Goal: Task Accomplishment & Management: Manage account settings

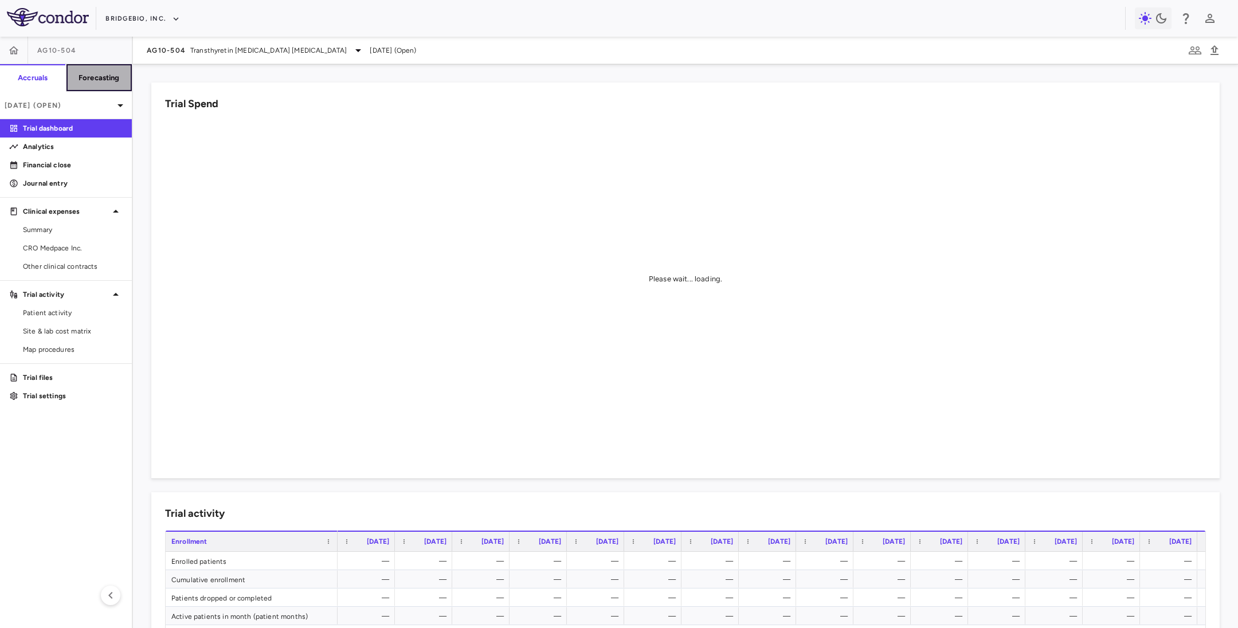
click at [105, 79] on h6 "Forecasting" at bounding box center [99, 78] width 41 height 10
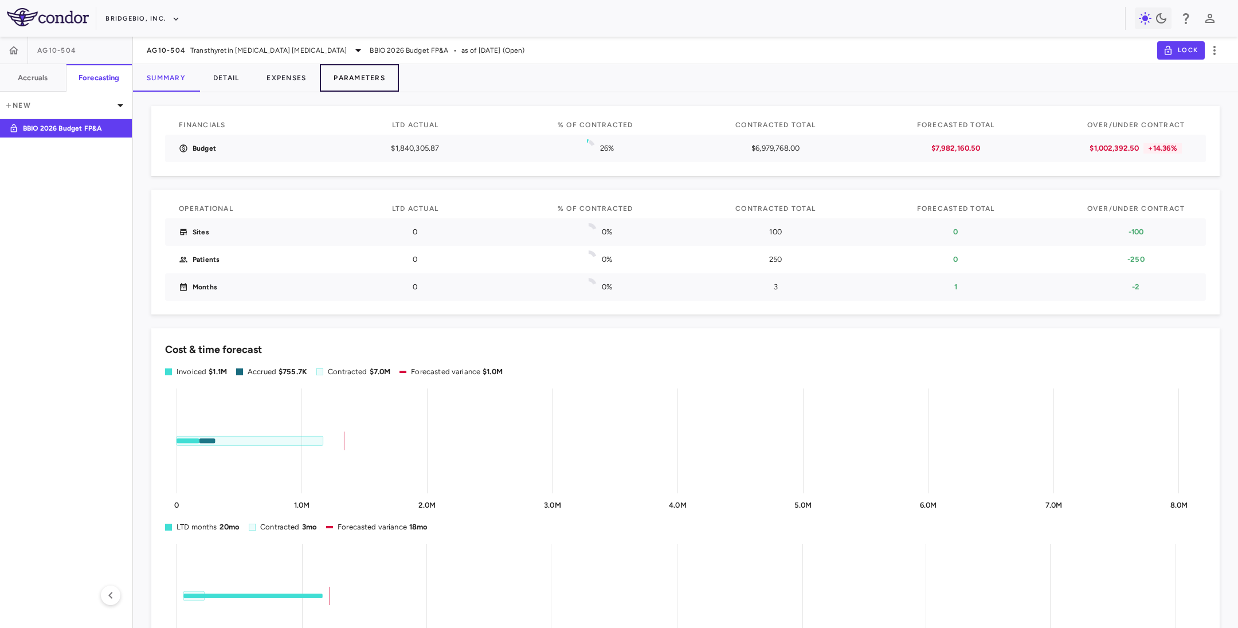
click at [365, 80] on button "Parameters" at bounding box center [359, 78] width 79 height 28
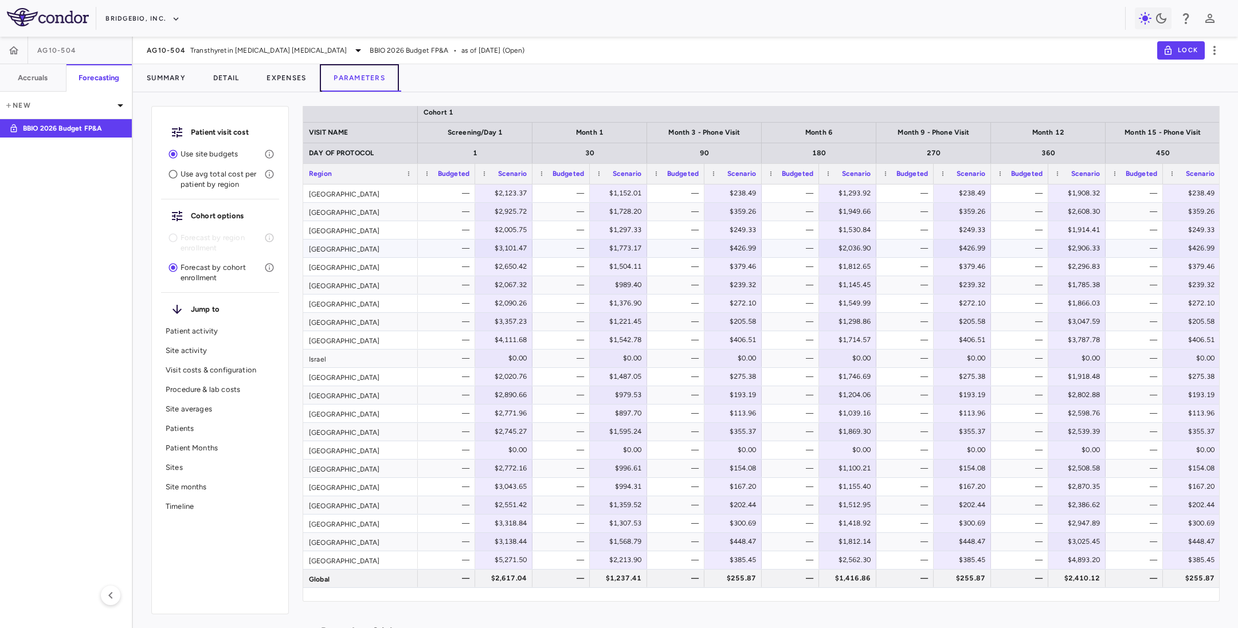
scroll to position [1117, 0]
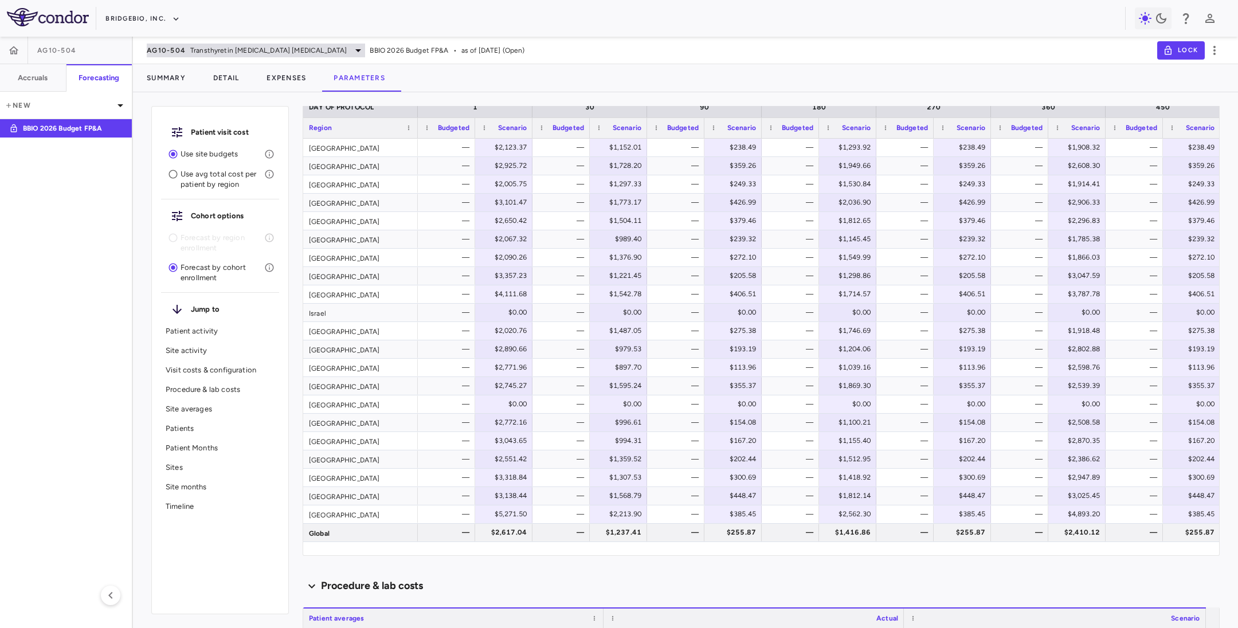
click at [351, 55] on icon at bounding box center [358, 51] width 14 height 14
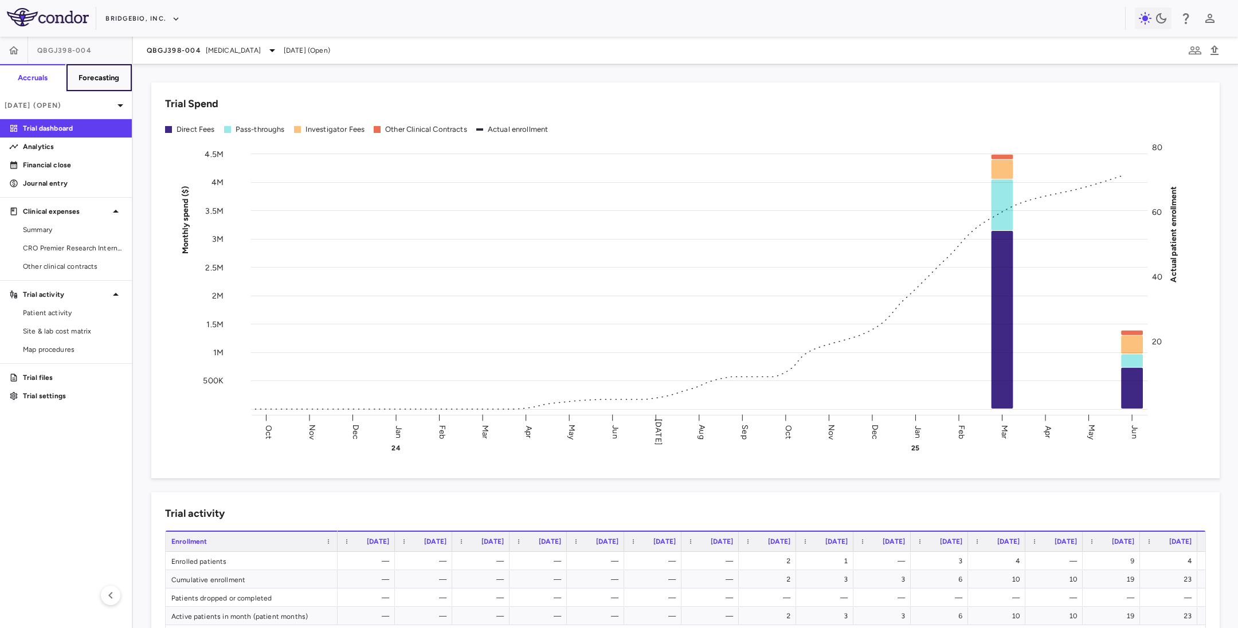
click at [107, 74] on h6 "Forecasting" at bounding box center [99, 78] width 41 height 10
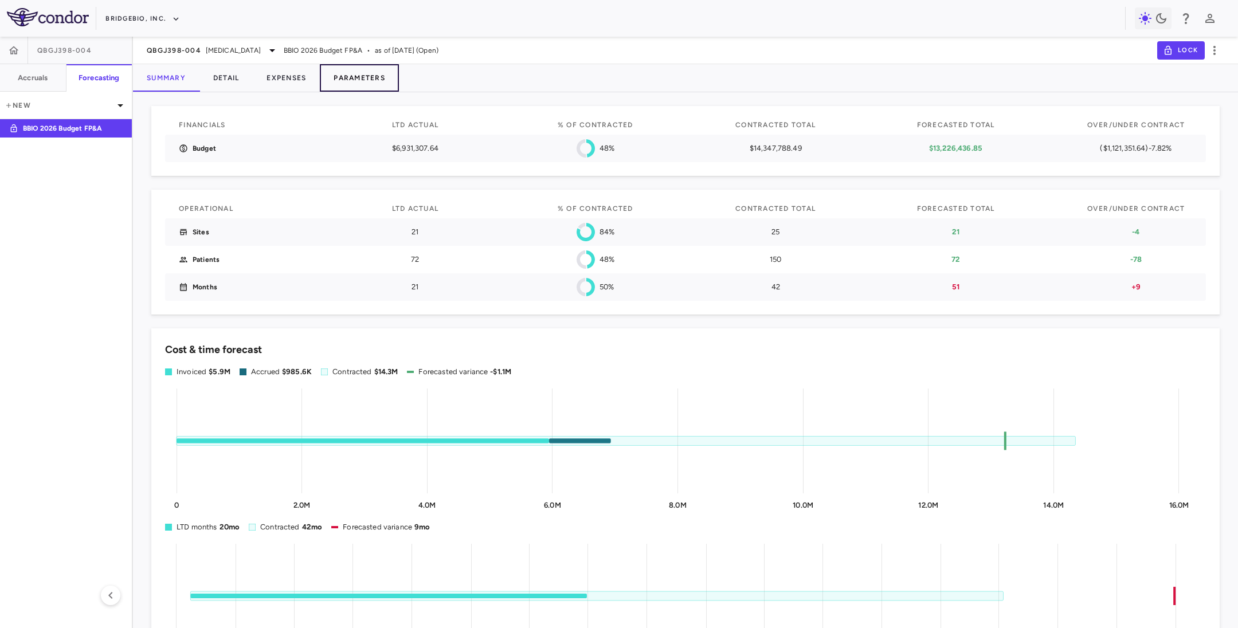
click at [362, 81] on button "Parameters" at bounding box center [359, 78] width 79 height 28
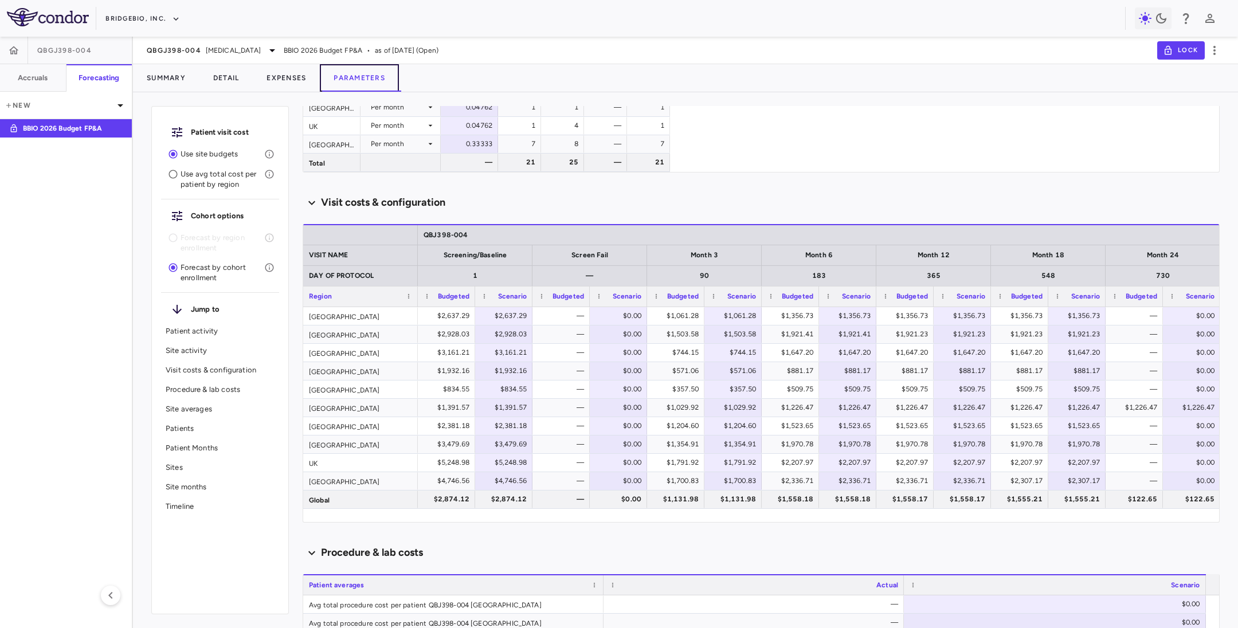
scroll to position [516, 0]
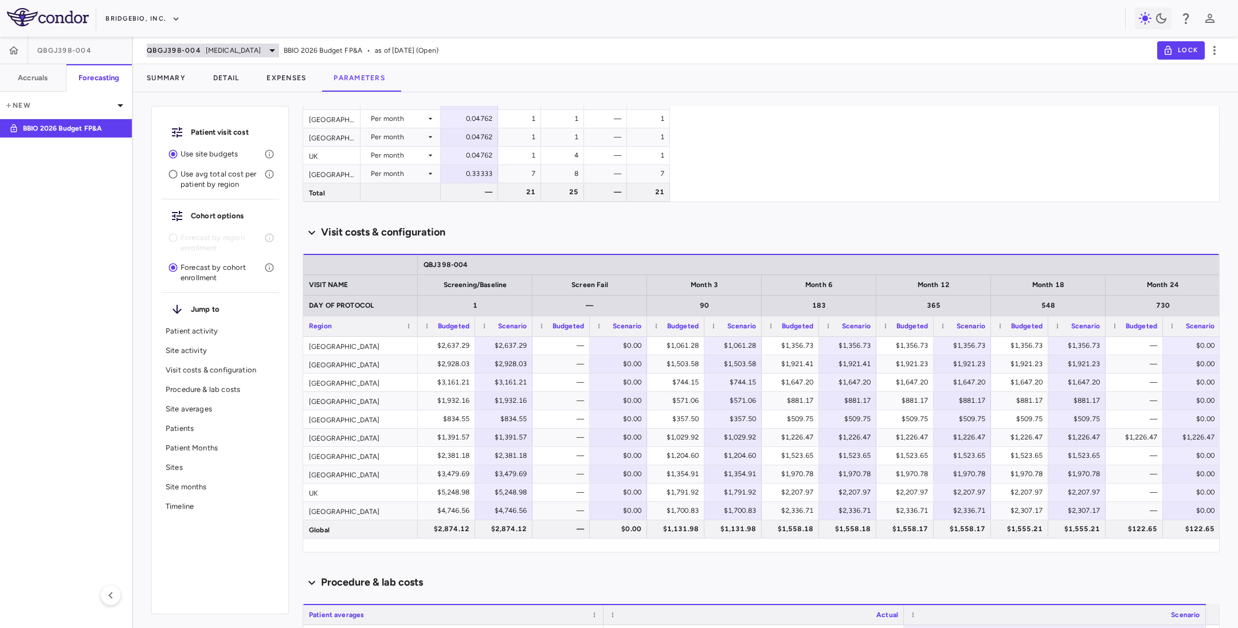
click at [162, 54] on span "QBGJ398-004" at bounding box center [174, 50] width 54 height 9
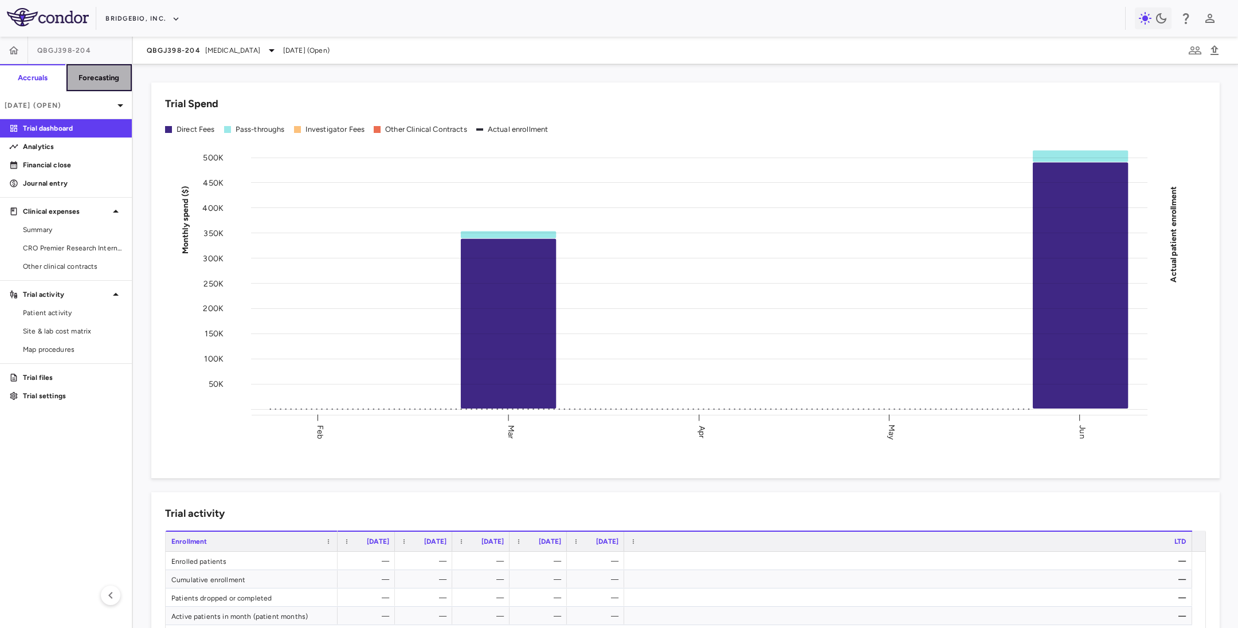
click at [93, 81] on h6 "Forecasting" at bounding box center [99, 78] width 41 height 10
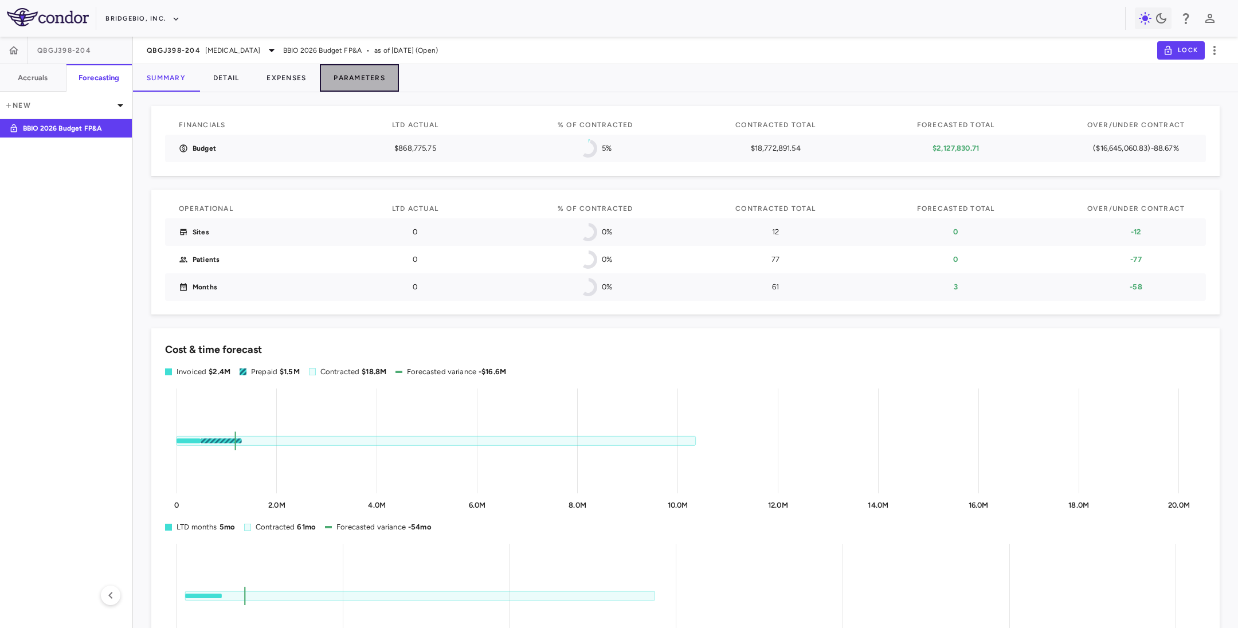
click at [368, 74] on button "Parameters" at bounding box center [359, 78] width 79 height 28
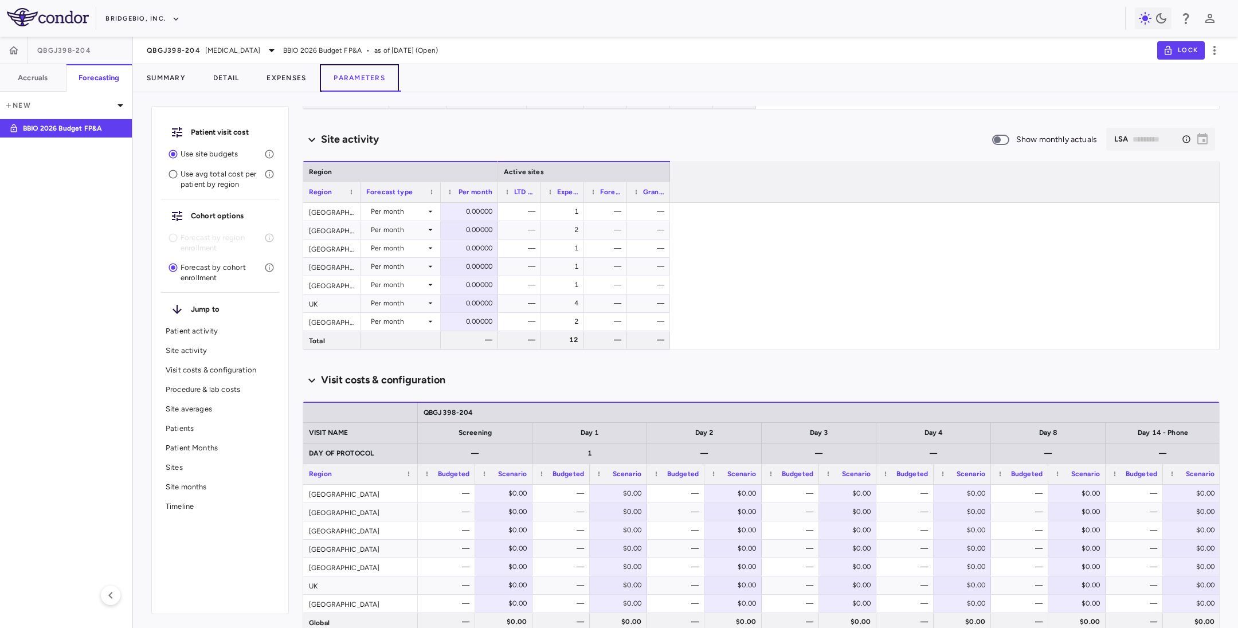
scroll to position [516, 0]
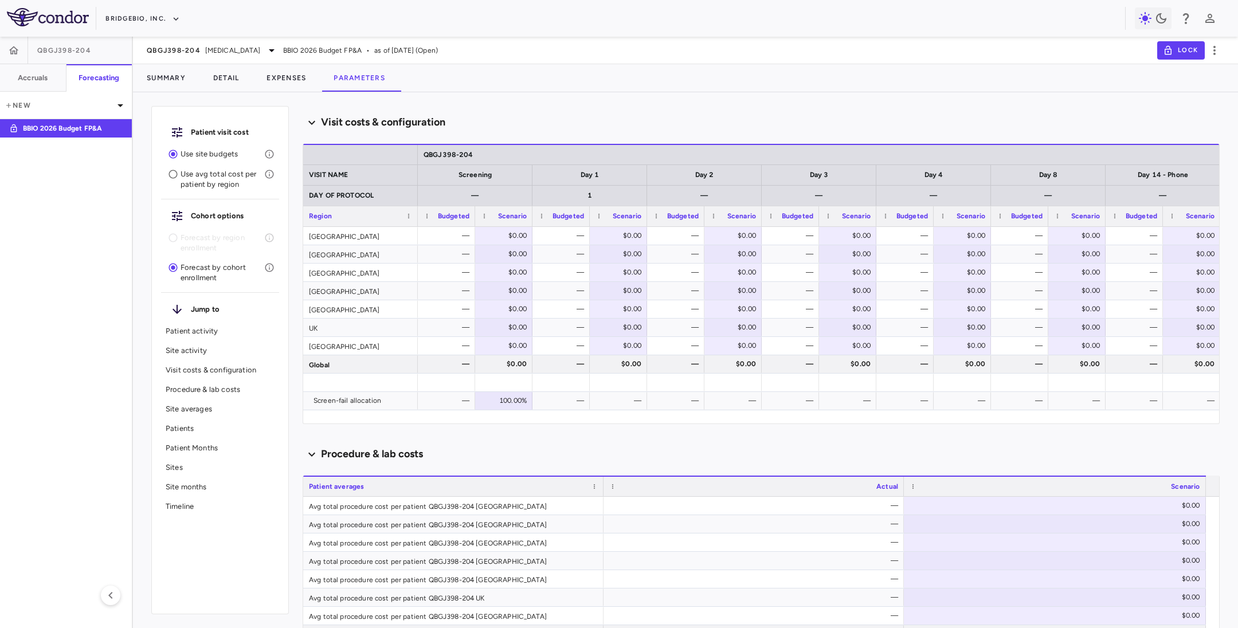
click at [229, 569] on div "Patient visit cost Use site budgets Use avg total cost per patient by region Co…" at bounding box center [220, 360] width 138 height 508
click at [291, 76] on button "Expenses" at bounding box center [286, 78] width 67 height 28
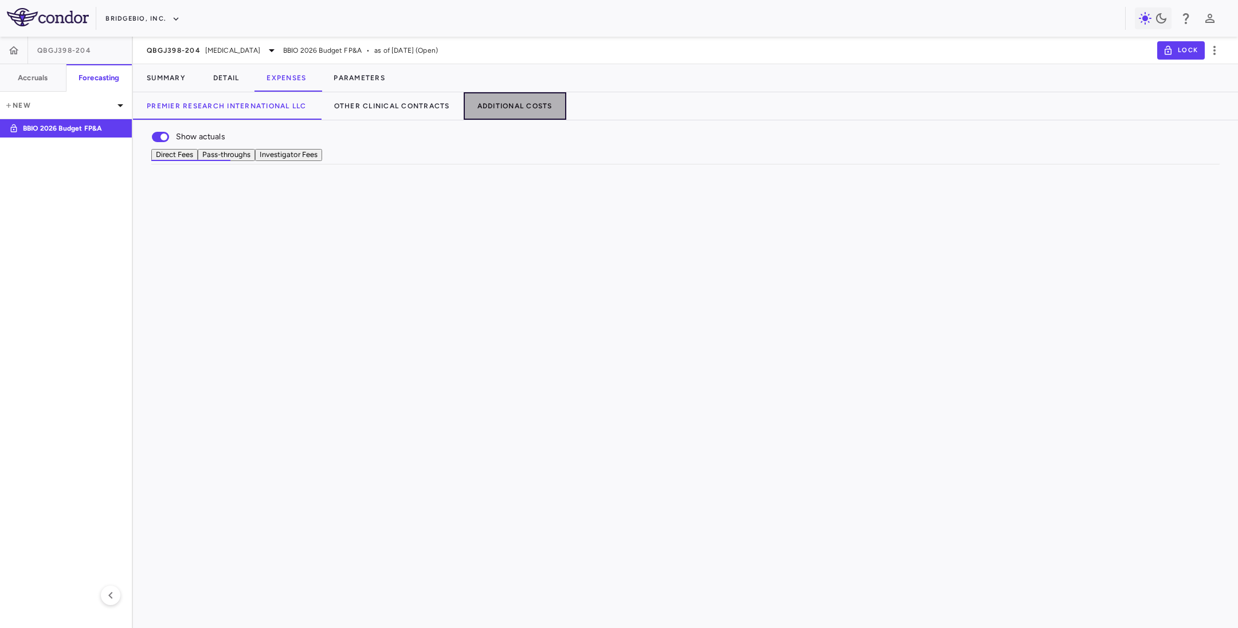
click at [514, 105] on button "Additional Costs" at bounding box center [515, 106] width 103 height 28
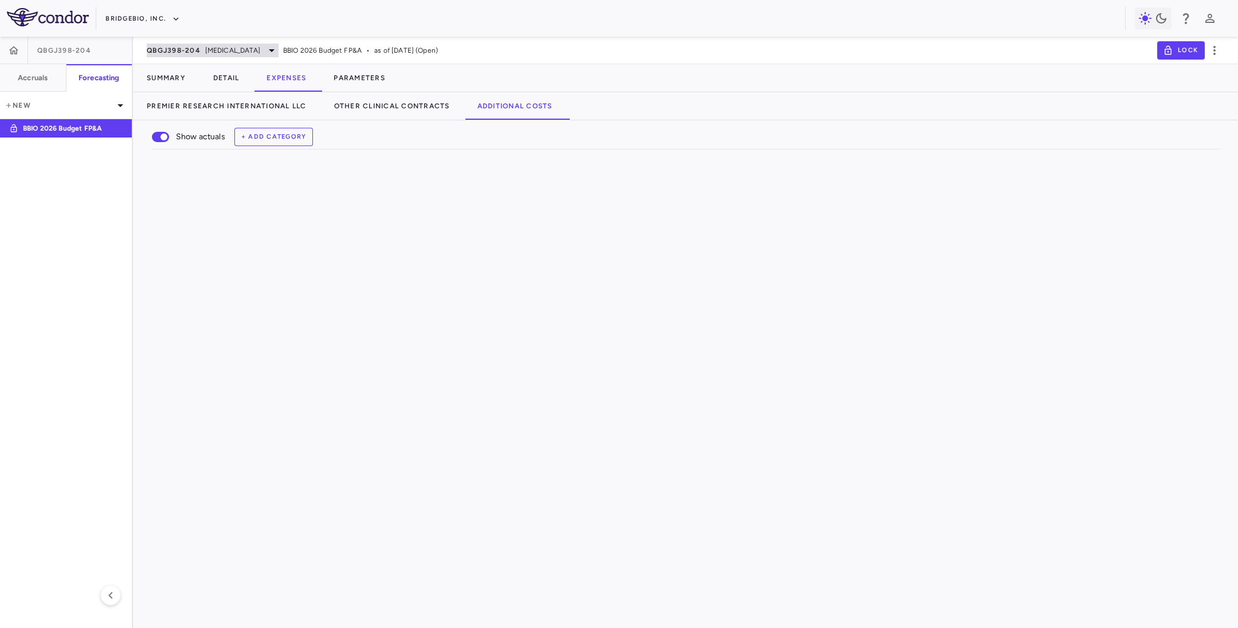
click at [191, 46] on span "QBGJ398-204" at bounding box center [174, 50] width 54 height 9
click at [152, 12] on button "BridgeBio, Inc." at bounding box center [142, 19] width 74 height 18
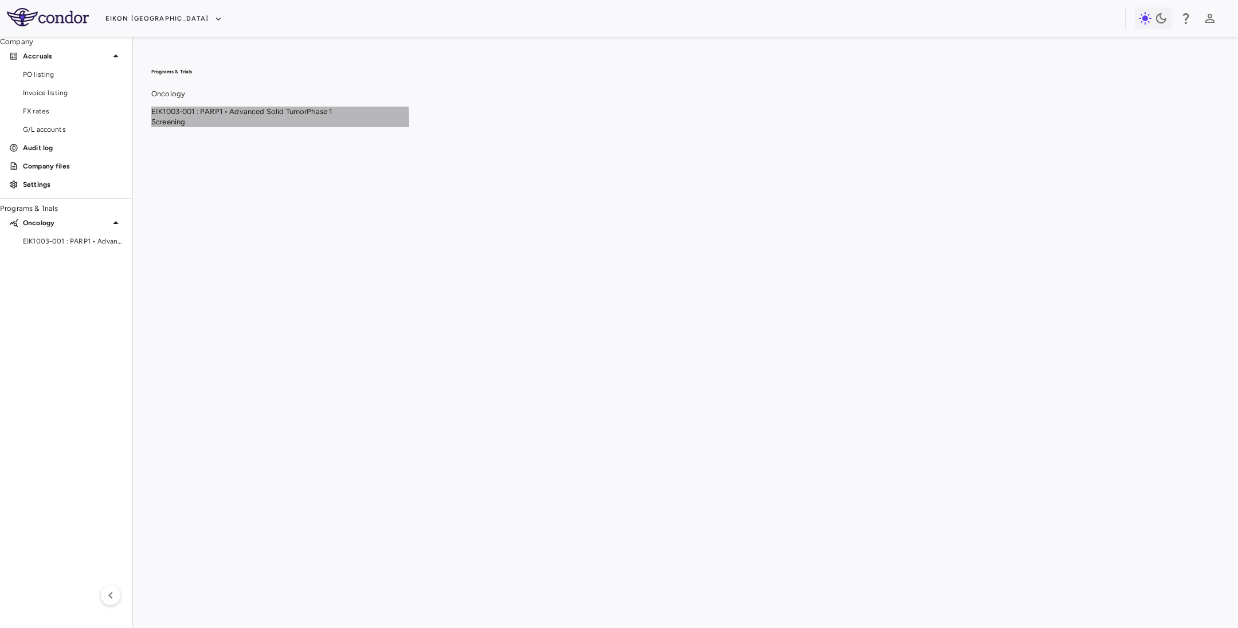
click at [332, 116] on span "Phase 1" at bounding box center [319, 111] width 25 height 9
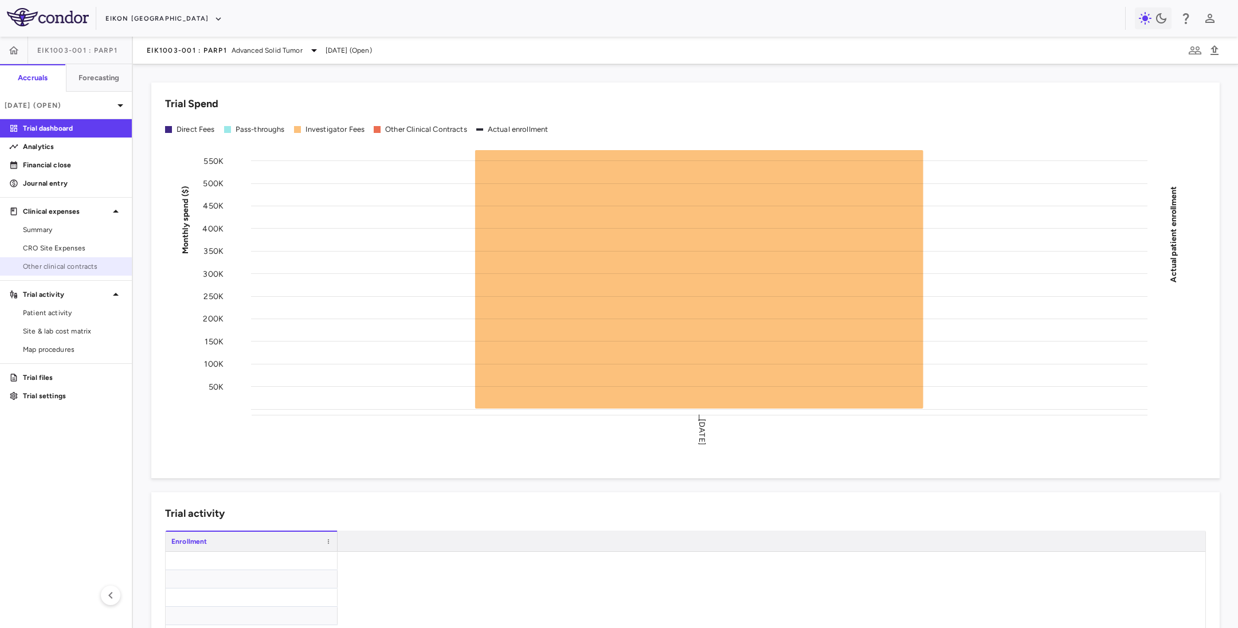
click at [52, 261] on span "Other clinical contracts" at bounding box center [73, 266] width 100 height 10
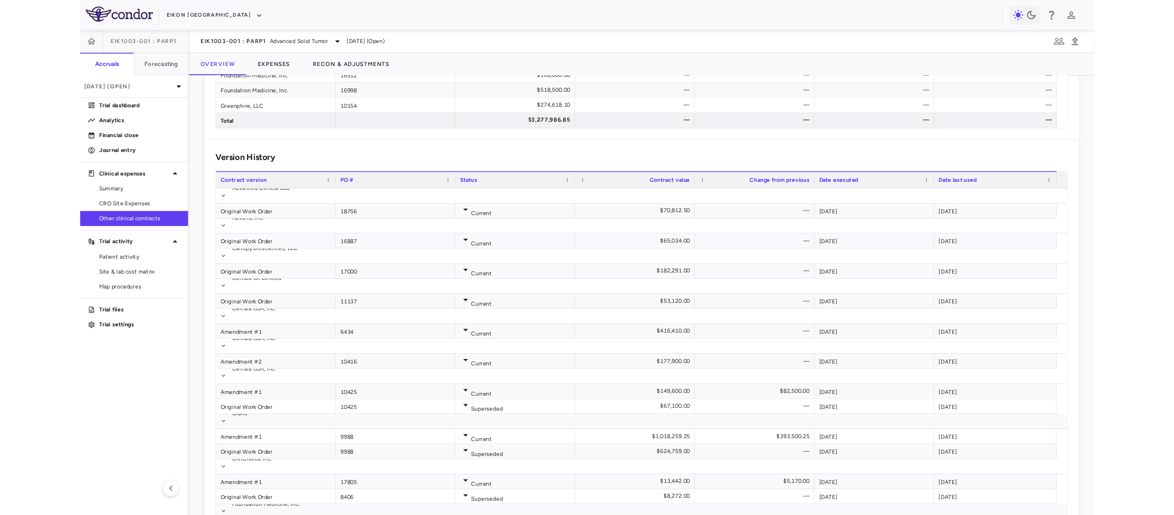
scroll to position [344, 0]
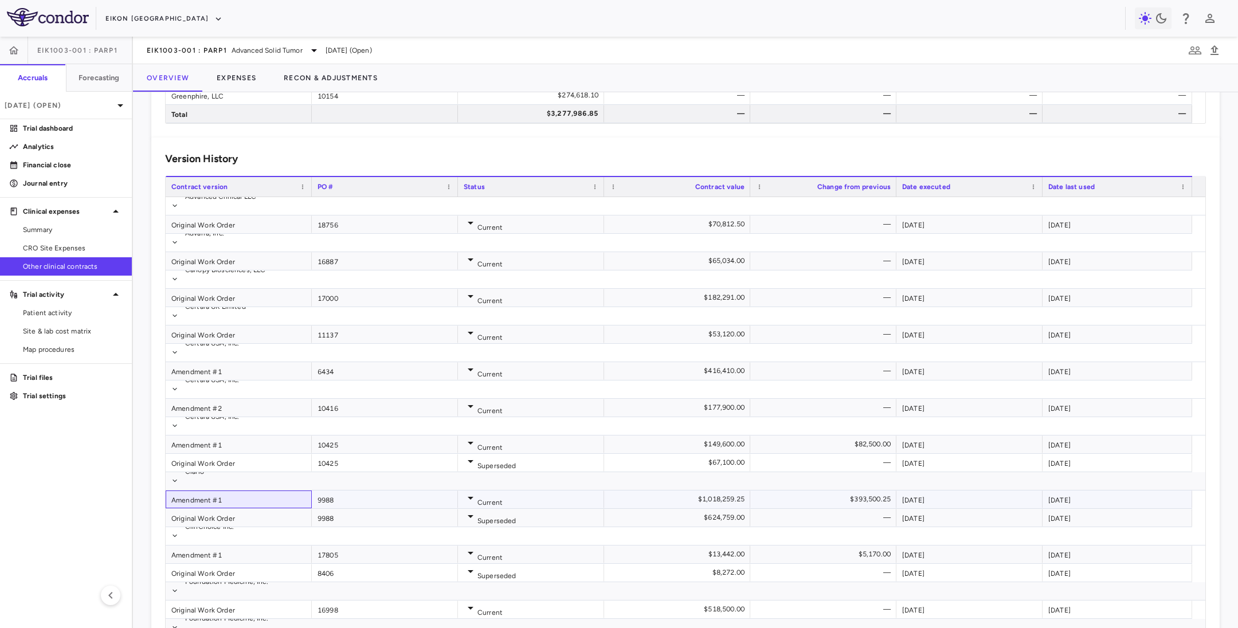
click at [195, 491] on div "Amendment #1" at bounding box center [239, 500] width 146 height 18
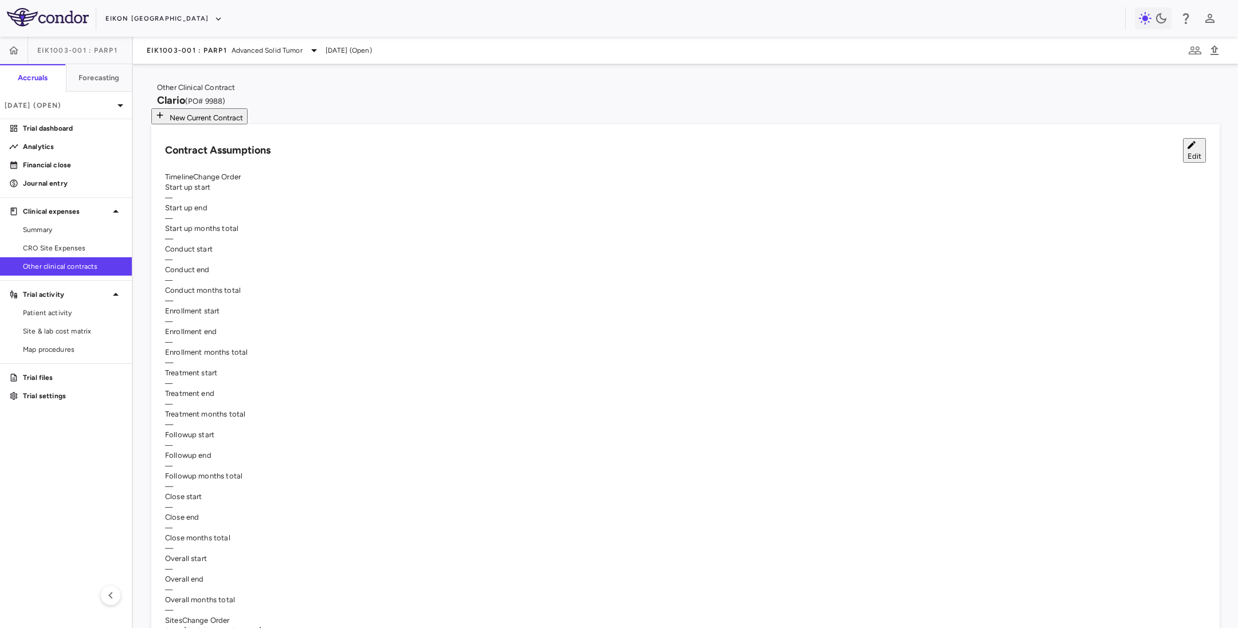
click at [1183, 151] on button "Edit" at bounding box center [1194, 150] width 23 height 25
type input "**********"
drag, startPoint x: 277, startPoint y: 145, endPoint x: 291, endPoint y: 153, distance: 15.4
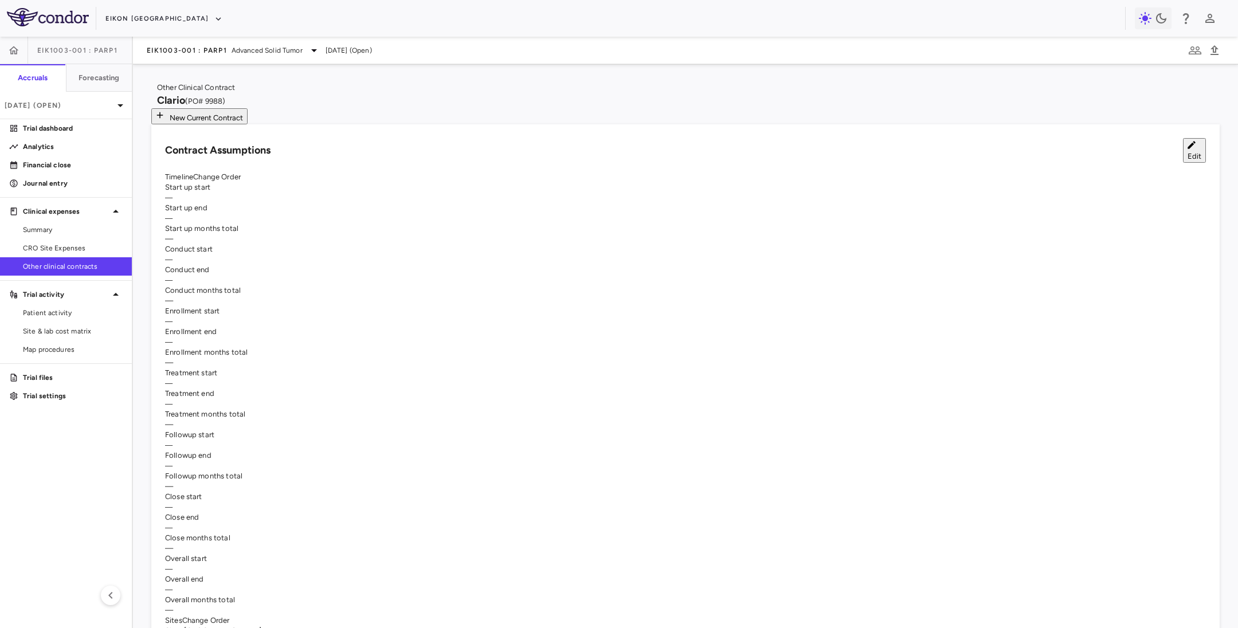
type input "**********"
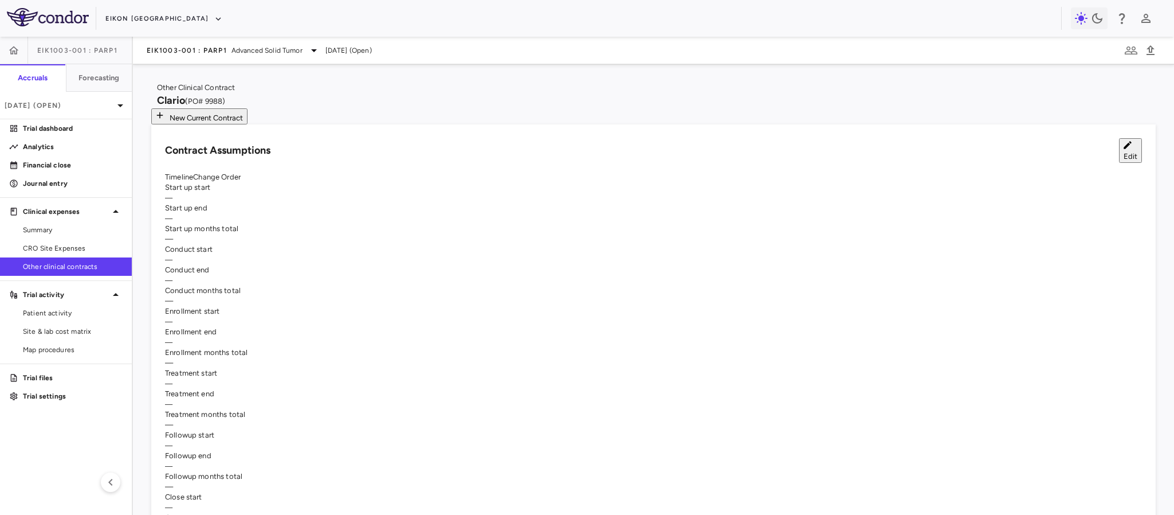
click at [1119, 152] on button "Edit" at bounding box center [1130, 150] width 23 height 25
click at [1119, 155] on button "Edit" at bounding box center [1130, 150] width 23 height 25
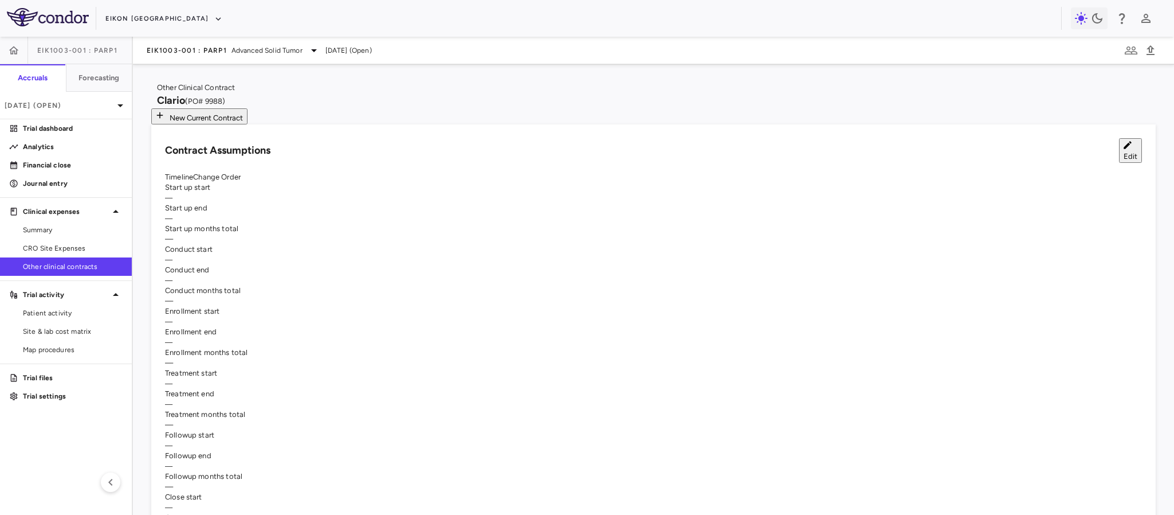
type input "**********"
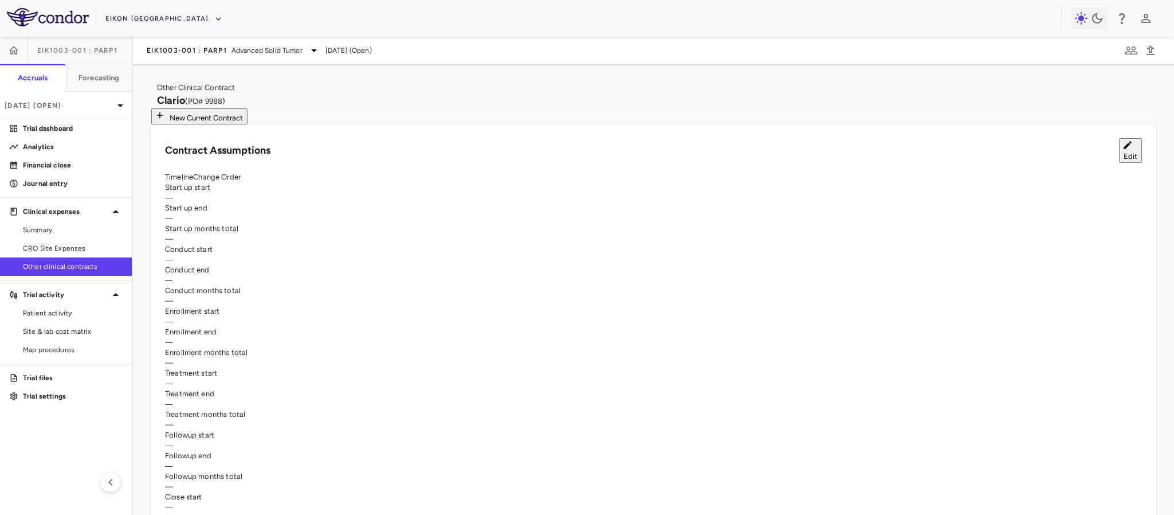
type input "**********"
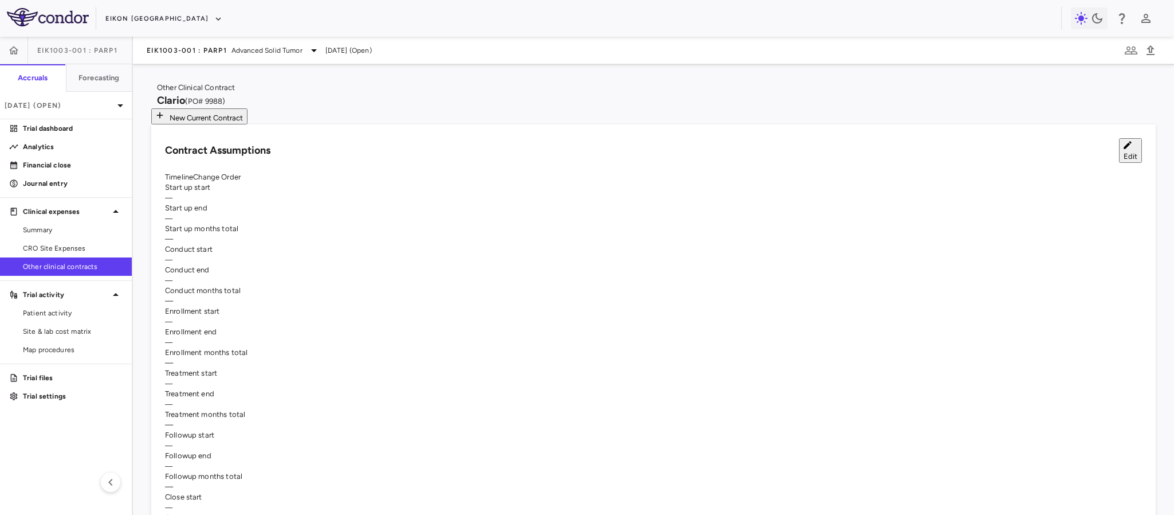
type input "**********"
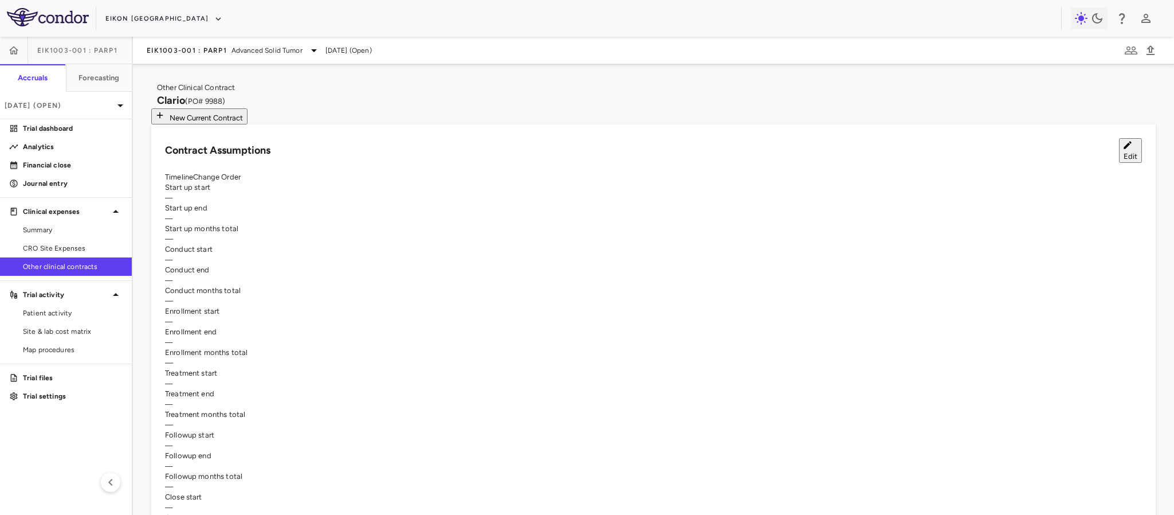
type input "**********"
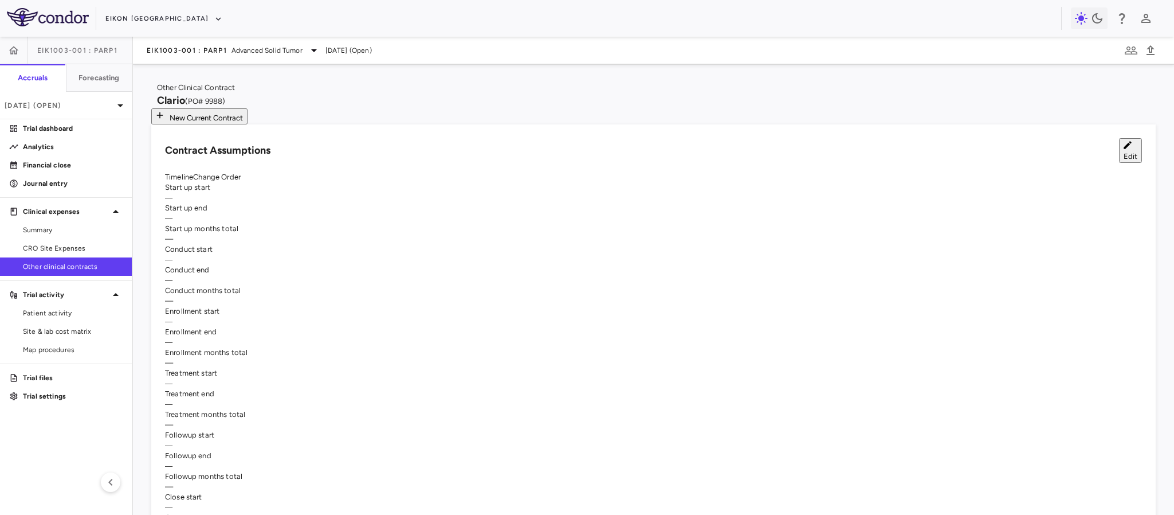
type input "**"
type input "*"
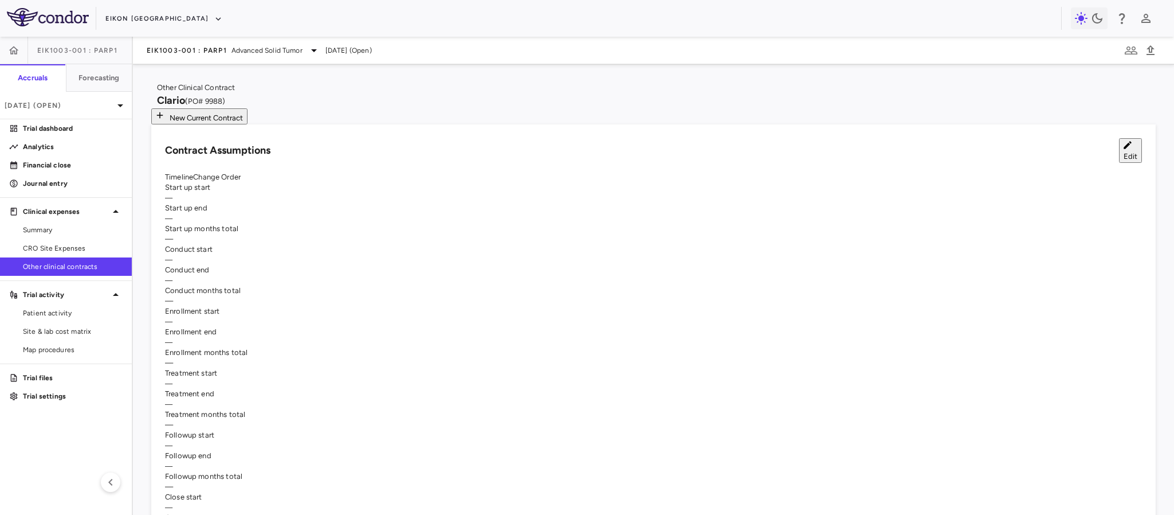
type input "*"
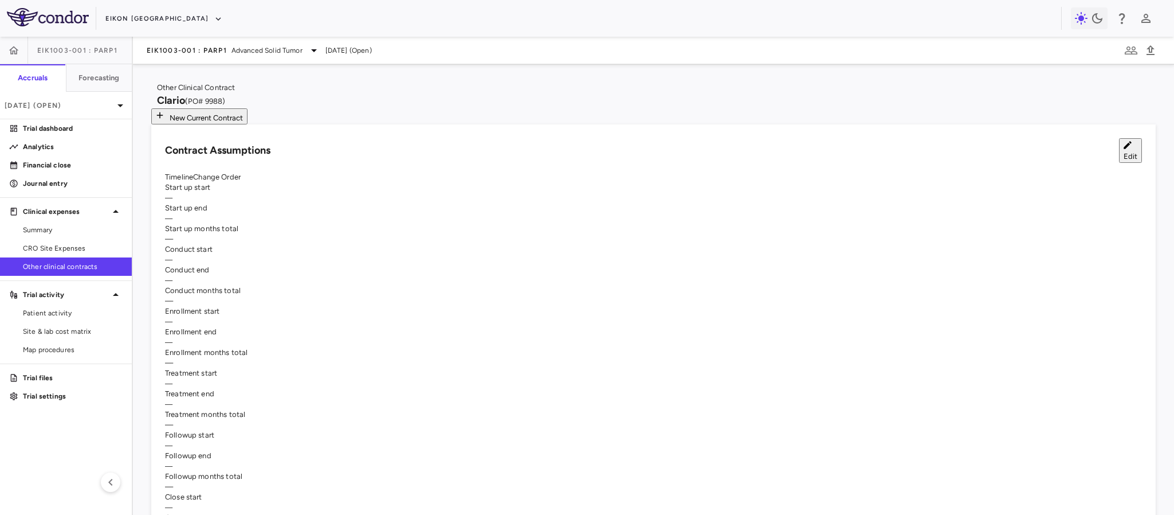
type input "*"
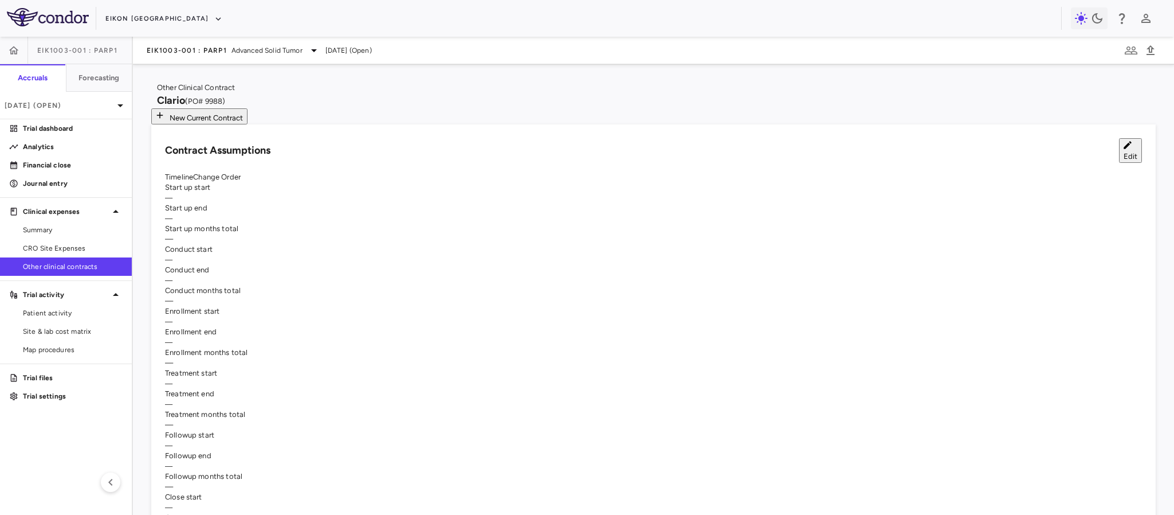
type input "*"
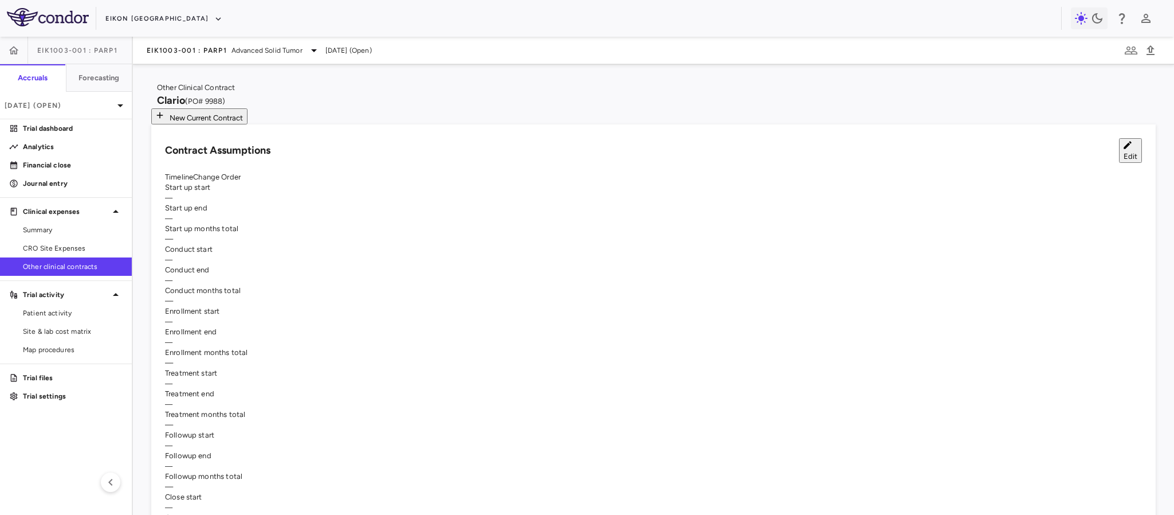
type input "*"
drag, startPoint x: 645, startPoint y: 153, endPoint x: 626, endPoint y: 144, distance: 20.8
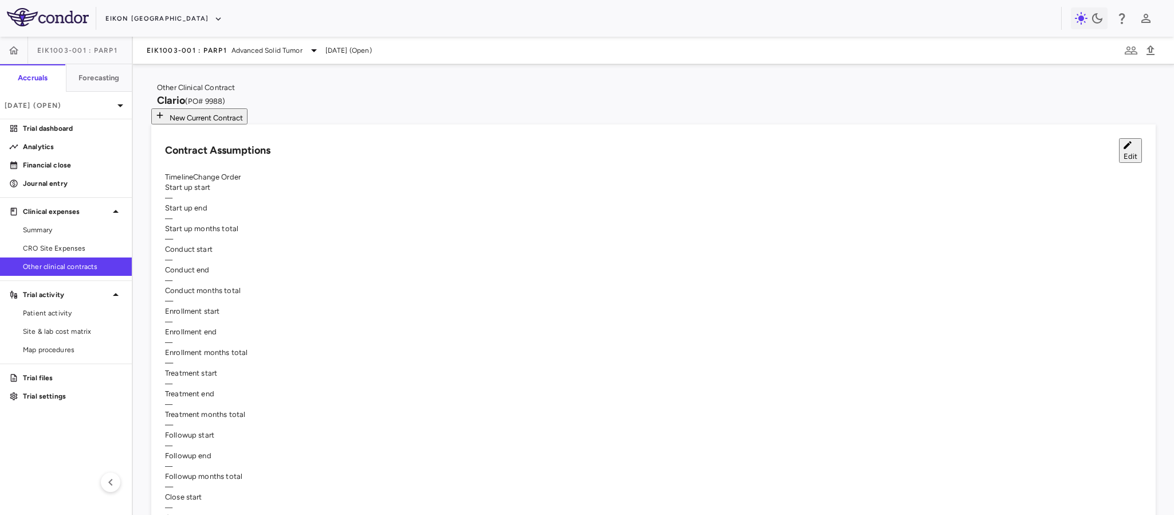
type input "**"
type input "*"
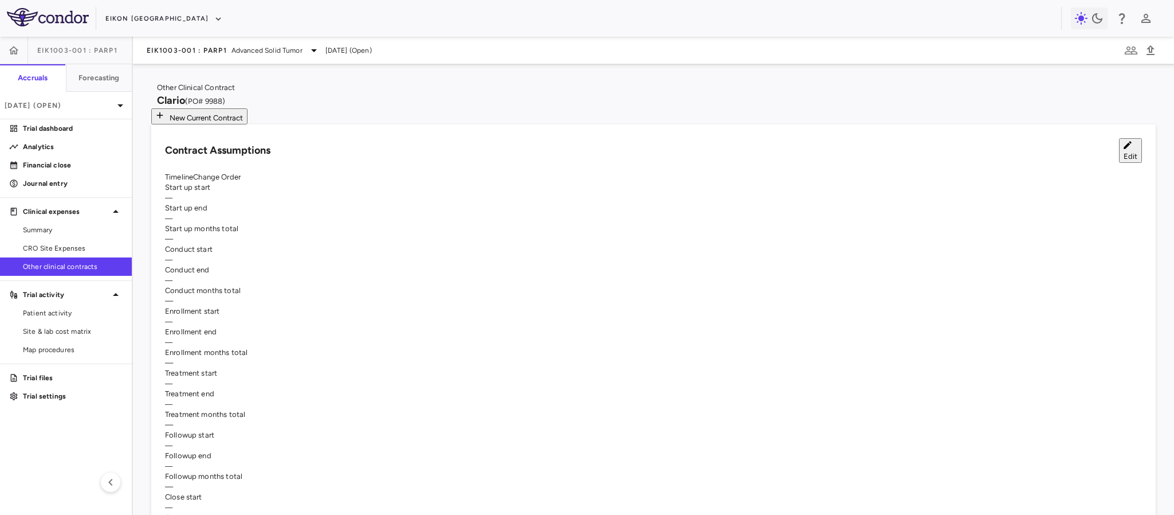
type input "**"
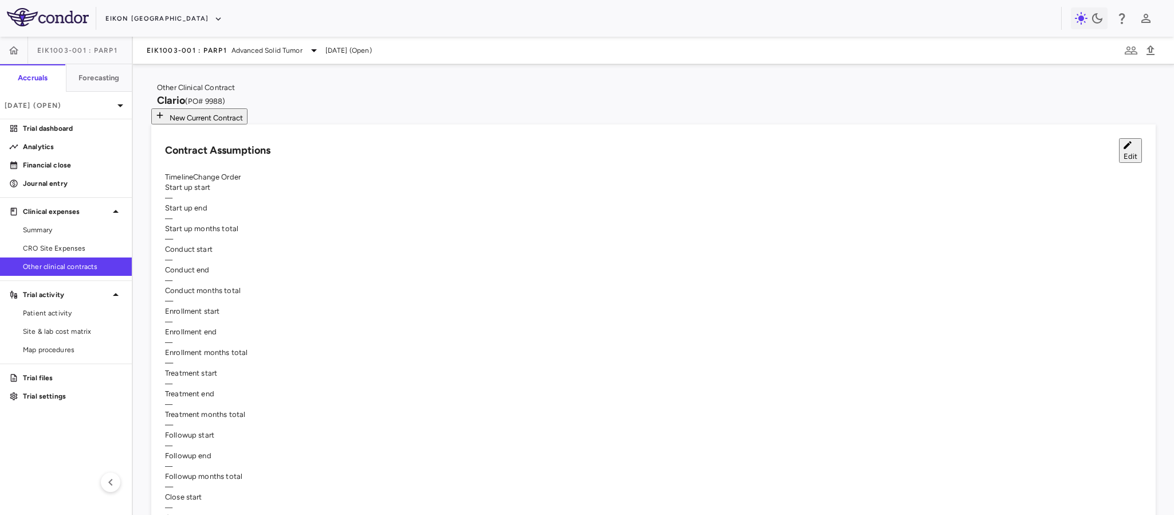
type input "**"
type input "*"
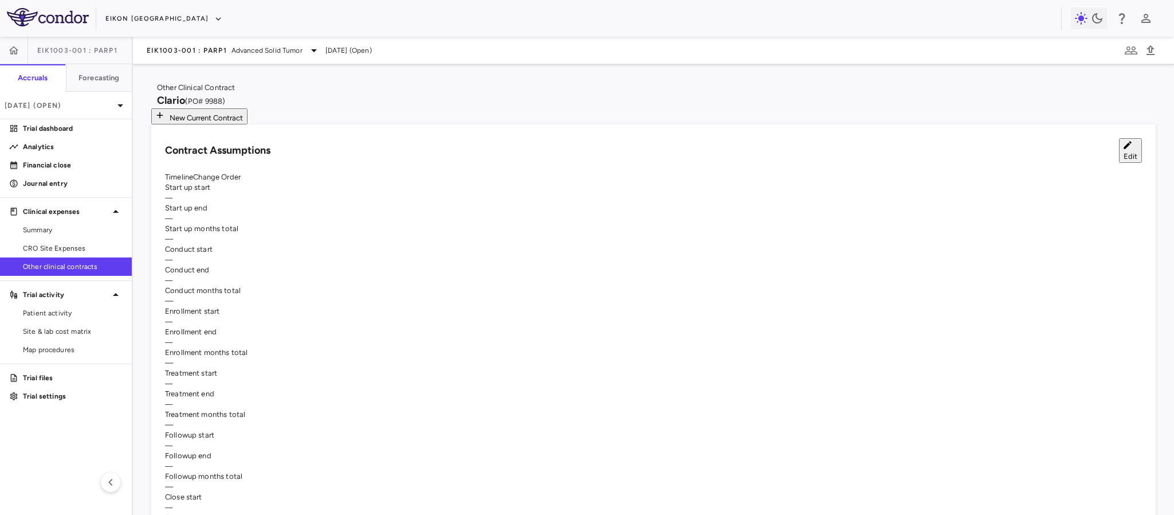
type input "**"
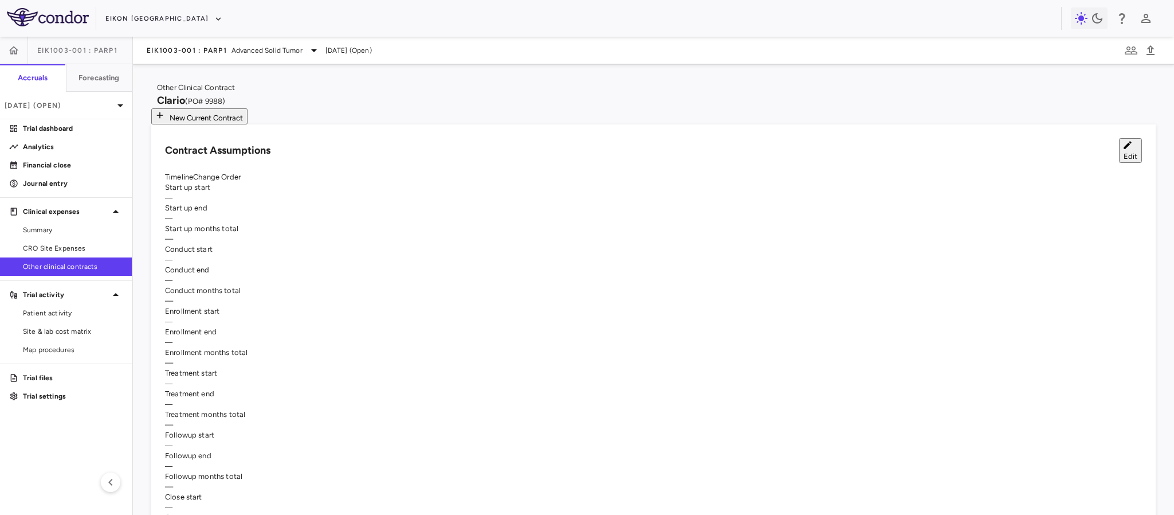
type input "**"
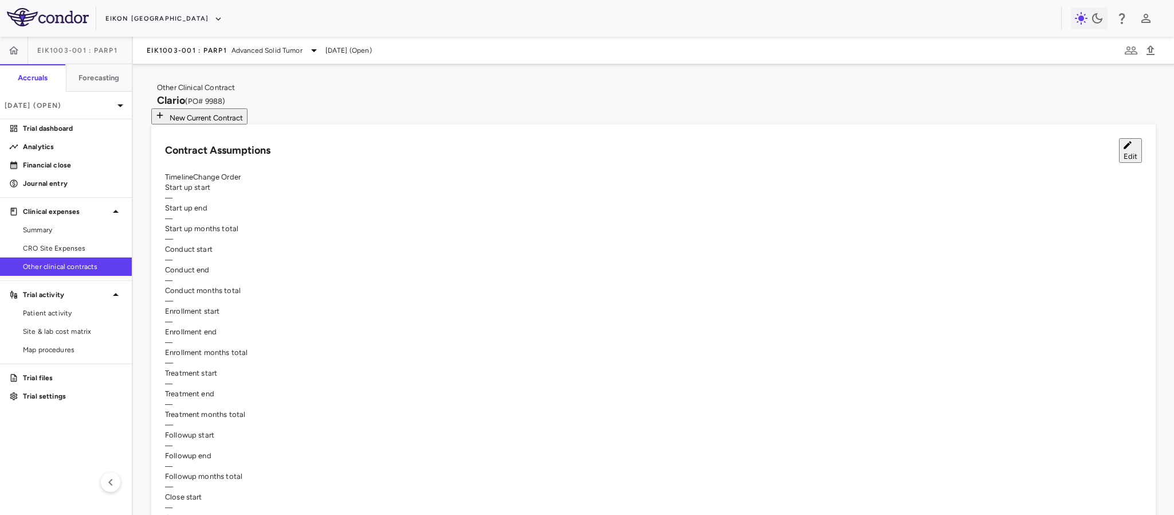
scroll to position [172, 0]
type input "**"
type input "*"
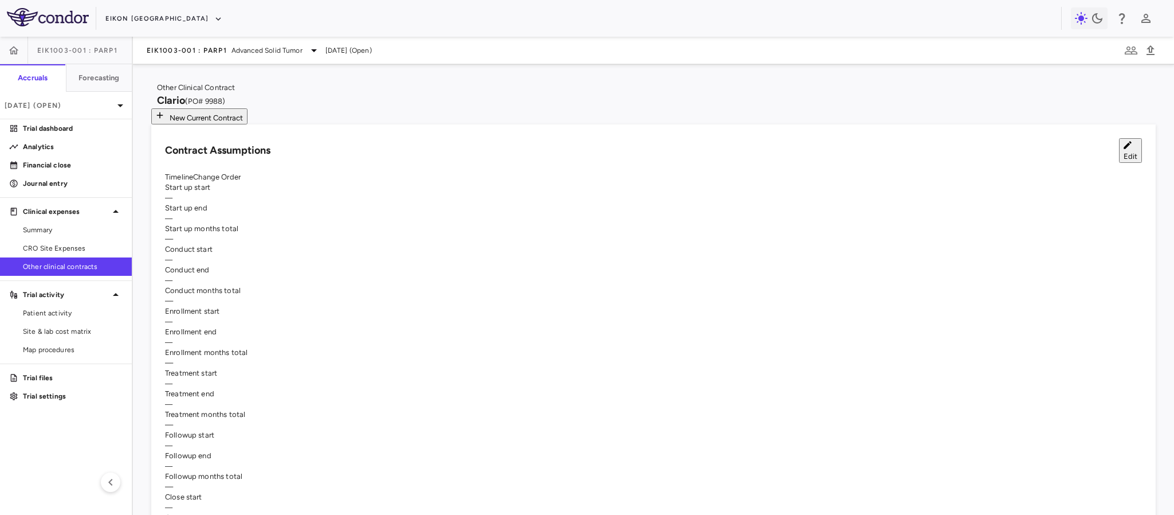
type input "**"
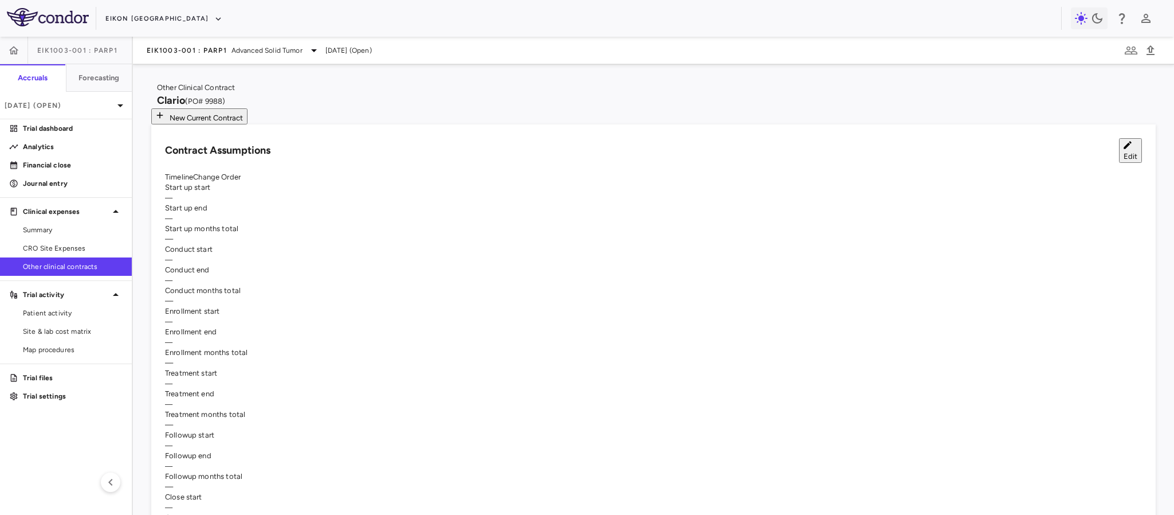
type input "**"
type input "*"
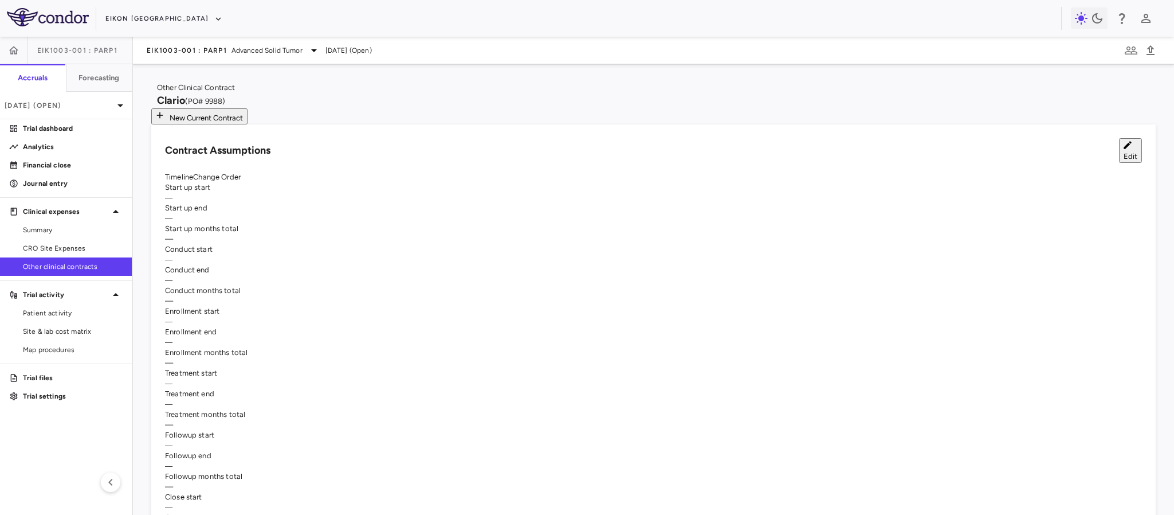
type input "*"
type input "**"
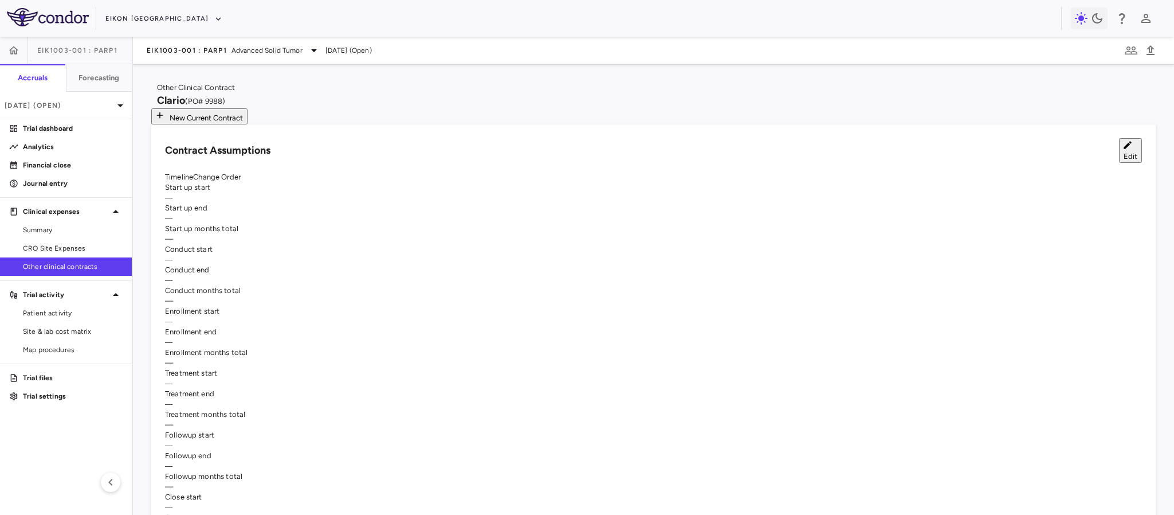
type input "**"
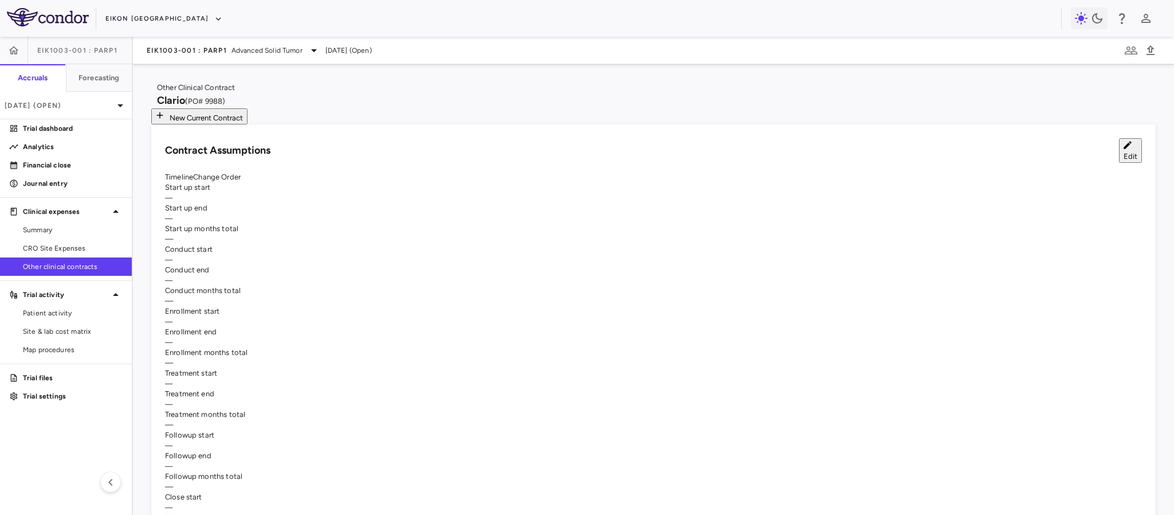
type input "*"
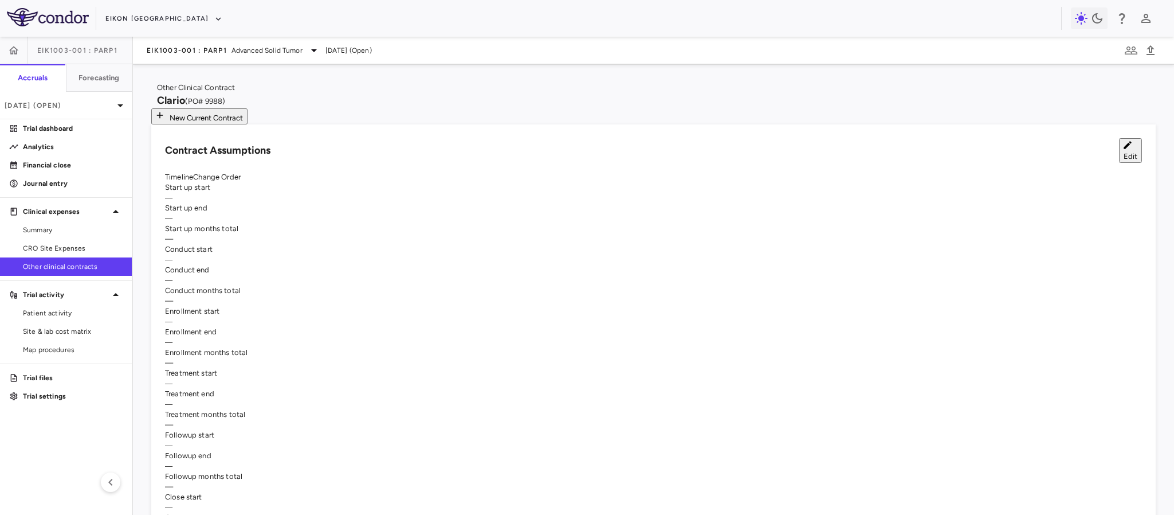
type input "*"
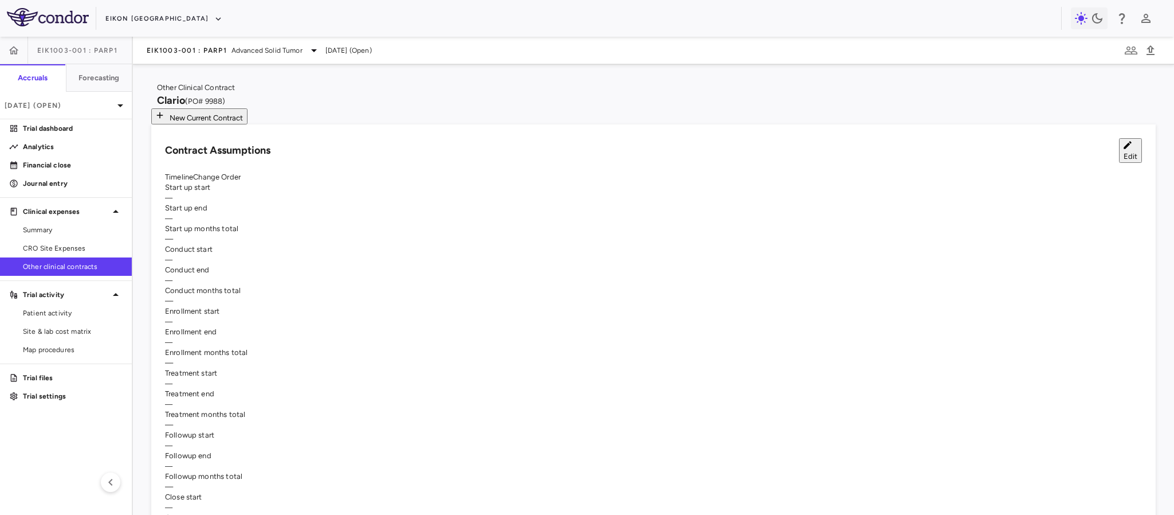
type input "*"
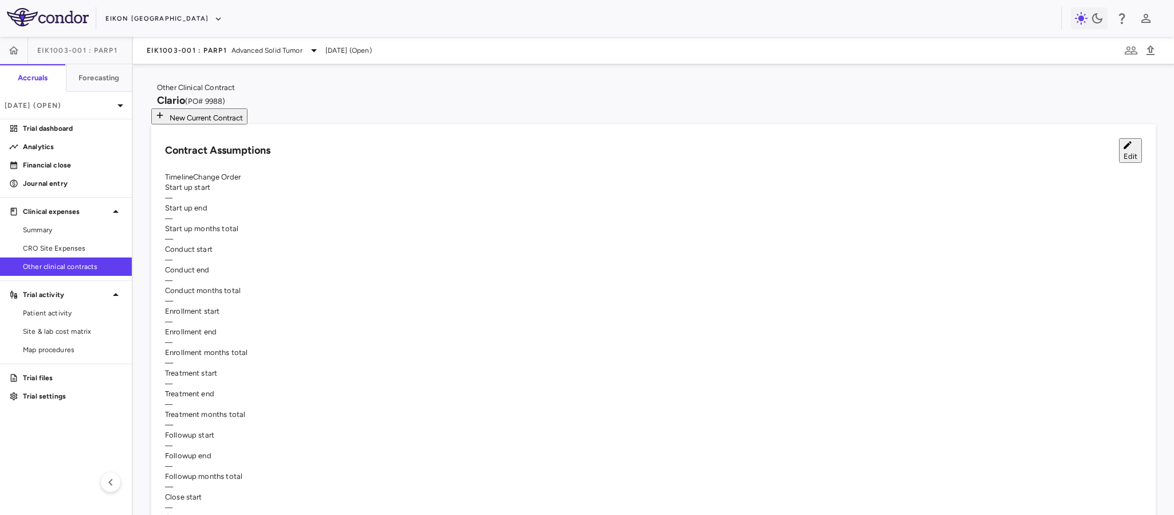
type input "*"
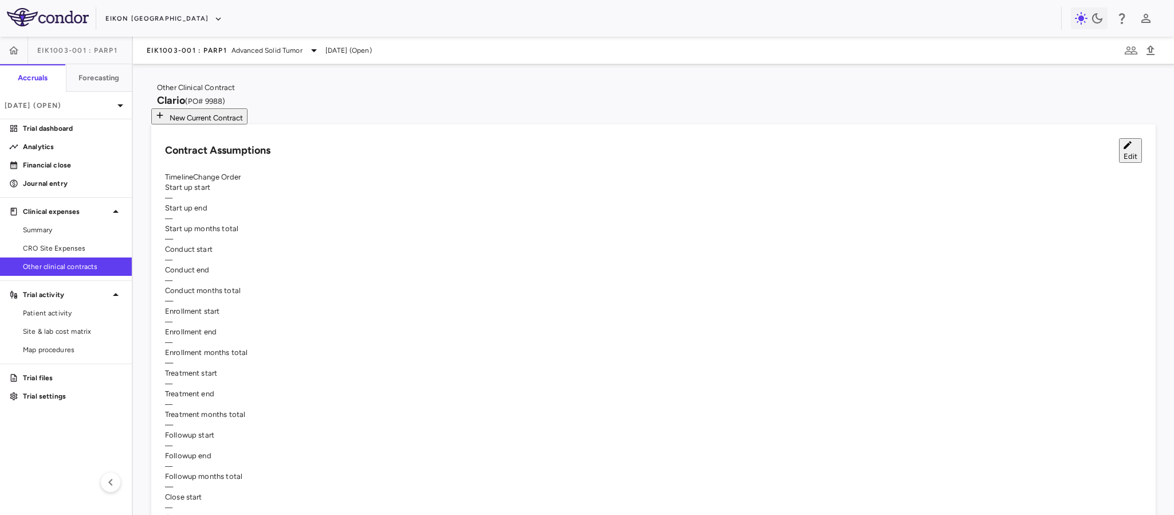
type input "*"
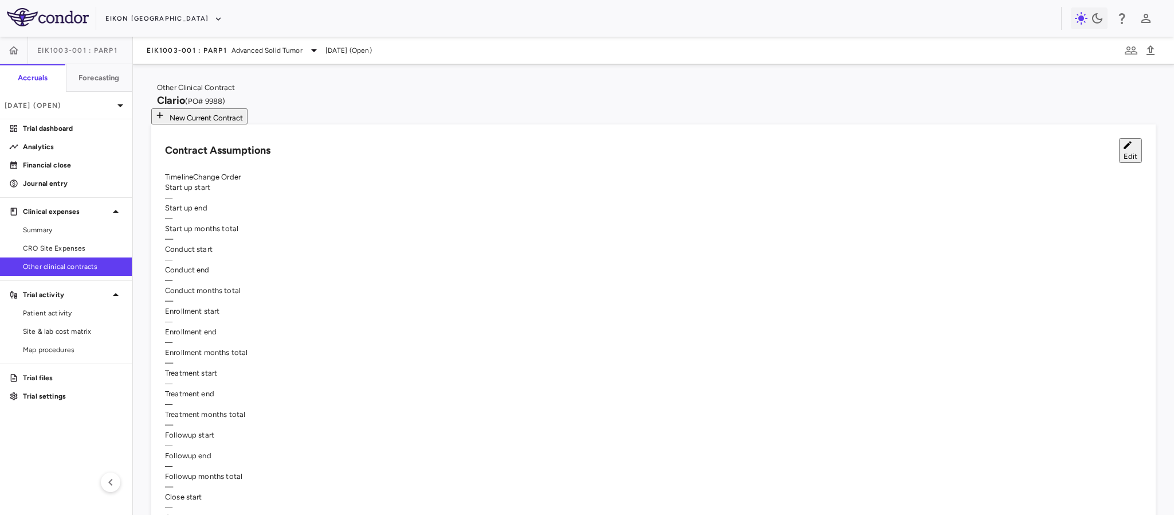
drag, startPoint x: 999, startPoint y: 227, endPoint x: 979, endPoint y: 226, distance: 20.1
type input "*"
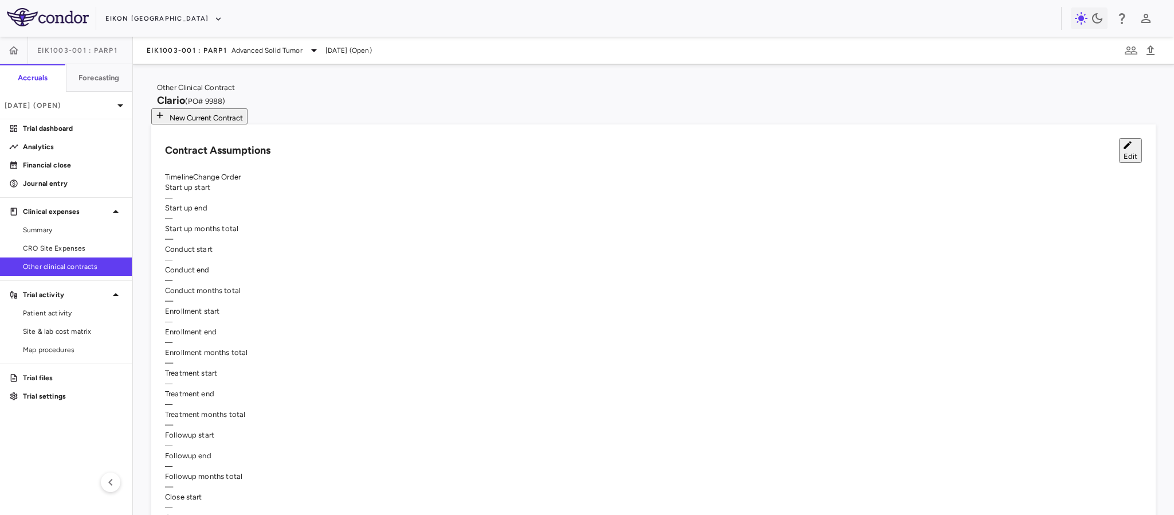
scroll to position [97, 0]
type input "**"
type input "*"
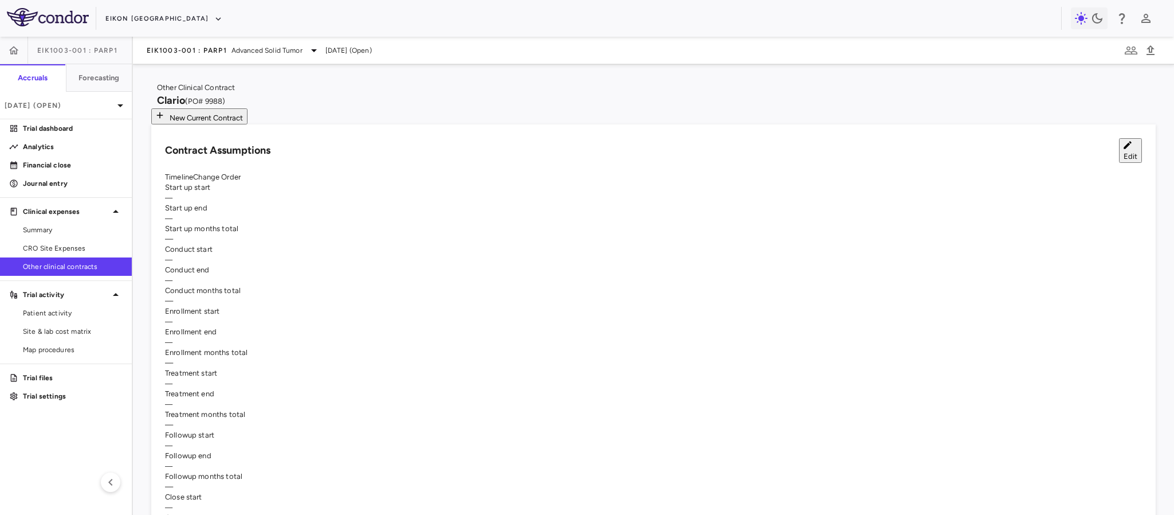
type input "**"
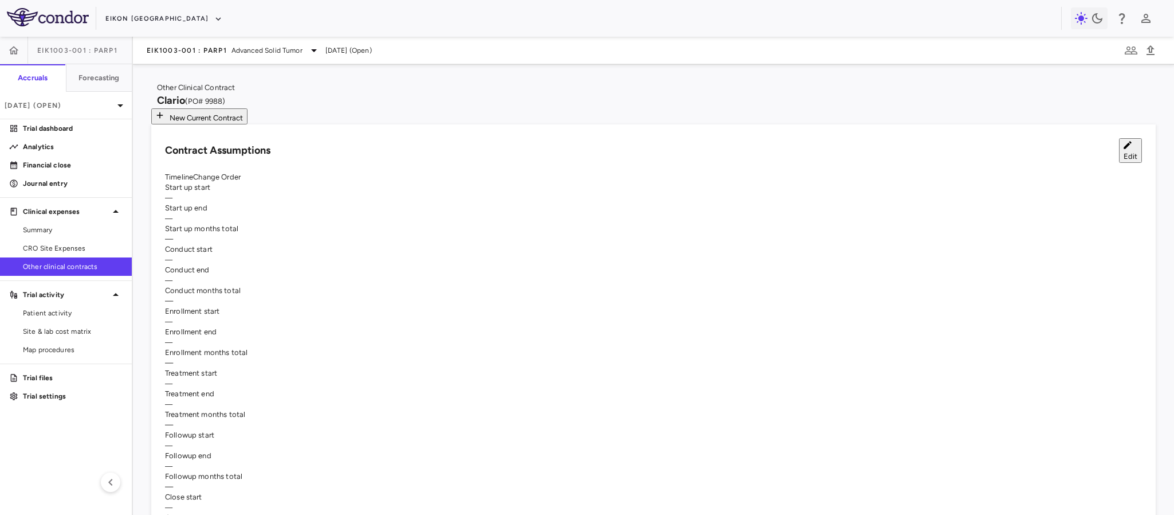
type input "**"
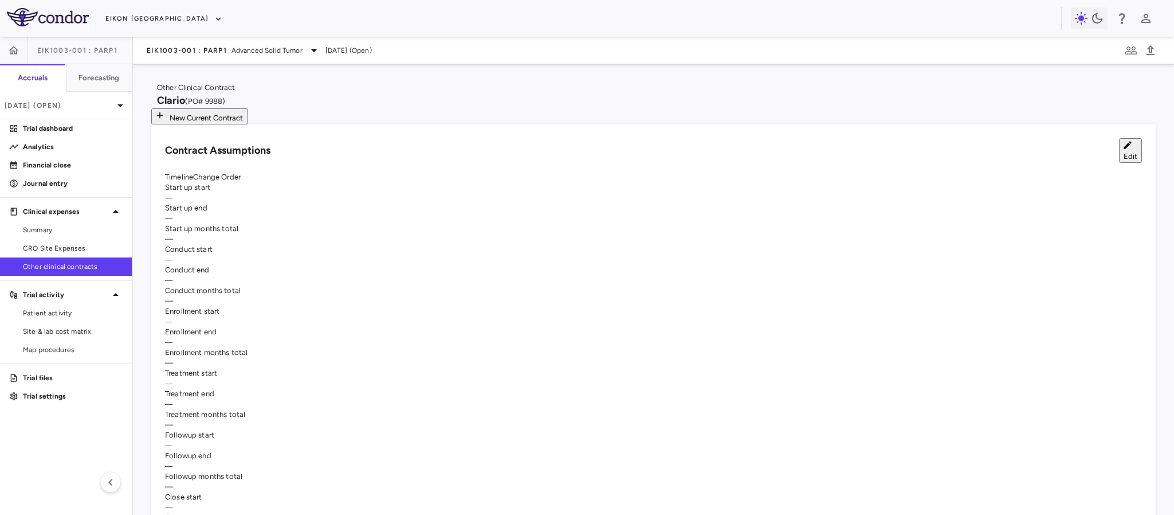
type input "*"
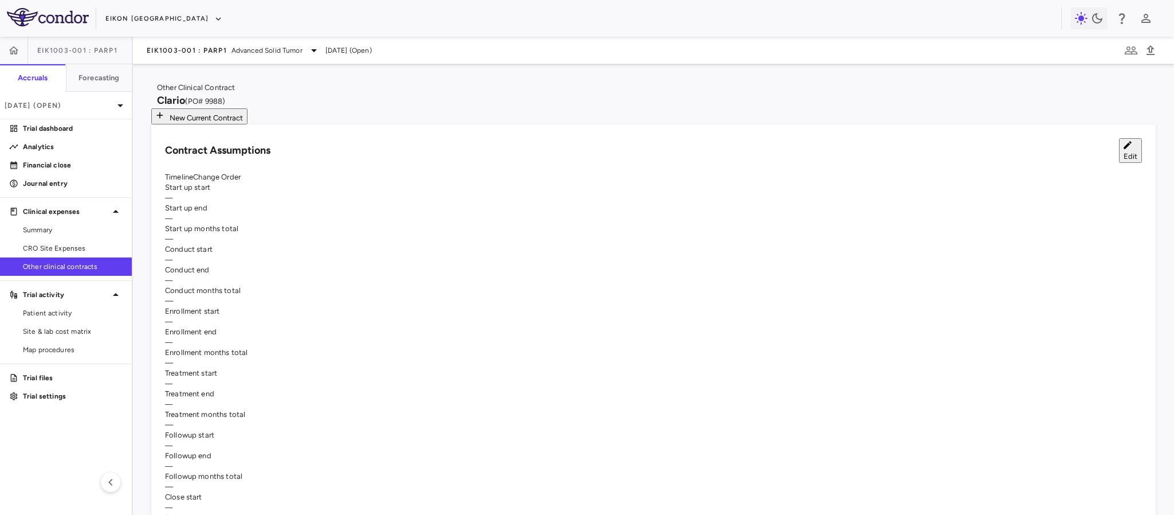
type input "**"
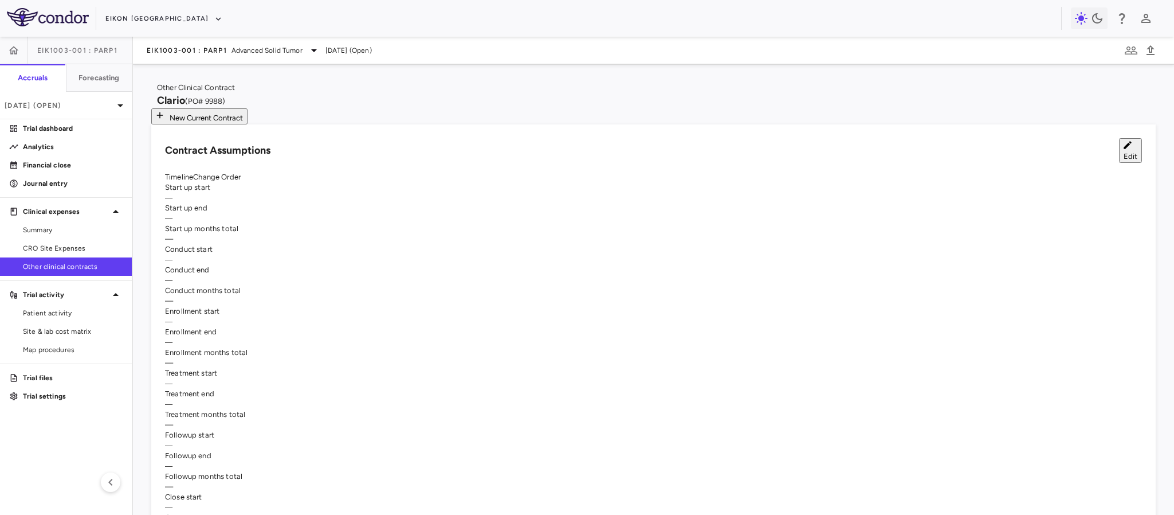
type input "*"
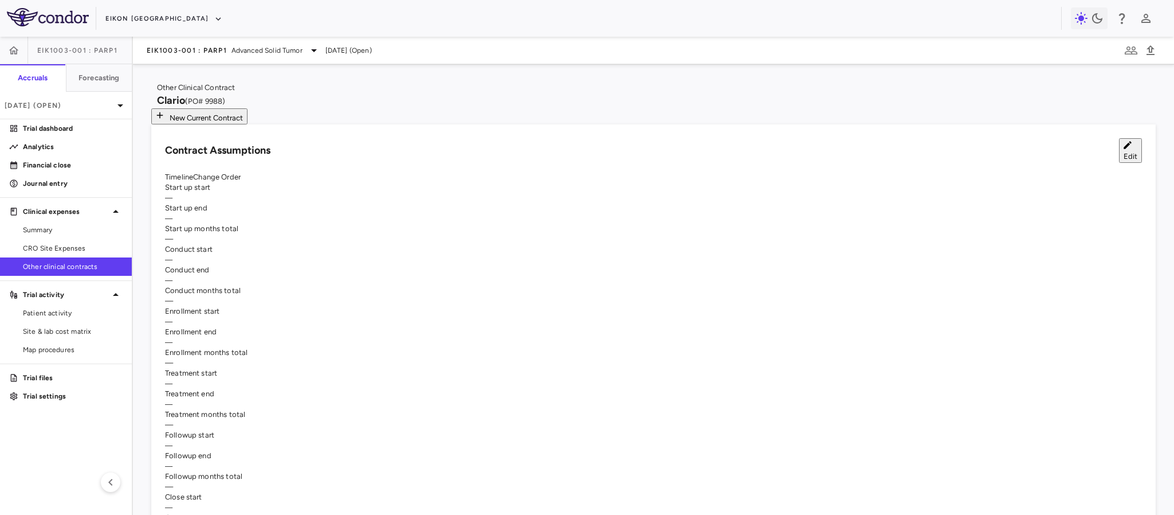
type input "*"
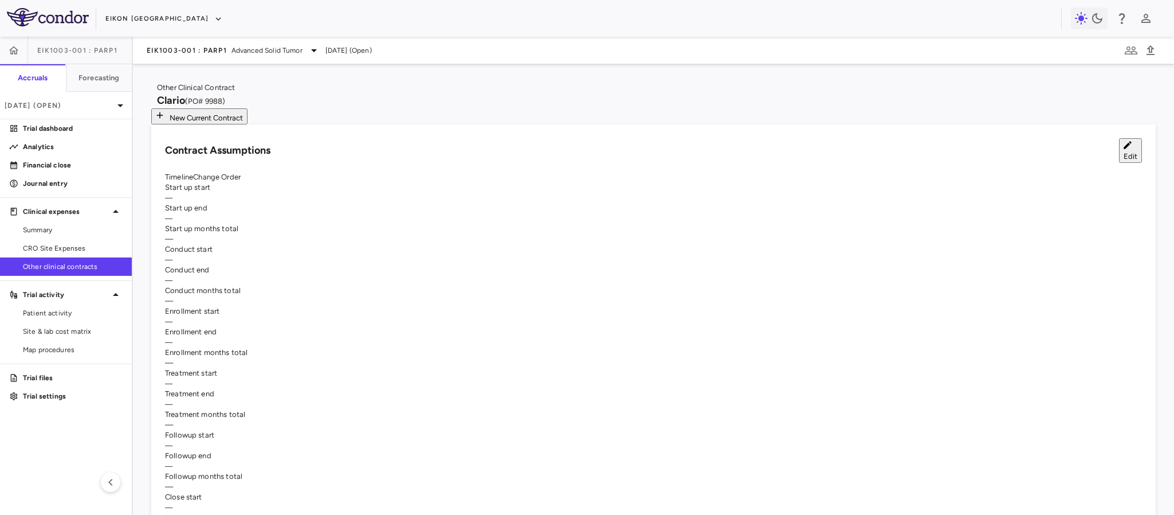
type input "**********"
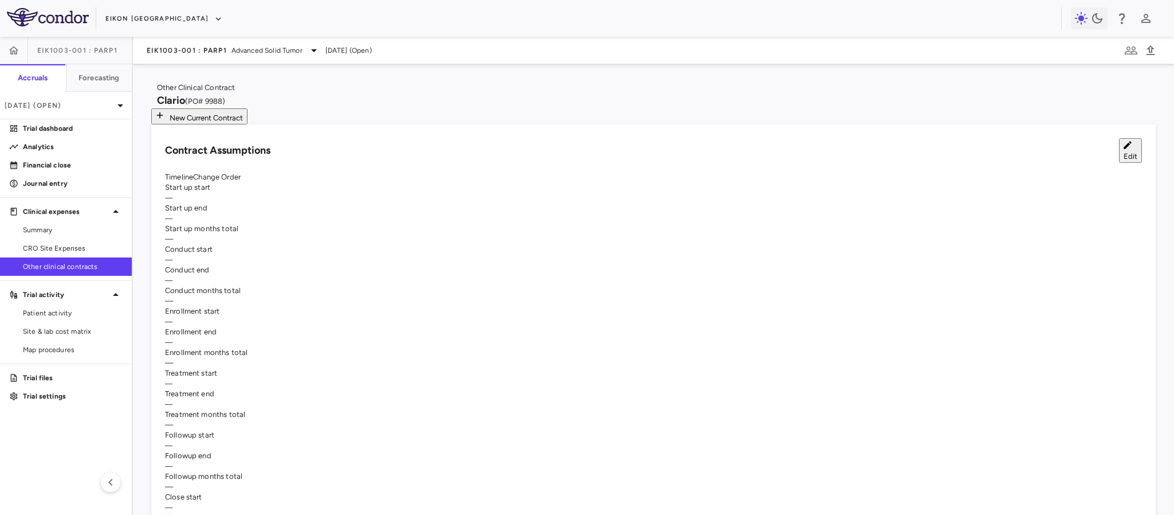
type input "**********"
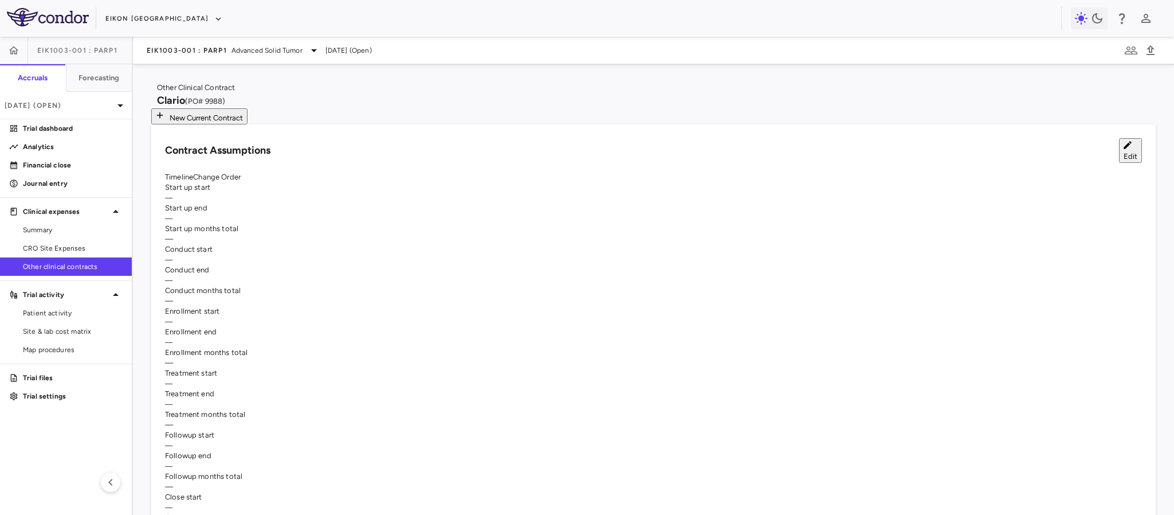
type input "**********"
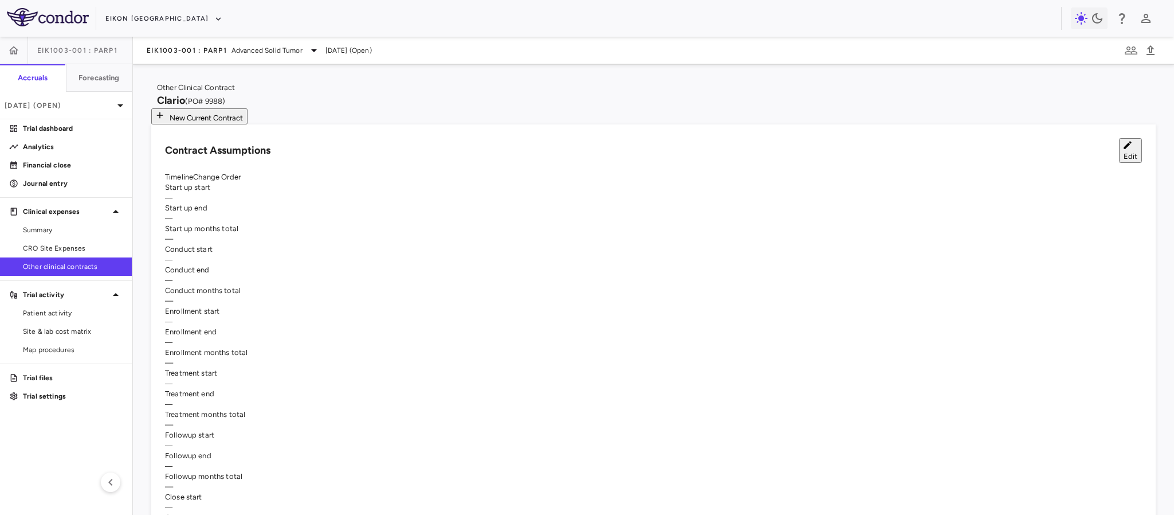
type input "**********"
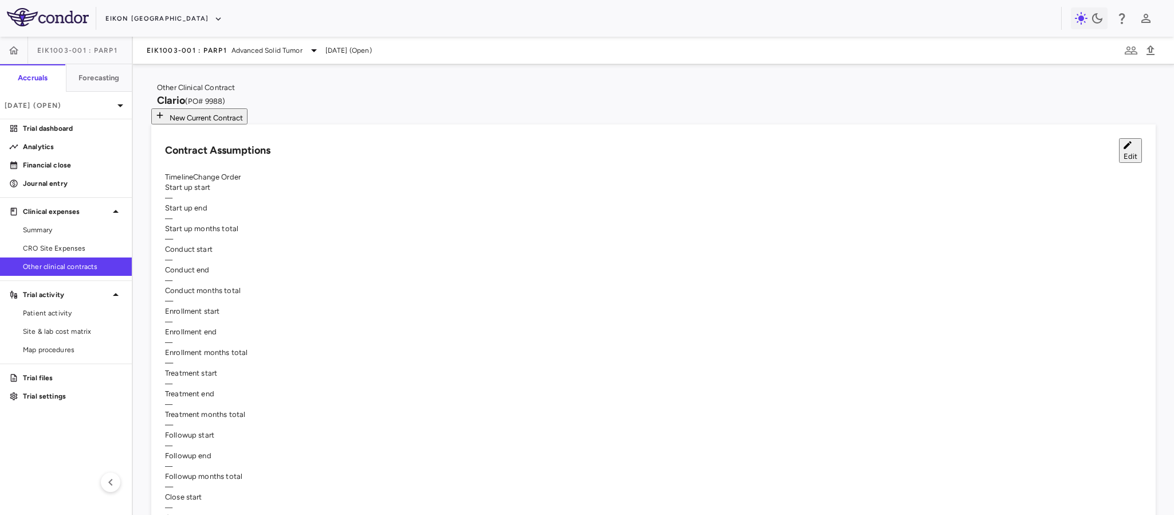
type input "**********"
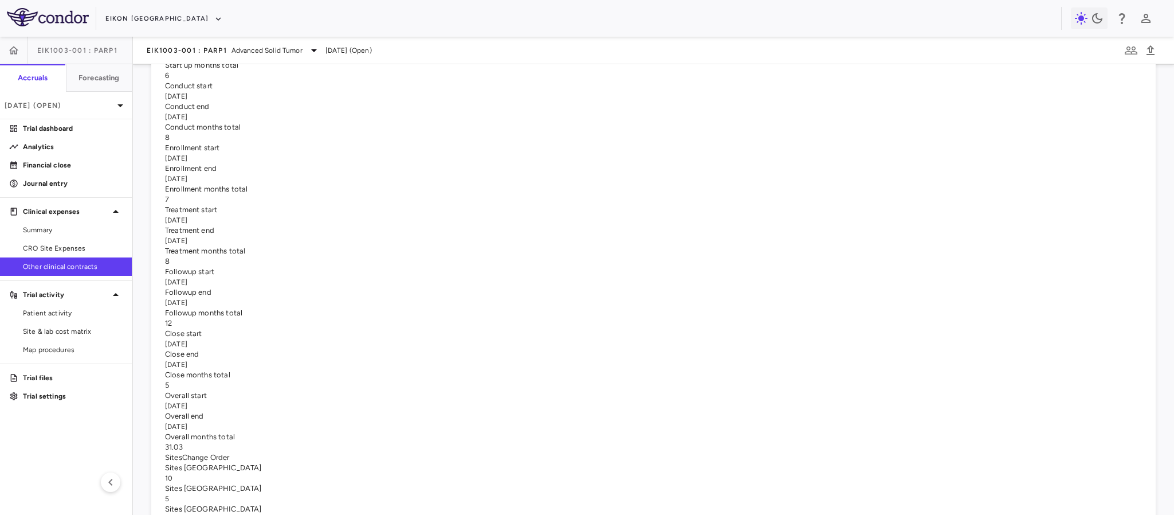
scroll to position [0, 0]
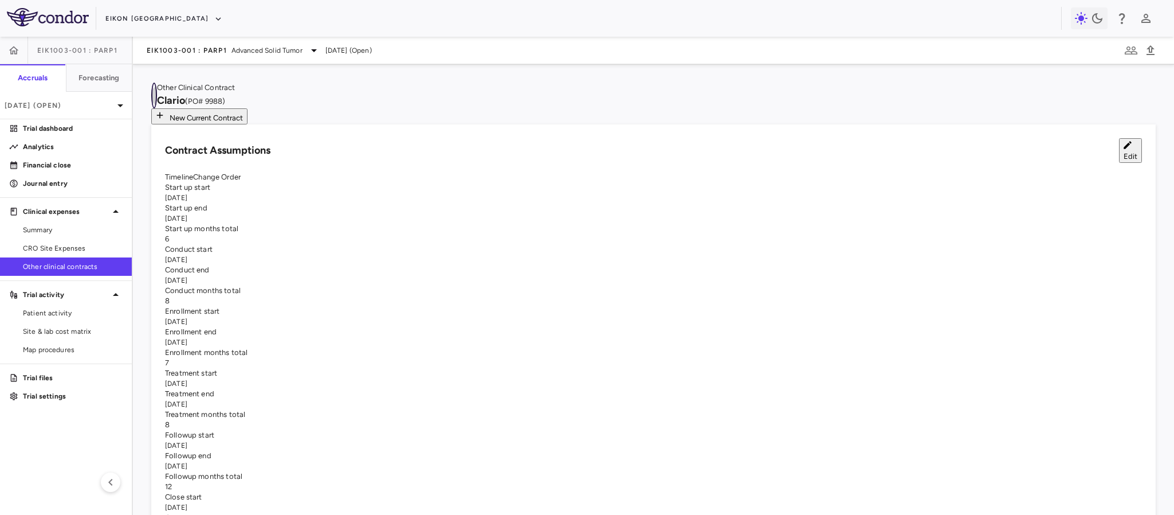
click at [154, 96] on icon "button" at bounding box center [154, 96] width 0 height 0
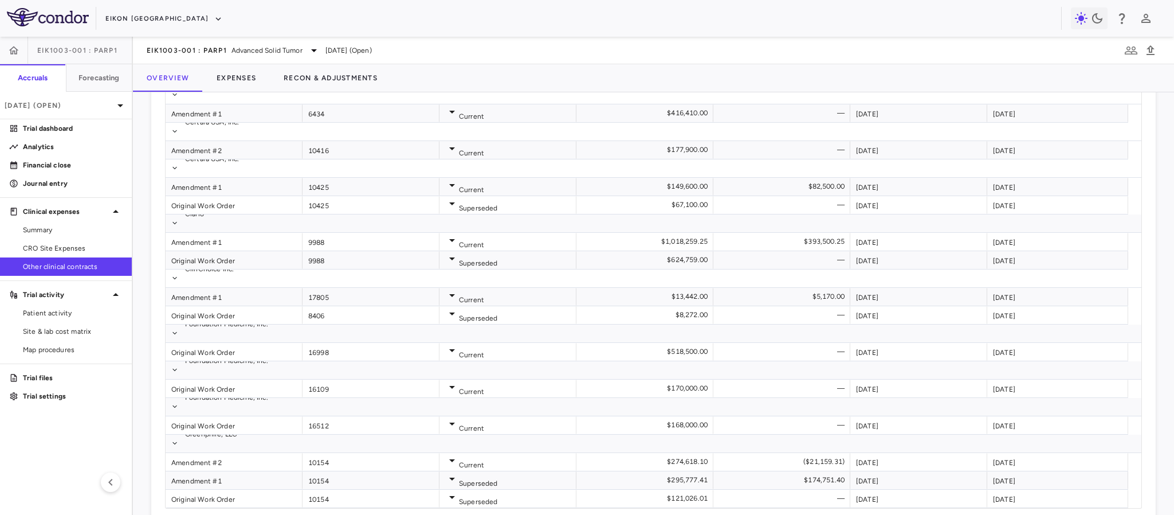
scroll to position [611, 0]
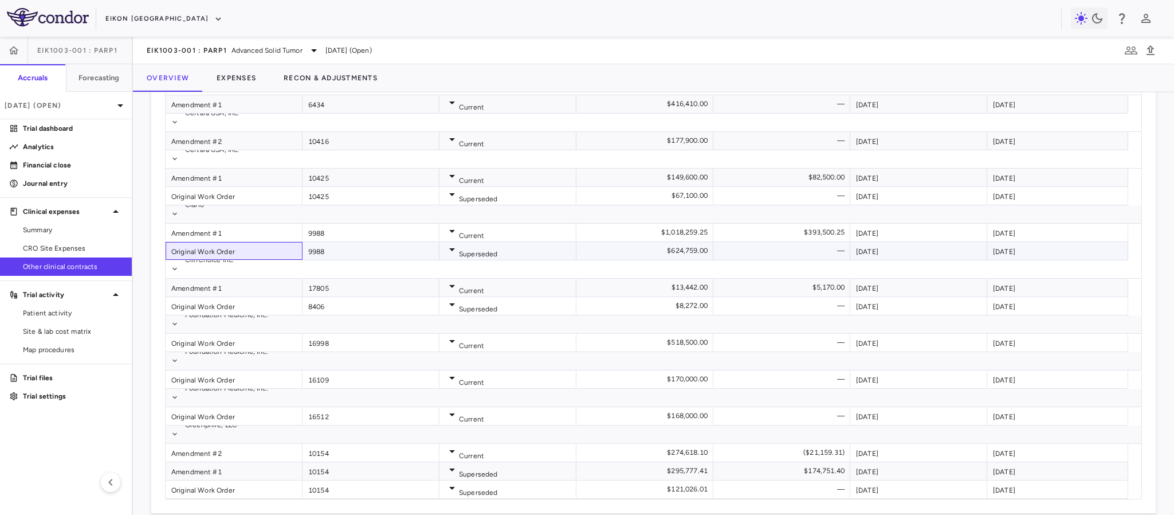
click at [199, 242] on div "Original Work Order" at bounding box center [234, 251] width 137 height 18
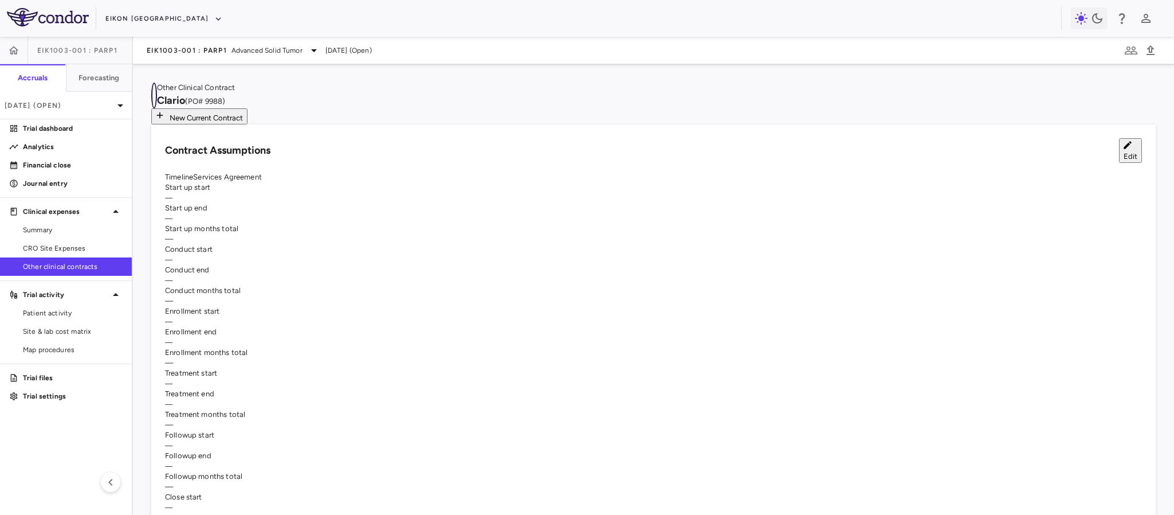
click at [164, 99] on icon "button" at bounding box center [160, 102] width 9 height 9
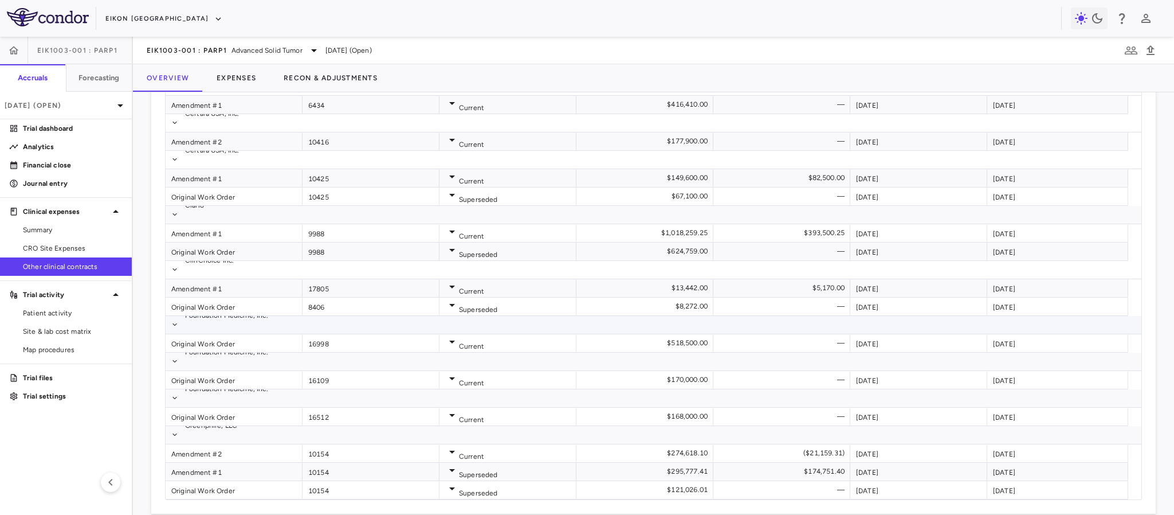
scroll to position [611, 0]
click at [181, 223] on div "Amendment #1" at bounding box center [234, 232] width 137 height 18
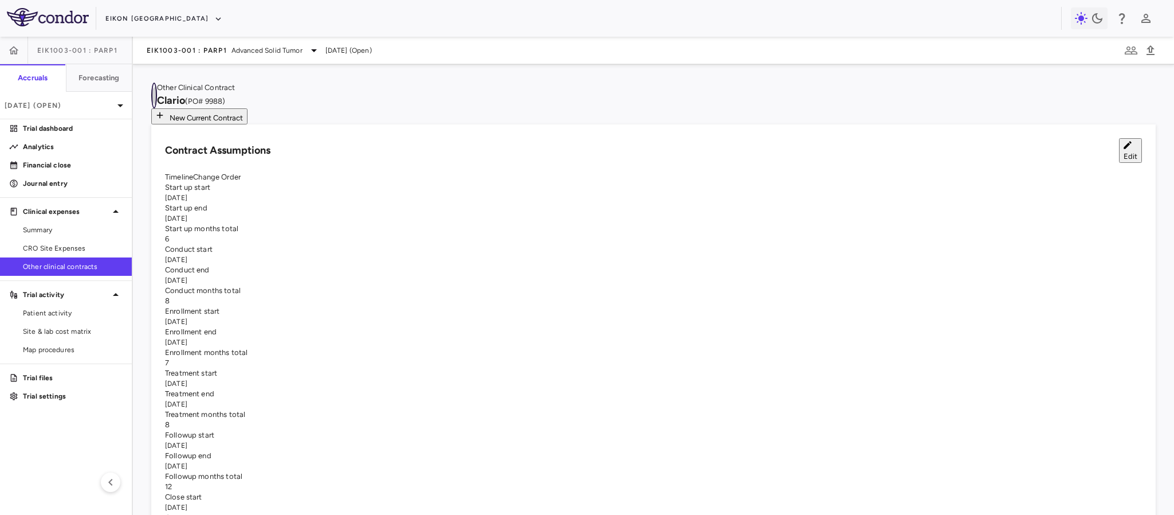
click at [154, 96] on icon "button" at bounding box center [154, 96] width 0 height 0
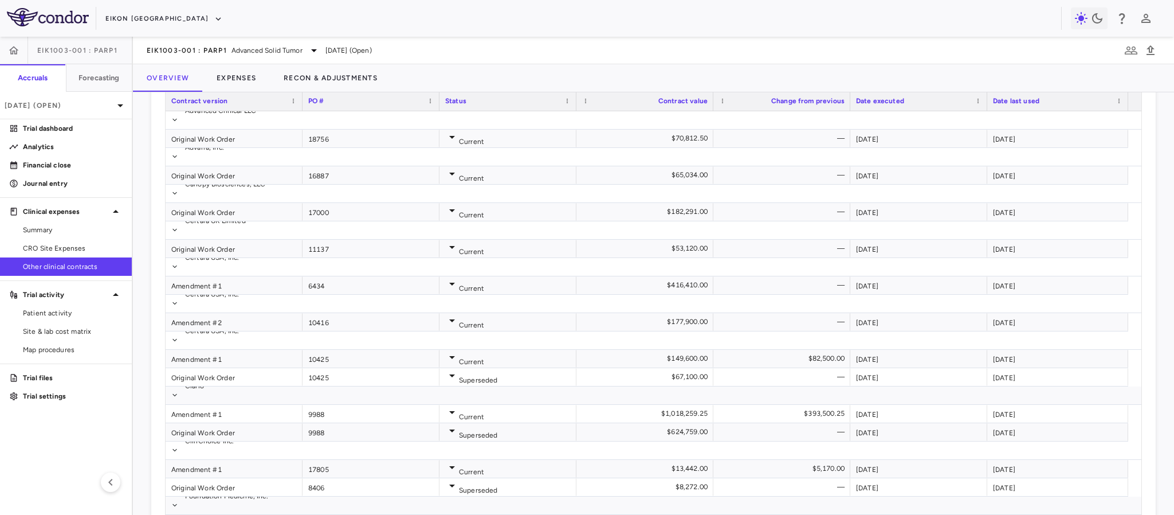
scroll to position [611, 0]
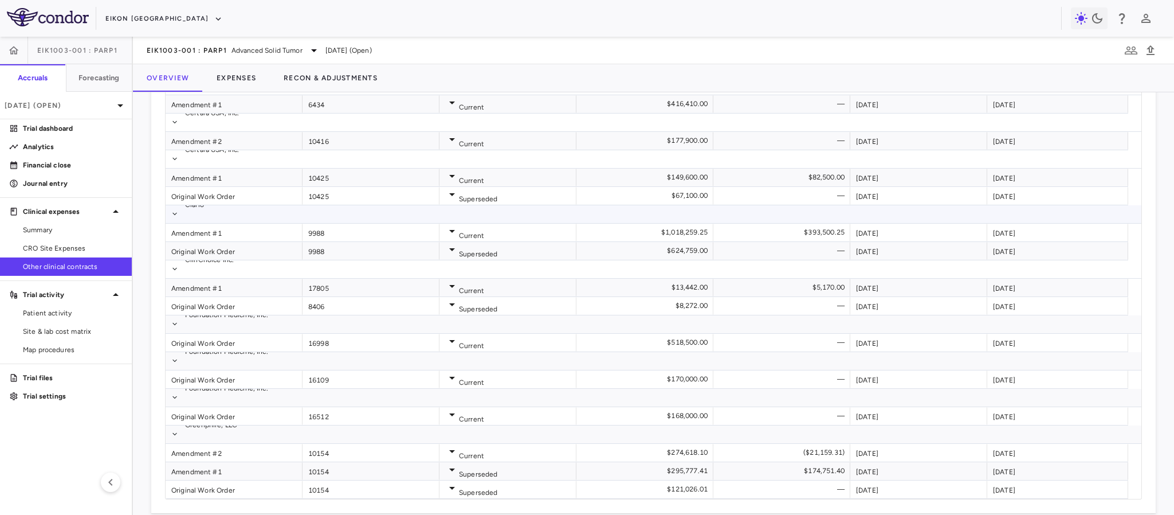
click at [201, 196] on p "Clario" at bounding box center [194, 204] width 19 height 18
click at [199, 242] on div "Original Work Order" at bounding box center [234, 251] width 137 height 18
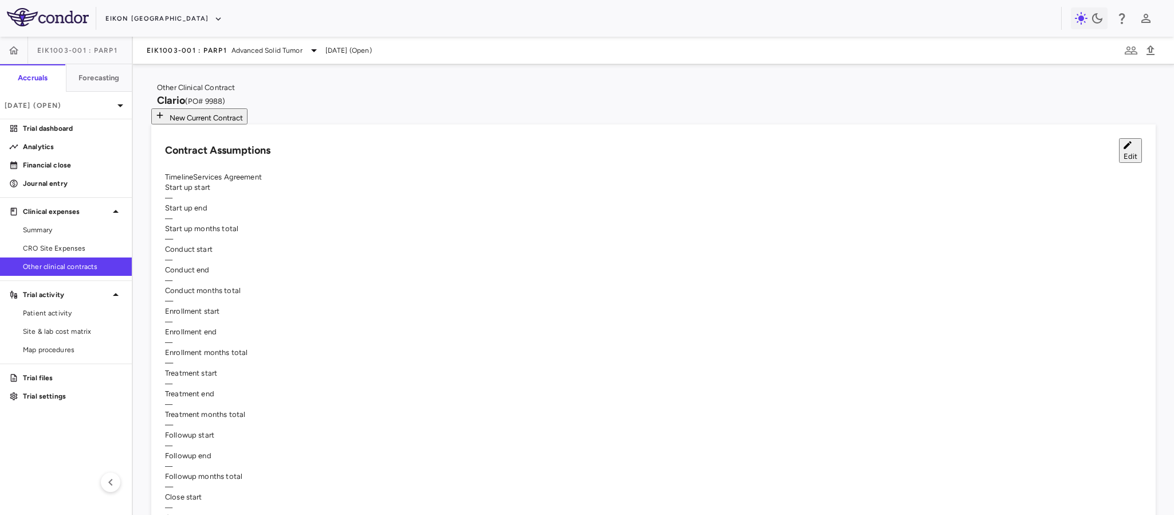
click at [1119, 153] on button "Edit" at bounding box center [1130, 150] width 23 height 25
click at [102, 142] on li "Clario #9988" at bounding box center [161, 136] width 240 height 10
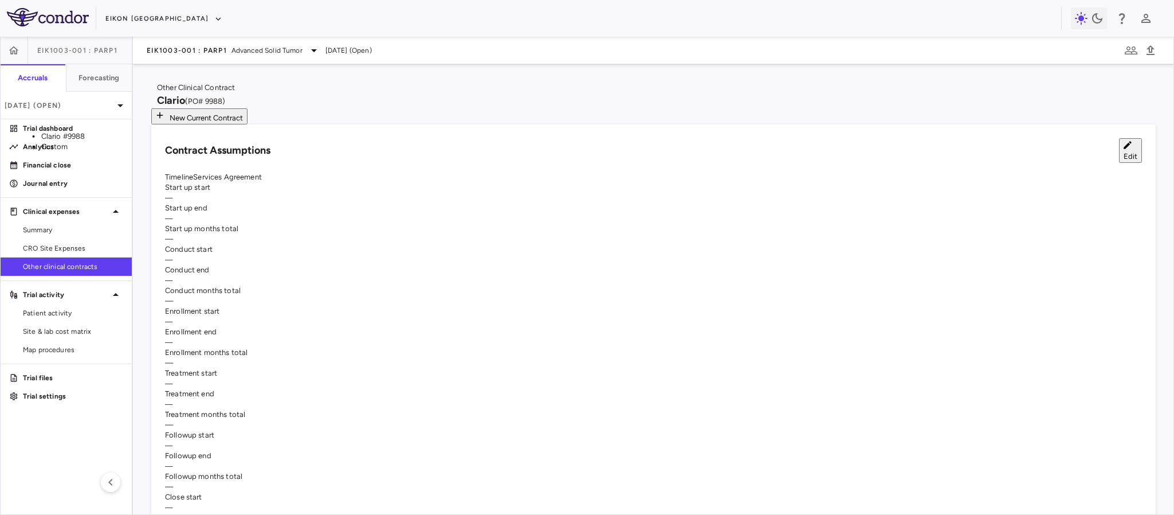
type input "**********"
click at [107, 186] on li "Clario #9988" at bounding box center [161, 181] width 240 height 10
type input "**********"
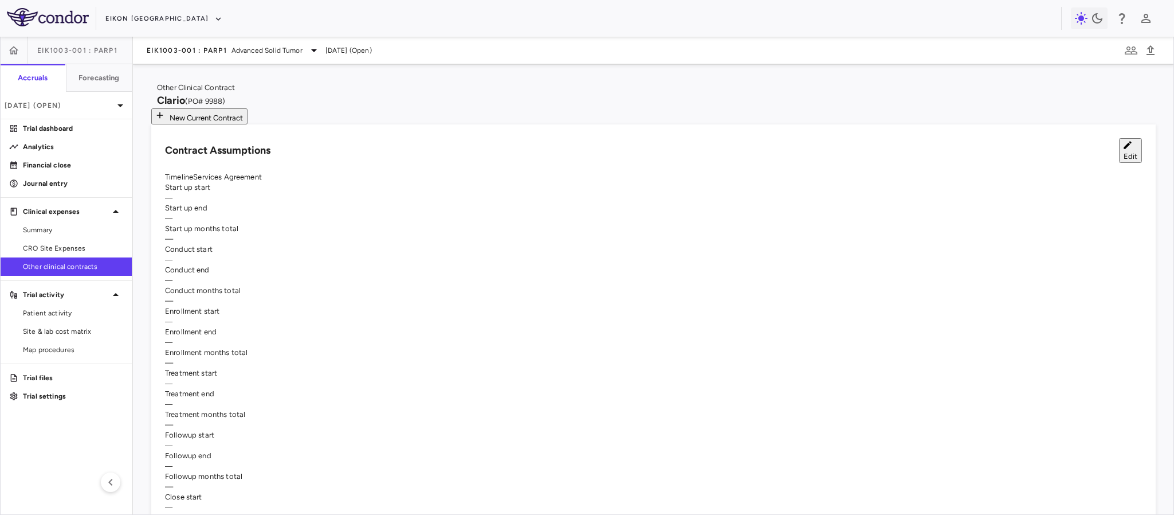
type input "*"
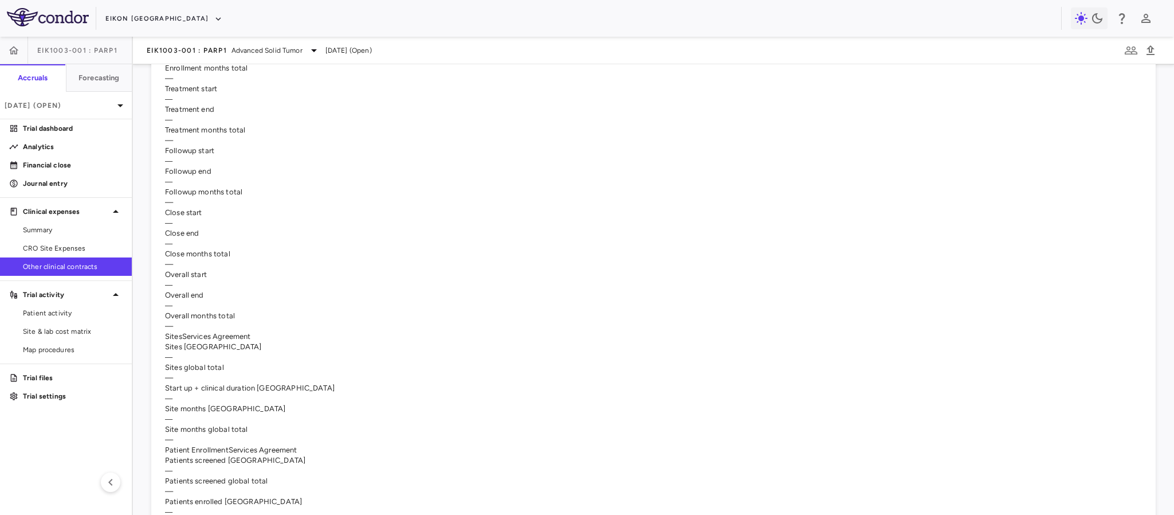
scroll to position [258, 0]
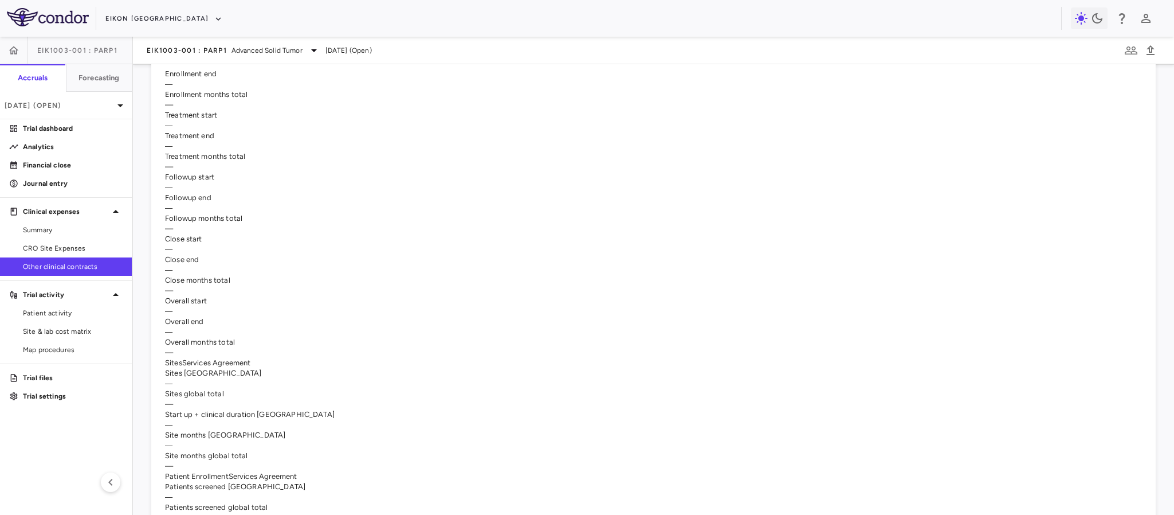
type input "**********"
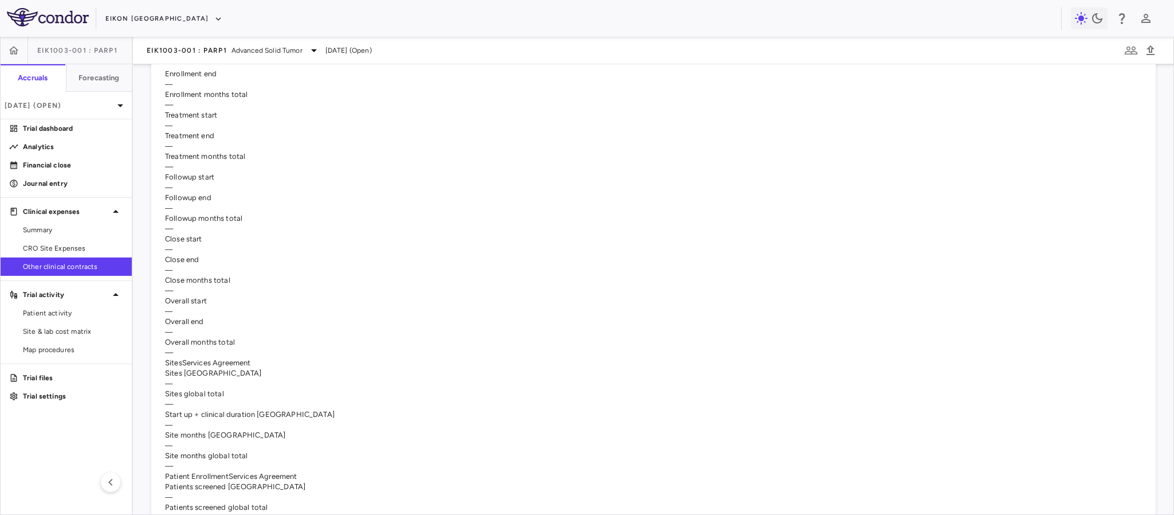
type input "****"
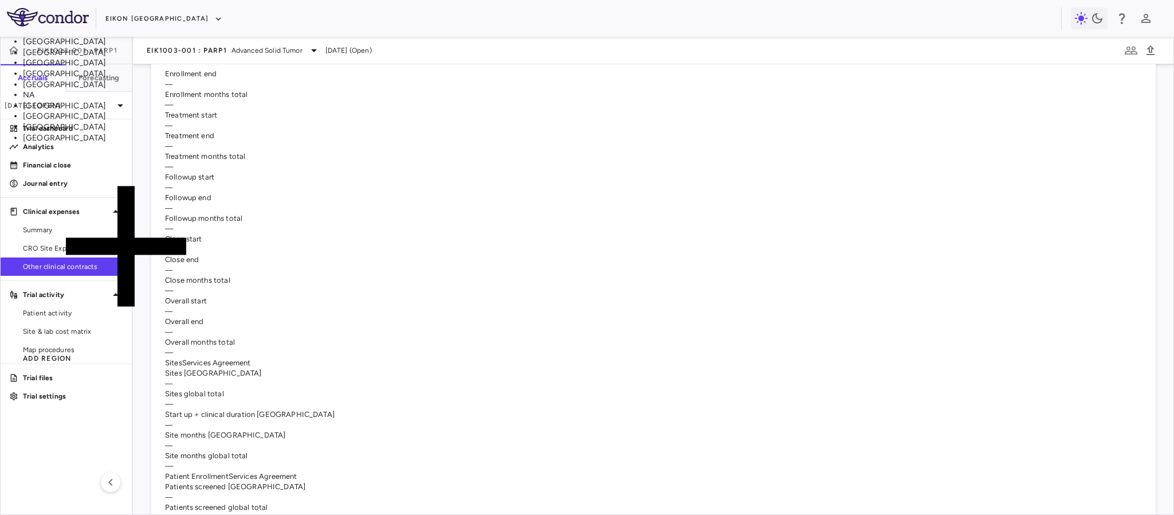
click at [229, 48] on li "[GEOGRAPHIC_DATA]" at bounding box center [126, 42] width 206 height 11
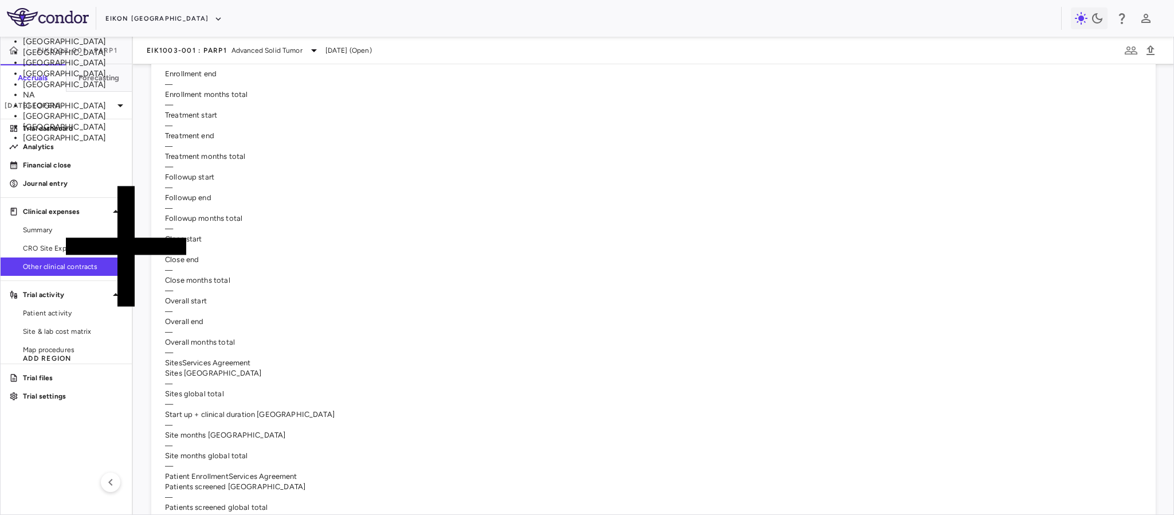
click at [229, 69] on li "[GEOGRAPHIC_DATA]" at bounding box center [126, 63] width 206 height 11
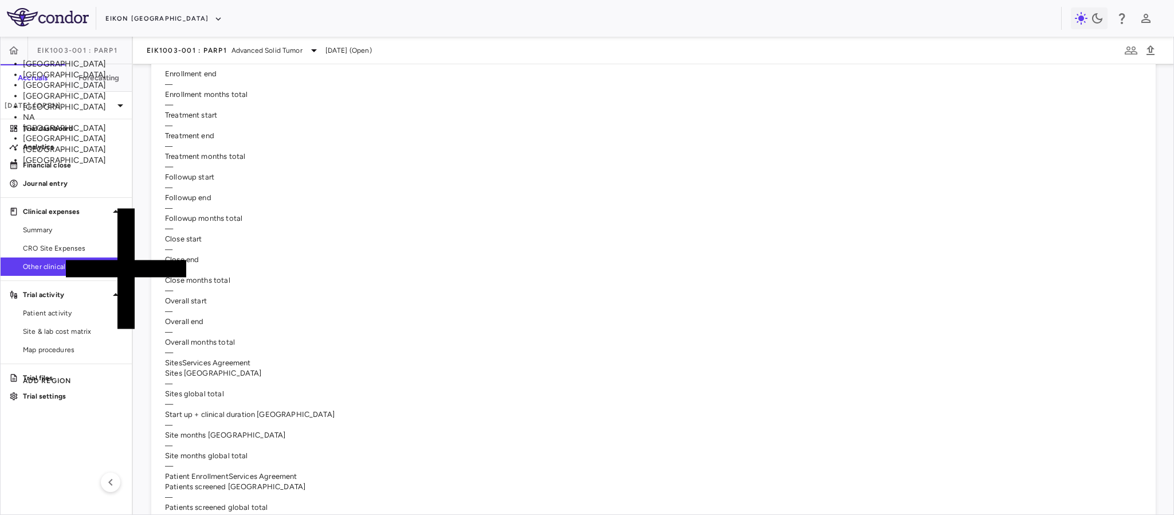
click at [229, 112] on li "[GEOGRAPHIC_DATA]" at bounding box center [126, 106] width 206 height 11
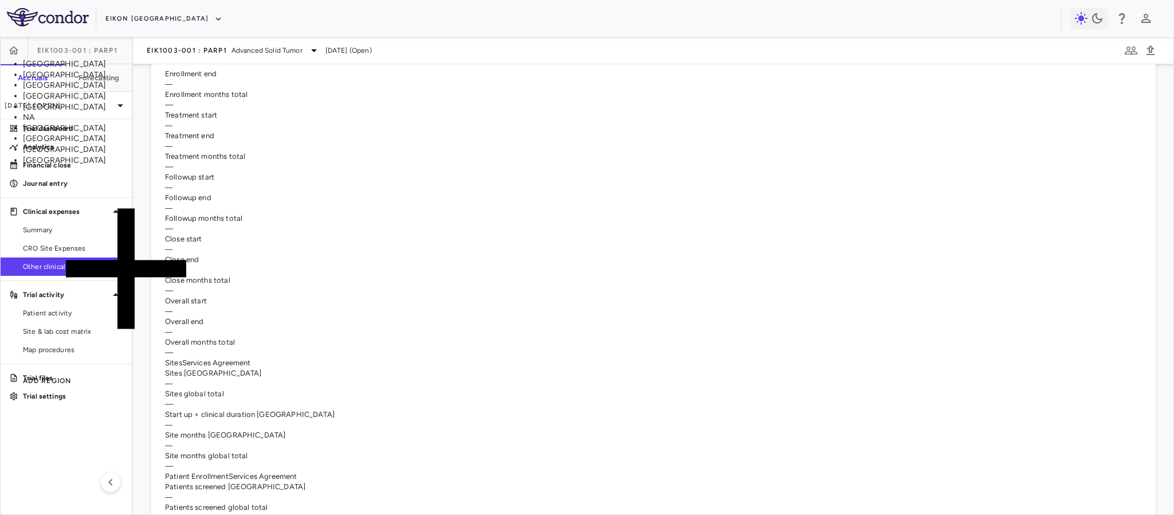
click at [229, 134] on li "South Korea" at bounding box center [126, 128] width 206 height 11
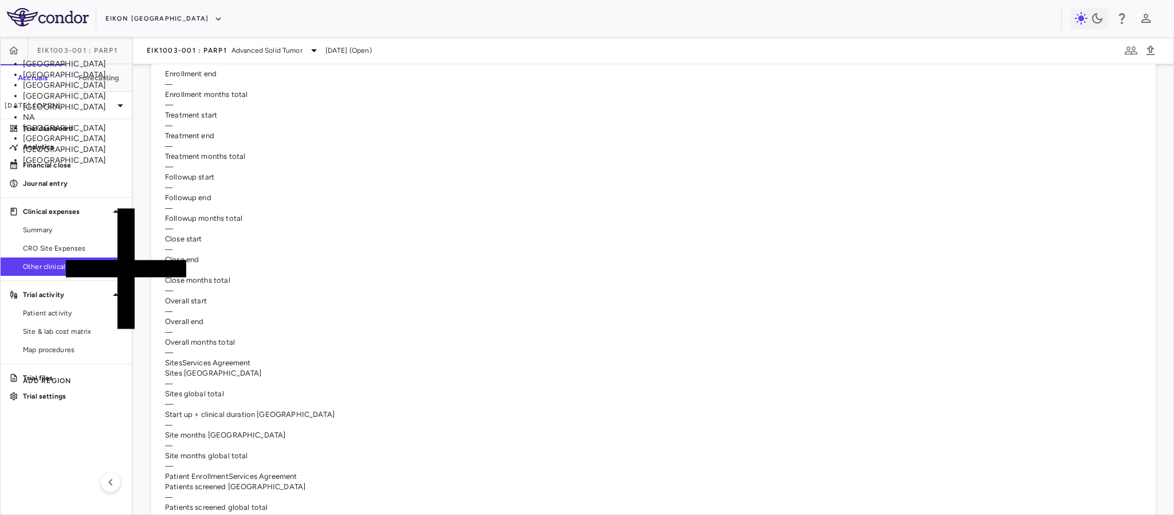
click at [229, 144] on li "[GEOGRAPHIC_DATA]" at bounding box center [126, 139] width 206 height 11
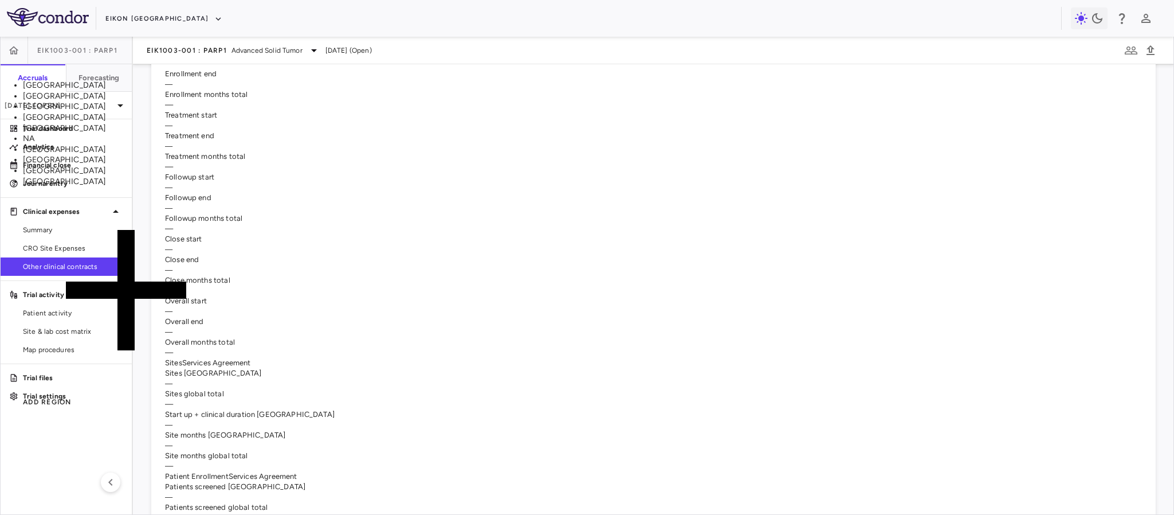
click at [229, 155] on li "South Korea" at bounding box center [126, 149] width 206 height 11
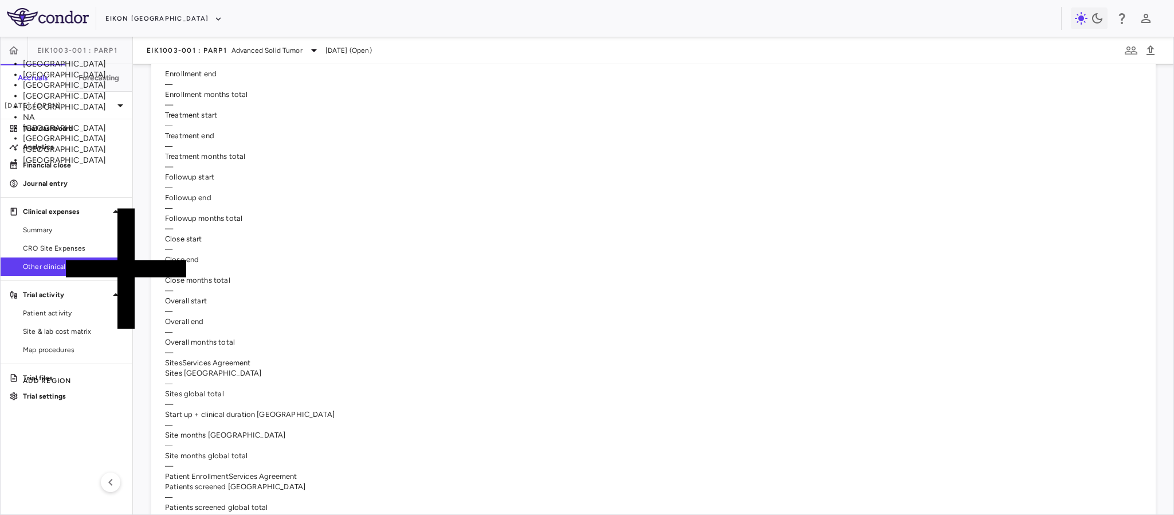
click at [229, 134] on li "South Korea" at bounding box center [126, 128] width 206 height 11
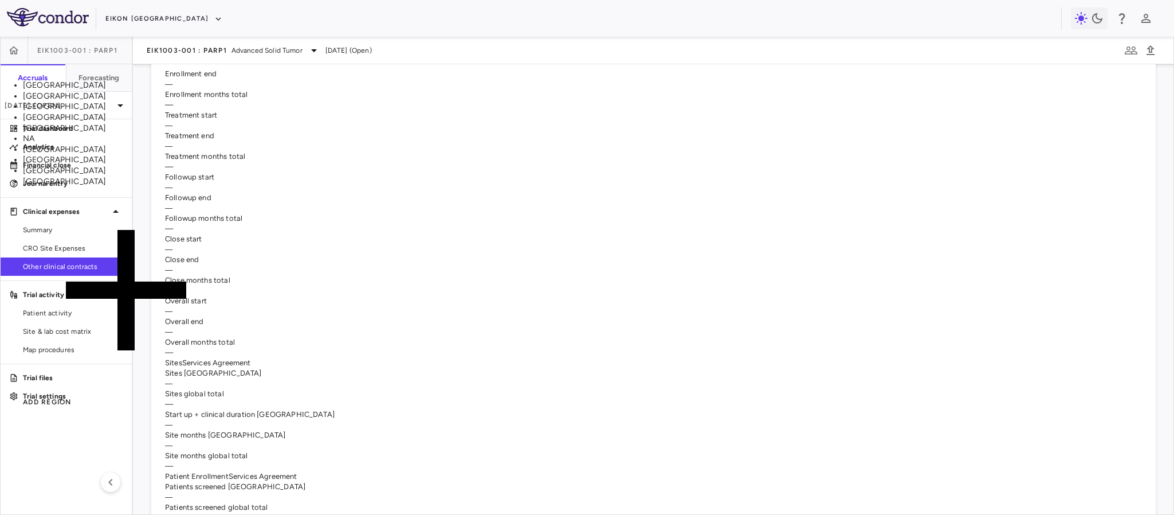
scroll to position [437, 0]
click at [229, 177] on li "[GEOGRAPHIC_DATA]" at bounding box center [126, 171] width 206 height 11
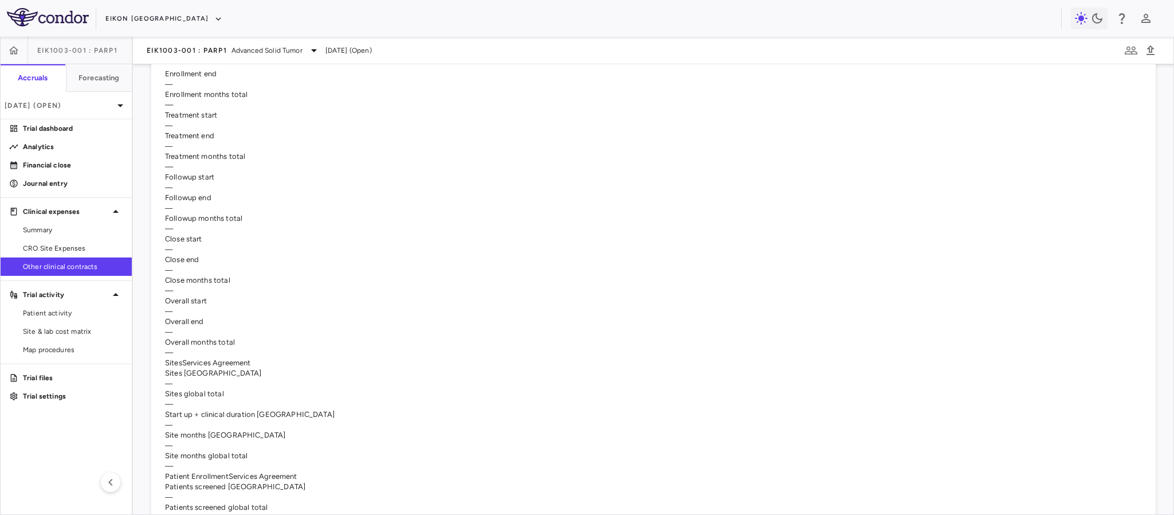
scroll to position [415, 0]
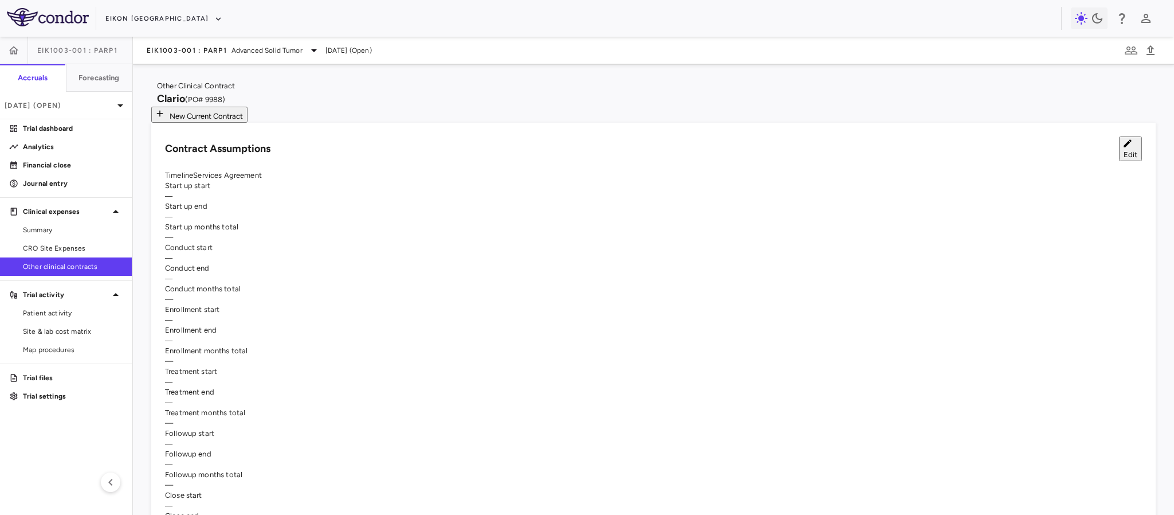
scroll to position [0, 0]
click at [1119, 153] on button "Edit" at bounding box center [1130, 150] width 23 height 25
click at [152, 142] on li "Clario #9988" at bounding box center [161, 136] width 240 height 10
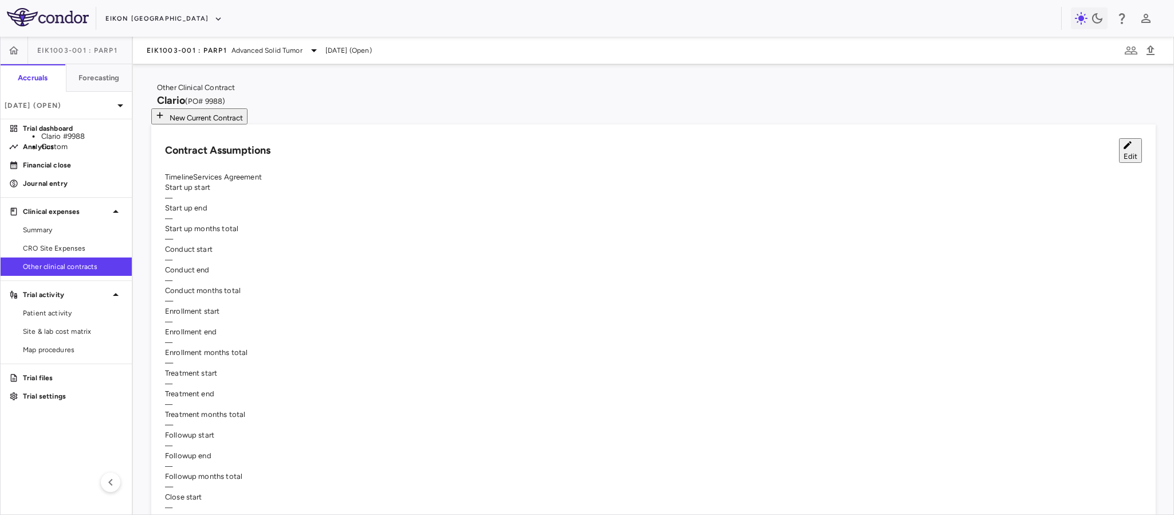
type input "**********"
click at [124, 186] on li "Clario #9988" at bounding box center [161, 181] width 240 height 10
type input "**********"
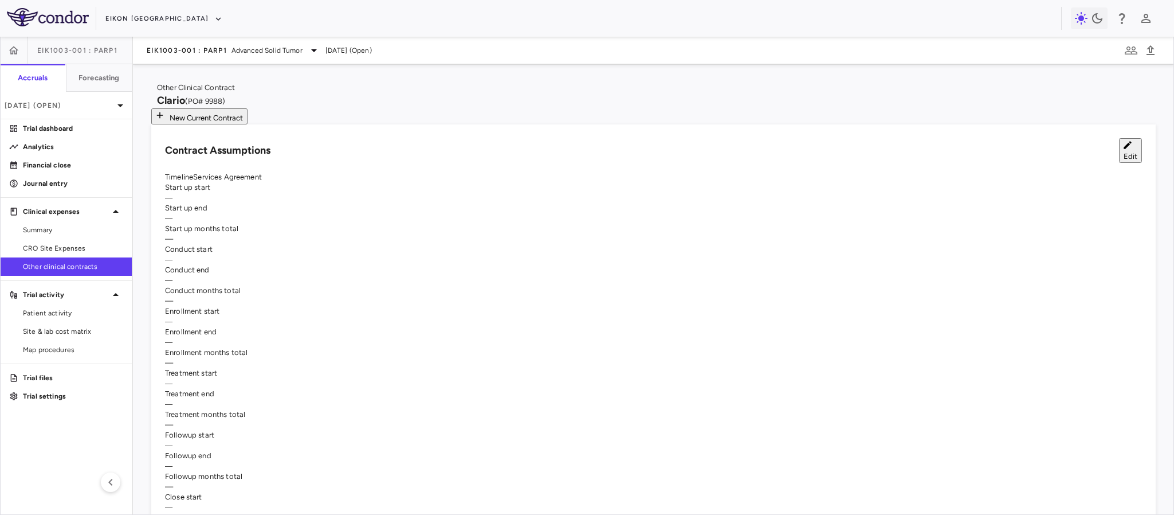
type input "**"
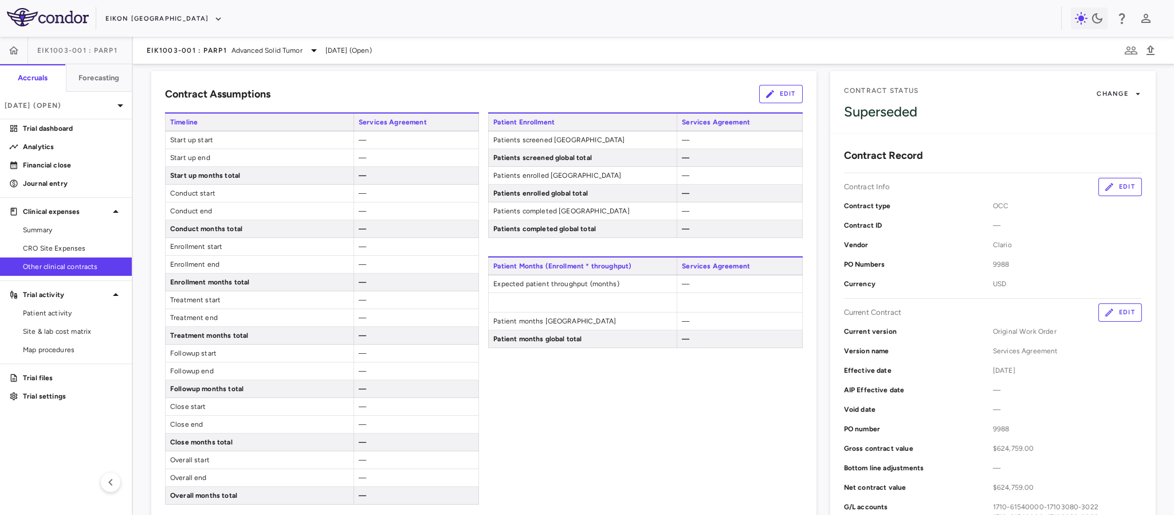
scroll to position [172, 0]
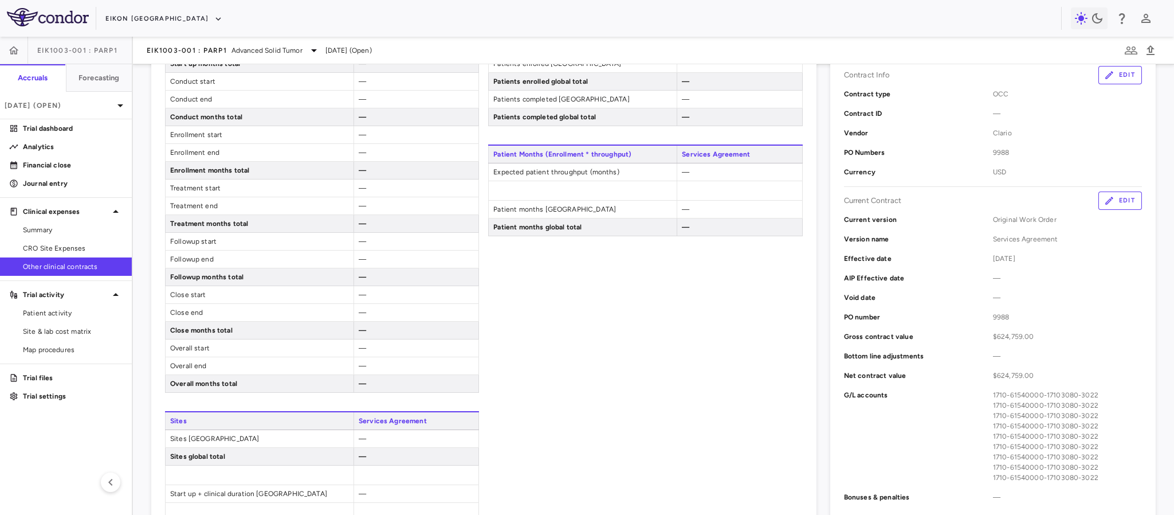
click at [1118, 200] on button "Edit" at bounding box center [1121, 200] width 44 height 18
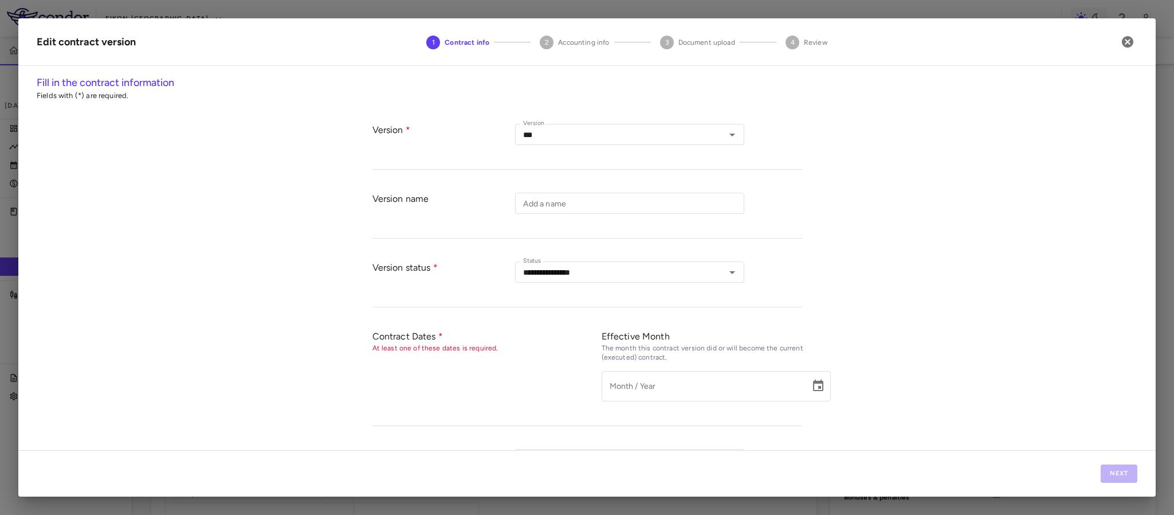
type input "**********"
type input "****"
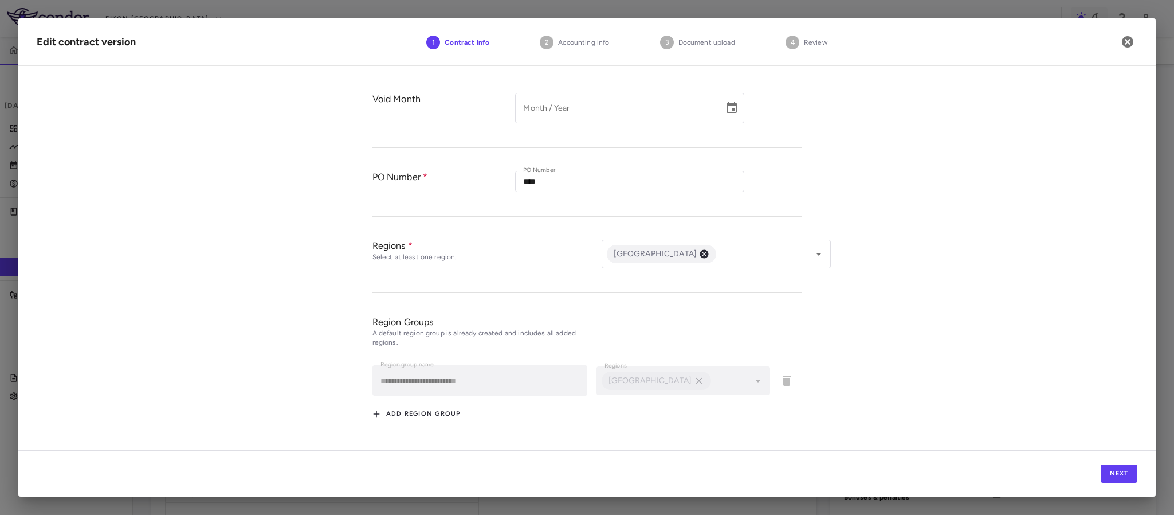
scroll to position [359, 0]
click at [815, 248] on icon "Open" at bounding box center [819, 251] width 14 height 14
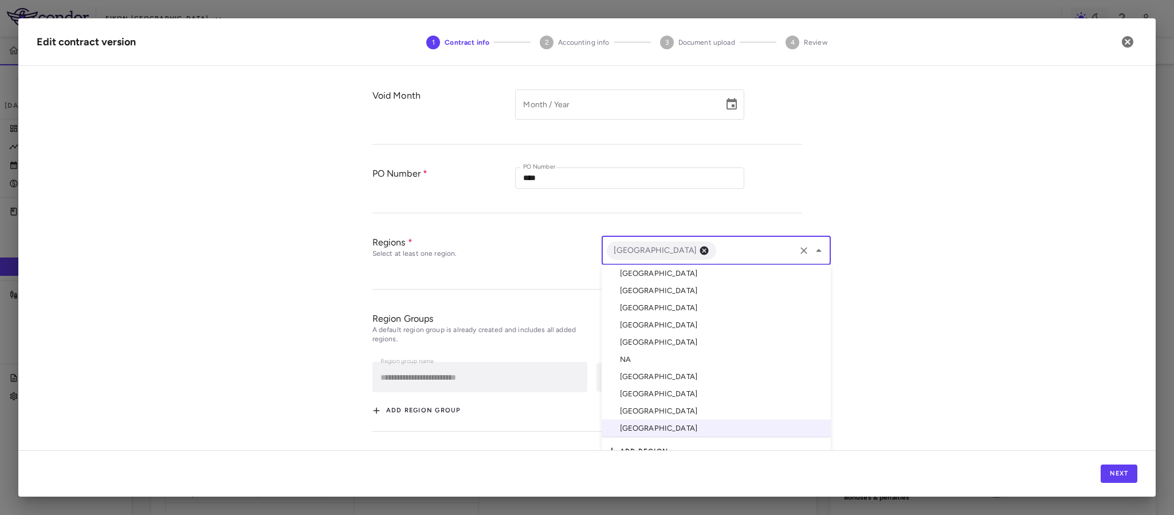
click at [636, 274] on li "[GEOGRAPHIC_DATA]" at bounding box center [716, 272] width 229 height 17
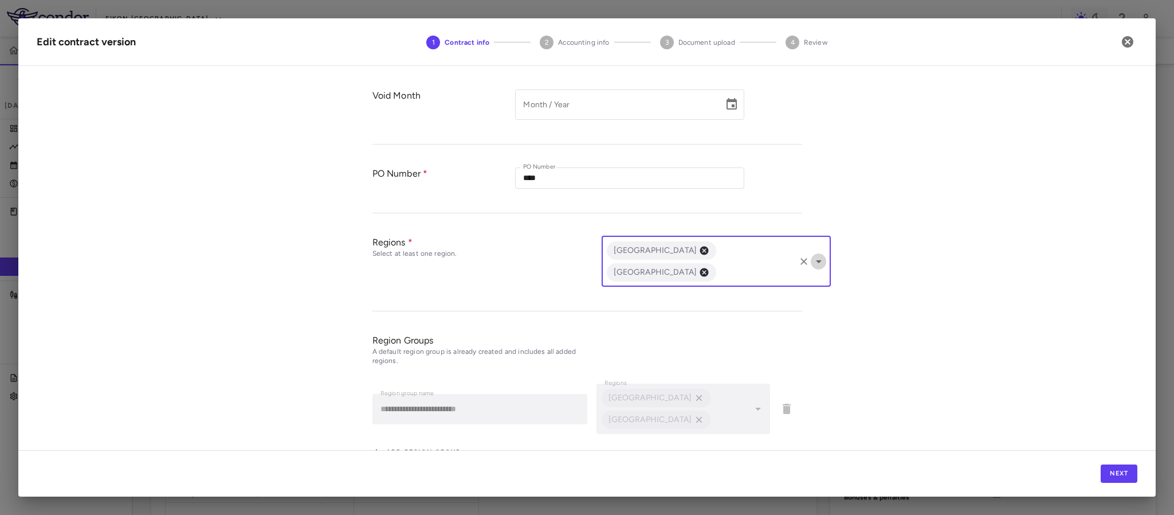
click at [812, 254] on icon "Open" at bounding box center [819, 261] width 14 height 14
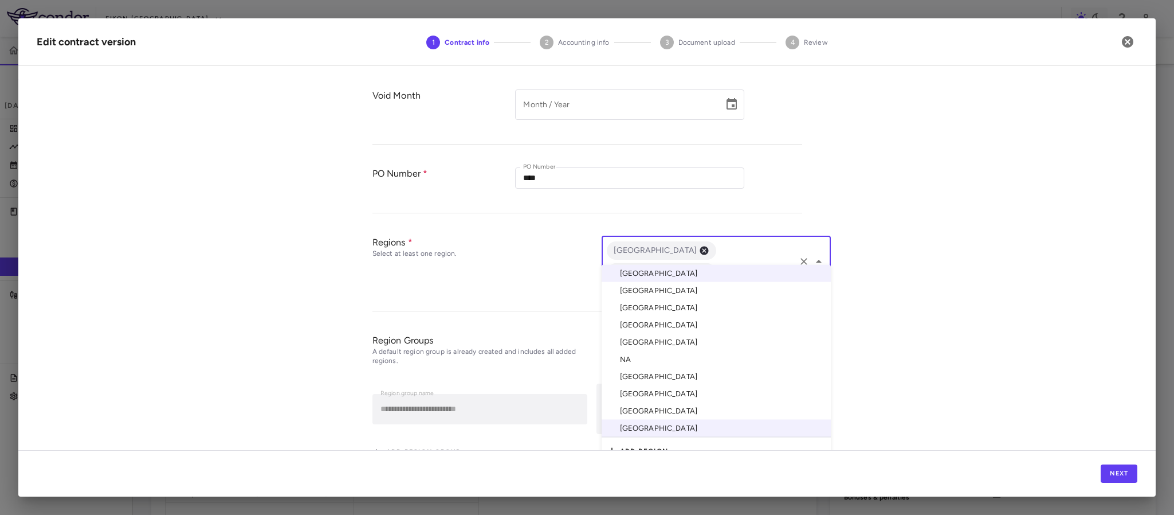
click at [657, 303] on li "China" at bounding box center [716, 307] width 229 height 17
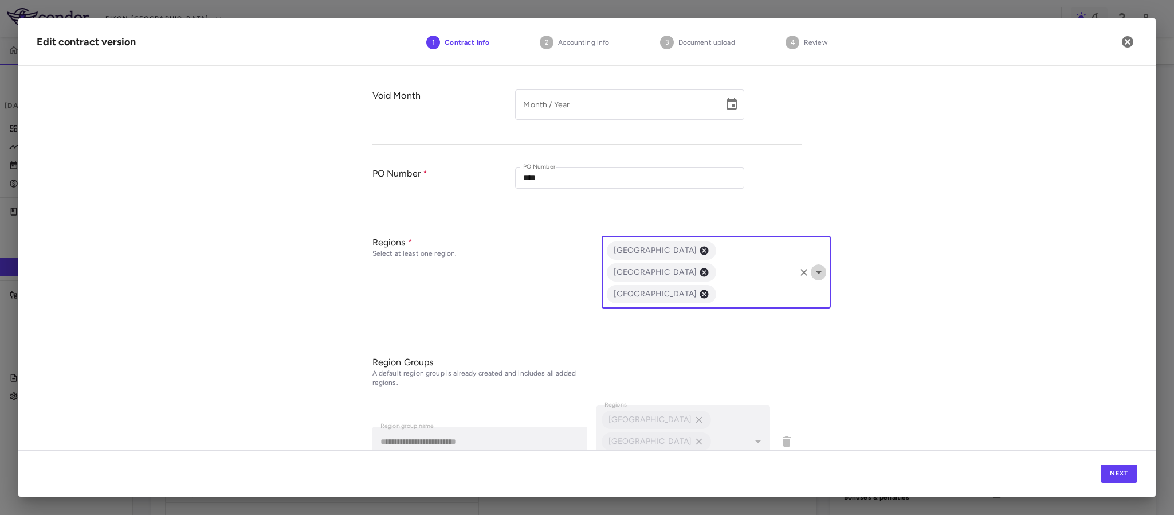
click at [812, 265] on icon "Open" at bounding box center [819, 272] width 14 height 14
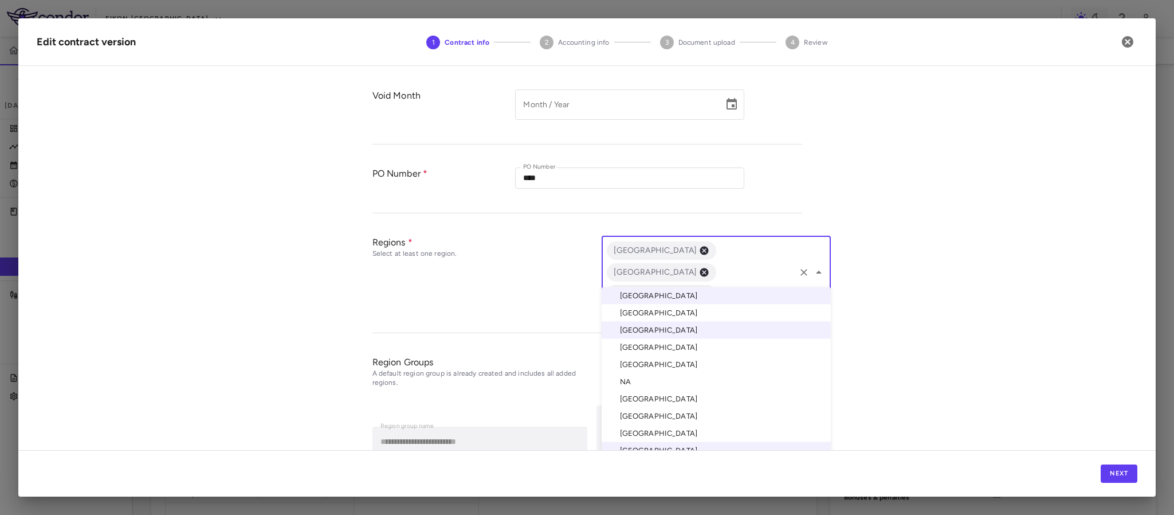
click at [644, 365] on li "[GEOGRAPHIC_DATA]" at bounding box center [716, 363] width 229 height 17
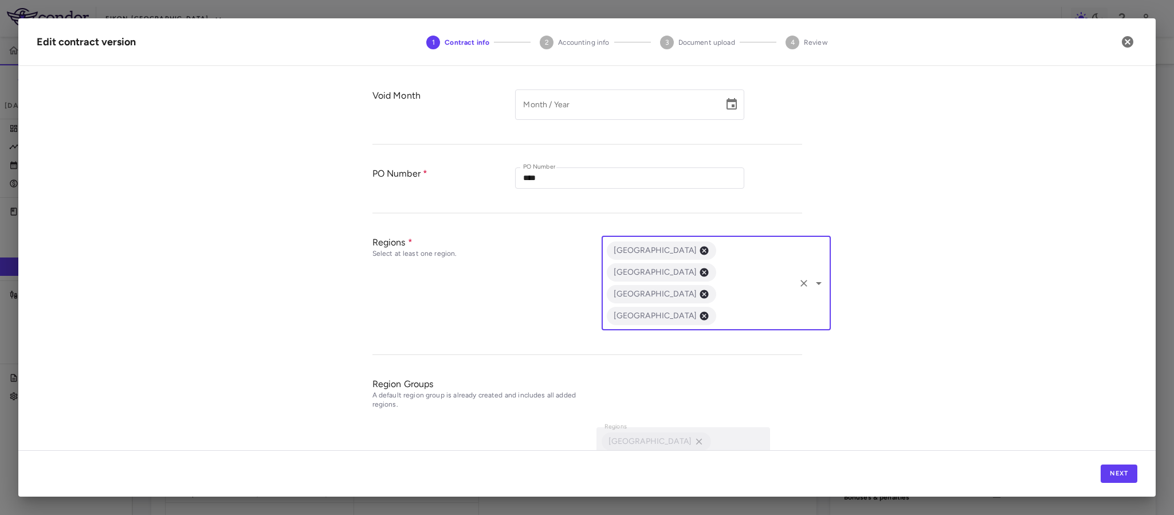
click at [813, 276] on icon "Open" at bounding box center [819, 283] width 14 height 14
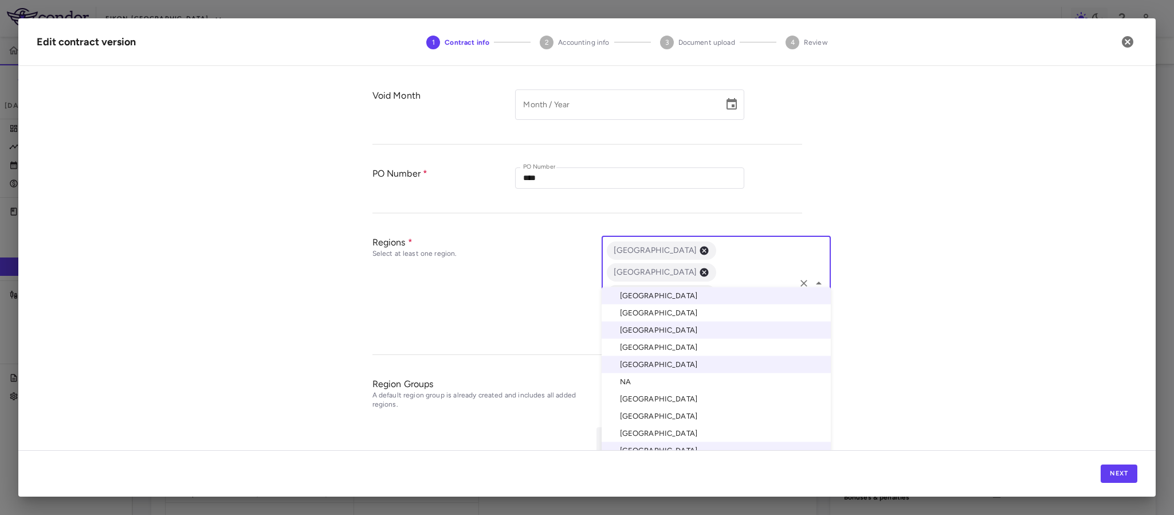
click at [640, 402] on li "[GEOGRAPHIC_DATA]" at bounding box center [716, 398] width 229 height 17
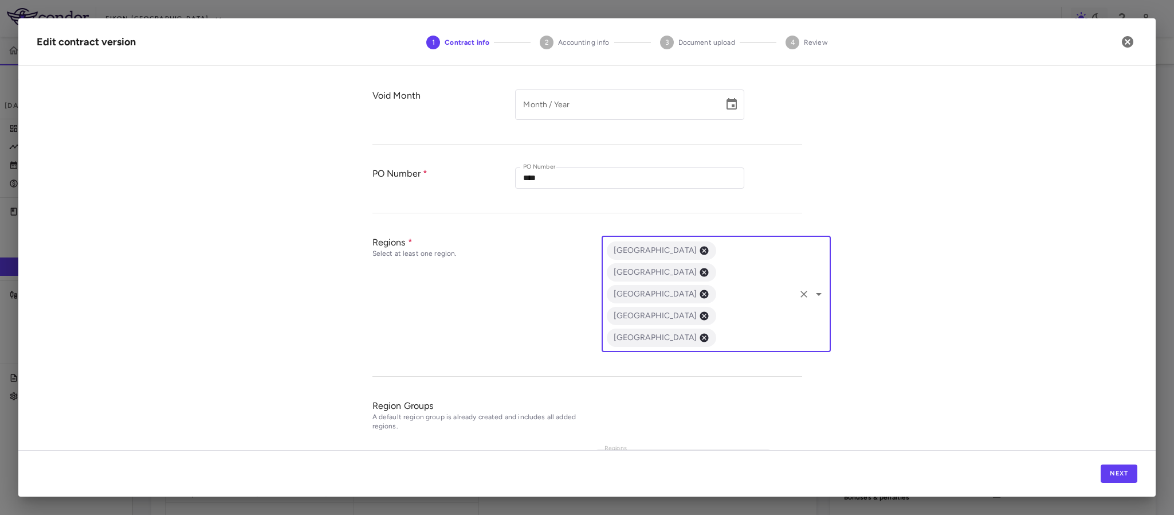
click at [814, 287] on icon "Open" at bounding box center [819, 294] width 14 height 14
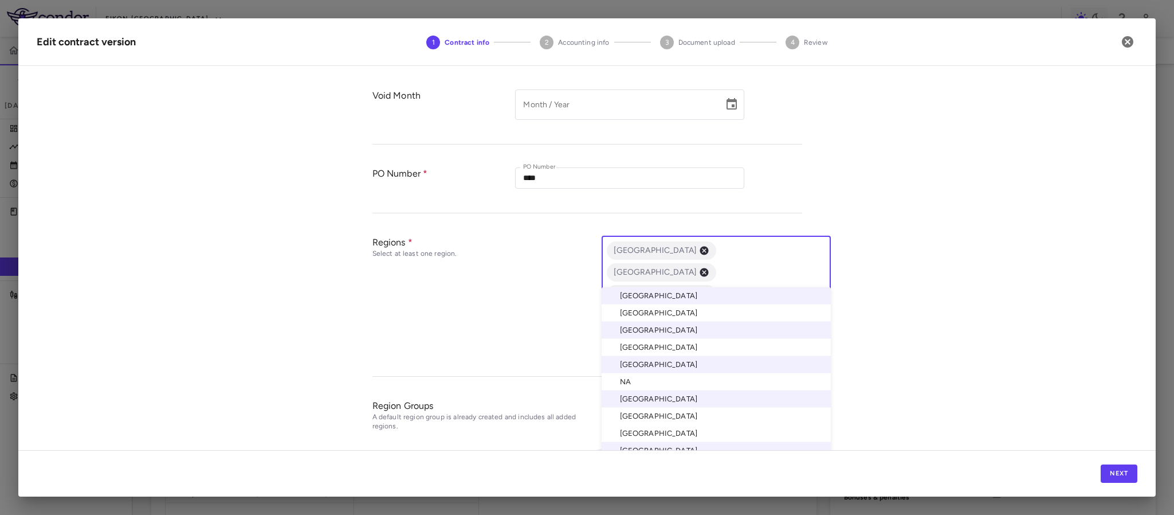
click at [628, 420] on li "[GEOGRAPHIC_DATA]" at bounding box center [716, 415] width 229 height 17
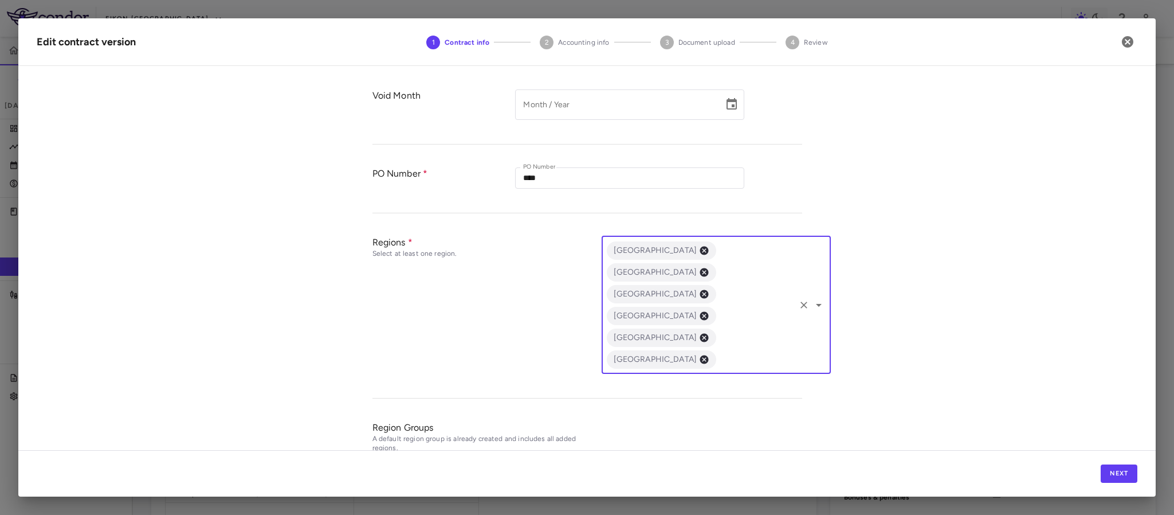
click at [815, 298] on icon "Open" at bounding box center [819, 305] width 14 height 14
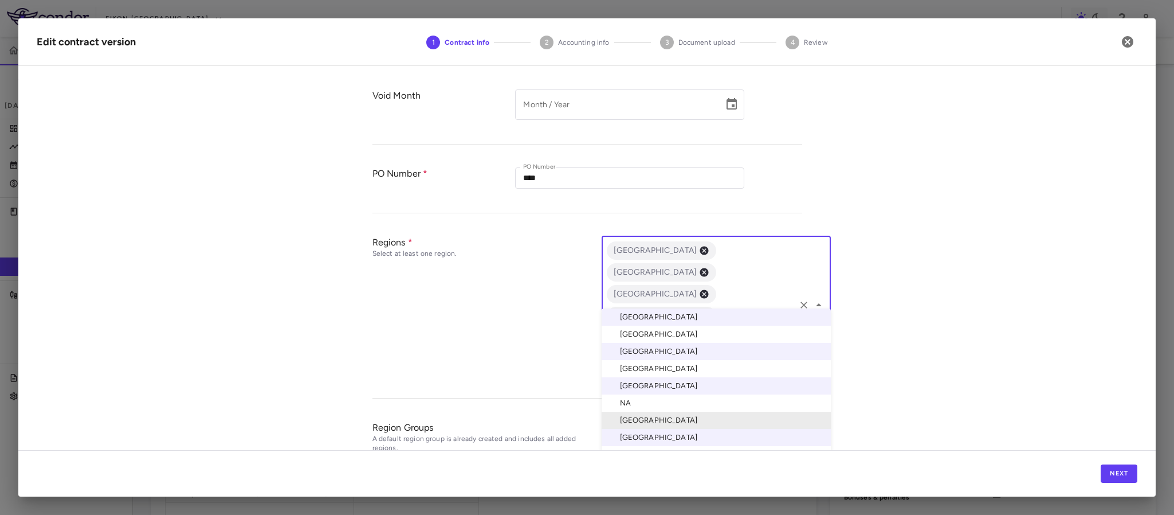
scroll to position [437, 0]
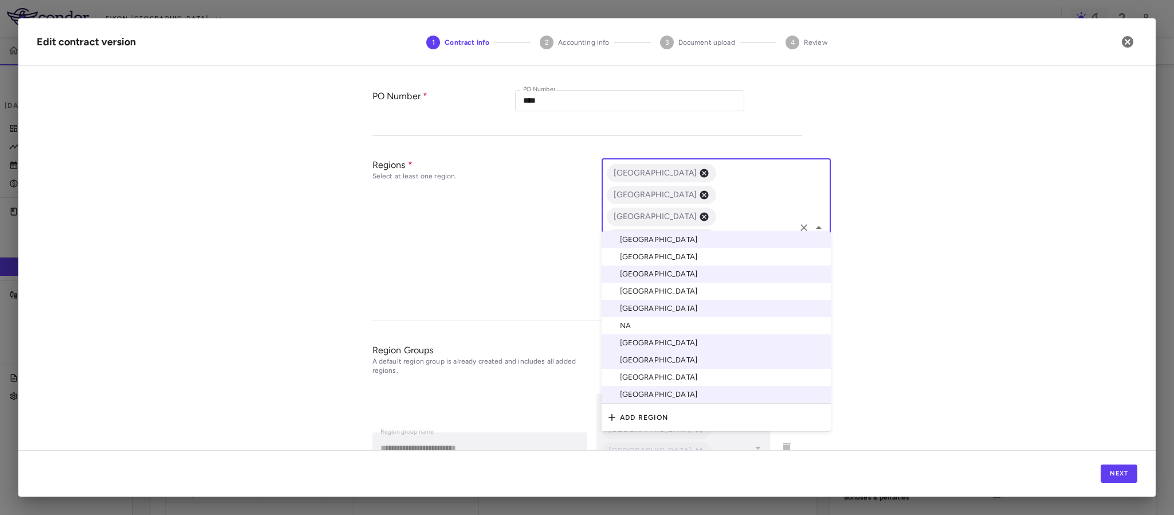
click at [657, 385] on li "United Kingdom" at bounding box center [716, 376] width 229 height 17
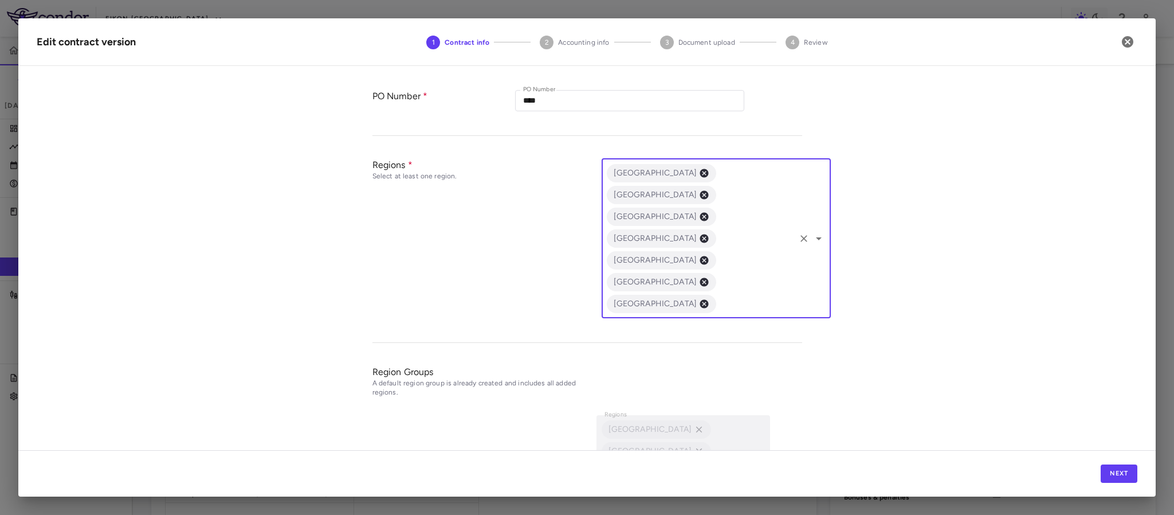
click at [698, 414] on div "**********" at bounding box center [587, 458] width 430 height 209
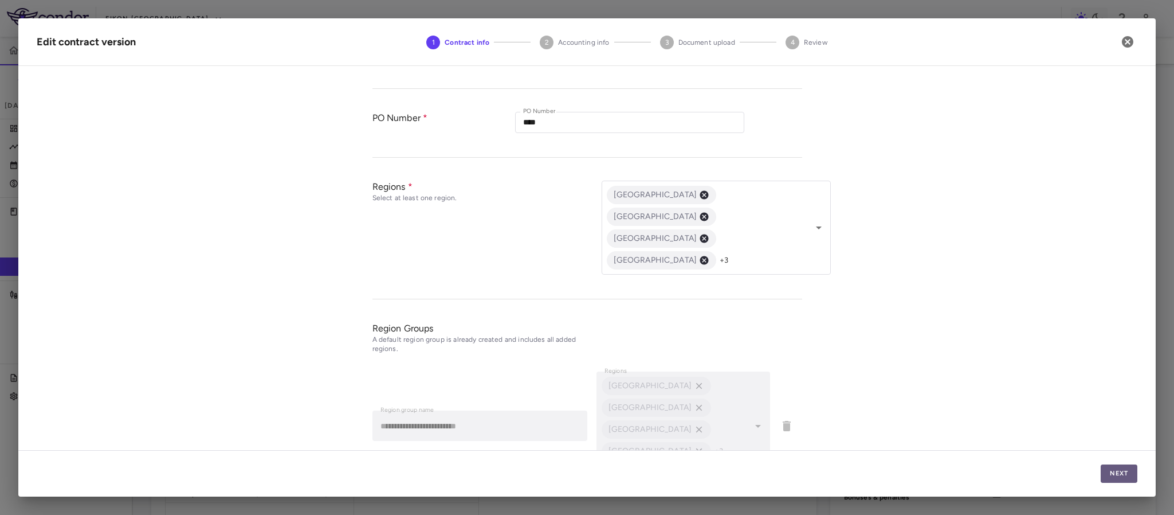
click at [1125, 471] on button "Next" at bounding box center [1119, 473] width 37 height 18
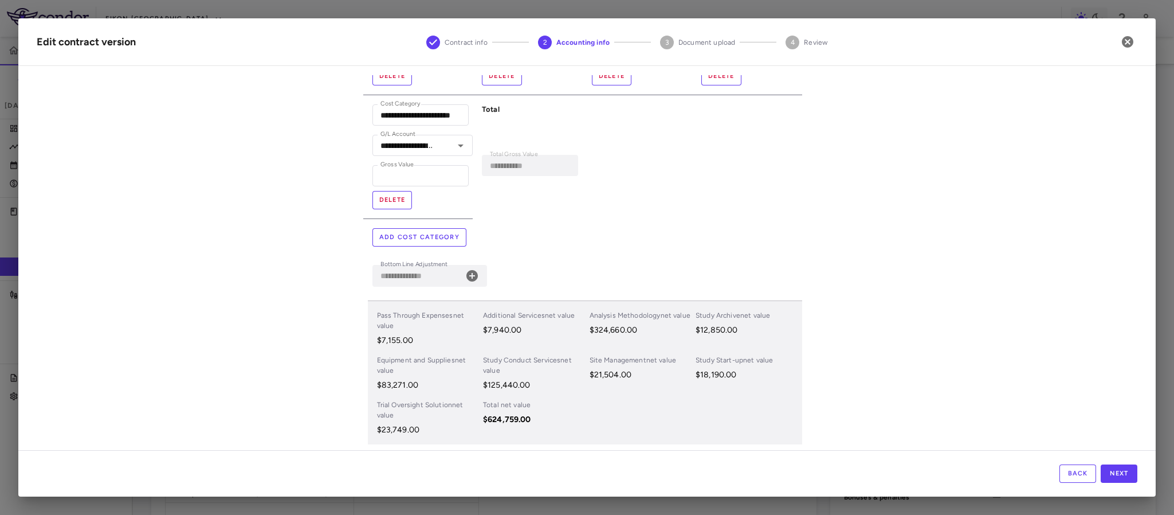
scroll to position [425, 0]
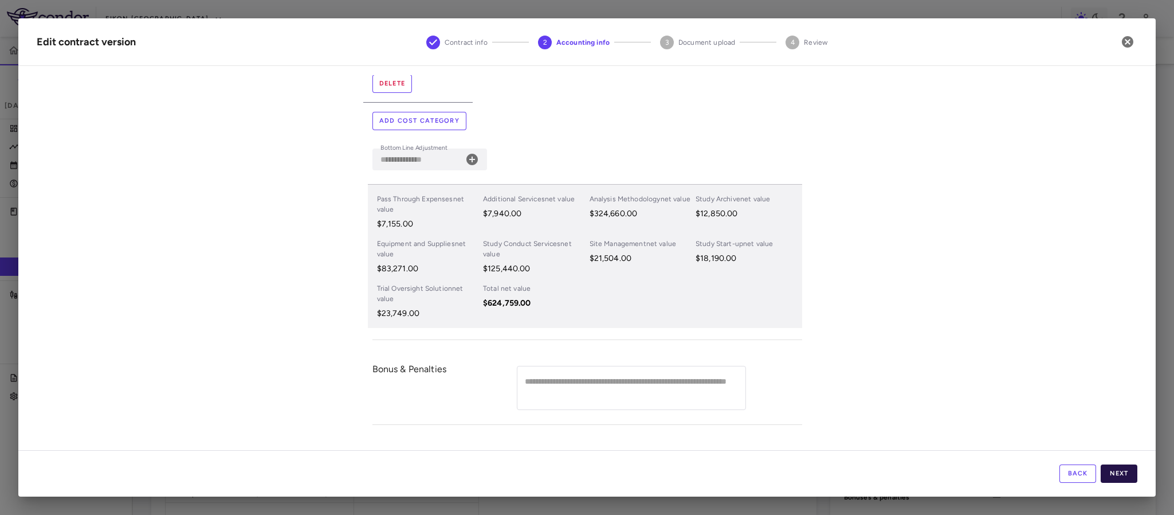
click at [1121, 479] on button "Next" at bounding box center [1119, 473] width 37 height 18
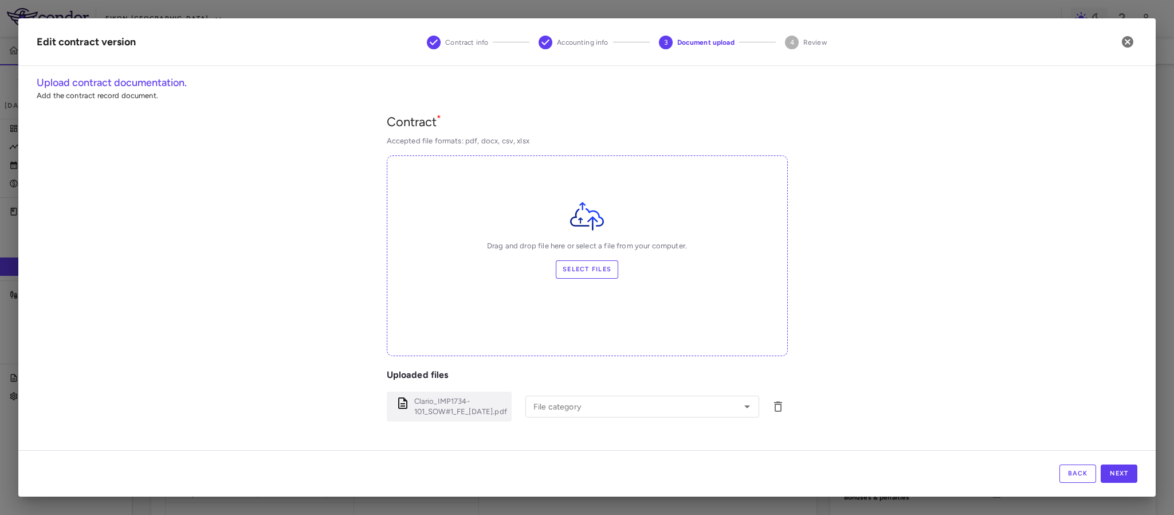
type input "**********"
click at [1123, 469] on button "Next" at bounding box center [1119, 473] width 37 height 18
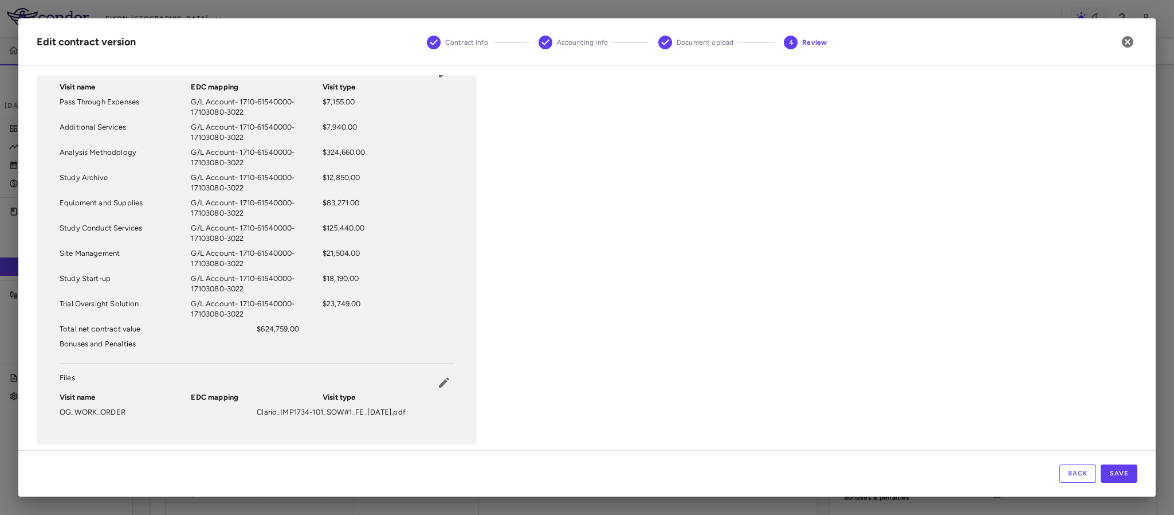
scroll to position [260, 0]
click at [1123, 472] on button "Save" at bounding box center [1119, 473] width 37 height 18
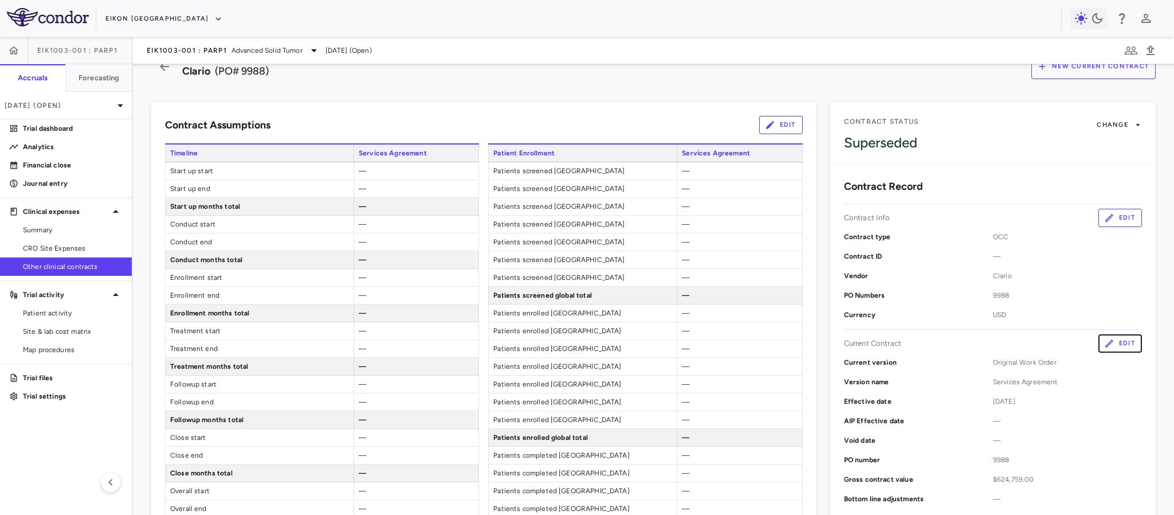
scroll to position [0, 0]
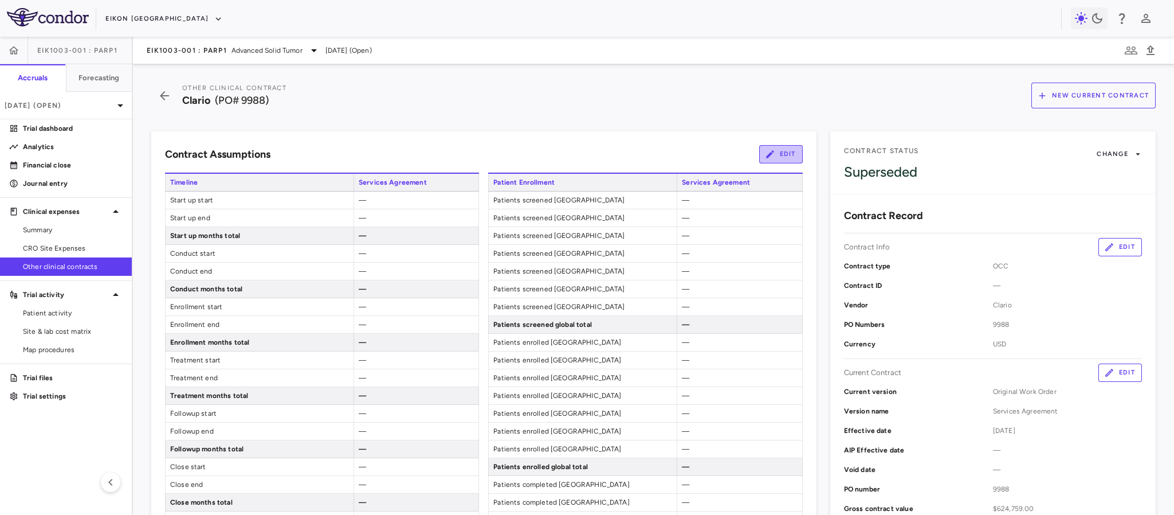
click at [774, 152] on button "Edit" at bounding box center [781, 154] width 44 height 18
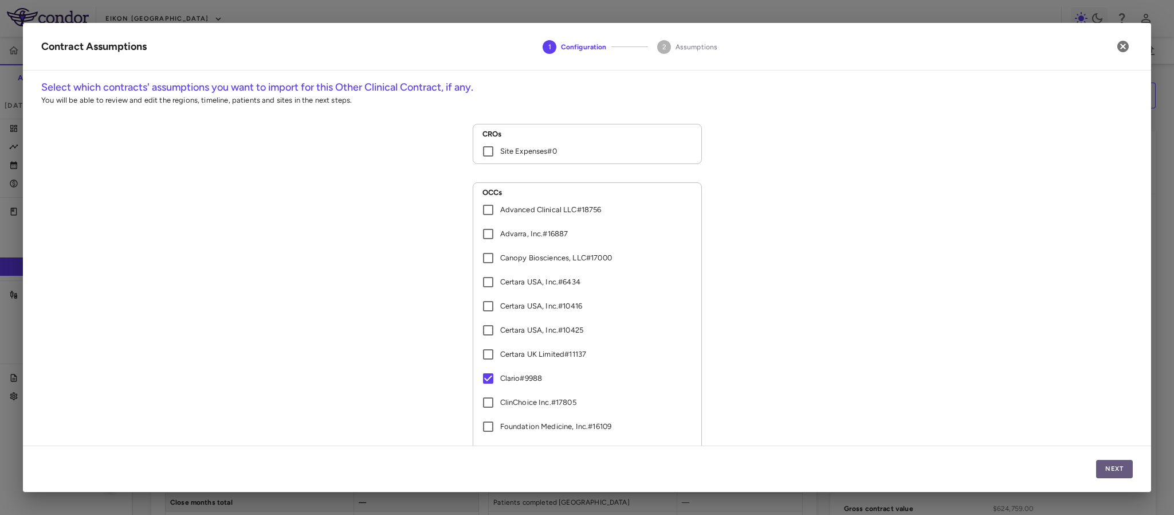
click at [1116, 477] on button "Next" at bounding box center [1114, 469] width 37 height 18
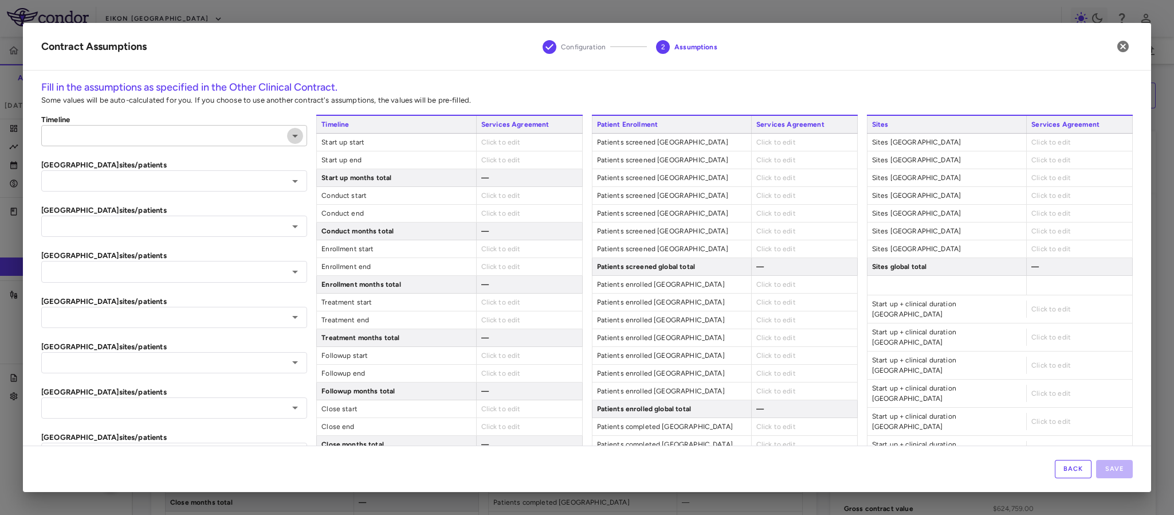
click at [296, 136] on icon "Open" at bounding box center [295, 136] width 14 height 14
click at [131, 151] on li "Clario #9988" at bounding box center [172, 159] width 263 height 17
type input "**********"
click at [293, 186] on icon "Open" at bounding box center [295, 181] width 14 height 14
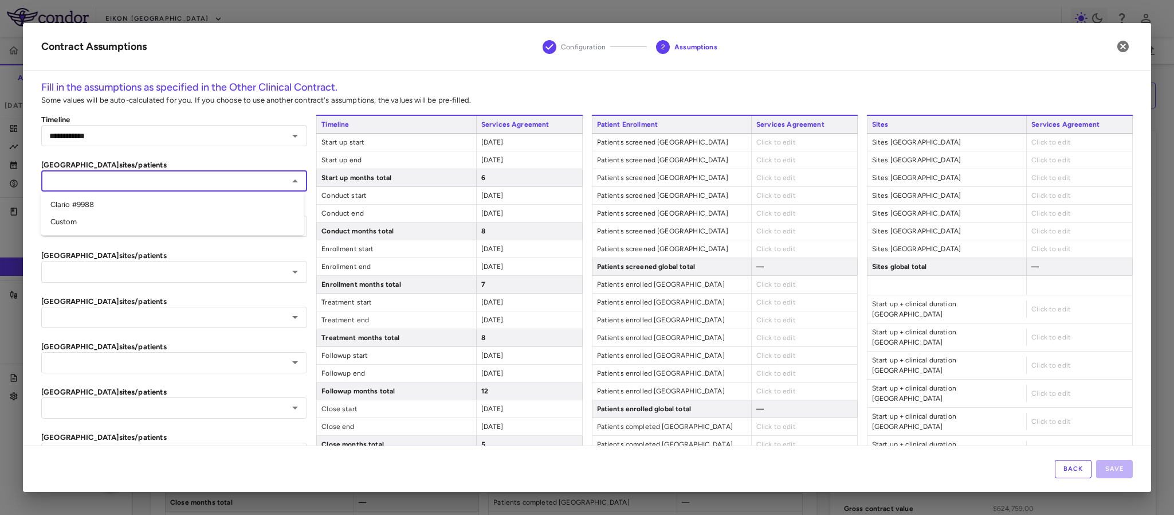
click at [85, 209] on li "Clario #9988" at bounding box center [172, 204] width 263 height 17
type input "**********"
click at [292, 226] on icon "Open" at bounding box center [295, 226] width 6 height 3
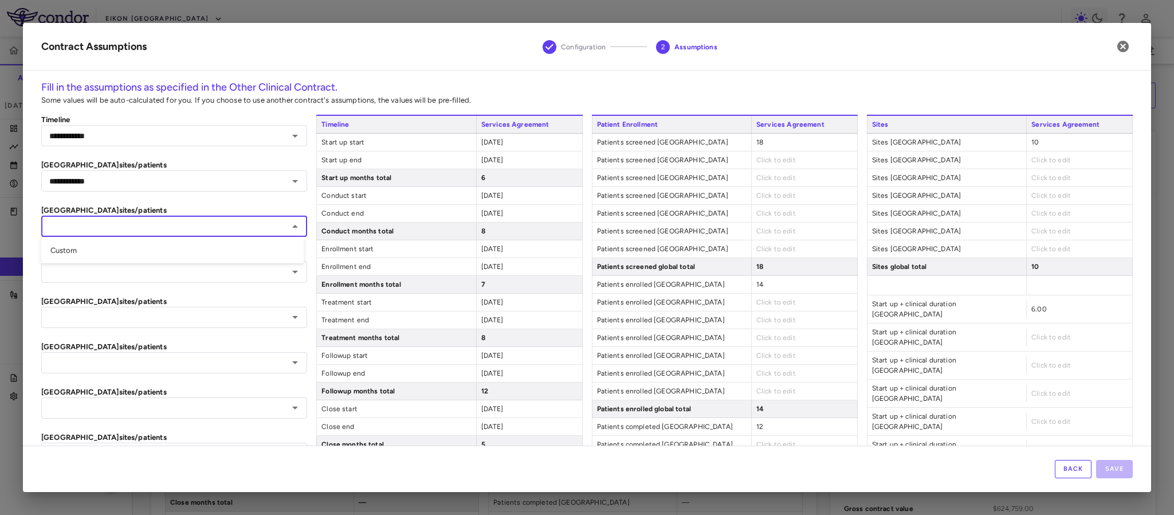
click at [95, 251] on li "Custom" at bounding box center [172, 250] width 263 height 17
type input "******"
click at [277, 222] on icon "Clear" at bounding box center [279, 226] width 11 height 11
click at [293, 228] on icon "Open" at bounding box center [295, 226] width 14 height 14
click at [292, 228] on icon "Close" at bounding box center [295, 226] width 14 height 14
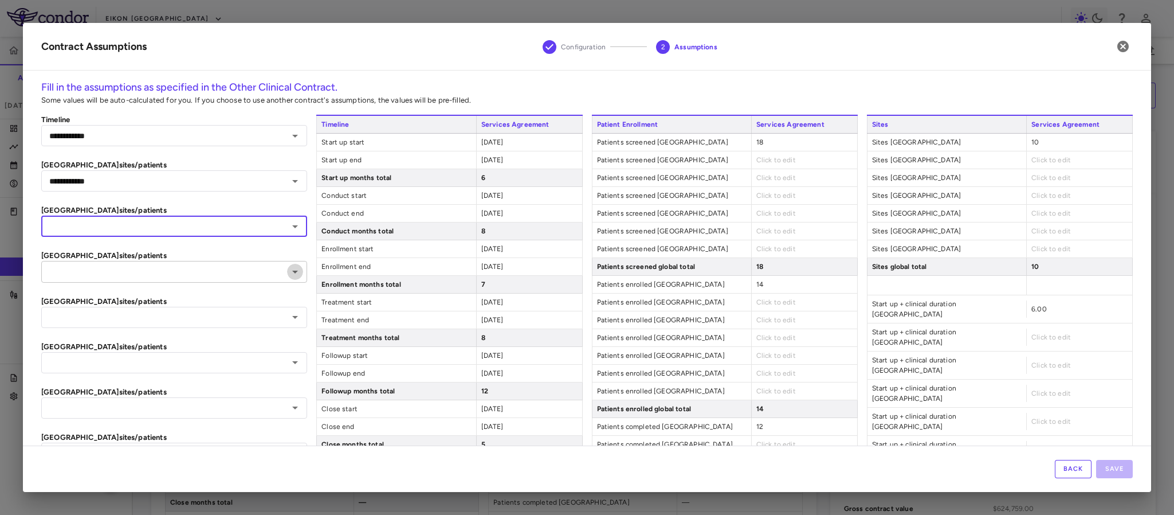
click at [293, 275] on icon "Open" at bounding box center [295, 272] width 14 height 14
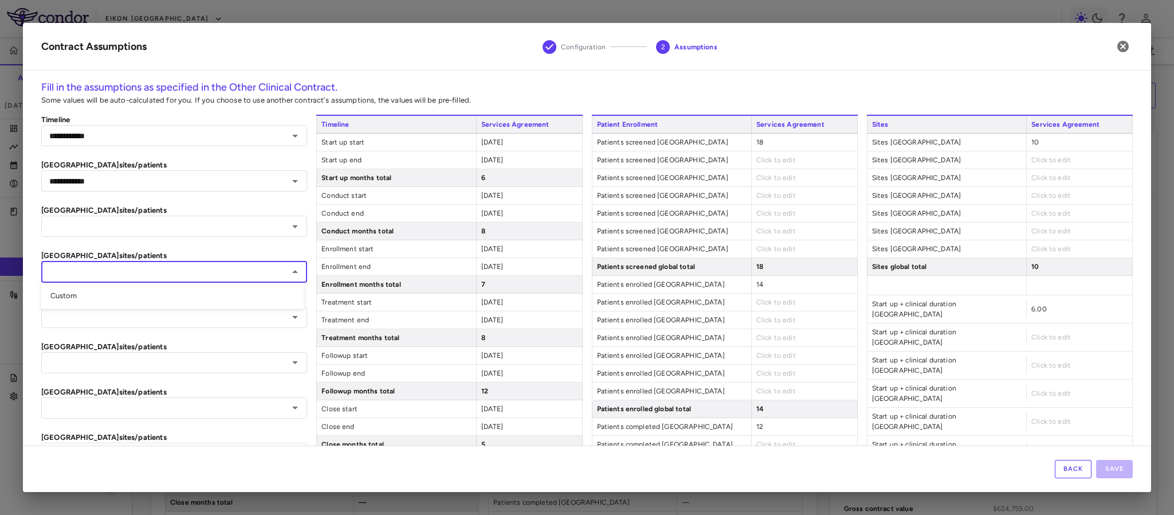
click at [293, 275] on icon "Close" at bounding box center [295, 272] width 14 height 14
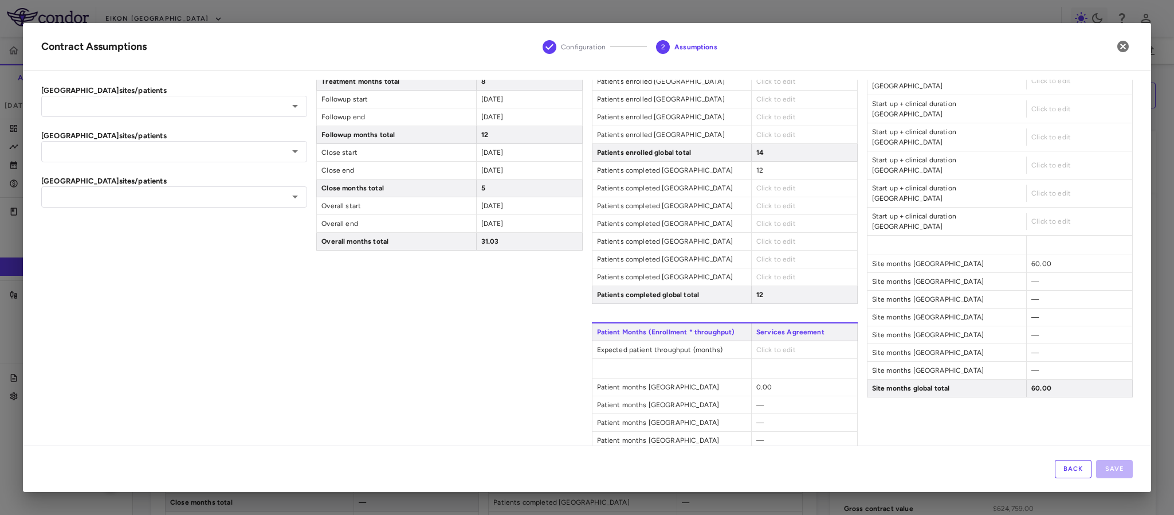
scroll to position [258, 0]
click at [292, 194] on icon "Open" at bounding box center [295, 195] width 6 height 3
click at [293, 193] on icon "Close" at bounding box center [295, 195] width 14 height 14
click at [291, 148] on icon "Open" at bounding box center [295, 150] width 14 height 14
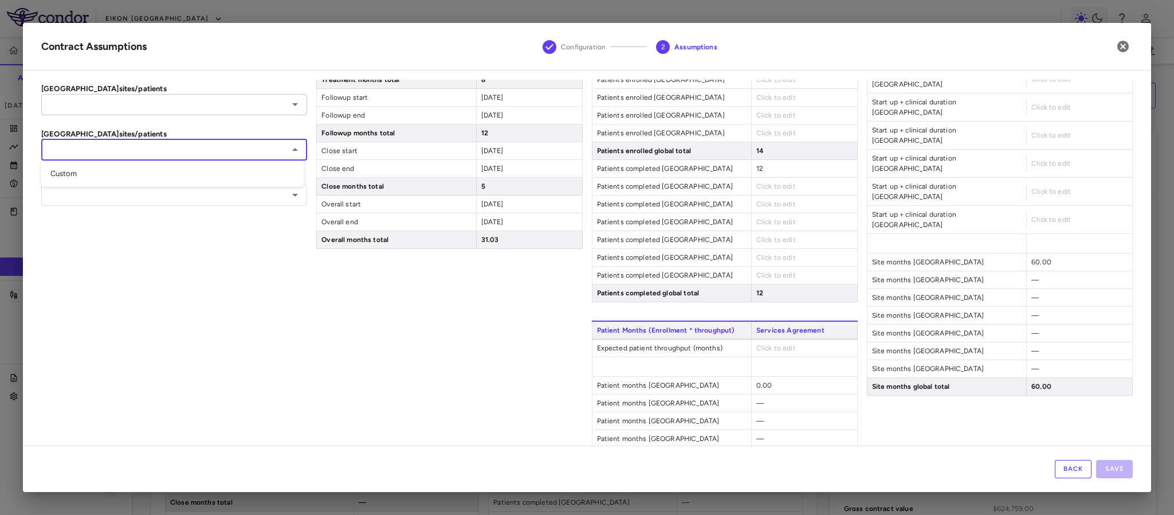
click at [289, 111] on icon "Open" at bounding box center [295, 104] width 14 height 14
click at [936, 405] on div "Sites Services Agreement Sites United States 10 Sites Spain Click to edit Sites…" at bounding box center [1000, 188] width 266 height 662
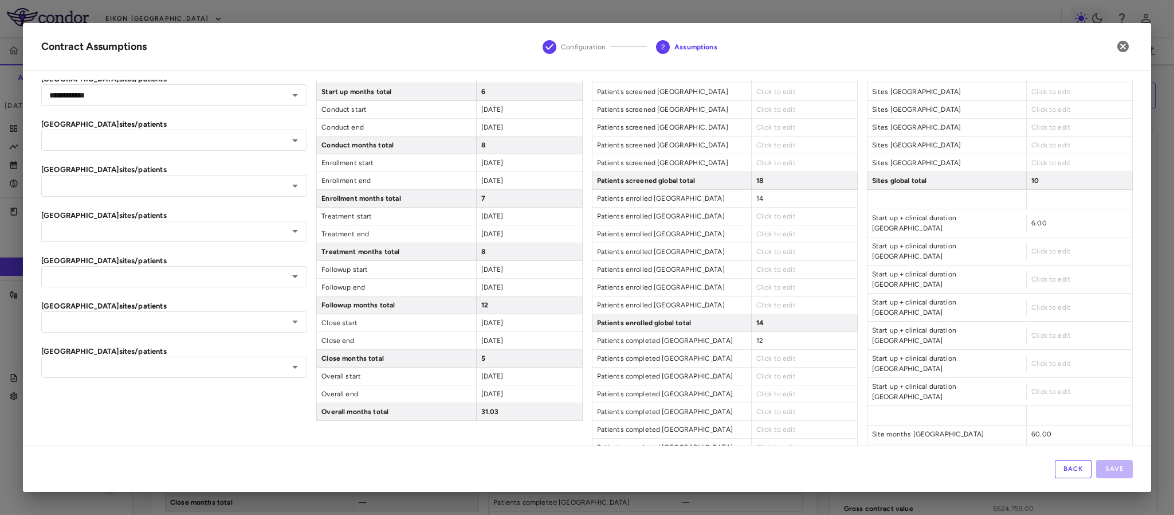
scroll to position [0, 0]
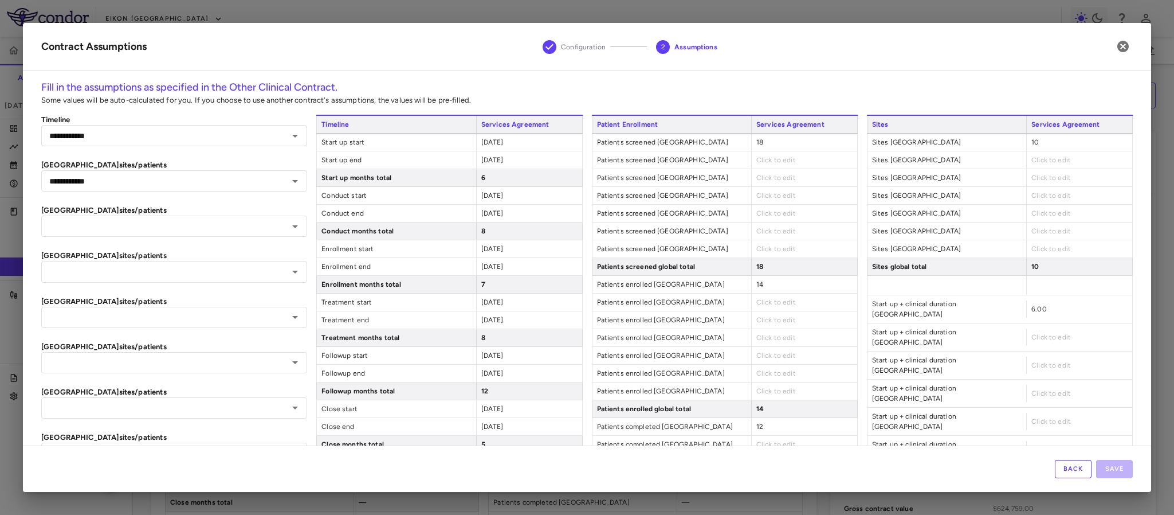
click at [771, 153] on div "Click to edit" at bounding box center [804, 159] width 106 height 17
click at [767, 160] on span "Click to edit" at bounding box center [776, 160] width 40 height 8
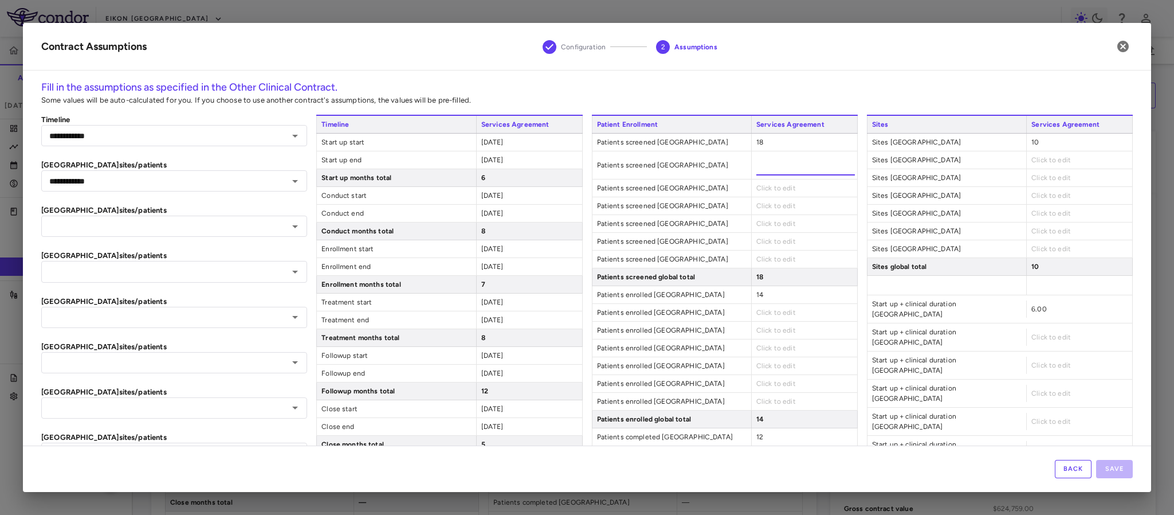
type input "*"
type input "******"
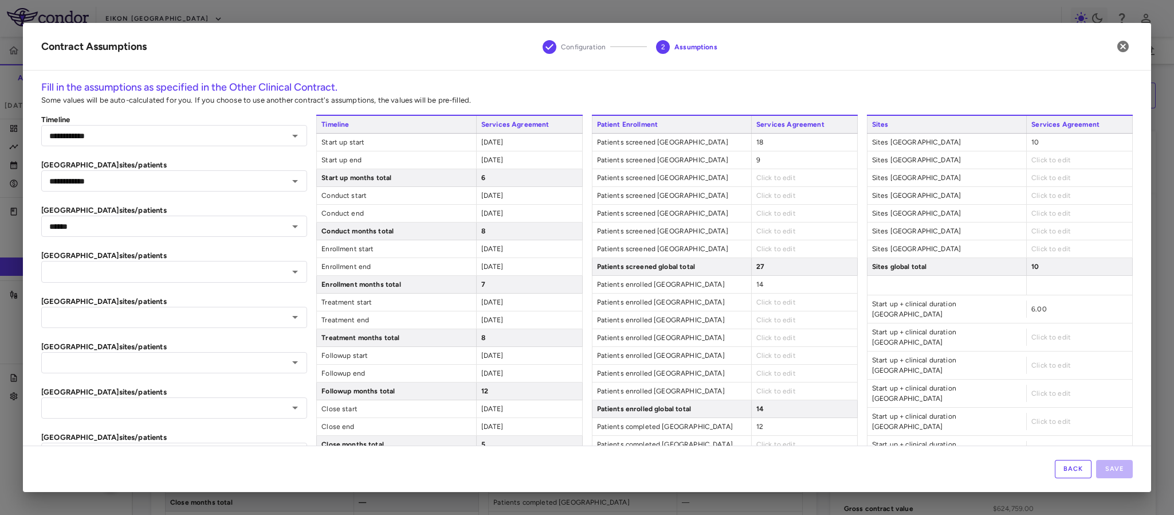
click at [770, 186] on div "Click to edit" at bounding box center [804, 177] width 106 height 17
click at [762, 176] on span "Click to edit" at bounding box center [776, 178] width 40 height 8
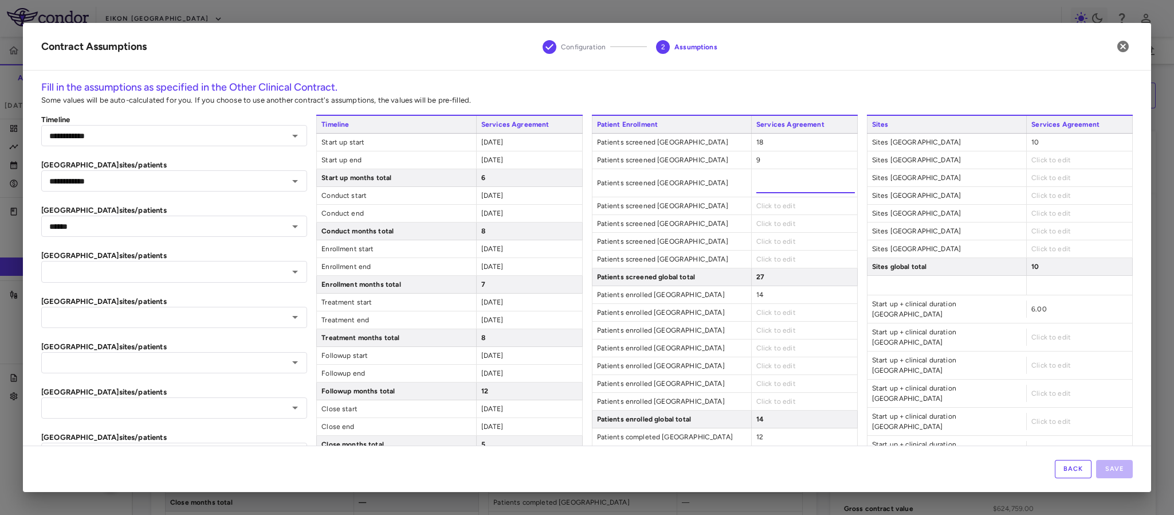
type input "*"
type input "******"
type input "**"
click at [765, 198] on div "Click to edit" at bounding box center [804, 205] width 106 height 17
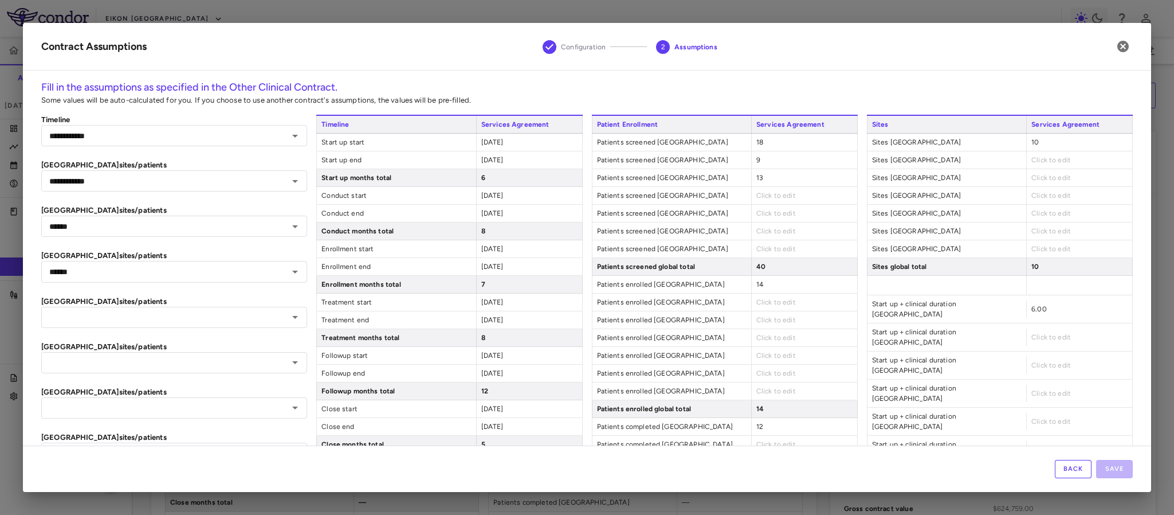
click at [762, 191] on span "Click to edit" at bounding box center [776, 195] width 40 height 8
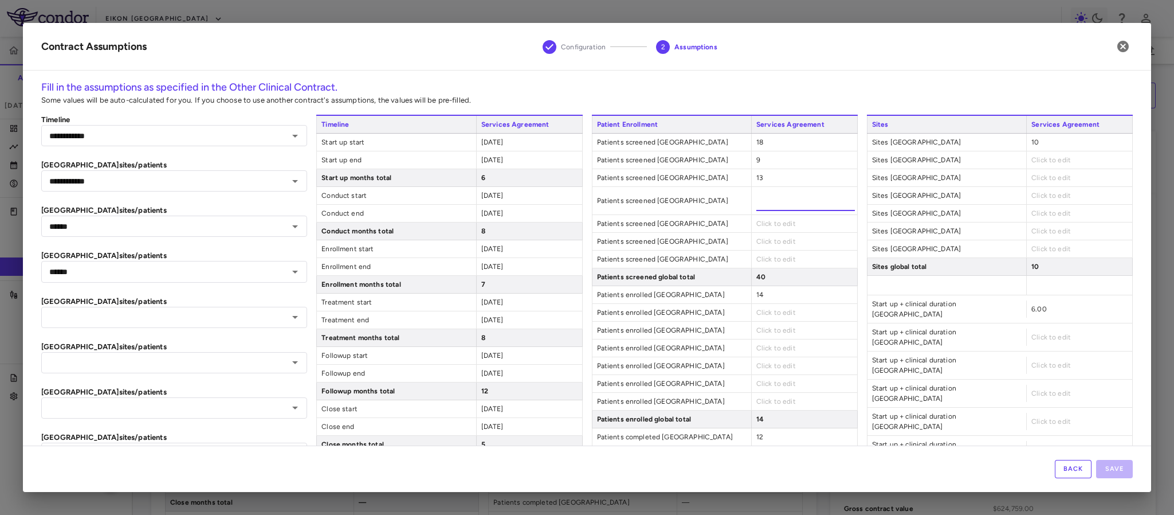
type input "*"
type input "******"
type input "**"
click at [759, 226] on div "Patient Enrollment Services Agreement Patients screened United States 18 Patien…" at bounding box center [725, 343] width 266 height 456
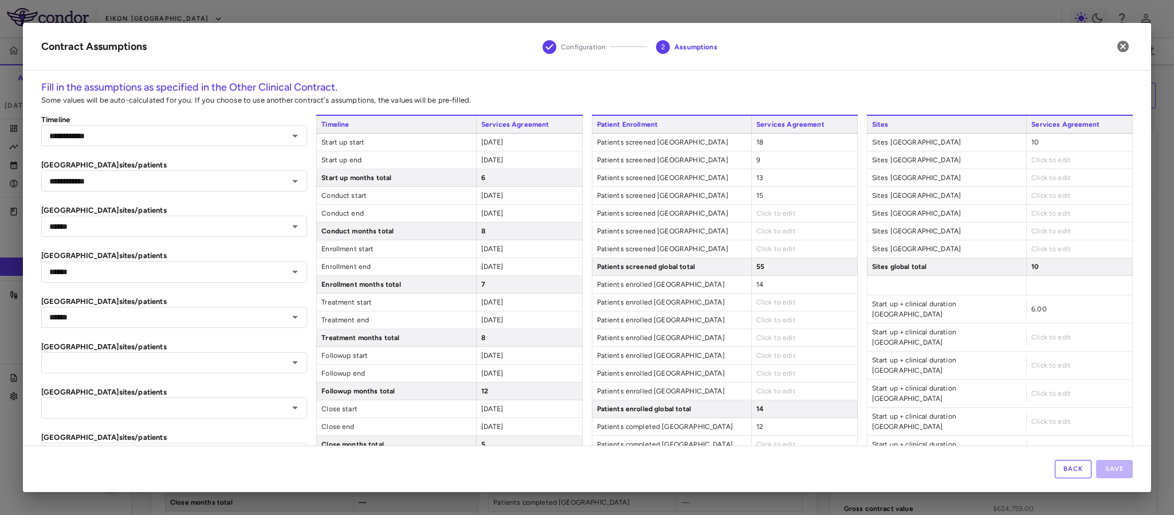
click at [764, 215] on span "Click to edit" at bounding box center [776, 213] width 40 height 8
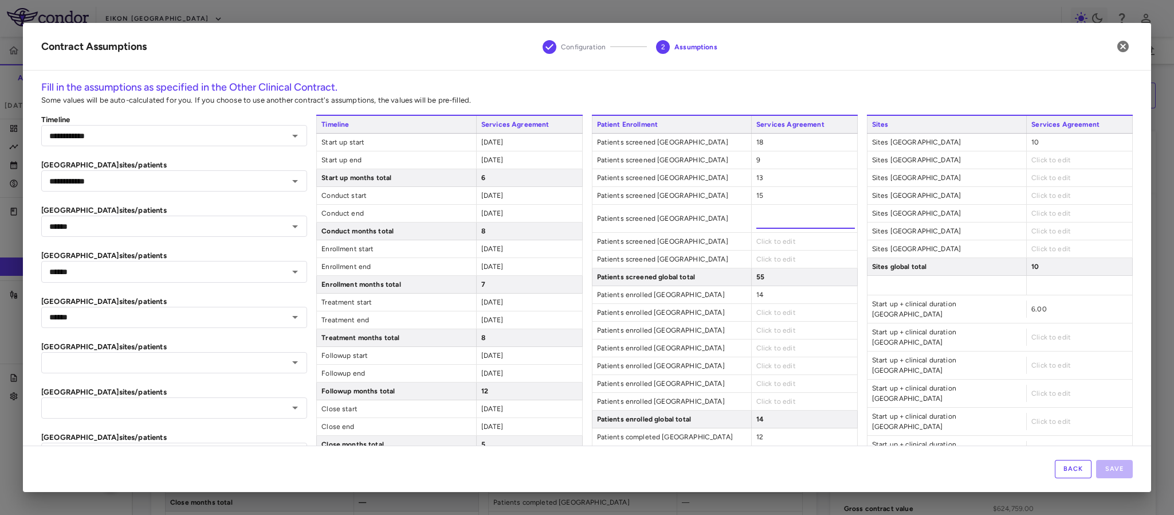
type input "*"
type input "******"
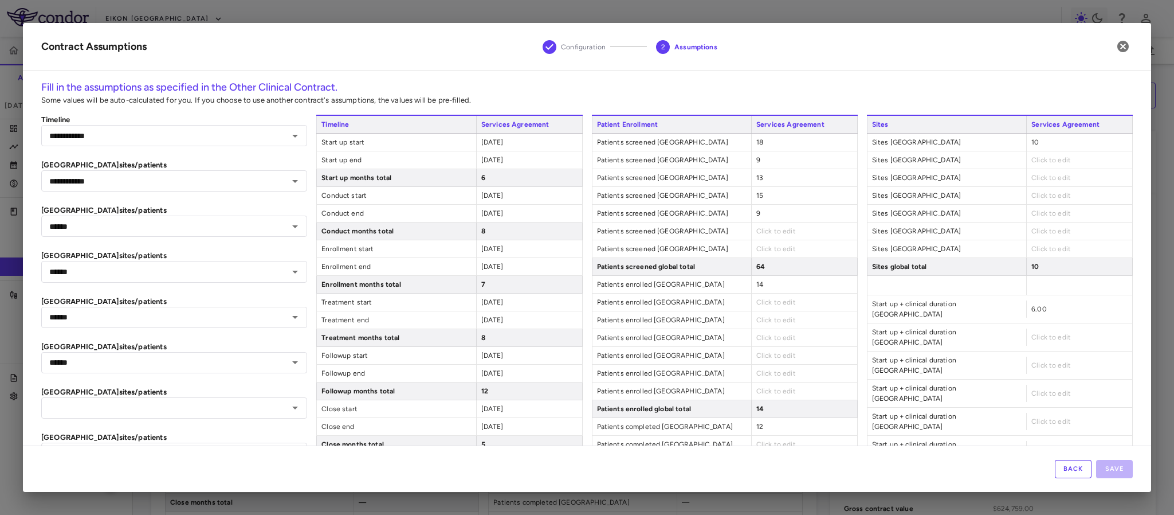
click at [751, 243] on div "Patient Enrollment Services Agreement Patients screened United States 18 Patien…" at bounding box center [725, 337] width 266 height 445
click at [756, 232] on span "Click to edit" at bounding box center [776, 231] width 40 height 8
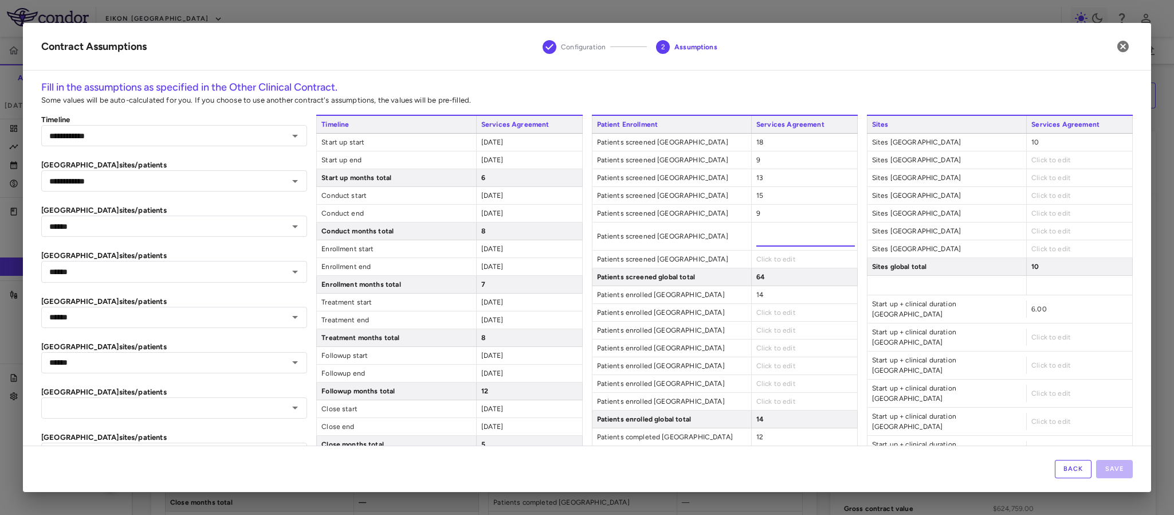
type input "*"
type input "******"
type input "**"
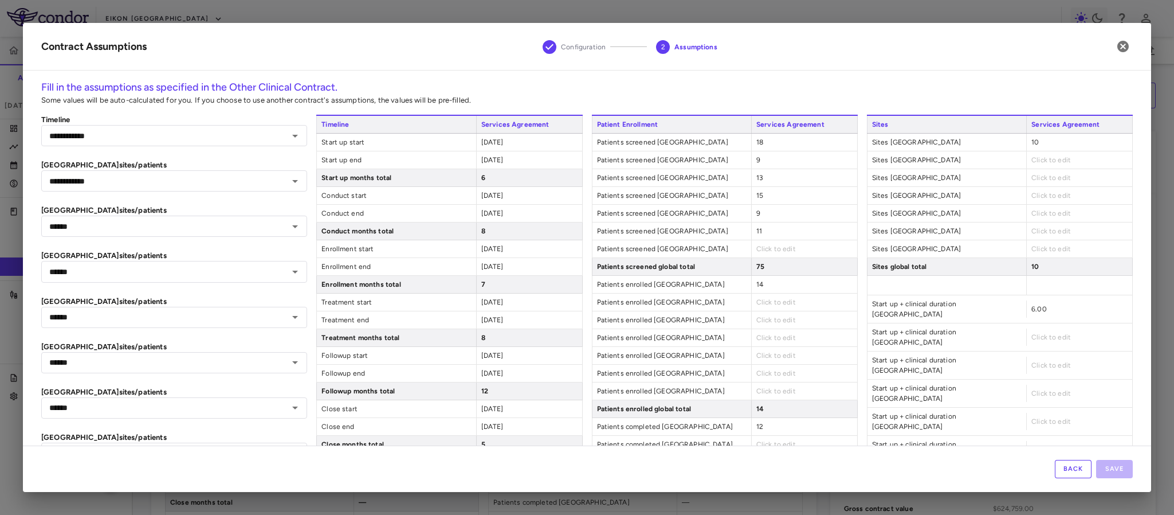
click at [782, 257] on div "Click to edit" at bounding box center [804, 248] width 106 height 17
click at [779, 249] on span "Click to edit" at bounding box center [776, 249] width 40 height 8
type input "*"
type input "******"
type input "**"
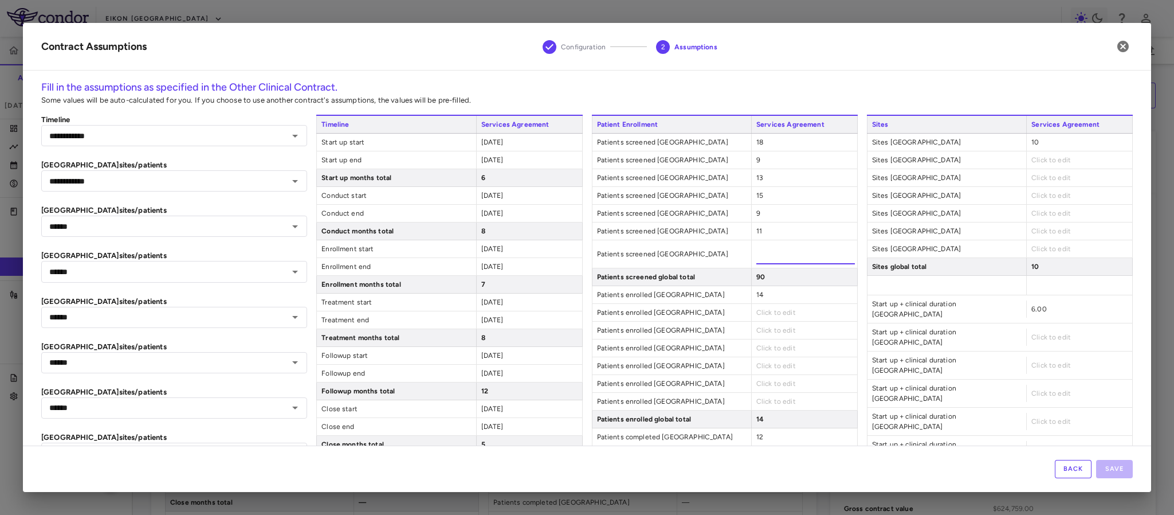
click at [774, 316] on div "Patient Enrollment Services Agreement Patients screened United States 18 Patien…" at bounding box center [725, 343] width 266 height 456
click at [762, 305] on span "Click to edit" at bounding box center [776, 302] width 40 height 8
type input "*"
click at [762, 327] on div "Click to edit" at bounding box center [804, 329] width 106 height 17
click at [764, 320] on span "Click to edit" at bounding box center [776, 320] width 40 height 8
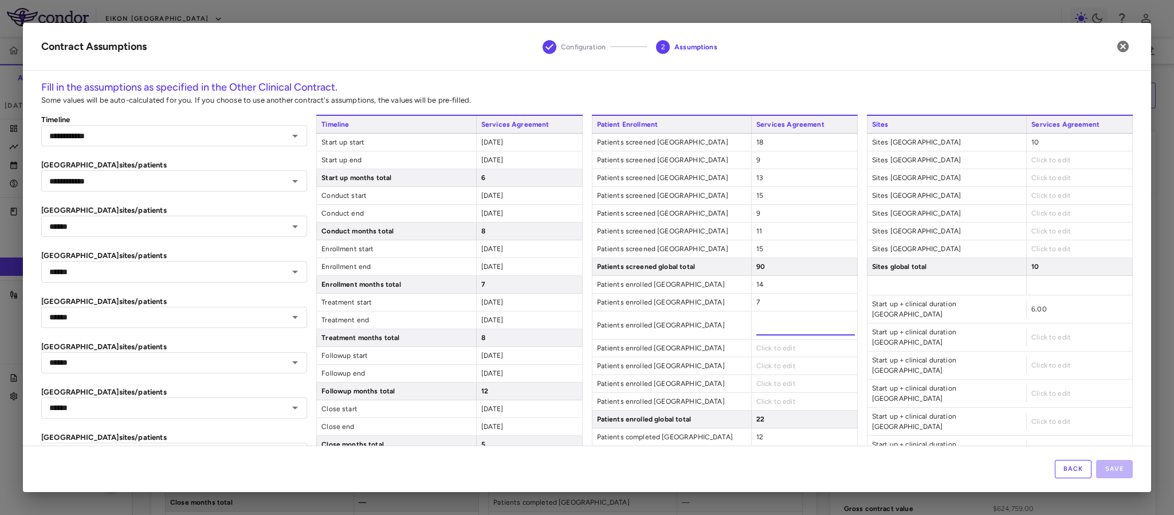
type input "**"
click at [759, 347] on div "Click to edit" at bounding box center [804, 347] width 106 height 17
click at [758, 342] on span "Click to edit" at bounding box center [776, 338] width 40 height 8
click at [1128, 49] on icon "button" at bounding box center [1122, 46] width 11 height 11
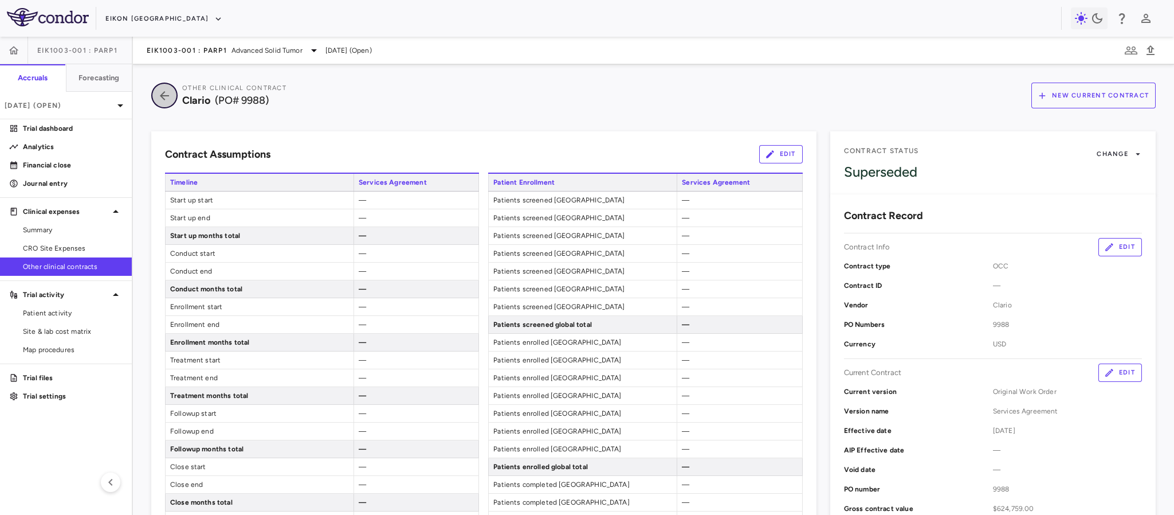
click at [160, 89] on icon "button" at bounding box center [164, 96] width 21 height 14
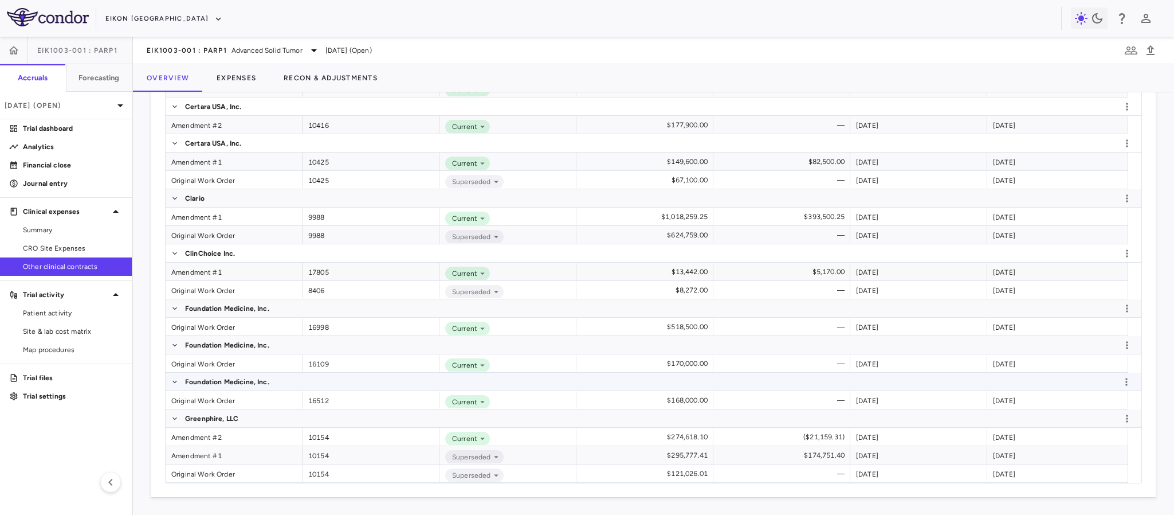
scroll to position [611, 0]
click at [197, 215] on div "Amendment #1" at bounding box center [234, 216] width 137 height 18
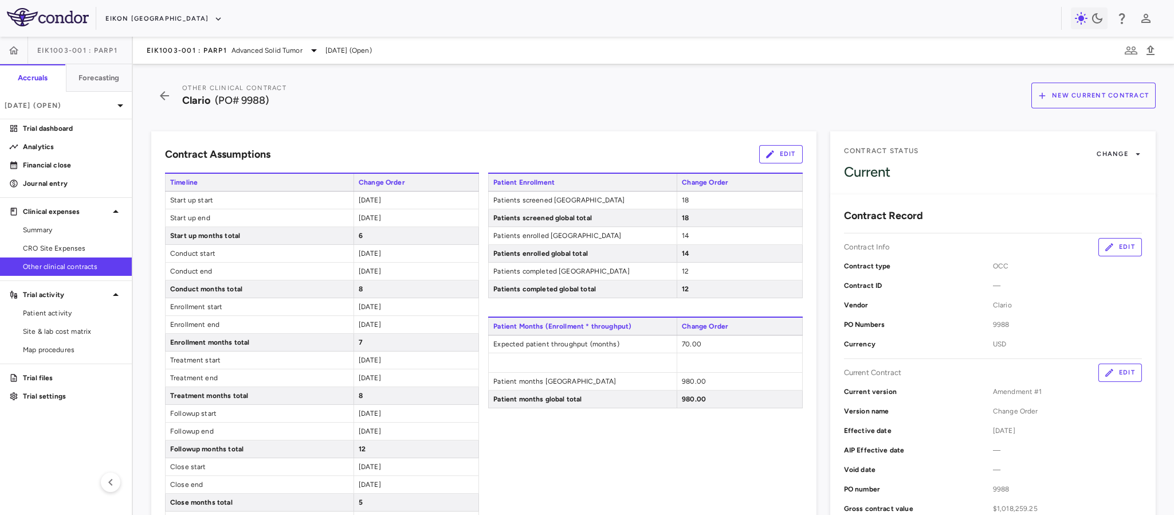
click at [768, 150] on button "Edit" at bounding box center [781, 154] width 44 height 18
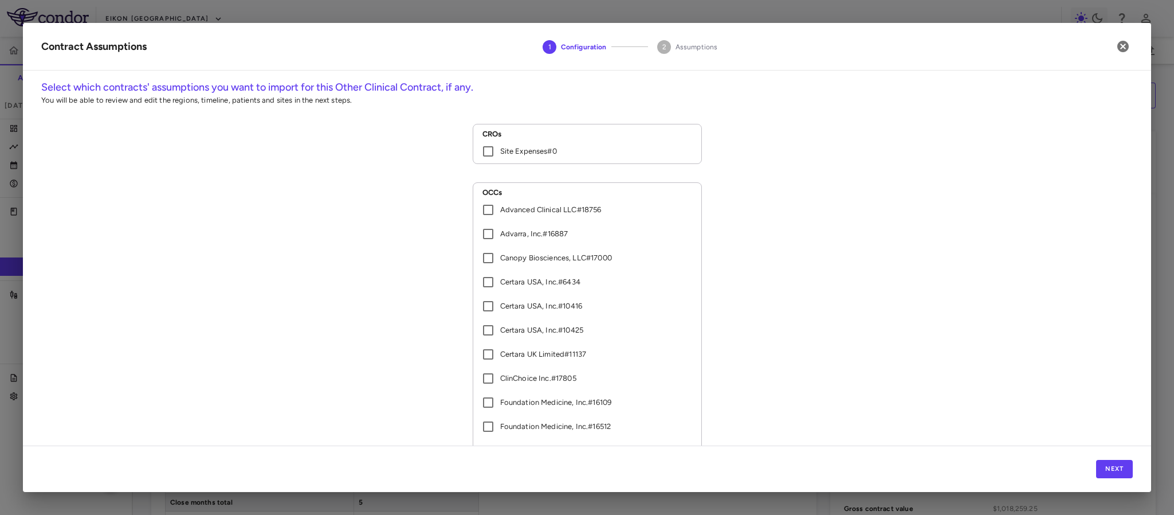
scroll to position [76, 0]
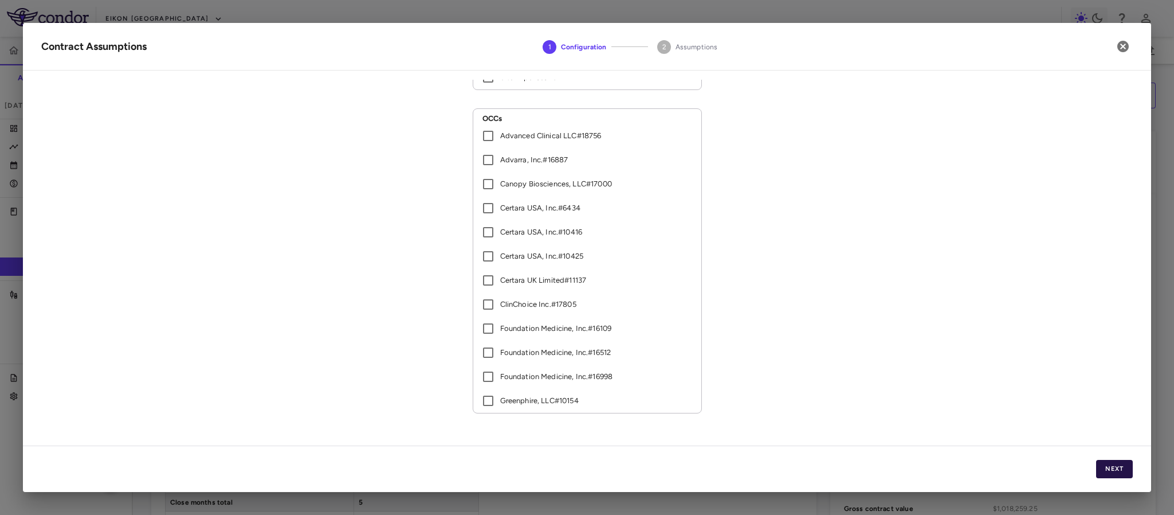
click at [1113, 466] on button "Next" at bounding box center [1114, 469] width 37 height 18
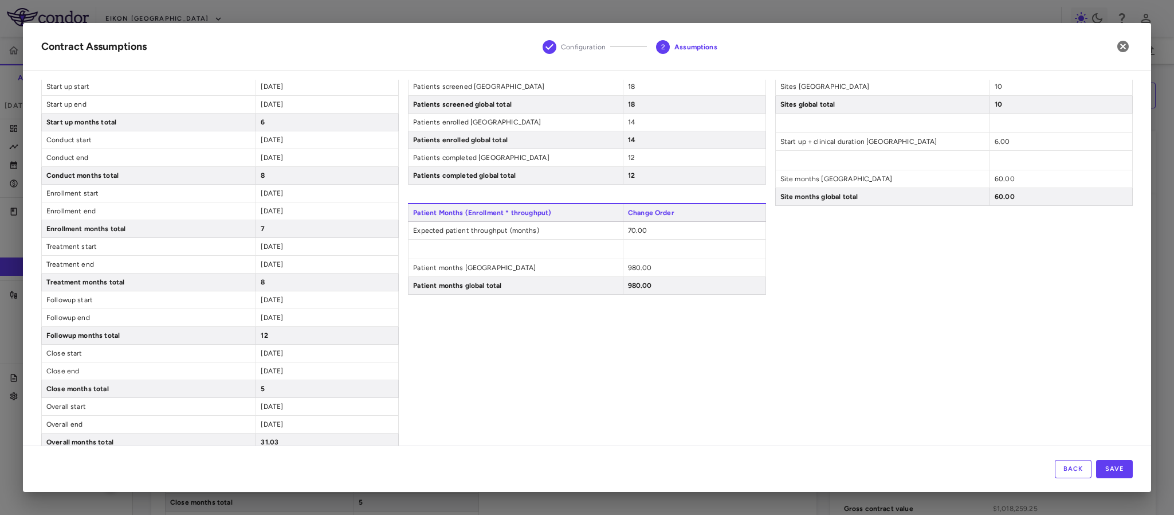
scroll to position [81, 0]
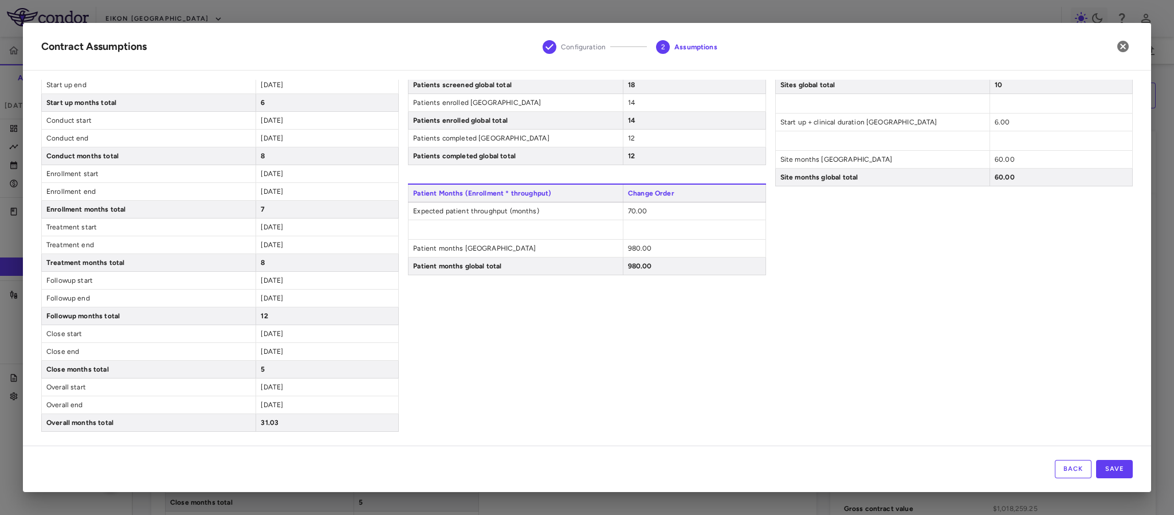
click at [283, 189] on span "2024-11-30" at bounding box center [272, 191] width 22 height 8
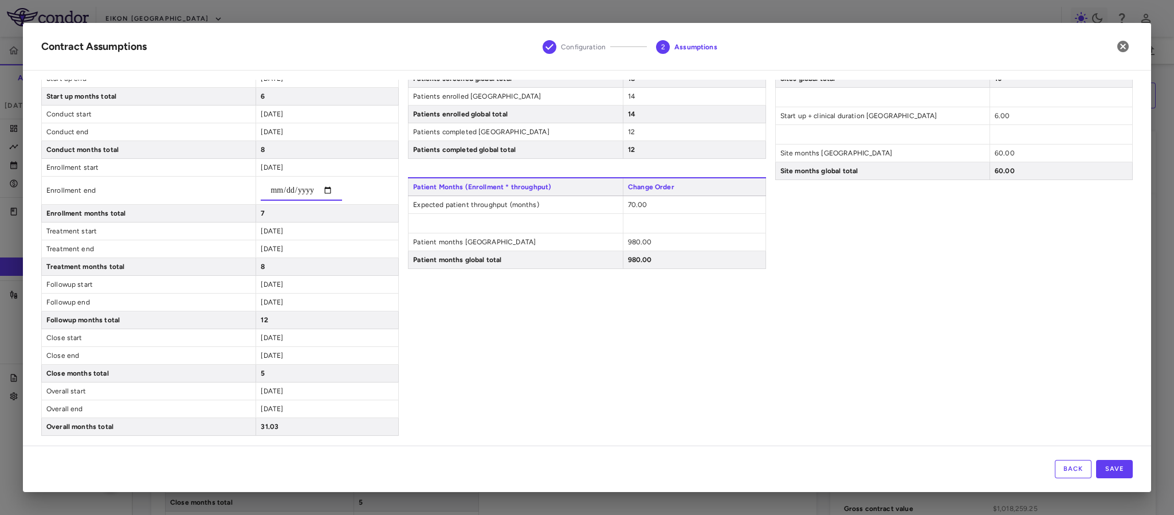
click at [261, 131] on span "2024-12-31" at bounding box center [272, 132] width 22 height 8
click at [309, 135] on input "**********" at bounding box center [301, 137] width 81 height 21
type input "**********"
click at [509, 404] on div "Patient Enrollment Change Order Patients screened United States 18 Patients scr…" at bounding box center [587, 234] width 358 height 402
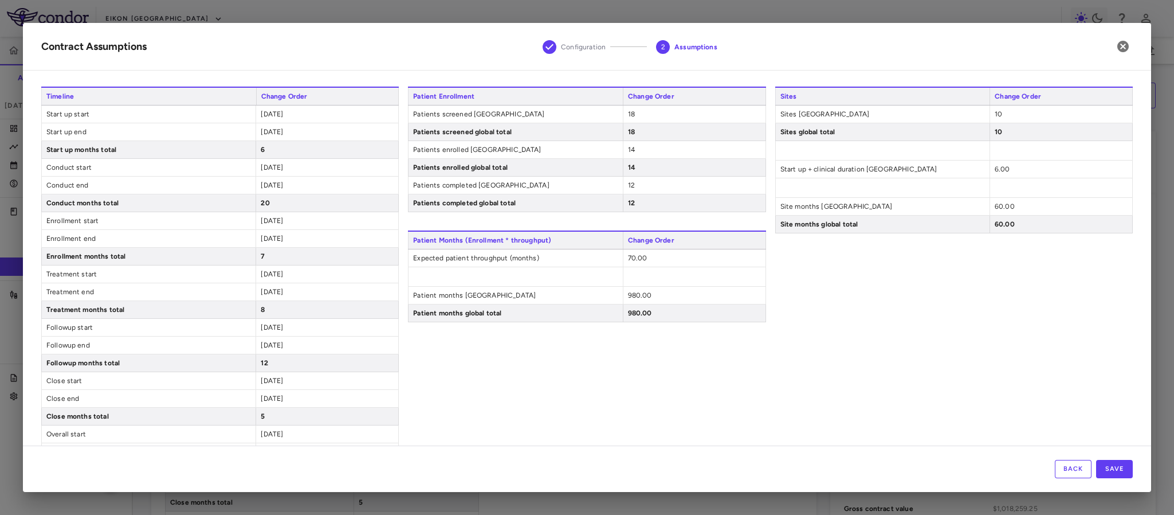
scroll to position [0, 0]
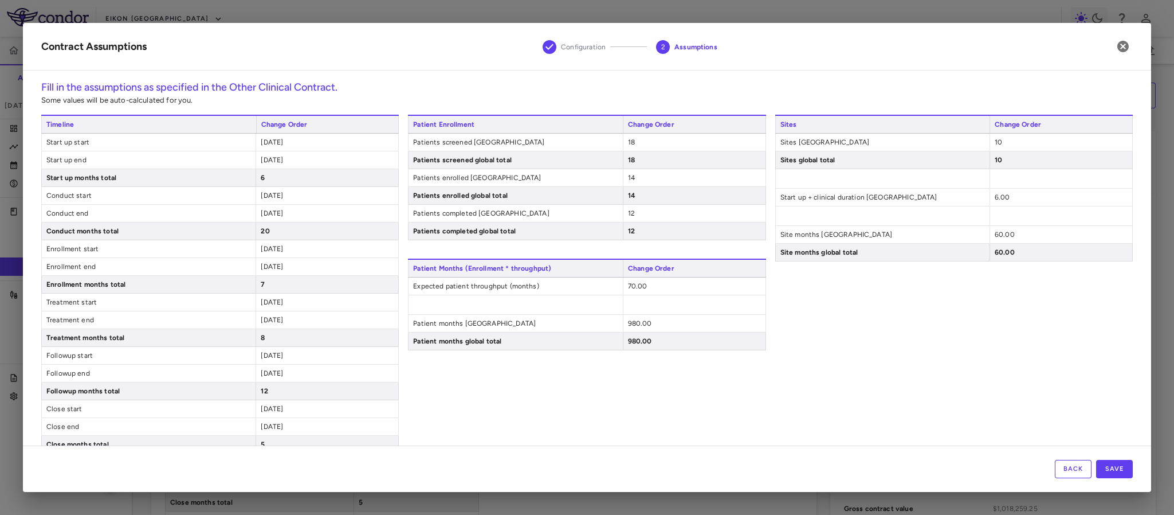
click at [644, 284] on div "70.00" at bounding box center [694, 285] width 143 height 17
click at [628, 289] on span "70.00" at bounding box center [637, 286] width 19 height 8
click at [688, 425] on div "Patient Enrollment Change Order Patients screened United States 18 Patients scr…" at bounding box center [587, 311] width 358 height 392
click at [311, 203] on div "2024-05-01" at bounding box center [327, 195] width 143 height 17
click at [300, 197] on div "2024-05-01" at bounding box center [327, 195] width 143 height 17
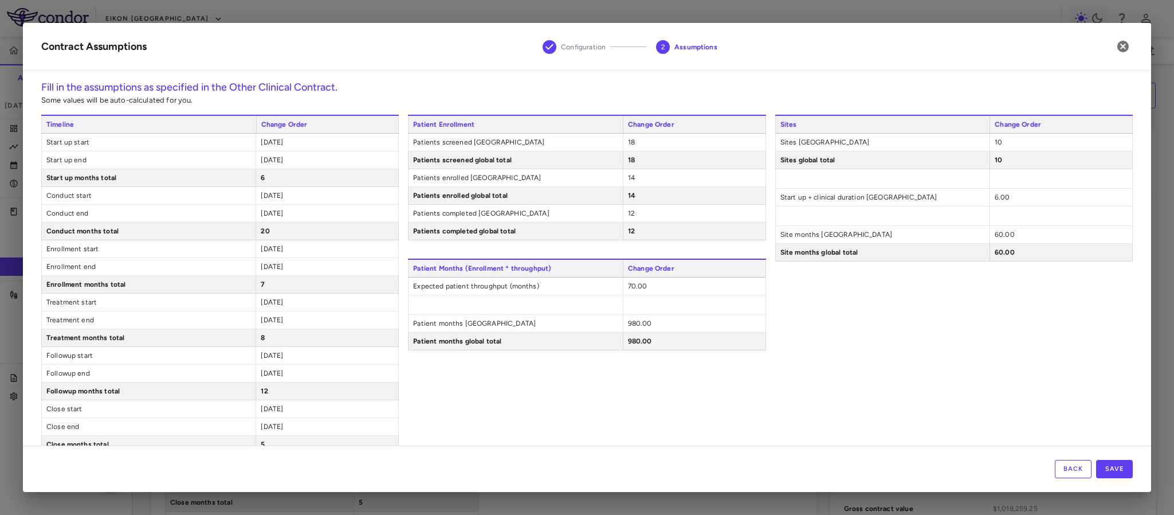
click at [283, 197] on span "2024-05-01" at bounding box center [272, 195] width 22 height 8
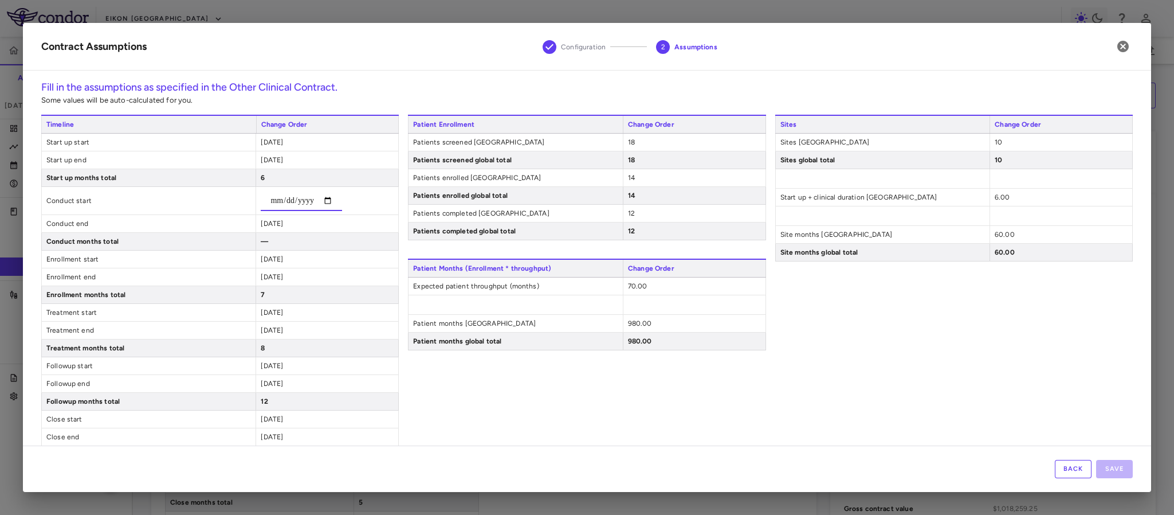
click at [291, 205] on input "date" at bounding box center [301, 200] width 81 height 21
click at [309, 198] on input "date" at bounding box center [301, 200] width 81 height 21
click at [268, 224] on div "Timeline Change Order Start up start 2023-10-31 Start up end 2024-04-30 Start u…" at bounding box center [220, 316] width 358 height 402
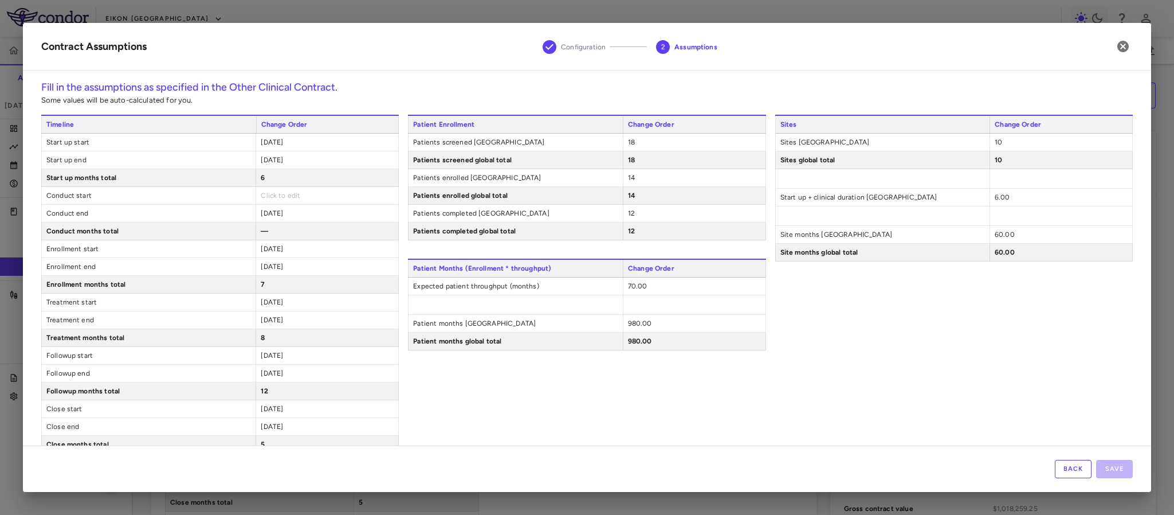
click at [267, 215] on span "2025-12-31" at bounding box center [272, 213] width 22 height 8
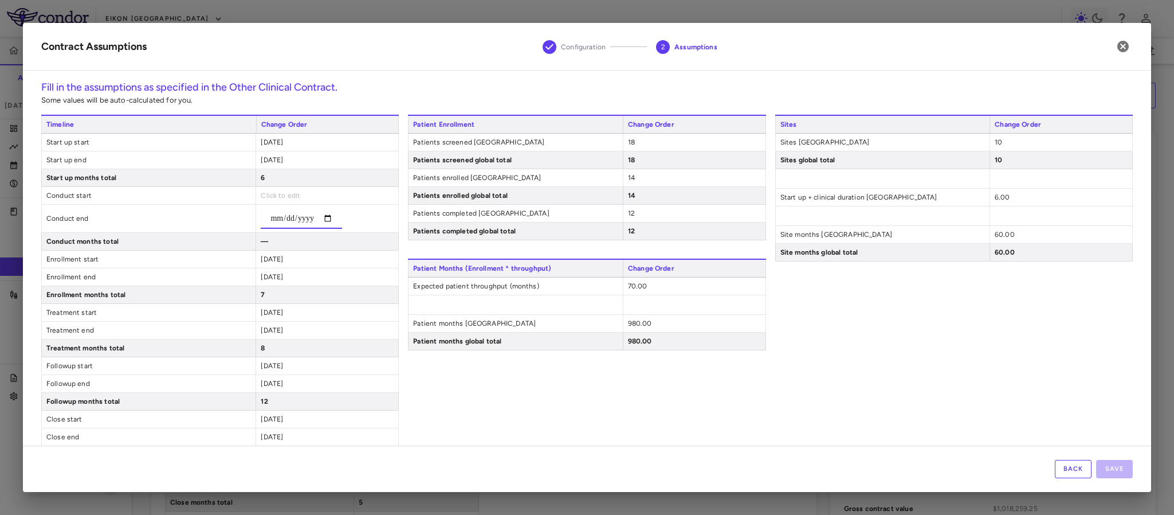
click at [277, 205] on div "**********" at bounding box center [327, 219] width 143 height 28
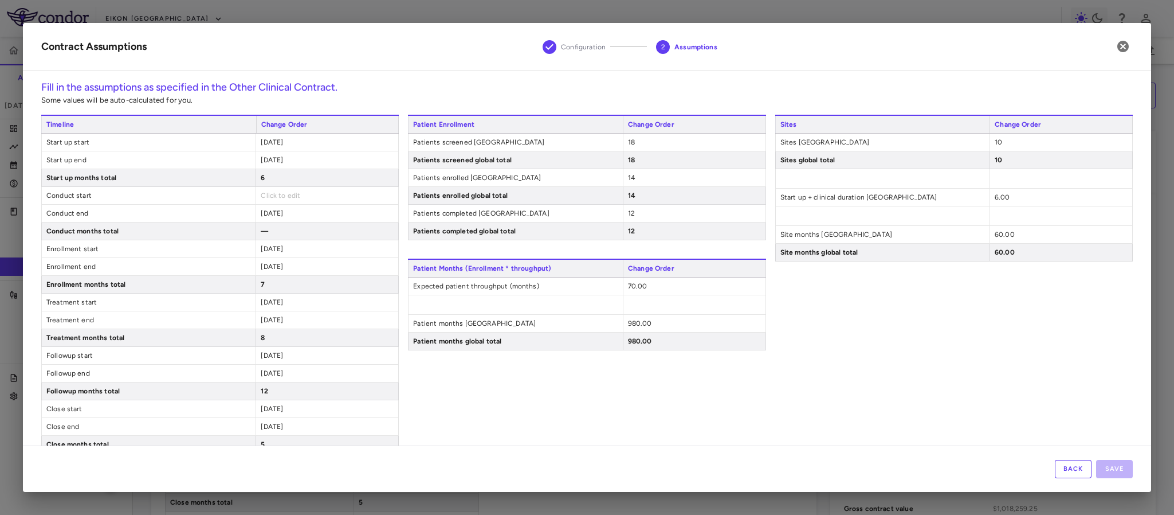
click at [273, 196] on span "Click to edit" at bounding box center [281, 195] width 40 height 8
click at [280, 199] on span "Click to edit" at bounding box center [281, 195] width 40 height 8
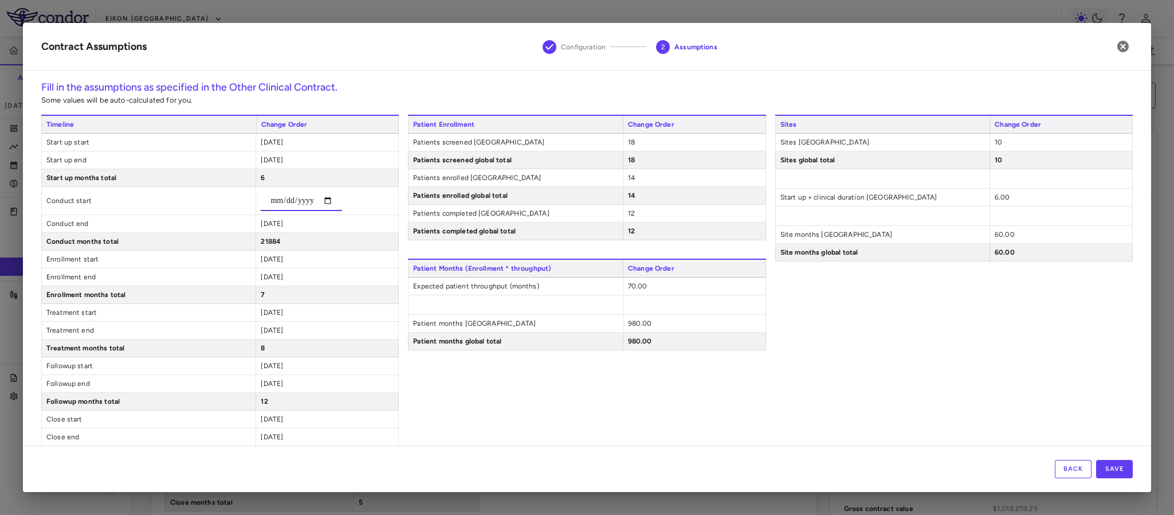
type input "**********"
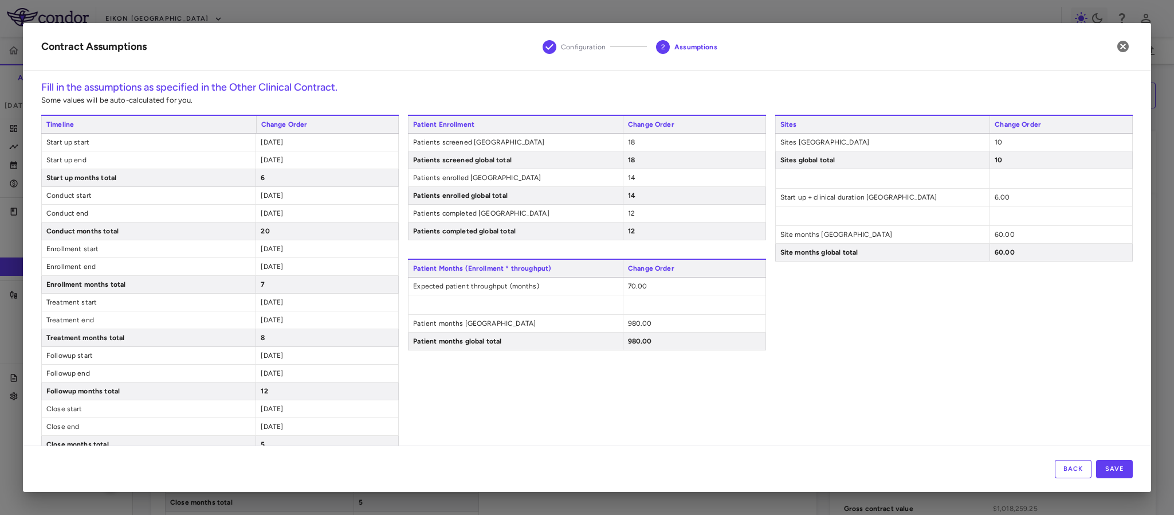
click at [311, 267] on div "Timeline Change Order Start up start 2023-10-31 Start up end 2024-04-30 Start u…" at bounding box center [220, 311] width 358 height 392
click at [301, 256] on div "2024-05-01" at bounding box center [327, 248] width 143 height 17
click at [283, 251] on span "2024-05-01" at bounding box center [272, 249] width 22 height 8
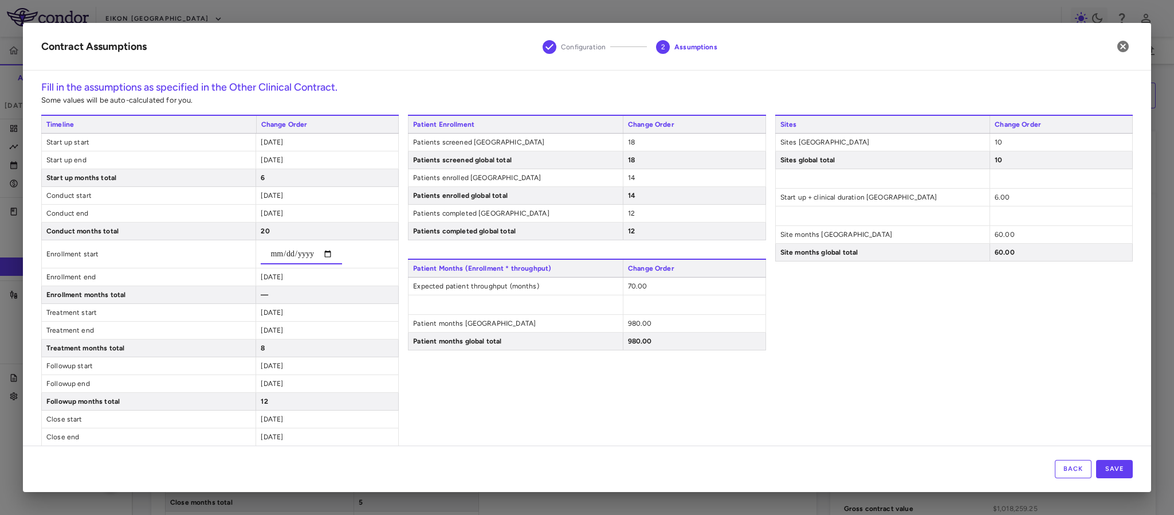
drag, startPoint x: 297, startPoint y: 253, endPoint x: 291, endPoint y: 254, distance: 7.0
click at [296, 254] on input "date" at bounding box center [301, 254] width 81 height 21
click at [291, 254] on input "date" at bounding box center [301, 254] width 81 height 21
click at [305, 256] on input "date" at bounding box center [301, 254] width 81 height 21
click at [275, 280] on div "Timeline Change Order Start up start 2023-10-31 Start up end 2024-04-30 Start u…" at bounding box center [220, 316] width 358 height 402
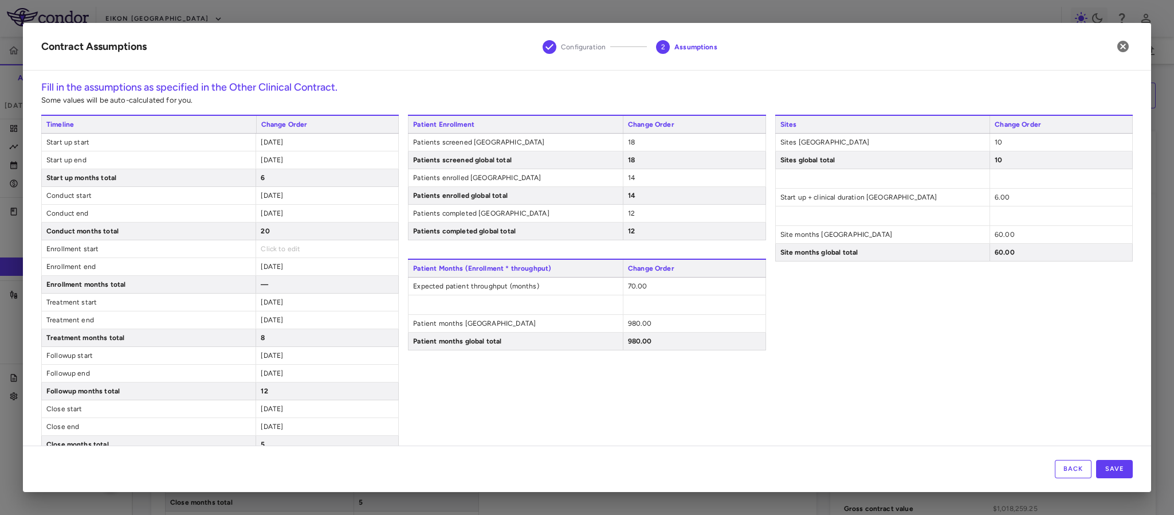
click at [268, 270] on span "2024-11-30" at bounding box center [272, 266] width 22 height 8
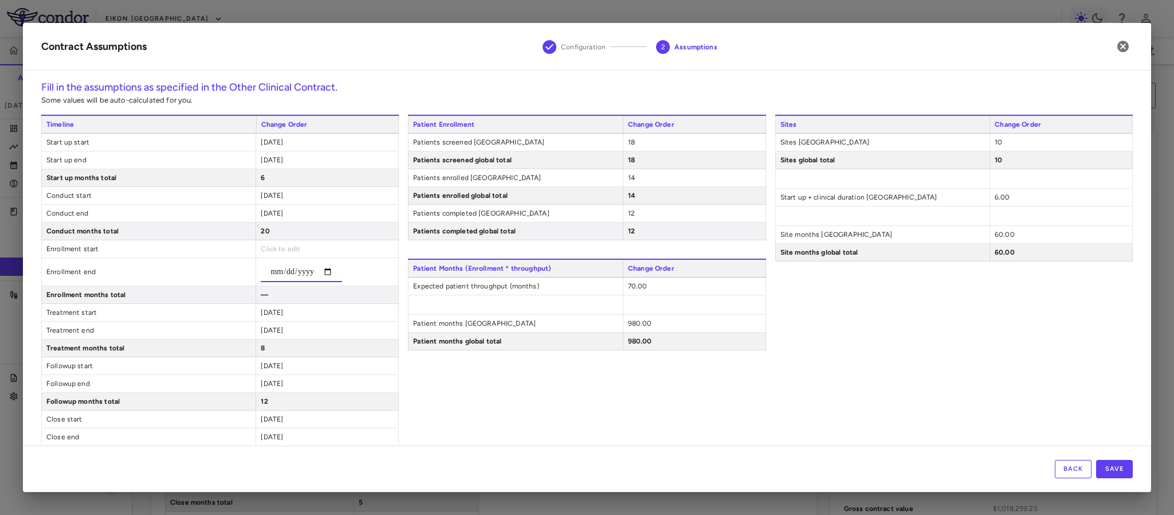
click at [293, 277] on input "date" at bounding box center [301, 271] width 81 height 21
click at [305, 277] on input "date" at bounding box center [301, 271] width 81 height 21
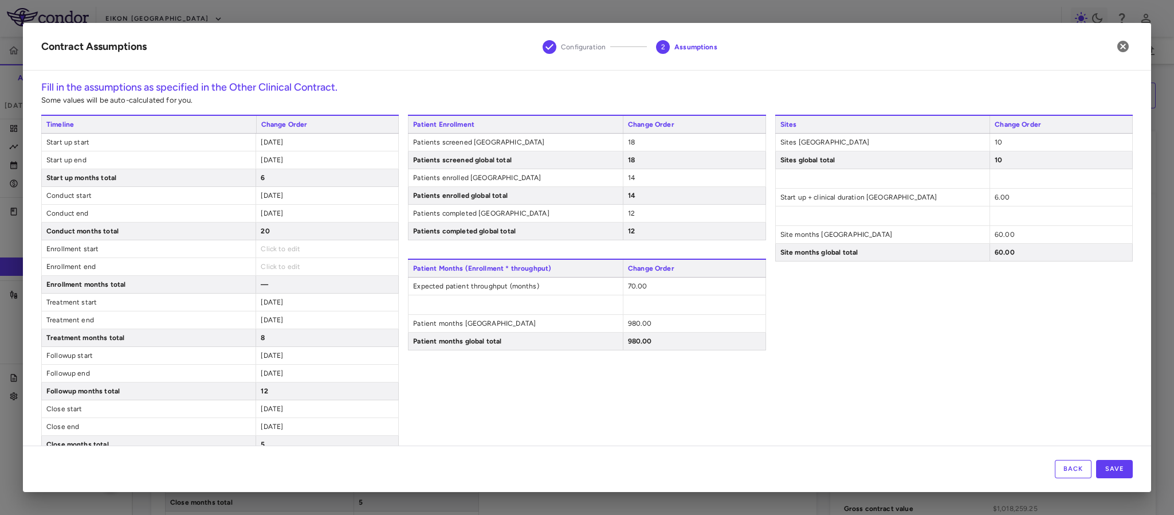
click at [267, 317] on div "Timeline Change Order Start up start 2023-10-31 Start up end 2024-04-30 Start u…" at bounding box center [220, 311] width 358 height 392
click at [261, 306] on span "2024-05-01" at bounding box center [272, 302] width 22 height 8
click at [287, 311] on input "date" at bounding box center [301, 307] width 81 height 21
click at [313, 308] on input "date" at bounding box center [301, 307] width 81 height 21
click at [272, 334] on div "Timeline Change Order Start up start 2023-10-31 Start up end 2024-04-30 Start u…" at bounding box center [220, 316] width 358 height 402
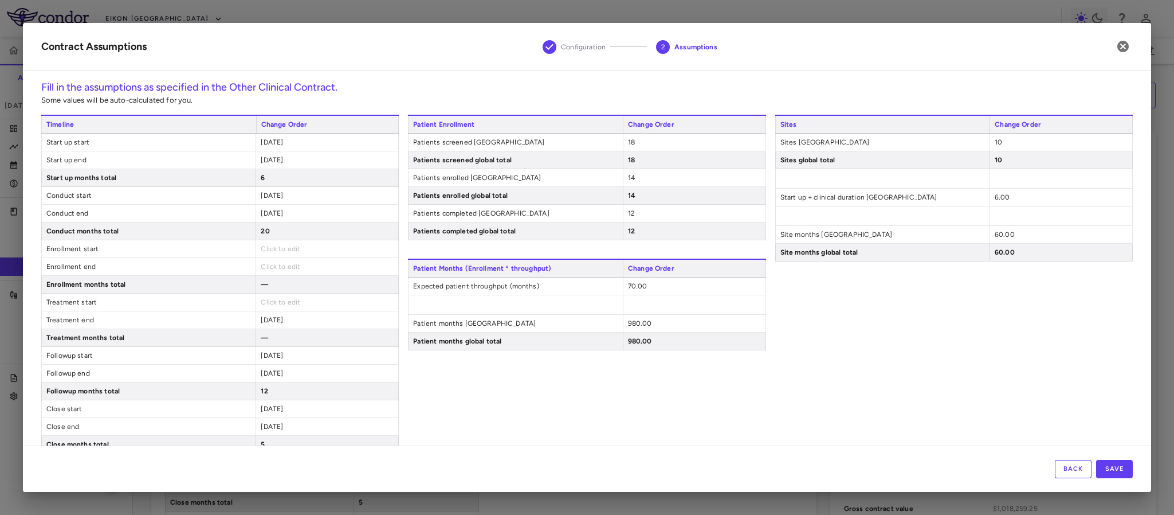
click at [265, 321] on span "2024-12-31" at bounding box center [272, 320] width 22 height 8
click at [296, 321] on input "date" at bounding box center [301, 325] width 81 height 21
click at [289, 334] on input "date" at bounding box center [301, 325] width 81 height 21
click at [291, 327] on input "date" at bounding box center [301, 325] width 81 height 21
click at [312, 325] on input "date" at bounding box center [301, 325] width 81 height 21
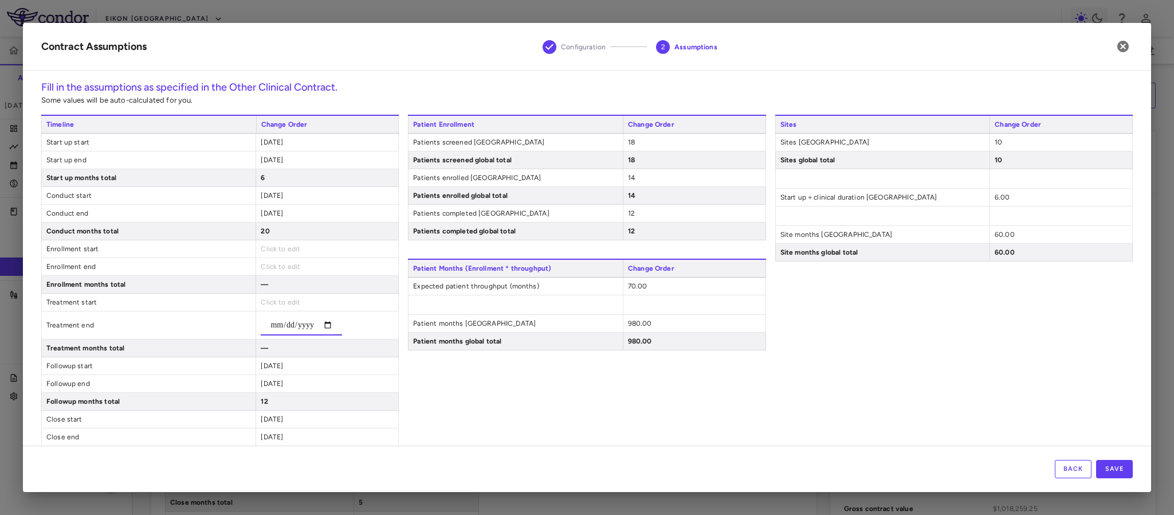
click at [269, 368] on div "Timeline Change Order Start up start 2023-10-31 Start up end 2024-04-30 Start u…" at bounding box center [220, 316] width 358 height 402
click at [263, 359] on span "2025-01-01" at bounding box center [272, 355] width 22 height 8
click at [289, 364] on input "date" at bounding box center [301, 360] width 81 height 21
click at [304, 366] on input "date" at bounding box center [301, 360] width 81 height 21
click at [267, 393] on div "Timeline Change Order Start up start 2023-10-31 Start up end 2024-04-30 Start u…" at bounding box center [220, 316] width 358 height 402
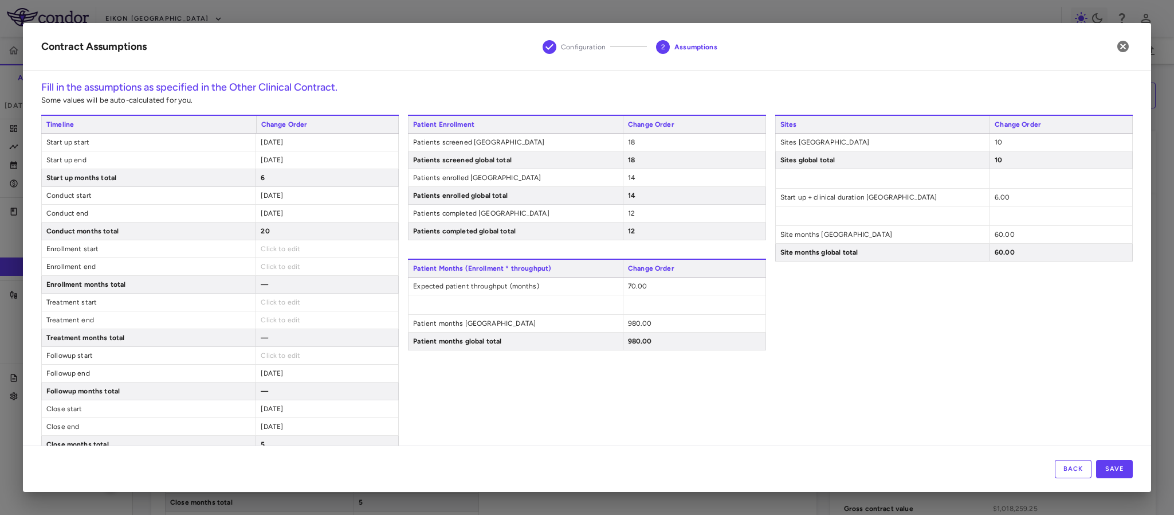
click at [262, 377] on span "2025-12-31" at bounding box center [272, 373] width 22 height 8
click at [289, 375] on input "date" at bounding box center [301, 378] width 81 height 21
click at [289, 380] on input "date" at bounding box center [301, 378] width 81 height 21
click at [308, 378] on input "date" at bounding box center [301, 378] width 81 height 21
click at [627, 411] on div "Patient Enrollment Change Order Patients screened United States 18 Patients scr…" at bounding box center [587, 311] width 358 height 392
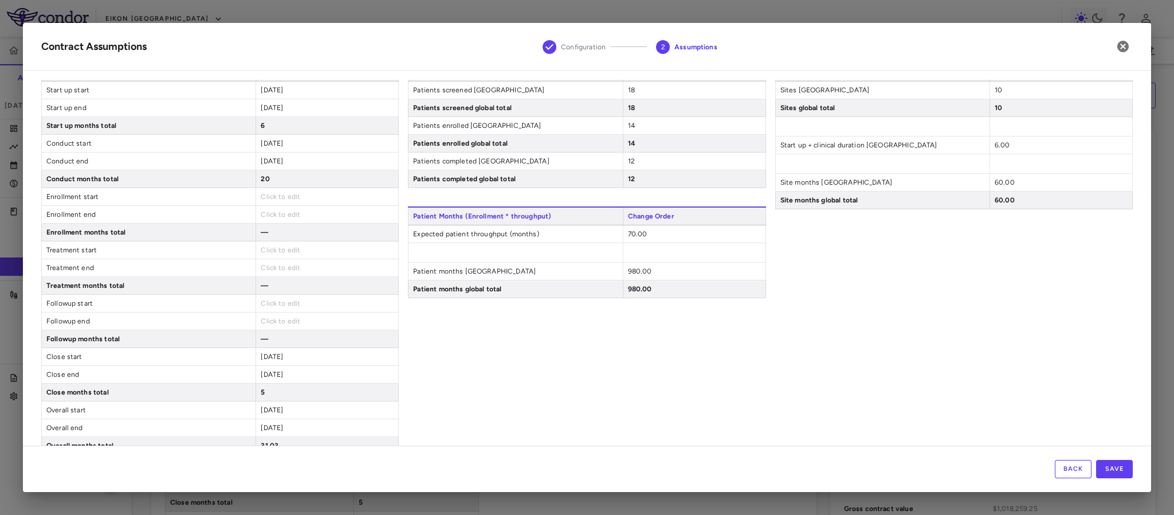
scroll to position [81, 0]
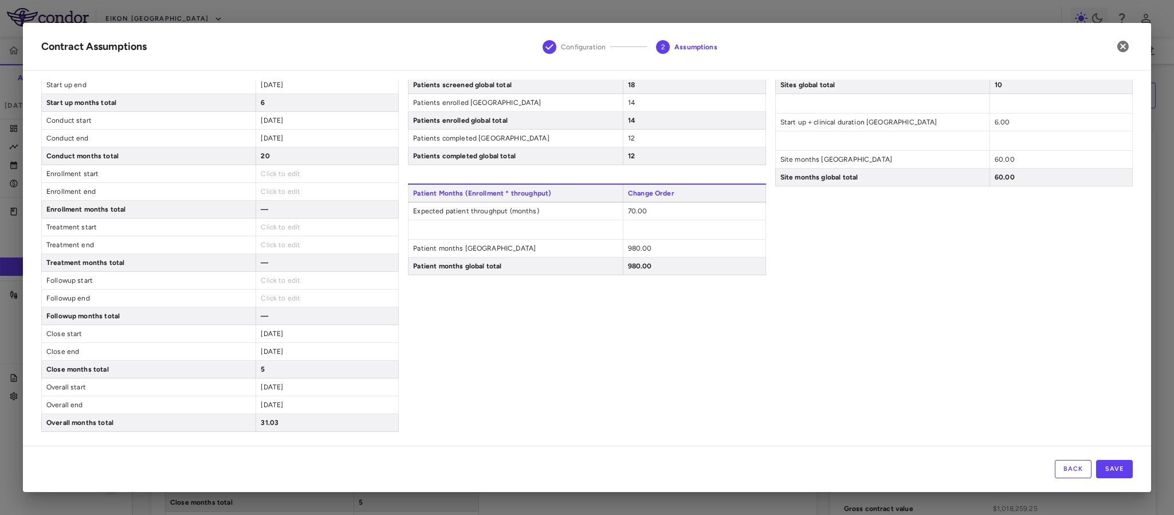
click at [262, 335] on span "2026-01-01" at bounding box center [272, 334] width 22 height 8
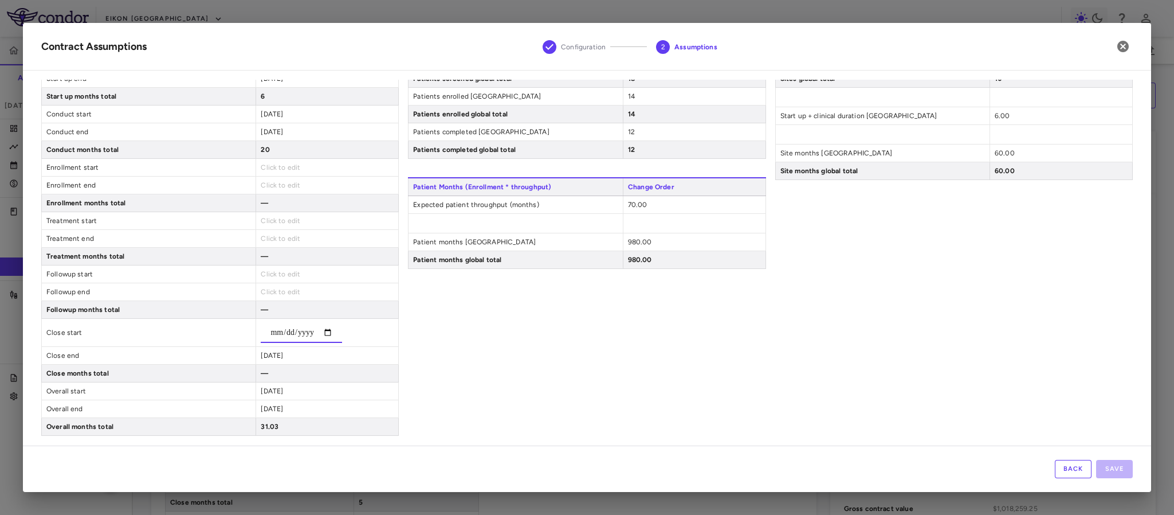
click at [284, 339] on input "date" at bounding box center [301, 332] width 81 height 21
click at [294, 339] on input "date" at bounding box center [301, 332] width 81 height 21
click at [270, 339] on input "date" at bounding box center [301, 332] width 81 height 21
type input "**********"
click at [500, 391] on div "Patient Enrollment Change Order Patients screened United States 18 Patients scr…" at bounding box center [587, 234] width 358 height 402
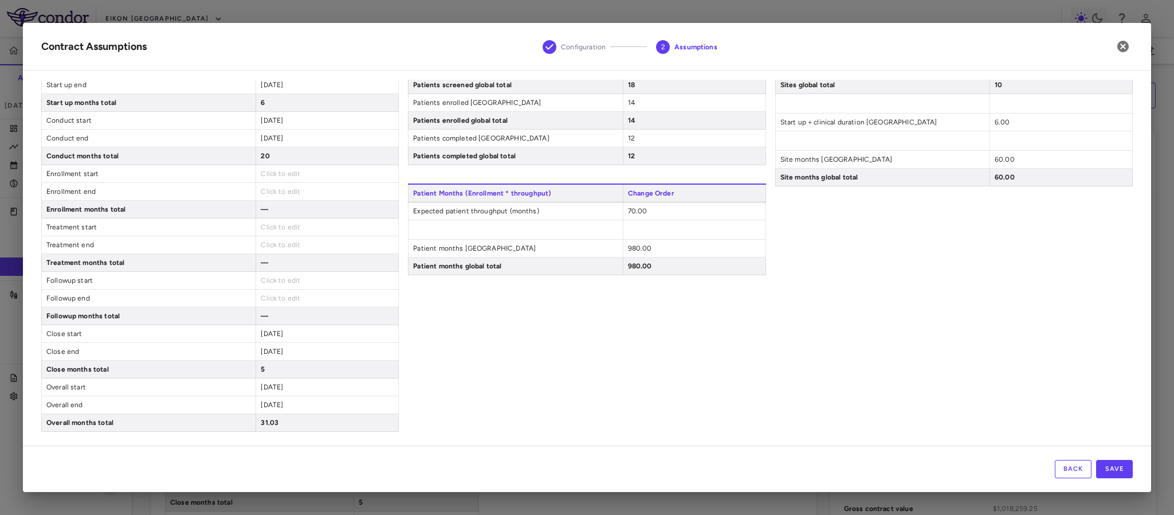
scroll to position [0, 0]
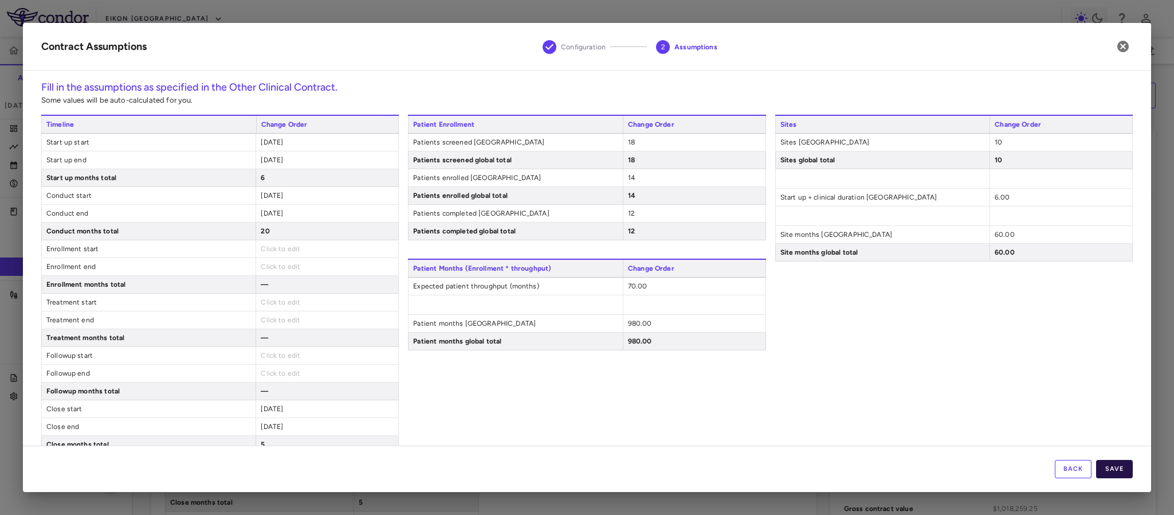
click at [1113, 468] on button "Save" at bounding box center [1114, 469] width 37 height 18
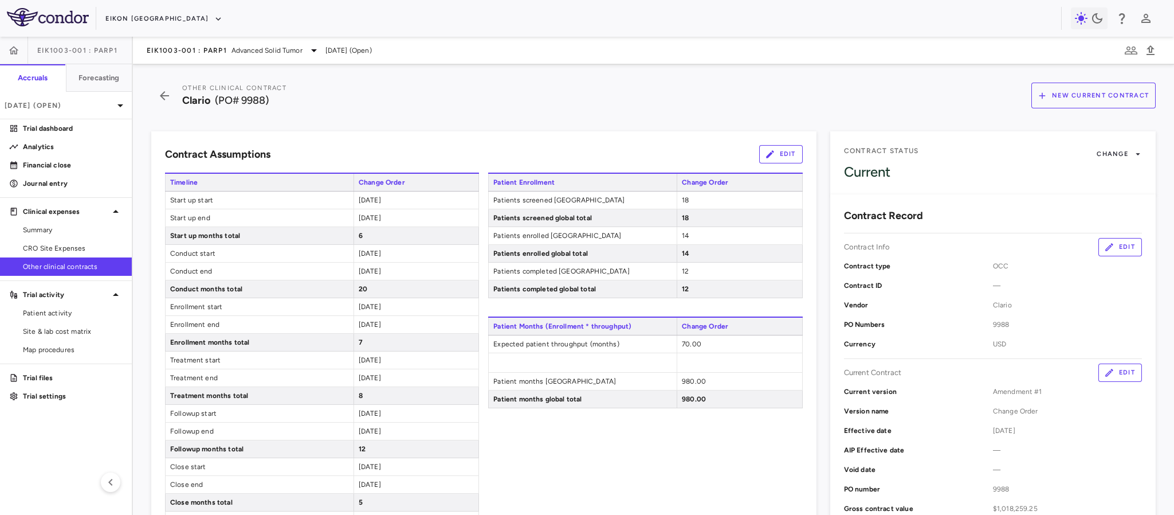
click at [776, 157] on button "Edit" at bounding box center [781, 154] width 44 height 18
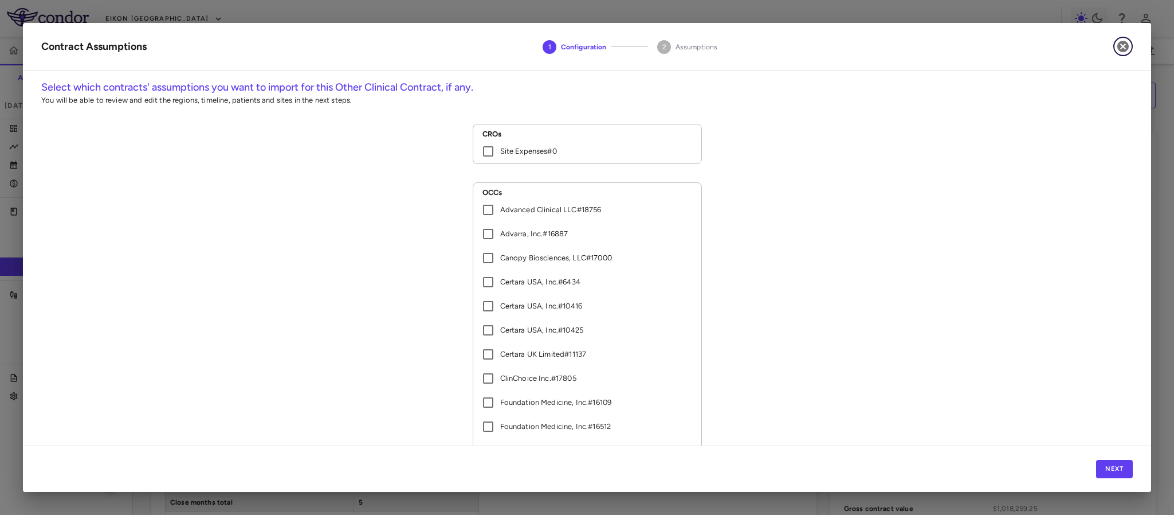
click at [1124, 50] on icon "button" at bounding box center [1122, 46] width 11 height 11
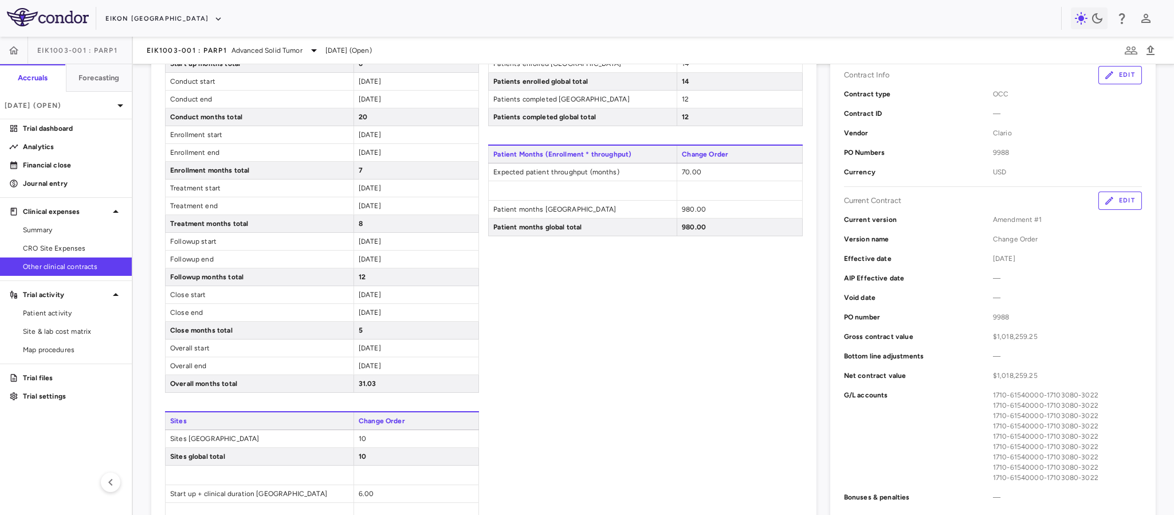
scroll to position [86, 0]
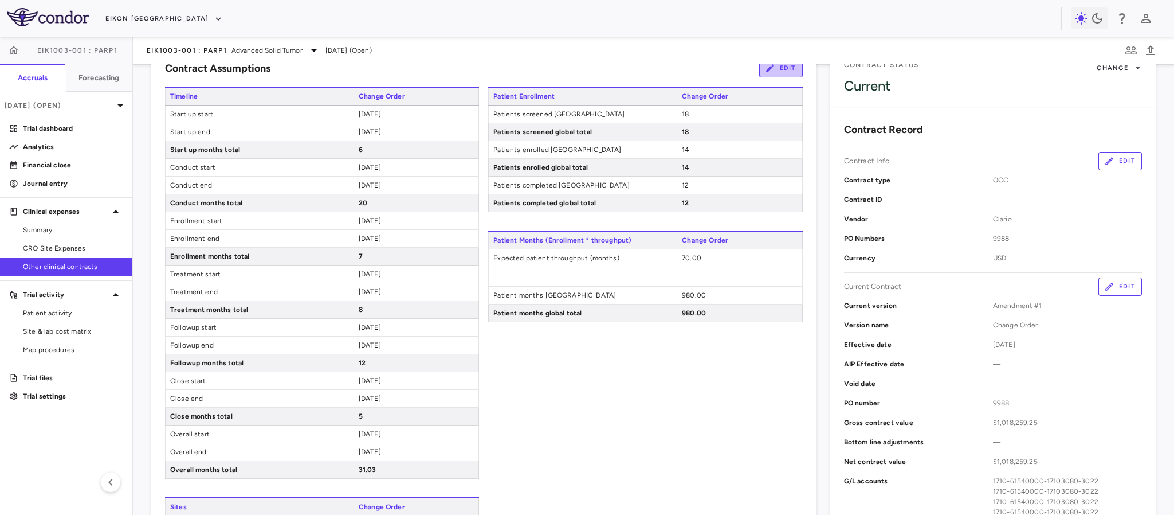
click at [779, 74] on button "Edit" at bounding box center [781, 68] width 44 height 18
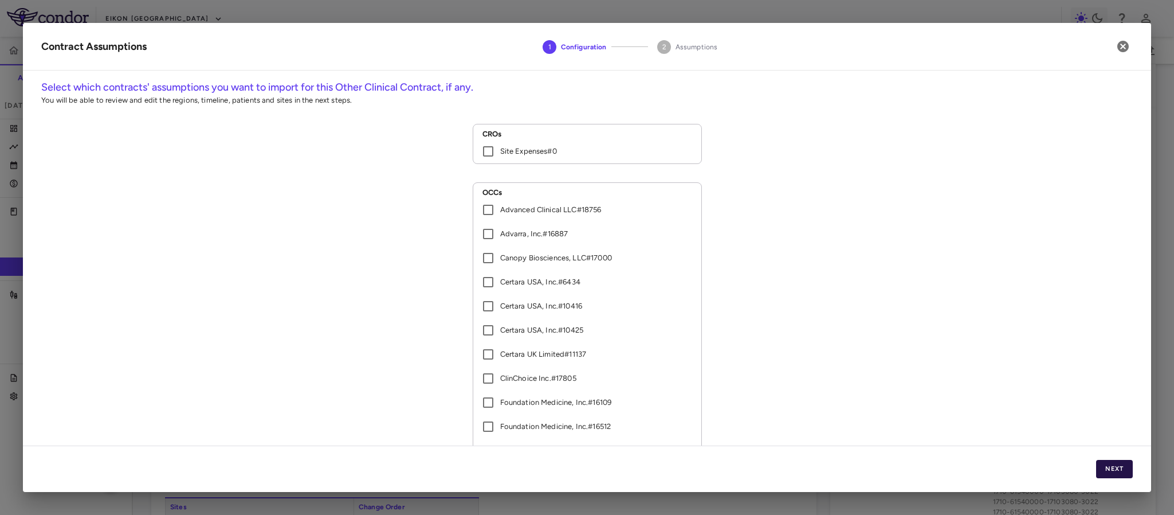
click at [1107, 473] on button "Next" at bounding box center [1114, 469] width 37 height 18
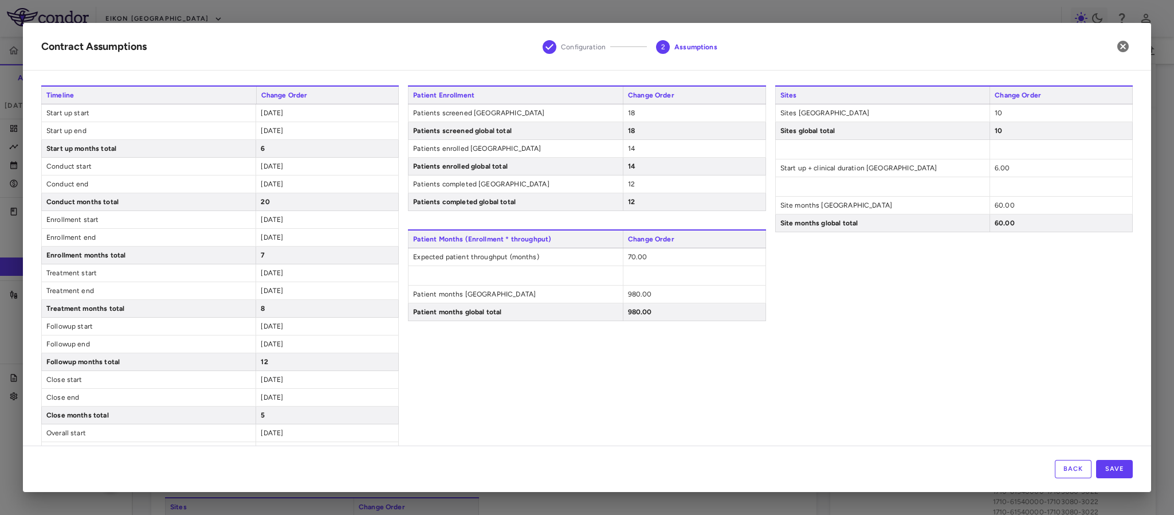
scroll to position [0, 0]
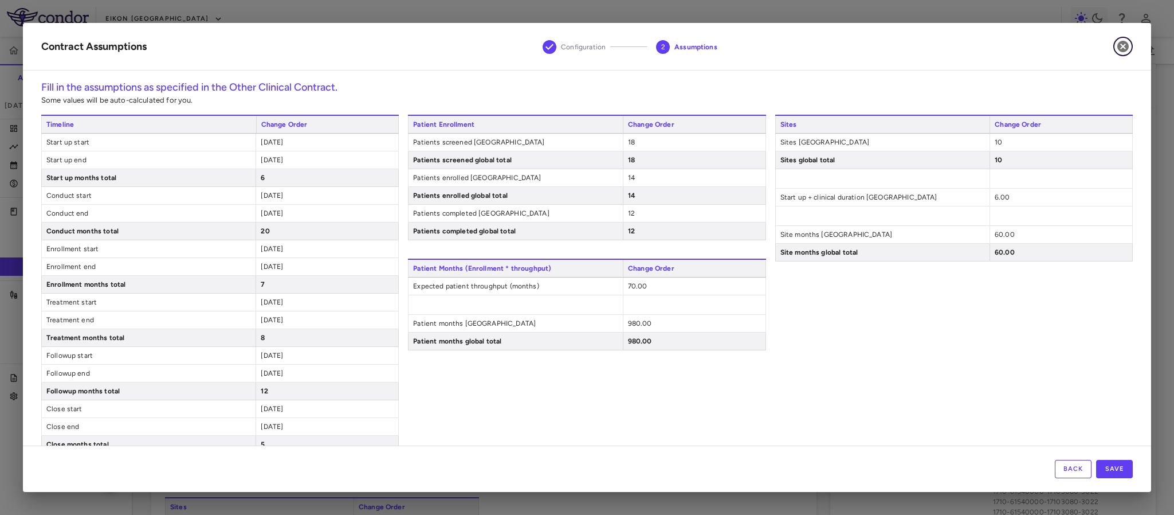
click at [1117, 41] on icon "button" at bounding box center [1123, 47] width 14 height 14
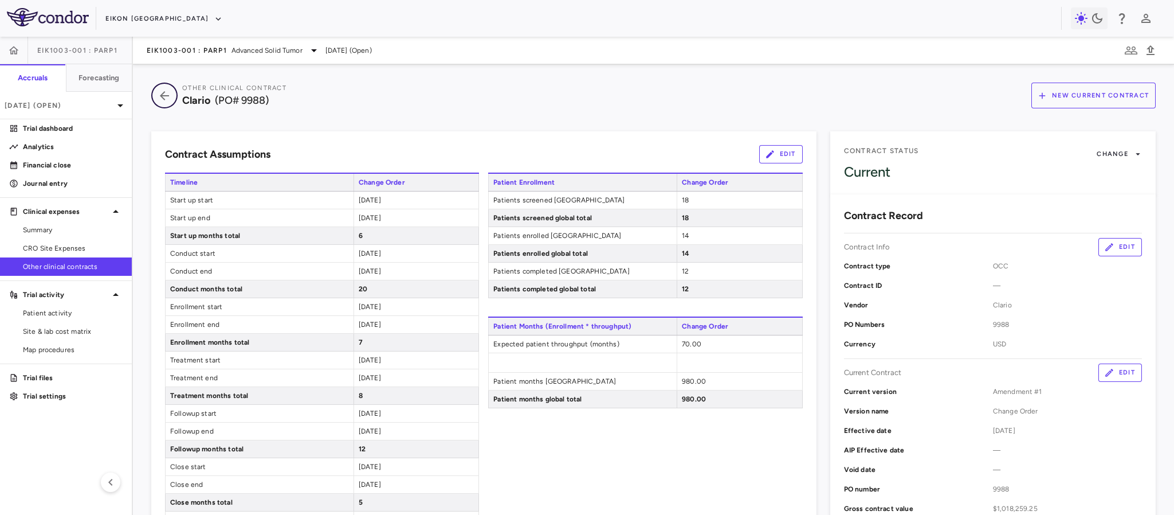
click at [162, 92] on icon "button" at bounding box center [164, 96] width 21 height 14
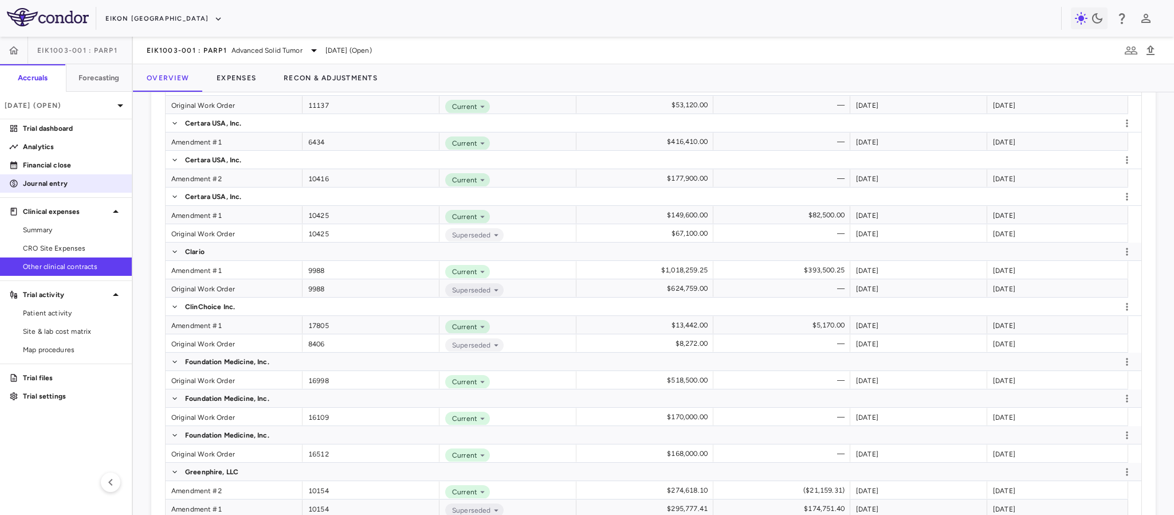
scroll to position [602, 0]
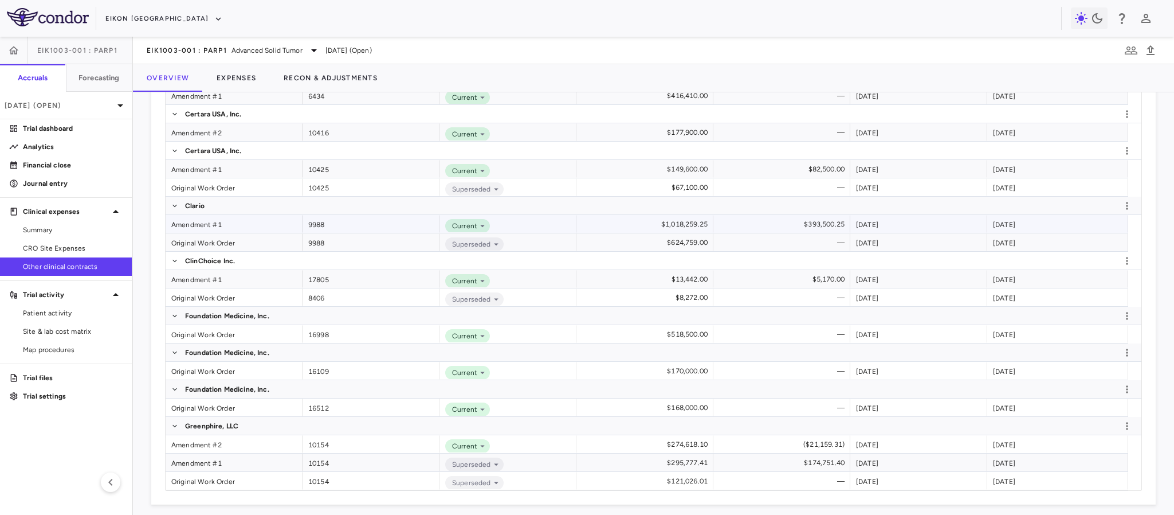
click at [194, 227] on div "Amendment #1" at bounding box center [234, 224] width 137 height 18
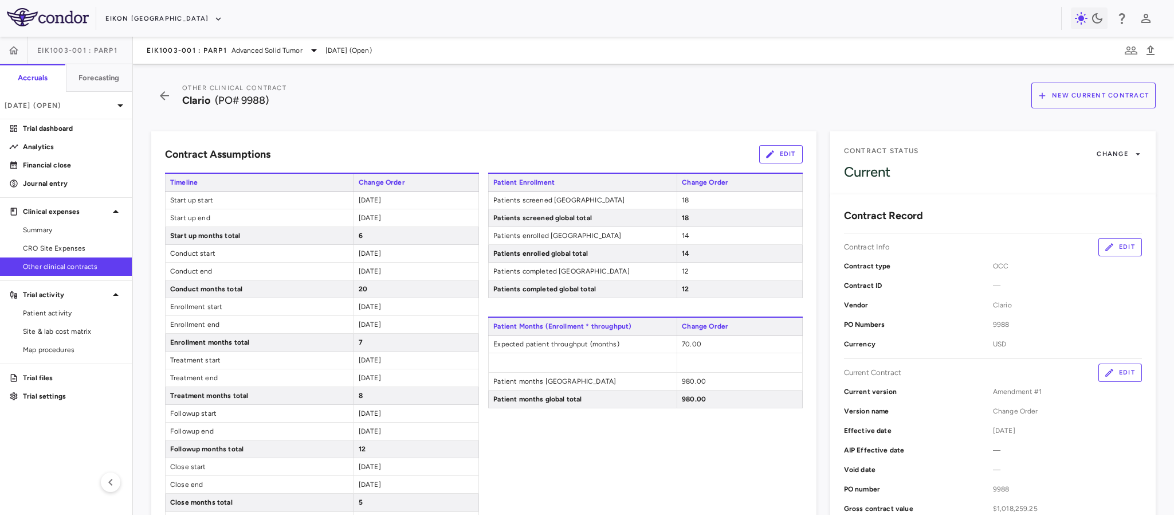
click at [766, 157] on icon "button" at bounding box center [770, 154] width 8 height 8
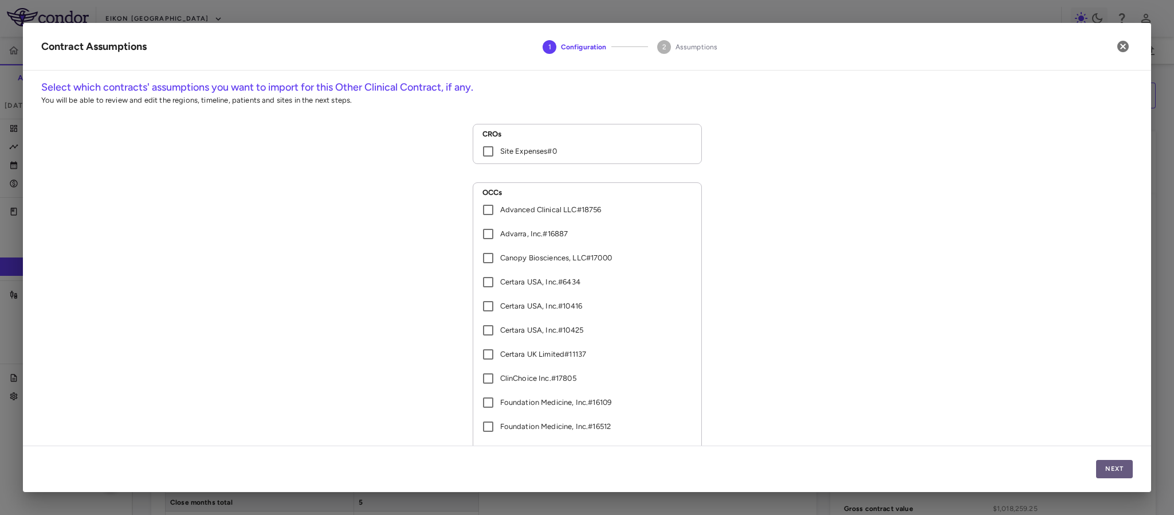
click at [1099, 461] on button "Next" at bounding box center [1114, 469] width 37 height 18
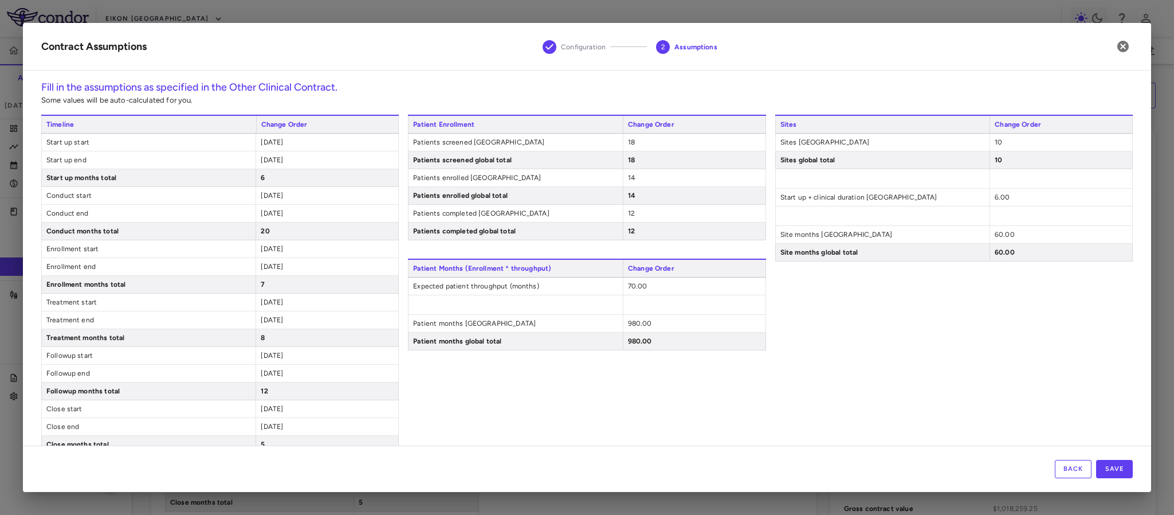
click at [307, 208] on div "[DATE]" at bounding box center [327, 213] width 143 height 17
click at [300, 193] on div "[DATE]" at bounding box center [327, 195] width 143 height 17
click at [274, 255] on div "[DATE]" at bounding box center [327, 248] width 143 height 17
click at [266, 251] on span "[DATE]" at bounding box center [272, 249] width 22 height 8
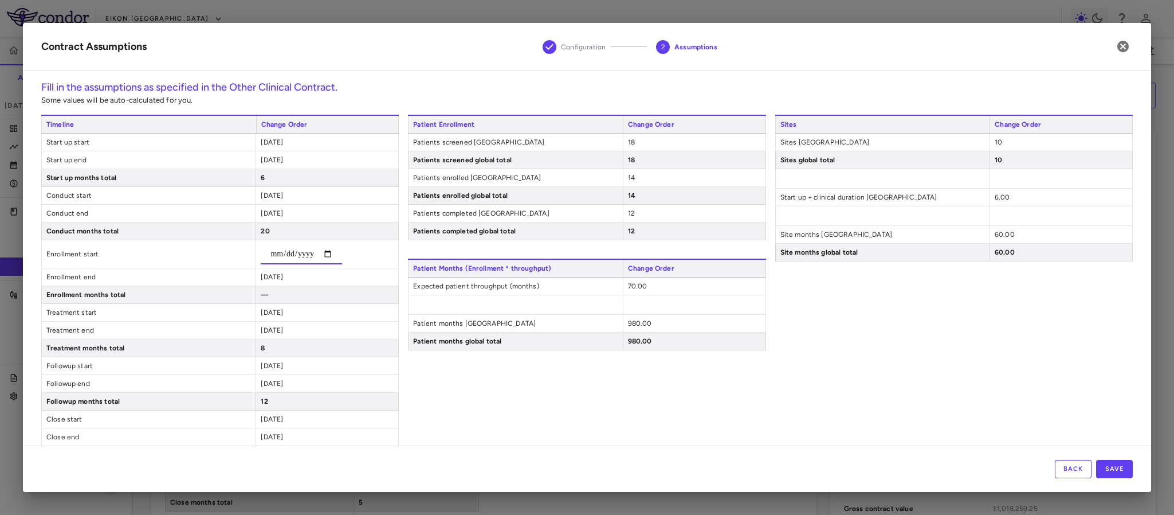
click at [289, 258] on input "date" at bounding box center [301, 254] width 81 height 21
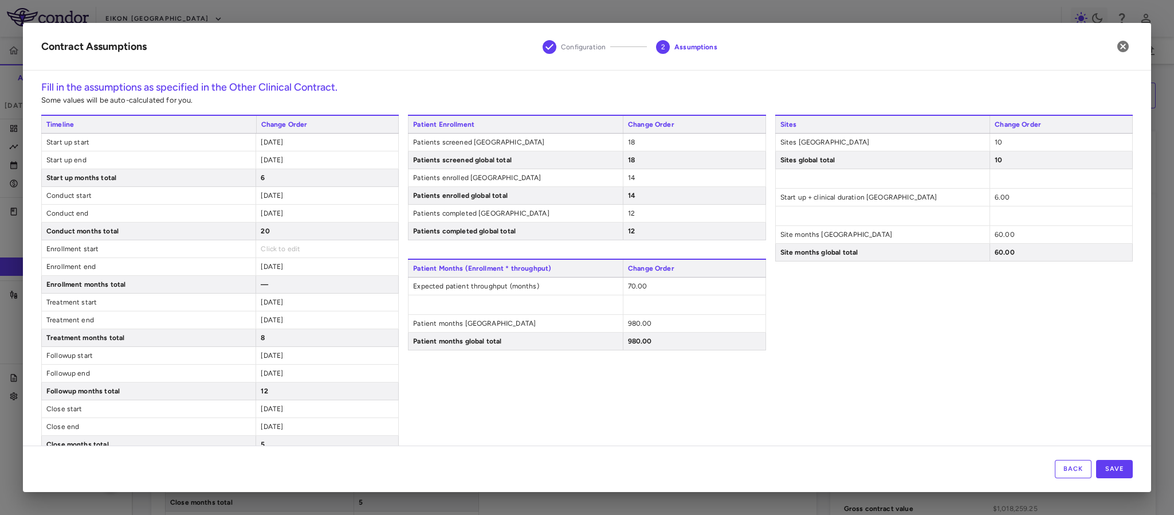
click at [738, 375] on div "Patient Enrollment Change Order Patients screened United States 18 Patients scr…" at bounding box center [587, 311] width 358 height 392
click at [1121, 48] on icon "button" at bounding box center [1123, 47] width 14 height 14
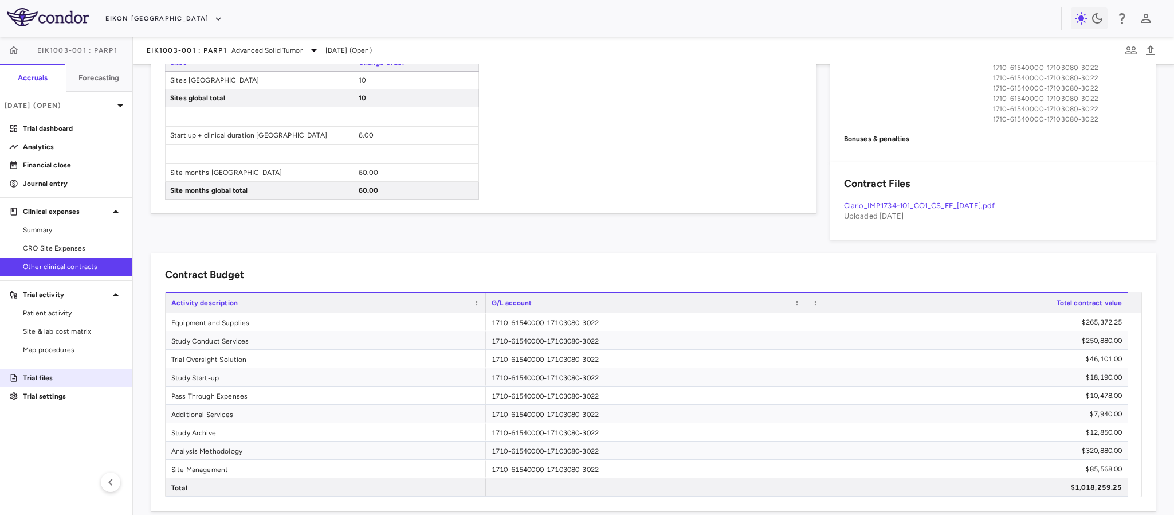
scroll to position [545, 0]
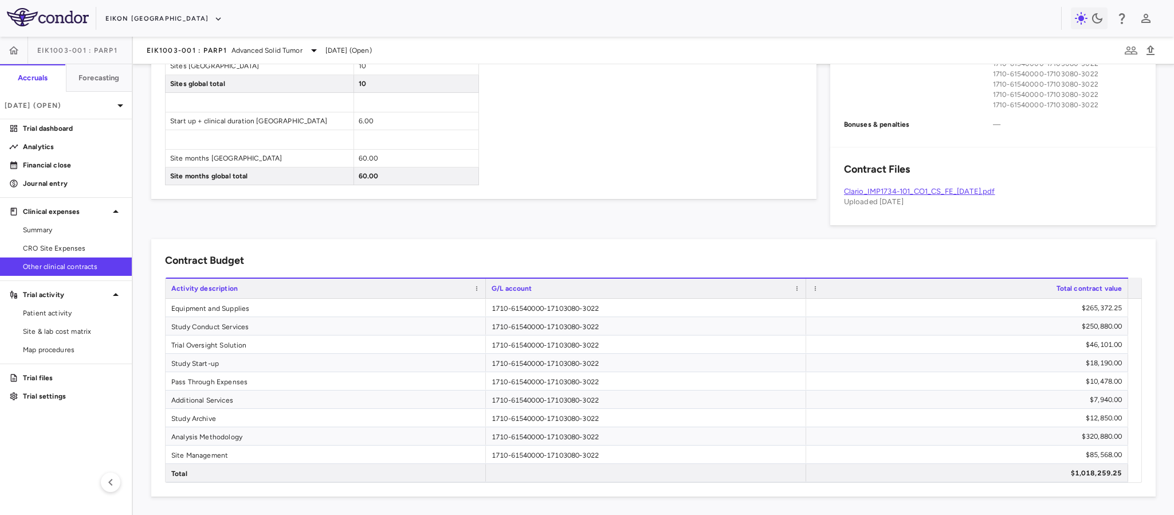
click at [699, 251] on div "Contract Budget Drag here to set row groups Drag here to set column labels Acti…" at bounding box center [653, 367] width 1005 height 257
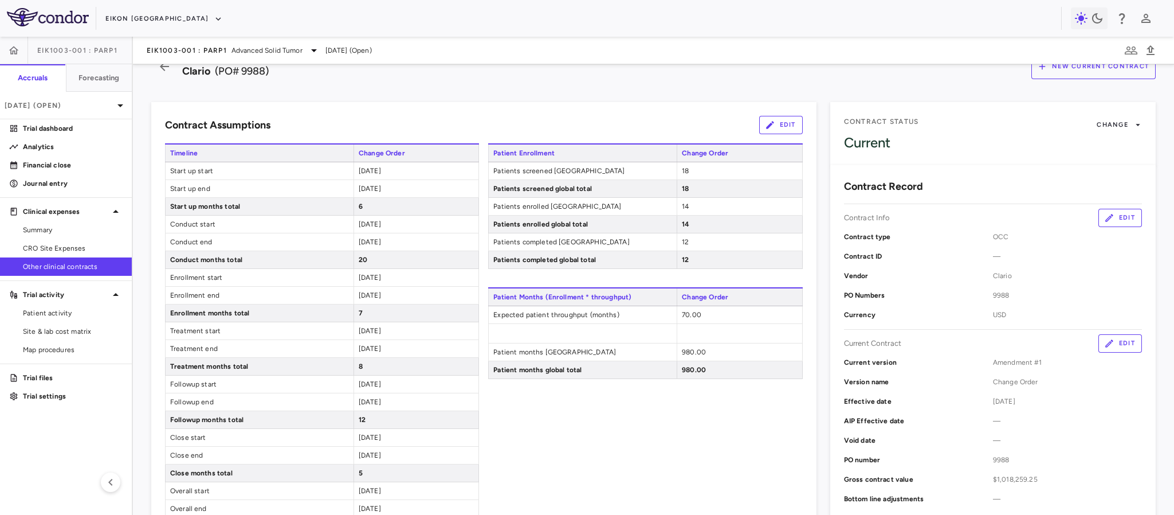
scroll to position [0, 0]
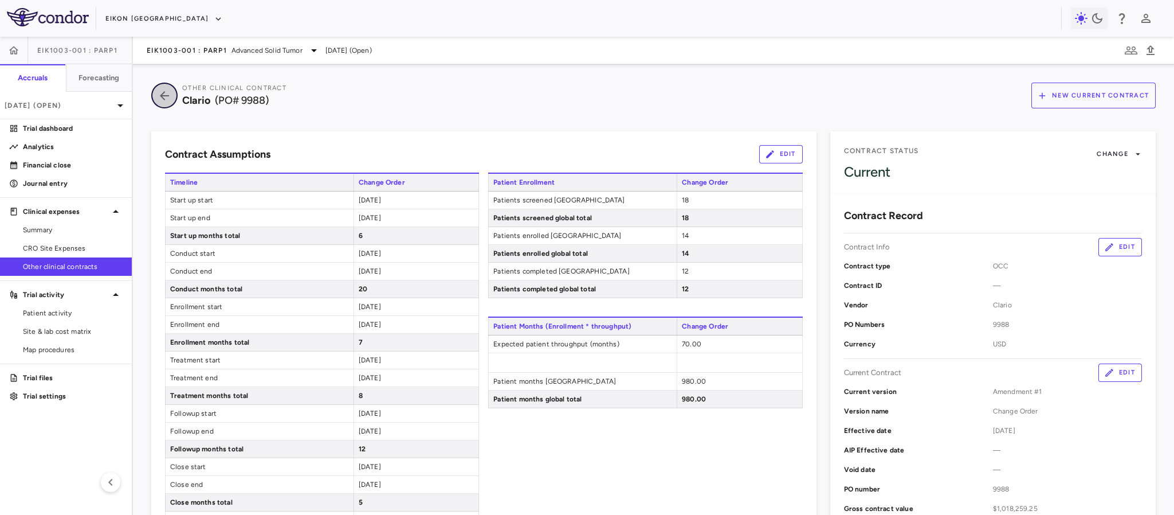
click at [164, 95] on icon "button" at bounding box center [164, 95] width 9 height 9
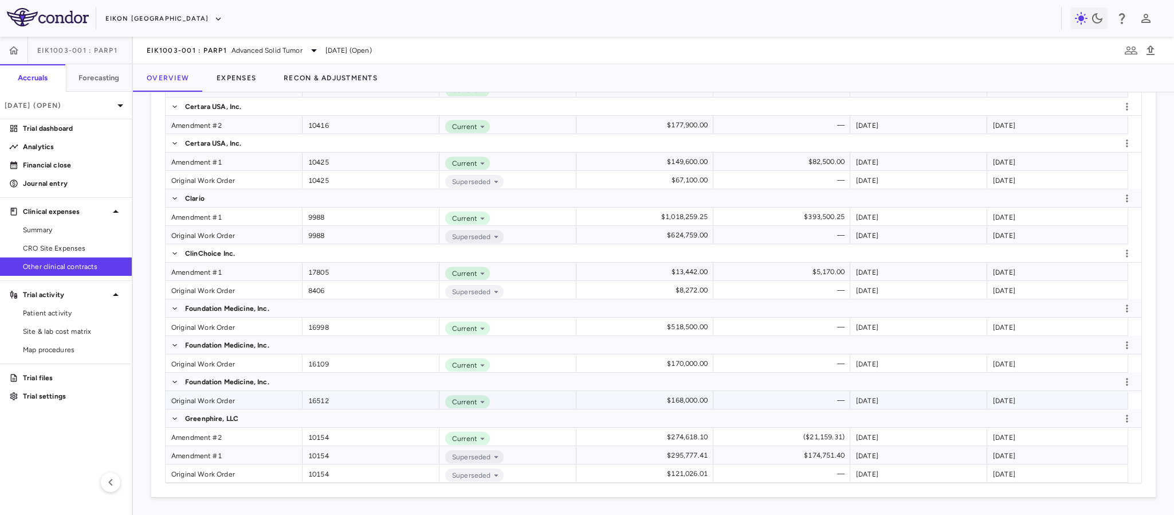
scroll to position [611, 0]
click at [195, 236] on div "Original Work Order" at bounding box center [234, 234] width 137 height 18
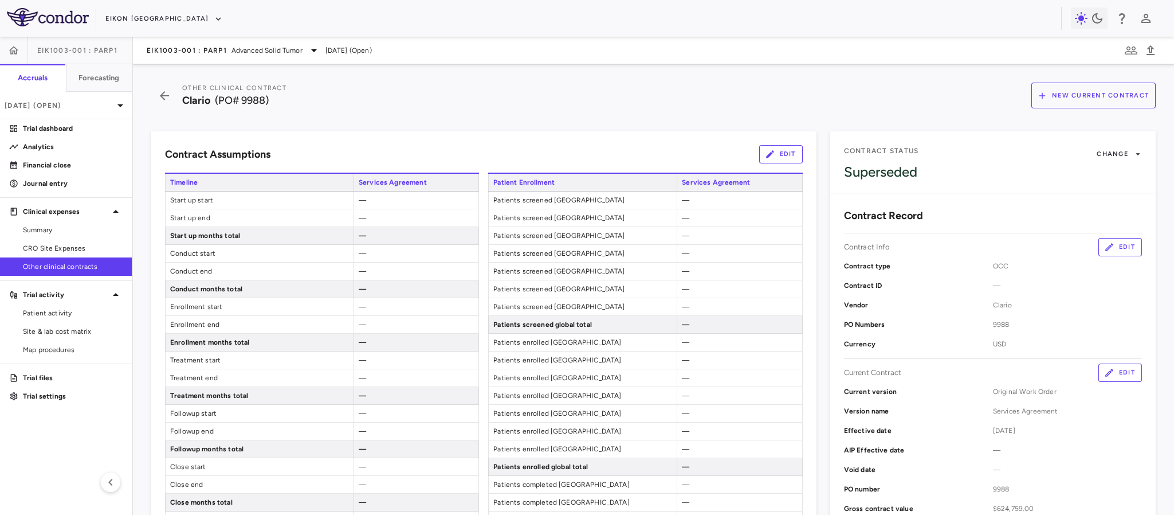
click at [159, 95] on icon "button" at bounding box center [164, 96] width 21 height 14
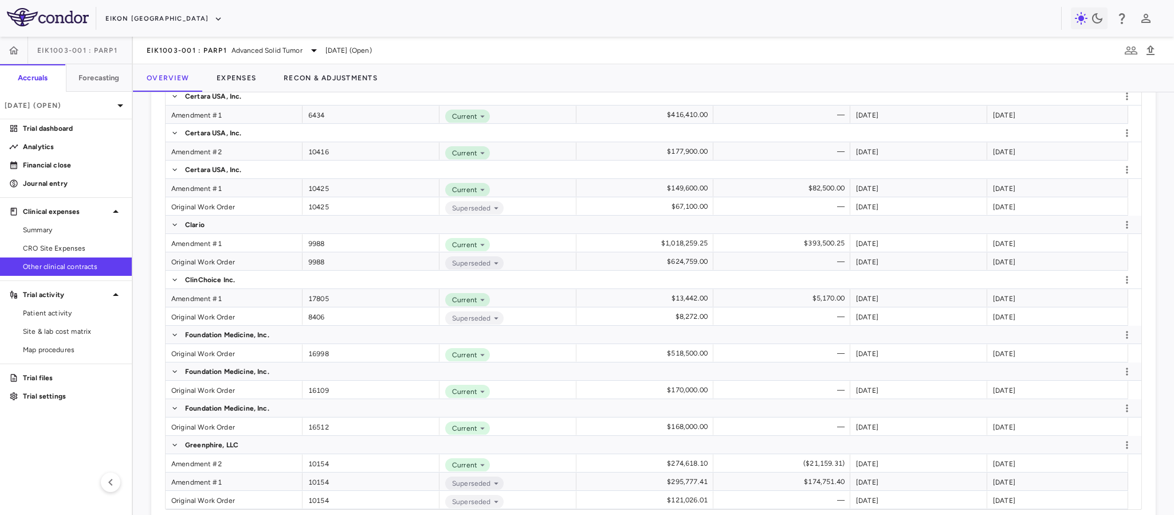
scroll to position [602, 0]
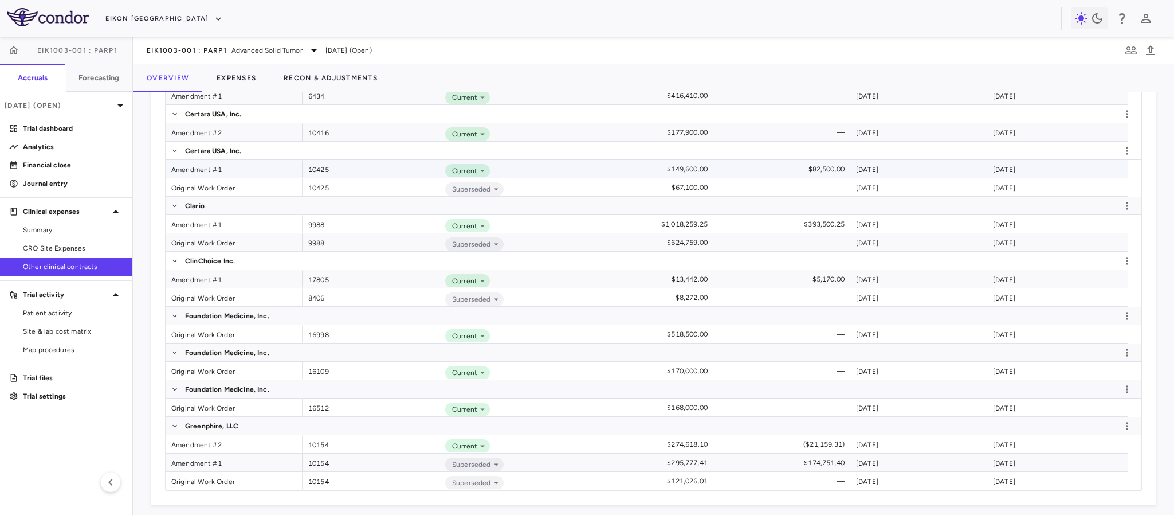
click at [198, 172] on div "Amendment #1" at bounding box center [234, 169] width 137 height 18
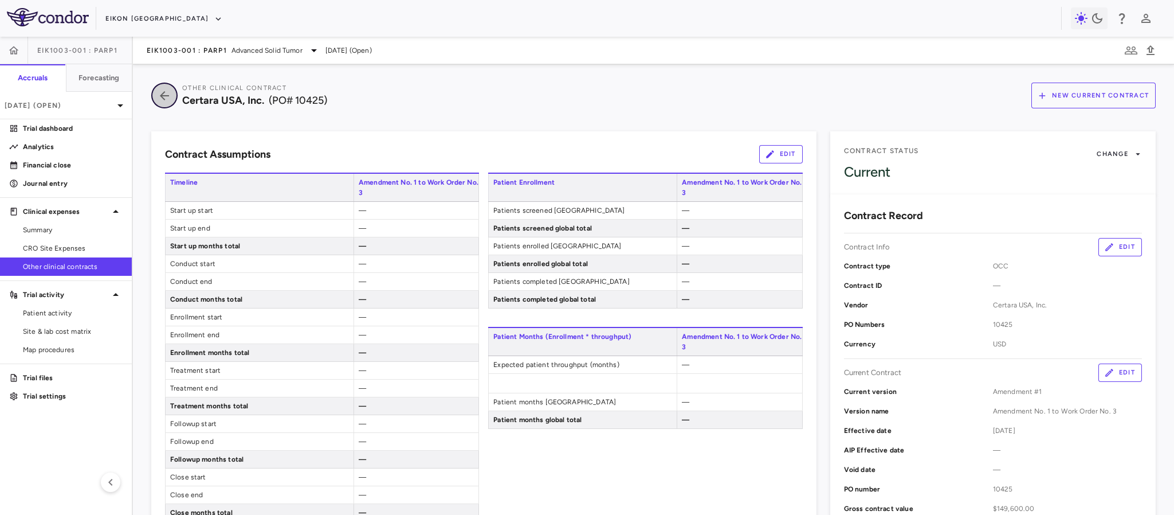
click at [164, 97] on icon "button" at bounding box center [164, 96] width 21 height 14
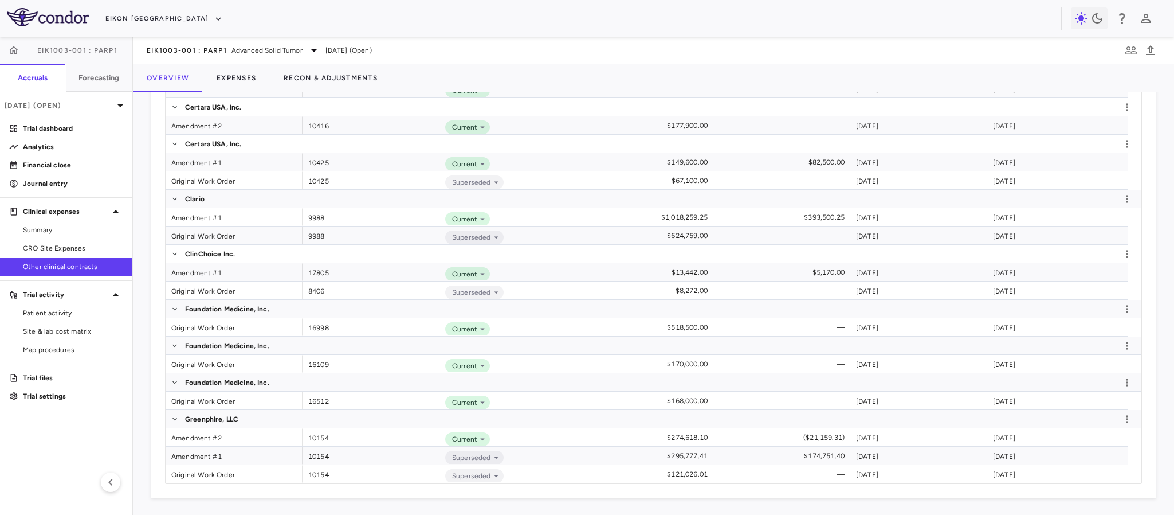
scroll to position [611, 0]
click at [203, 212] on div "Amendment #1" at bounding box center [234, 216] width 137 height 18
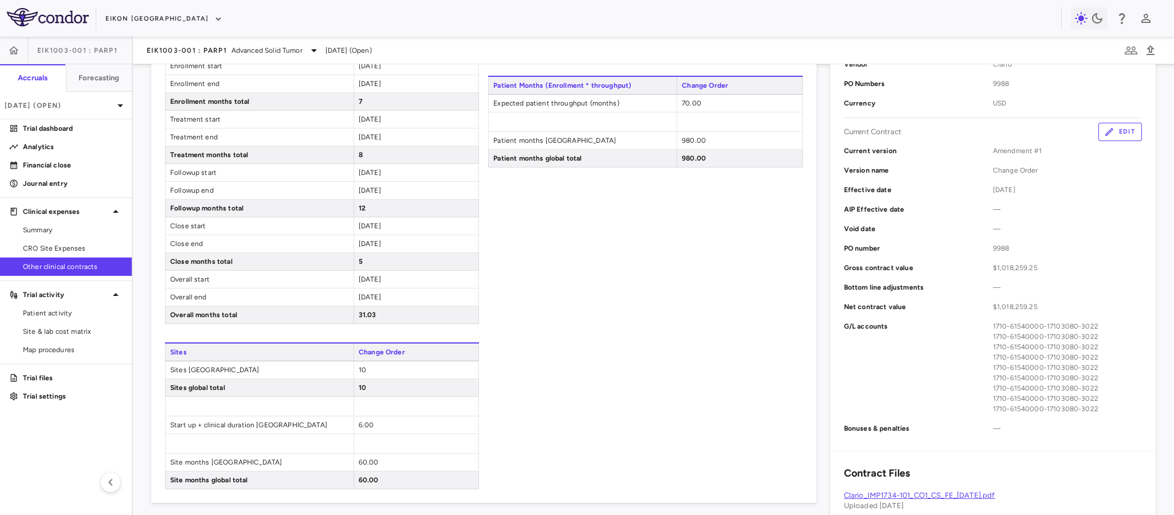
scroll to position [258, 0]
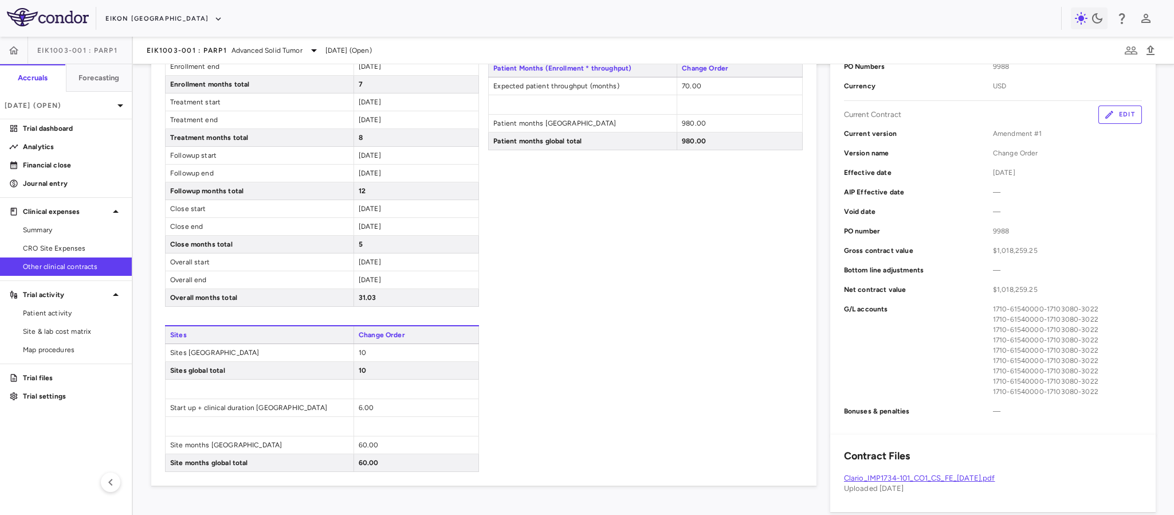
click at [1116, 117] on button "Edit" at bounding box center [1121, 114] width 44 height 18
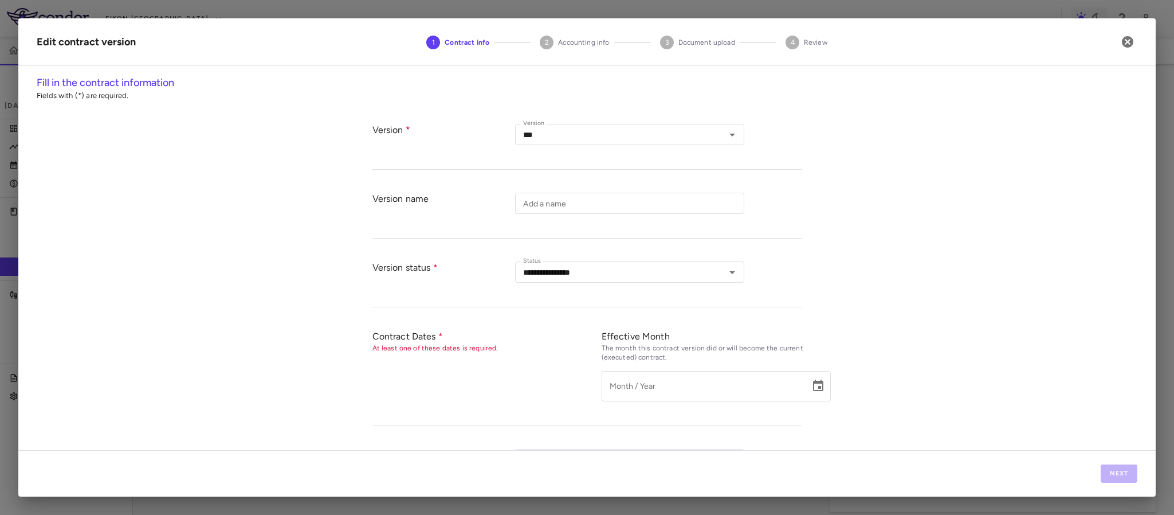
type input "**********"
type input "*********"
type input "********"
type input "****"
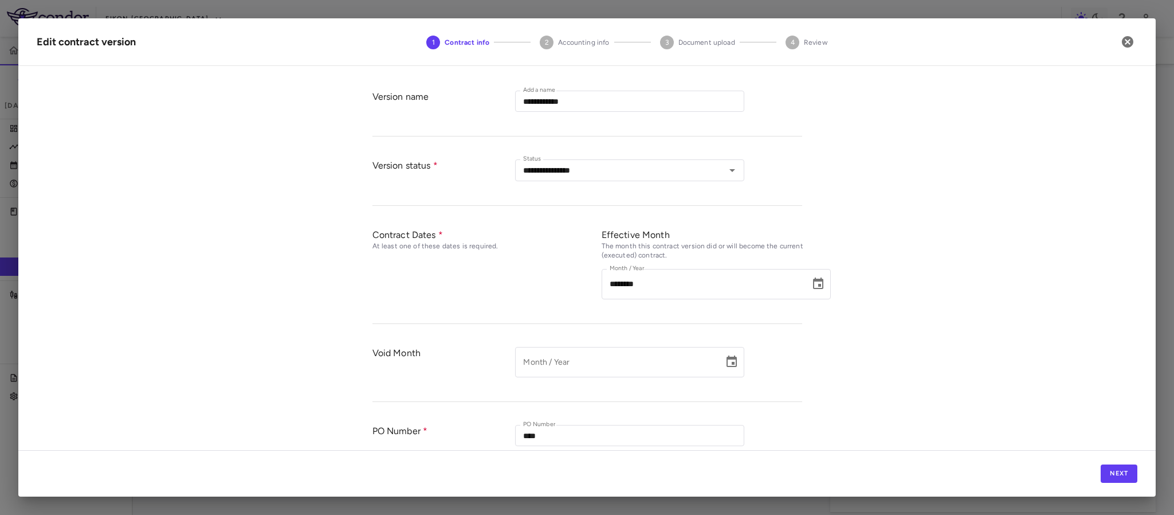
scroll to position [396, 0]
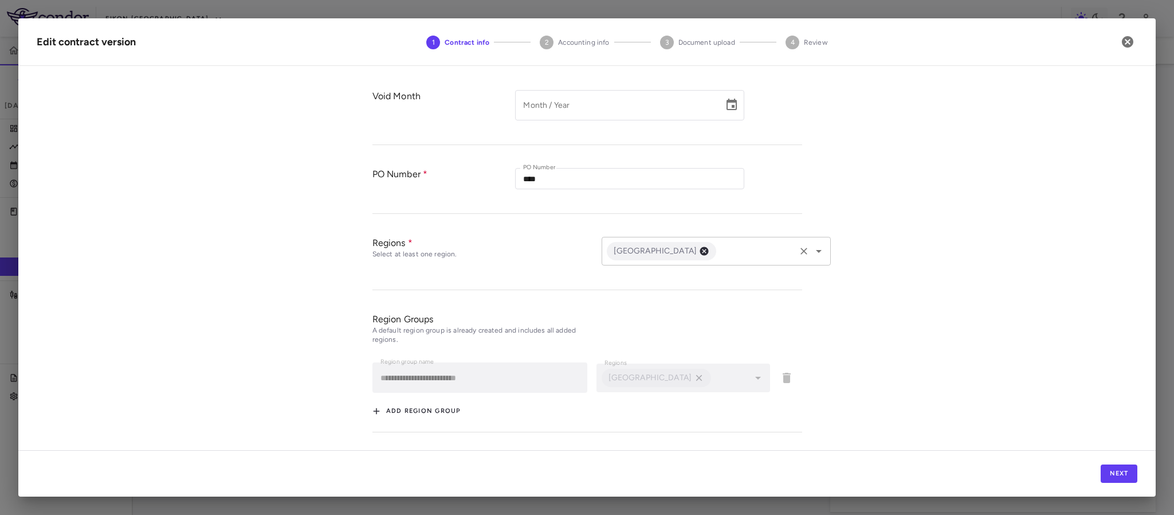
click at [817, 254] on icon "Open" at bounding box center [819, 251] width 14 height 14
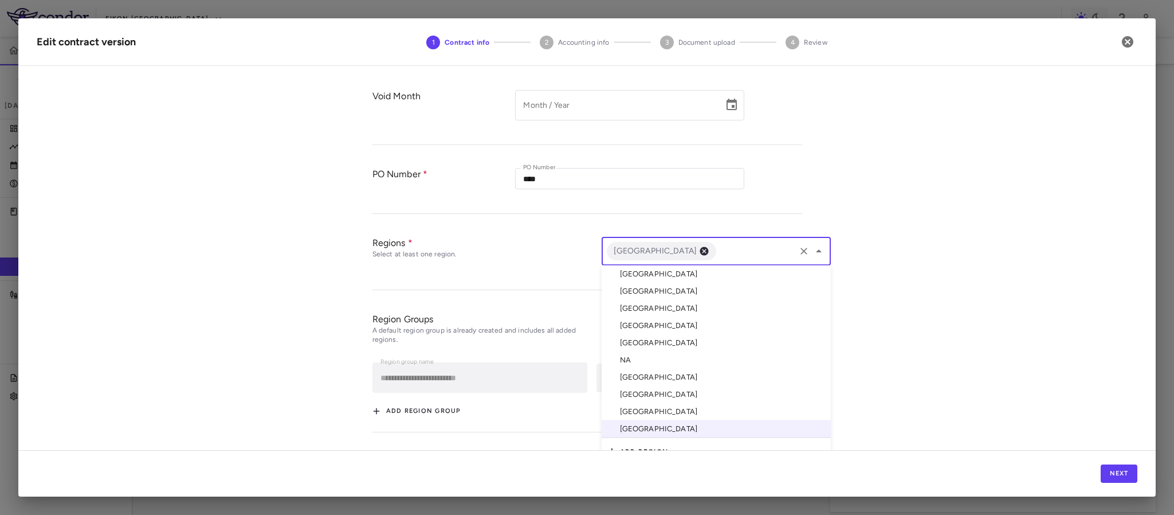
click at [653, 279] on li "[GEOGRAPHIC_DATA]" at bounding box center [716, 273] width 229 height 17
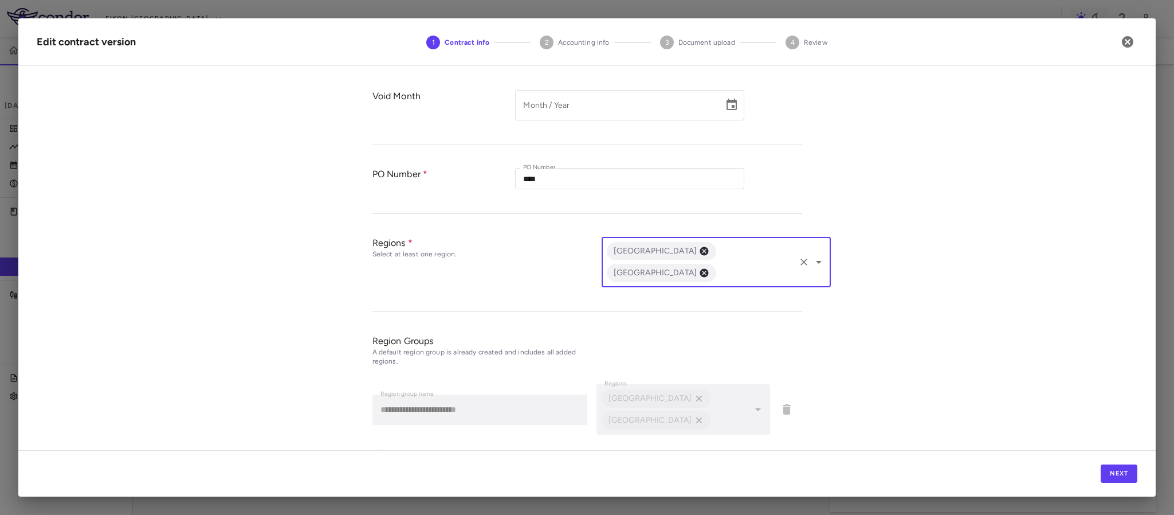
click at [812, 256] on icon "Open" at bounding box center [819, 262] width 14 height 14
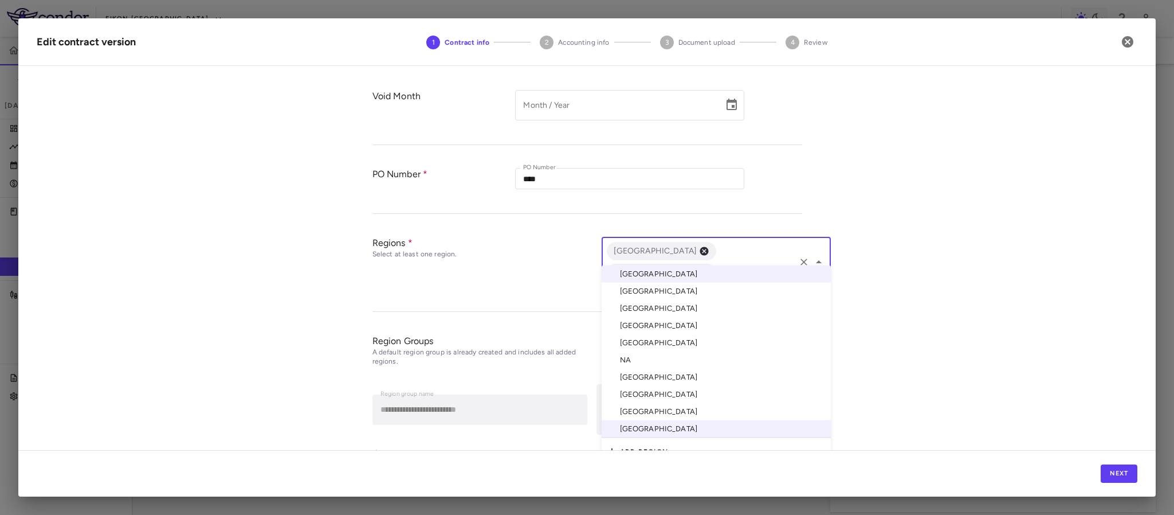
click at [640, 306] on li "[GEOGRAPHIC_DATA]" at bounding box center [716, 308] width 229 height 17
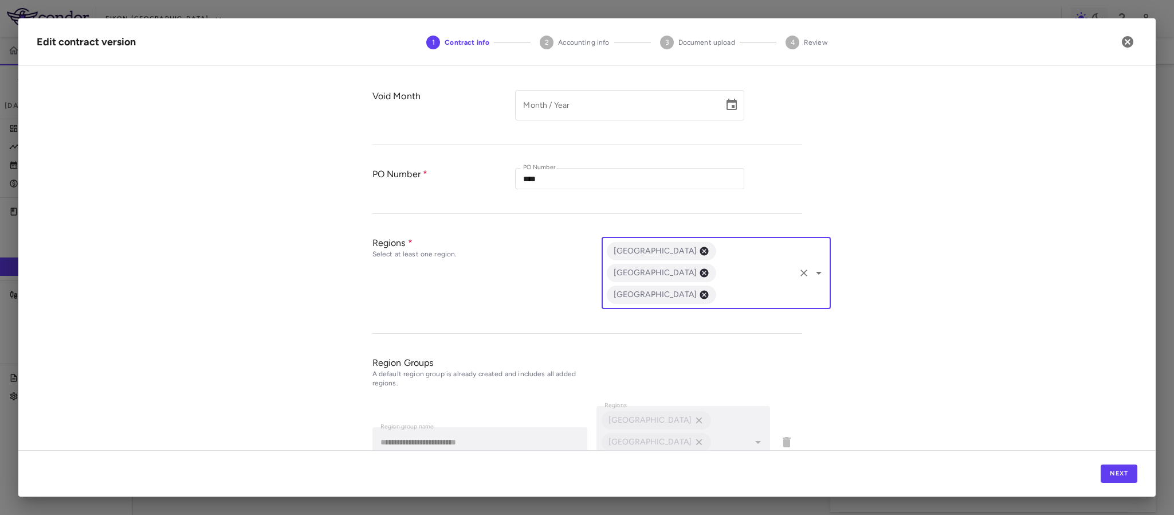
click at [816, 272] on icon "Open" at bounding box center [819, 273] width 6 height 3
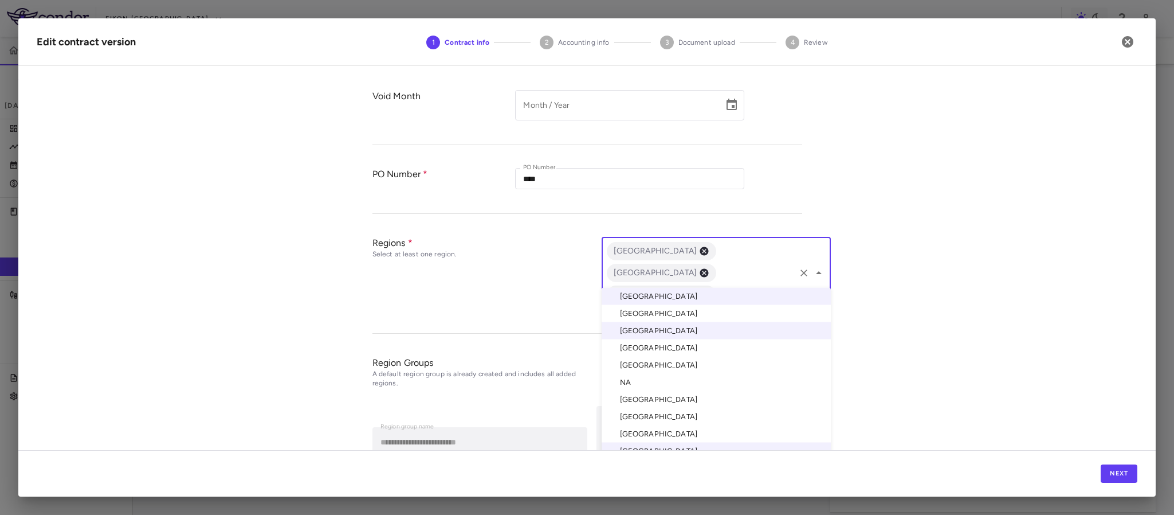
click at [635, 364] on li "[GEOGRAPHIC_DATA]" at bounding box center [716, 364] width 229 height 17
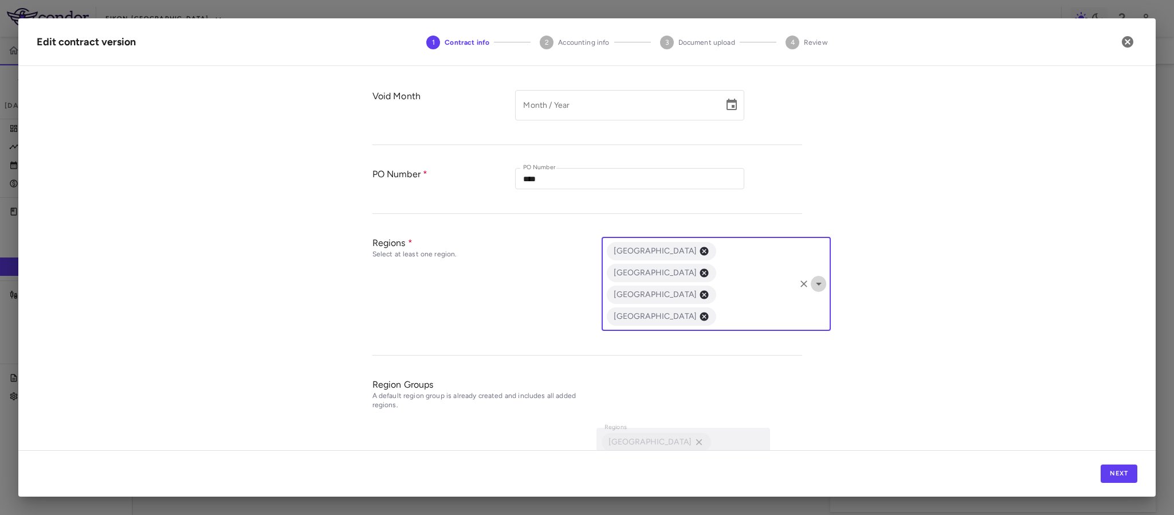
click at [812, 277] on icon "Open" at bounding box center [819, 284] width 14 height 14
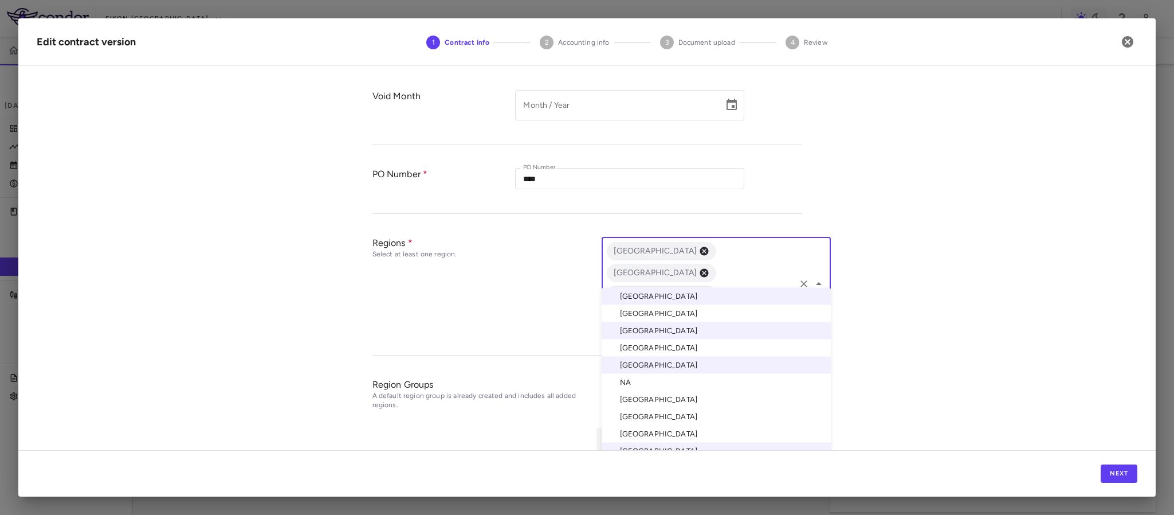
click at [640, 430] on li "[GEOGRAPHIC_DATA]" at bounding box center [716, 433] width 229 height 17
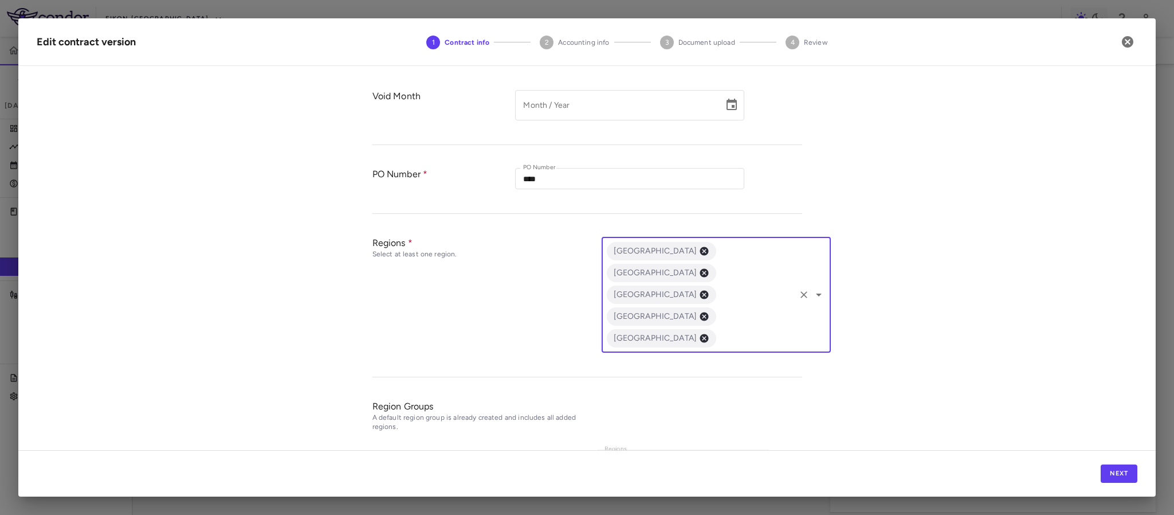
click at [812, 288] on icon "Open" at bounding box center [819, 295] width 14 height 14
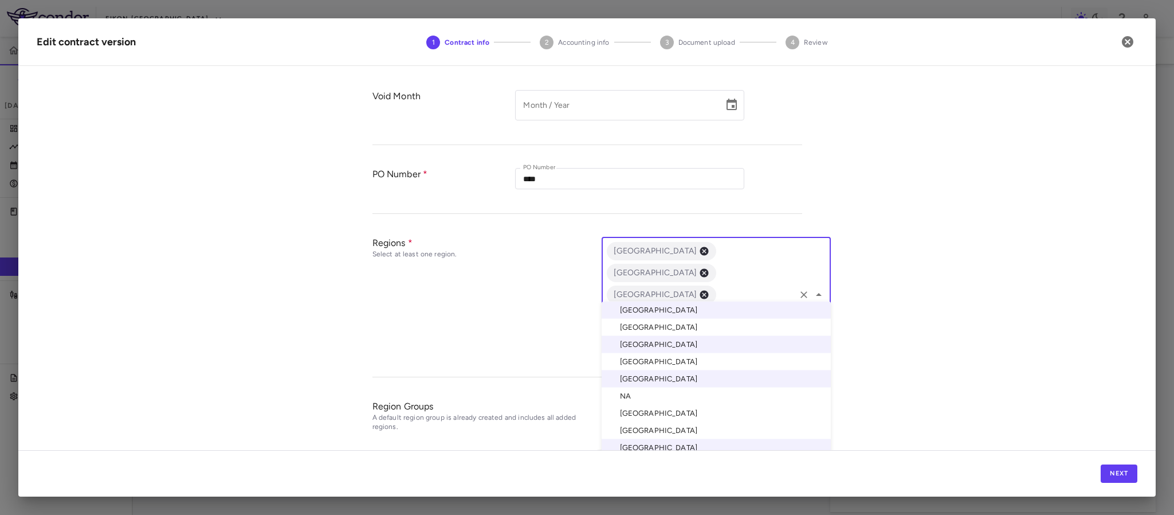
click at [634, 434] on li "[GEOGRAPHIC_DATA]" at bounding box center [716, 430] width 229 height 17
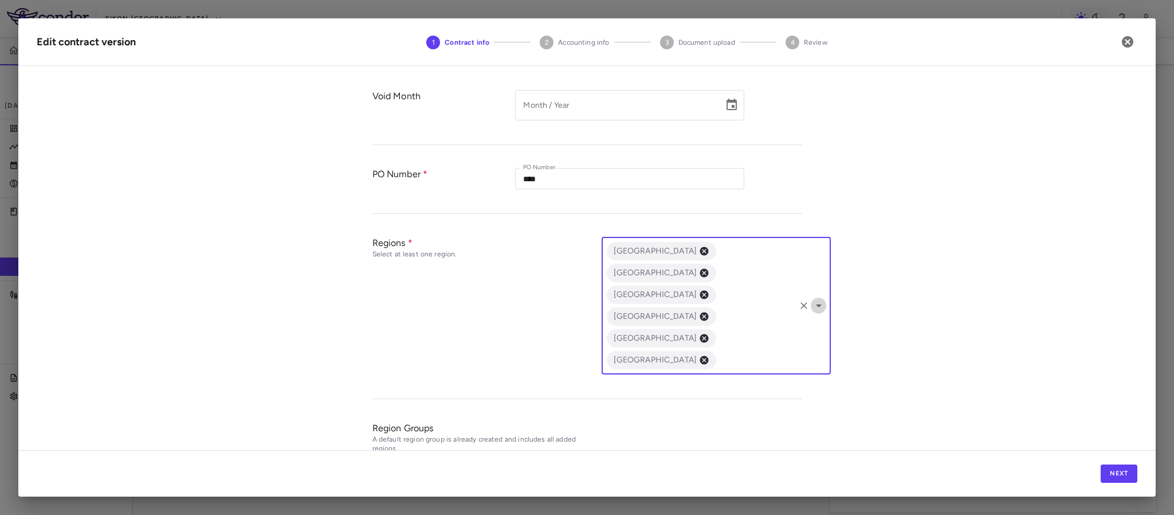
click at [815, 299] on icon "Open" at bounding box center [819, 306] width 14 height 14
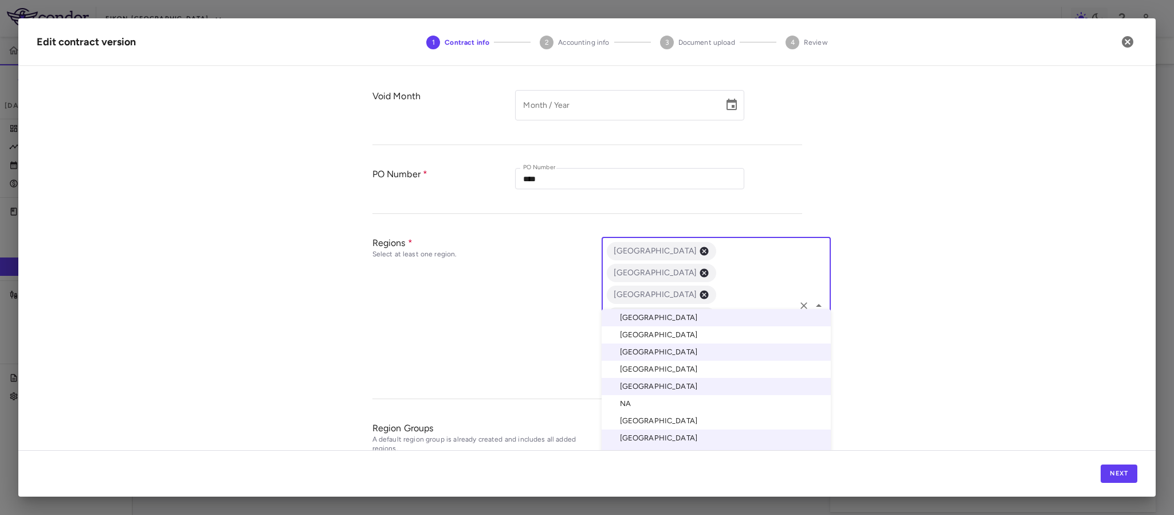
click at [638, 419] on li "[GEOGRAPHIC_DATA]" at bounding box center [716, 420] width 229 height 17
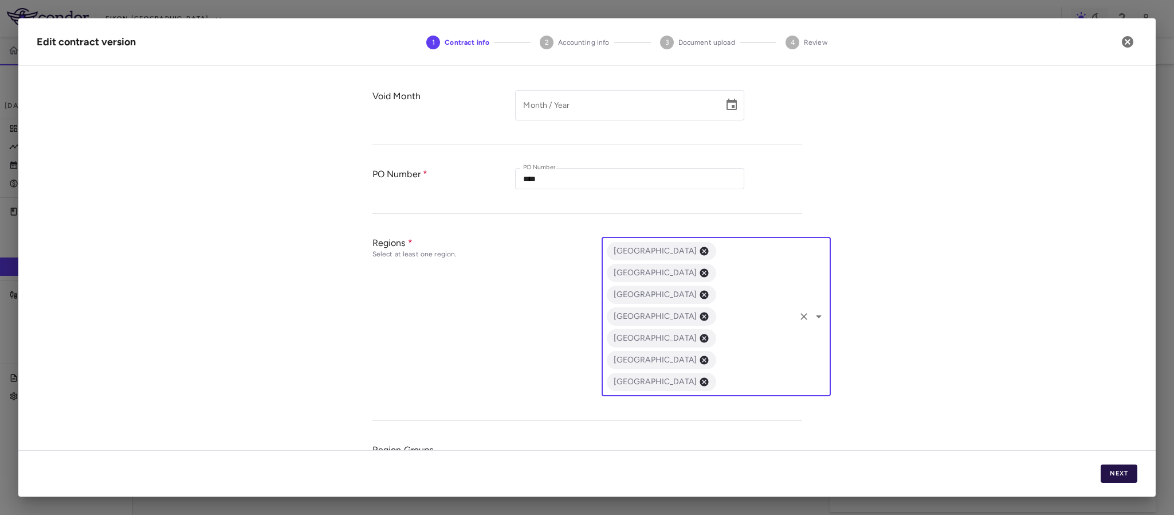
click at [1121, 475] on button "Next" at bounding box center [1119, 473] width 37 height 18
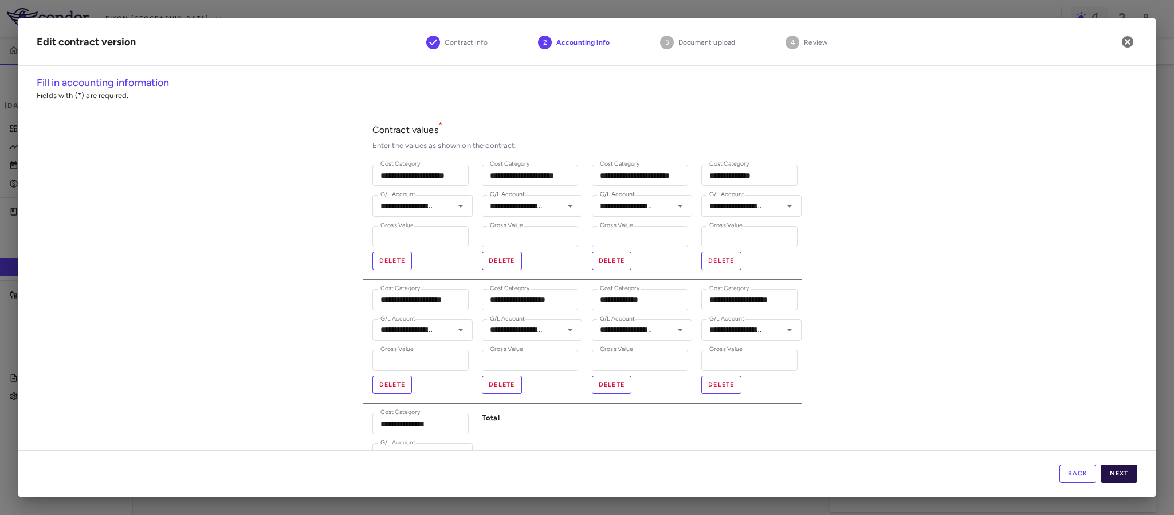
click at [1111, 471] on button "Next" at bounding box center [1119, 473] width 37 height 18
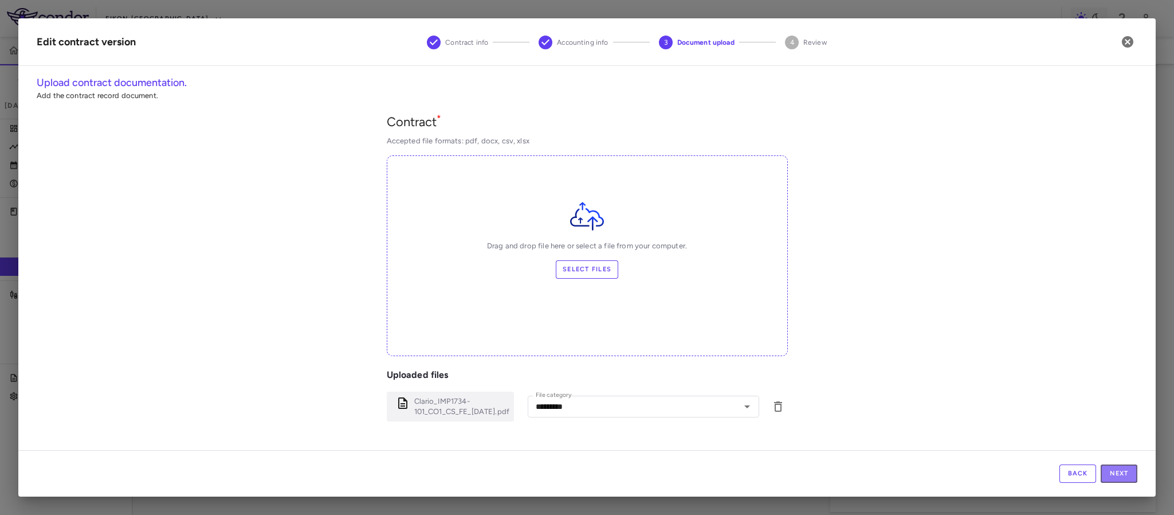
click at [1111, 471] on button "Next" at bounding box center [1119, 473] width 37 height 18
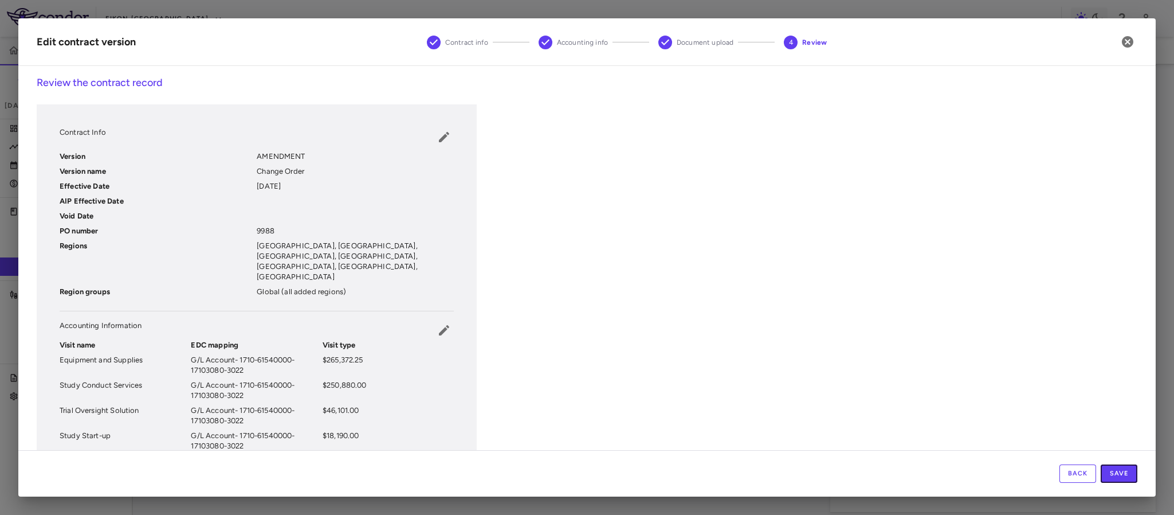
click at [1111, 471] on button "Save" at bounding box center [1119, 473] width 37 height 18
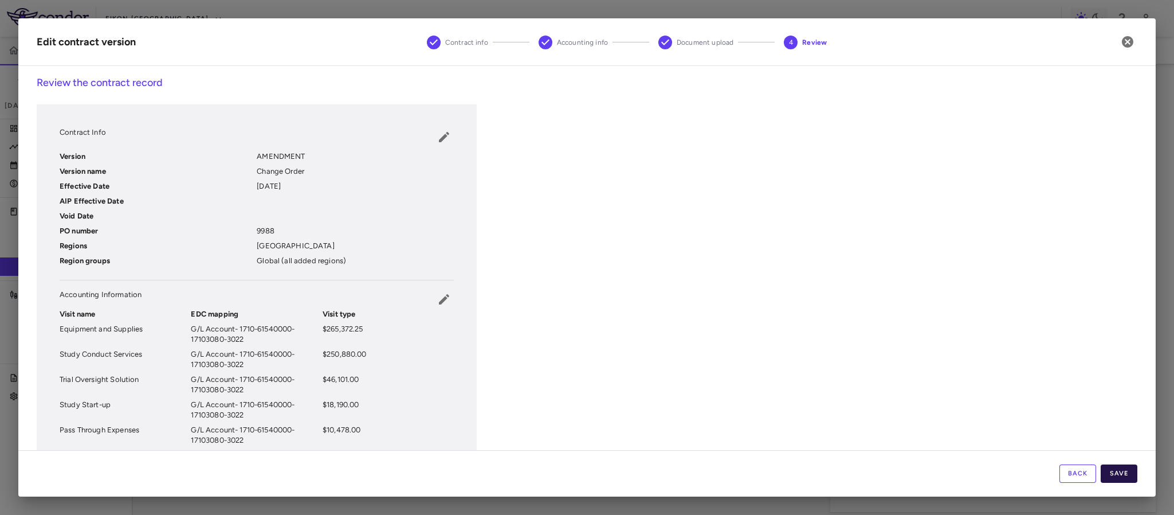
click at [1125, 471] on button "Save" at bounding box center [1119, 473] width 37 height 18
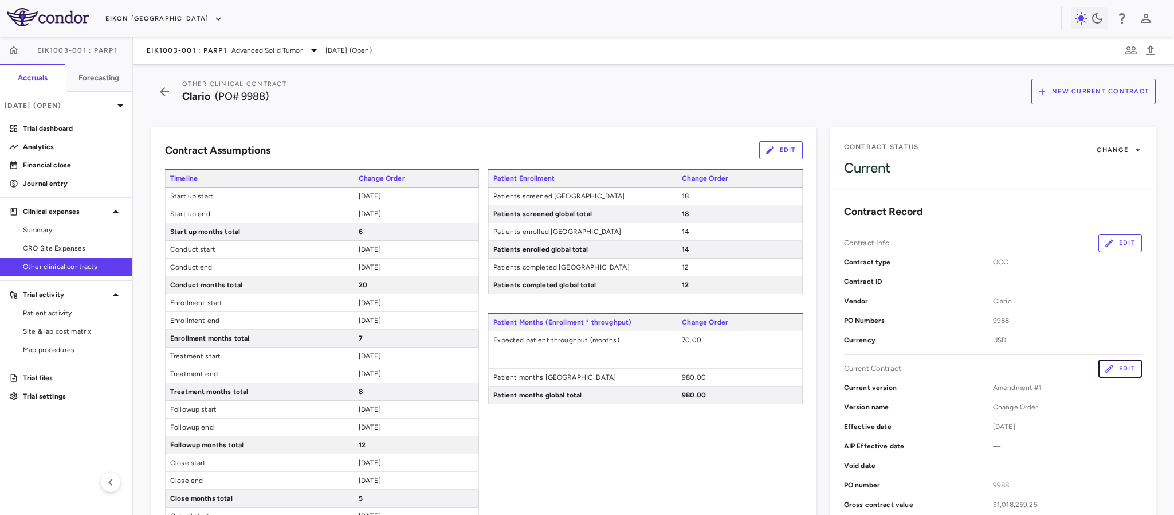
scroll to position [0, 0]
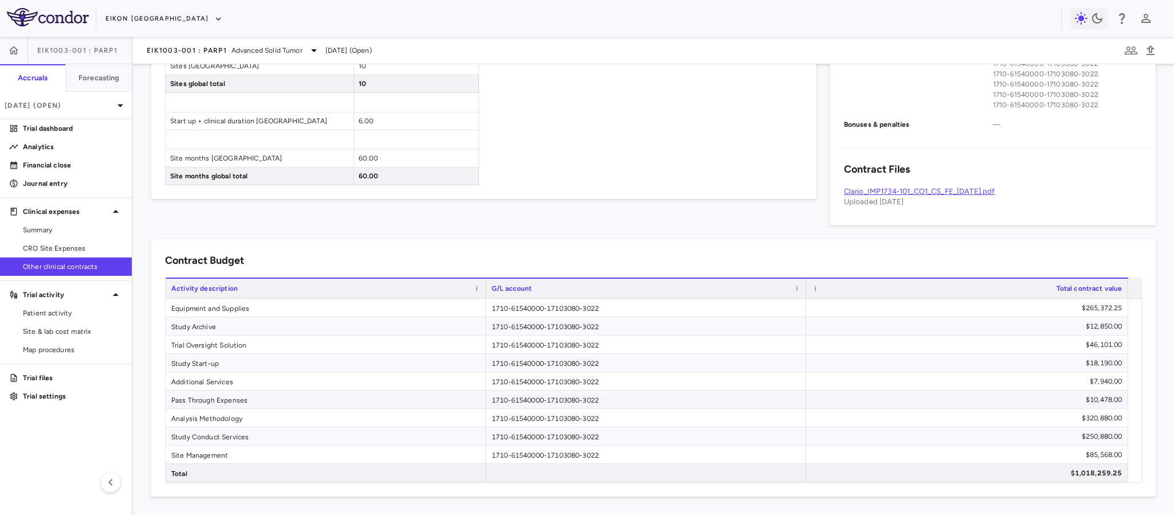
scroll to position [459, 0]
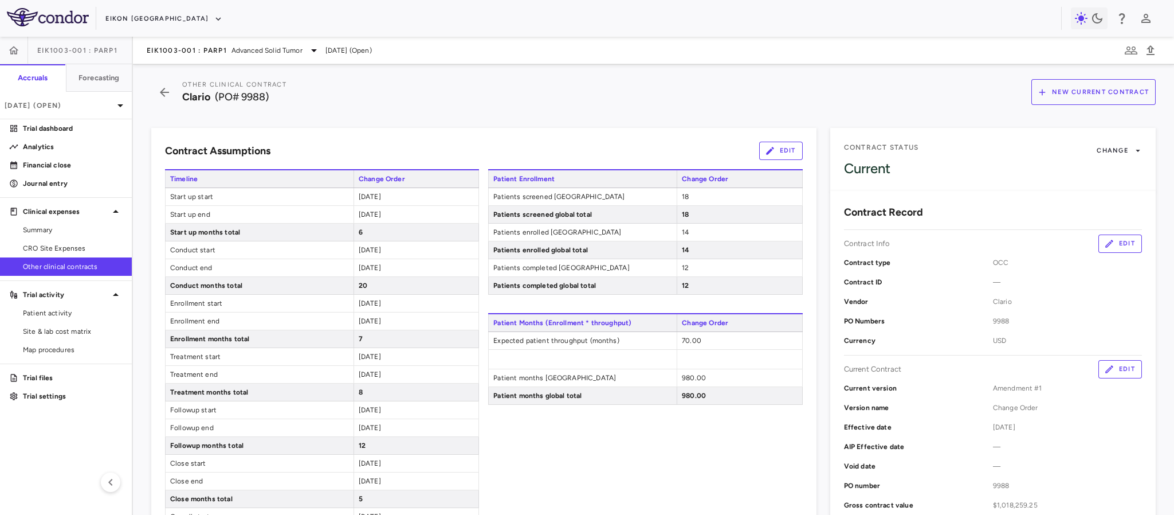
scroll to position [0, 0]
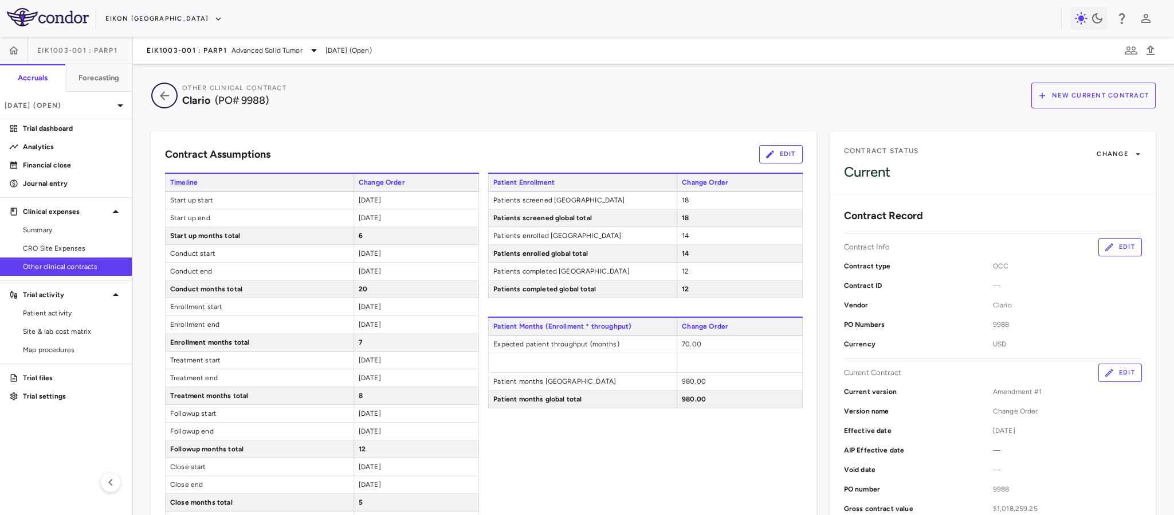
click at [162, 95] on icon "button" at bounding box center [164, 95] width 9 height 9
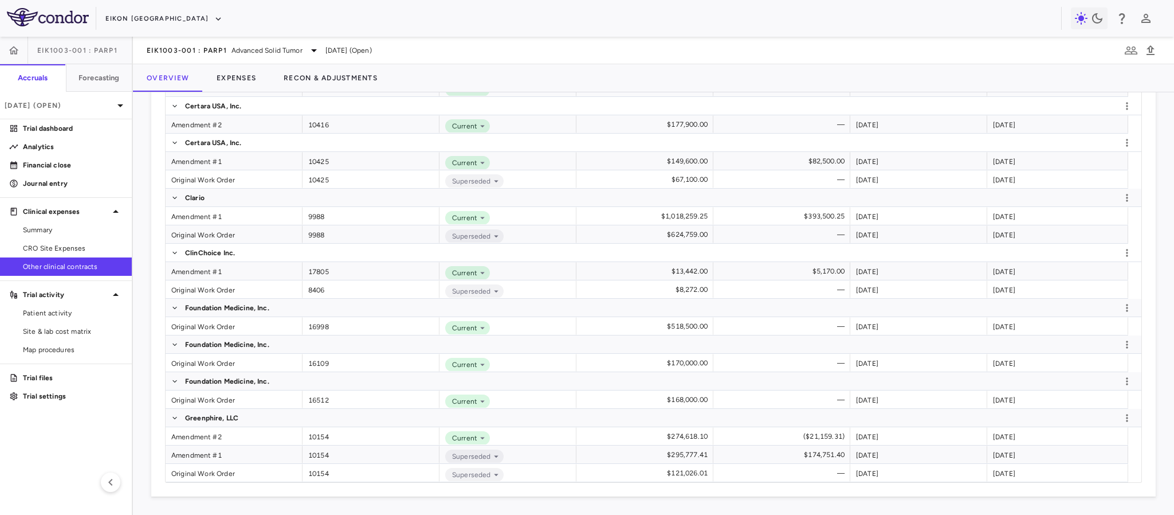
scroll to position [439, 0]
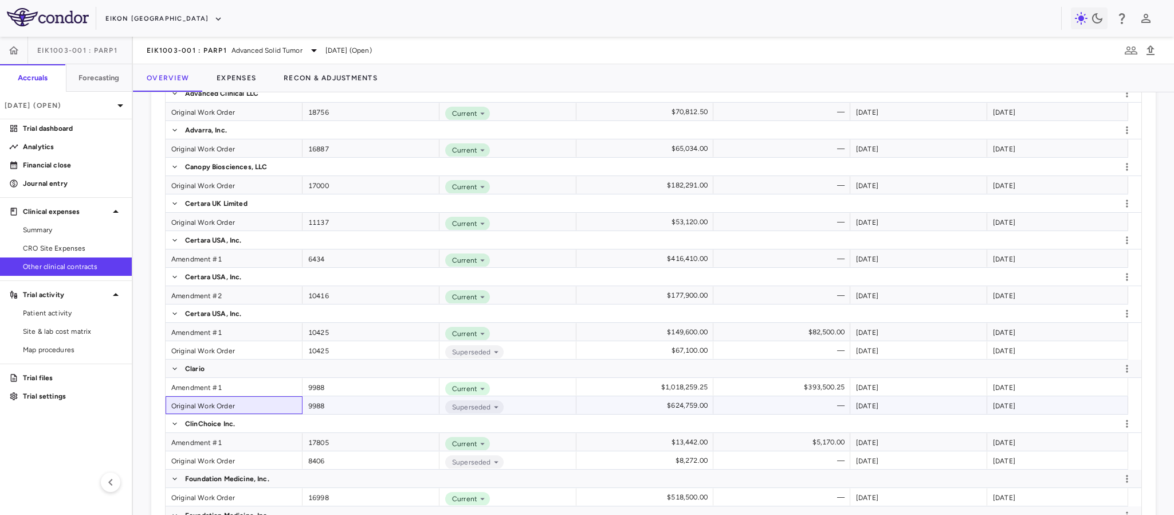
click at [200, 407] on div "Original Work Order" at bounding box center [234, 405] width 137 height 18
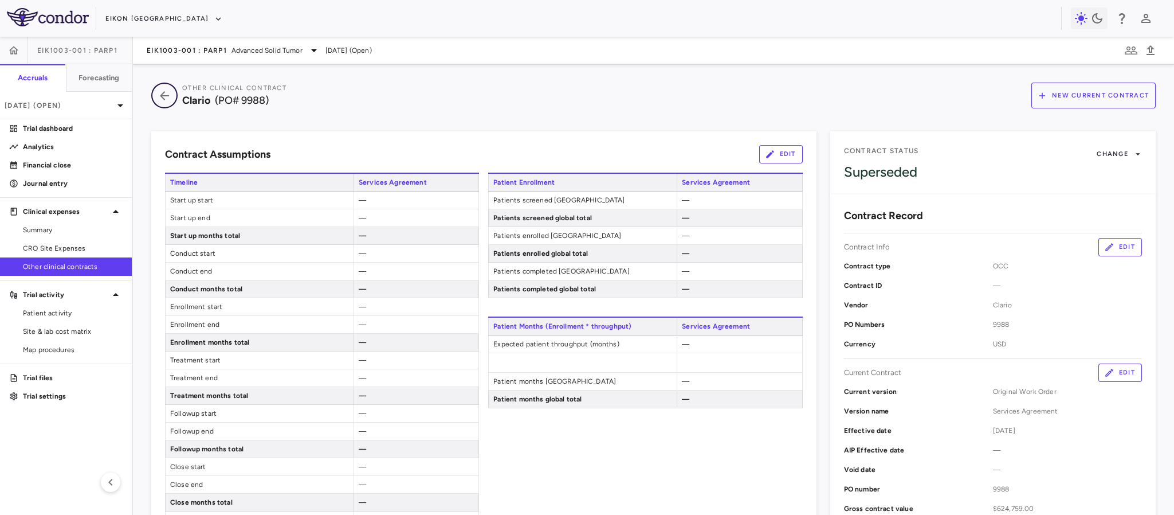
click at [166, 93] on icon "button" at bounding box center [164, 96] width 21 height 14
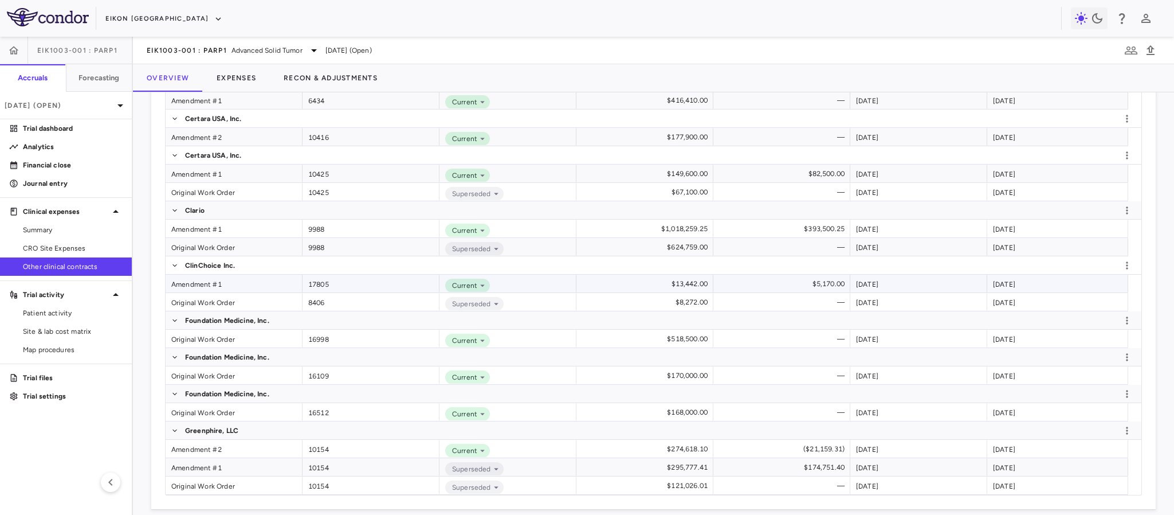
scroll to position [602, 0]
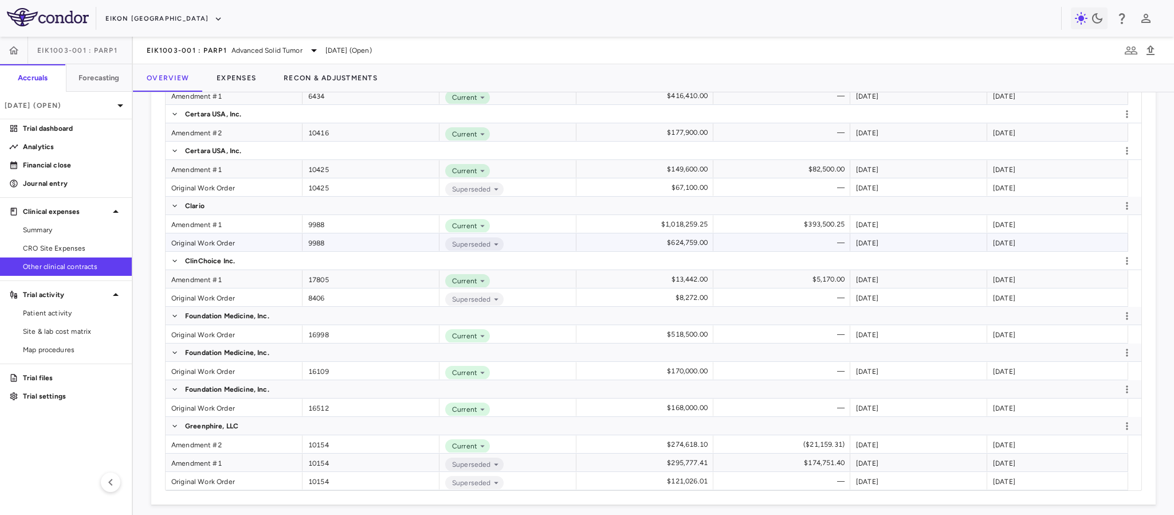
click at [196, 245] on div "Original Work Order" at bounding box center [234, 242] width 137 height 18
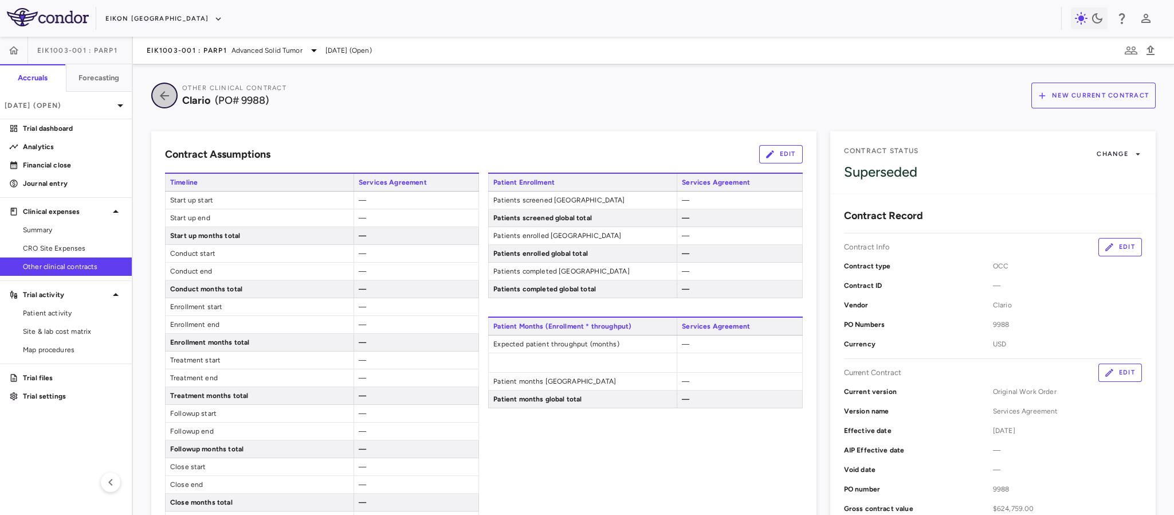
click at [168, 90] on icon "button" at bounding box center [164, 96] width 21 height 14
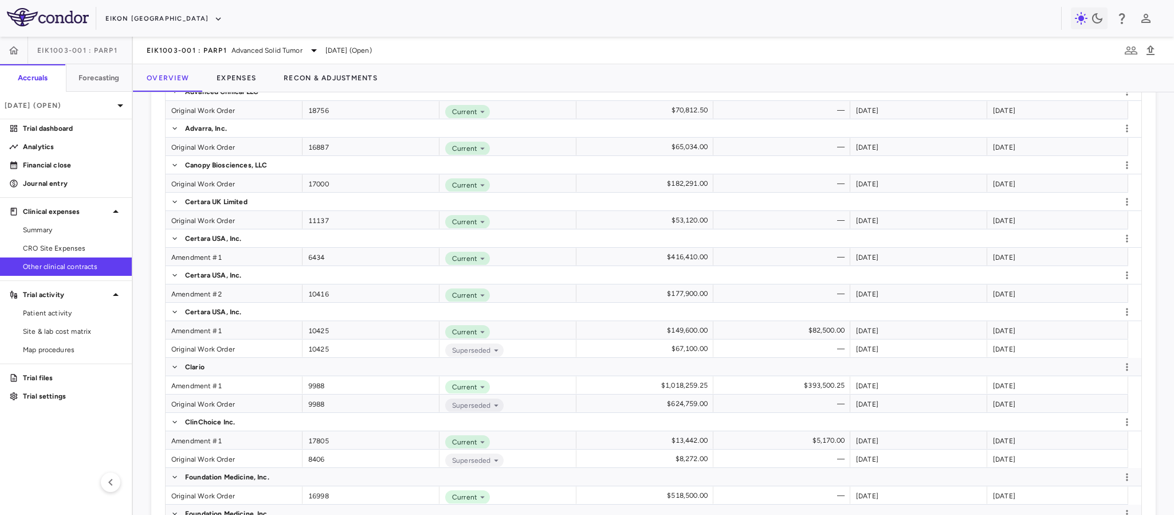
scroll to position [516, 0]
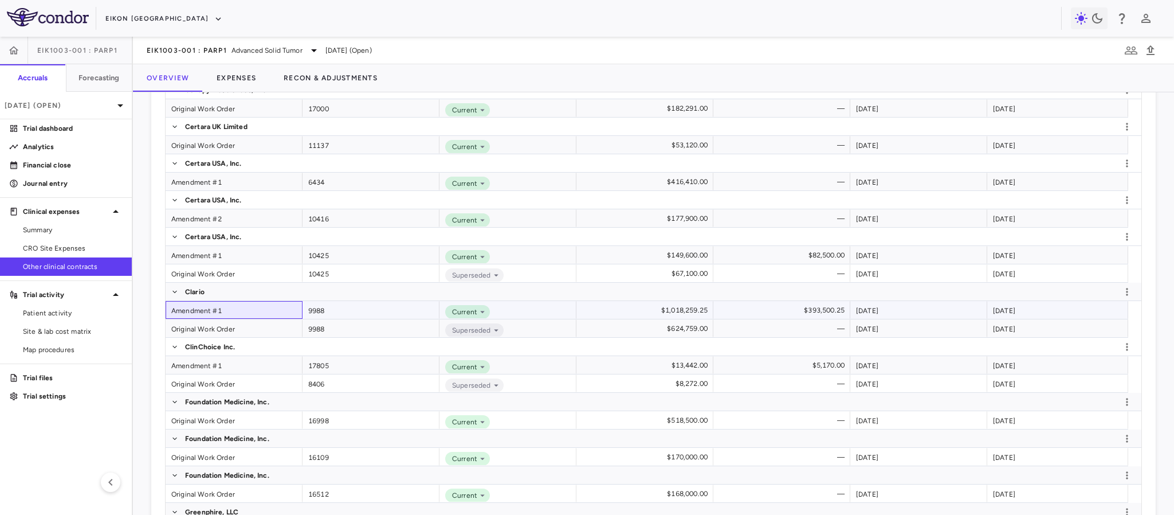
click at [191, 310] on div "Amendment #1" at bounding box center [234, 310] width 137 height 18
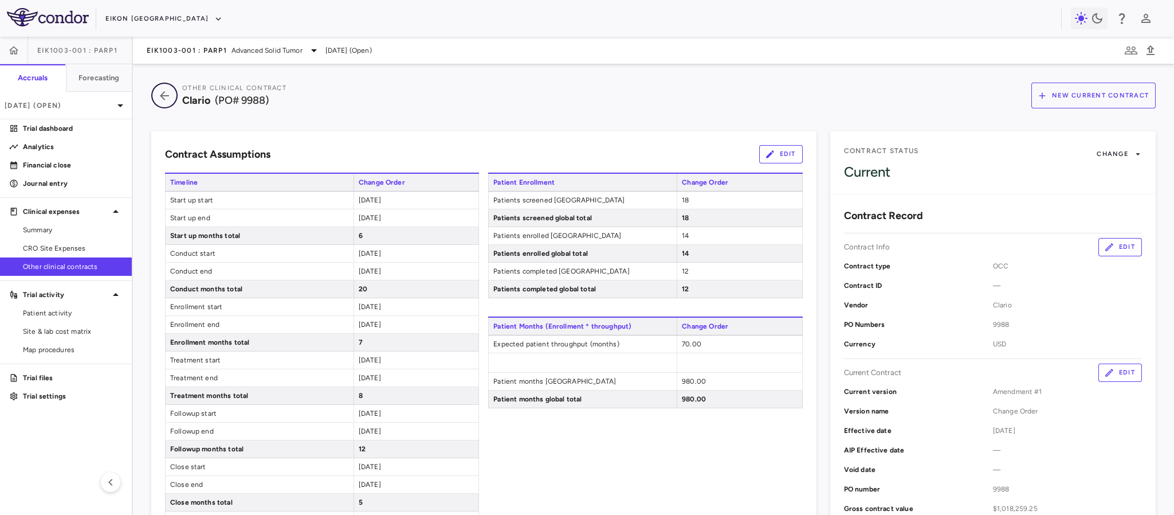
click at [167, 89] on icon "button" at bounding box center [164, 96] width 21 height 14
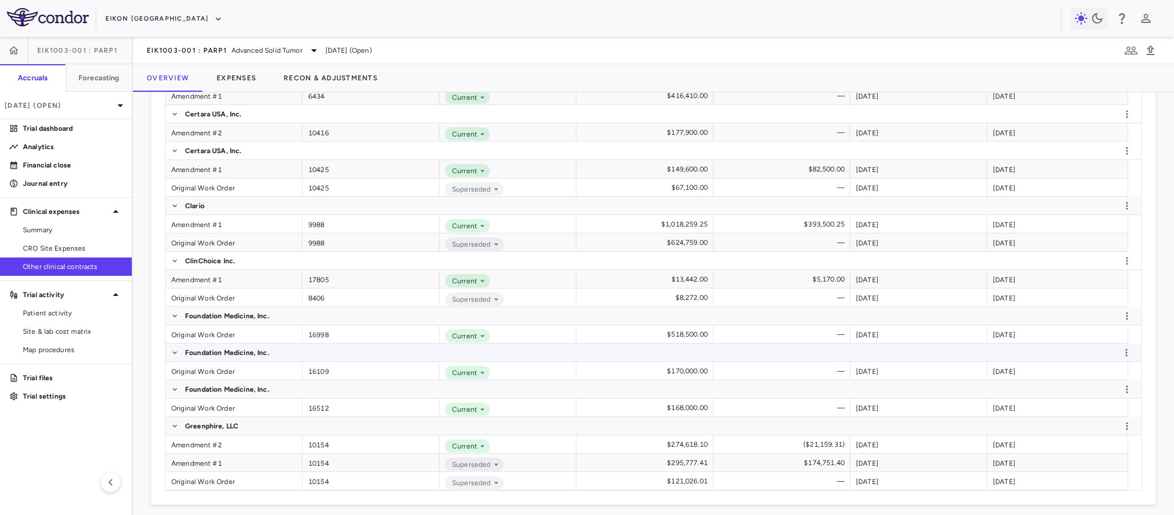
scroll to position [611, 0]
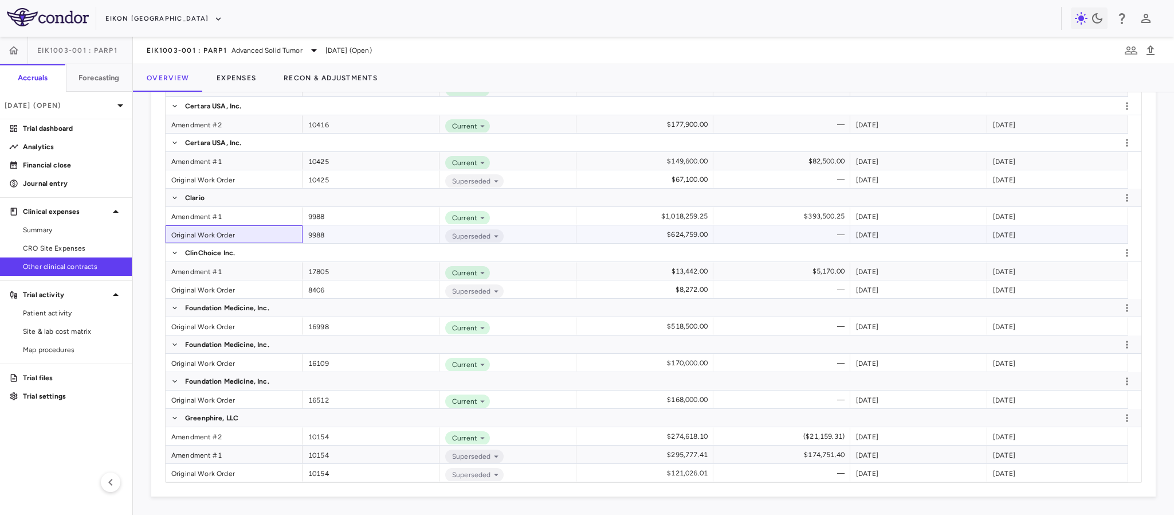
click at [191, 233] on div "Original Work Order" at bounding box center [234, 234] width 137 height 18
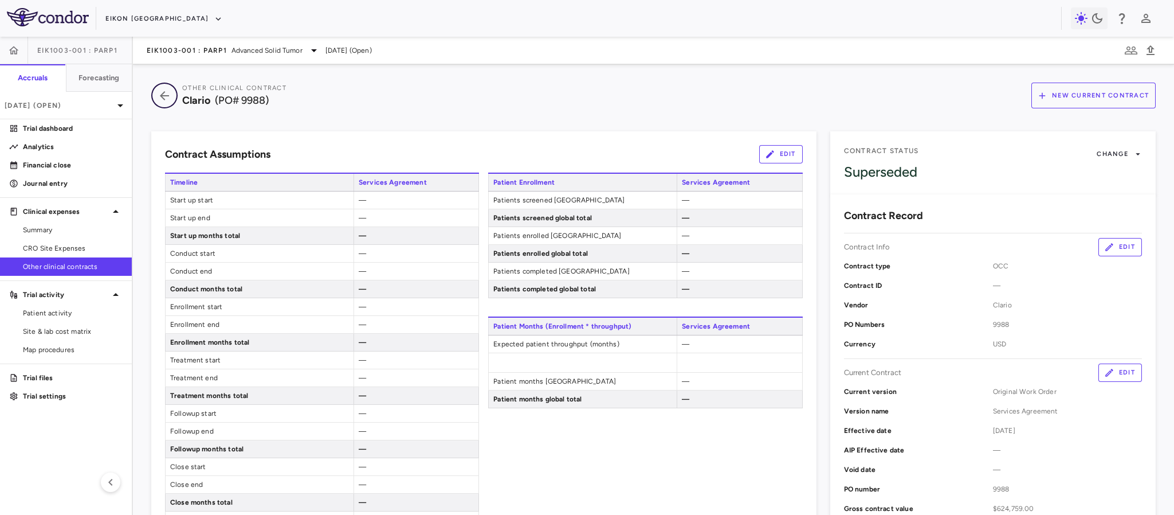
click at [163, 92] on icon "button" at bounding box center [164, 96] width 21 height 14
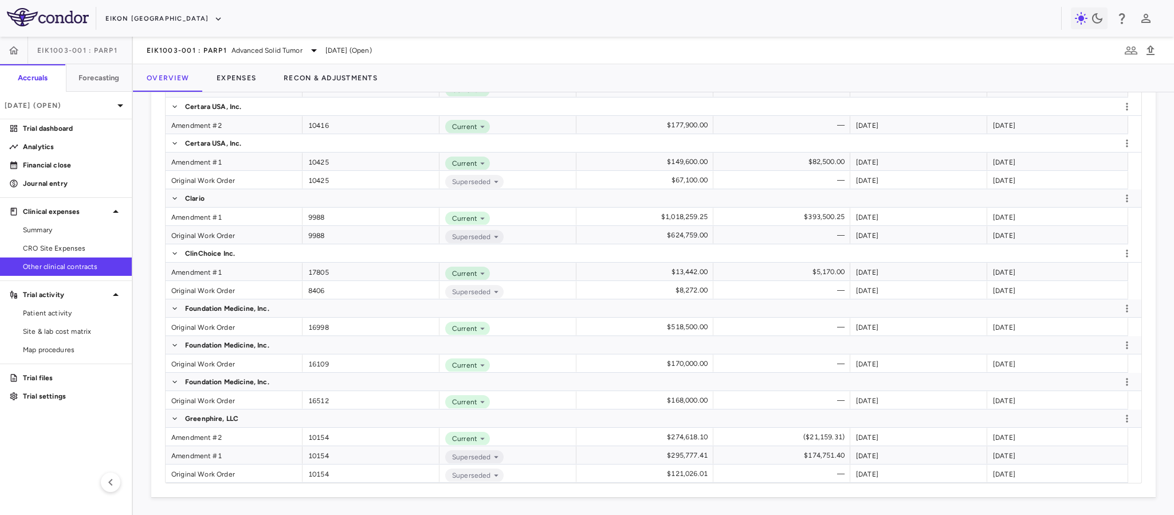
scroll to position [611, 0]
click at [201, 219] on div "Amendment #1" at bounding box center [234, 216] width 137 height 18
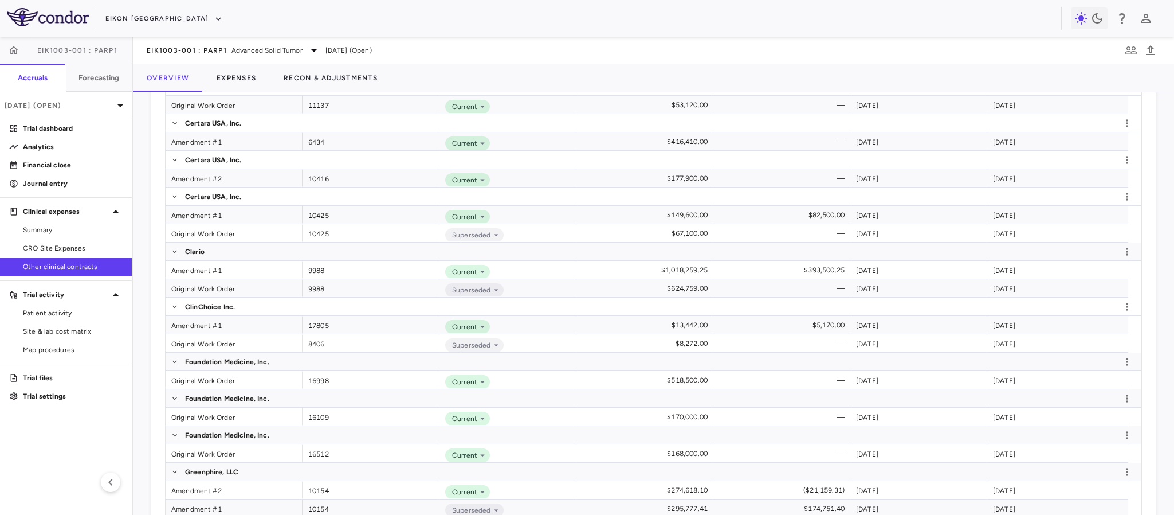
scroll to position [525, 0]
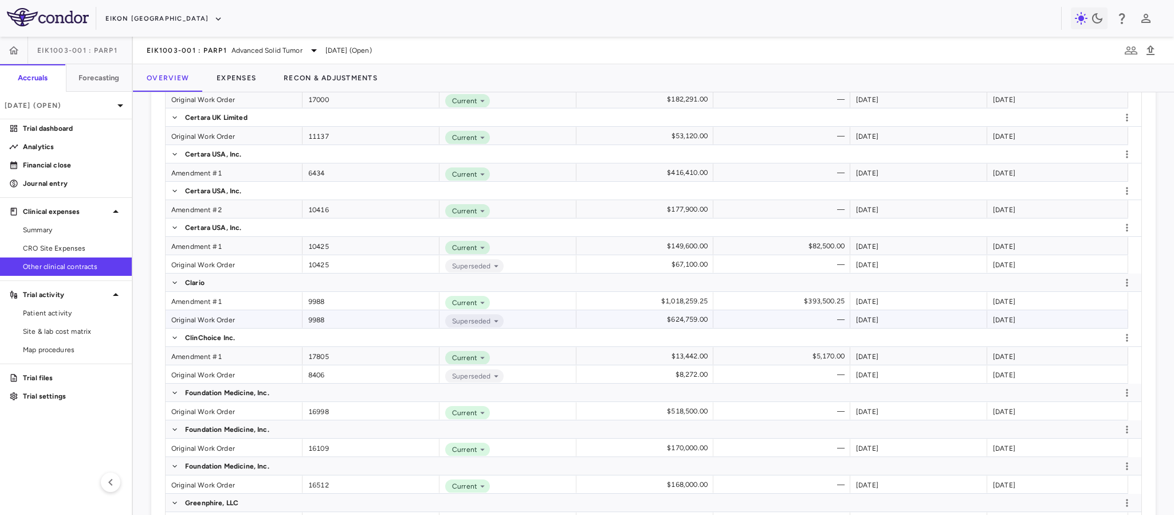
click at [198, 317] on div "Original Work Order" at bounding box center [234, 319] width 137 height 18
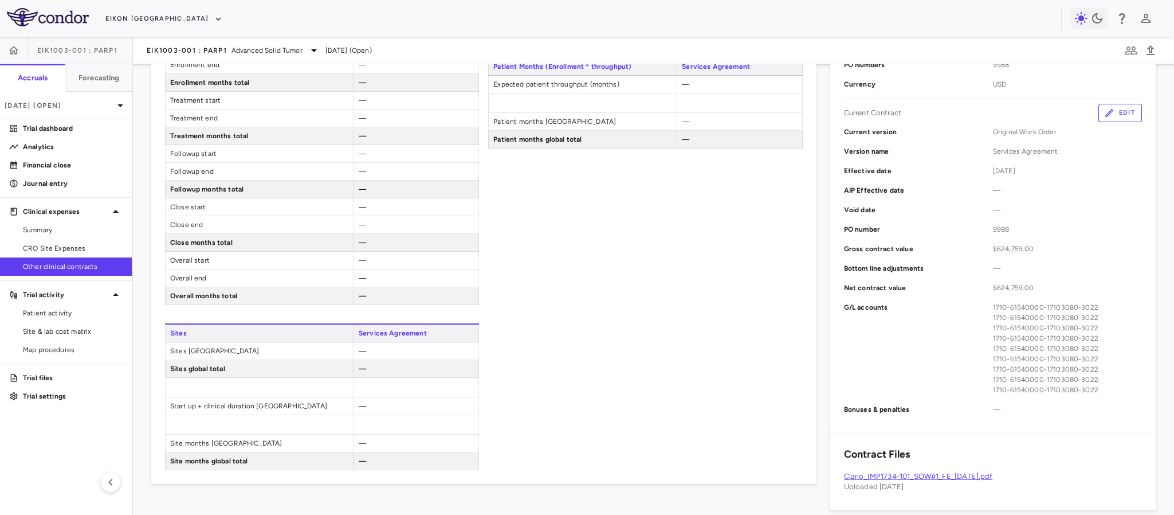
scroll to position [258, 0]
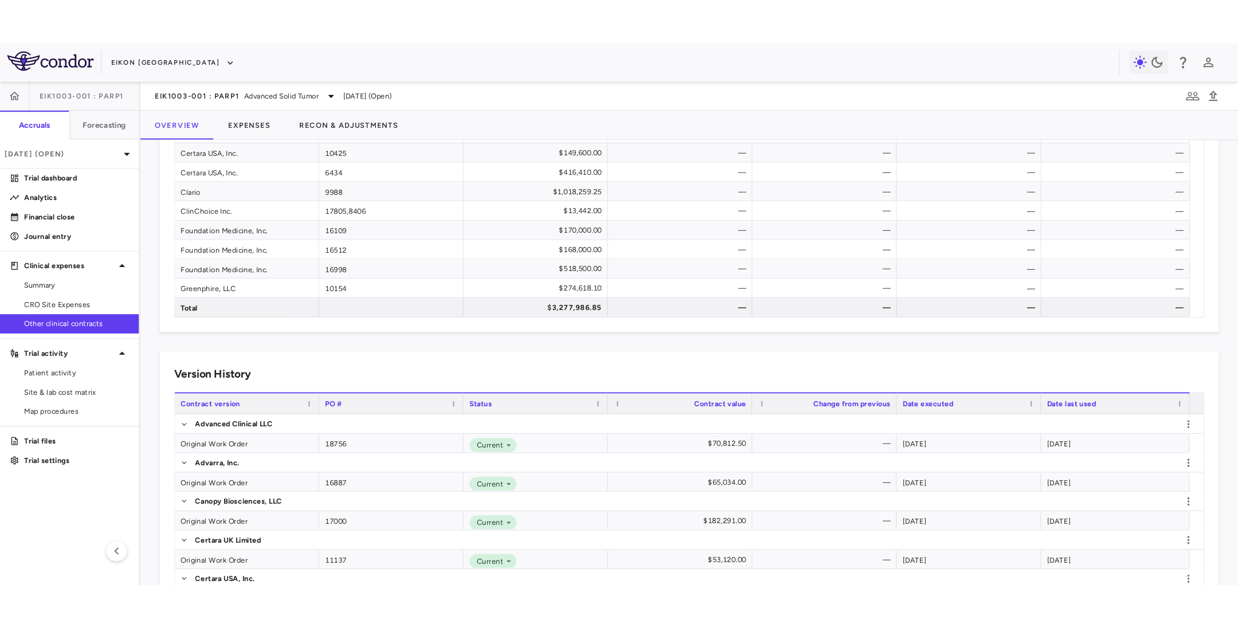
scroll to position [344, 0]
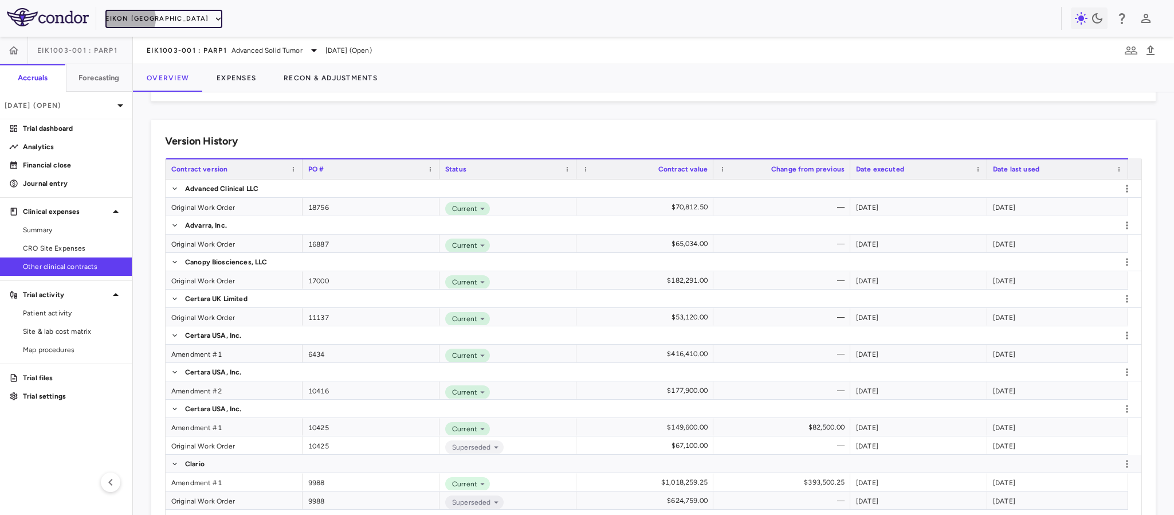
click at [128, 19] on button "Eikon [GEOGRAPHIC_DATA]" at bounding box center [163, 19] width 117 height 18
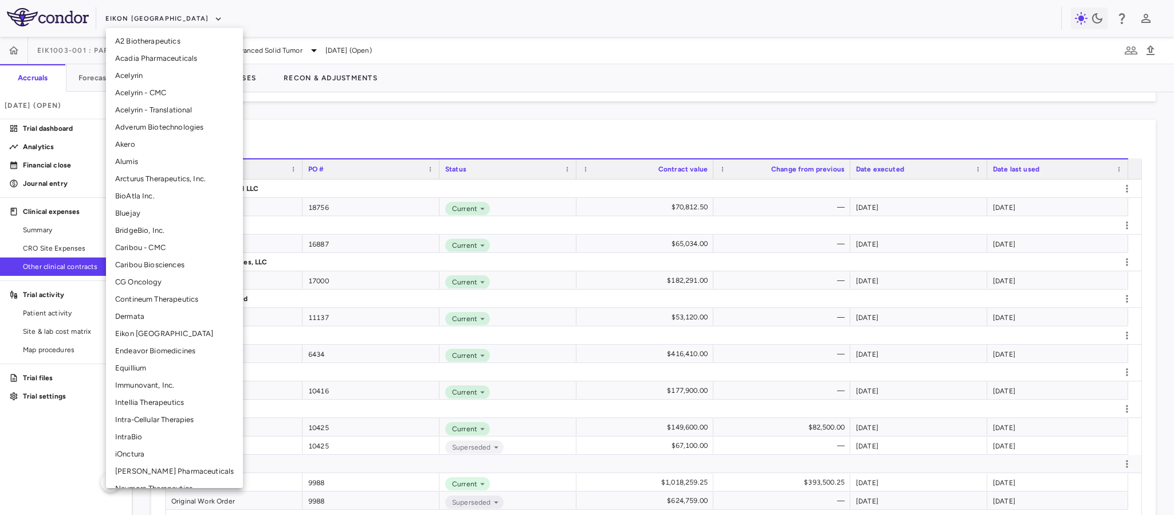
click at [148, 233] on li "BridgeBio, Inc." at bounding box center [174, 230] width 137 height 17
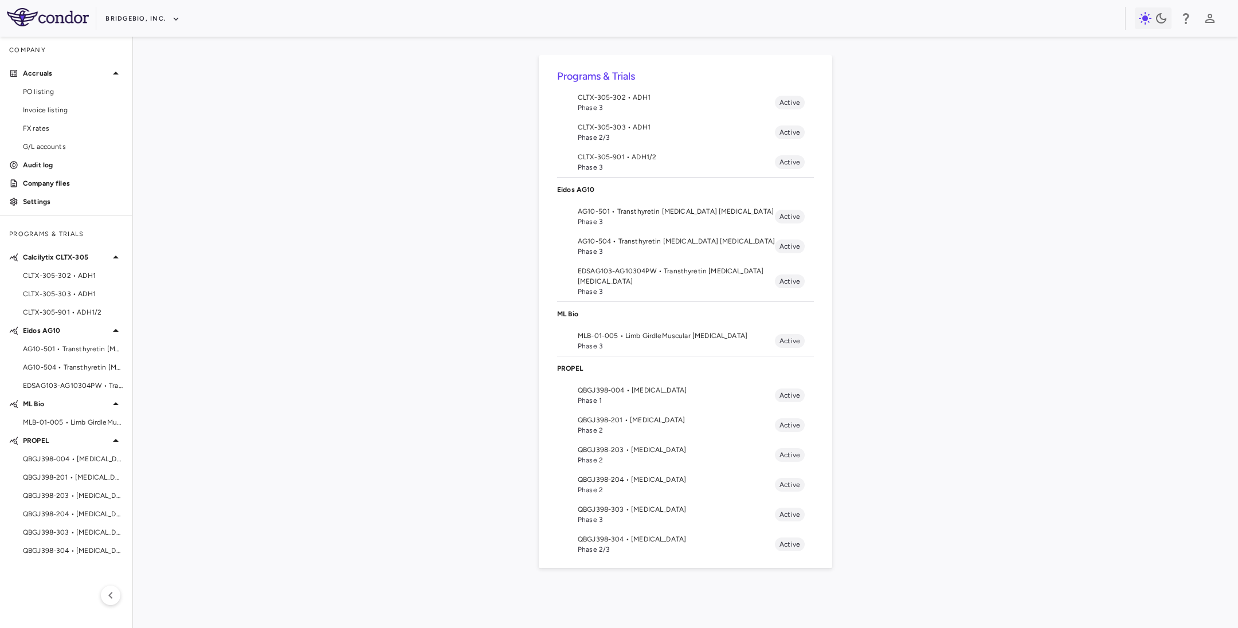
scroll to position [40, 0]
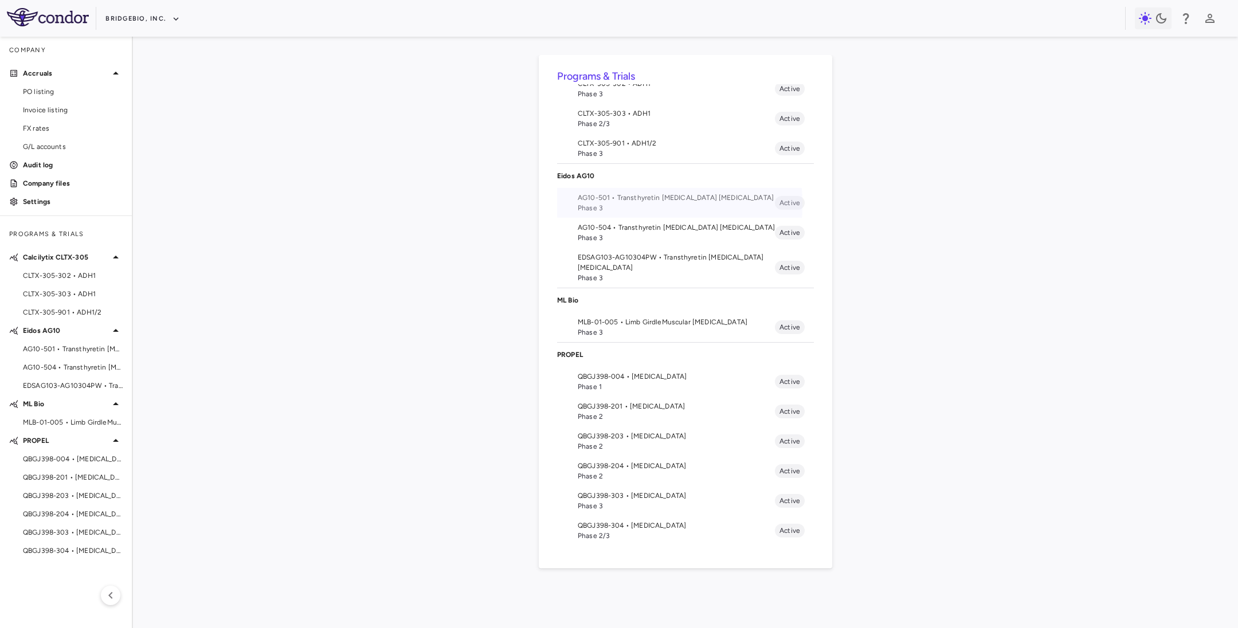
click at [595, 205] on span "Phase 3" at bounding box center [676, 208] width 197 height 10
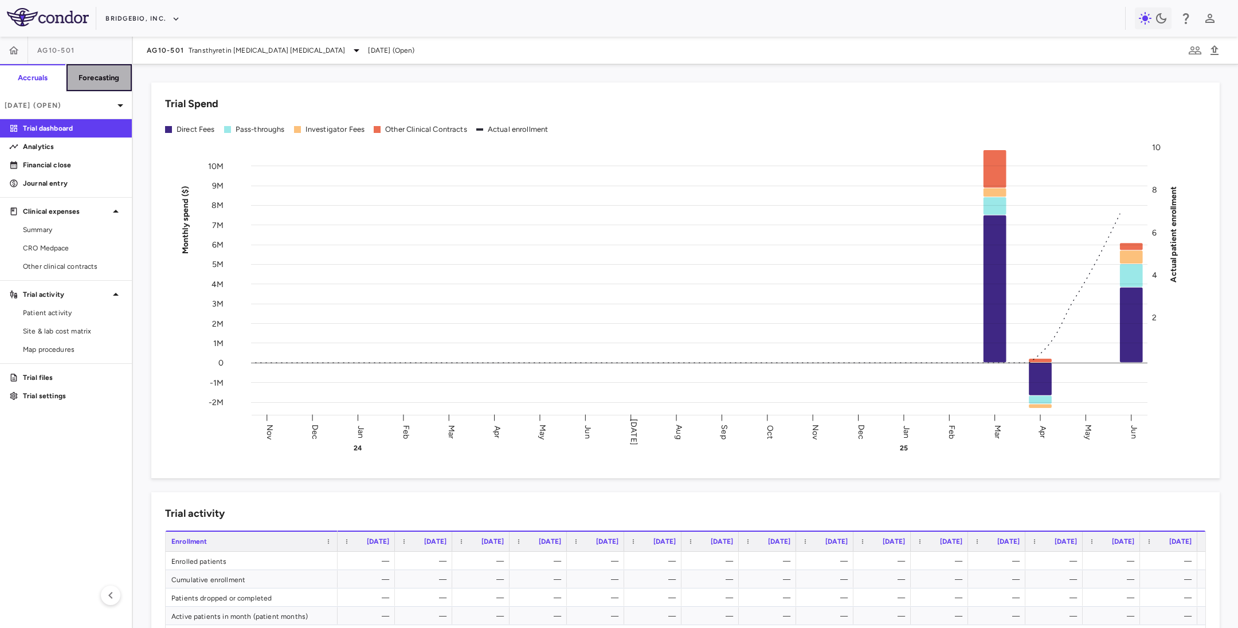
click at [76, 84] on button "Forecasting" at bounding box center [99, 78] width 66 height 28
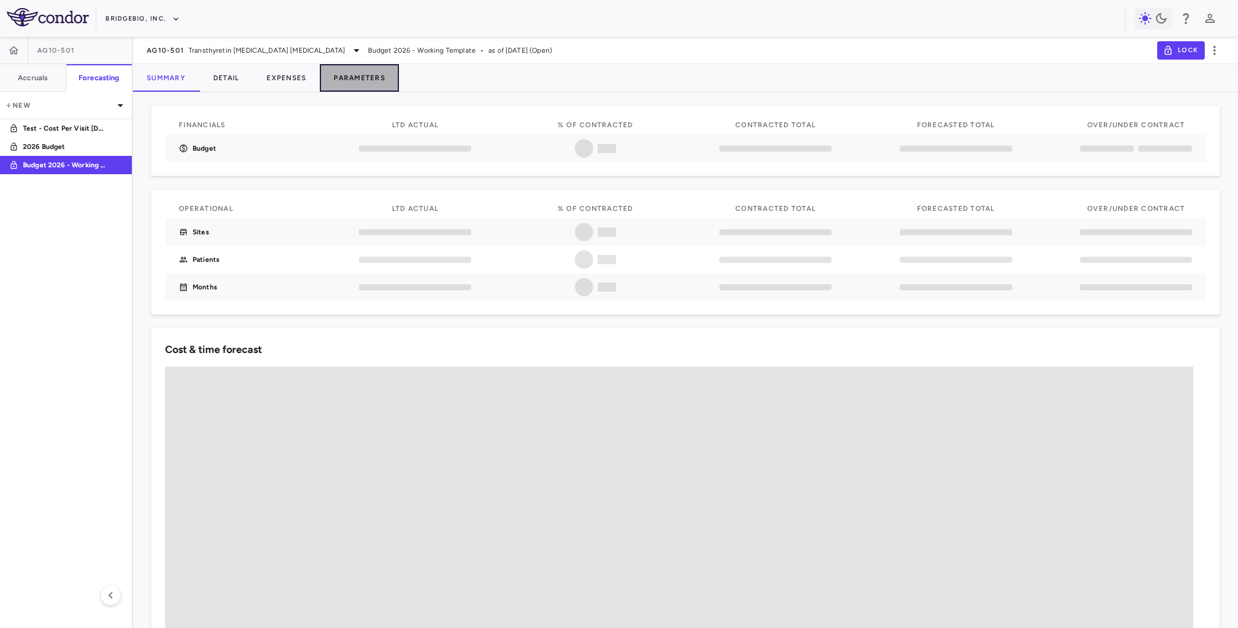
click at [346, 74] on button "Parameters" at bounding box center [359, 78] width 79 height 28
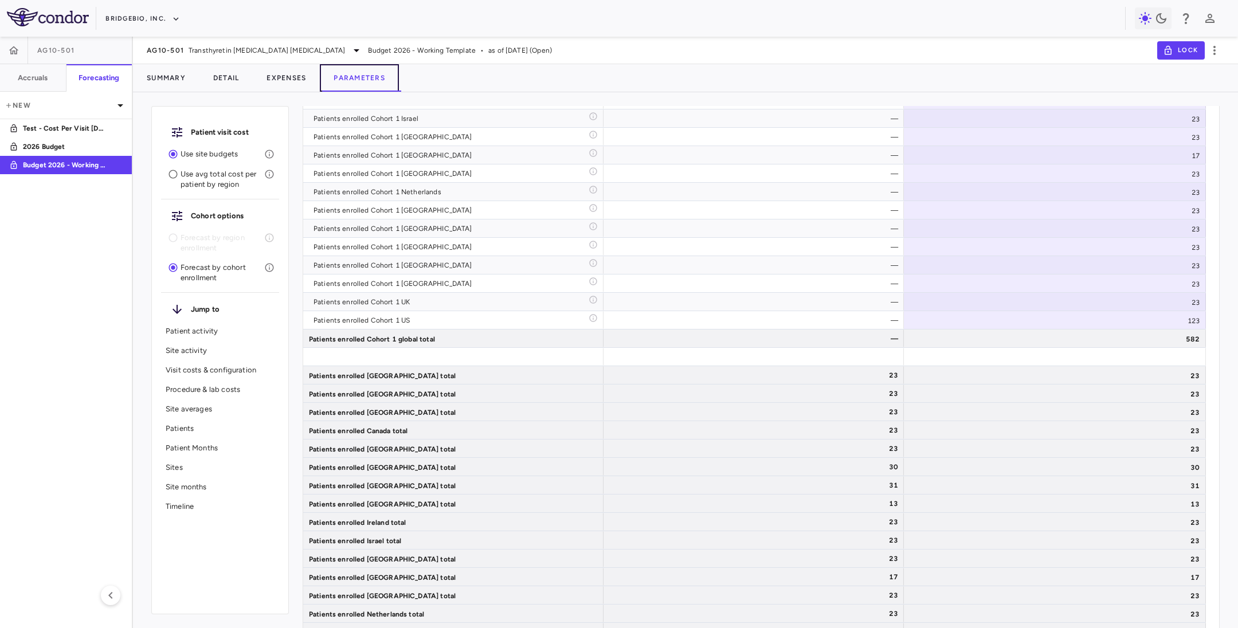
scroll to position [2376, 0]
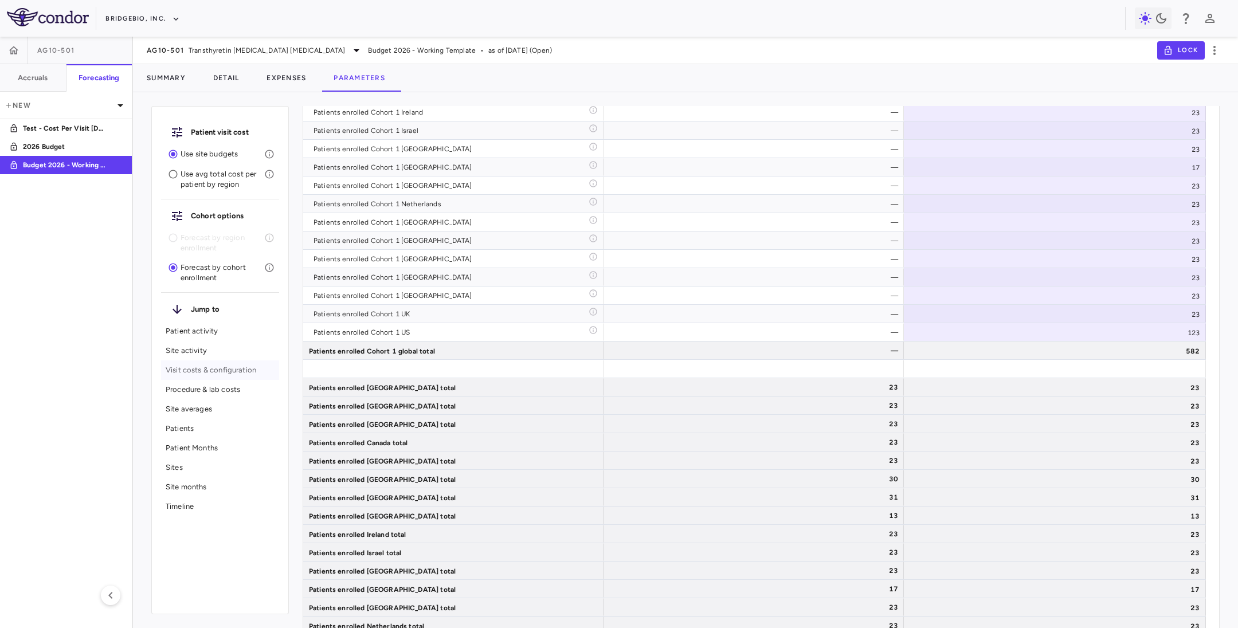
click at [222, 372] on p "Visit costs & configuration" at bounding box center [220, 370] width 109 height 10
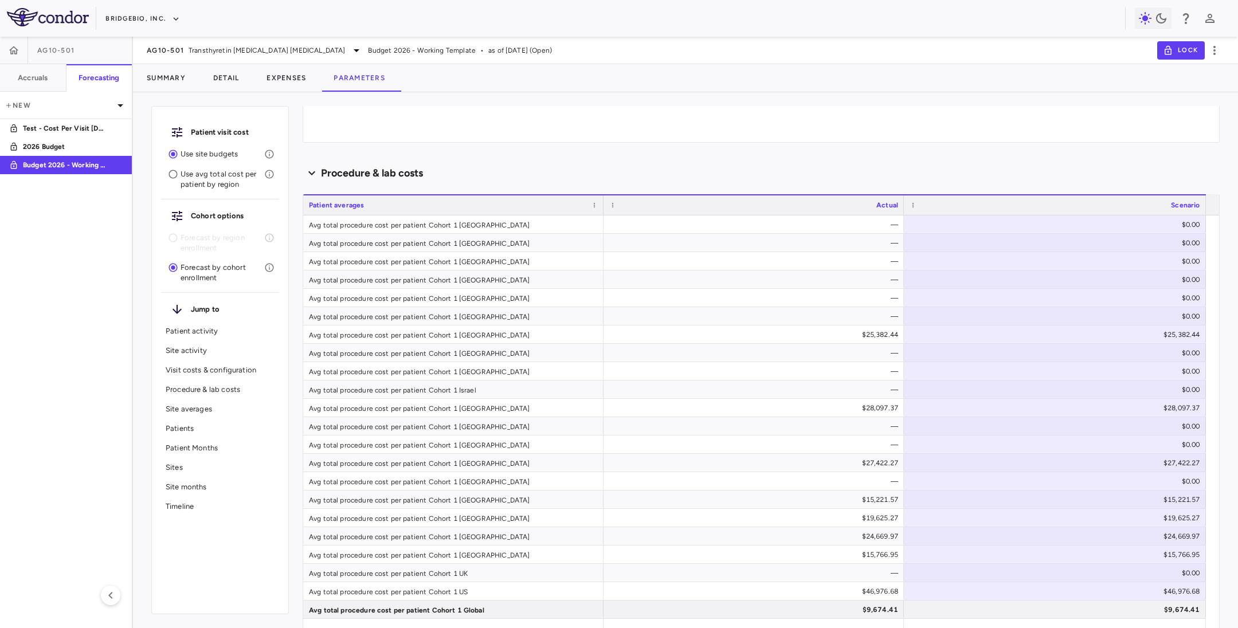
scroll to position [372, 0]
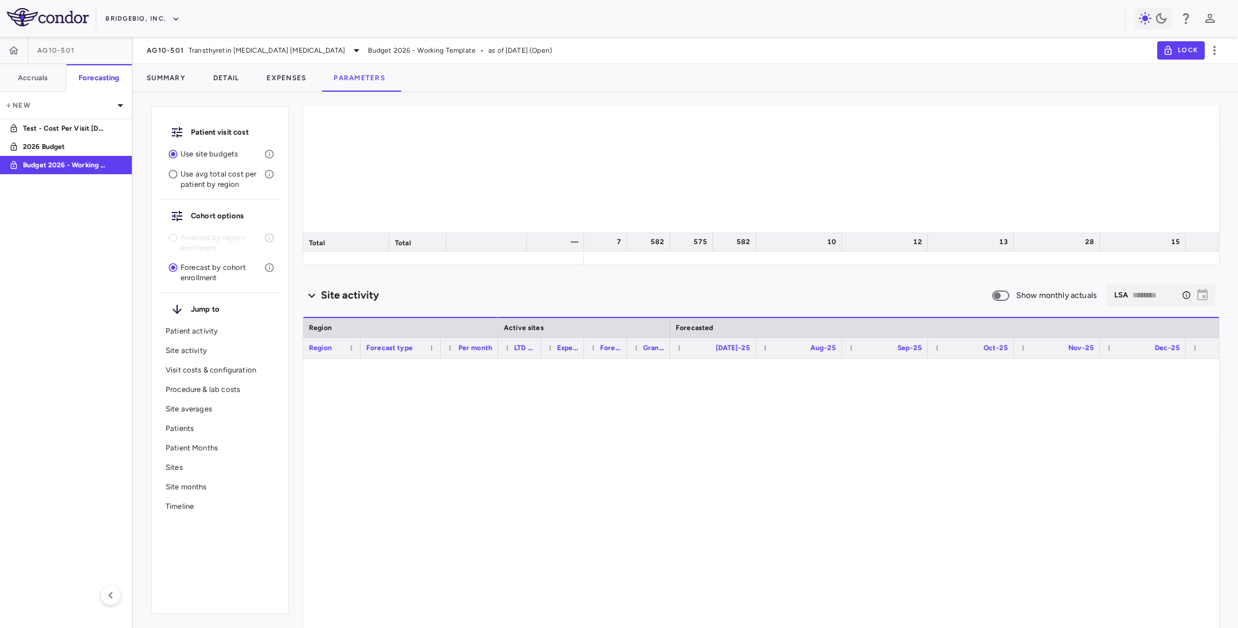
type input "********"
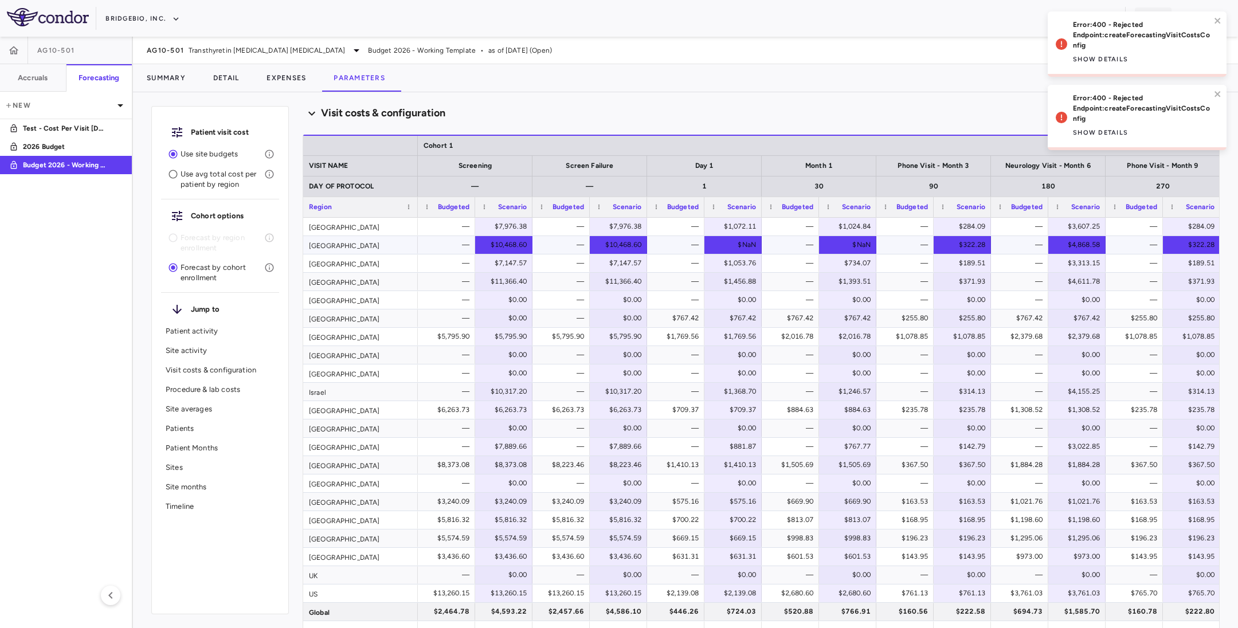
click at [501, 244] on div "$10,468.60" at bounding box center [505, 245] width 41 height 18
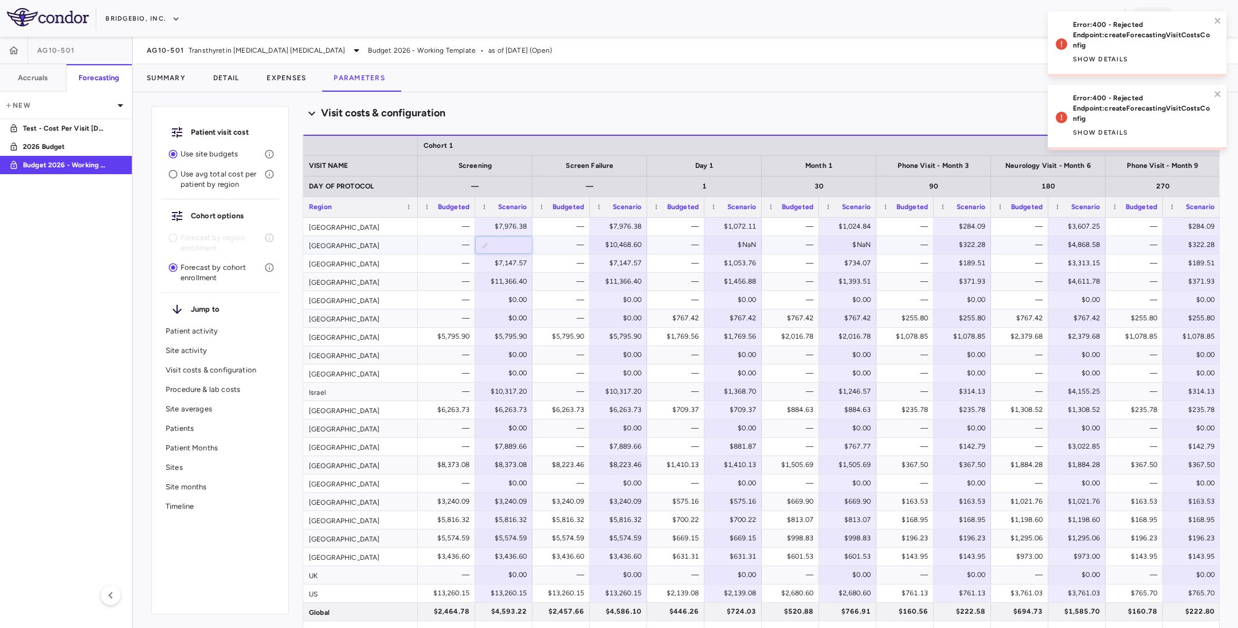
scroll to position [0, 16]
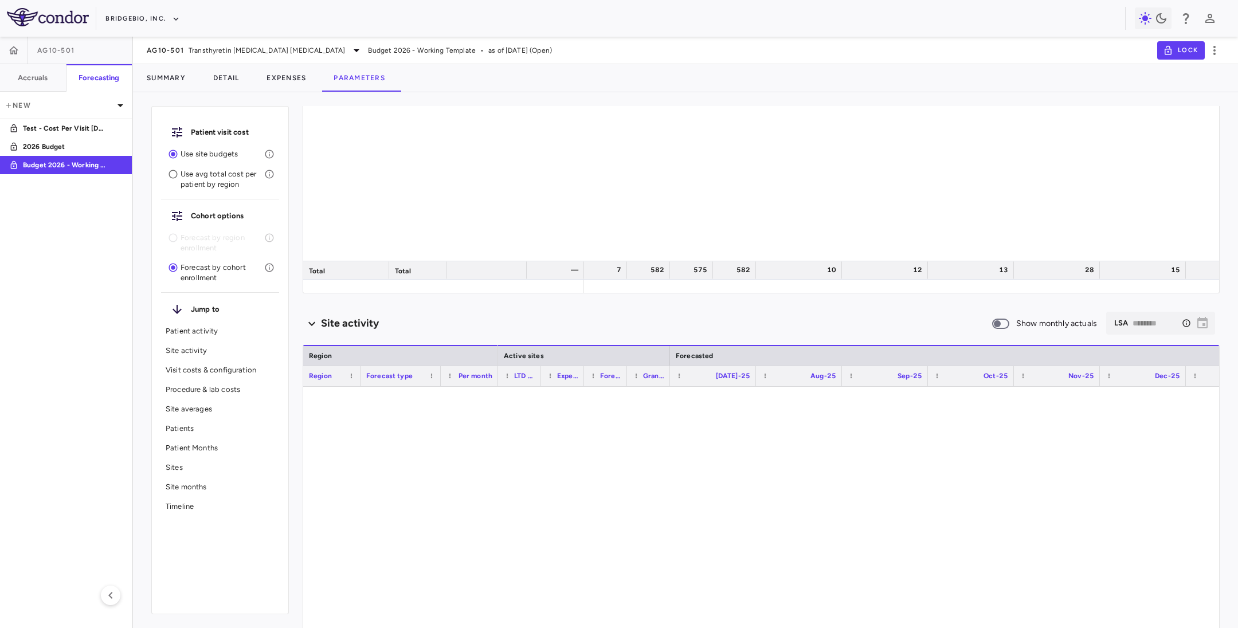
type input "********"
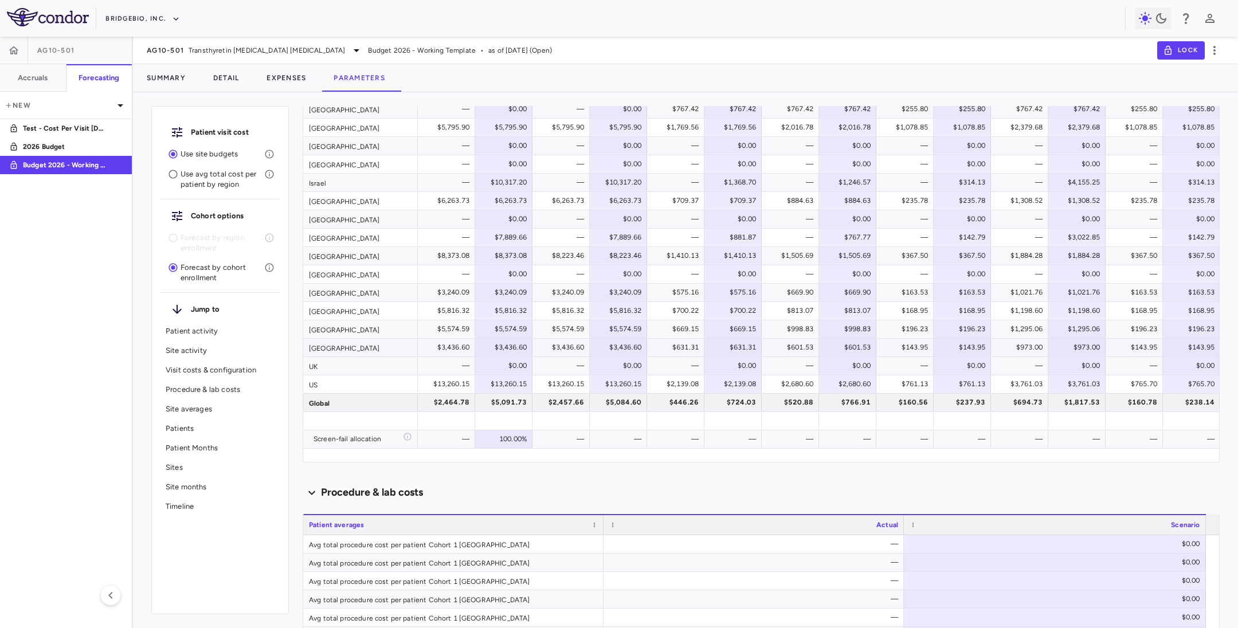
scroll to position [930, 0]
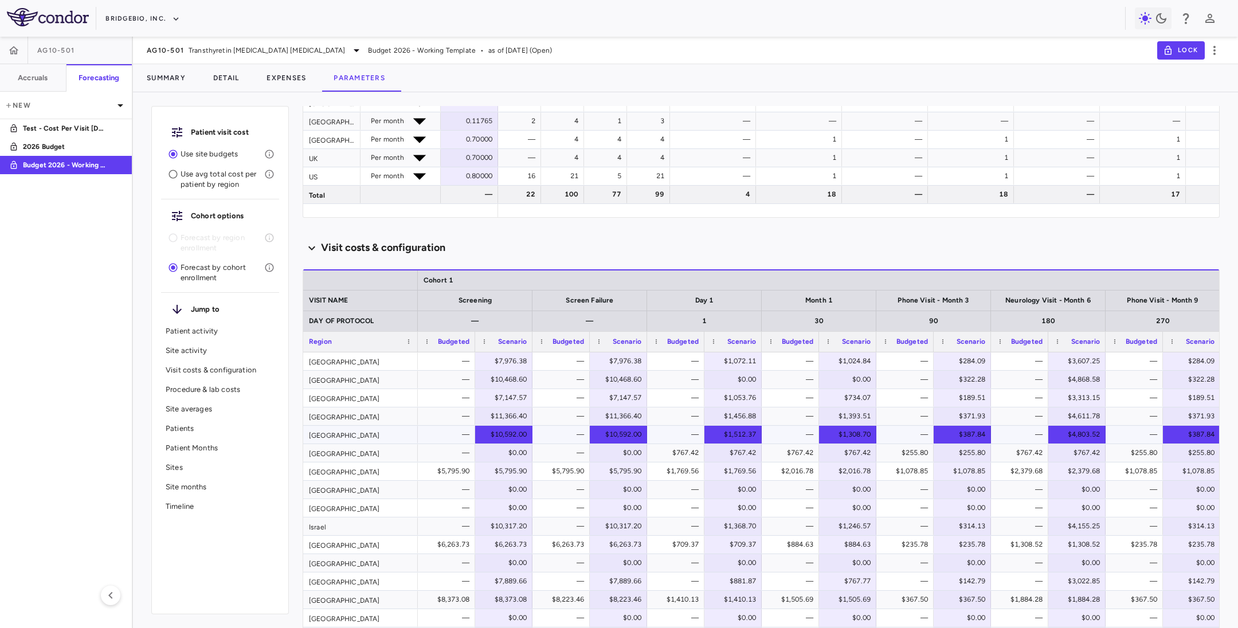
click at [494, 433] on div "$10,592.00" at bounding box center [505, 434] width 41 height 18
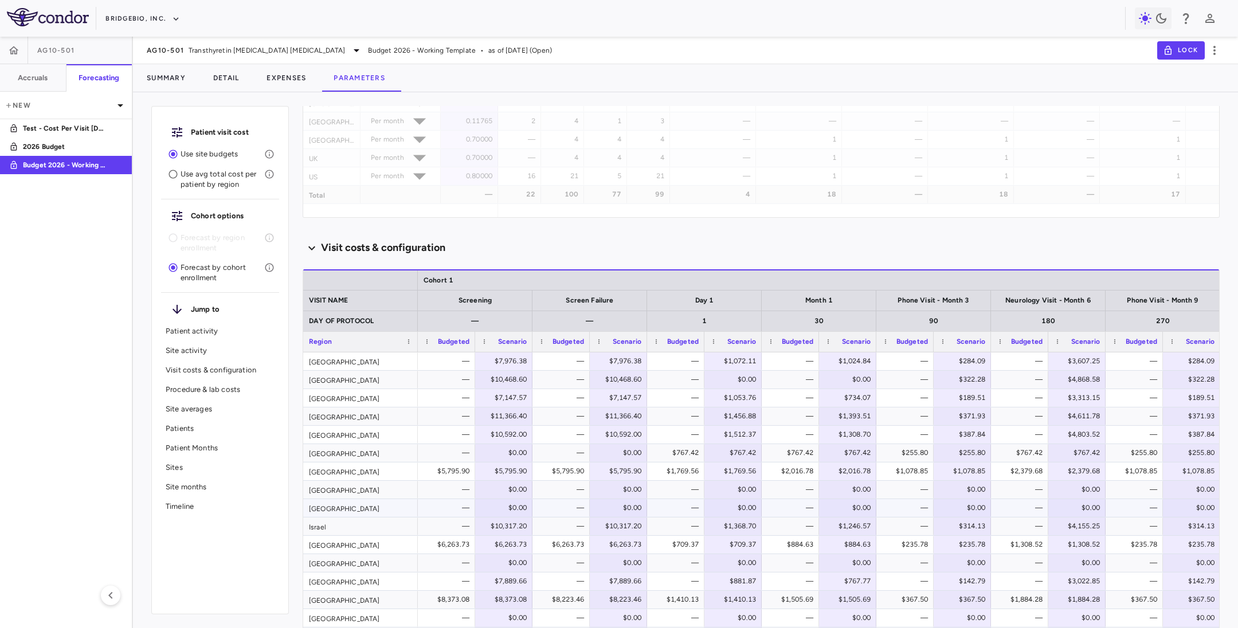
scroll to position [1016, 0]
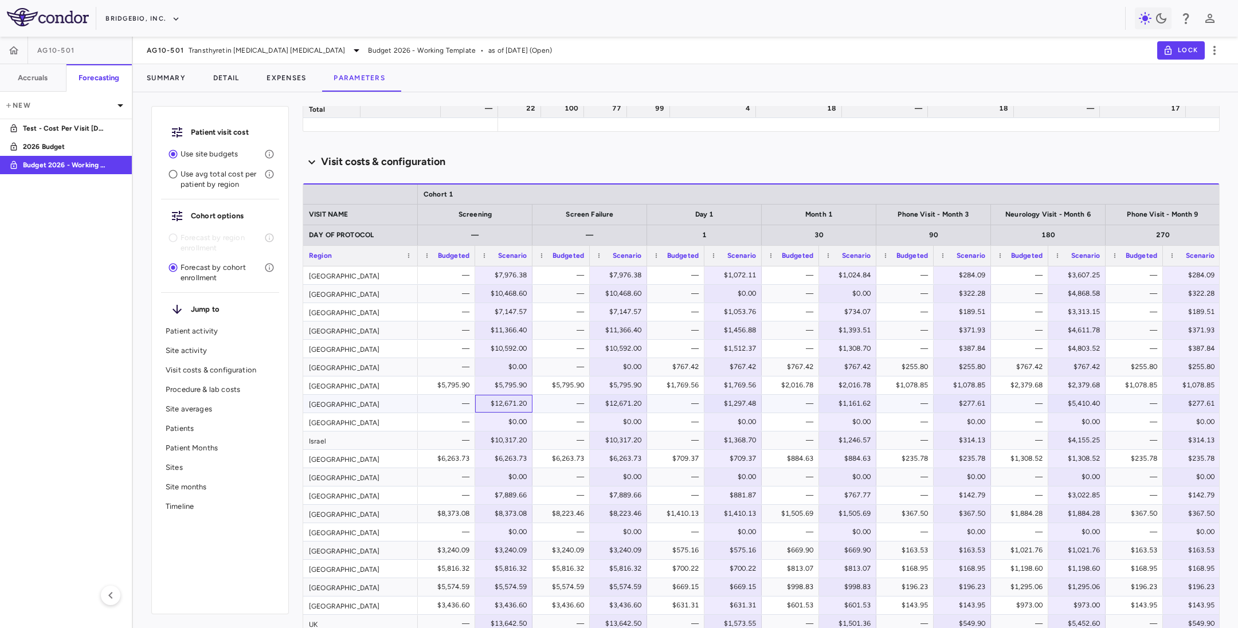
click at [490, 401] on div "$12,671.20" at bounding box center [505, 403] width 41 height 18
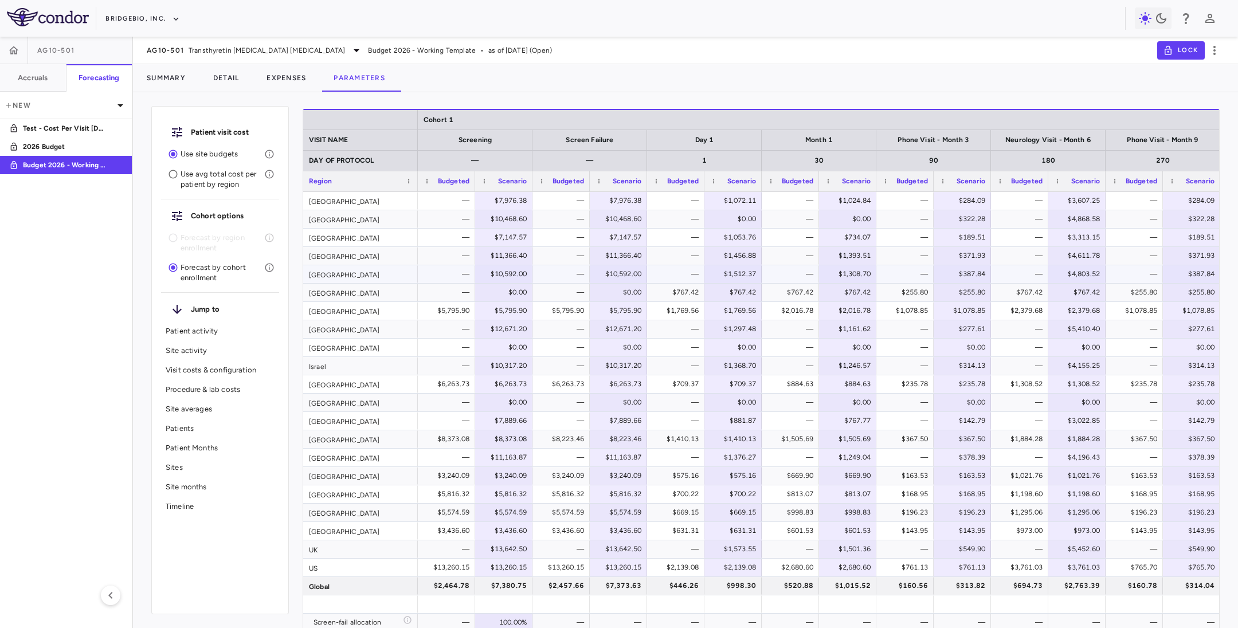
scroll to position [1102, 0]
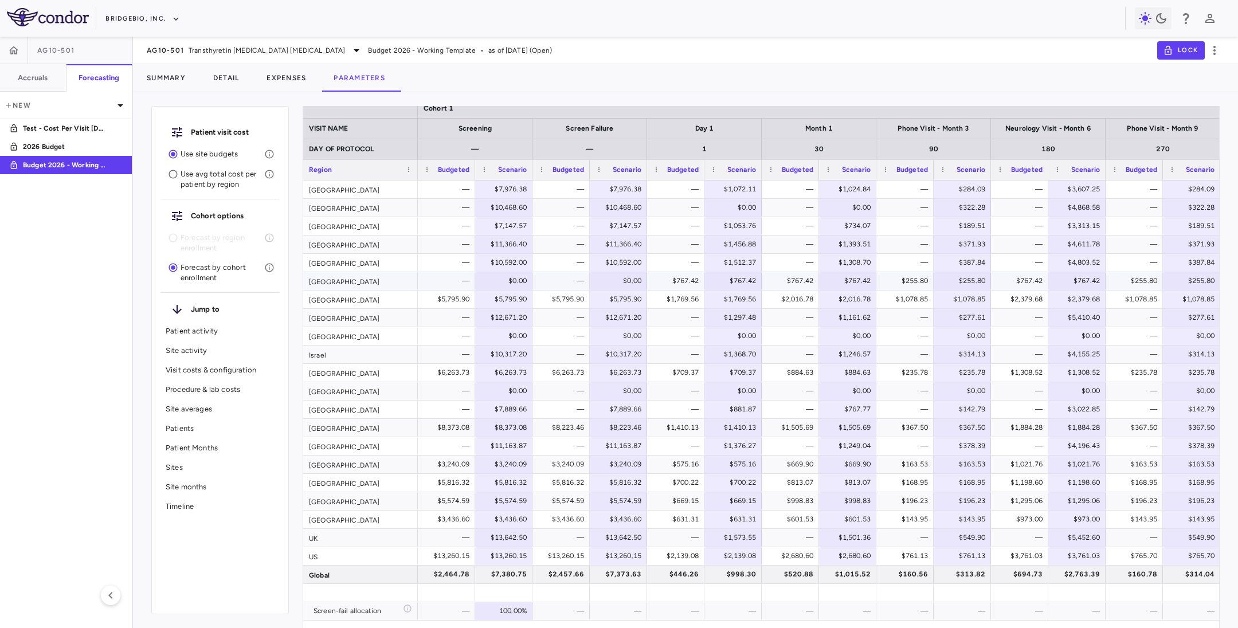
click at [483, 277] on div "$0.00" at bounding box center [504, 281] width 46 height 17
drag, startPoint x: 602, startPoint y: 281, endPoint x: 538, endPoint y: 283, distance: 64.2
click at [600, 283] on div "$0.00" at bounding box center [620, 281] width 41 height 18
drag, startPoint x: 492, startPoint y: 279, endPoint x: 555, endPoint y: 279, distance: 63.0
click at [502, 279] on div "$8,504.46" at bounding box center [505, 281] width 41 height 18
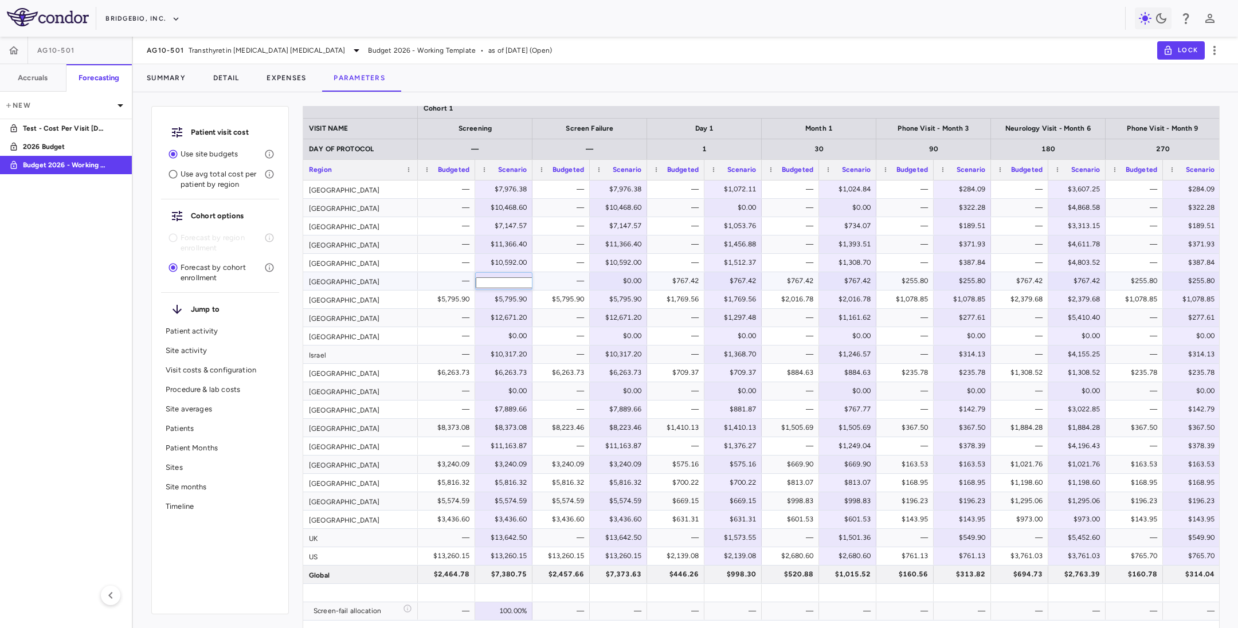
scroll to position [0, 16]
click at [607, 277] on div "$0.00" at bounding box center [620, 281] width 41 height 18
click at [509, 282] on div "$8,504.46" at bounding box center [505, 281] width 41 height 18
click at [605, 277] on div "$8,504.46" at bounding box center [620, 281] width 41 height 18
click at [96, 363] on aside "AG10-501 Accruals Forecasting New Test - Cost Per Visit [DATE] 2026 Budget Budg…" at bounding box center [66, 332] width 133 height 591
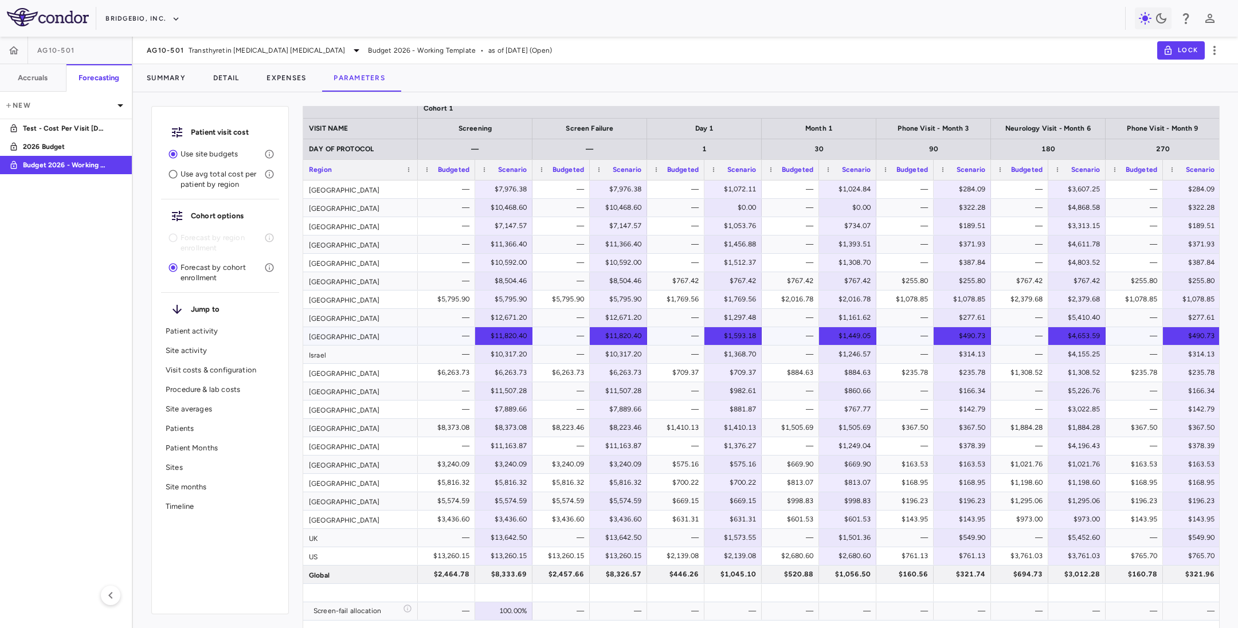
click at [484, 337] on div "$11,820.40" at bounding box center [504, 336] width 46 height 17
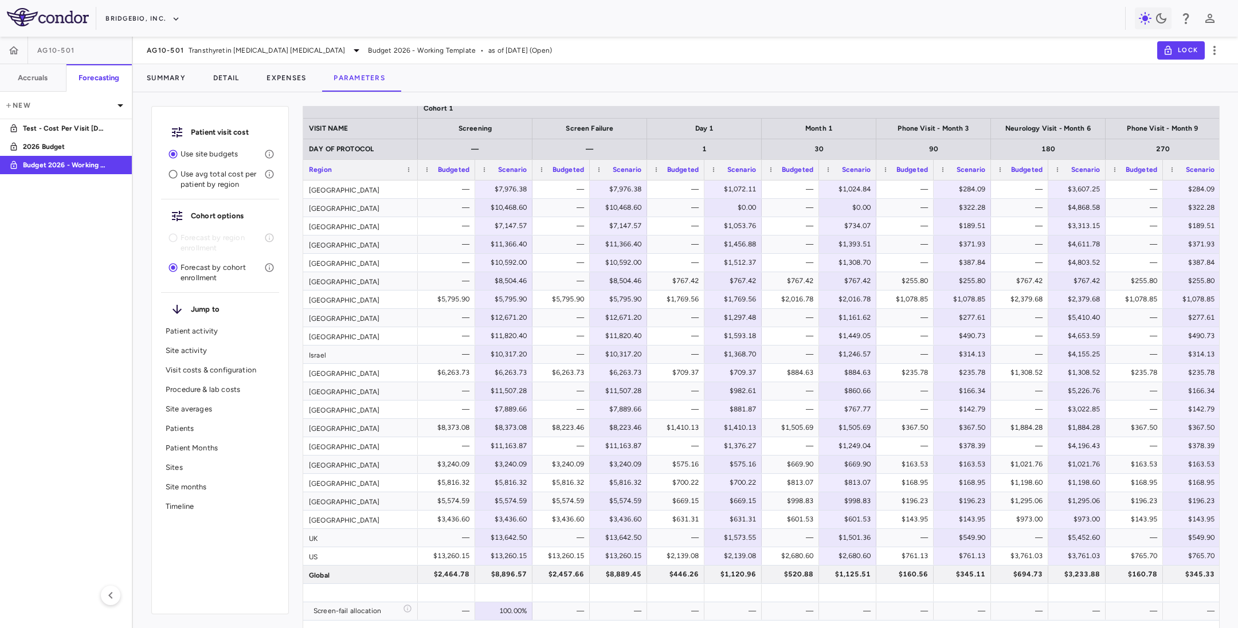
drag, startPoint x: 54, startPoint y: 394, endPoint x: 55, endPoint y: 380, distance: 13.8
click at [55, 394] on aside "AG10-501 Accruals Forecasting New Test - Cost Per Visit [DATE] 2026 Budget Budg…" at bounding box center [66, 332] width 133 height 591
click at [160, 50] on span "AG10-501" at bounding box center [165, 50] width 37 height 9
click at [128, 19] on button "BridgeBio, Inc." at bounding box center [142, 19] width 74 height 18
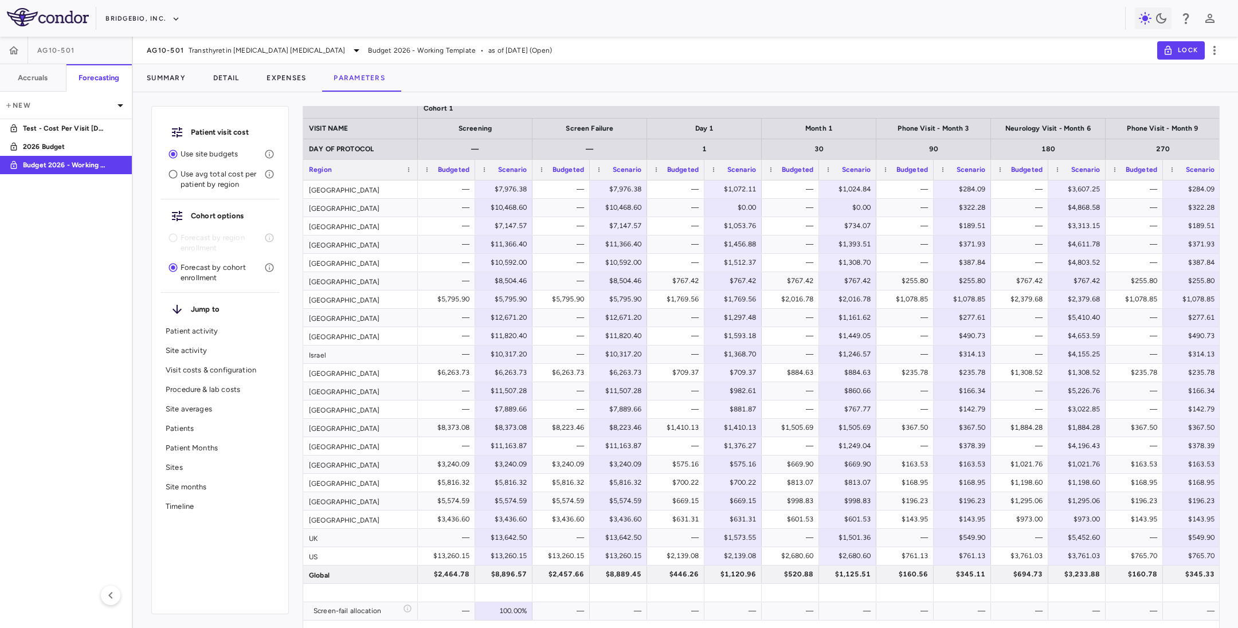
click at [177, 22] on icon "button" at bounding box center [176, 19] width 10 height 10
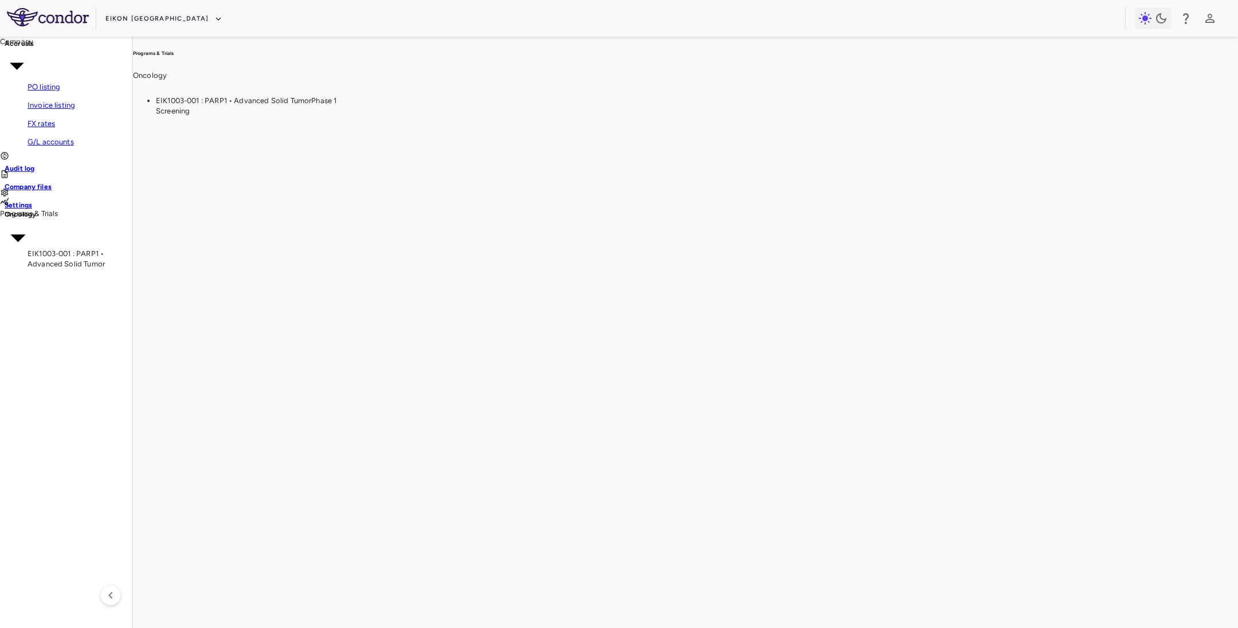
click at [336, 105] on span "Phase 1" at bounding box center [323, 100] width 25 height 9
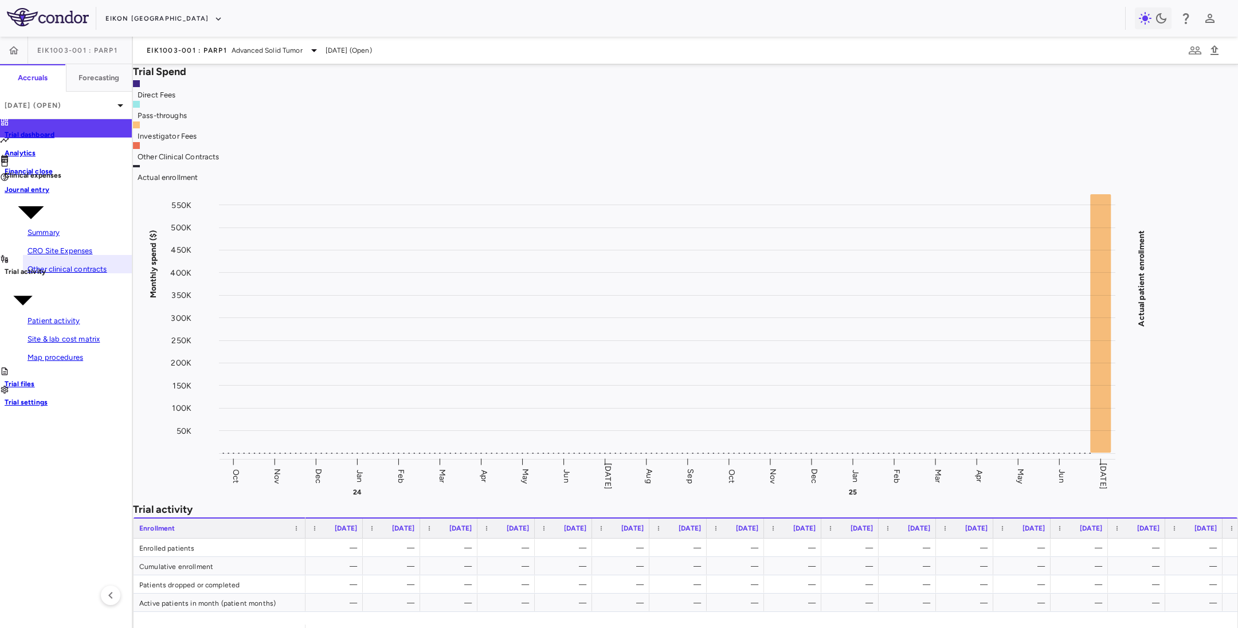
click at [32, 270] on span "Other clinical contracts" at bounding box center [68, 269] width 80 height 9
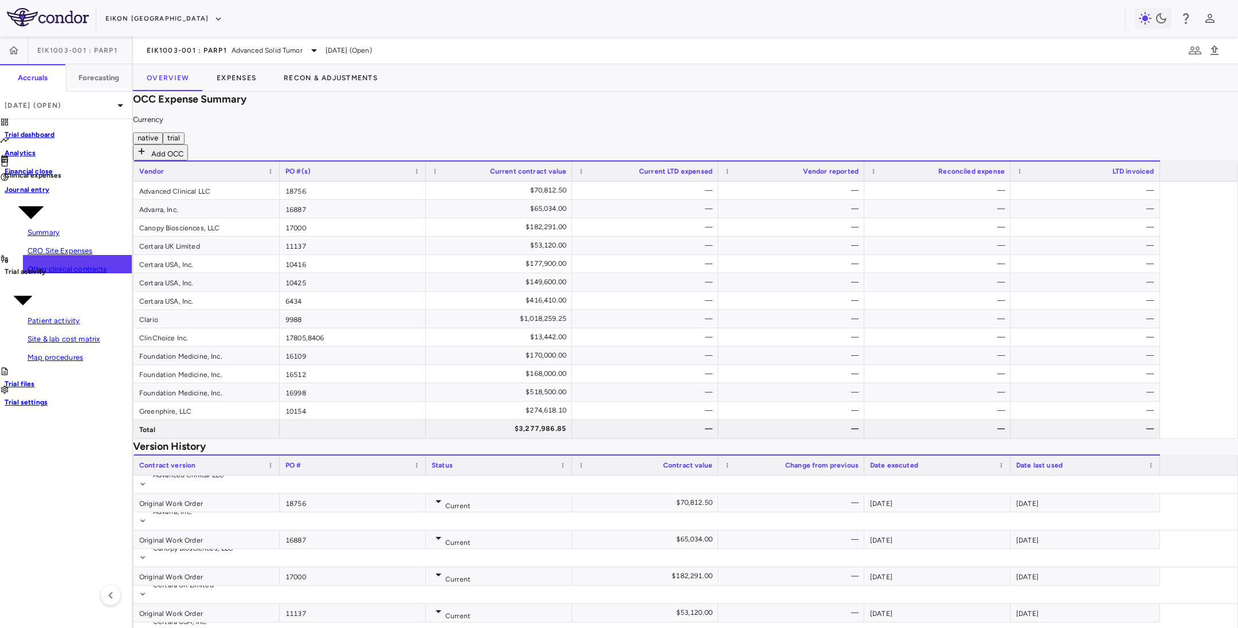
scroll to position [413, 0]
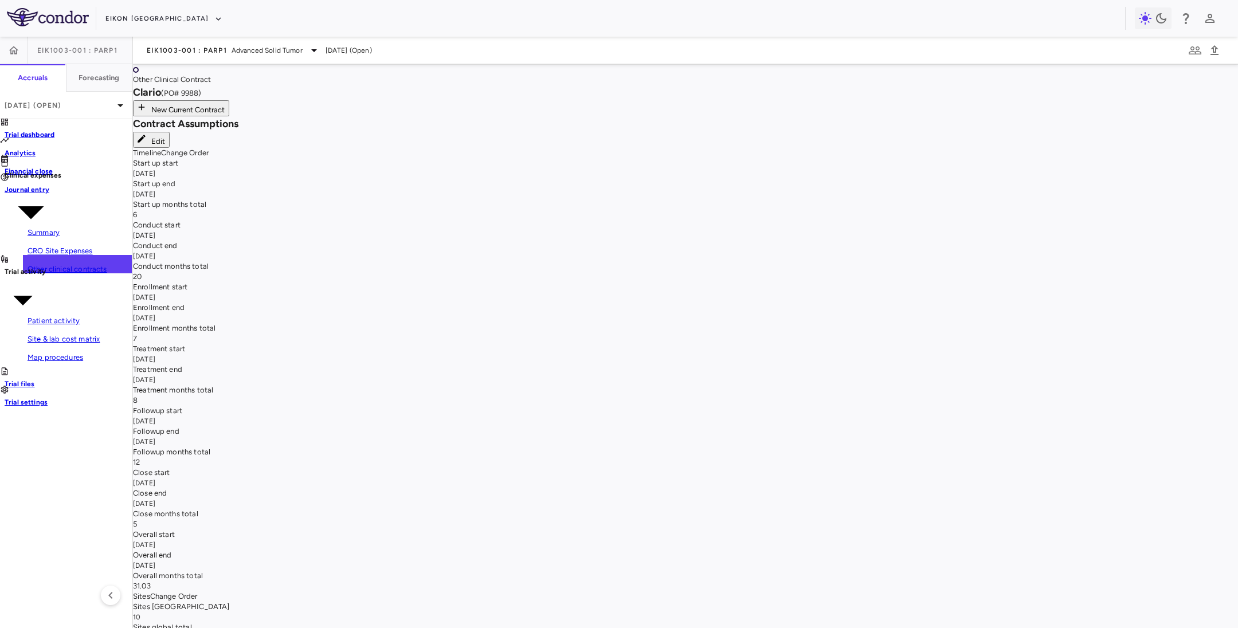
click at [136, 70] on icon "button" at bounding box center [136, 70] width 0 height 0
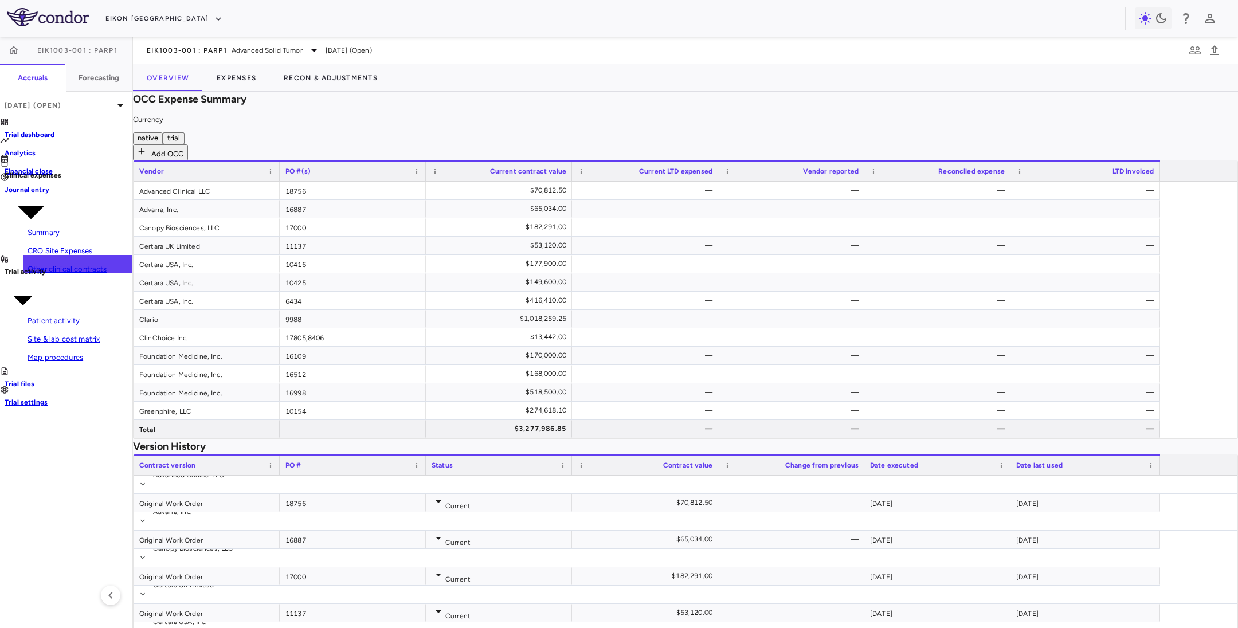
scroll to position [497, 0]
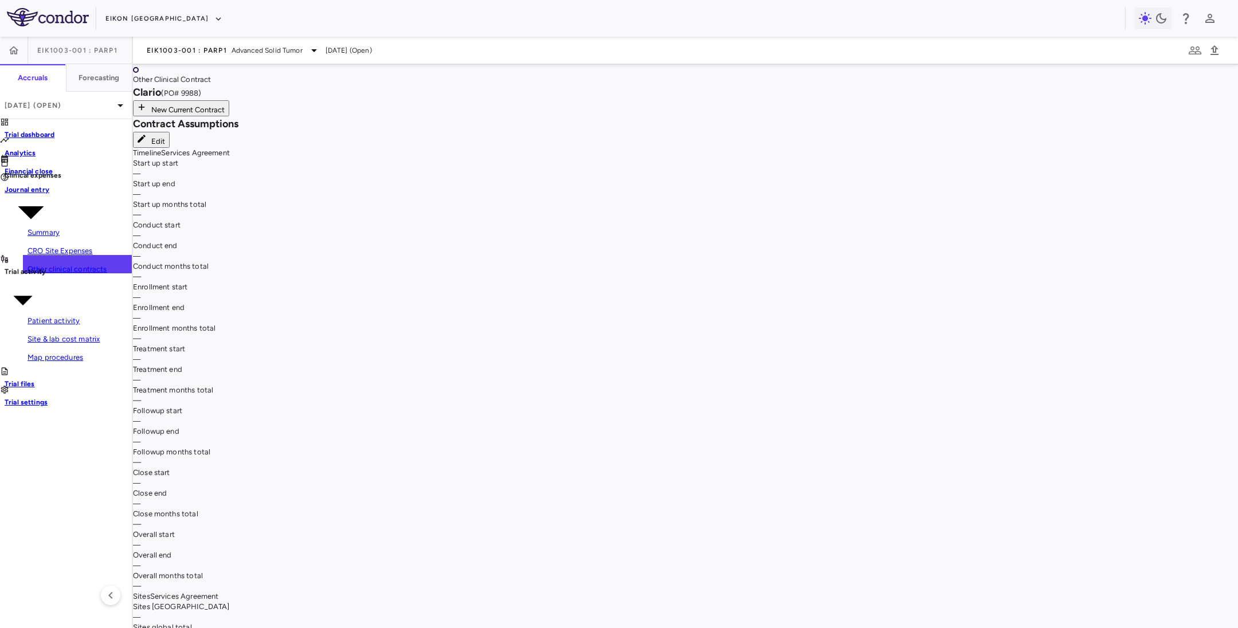
click at [147, 81] on icon "button" at bounding box center [142, 76] width 9 height 9
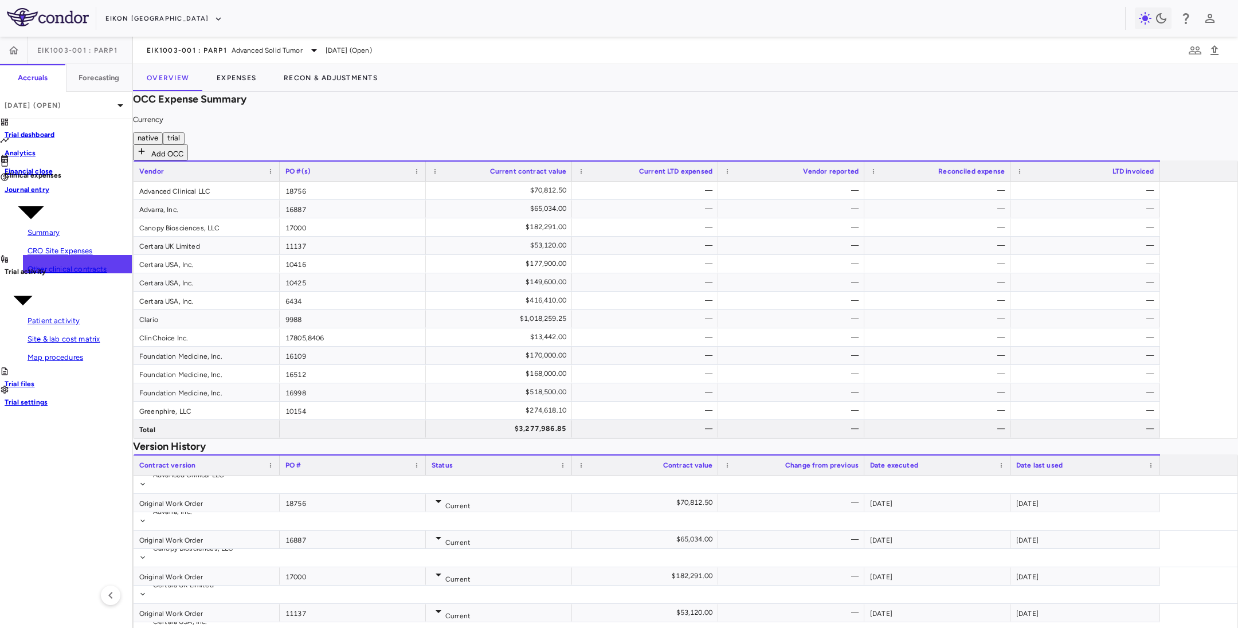
click at [179, 461] on div "OCC Expense Summary Currency native trial Add OCC Drag here to set row groups D…" at bounding box center [685, 568] width 1105 height 953
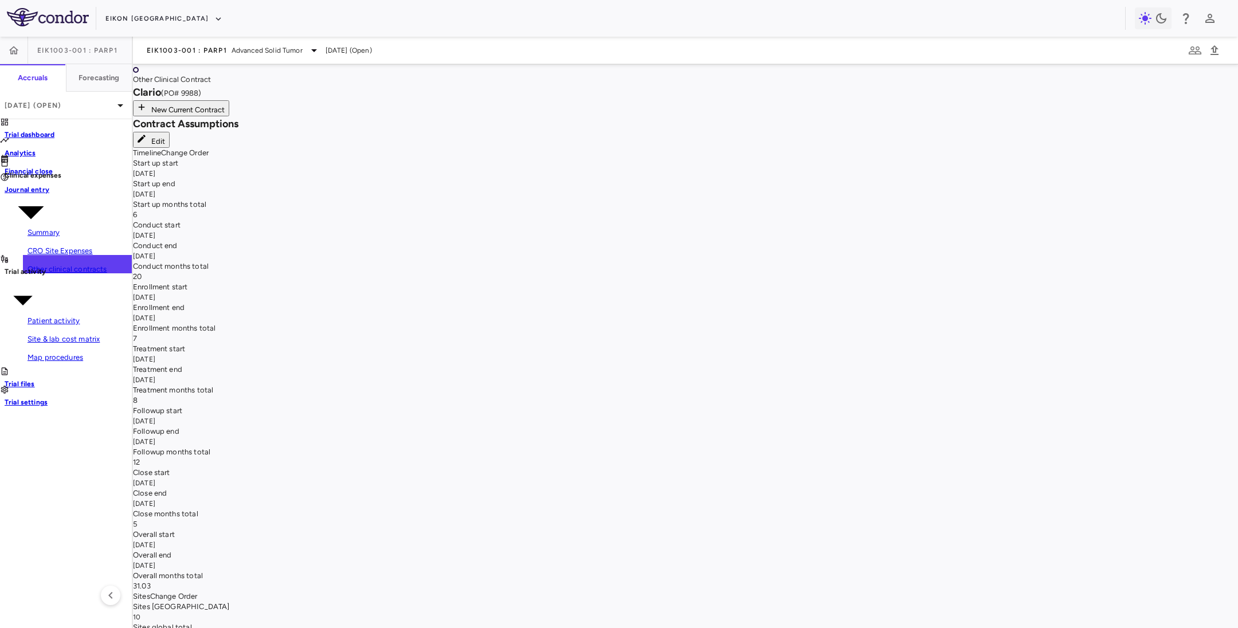
click at [147, 81] on icon "button" at bounding box center [142, 76] width 9 height 9
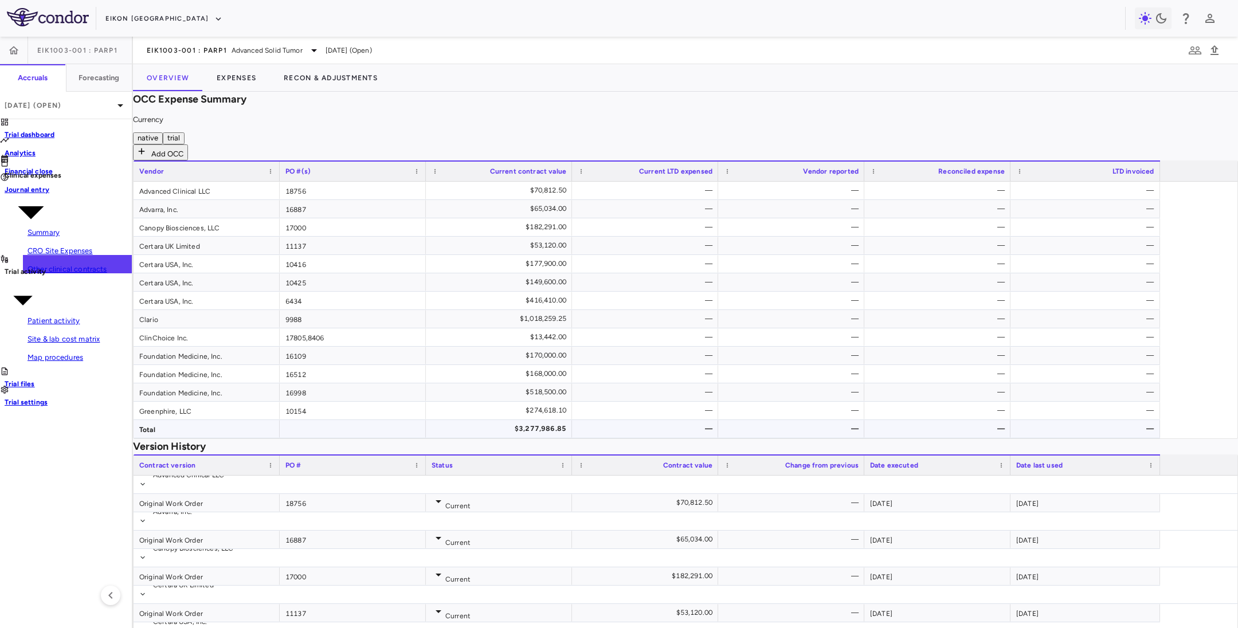
scroll to position [258, 0]
click at [206, 494] on div "Original Work Order" at bounding box center [207, 503] width 146 height 18
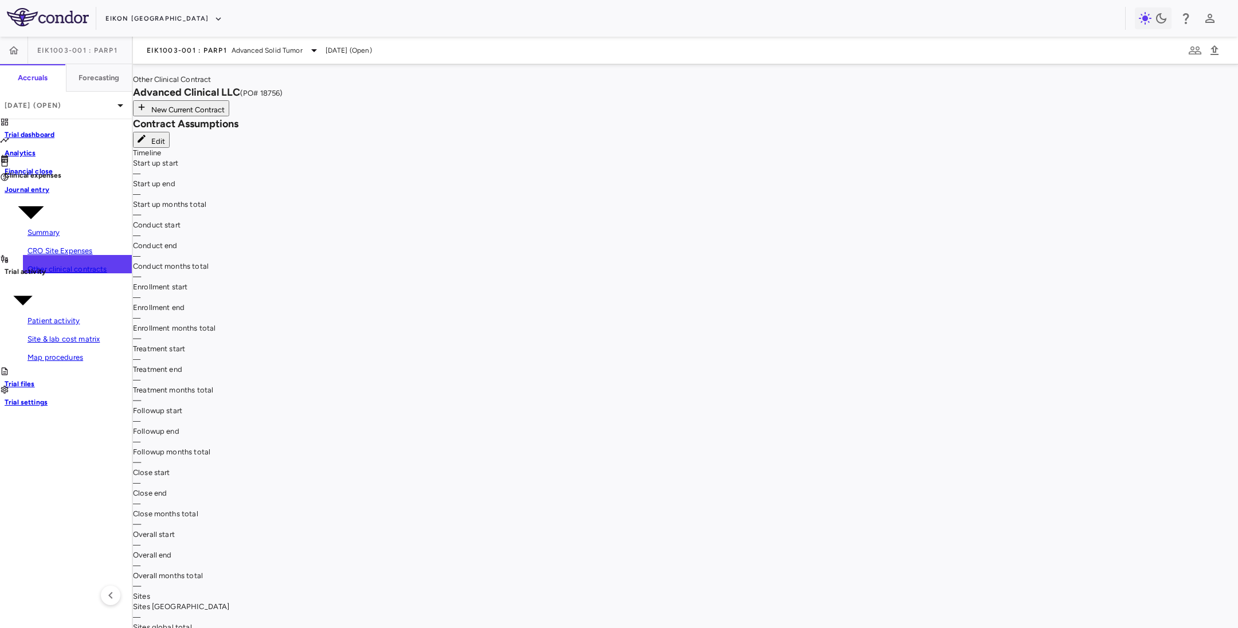
click at [170, 148] on button "Edit" at bounding box center [151, 140] width 37 height 16
click at [122, 142] on li "Clario #9988" at bounding box center [170, 136] width 259 height 10
type input "**********"
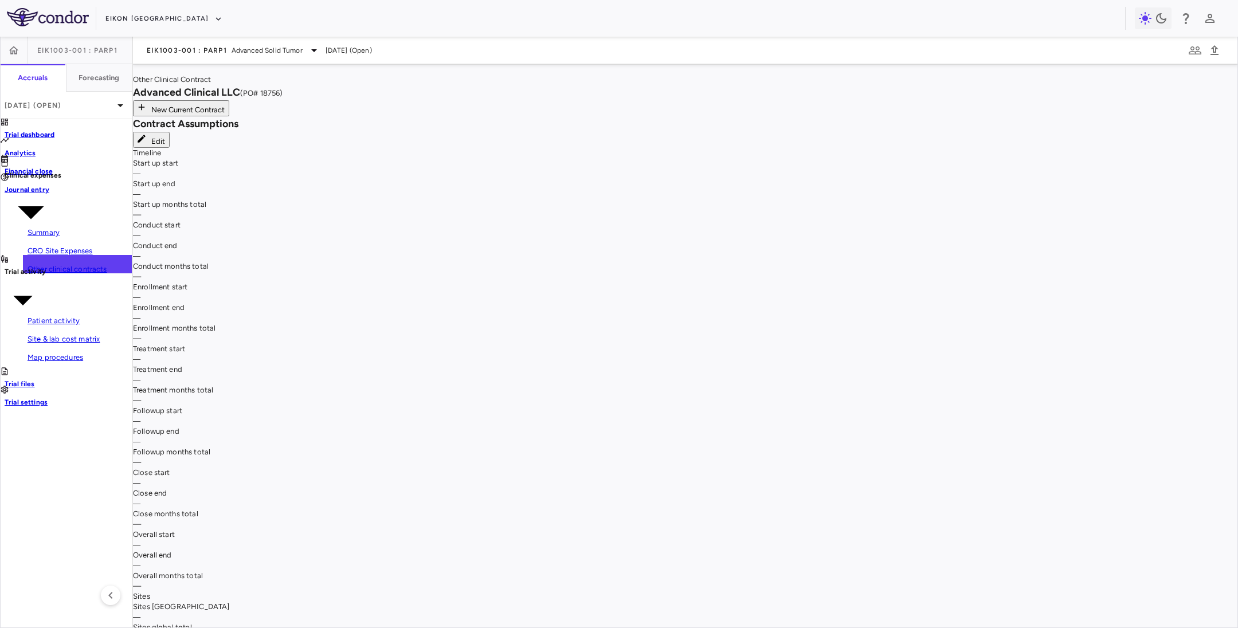
click at [100, 186] on li "Custom" at bounding box center [170, 181] width 259 height 10
type input "******"
drag, startPoint x: 113, startPoint y: 187, endPoint x: 7, endPoint y: 172, distance: 107.6
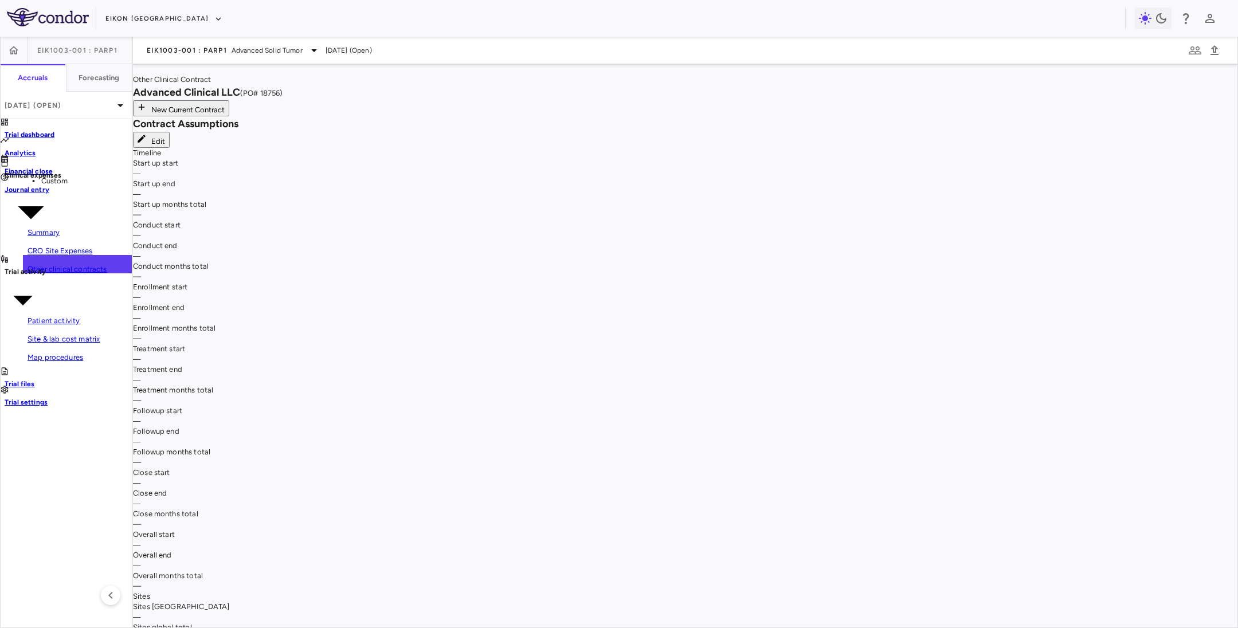
click at [136, 70] on icon "button" at bounding box center [136, 70] width 0 height 0
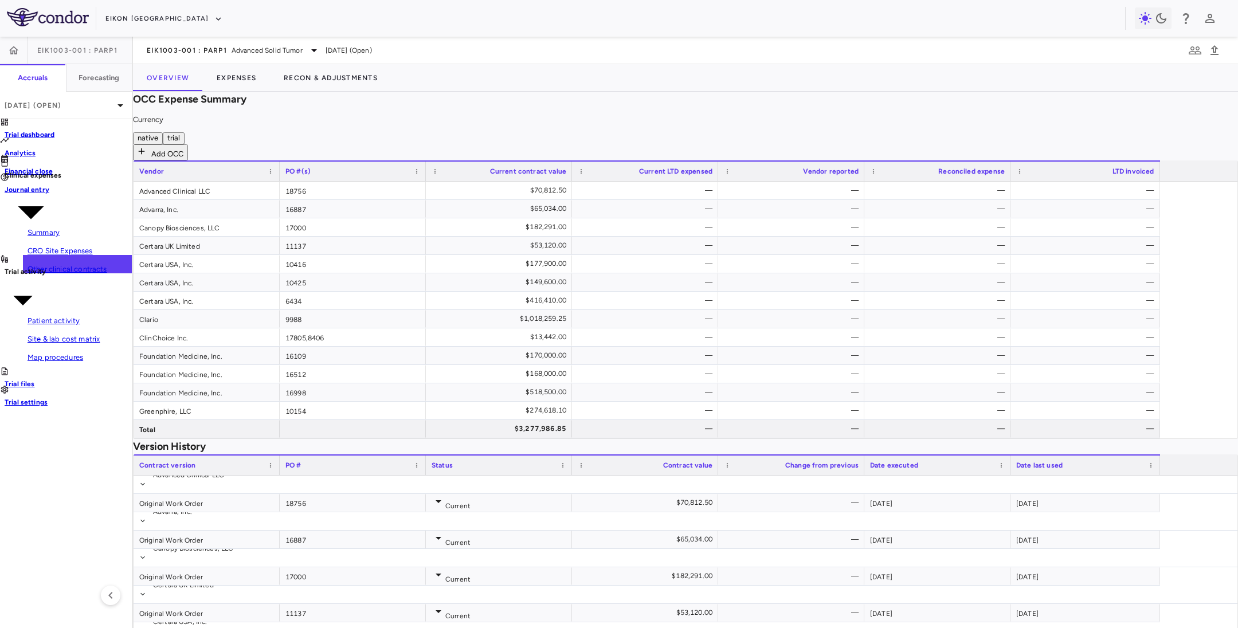
click at [676, 64] on div "Overview Expenses Recon & Adjustments" at bounding box center [685, 78] width 1105 height 28
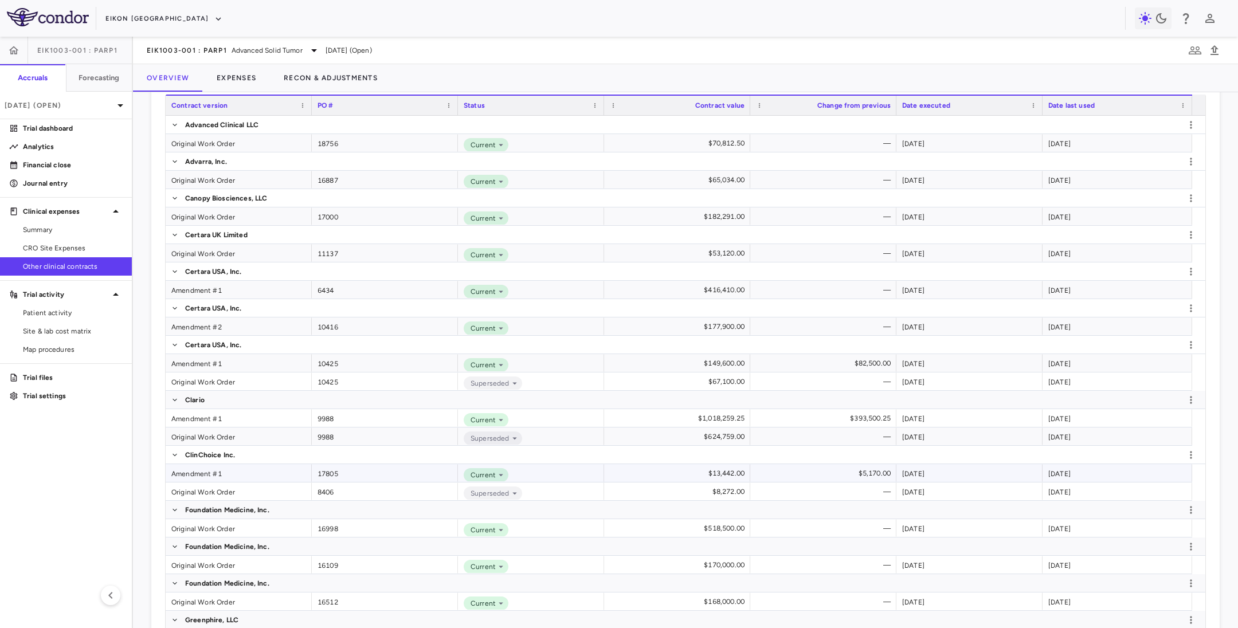
scroll to position [497, 0]
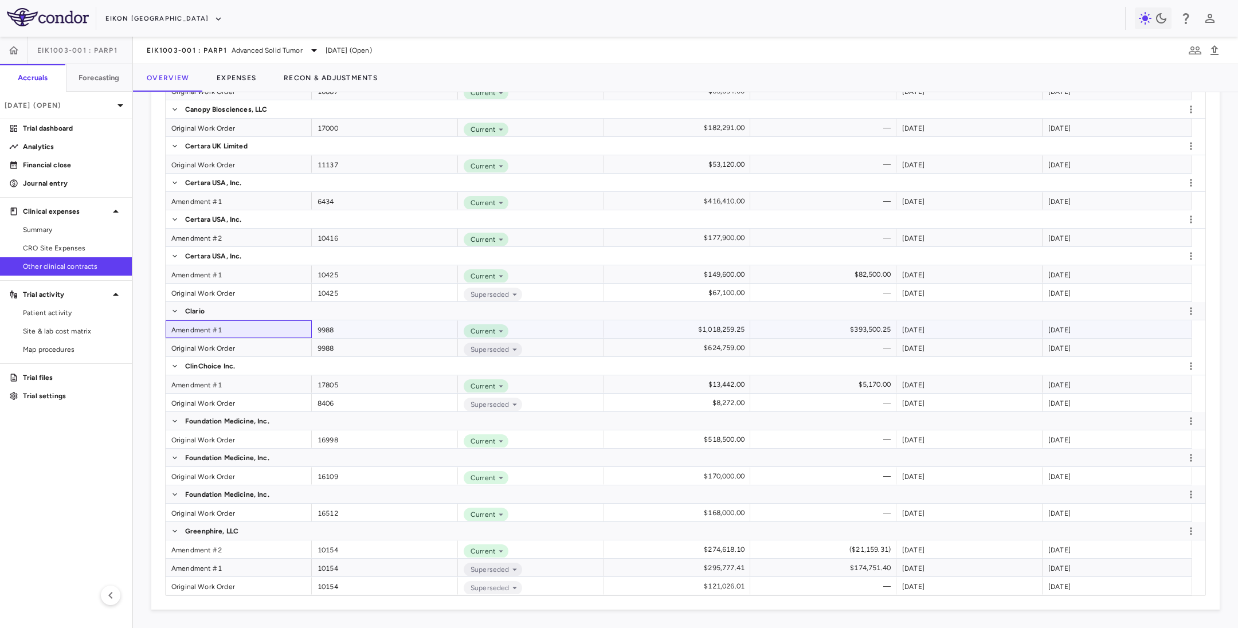
click at [188, 332] on div "Amendment #1" at bounding box center [239, 329] width 146 height 18
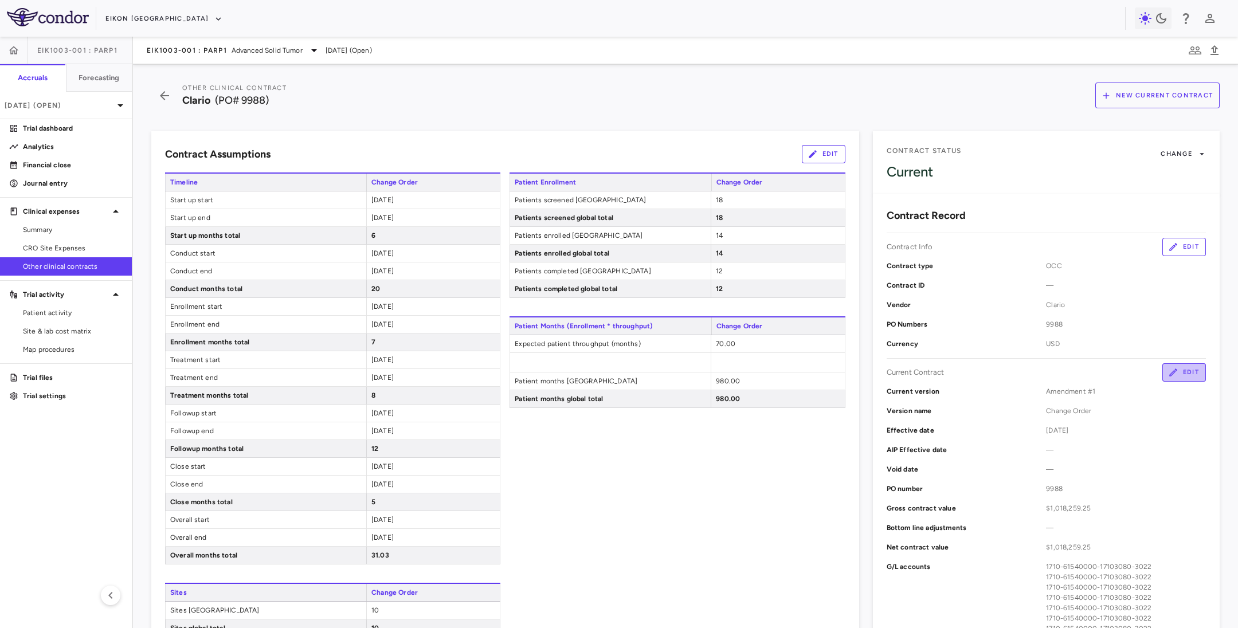
click at [1168, 373] on icon "button" at bounding box center [1173, 372] width 10 height 10
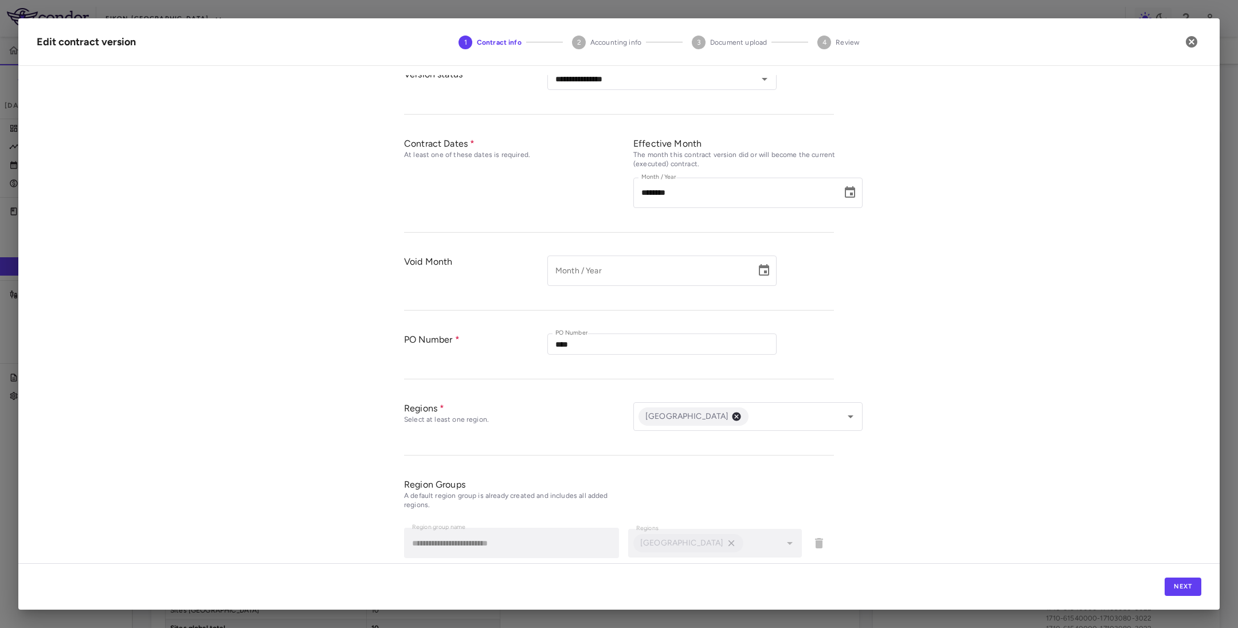
scroll to position [283, 0]
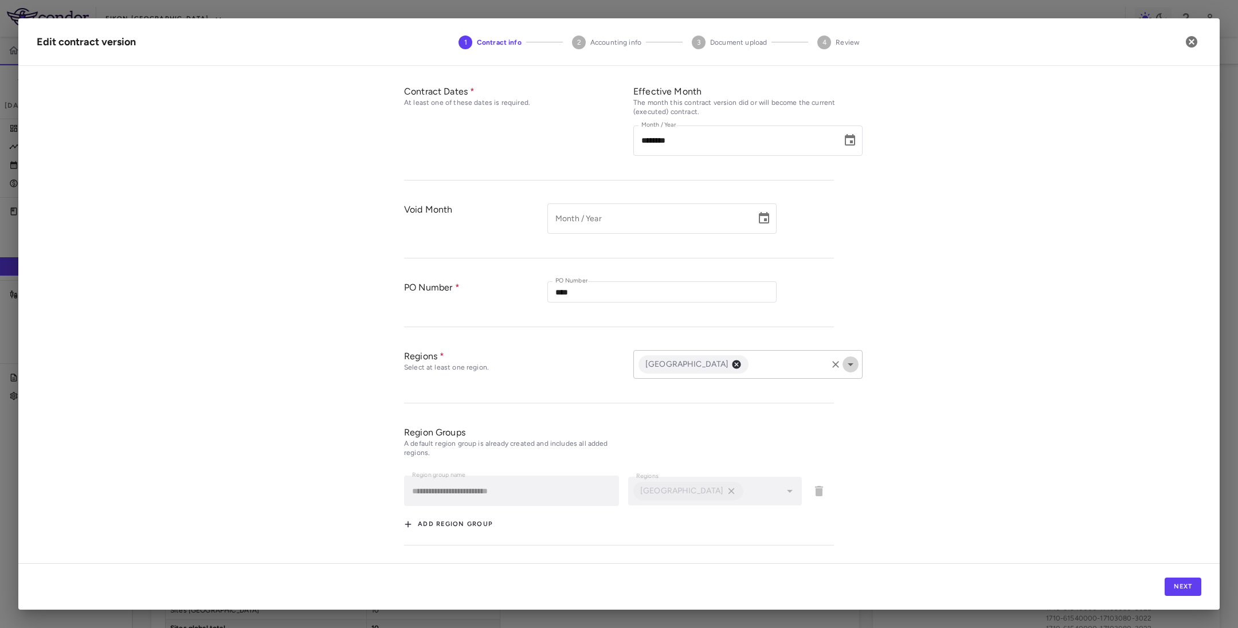
click at [846, 371] on icon "Open" at bounding box center [851, 365] width 14 height 14
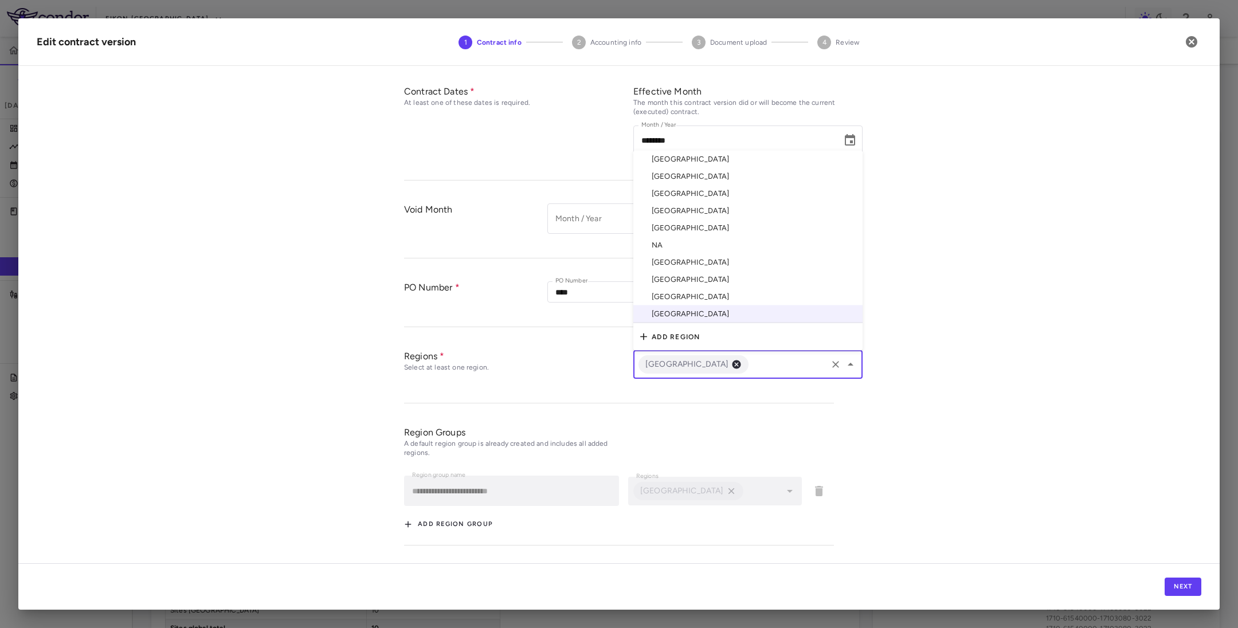
click at [678, 163] on li "[GEOGRAPHIC_DATA]" at bounding box center [747, 159] width 229 height 17
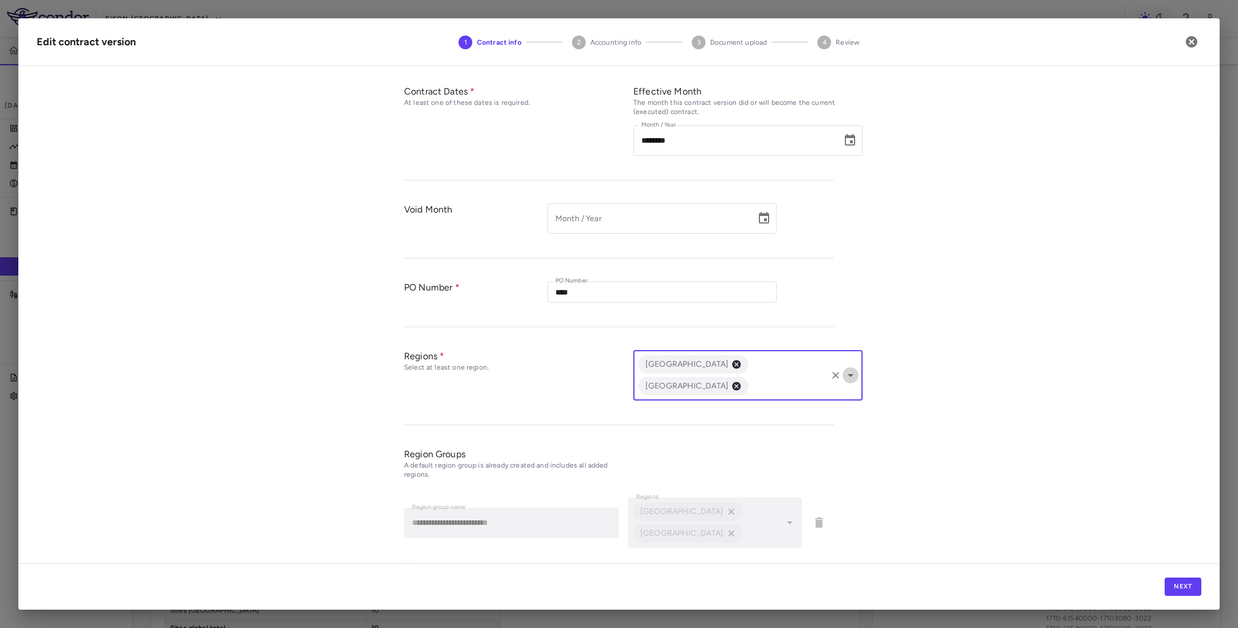
click at [846, 368] on icon "Open" at bounding box center [851, 375] width 14 height 14
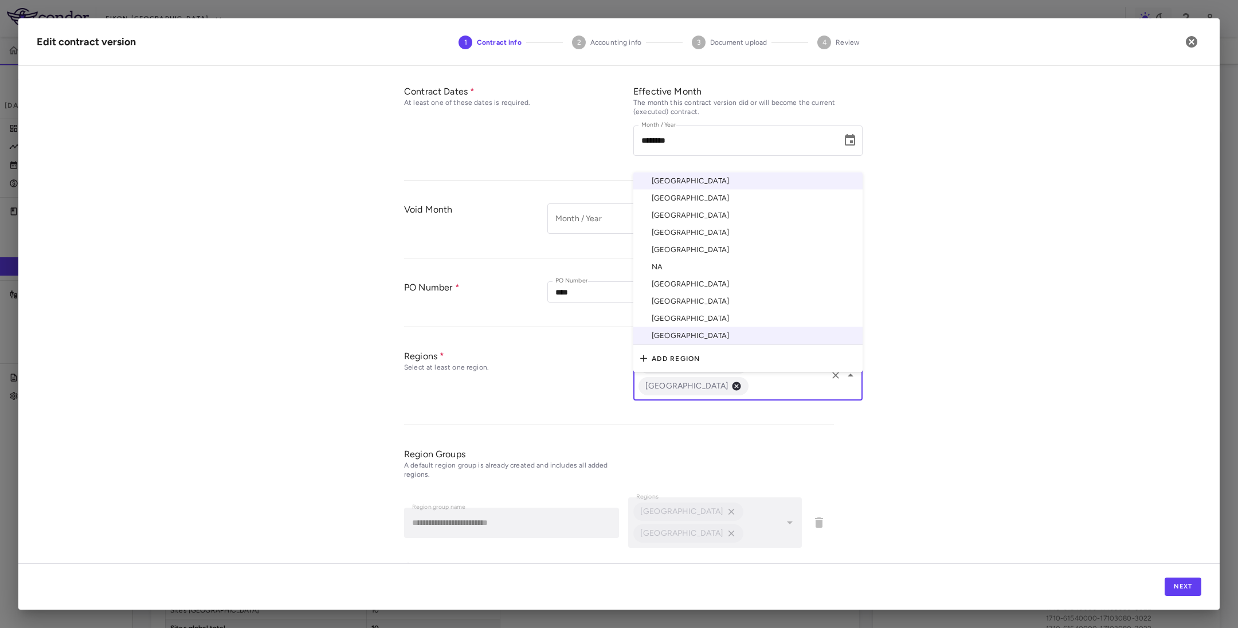
click at [687, 207] on li "[GEOGRAPHIC_DATA]" at bounding box center [747, 215] width 229 height 17
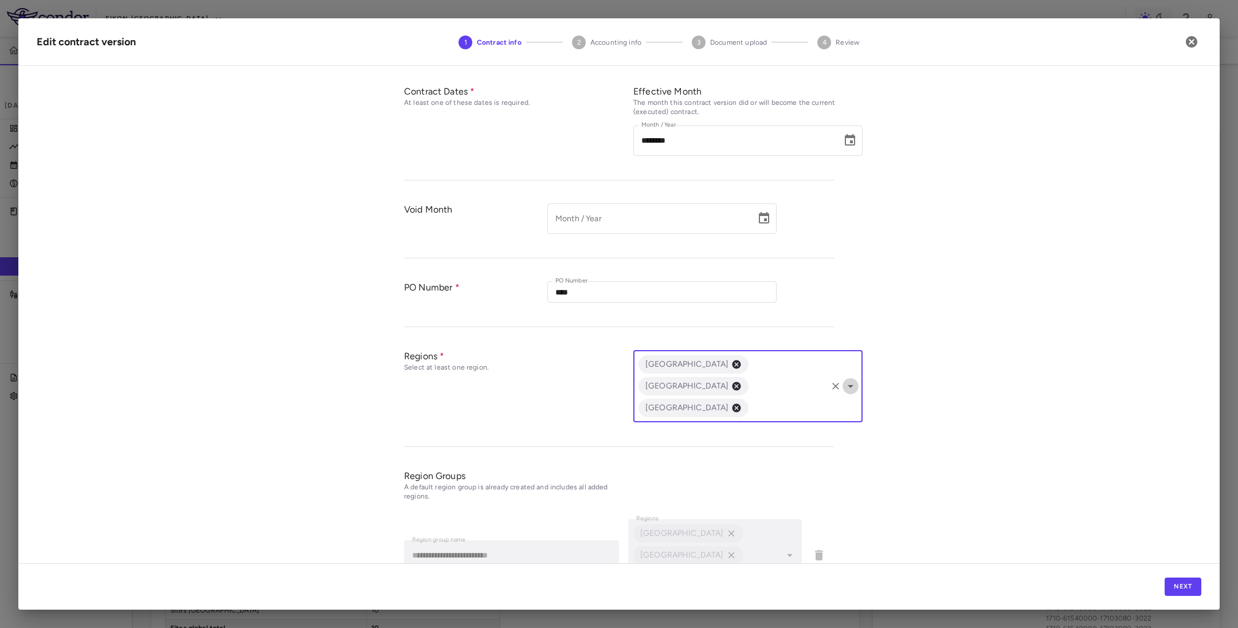
click at [844, 379] on icon "Open" at bounding box center [851, 386] width 14 height 14
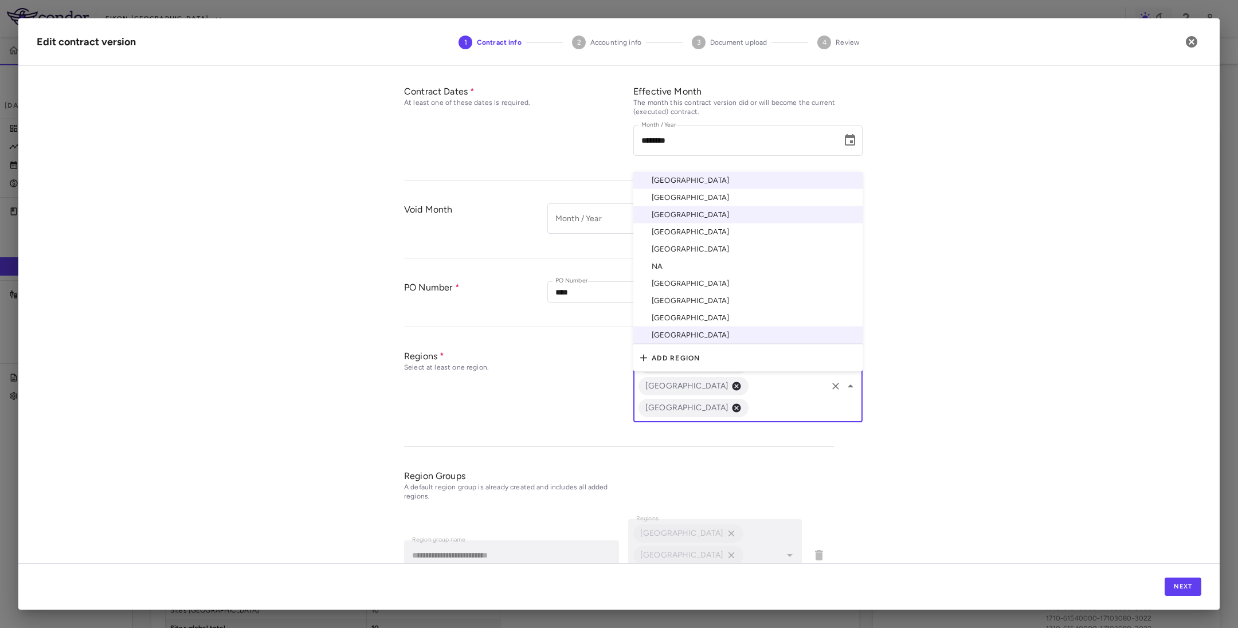
click at [690, 241] on li "[GEOGRAPHIC_DATA]" at bounding box center [747, 249] width 229 height 17
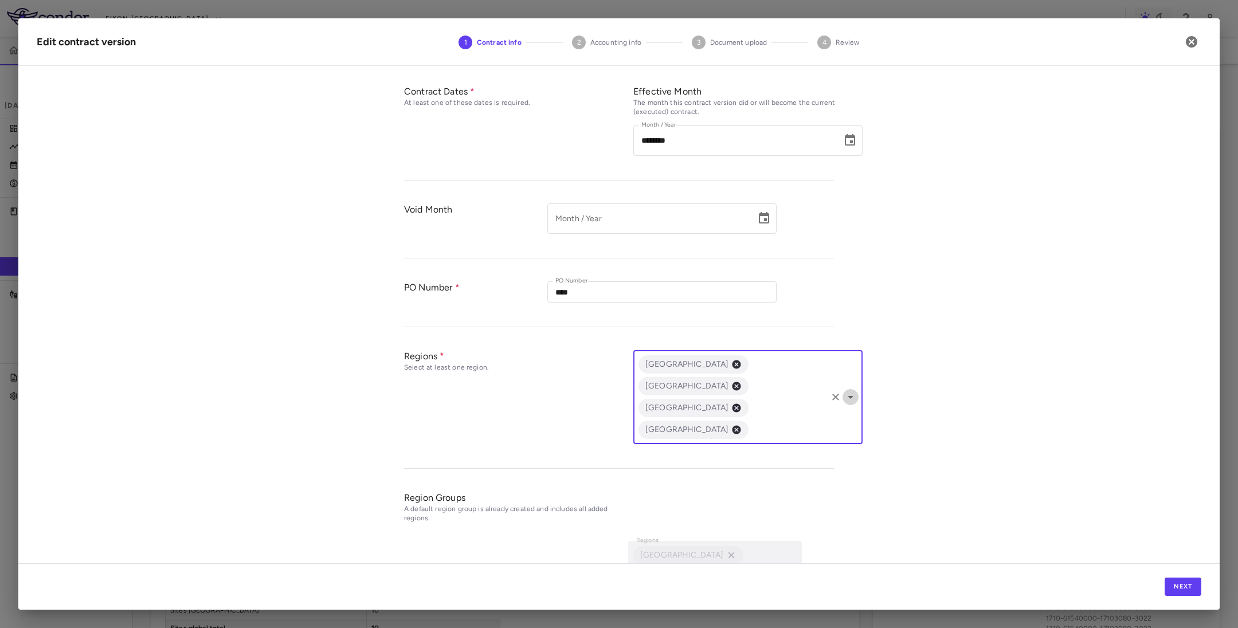
click at [850, 390] on icon "Open" at bounding box center [851, 397] width 14 height 14
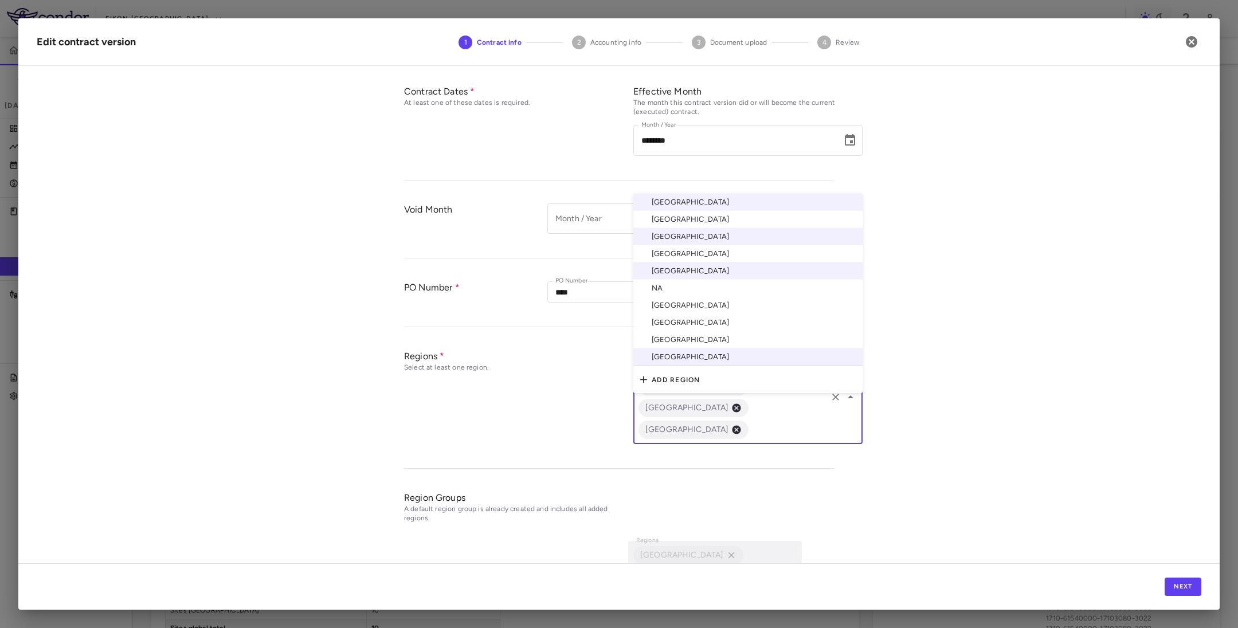
click at [692, 297] on li "[GEOGRAPHIC_DATA]" at bounding box center [747, 305] width 229 height 17
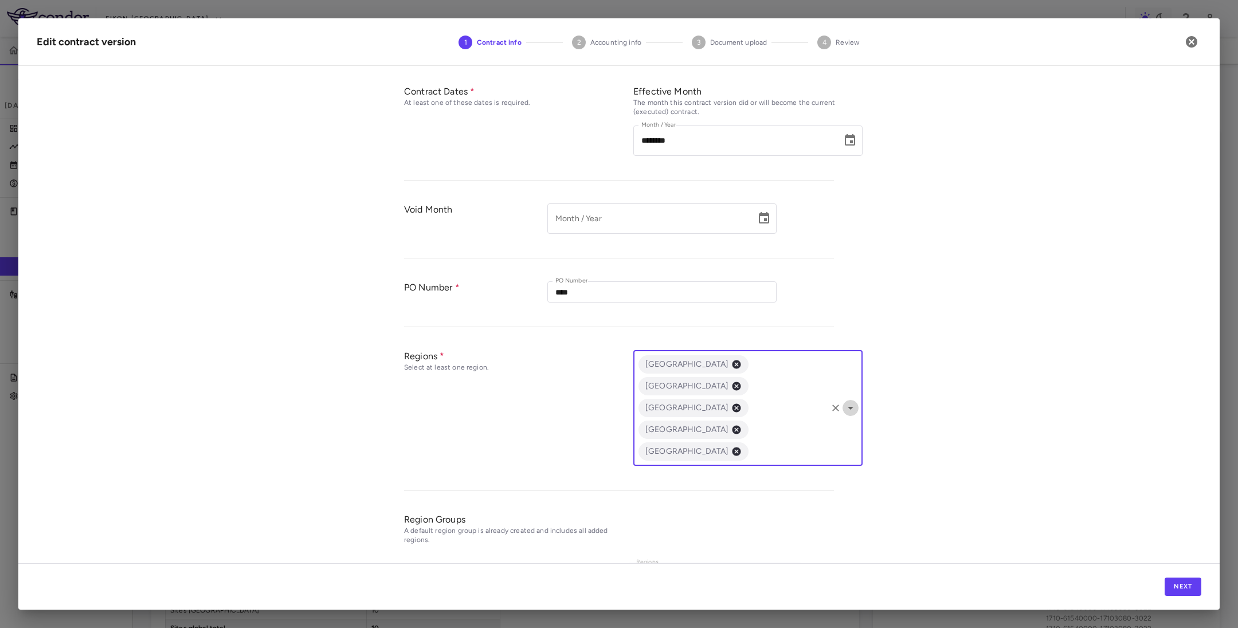
click at [844, 401] on icon "Open" at bounding box center [851, 408] width 14 height 14
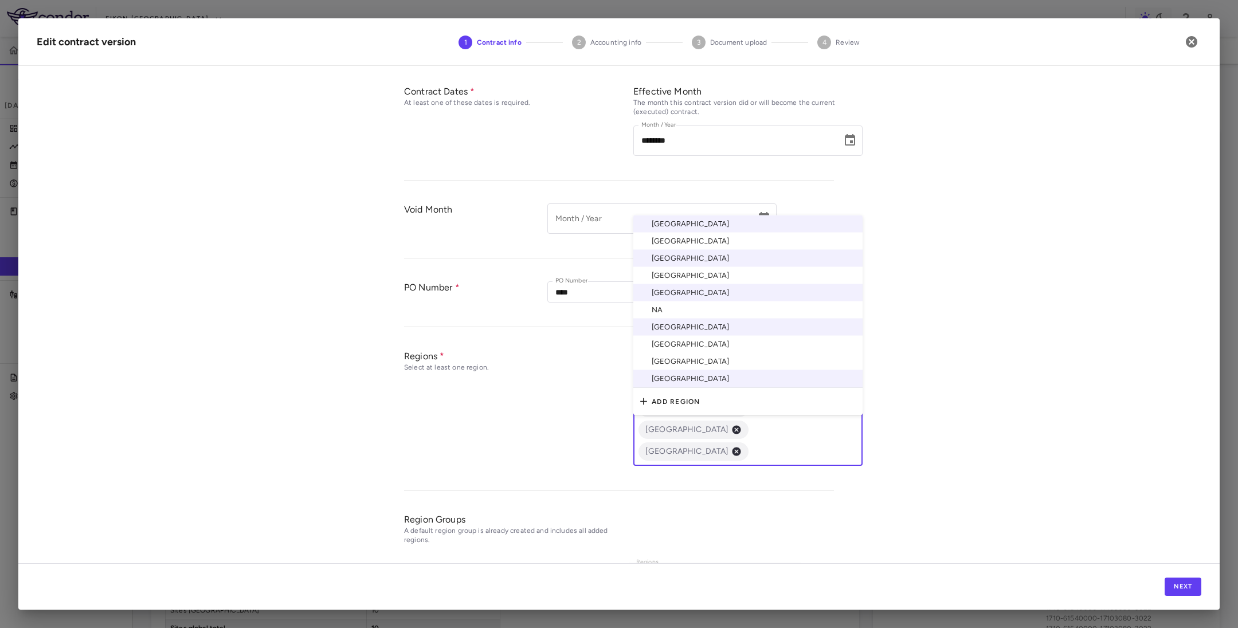
click at [685, 336] on li "[GEOGRAPHIC_DATA]" at bounding box center [747, 344] width 229 height 17
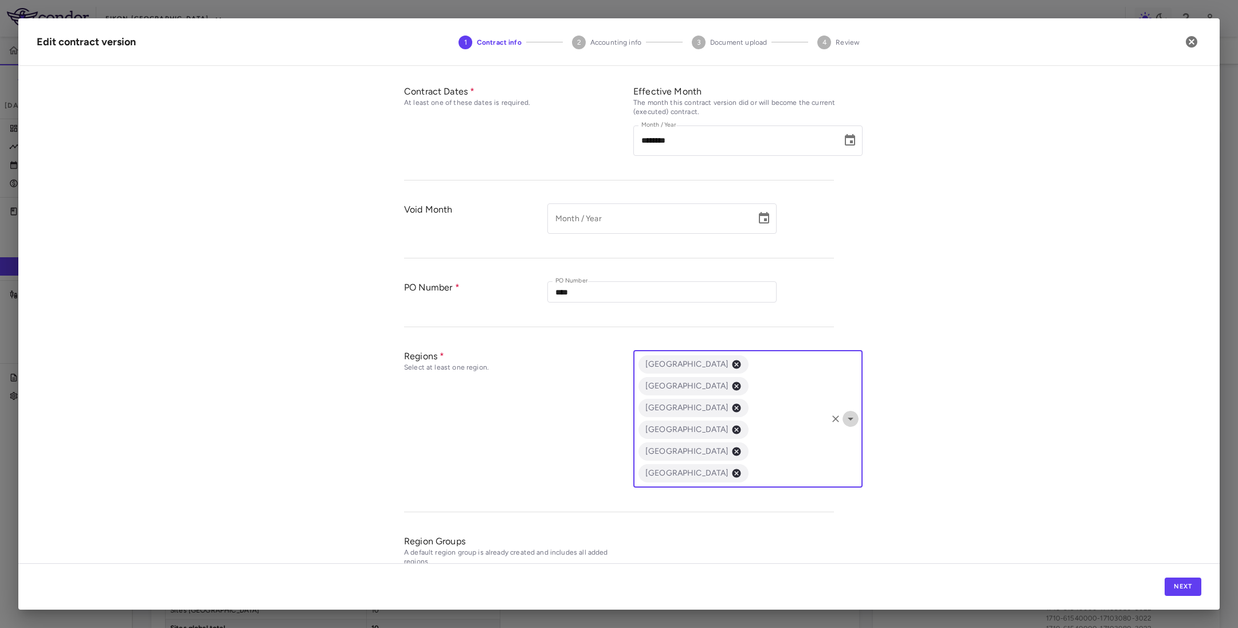
click at [844, 412] on icon "Open" at bounding box center [851, 419] width 14 height 14
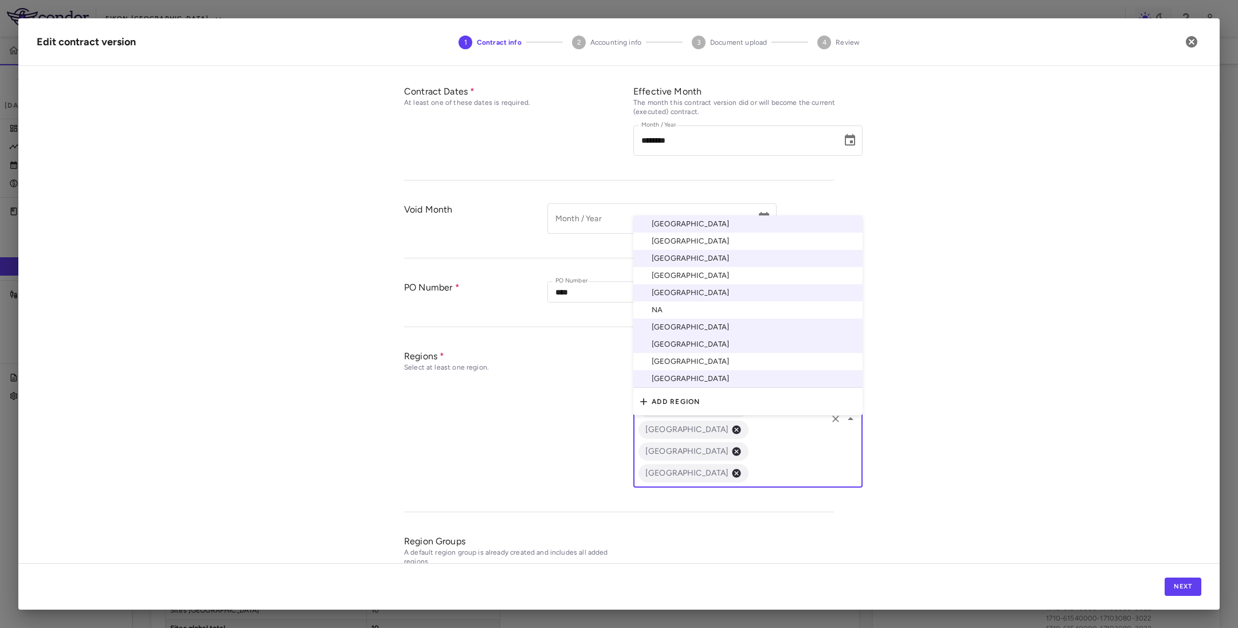
click at [693, 353] on li "[GEOGRAPHIC_DATA]" at bounding box center [747, 361] width 229 height 17
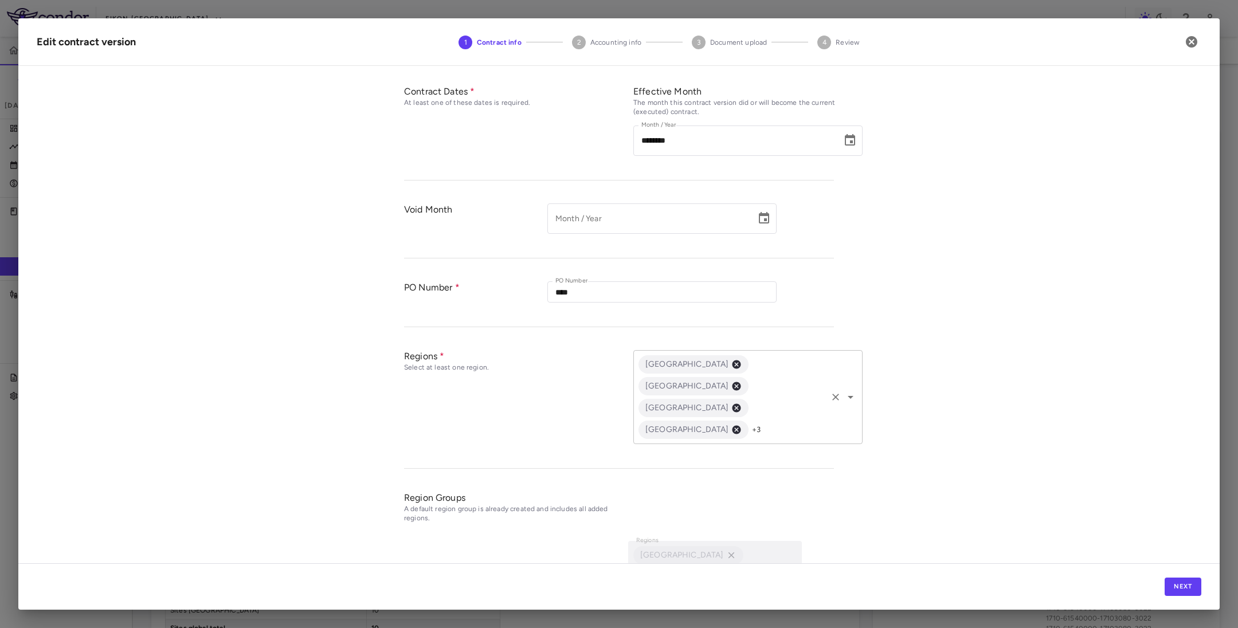
click at [846, 380] on div "[GEOGRAPHIC_DATA] [GEOGRAPHIC_DATA] [GEOGRAPHIC_DATA] [GEOGRAPHIC_DATA] +3 ​" at bounding box center [747, 397] width 229 height 94
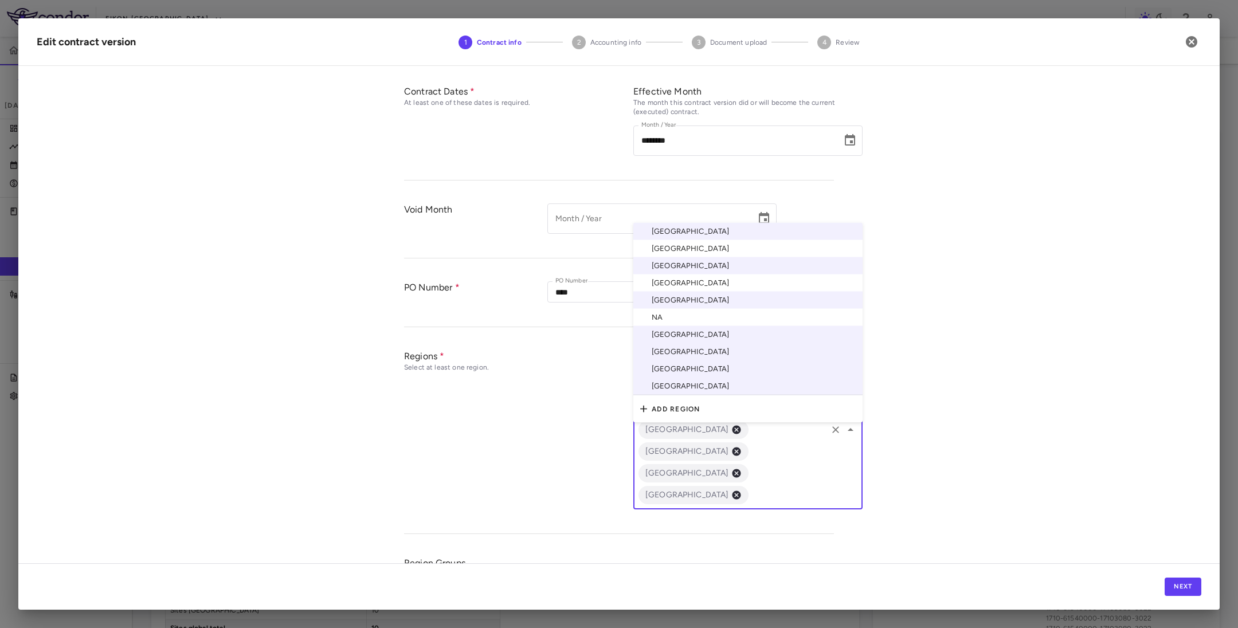
click at [982, 410] on div "**********" at bounding box center [618, 319] width 1201 height 488
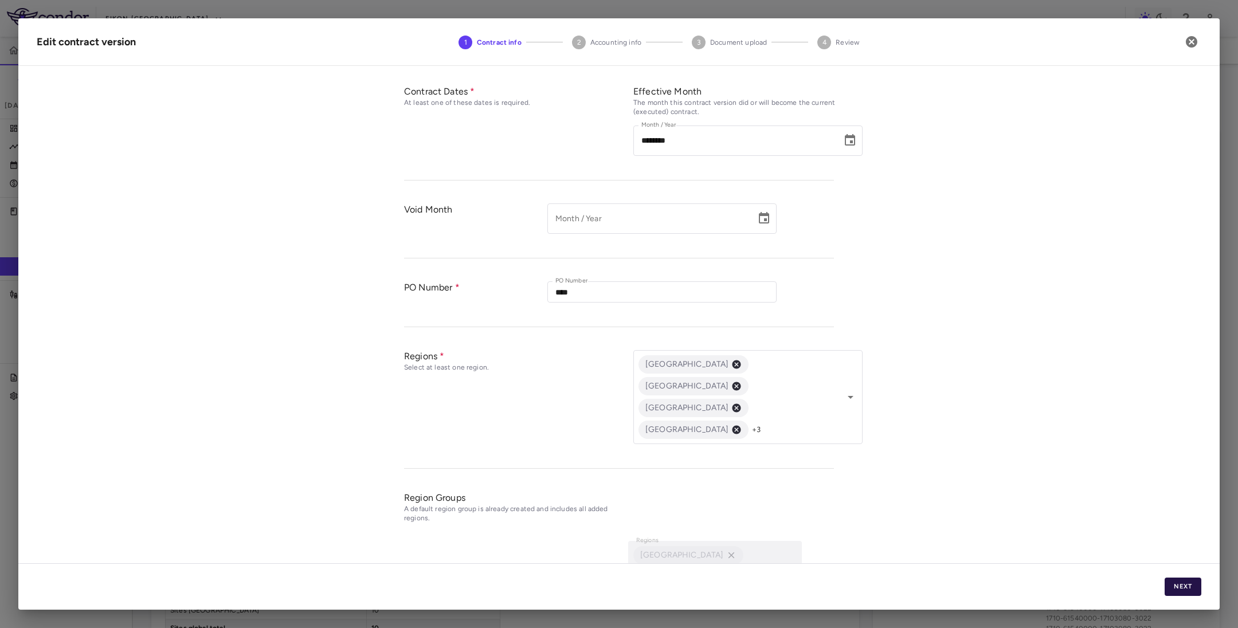
click at [1176, 587] on button "Next" at bounding box center [1182, 587] width 37 height 18
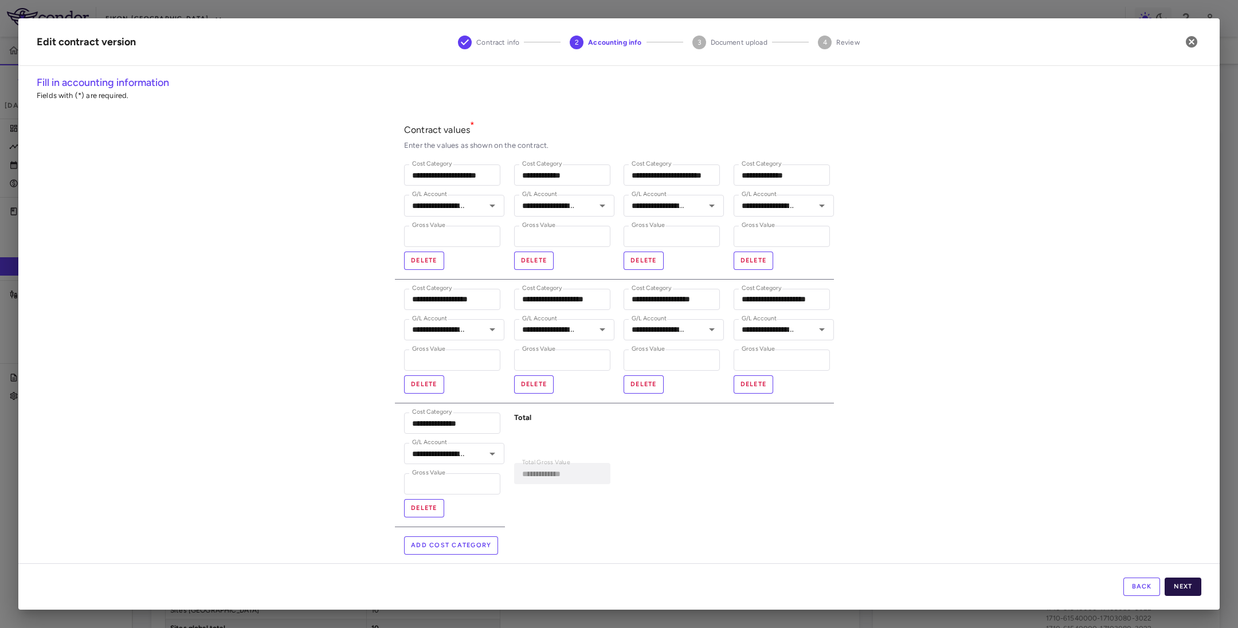
click at [1185, 590] on button "Next" at bounding box center [1182, 587] width 37 height 18
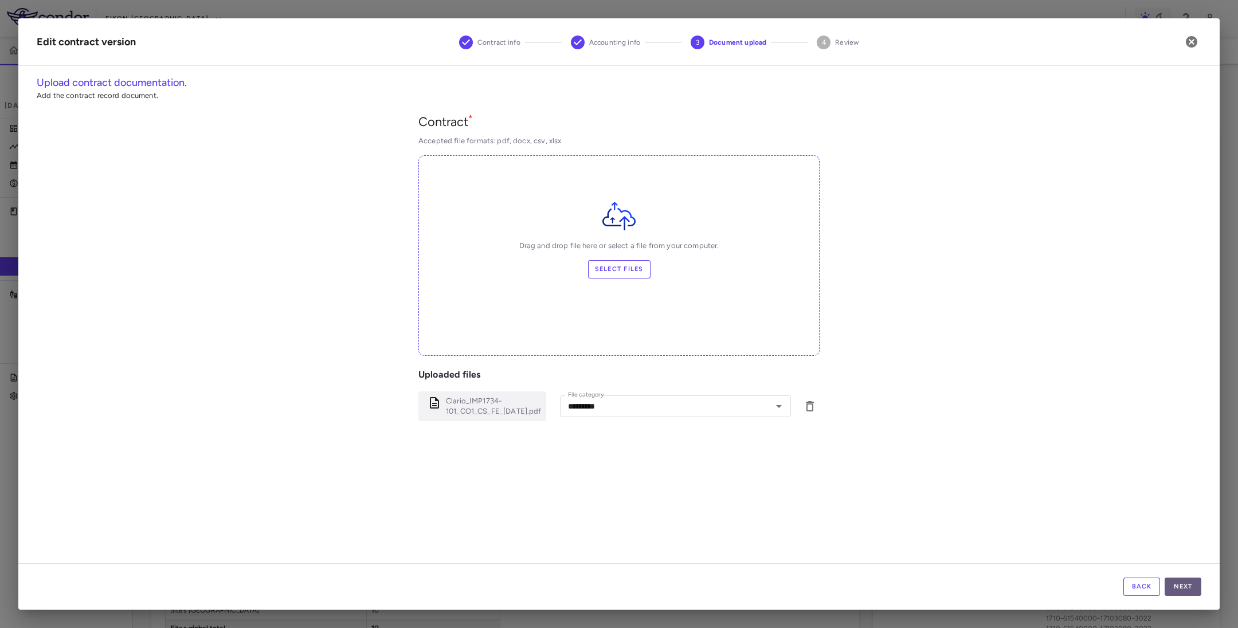
click at [1171, 590] on button "Next" at bounding box center [1182, 587] width 37 height 18
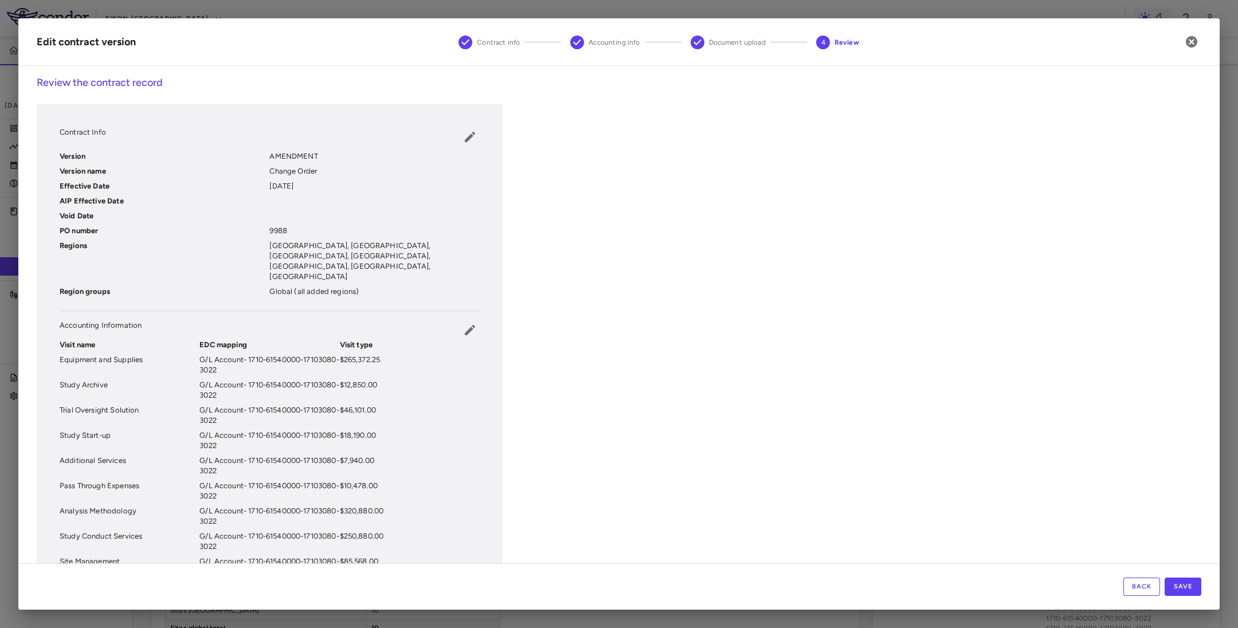
scroll to position [146, 0]
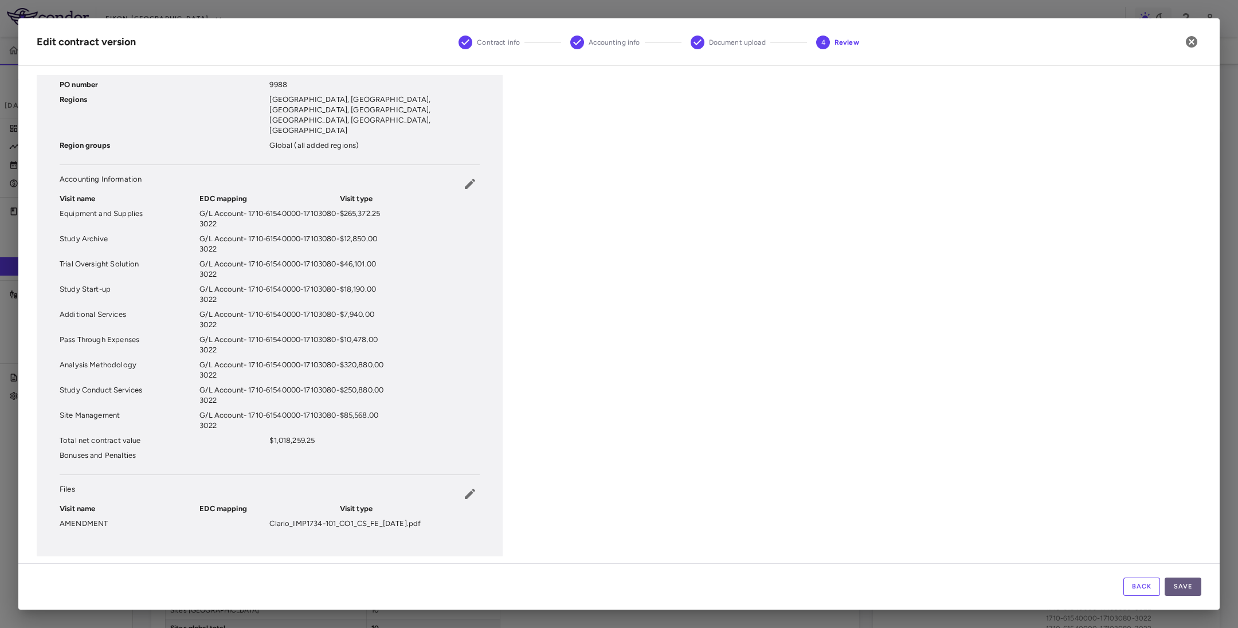
click at [1180, 589] on button "Save" at bounding box center [1182, 587] width 37 height 18
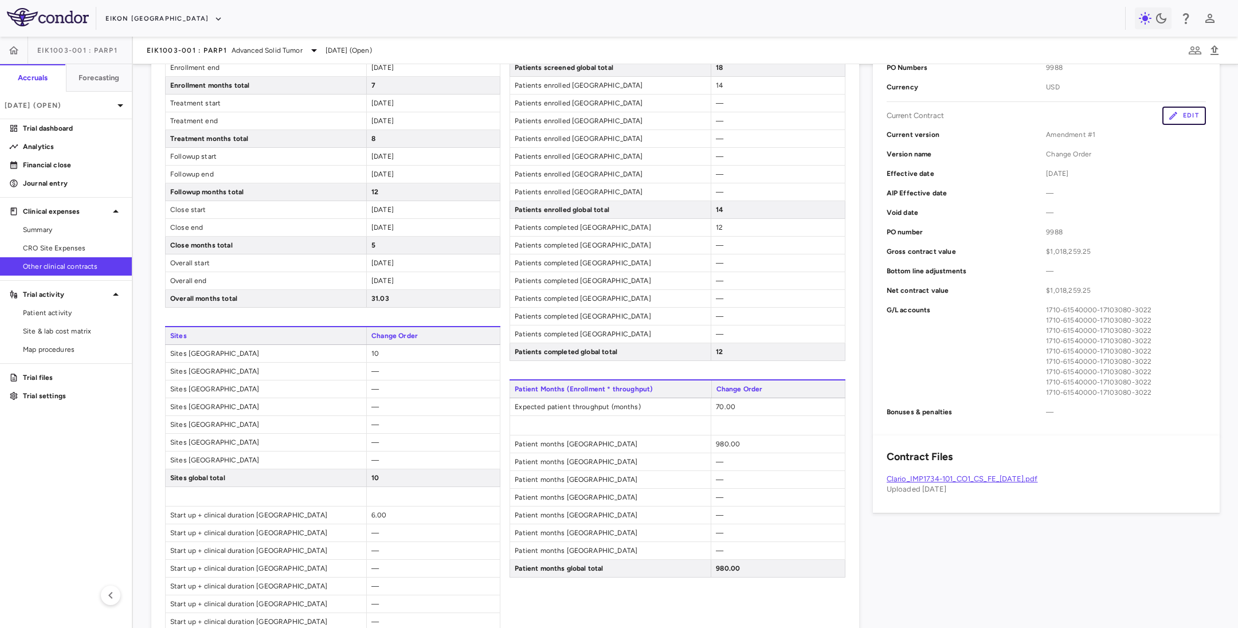
scroll to position [0, 0]
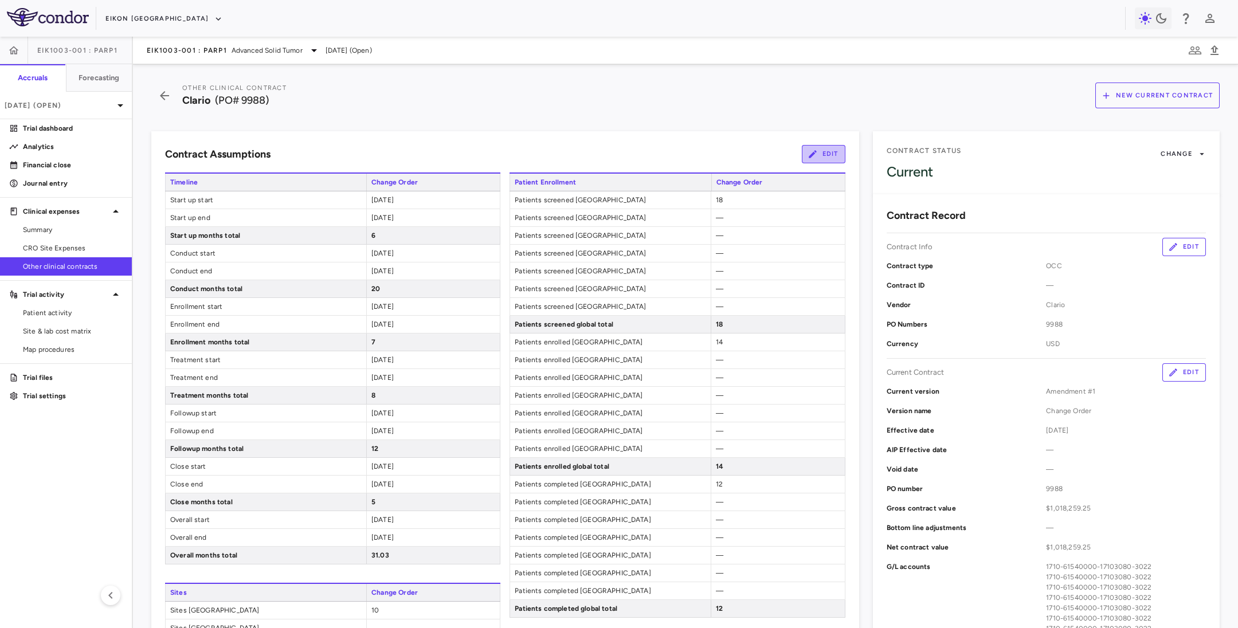
click at [822, 153] on button "Edit" at bounding box center [824, 154] width 44 height 18
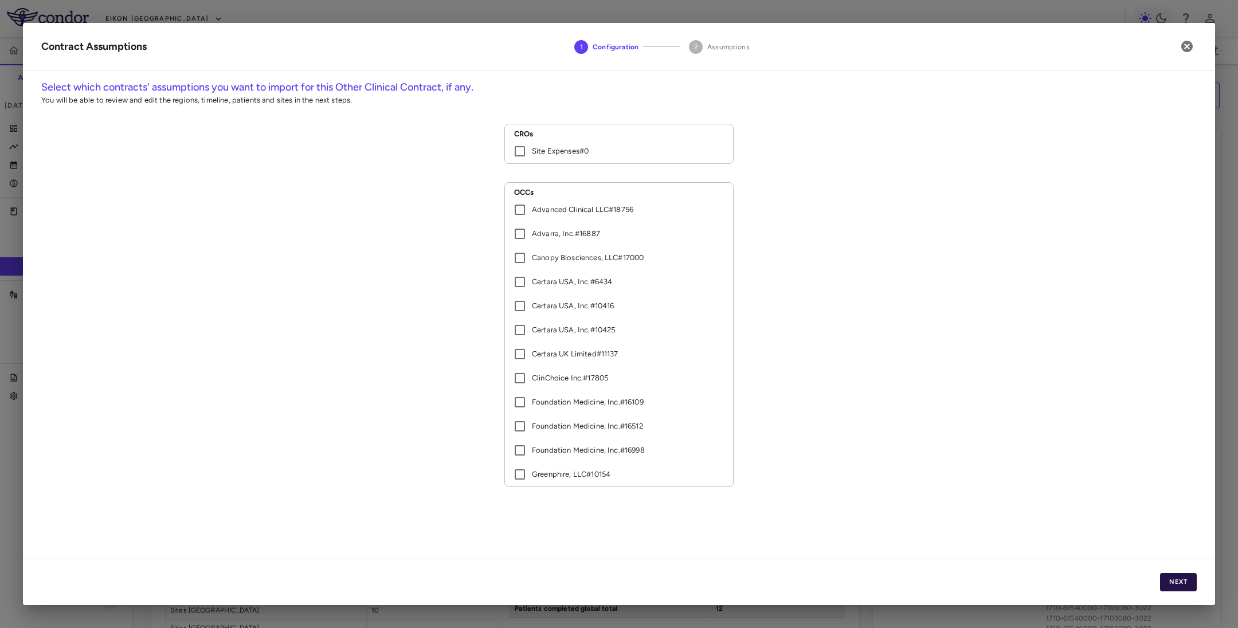
click at [1178, 585] on button "Next" at bounding box center [1178, 582] width 37 height 18
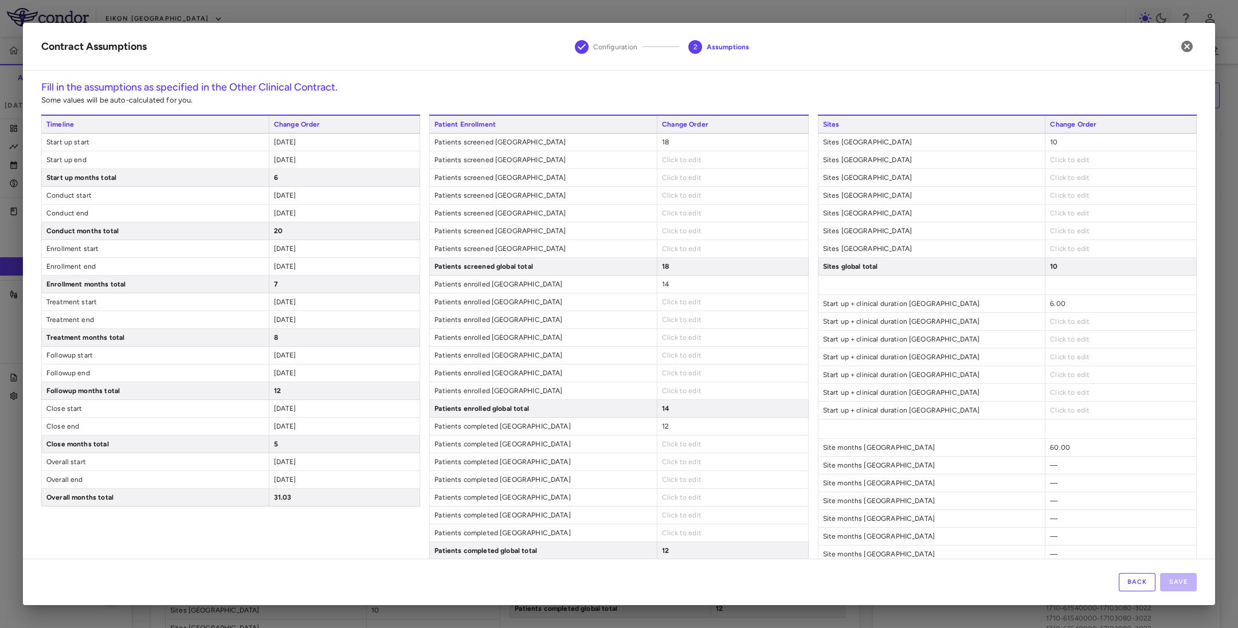
click at [312, 261] on div "[DATE]" at bounding box center [344, 266] width 151 height 17
click at [296, 252] on span "[DATE]" at bounding box center [285, 249] width 22 height 8
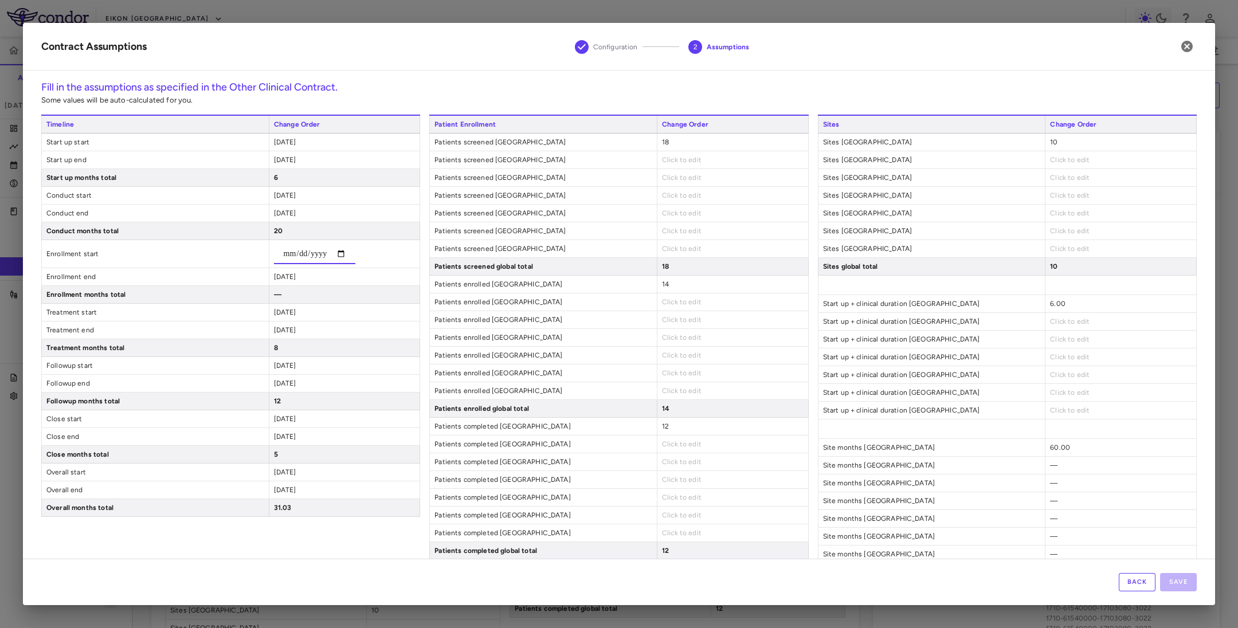
click at [309, 258] on input "date" at bounding box center [314, 254] width 81 height 21
click at [303, 260] on input "date" at bounding box center [314, 254] width 81 height 21
click at [325, 256] on input "date" at bounding box center [314, 254] width 81 height 21
click at [322, 256] on input "date" at bounding box center [314, 254] width 81 height 21
click at [274, 285] on div "Timeline Change Order Start up start [DATE] Start up end [DATE] Start up months…" at bounding box center [230, 446] width 379 height 662
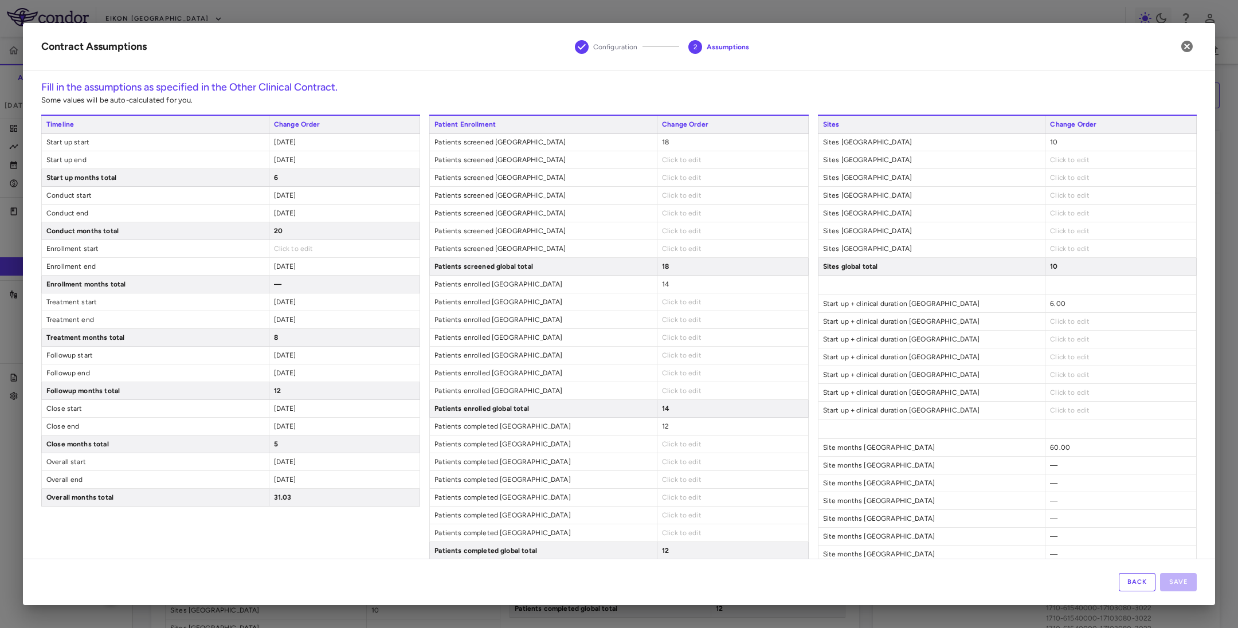
click at [279, 273] on div "[DATE]" at bounding box center [344, 266] width 151 height 17
click at [277, 270] on span "[DATE]" at bounding box center [285, 266] width 22 height 8
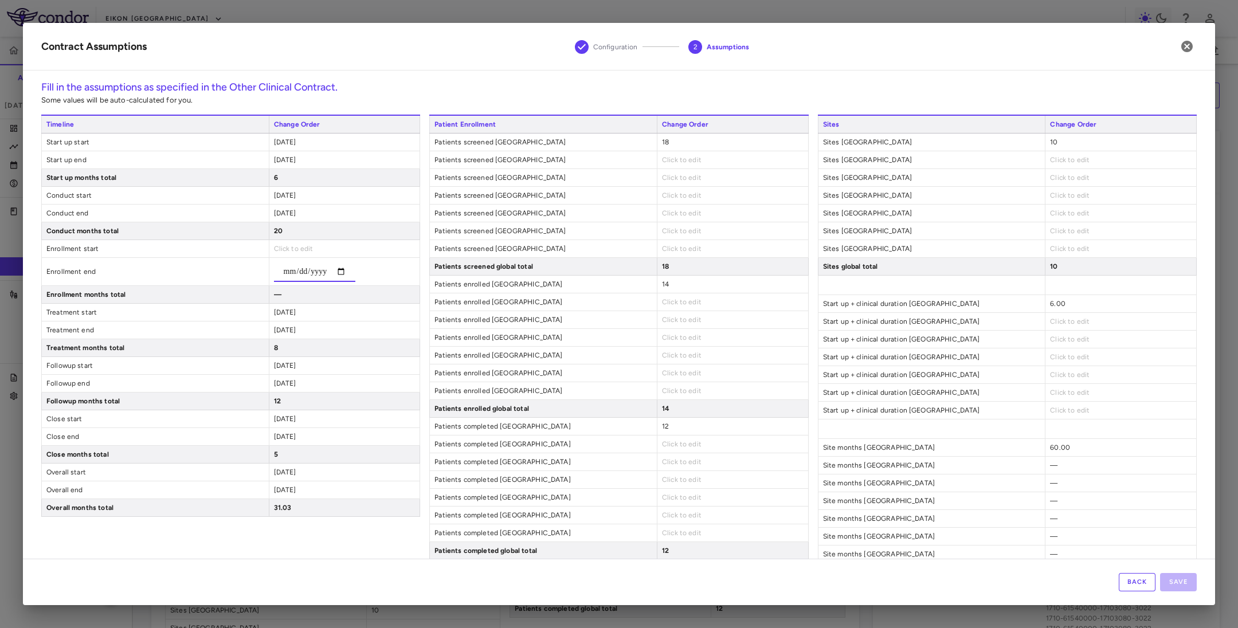
click at [303, 277] on input "date" at bounding box center [314, 271] width 81 height 21
click at [325, 277] on input "date" at bounding box center [314, 271] width 81 height 21
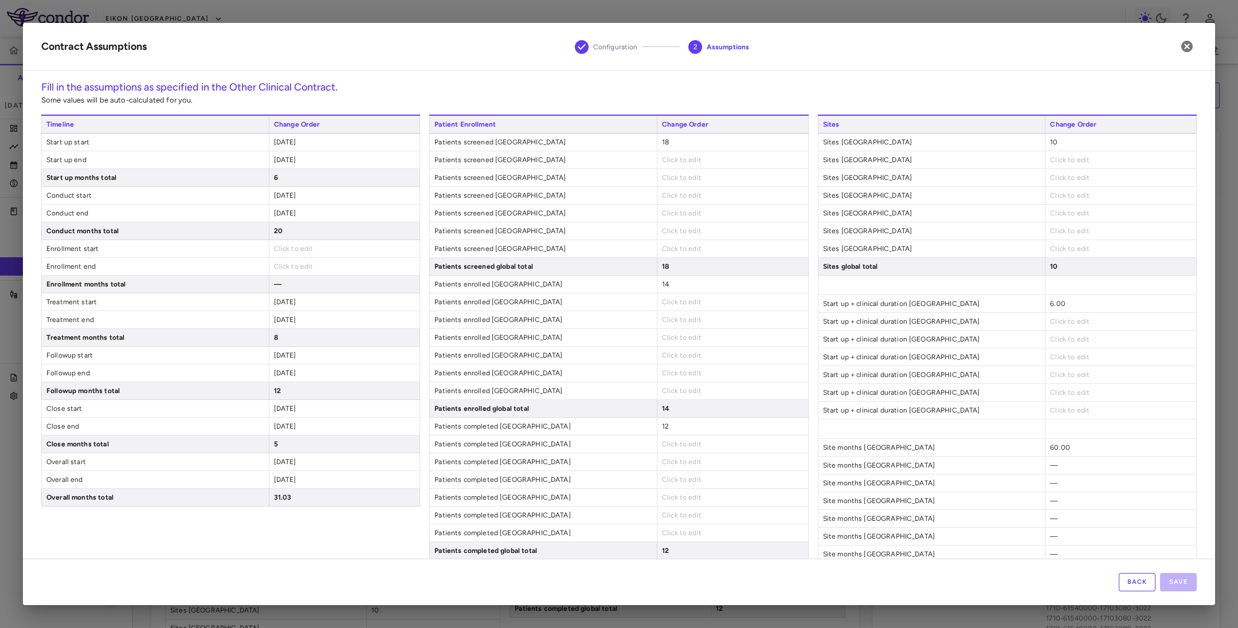
click at [279, 316] on div "Timeline Change Order Start up start [DATE] Start up end [DATE] Start up months…" at bounding box center [230, 446] width 379 height 662
click at [283, 304] on span "[DATE]" at bounding box center [285, 302] width 22 height 8
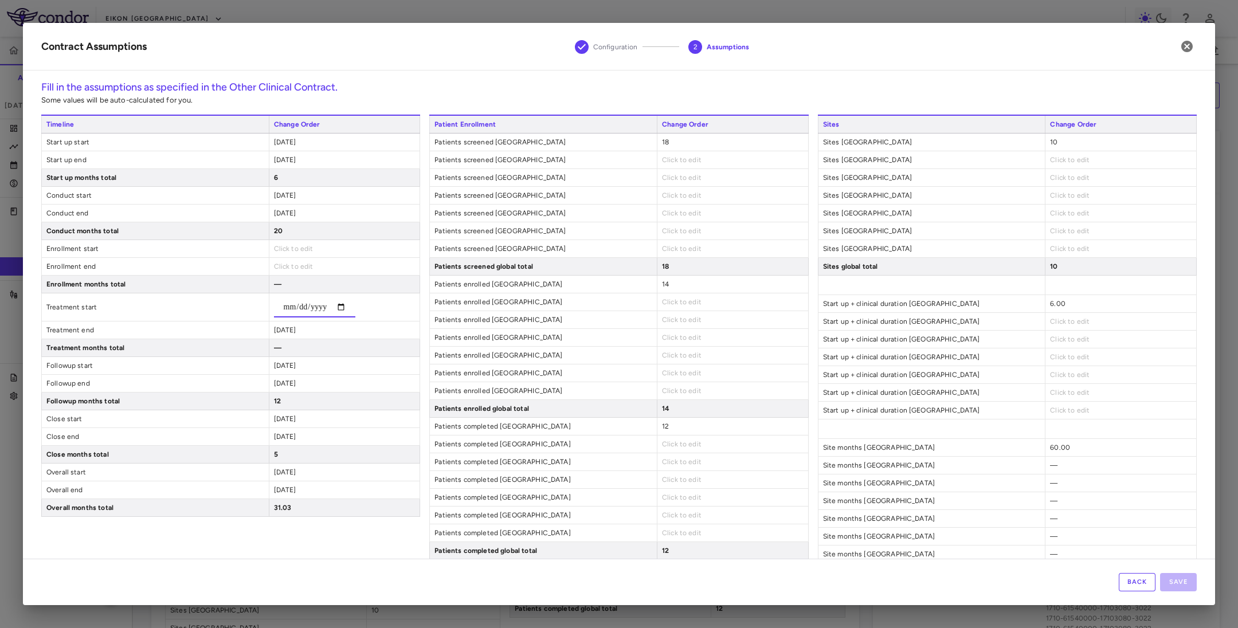
click at [304, 309] on input "date" at bounding box center [314, 307] width 81 height 21
click at [320, 309] on input "date" at bounding box center [314, 307] width 81 height 21
click at [283, 334] on div "Timeline Change Order Start up start [DATE] Start up end [DATE] Start up months…" at bounding box center [230, 446] width 379 height 662
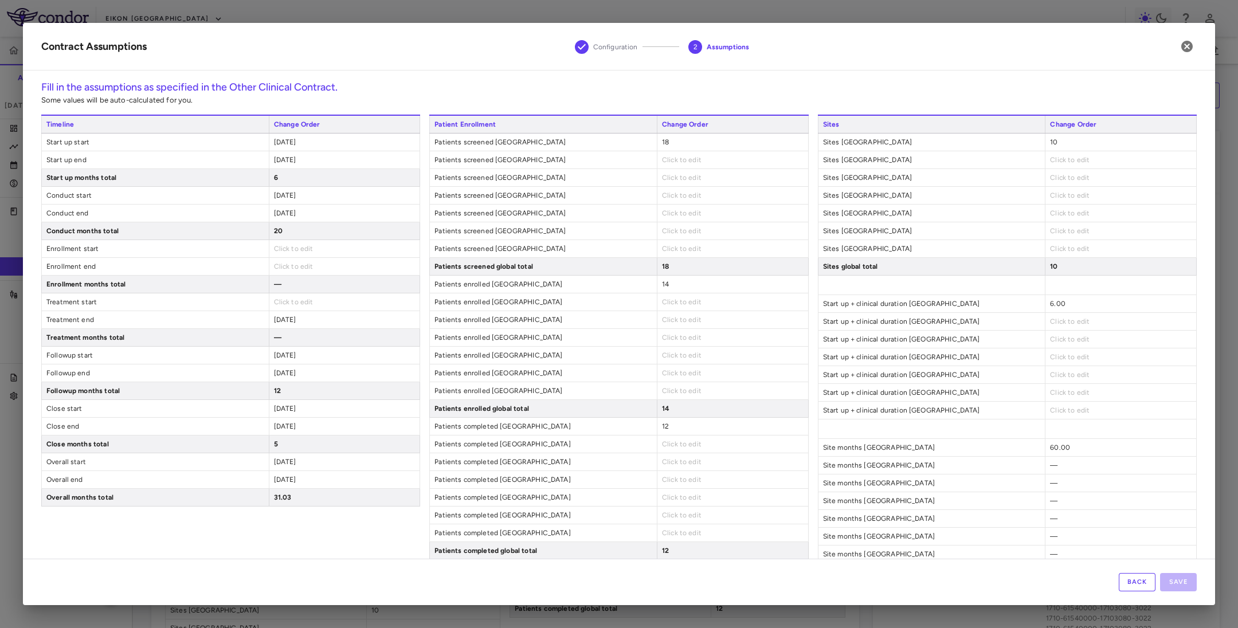
click at [277, 323] on span "[DATE]" at bounding box center [285, 320] width 22 height 8
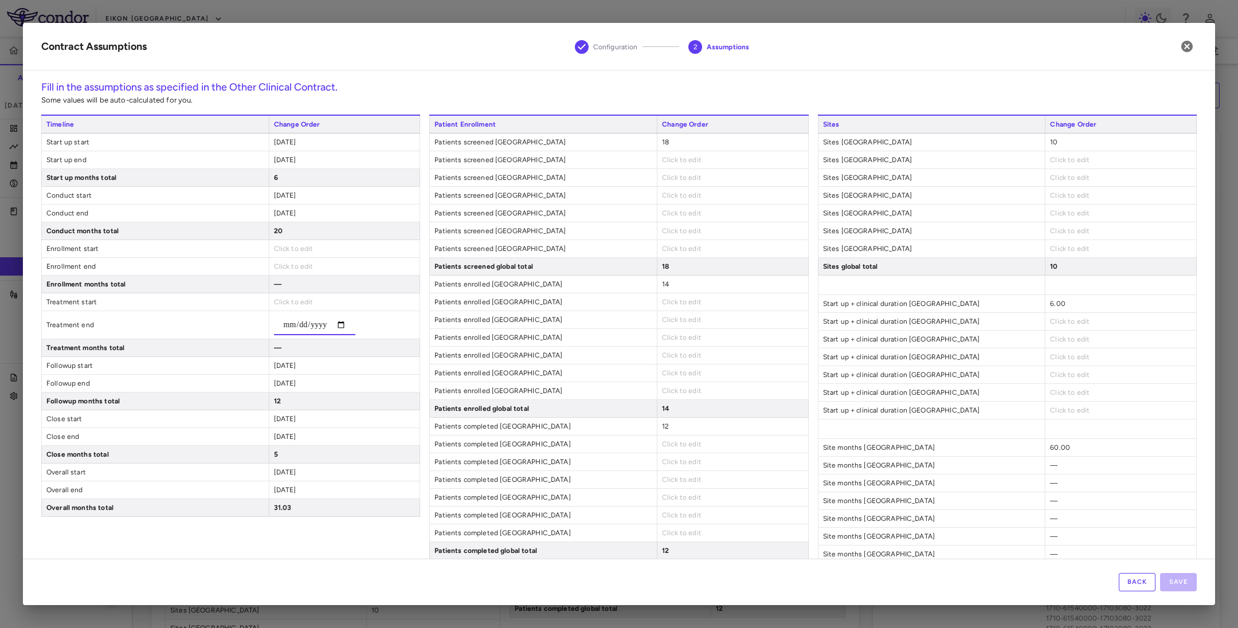
click at [303, 327] on input "date" at bounding box center [314, 325] width 81 height 21
click at [320, 325] on input "date" at bounding box center [314, 325] width 81 height 21
click at [277, 368] on div "Timeline Change Order Start up start [DATE] Start up end [DATE] Start up months…" at bounding box center [230, 446] width 379 height 662
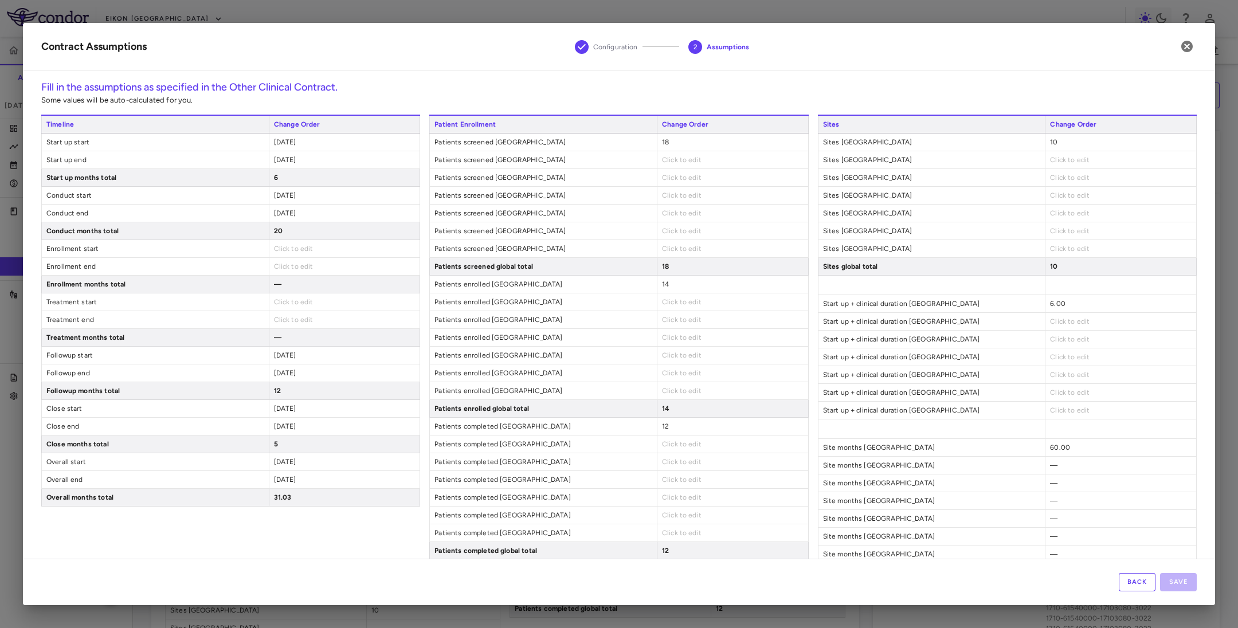
click at [279, 359] on span "[DATE]" at bounding box center [285, 355] width 22 height 8
click at [304, 365] on input "date" at bounding box center [314, 360] width 81 height 21
click at [321, 364] on input "date" at bounding box center [314, 360] width 81 height 21
click at [277, 386] on div "Timeline Change Order Start up start [DATE] Start up end [DATE] Start up months…" at bounding box center [230, 446] width 379 height 662
click at [279, 377] on span "[DATE]" at bounding box center [285, 373] width 22 height 8
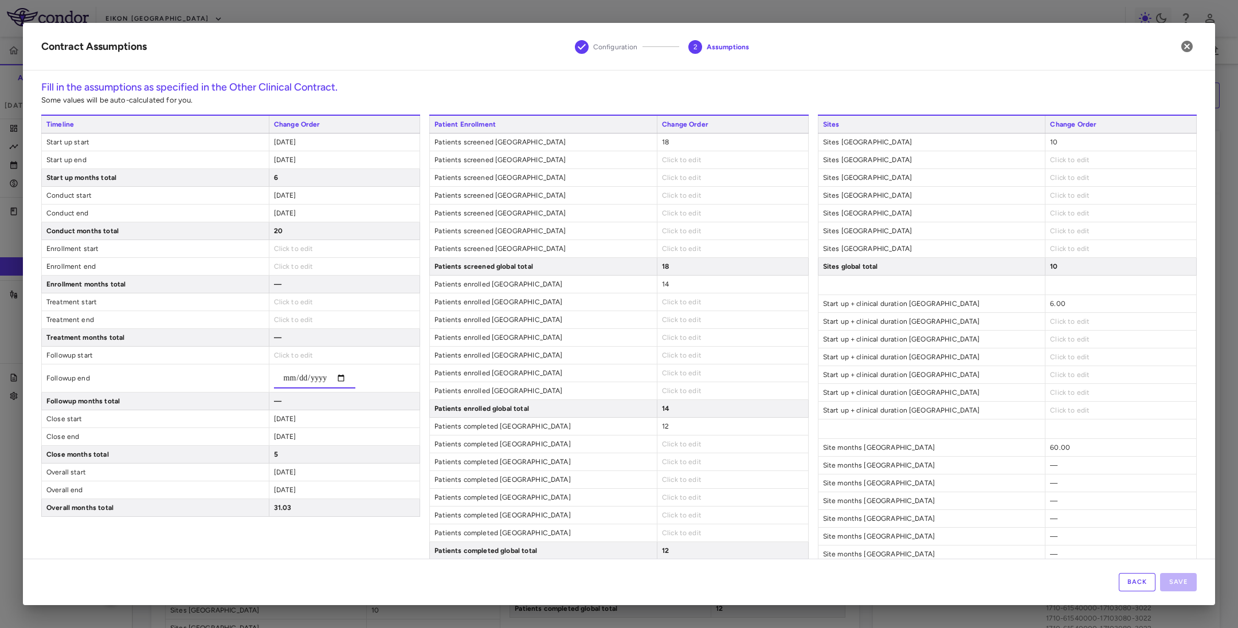
click at [303, 381] on input "date" at bounding box center [314, 378] width 81 height 21
click at [323, 384] on input "date" at bounding box center [314, 378] width 81 height 21
click at [275, 425] on div "Timeline Change Order Start up start [DATE] Start up end [DATE] Start up months…" at bounding box center [230, 446] width 379 height 662
click at [282, 413] on span "[DATE]" at bounding box center [285, 409] width 22 height 8
type input "**********"
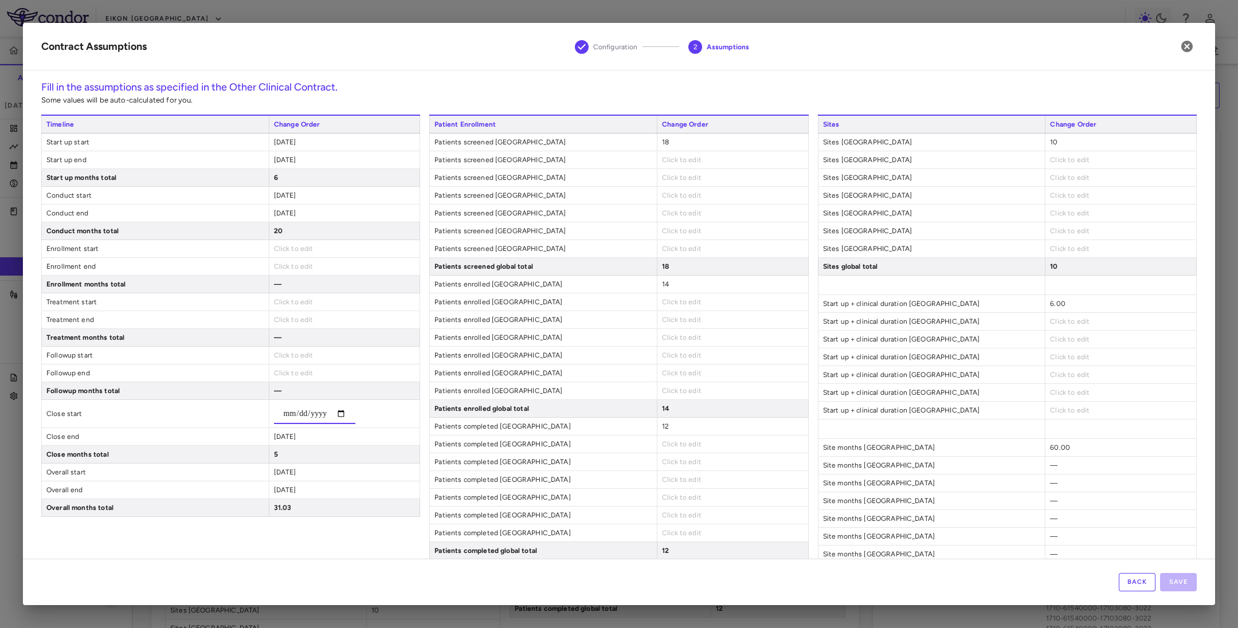
click at [312, 361] on div "Click to edit" at bounding box center [344, 355] width 151 height 17
click at [281, 253] on span "Click to edit" at bounding box center [294, 249] width 40 height 8
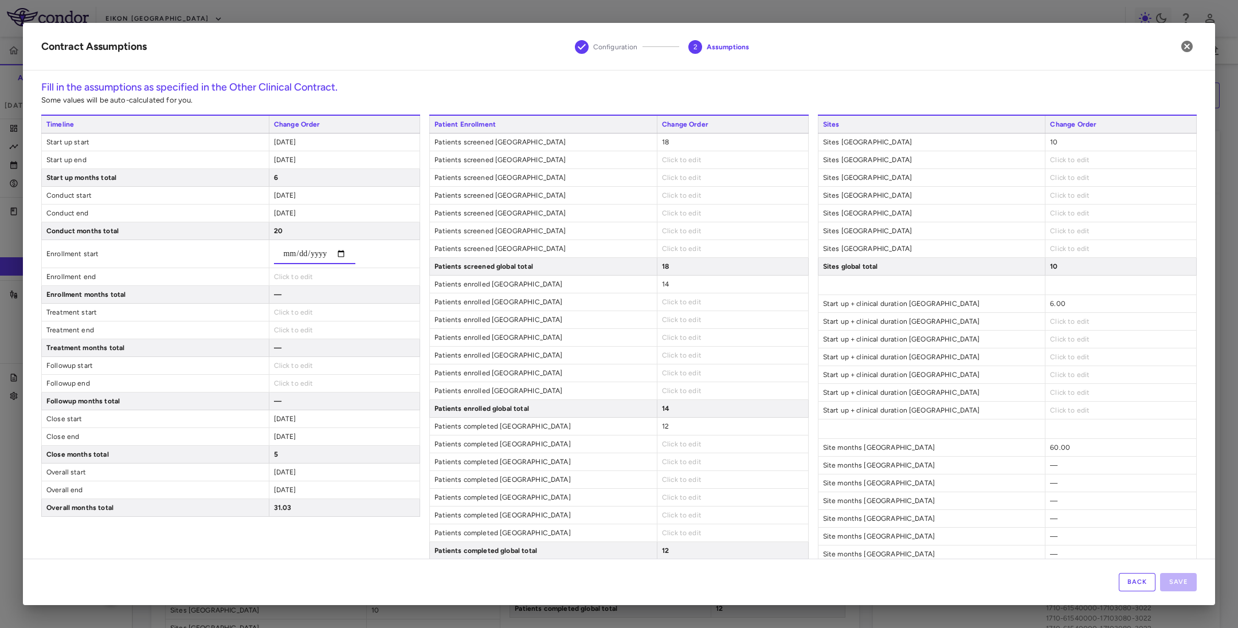
click at [285, 257] on input "date" at bounding box center [314, 254] width 81 height 21
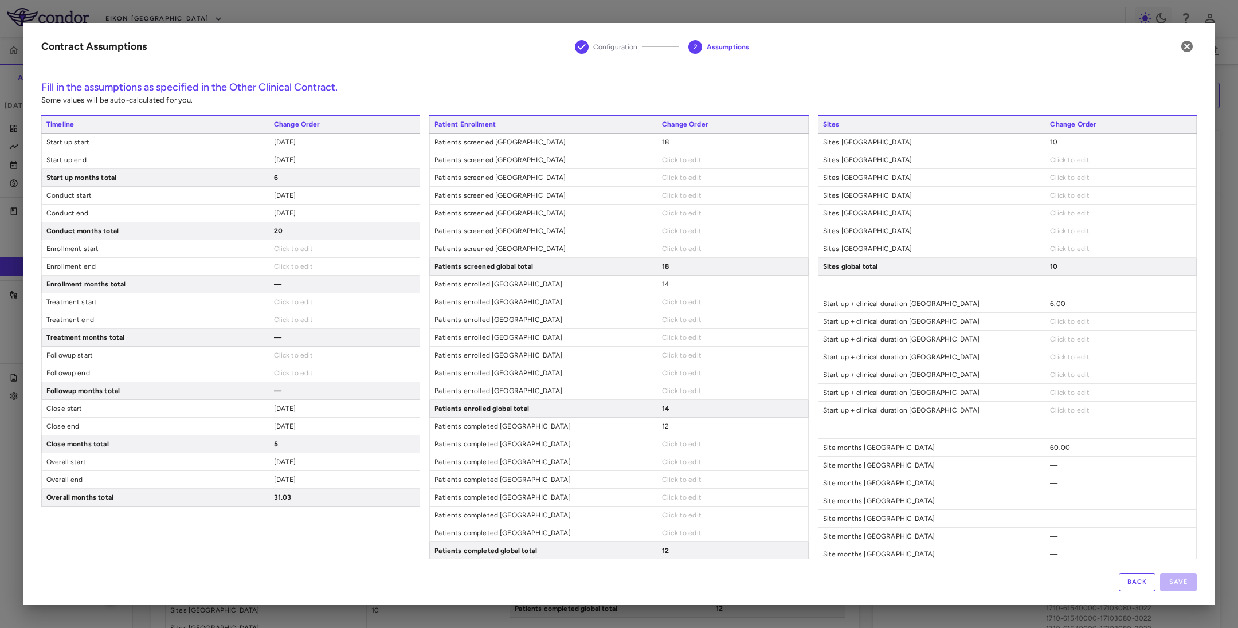
click at [676, 160] on span "Click to edit" at bounding box center [682, 160] width 40 height 8
click at [673, 162] on span "Click to edit" at bounding box center [682, 160] width 40 height 8
type input "*"
click at [664, 181] on div "Click to edit" at bounding box center [732, 187] width 151 height 17
click at [662, 177] on span "Click to edit" at bounding box center [682, 178] width 40 height 8
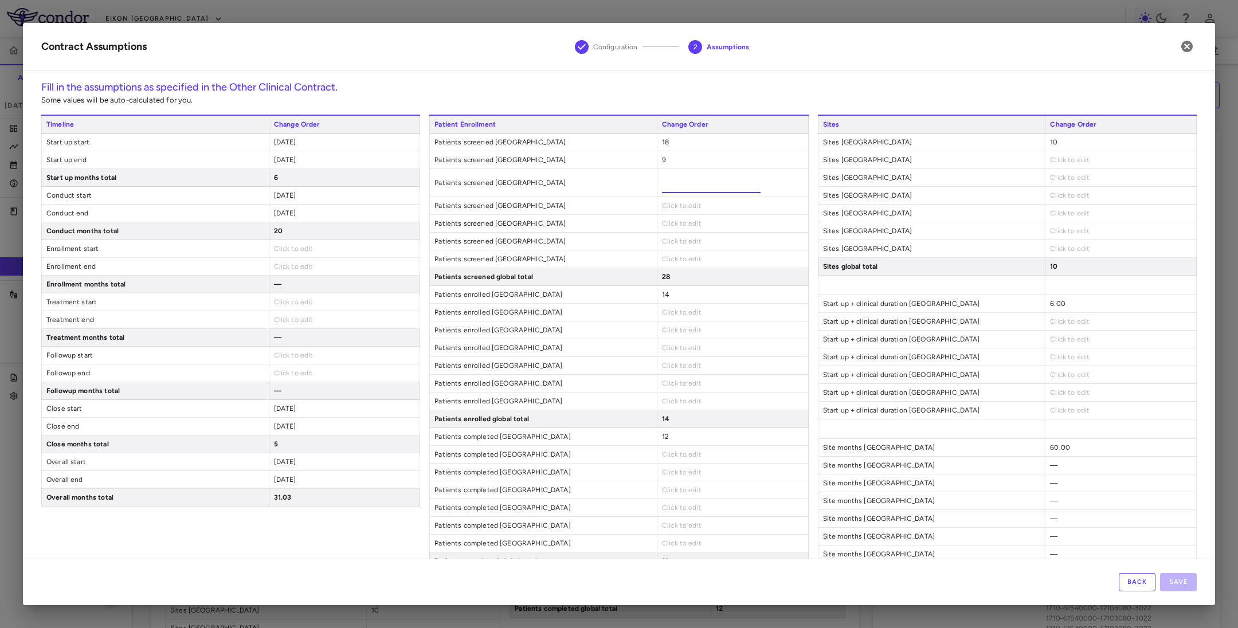
type input "**"
click at [664, 206] on div "Patient Enrollment Change Order Patients screened United States 18 Patients scr…" at bounding box center [618, 343] width 379 height 456
click at [667, 198] on span "Click to edit" at bounding box center [682, 195] width 40 height 8
type input "**"
click at [656, 226] on div "Patient Enrollment Change Order Patients screened United States 18 Patients scr…" at bounding box center [618, 337] width 379 height 445
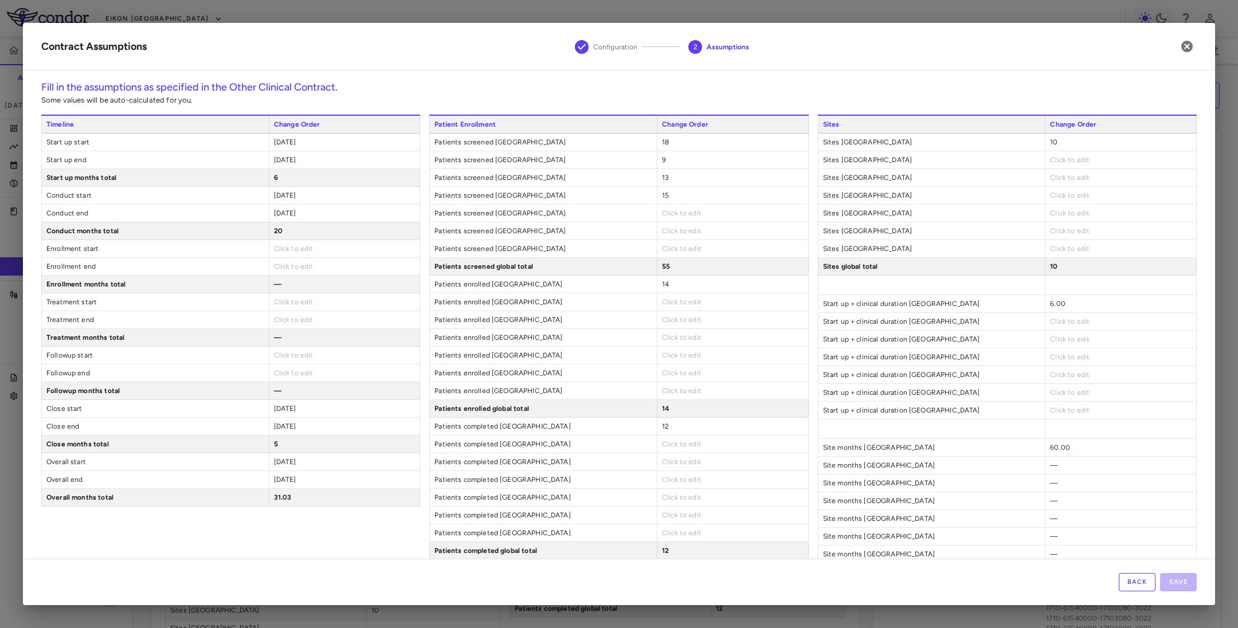
click at [667, 217] on span "Click to edit" at bounding box center [682, 213] width 40 height 8
type input "*"
click at [662, 242] on div "Patient Enrollment Change Order Patients screened United States 18 Patients scr…" at bounding box center [618, 337] width 379 height 445
click at [662, 229] on span "Click to edit" at bounding box center [682, 231] width 40 height 8
type input "**"
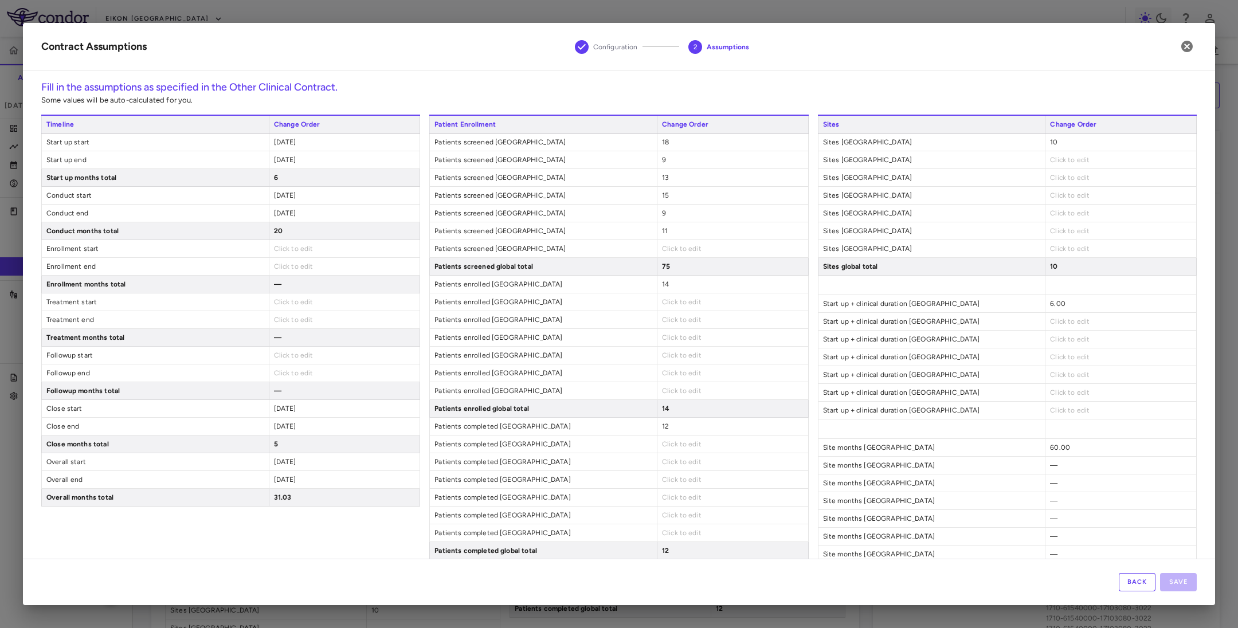
click at [664, 265] on div "Patient Enrollment Change Order Patients screened United States 18 Patients scr…" at bounding box center [618, 337] width 379 height 445
click at [662, 250] on span "Click to edit" at bounding box center [682, 249] width 40 height 8
type input "**"
click at [670, 311] on div "Click to edit" at bounding box center [732, 301] width 151 height 17
click at [662, 304] on span "Click to edit" at bounding box center [682, 302] width 40 height 8
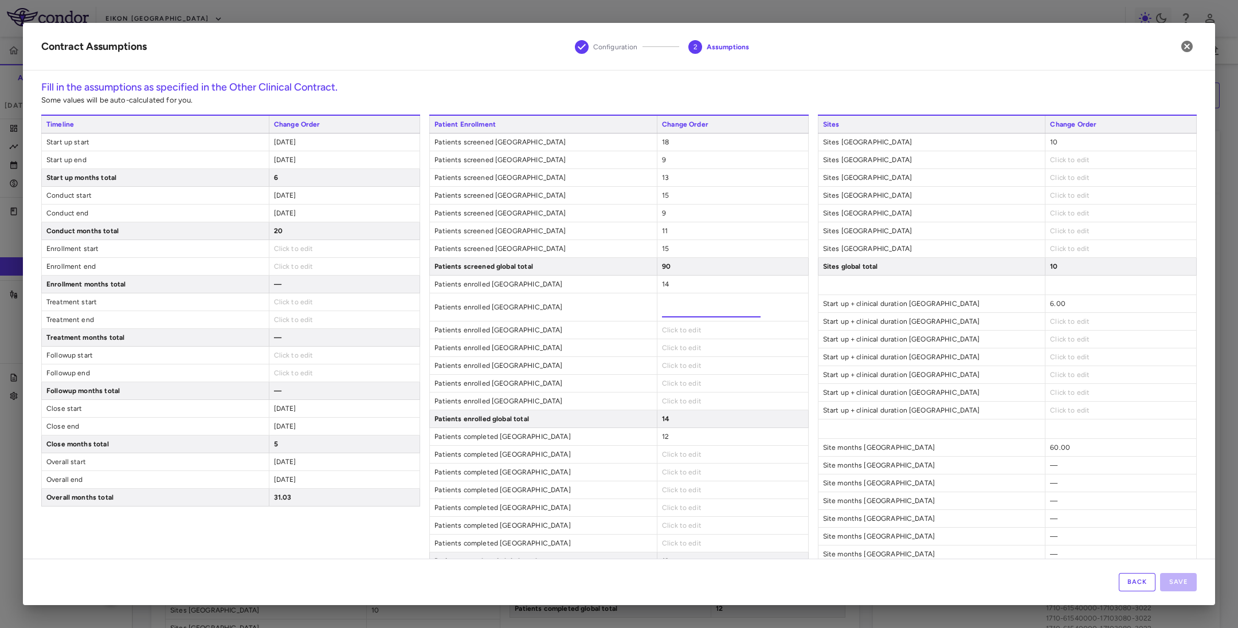
type input "*"
drag, startPoint x: 687, startPoint y: 334, endPoint x: 671, endPoint y: 331, distance: 15.7
click at [684, 334] on div "Patient Enrollment Change Order Patients screened United States 18 Patients scr…" at bounding box center [618, 337] width 379 height 445
click at [669, 327] on div "Click to edit" at bounding box center [732, 319] width 151 height 17
click at [668, 322] on span "Click to edit" at bounding box center [682, 320] width 40 height 8
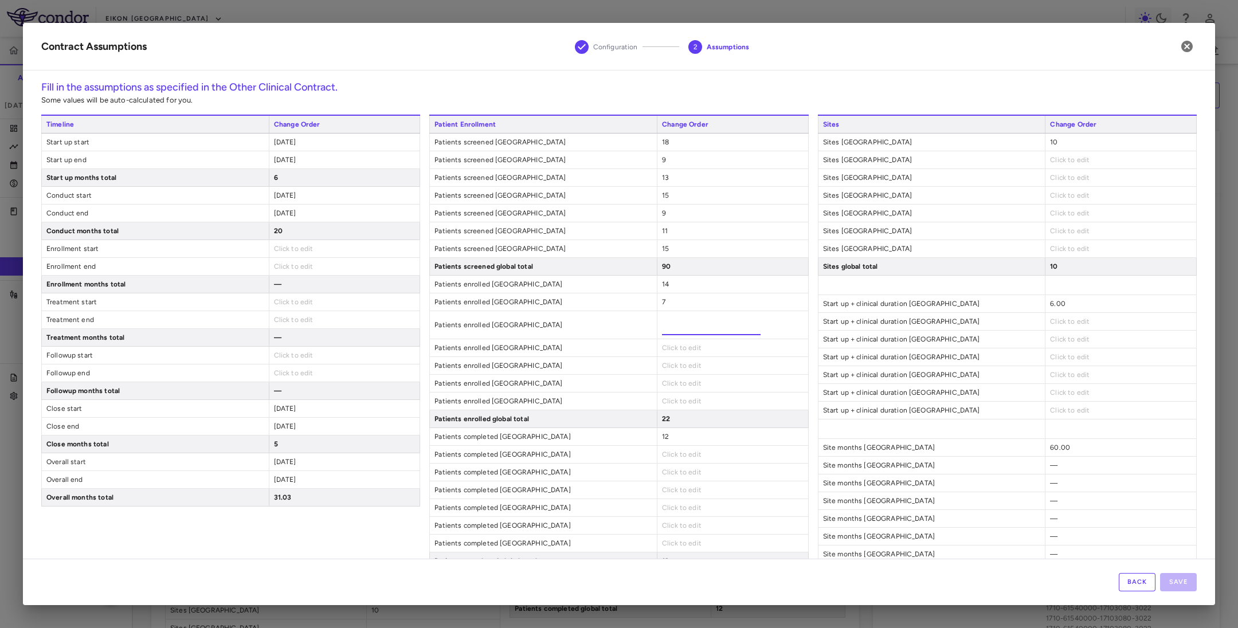
type input "**"
click at [662, 352] on div "Patient Enrollment Change Order Patients screened United States 18 Patients scr…" at bounding box center [618, 343] width 379 height 456
click at [662, 338] on span "Click to edit" at bounding box center [682, 338] width 40 height 8
type input "**"
click at [671, 364] on div "Click to edit" at bounding box center [732, 355] width 151 height 17
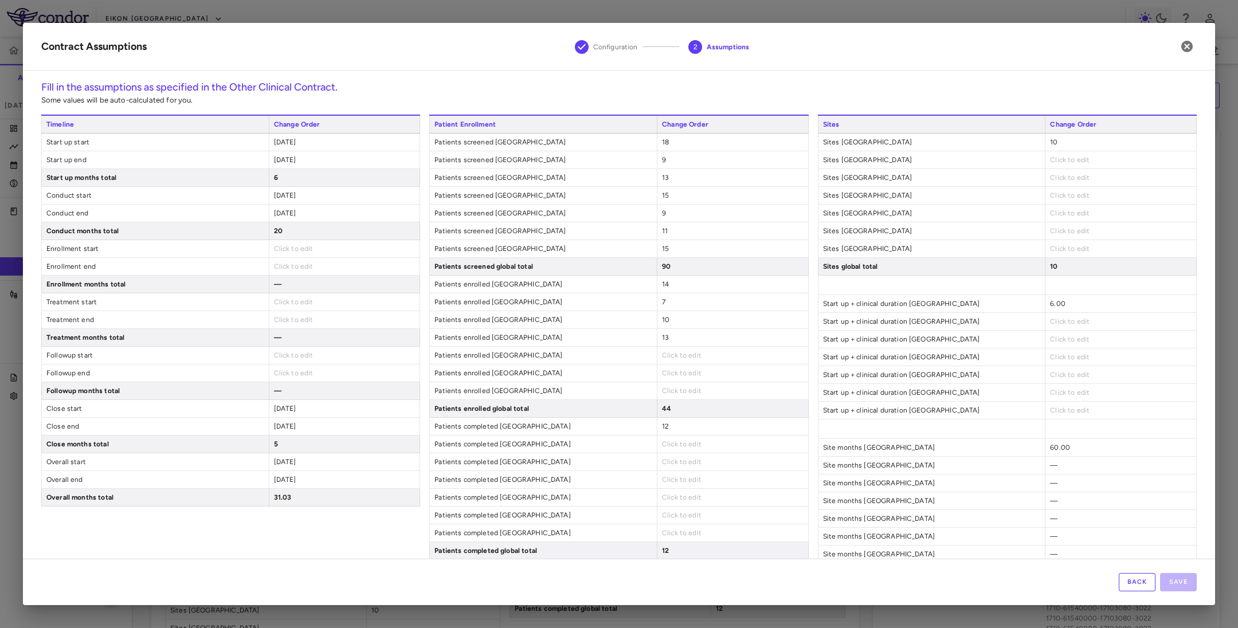
click at [670, 359] on span "Click to edit" at bounding box center [682, 355] width 40 height 8
type input "*"
click at [662, 390] on div "Patient Enrollment Change Order Patients screened United States 18 Patients scr…" at bounding box center [618, 343] width 379 height 456
click at [662, 377] on span "Click to edit" at bounding box center [682, 373] width 40 height 8
type input "*"
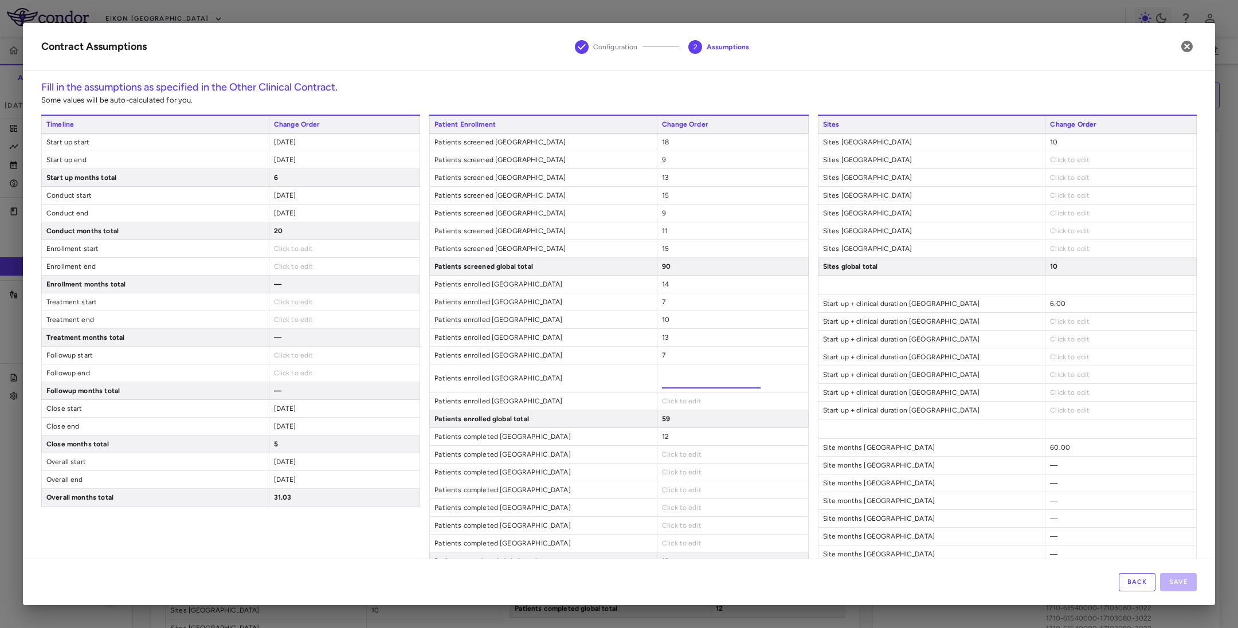
click at [668, 398] on div "Click to edit" at bounding box center [732, 401] width 151 height 17
click at [664, 395] on span "Click to edit" at bounding box center [682, 391] width 40 height 8
type input "**"
click at [726, 435] on div "12" at bounding box center [732, 426] width 151 height 17
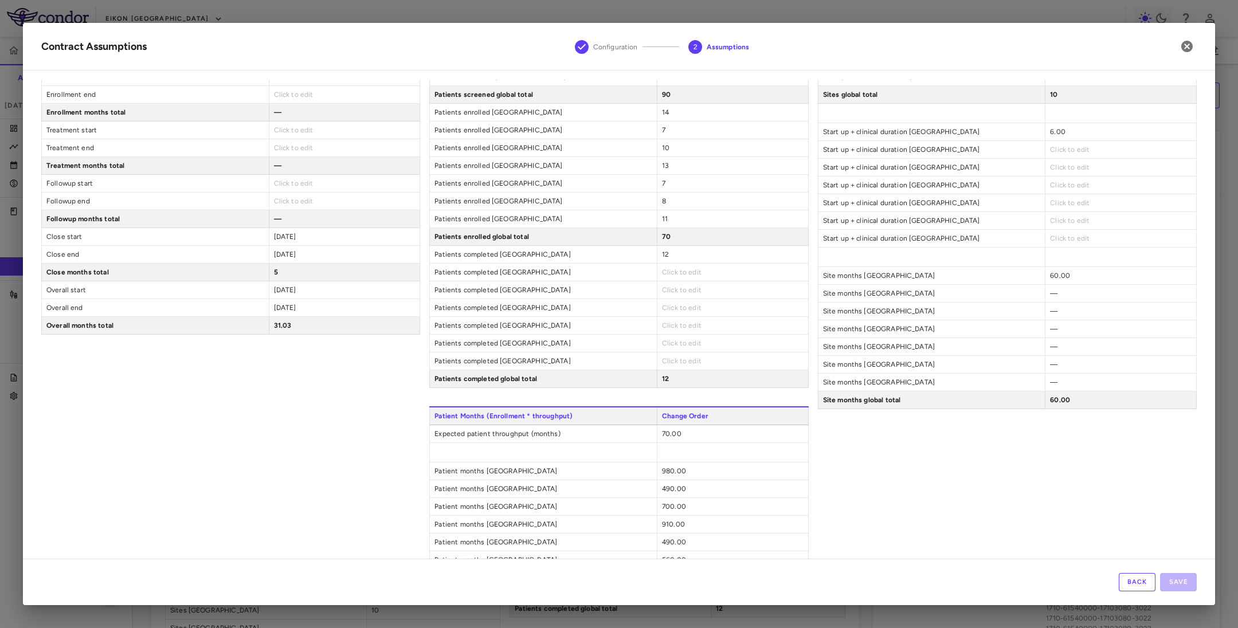
click at [666, 276] on span "Click to edit" at bounding box center [682, 272] width 40 height 8
click at [687, 281] on div "Click to edit" at bounding box center [732, 272] width 151 height 17
click at [666, 273] on span "Click to edit" at bounding box center [682, 272] width 40 height 8
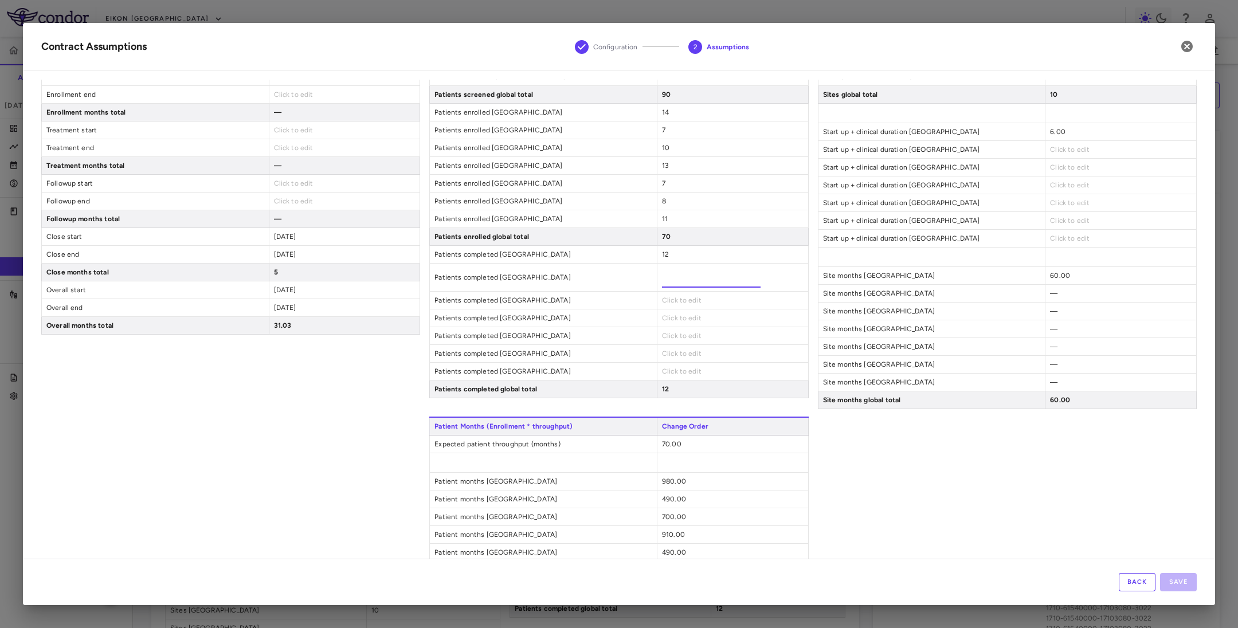
type input "*"
click at [662, 303] on div "Click to edit" at bounding box center [732, 300] width 151 height 17
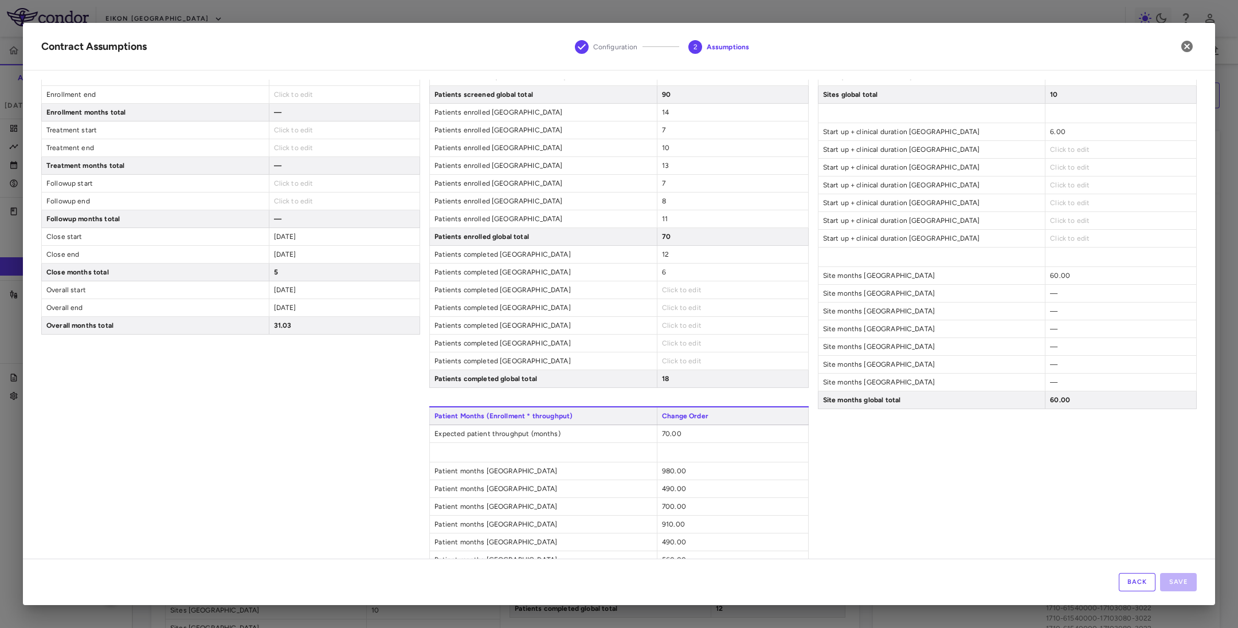
click at [664, 293] on span "Click to edit" at bounding box center [682, 290] width 40 height 8
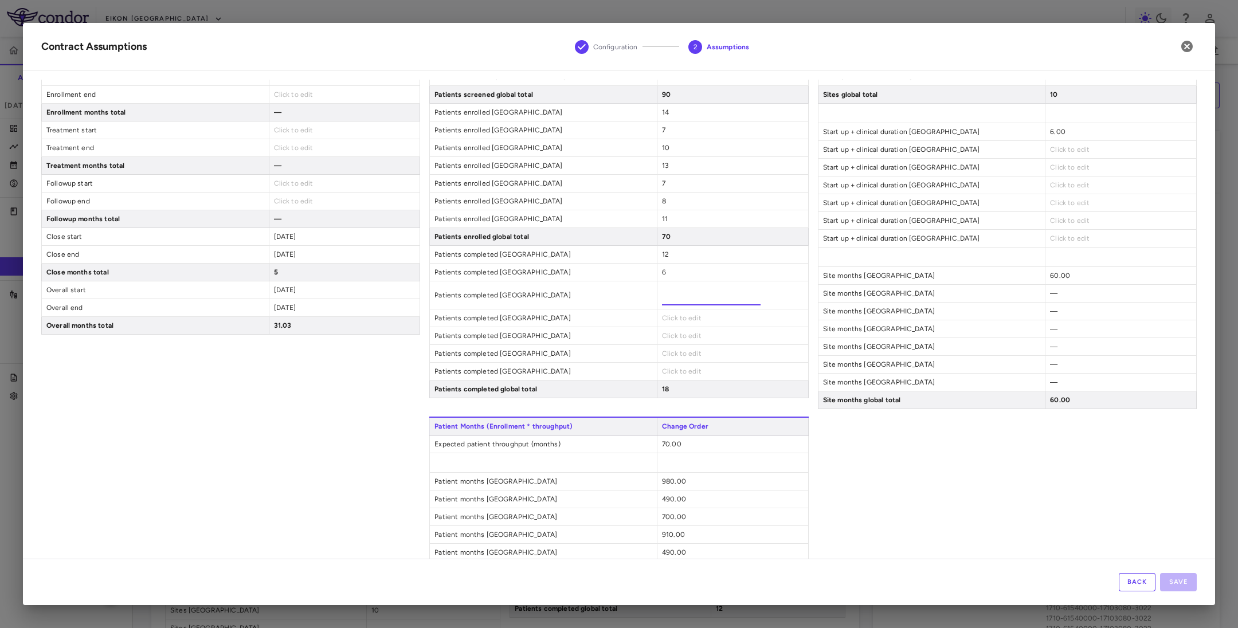
type input "*"
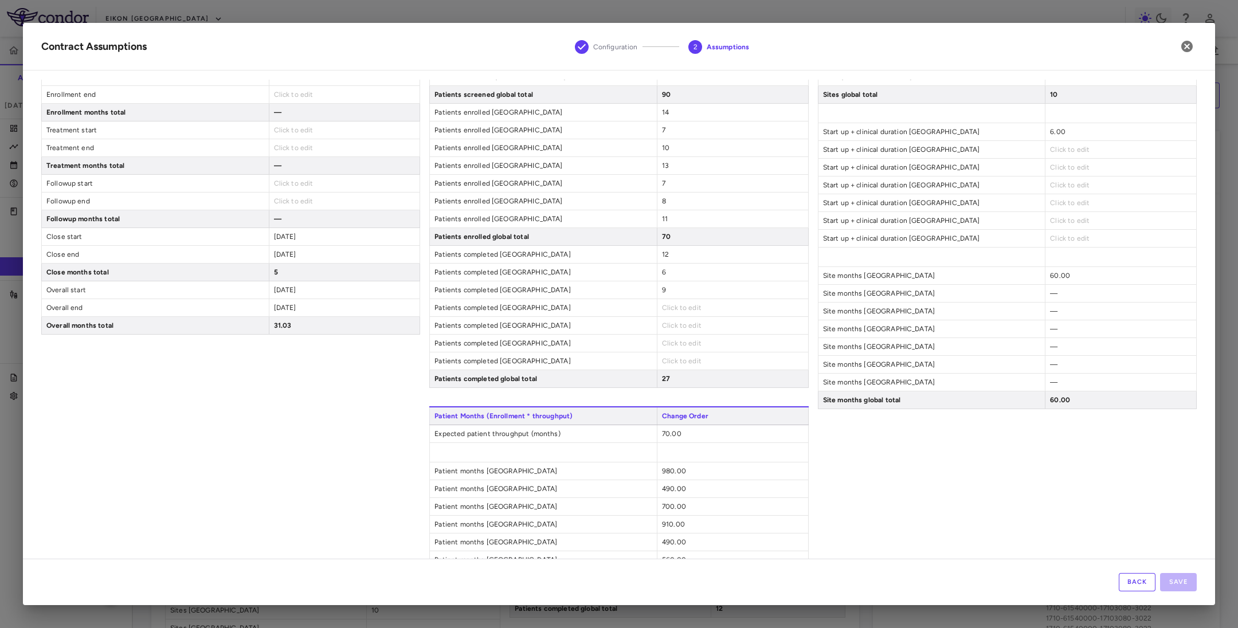
click at [671, 323] on div "Patient Enrollment Change Order Patients screened United States 18 Patients scr…" at bounding box center [618, 165] width 379 height 445
click at [662, 312] on span "Click to edit" at bounding box center [682, 308] width 40 height 8
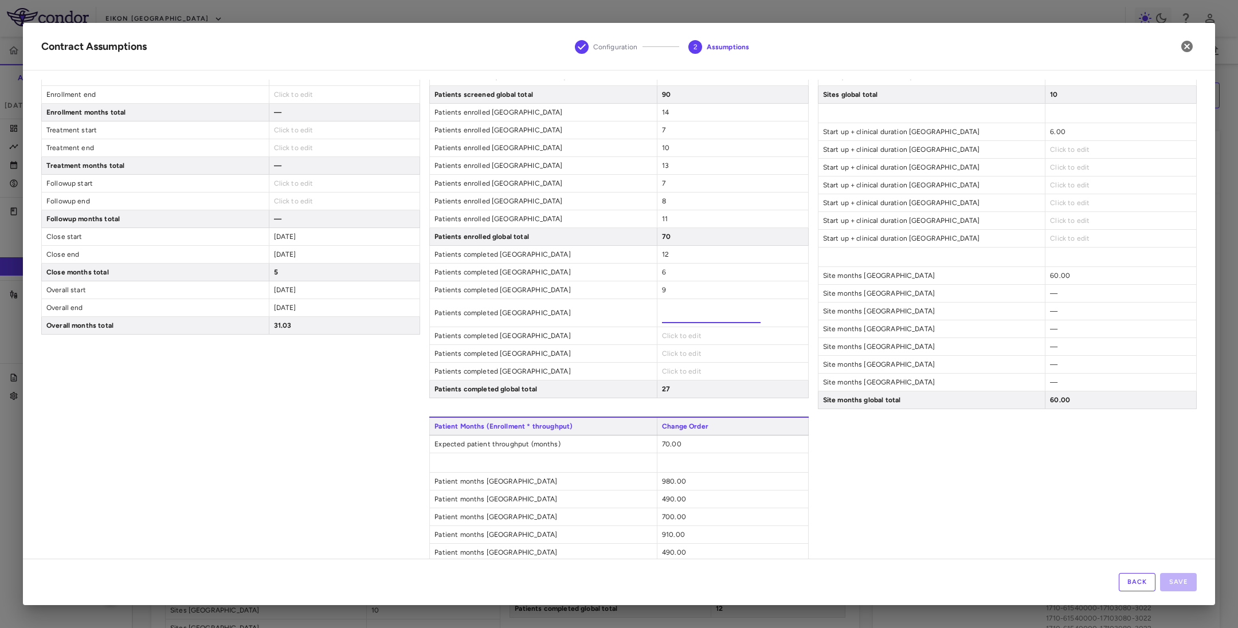
type input "**"
click at [679, 339] on div "Click to edit" at bounding box center [732, 335] width 151 height 17
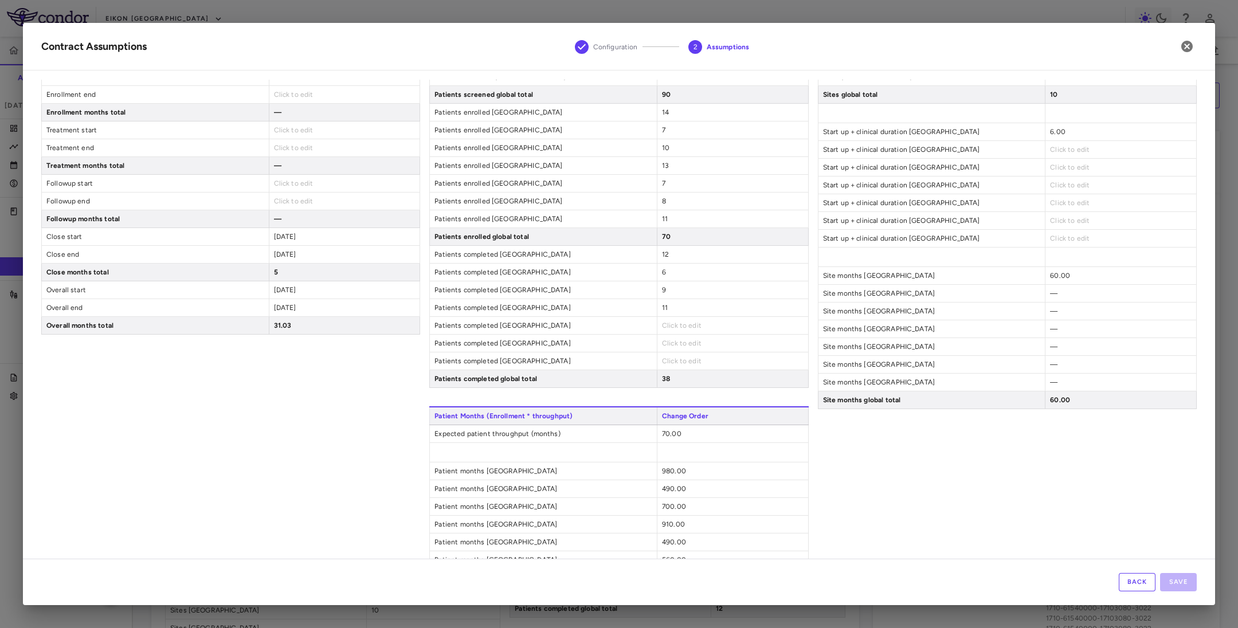
click at [669, 330] on span "Click to edit" at bounding box center [682, 325] width 40 height 8
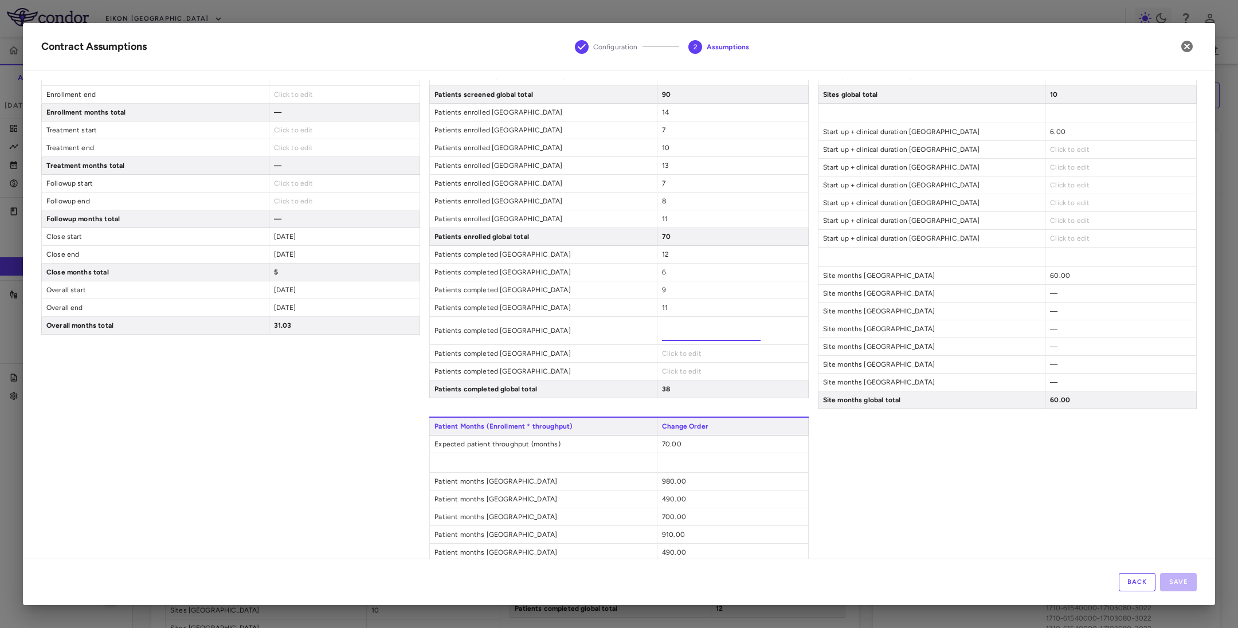
type input "*"
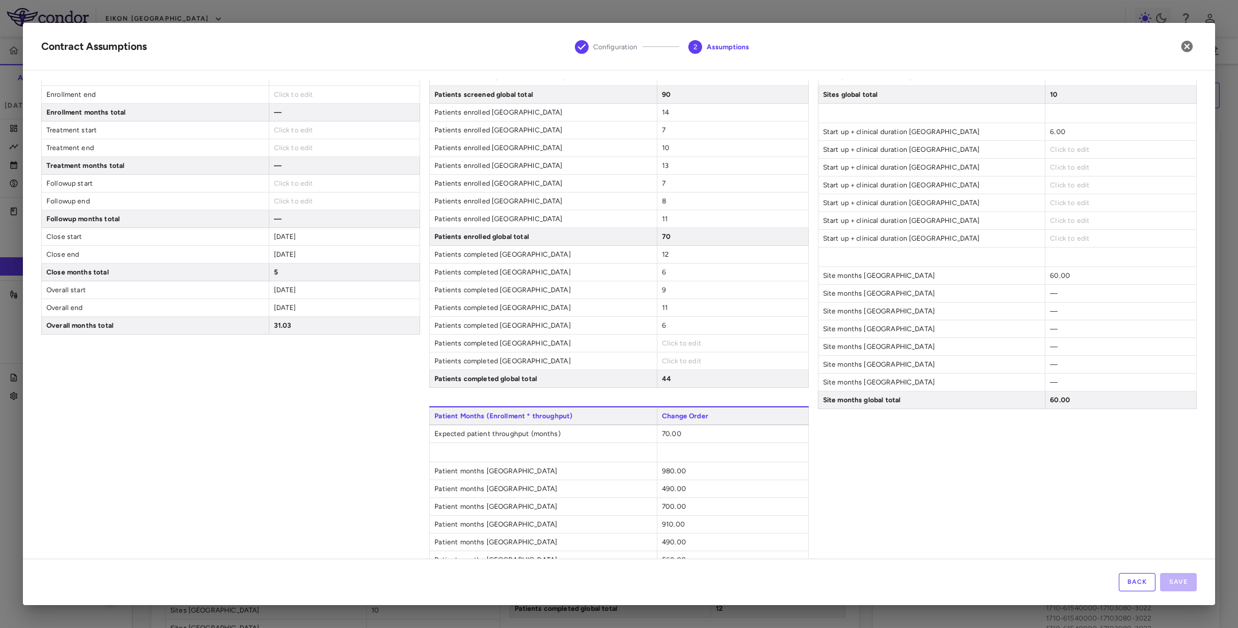
click at [668, 358] on div "Patient Enrollment Change Order Patients screened United States 18 Patients scr…" at bounding box center [618, 165] width 379 height 445
click at [662, 347] on span "Click to edit" at bounding box center [682, 343] width 40 height 8
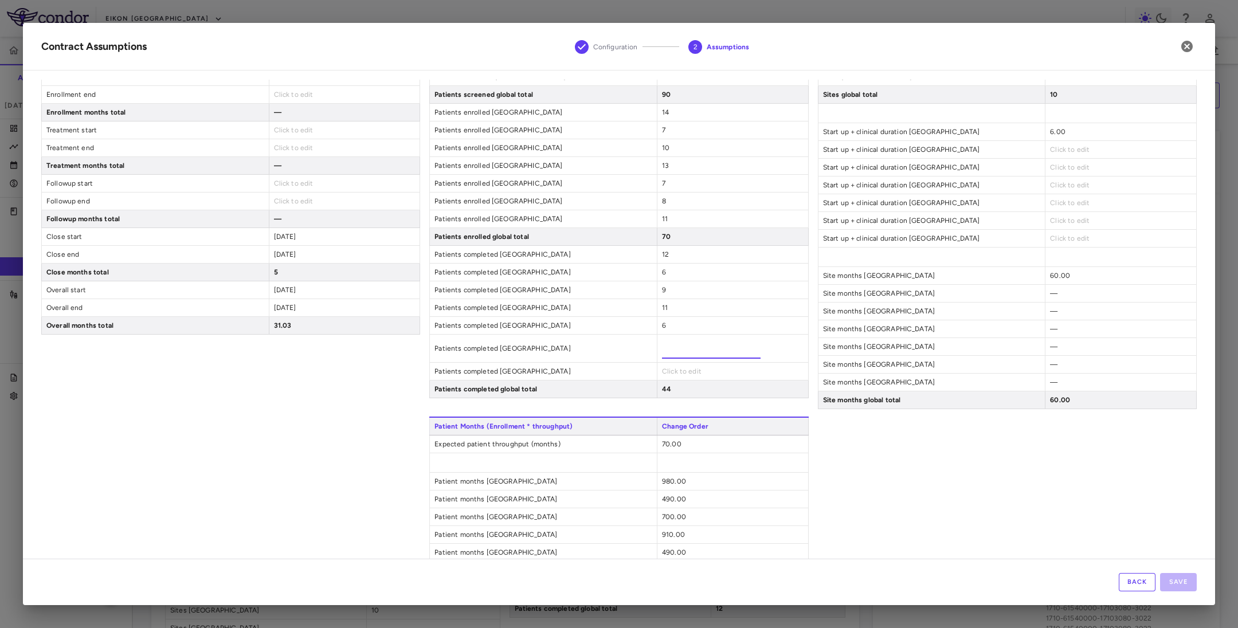
type input "*"
click at [678, 375] on div "Click to edit" at bounding box center [732, 371] width 151 height 17
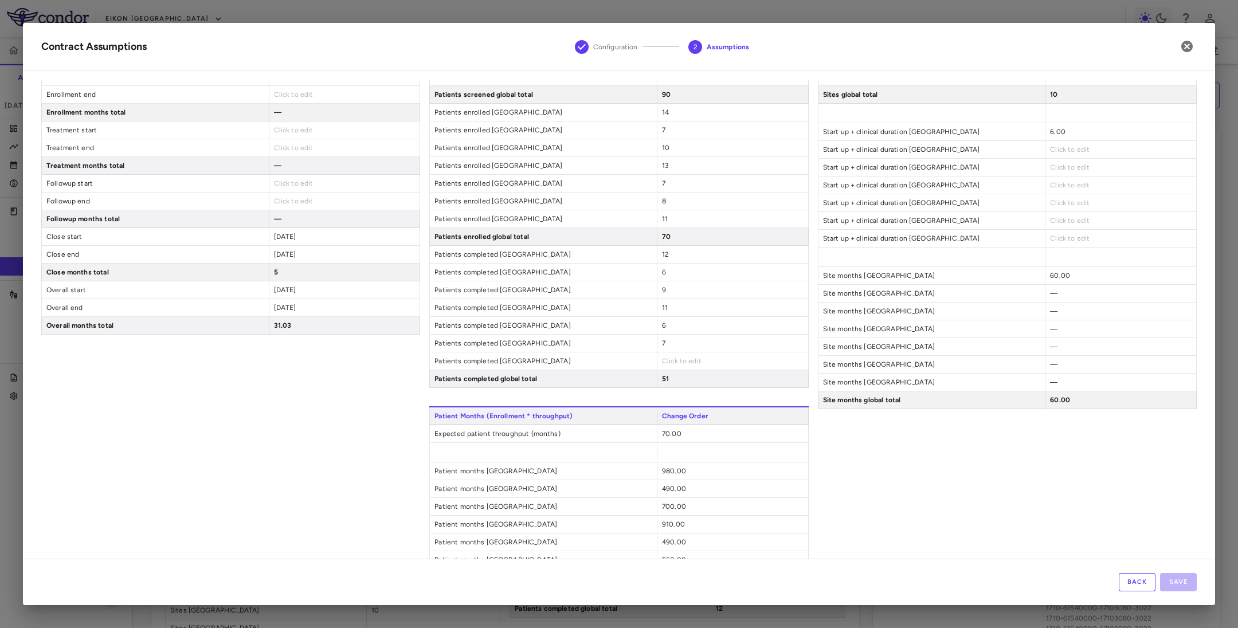
click at [676, 365] on span "Click to edit" at bounding box center [682, 361] width 40 height 8
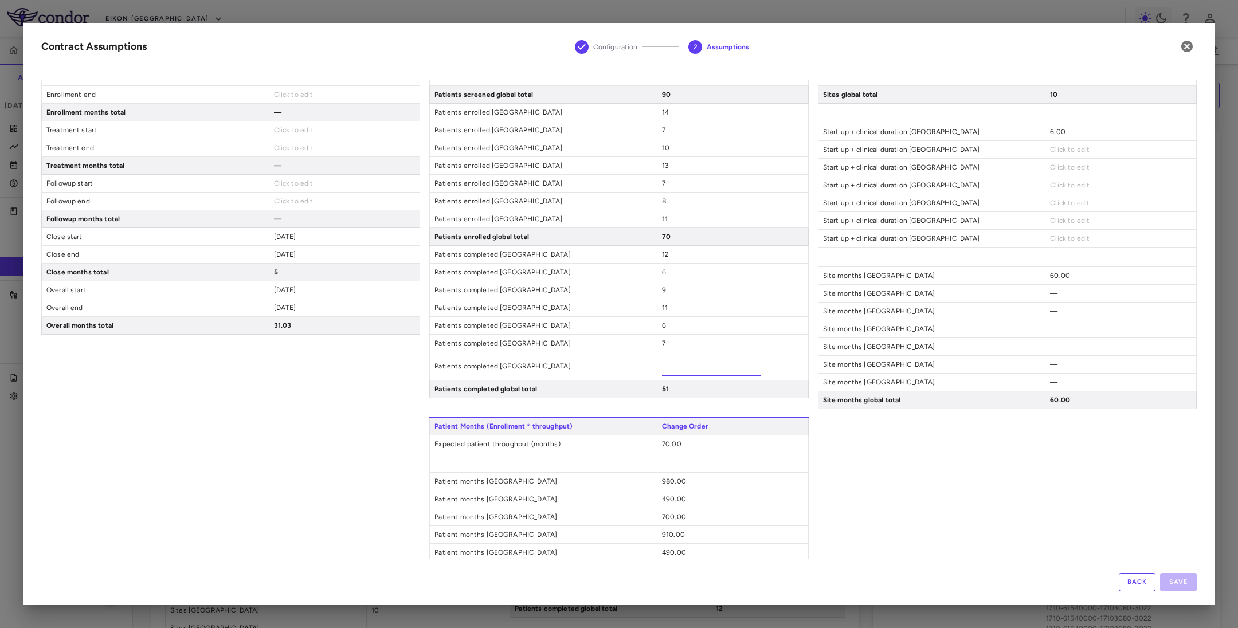
type input "*"
click at [1050, 171] on span "Click to edit" at bounding box center [1070, 167] width 40 height 8
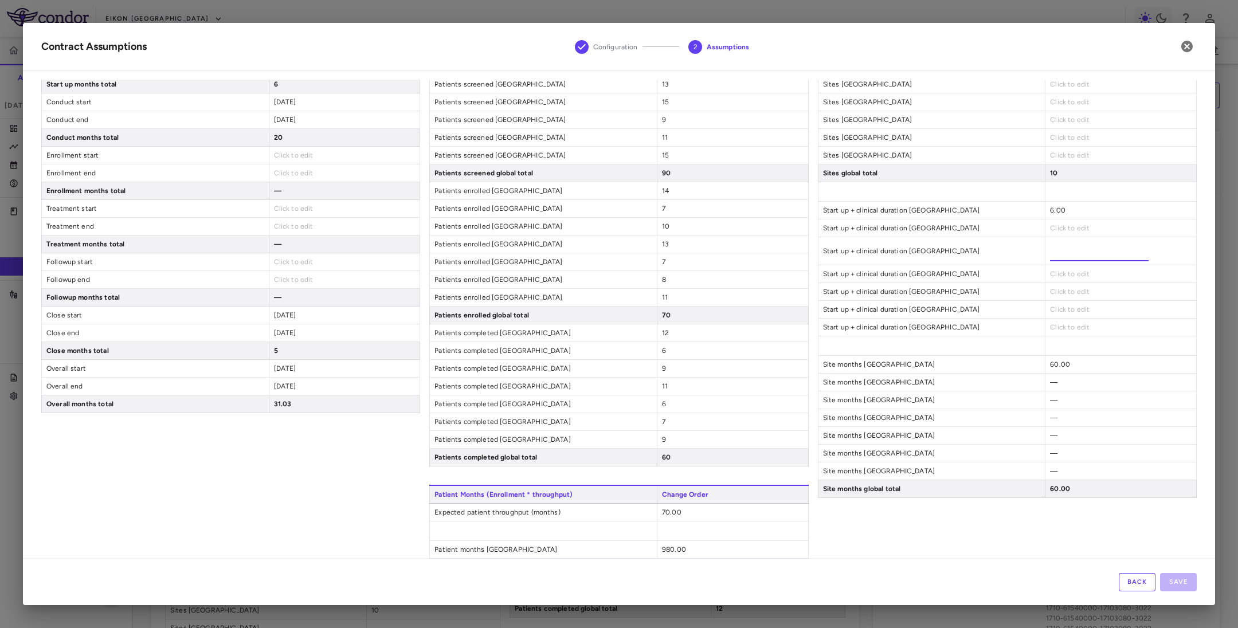
scroll to position [0, 0]
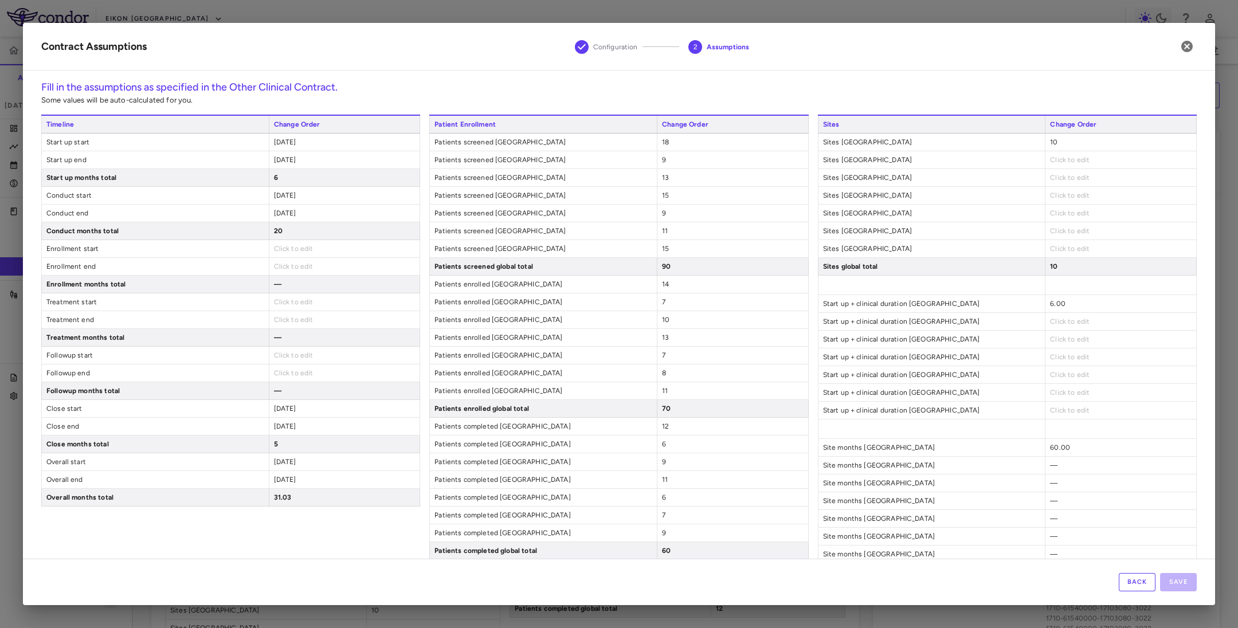
click at [1054, 157] on span "Click to edit" at bounding box center [1070, 160] width 40 height 8
click at [1052, 170] on div "Click to edit" at bounding box center [1120, 177] width 151 height 17
click at [1054, 160] on span "Click to edit" at bounding box center [1070, 160] width 40 height 8
type input "*"
click at [1045, 191] on div "Sites Change Order Sites United States 10 Sites Australia * Sites United Kingdo…" at bounding box center [1007, 446] width 379 height 662
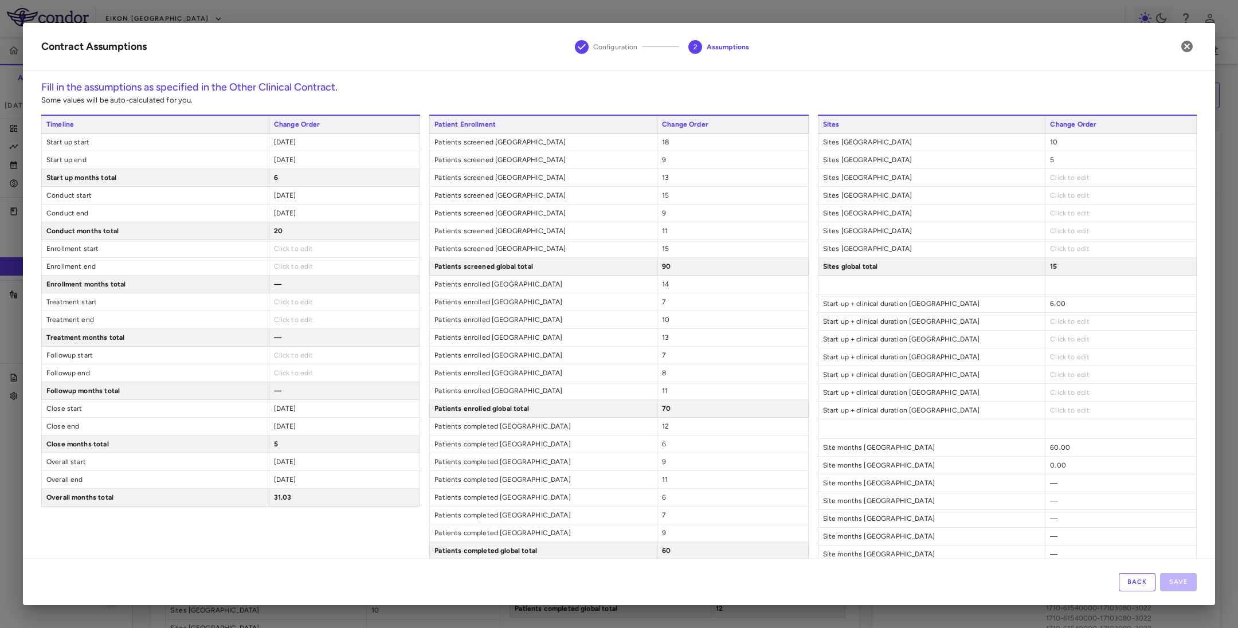
click at [1056, 176] on span "Click to edit" at bounding box center [1070, 178] width 40 height 8
type input "*"
click at [1054, 198] on div "Click to edit" at bounding box center [1120, 205] width 151 height 17
click at [1051, 198] on span "Click to edit" at bounding box center [1070, 195] width 40 height 8
type input "*"
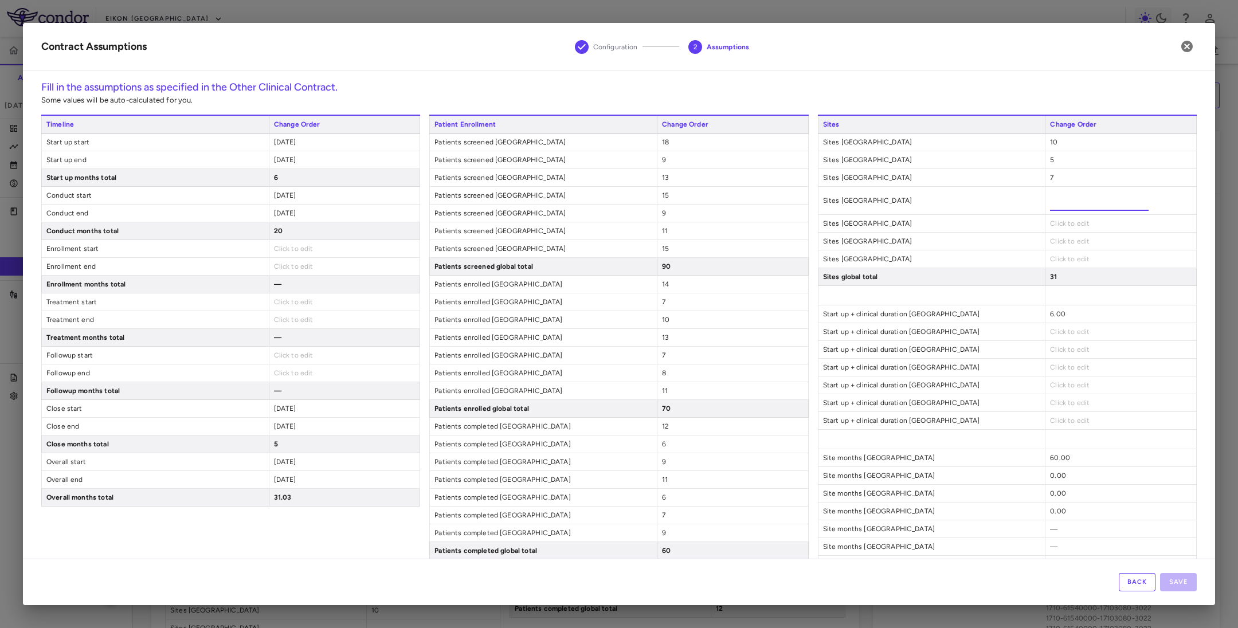
click at [1056, 231] on div "Sites Change Order Sites United States 10 Sites Australia 5 Sites United Kingdo…" at bounding box center [1007, 446] width 379 height 662
click at [1050, 217] on span "Click to edit" at bounding box center [1070, 213] width 40 height 8
type input "*"
click at [1048, 241] on div "Sites Change Order Sites United States 10 Sites Australia 5 Sites United Kingdo…" at bounding box center [1007, 446] width 379 height 662
click at [1050, 233] on span "Click to edit" at bounding box center [1070, 231] width 40 height 8
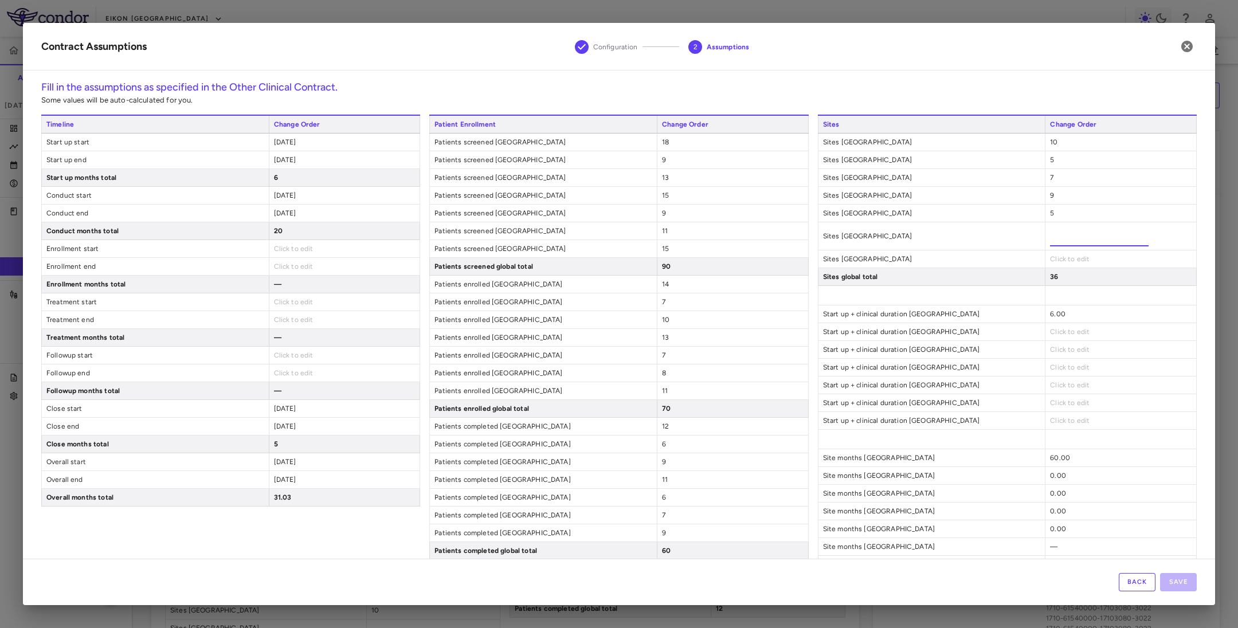
type input "*"
click at [1060, 258] on div "Click to edit" at bounding box center [1120, 258] width 151 height 17
click at [1050, 250] on span "Click to edit" at bounding box center [1070, 249] width 40 height 8
type input "*"
click at [1071, 307] on div "Sites Change Order Sites United States 10 Sites Australia 5 Sites United Kingdo…" at bounding box center [1007, 446] width 379 height 662
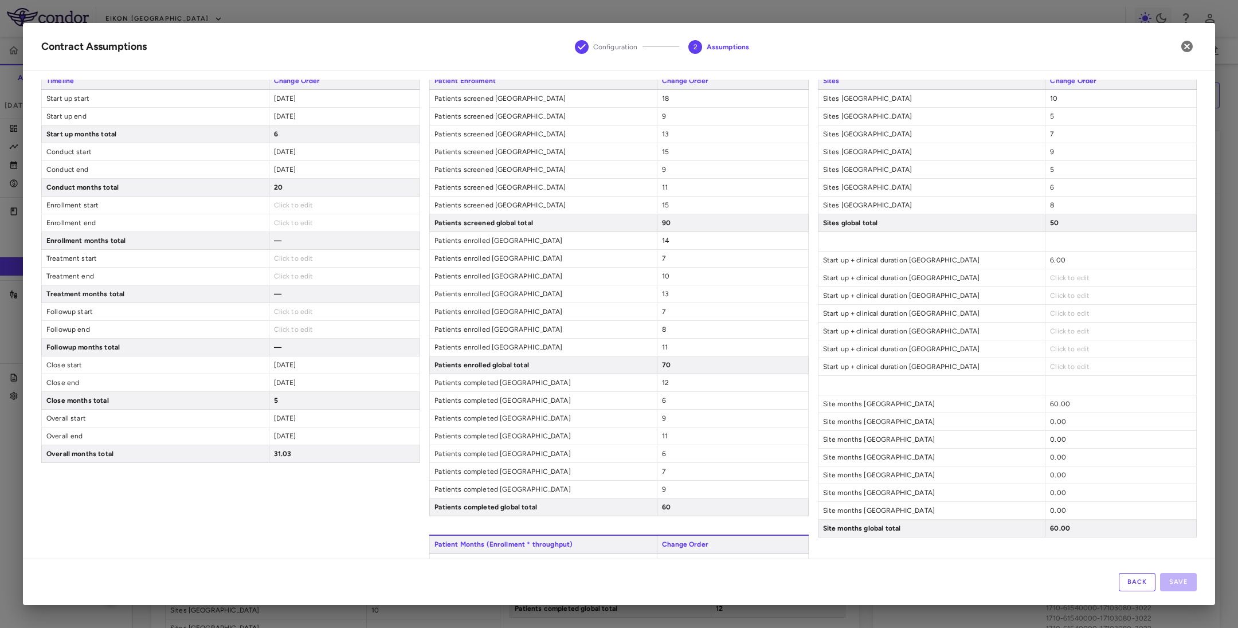
scroll to position [86, 0]
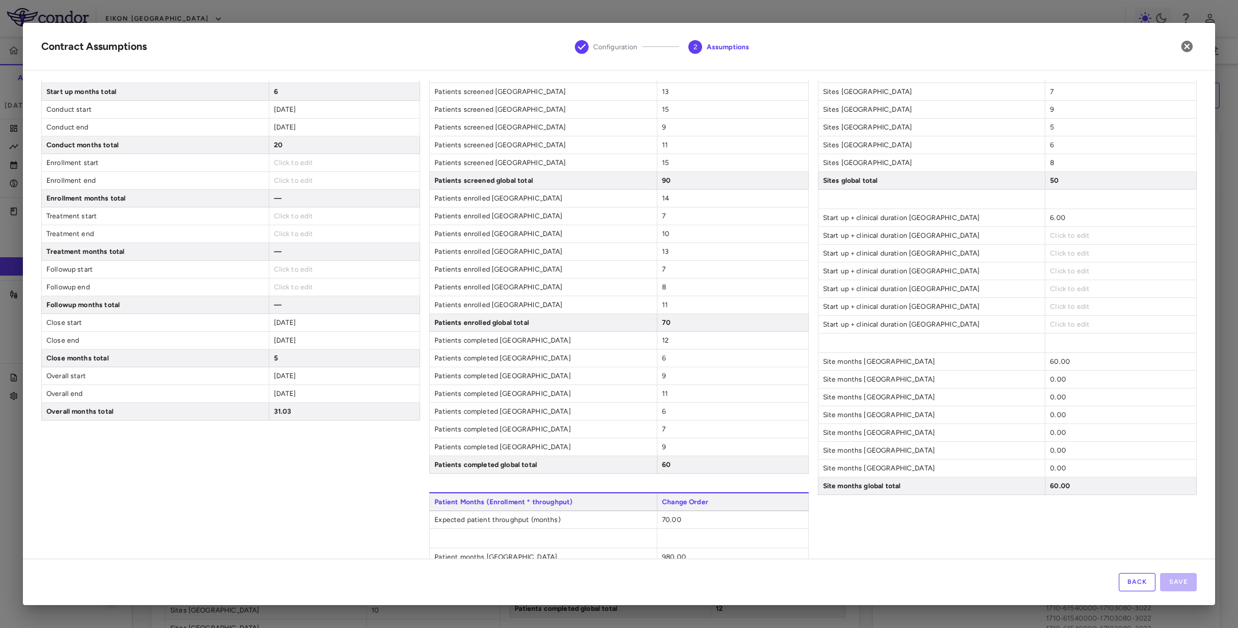
click at [1050, 237] on span "Click to edit" at bounding box center [1070, 236] width 40 height 8
type input "*"
click at [1049, 268] on div "Sites Change Order Sites United States 10 Sites Australia 5 Sites United Kingdo…" at bounding box center [1007, 360] width 379 height 662
click at [1051, 257] on span "Click to edit" at bounding box center [1070, 253] width 40 height 8
type input "*"
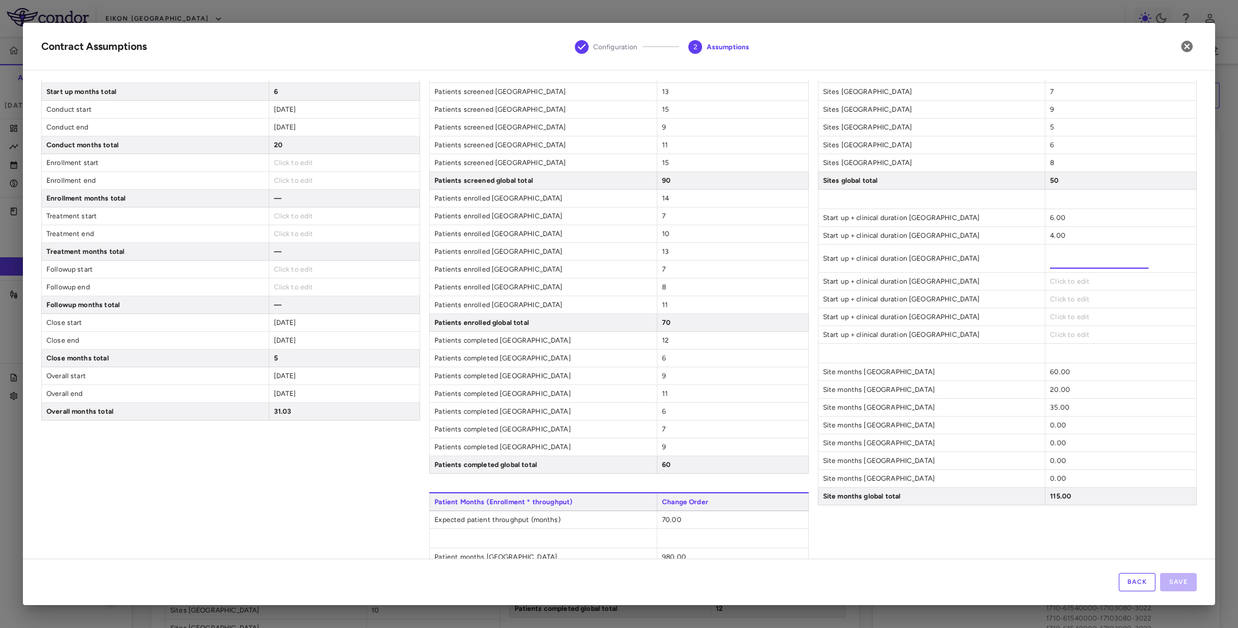
click at [1049, 288] on div "Sites Change Order Sites United States 10 Sites Australia 5 Sites United Kingdo…" at bounding box center [1007, 360] width 379 height 662
click at [1050, 275] on span "Click to edit" at bounding box center [1070, 271] width 40 height 8
type input "*"
click at [1050, 301] on div "Sites Change Order Sites United States 10 Sites Australia 5 Sites United Kingdo…" at bounding box center [1007, 360] width 379 height 662
click at [1045, 297] on div "Click to edit" at bounding box center [1120, 288] width 151 height 17
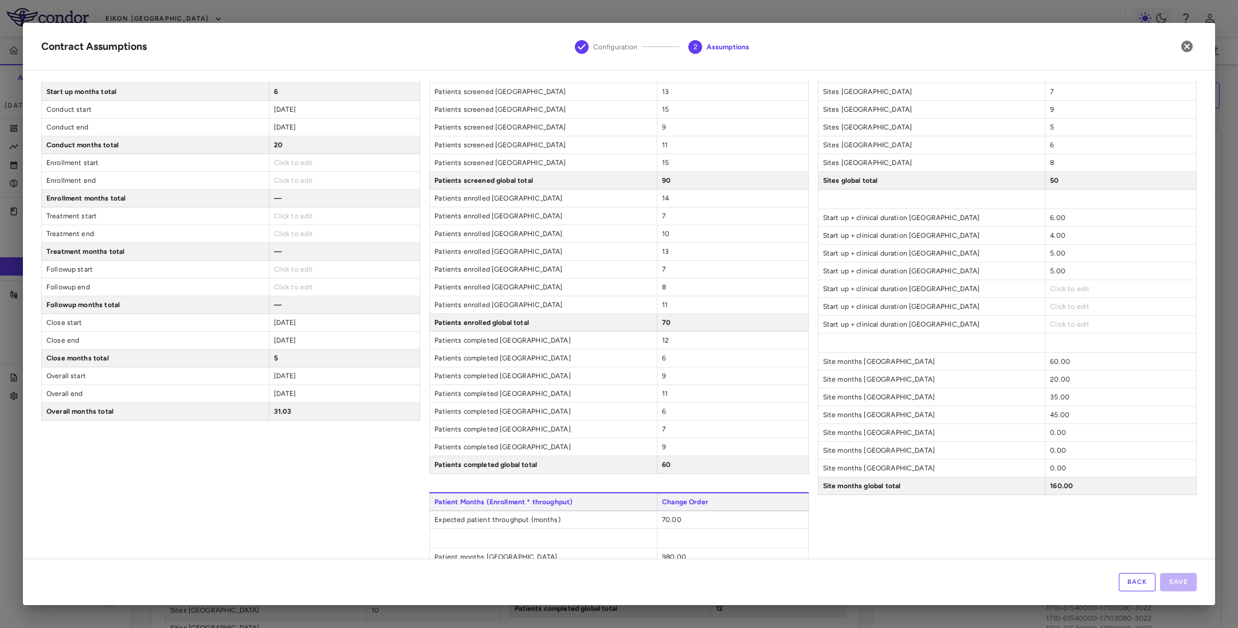
click at [1050, 293] on span "Click to edit" at bounding box center [1070, 289] width 40 height 8
type input "*"
click at [1057, 322] on div "Sites Change Order Sites United States 10 Sites Australia 5 Sites United Kingdo…" at bounding box center [1007, 360] width 379 height 662
click at [1050, 309] on span "Click to edit" at bounding box center [1070, 307] width 40 height 8
type input "*"
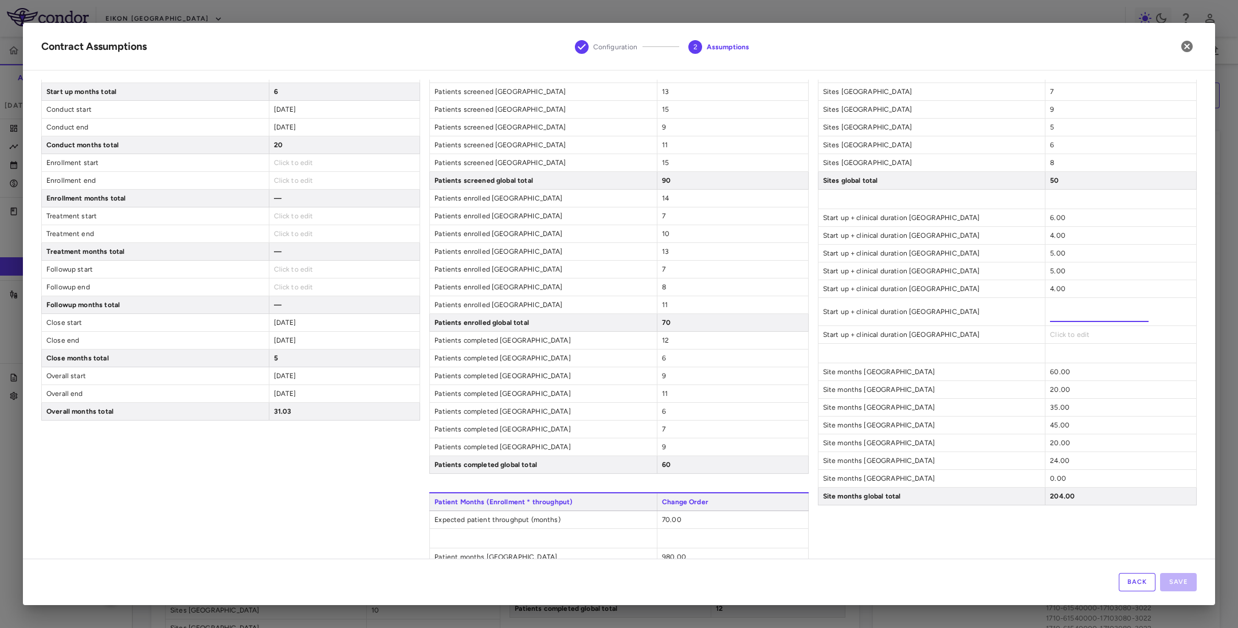
click at [1049, 332] on div "Click to edit" at bounding box center [1120, 334] width 151 height 17
click at [1059, 328] on span "Click to edit" at bounding box center [1070, 324] width 40 height 8
type input "*"
click at [1058, 547] on div "Sites Change Order Sites United States 10 Sites Australia 5 Sites United Kingdo…" at bounding box center [1007, 360] width 379 height 662
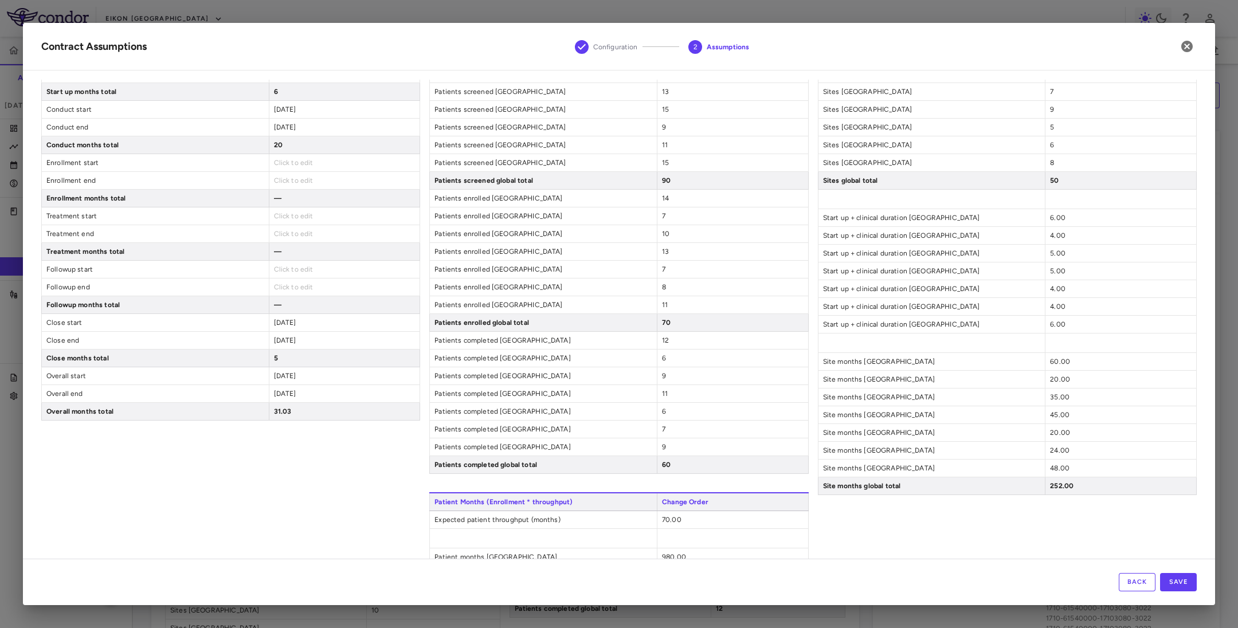
scroll to position [172, 0]
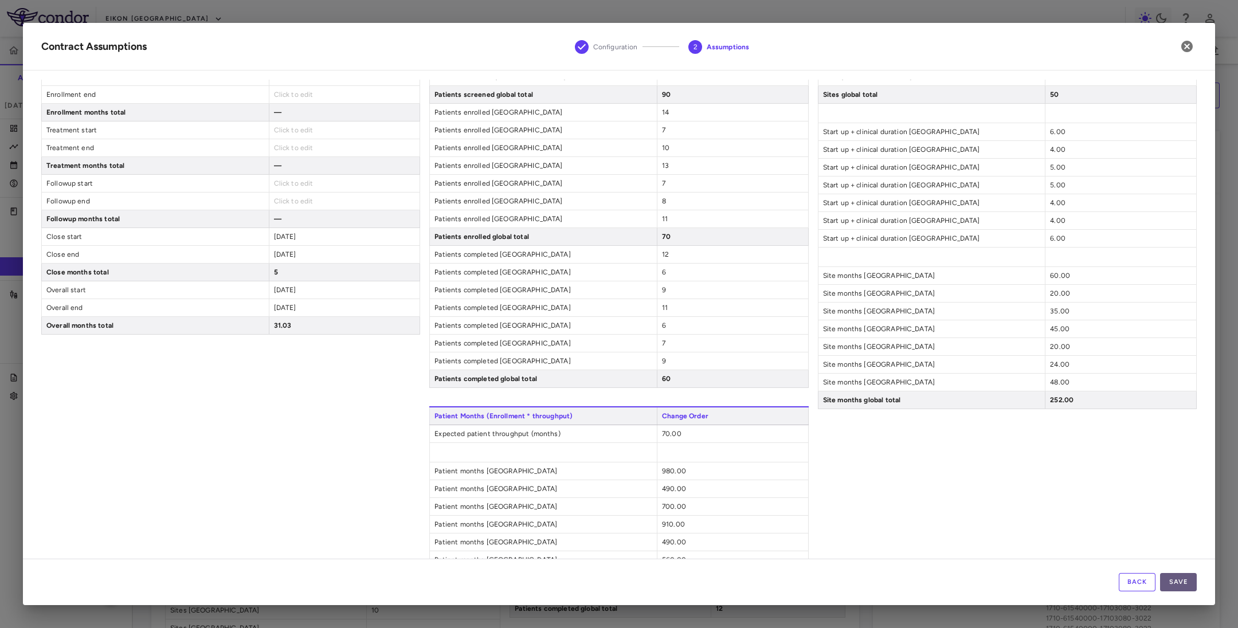
click at [1185, 582] on button "Save" at bounding box center [1178, 582] width 37 height 18
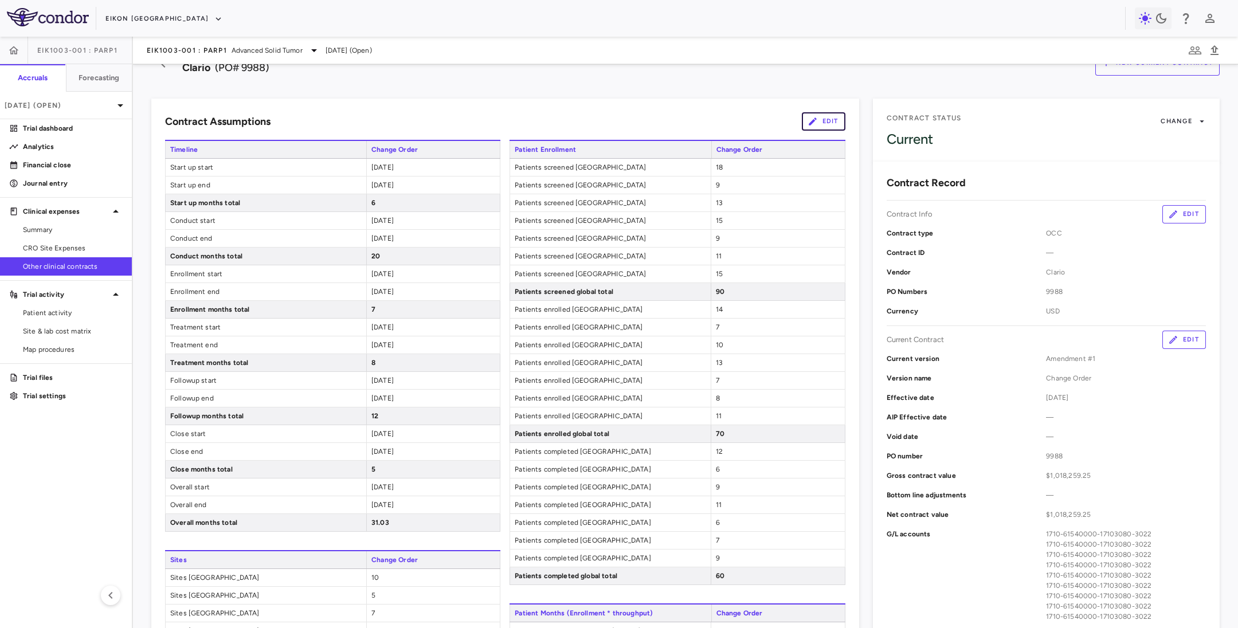
scroll to position [0, 0]
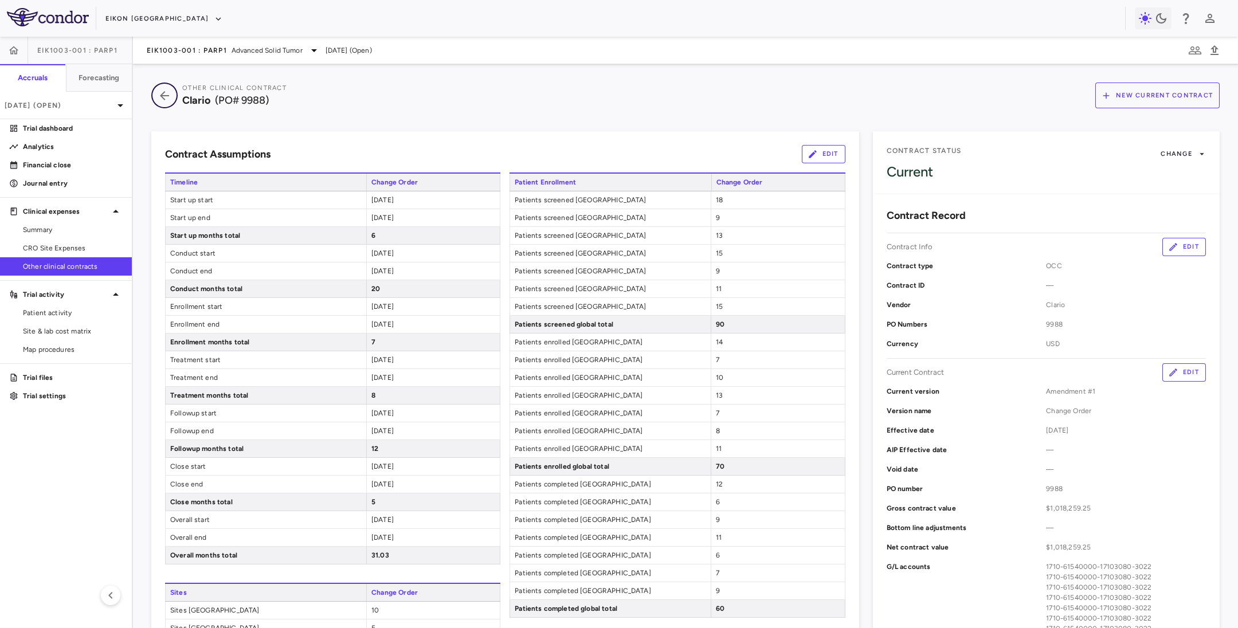
click at [167, 91] on icon "button" at bounding box center [164, 96] width 21 height 14
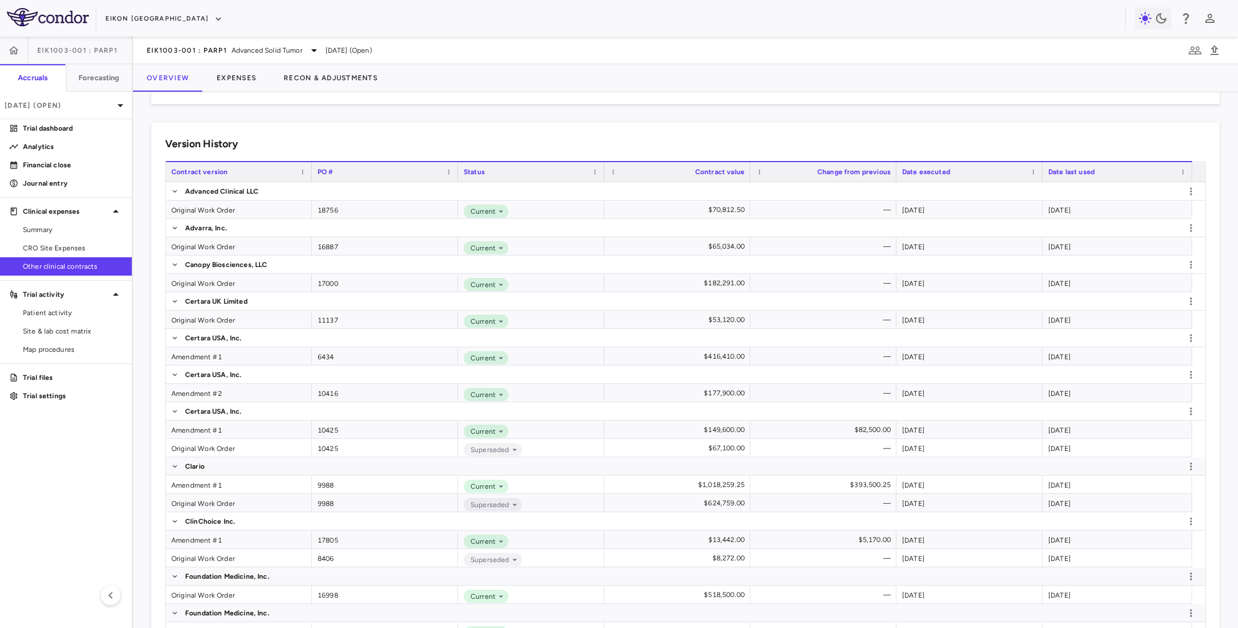
scroll to position [497, 0]
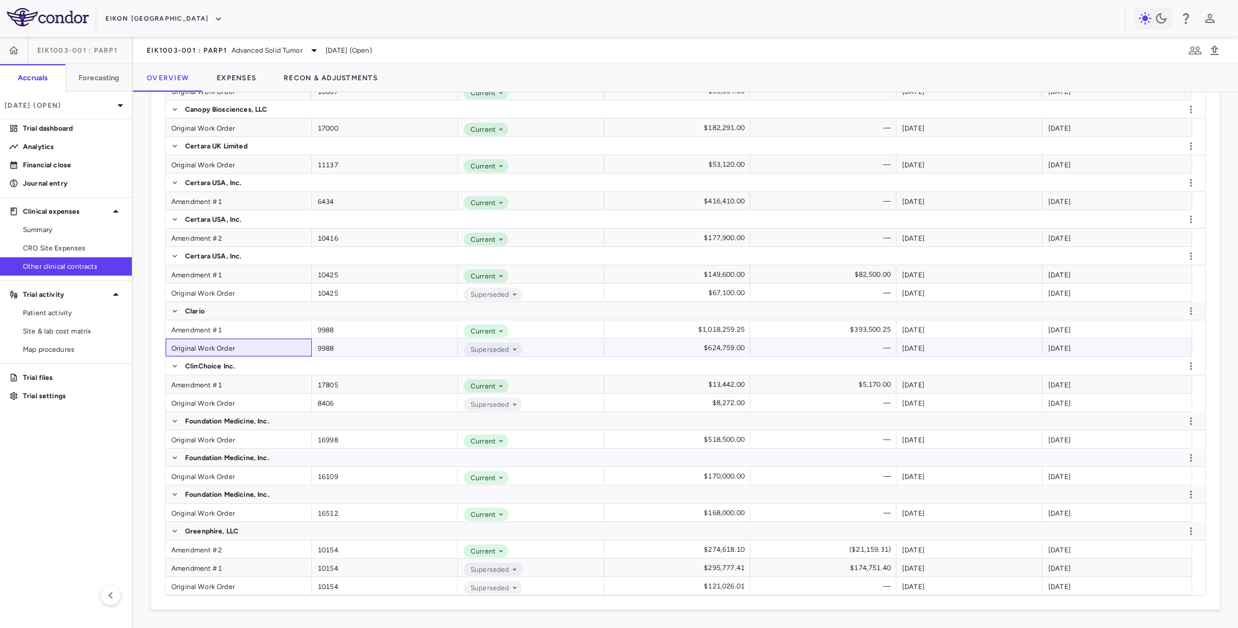
click at [182, 350] on div "Original Work Order" at bounding box center [239, 348] width 146 height 18
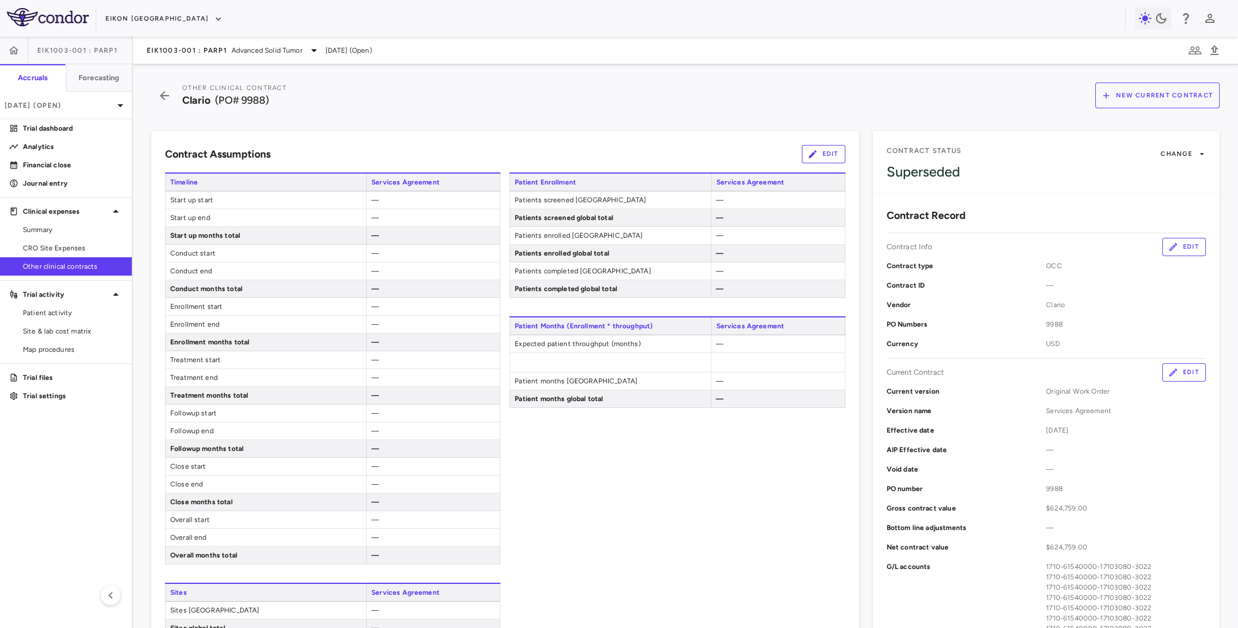
click at [1171, 368] on button "Edit" at bounding box center [1184, 372] width 44 height 18
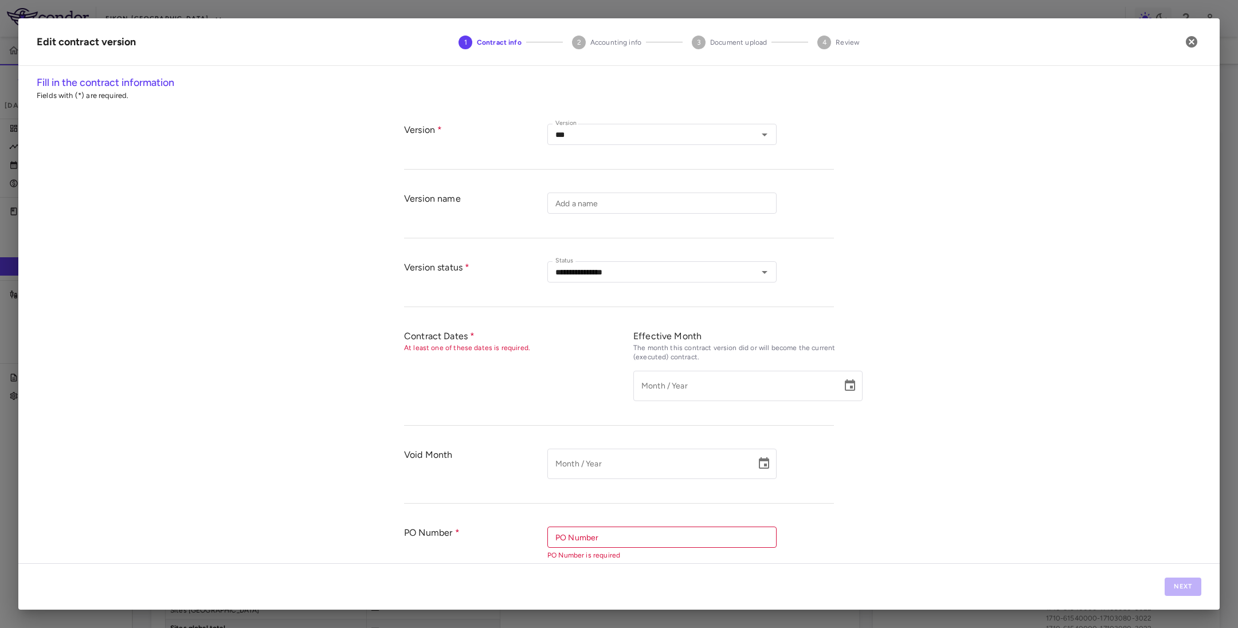
type input "**********"
type input "****"
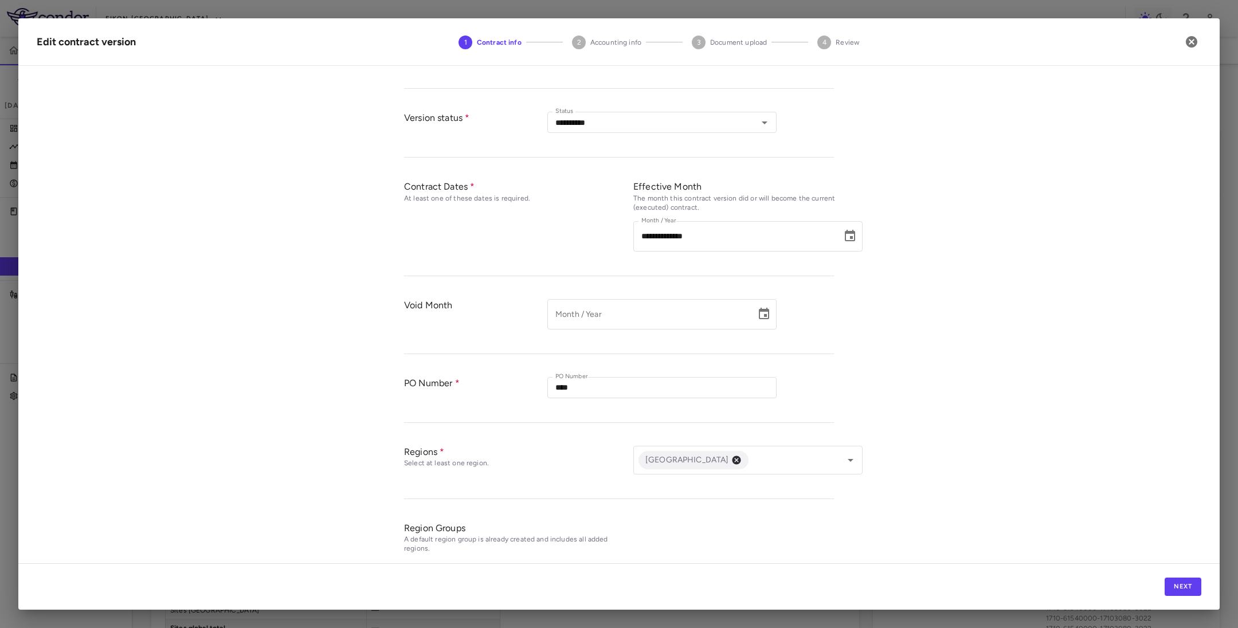
scroll to position [246, 0]
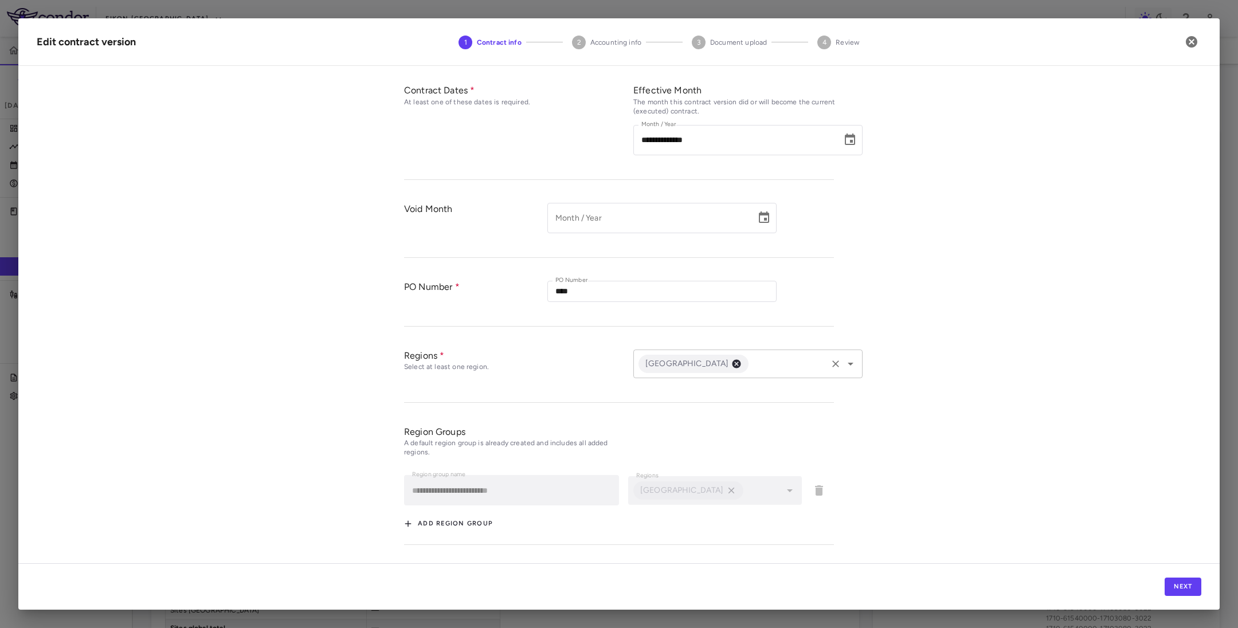
click at [849, 374] on div "United States ​" at bounding box center [747, 364] width 229 height 29
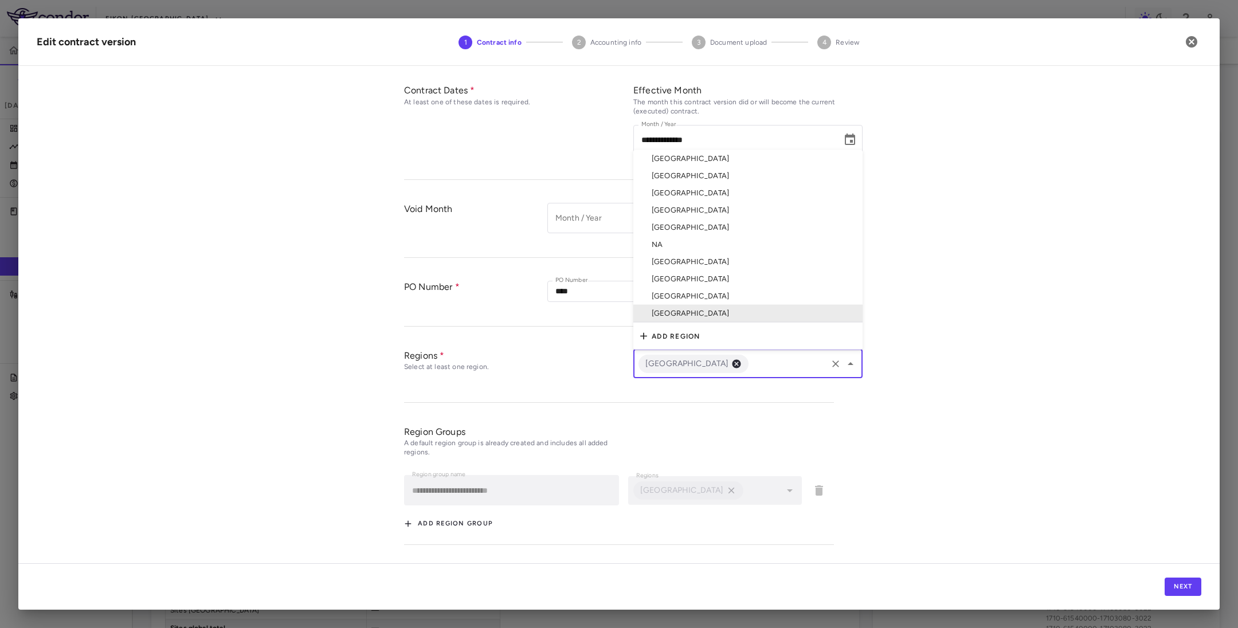
click at [849, 374] on div "United States ​" at bounding box center [747, 364] width 229 height 29
click at [755, 370] on input "text" at bounding box center [787, 363] width 75 height 14
click at [664, 162] on li "[GEOGRAPHIC_DATA]" at bounding box center [747, 158] width 229 height 17
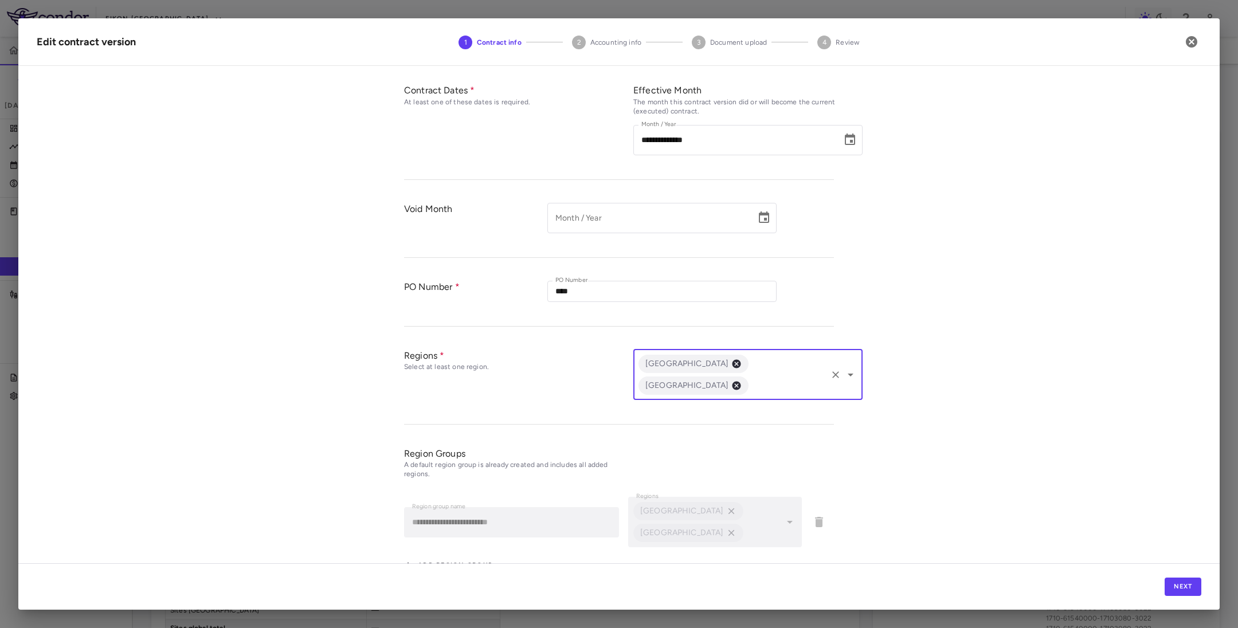
click at [784, 378] on input "text" at bounding box center [787, 385] width 75 height 14
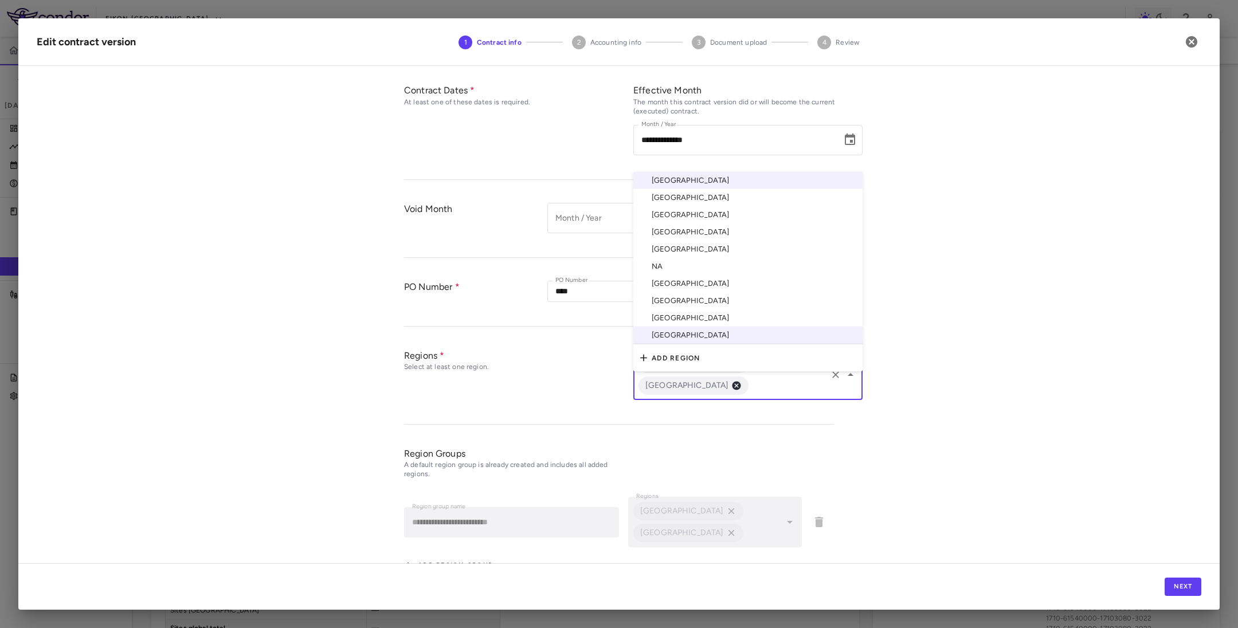
click at [666, 206] on li "China" at bounding box center [747, 214] width 229 height 17
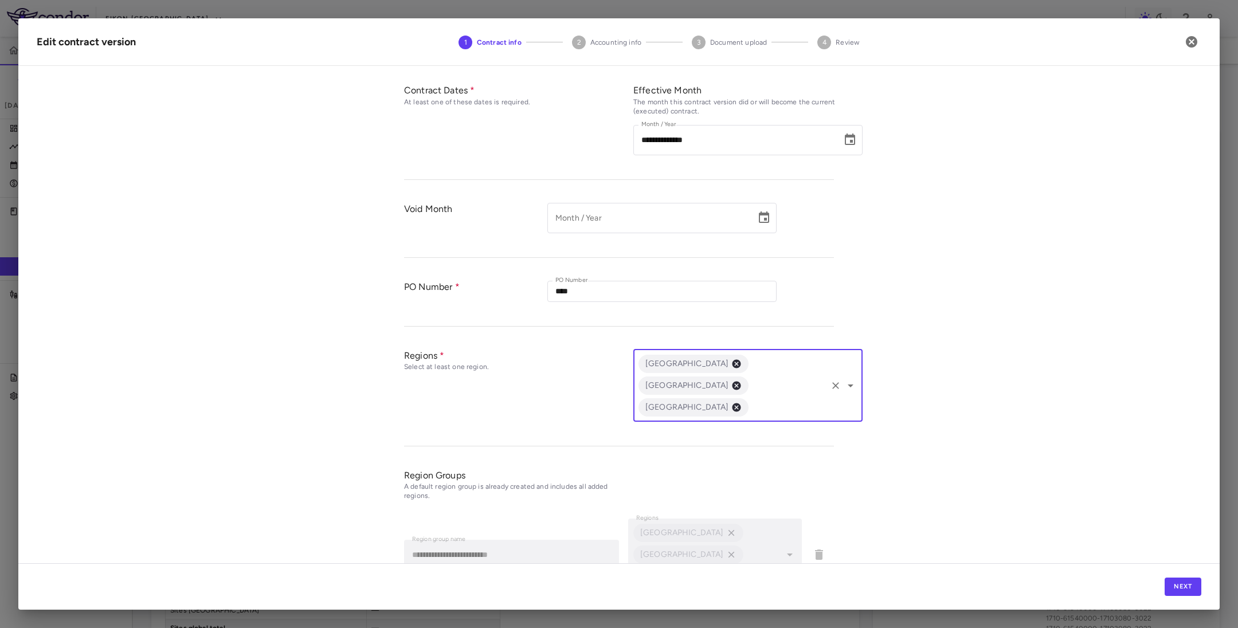
drag, startPoint x: 762, startPoint y: 394, endPoint x: 759, endPoint y: 387, distance: 7.4
click at [760, 394] on div "Australia China United States ​" at bounding box center [747, 386] width 229 height 72
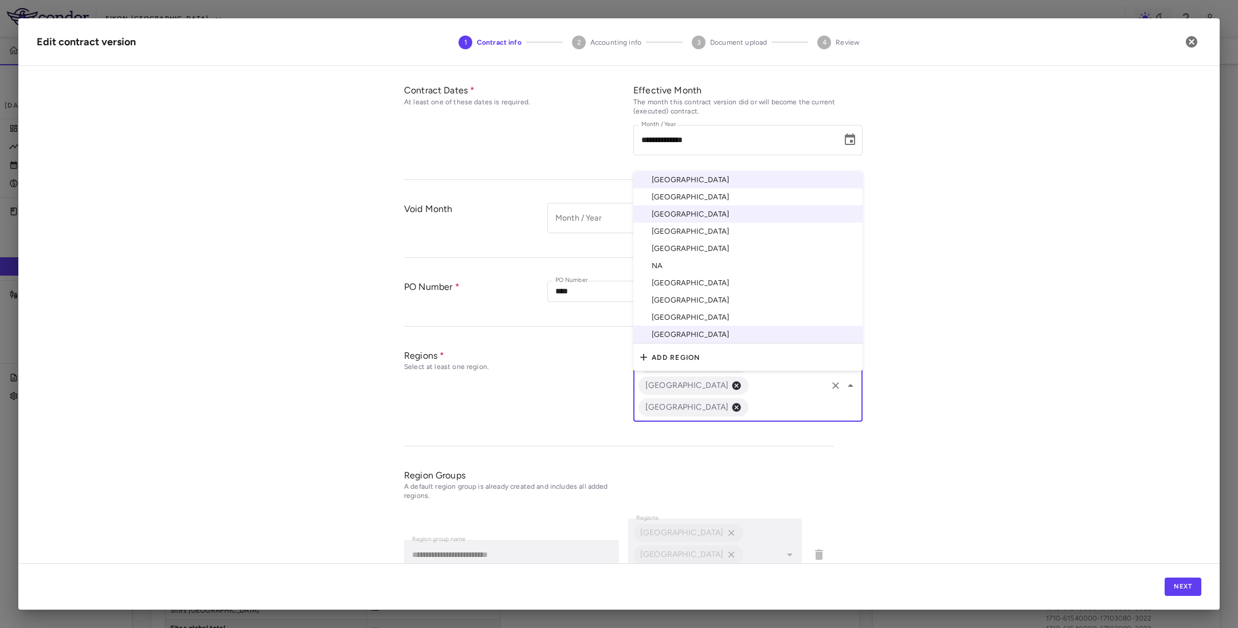
click at [687, 240] on li "[GEOGRAPHIC_DATA]" at bounding box center [747, 248] width 229 height 17
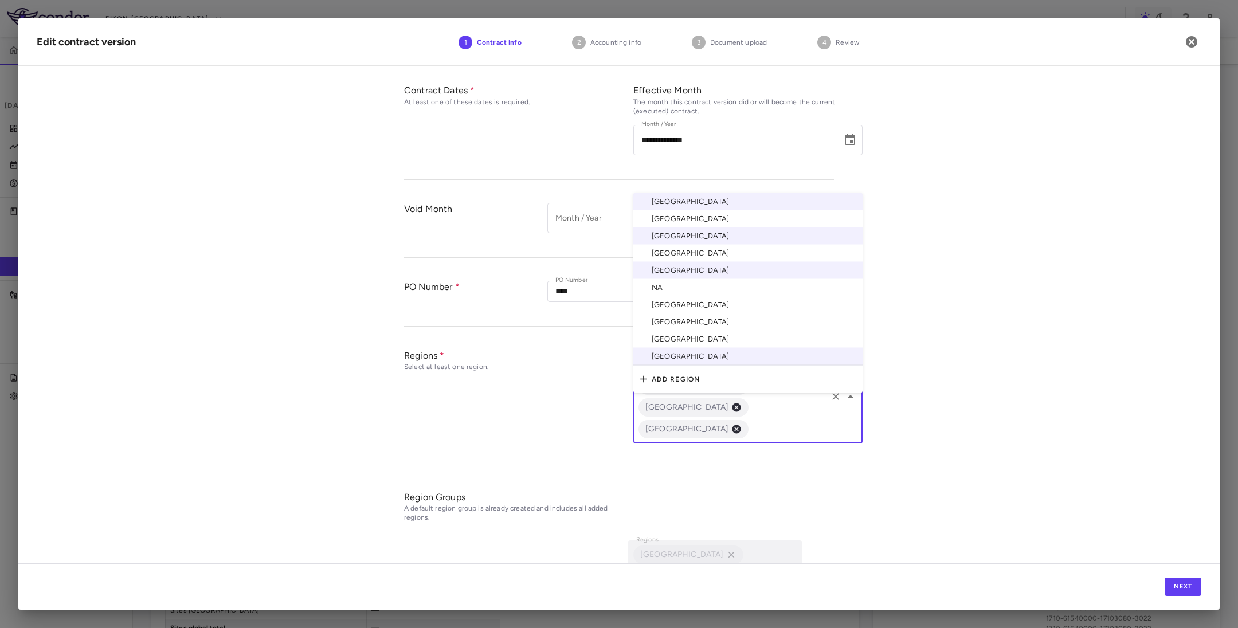
click at [750, 422] on input "text" at bounding box center [787, 429] width 75 height 14
click at [695, 296] on li "South Korea" at bounding box center [747, 304] width 229 height 17
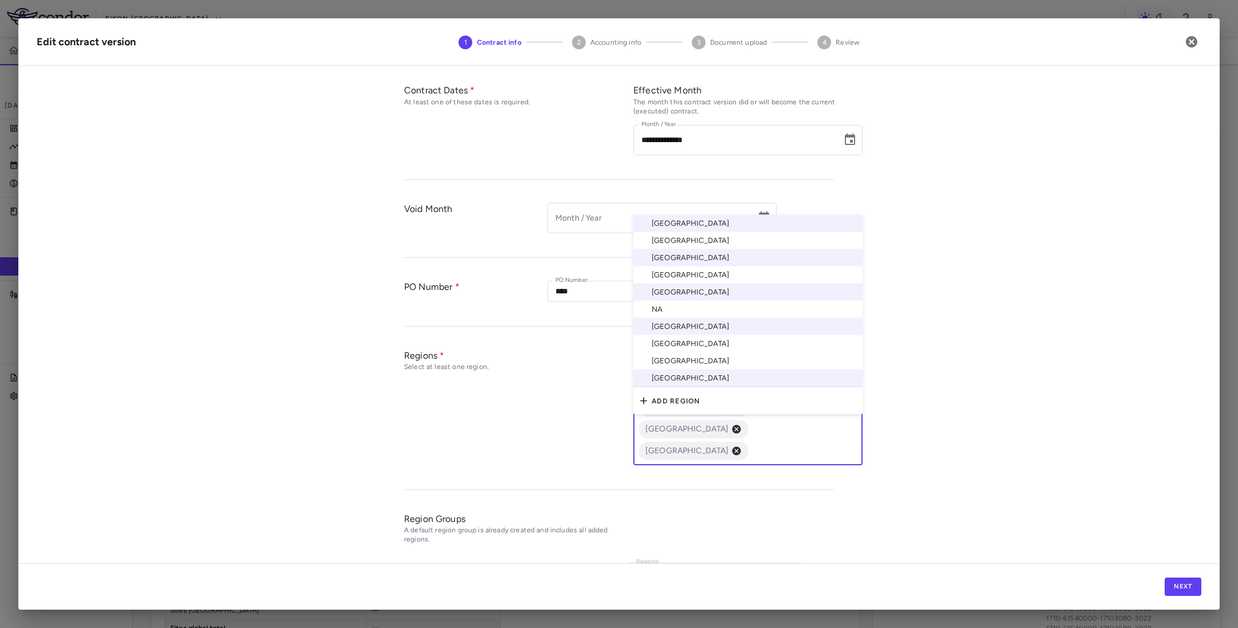
click at [791, 444] on input "text" at bounding box center [787, 451] width 75 height 14
click at [674, 335] on li "[GEOGRAPHIC_DATA]" at bounding box center [747, 343] width 229 height 17
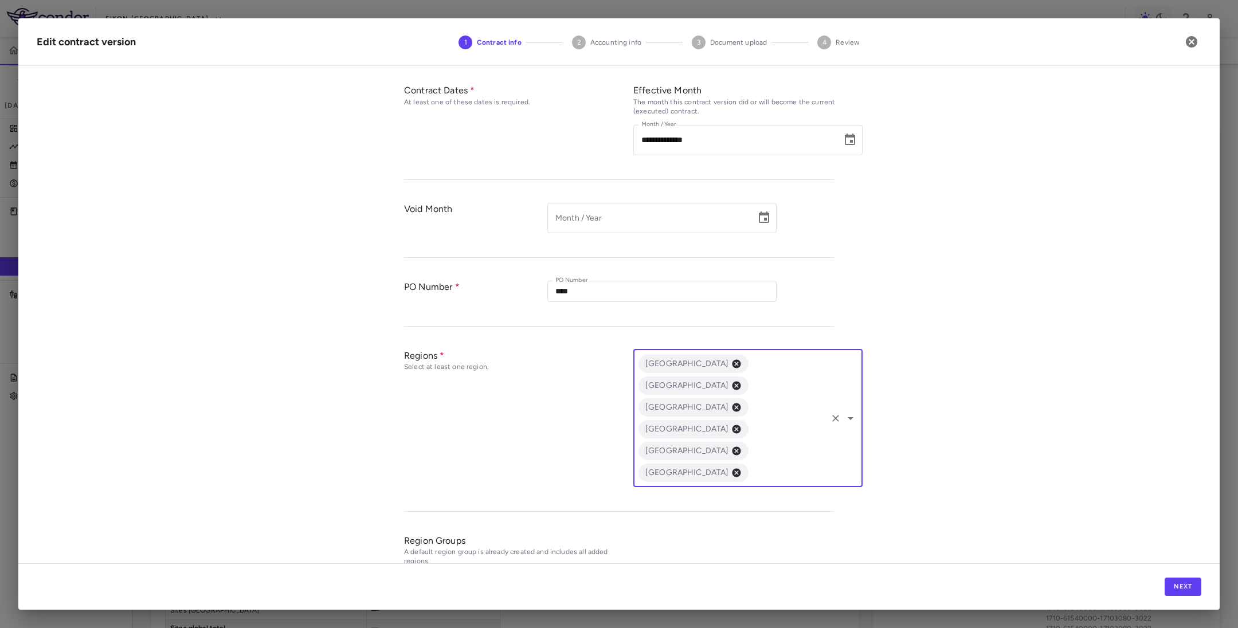
click at [758, 465] on input "text" at bounding box center [787, 472] width 75 height 14
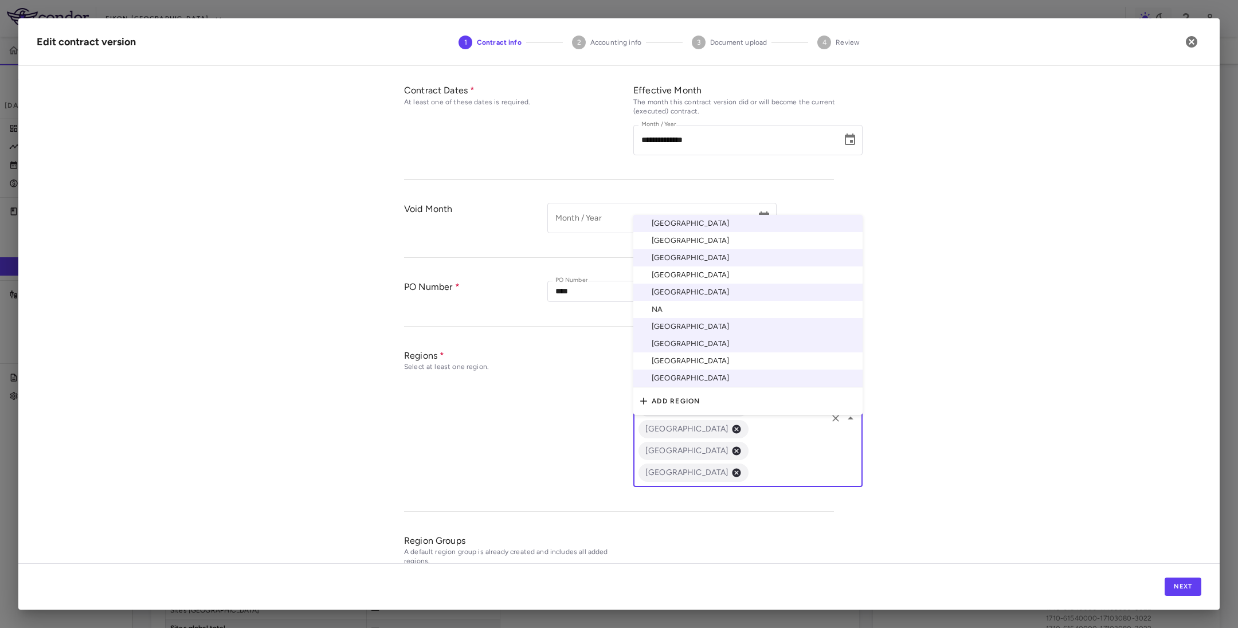
click at [670, 352] on li "[GEOGRAPHIC_DATA]" at bounding box center [747, 360] width 229 height 17
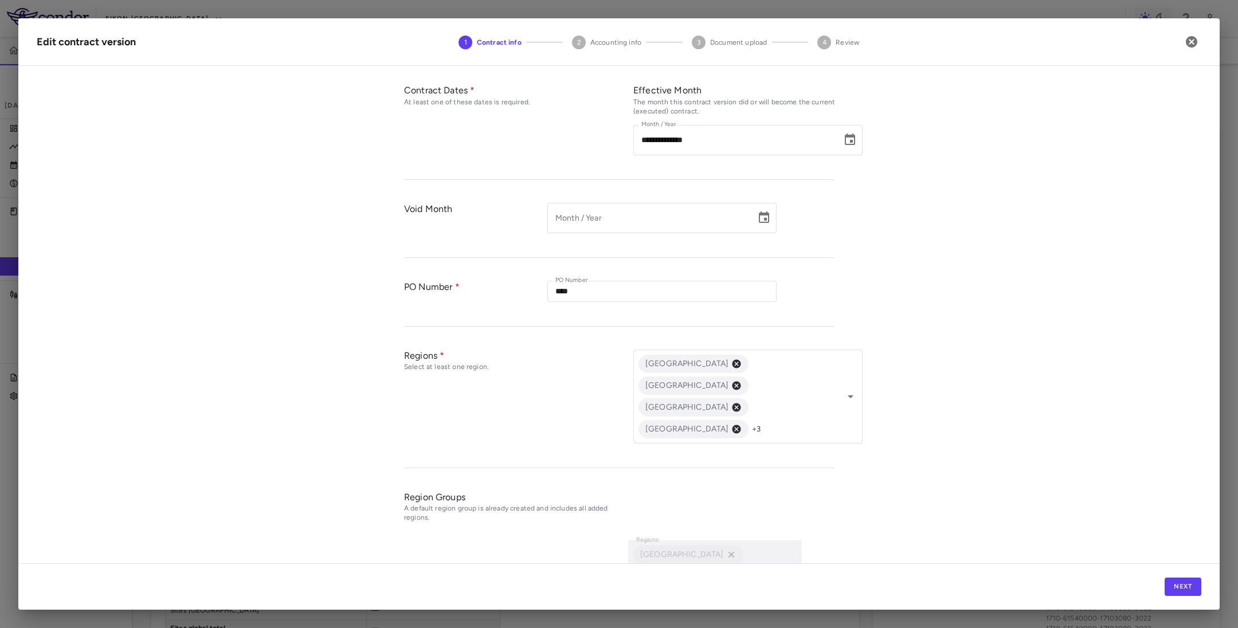
click at [1038, 473] on div "**********" at bounding box center [618, 319] width 1201 height 488
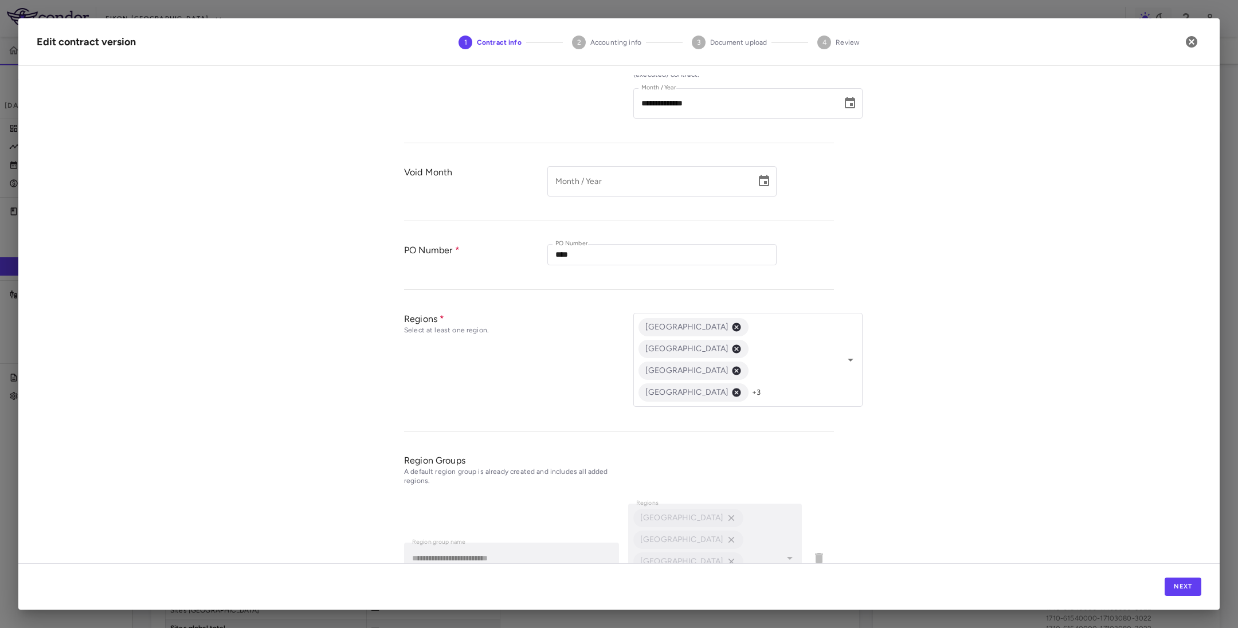
scroll to position [301, 0]
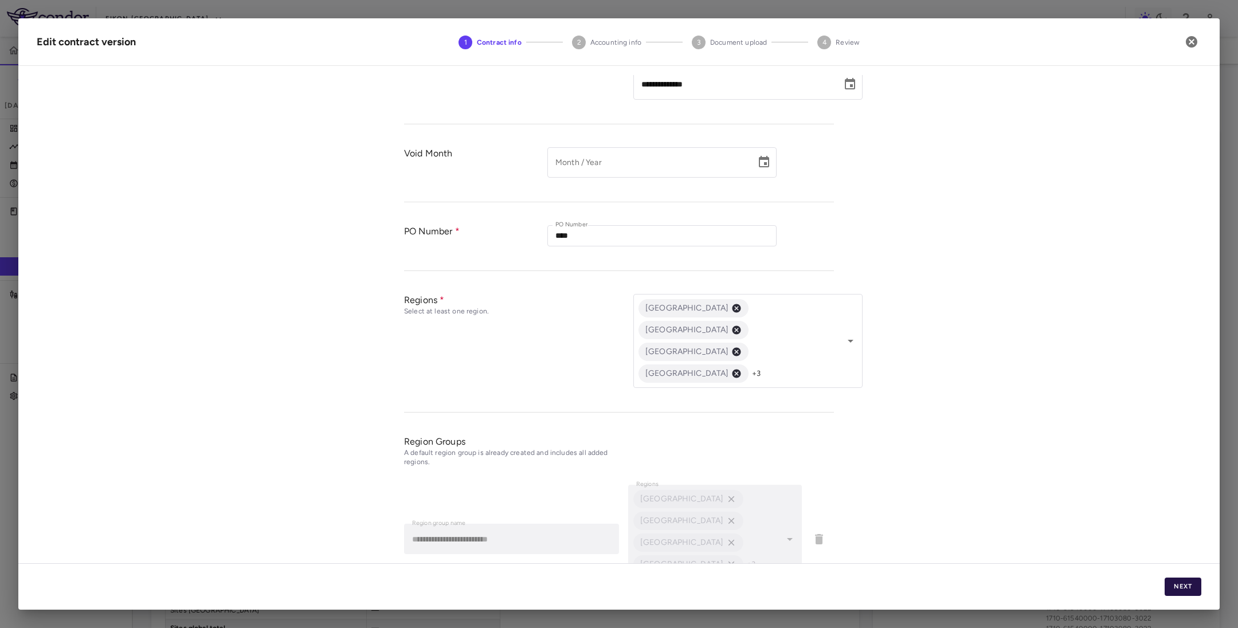
click at [1183, 590] on button "Next" at bounding box center [1182, 587] width 37 height 18
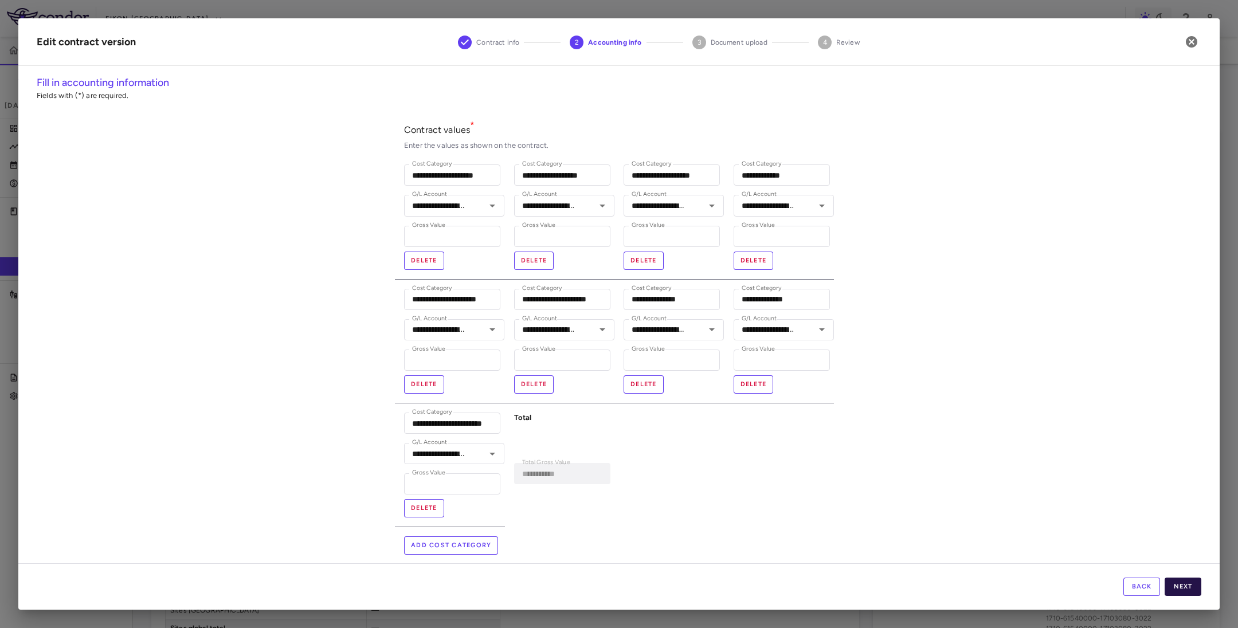
click at [1193, 586] on button "Next" at bounding box center [1182, 587] width 37 height 18
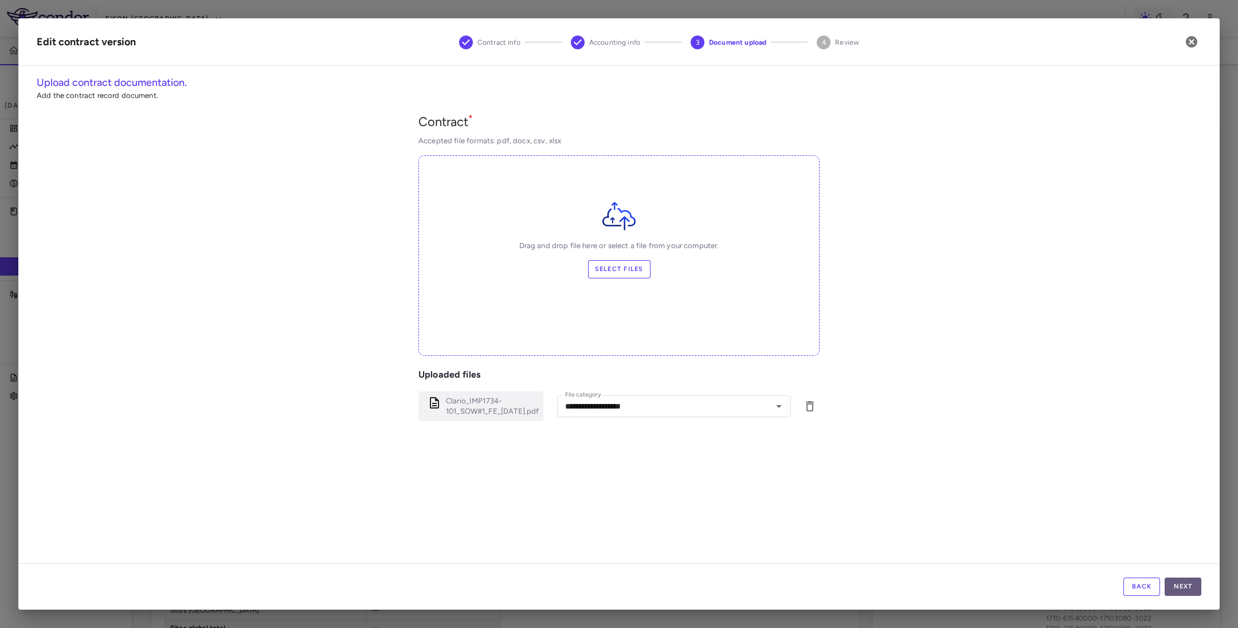
click at [1185, 585] on button "Next" at bounding box center [1182, 587] width 37 height 18
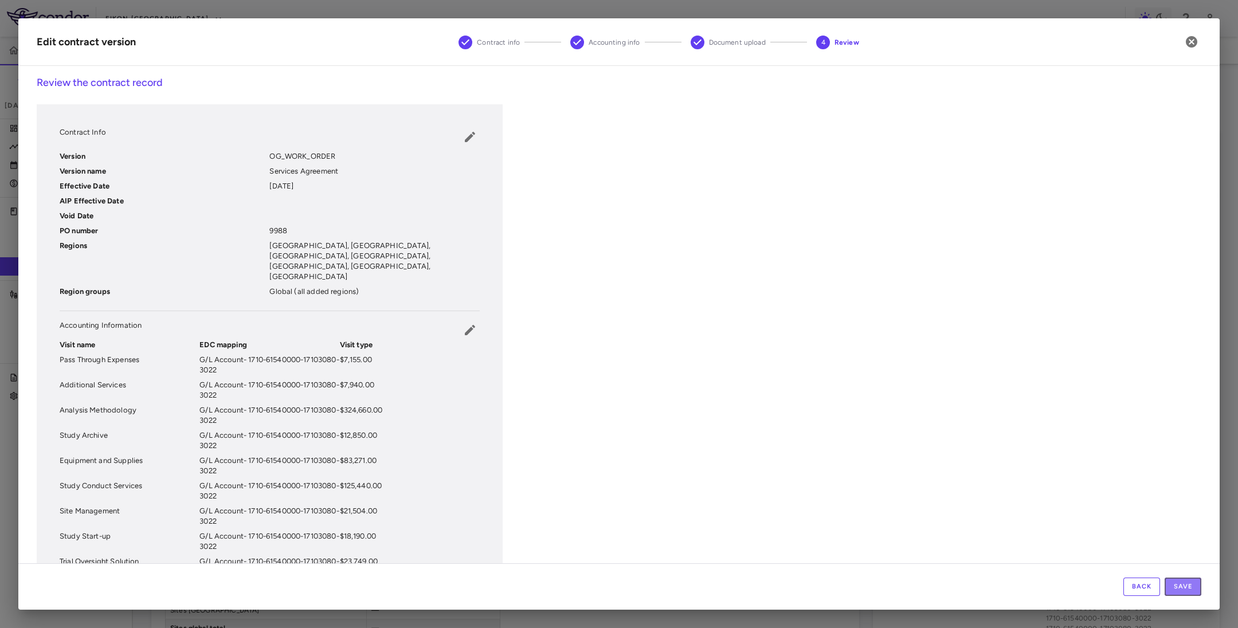
click at [1185, 585] on button "Save" at bounding box center [1182, 587] width 37 height 18
click at [1182, 588] on button "Save" at bounding box center [1182, 587] width 37 height 18
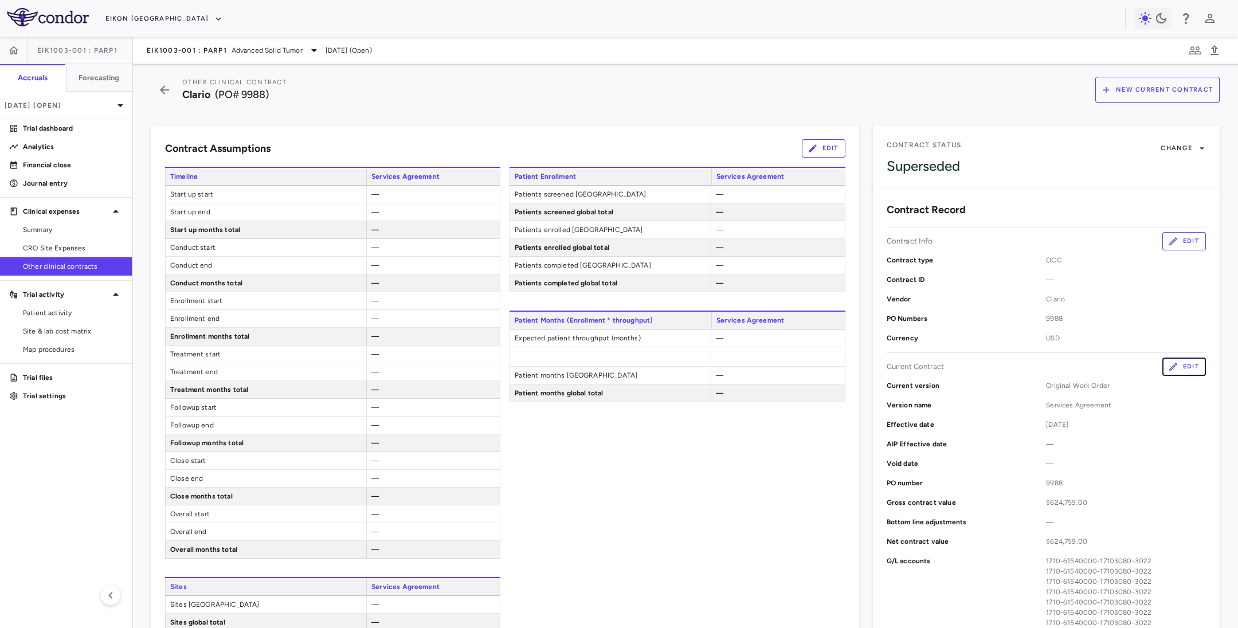
scroll to position [0, 0]
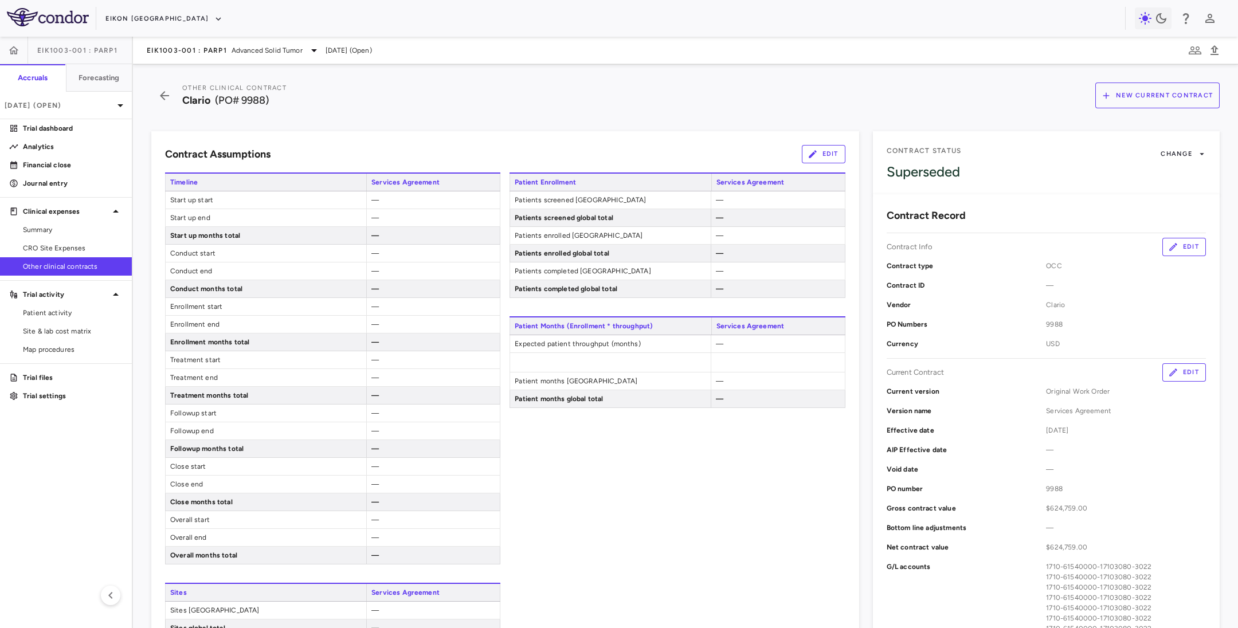
click at [1168, 375] on icon "button" at bounding box center [1173, 372] width 10 height 10
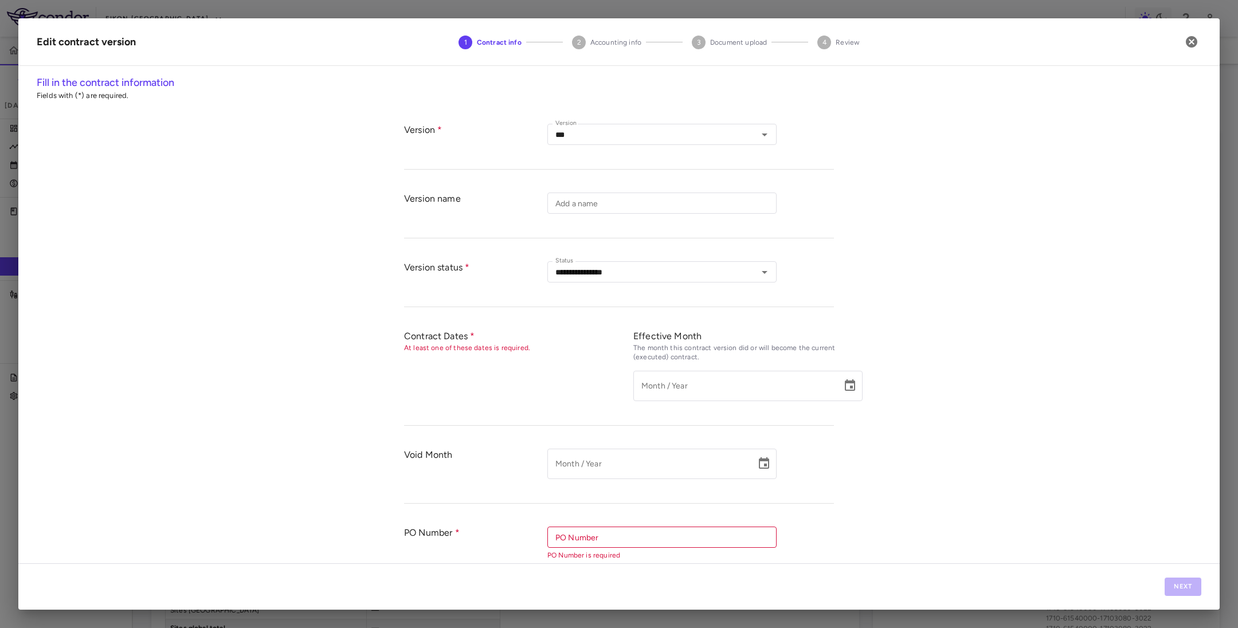
type input "**********"
type input "****"
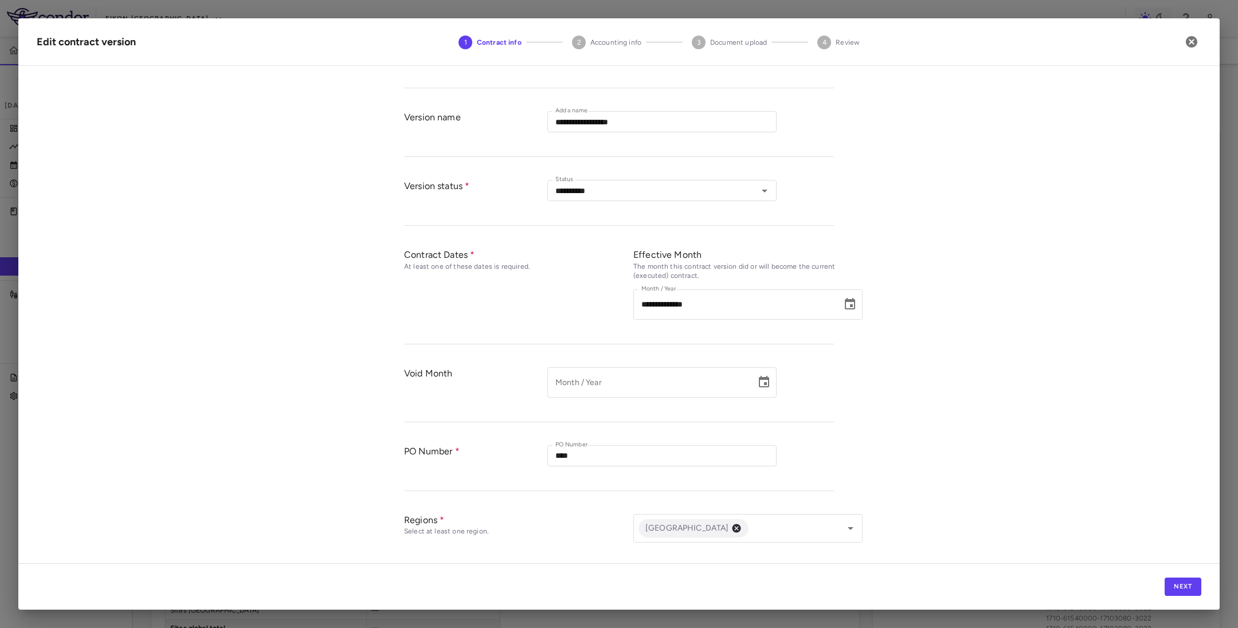
scroll to position [246, 0]
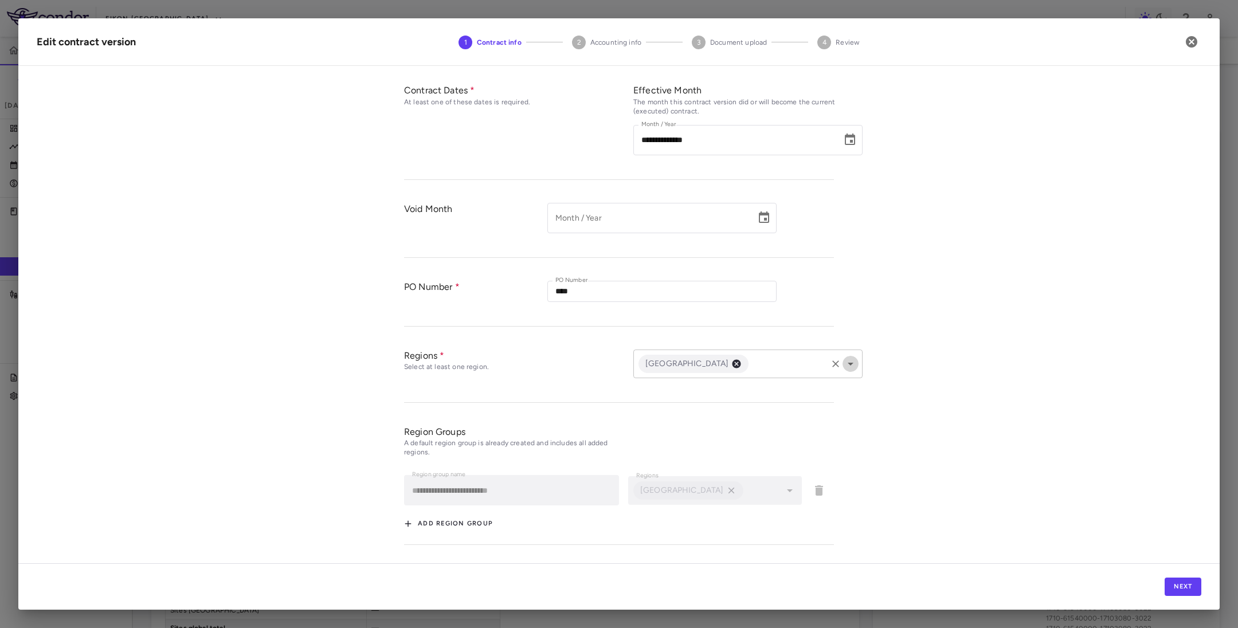
click at [848, 366] on icon "Open" at bounding box center [851, 364] width 6 height 3
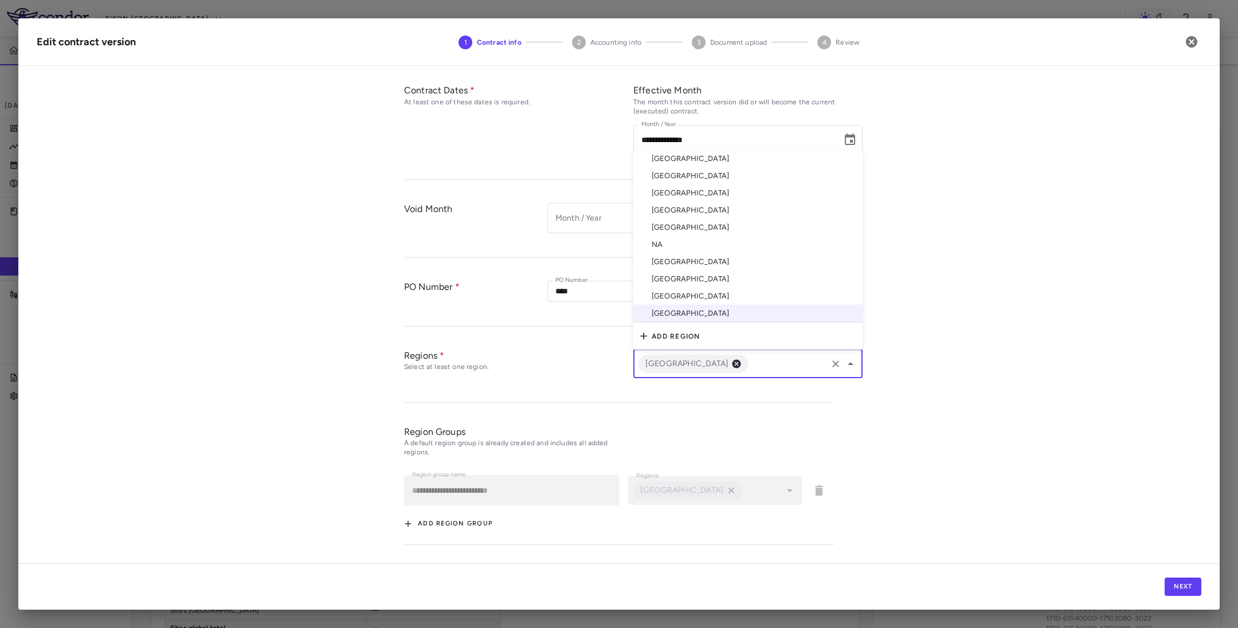
click at [681, 159] on li "[GEOGRAPHIC_DATA]" at bounding box center [747, 158] width 229 height 17
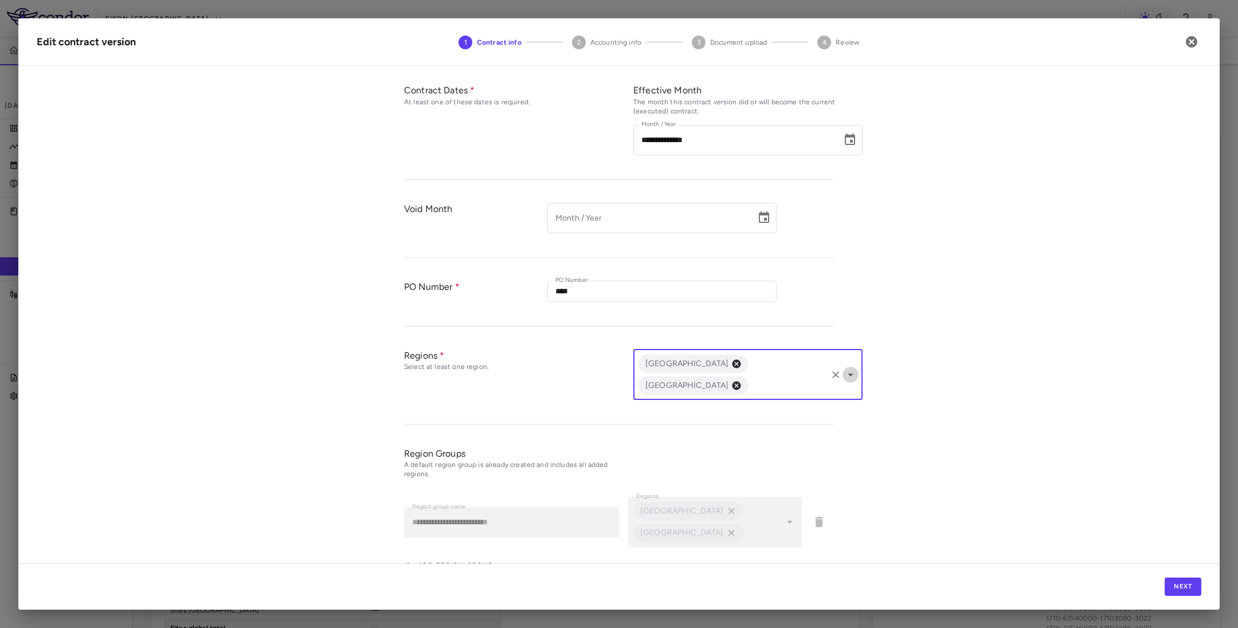
click at [848, 368] on icon "Open" at bounding box center [851, 375] width 14 height 14
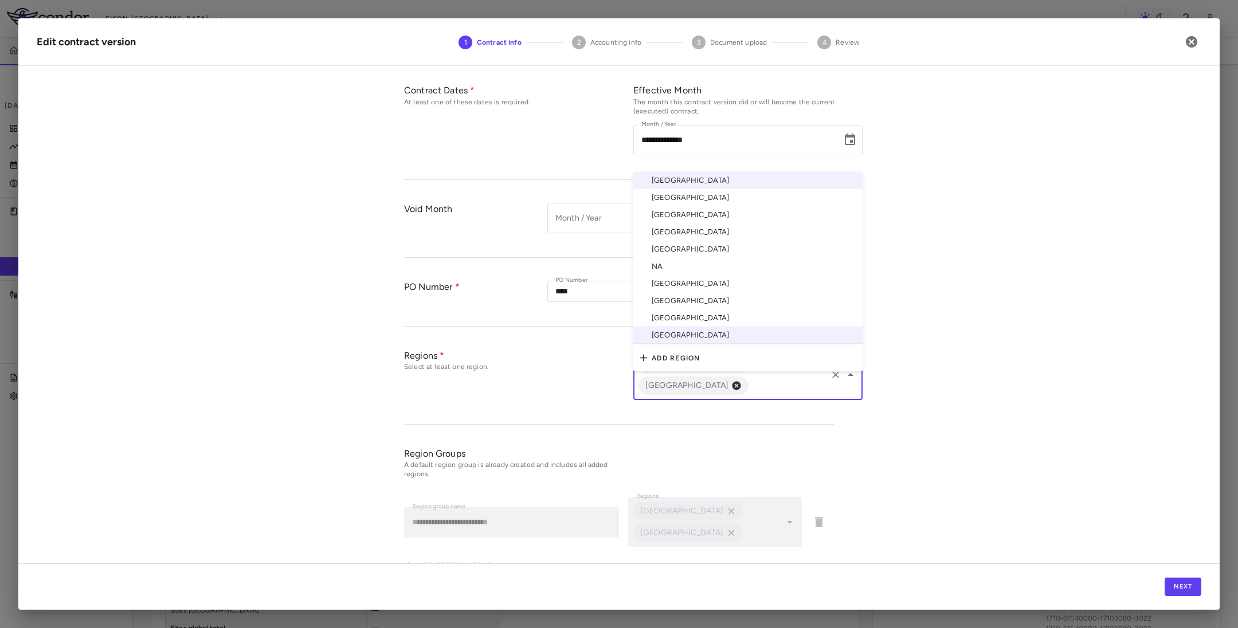
click at [672, 206] on li "China" at bounding box center [747, 214] width 229 height 17
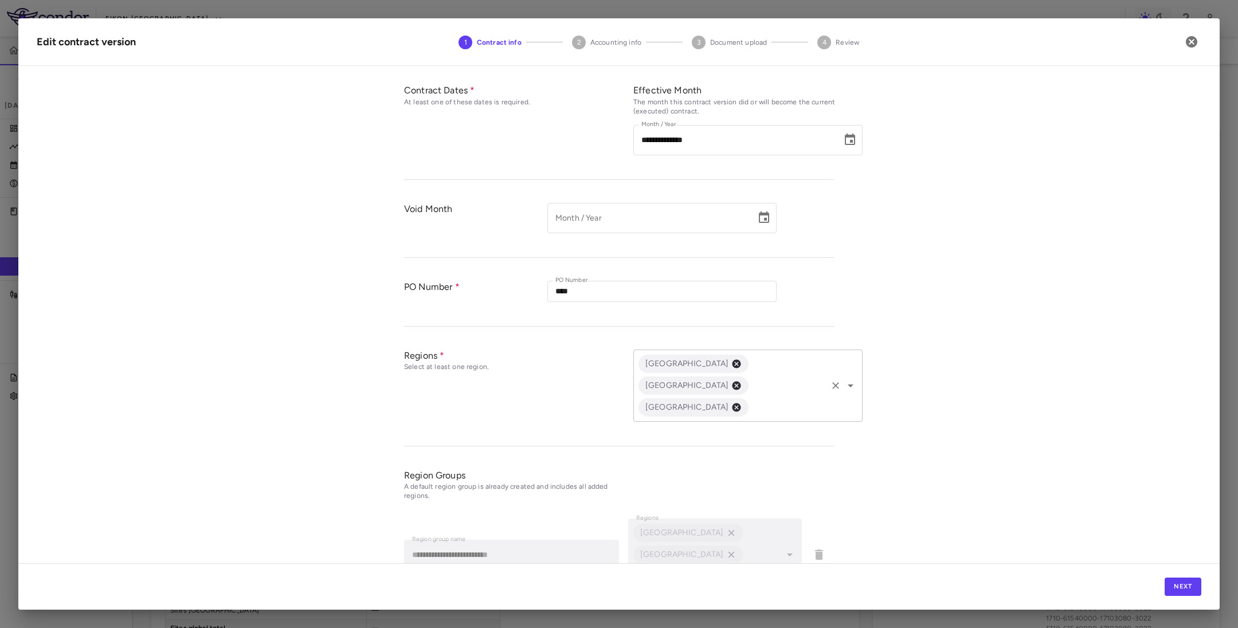
click at [846, 379] on icon "Open" at bounding box center [851, 386] width 14 height 14
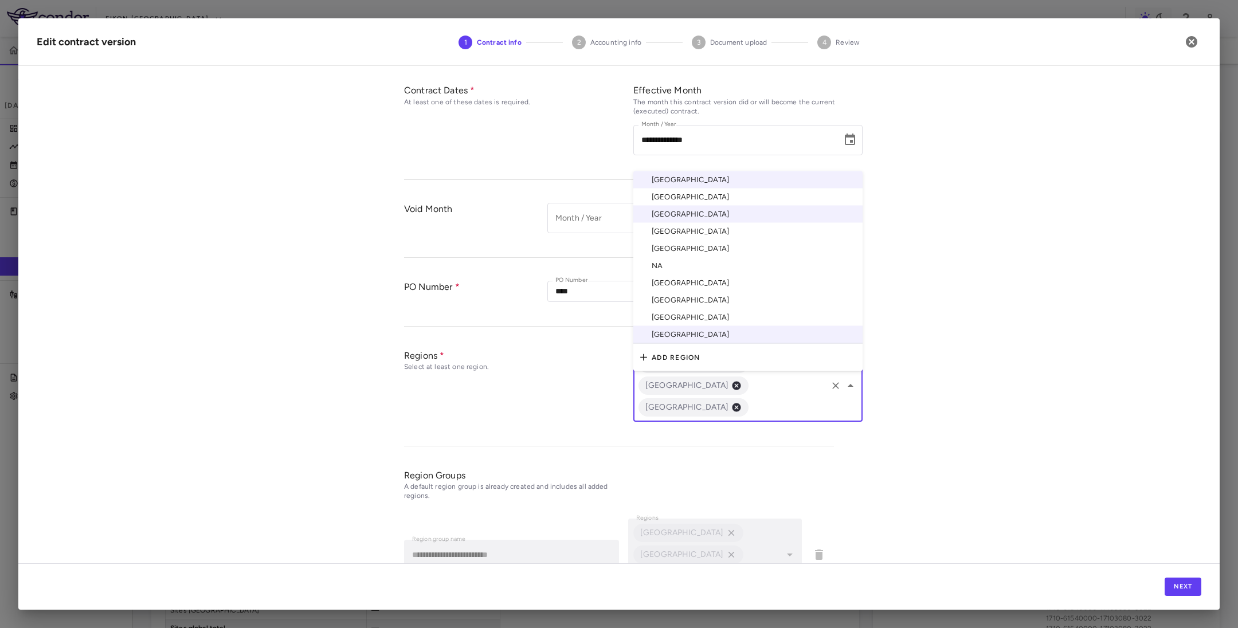
click at [690, 240] on li "[GEOGRAPHIC_DATA]" at bounding box center [747, 248] width 229 height 17
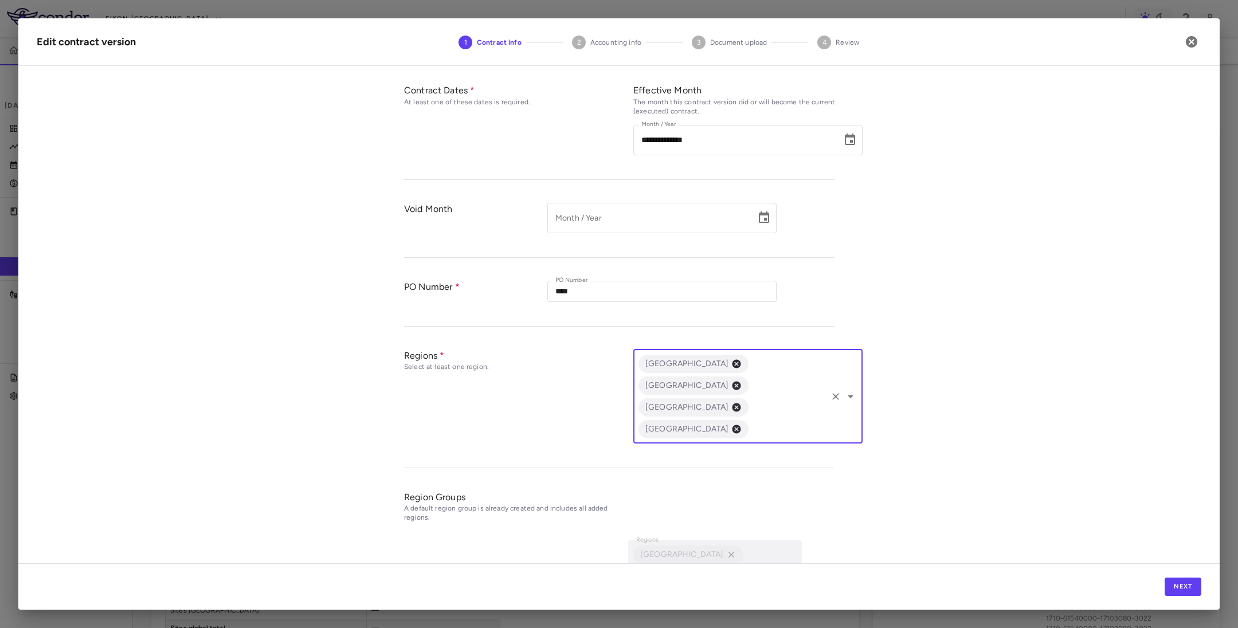
click at [844, 390] on icon "Open" at bounding box center [851, 397] width 14 height 14
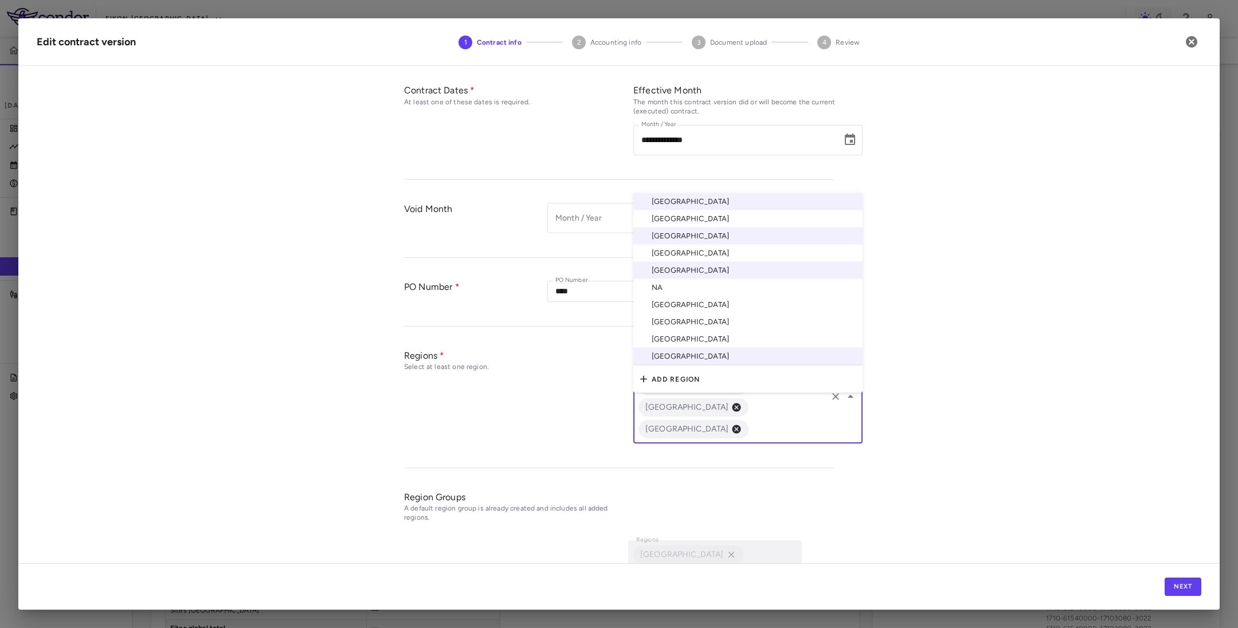
click at [676, 296] on li "South Korea" at bounding box center [747, 304] width 229 height 17
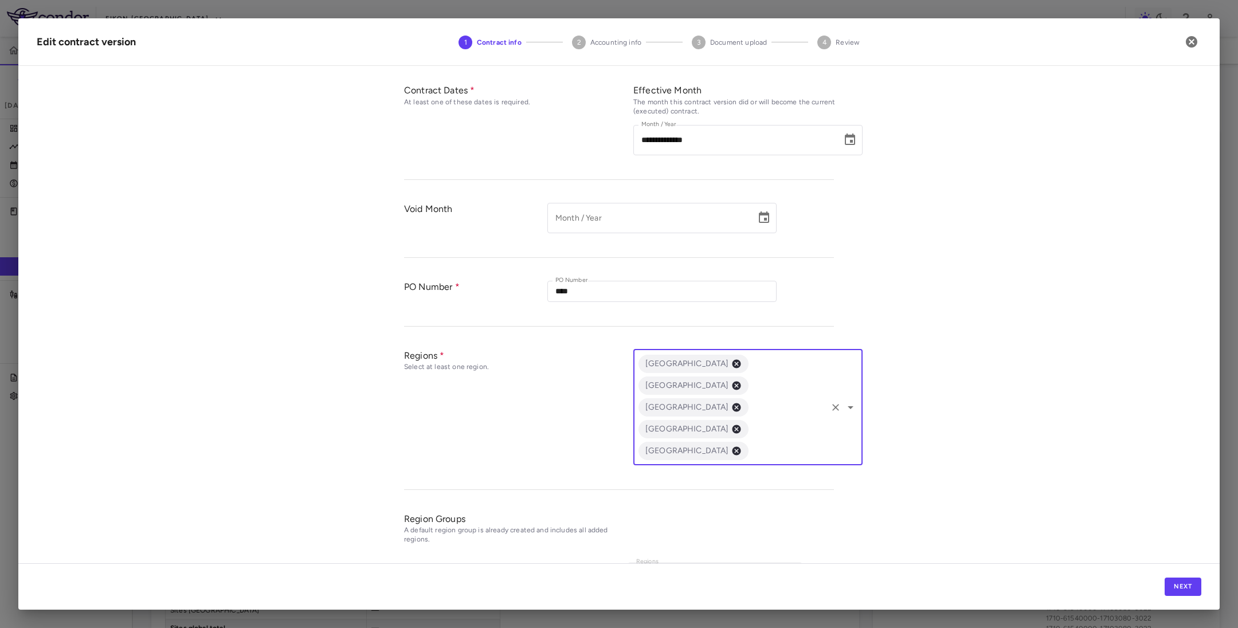
click at [846, 401] on icon "Open" at bounding box center [851, 408] width 14 height 14
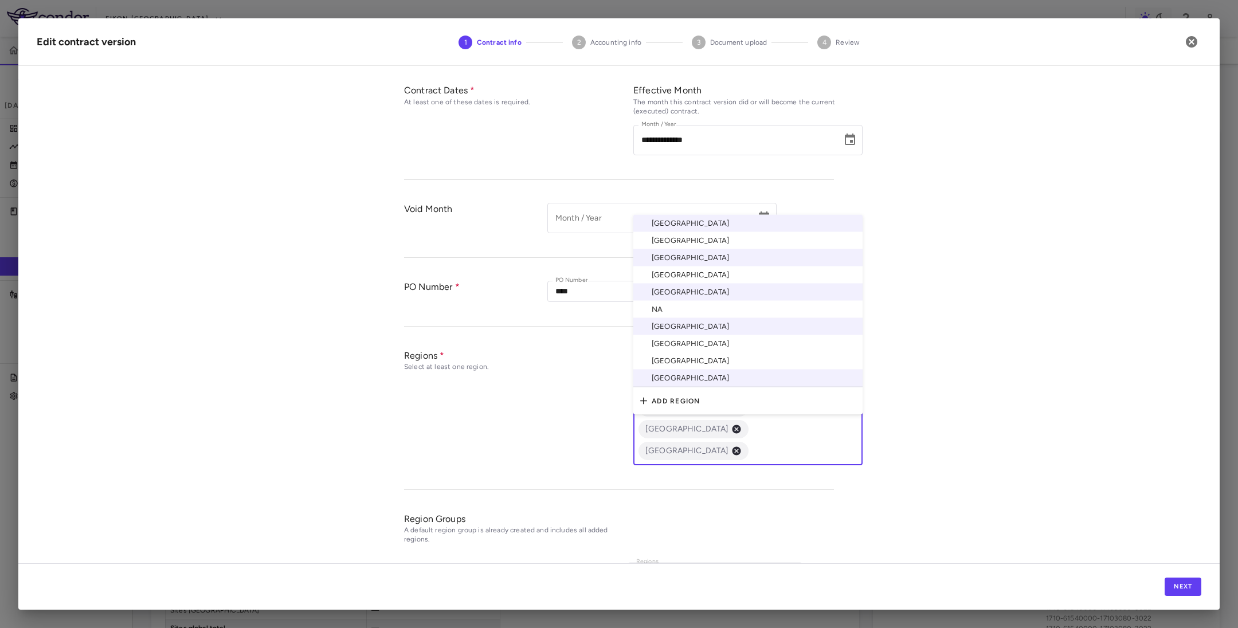
click at [669, 335] on li "[GEOGRAPHIC_DATA]" at bounding box center [747, 343] width 229 height 17
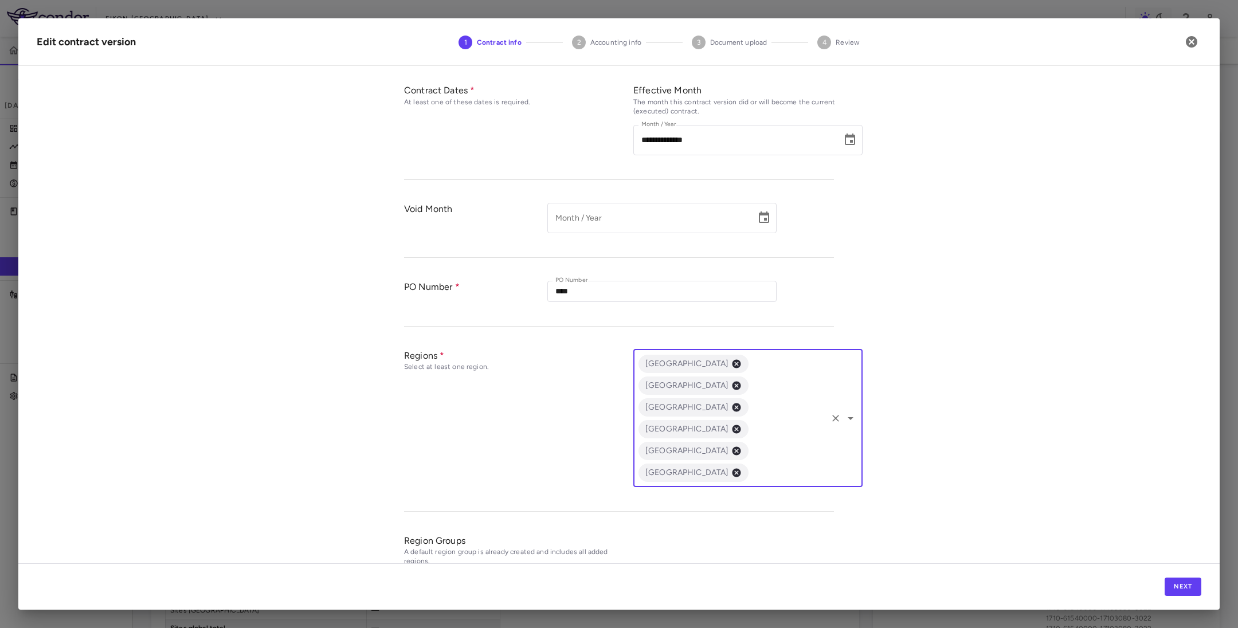
click at [846, 411] on icon "Open" at bounding box center [851, 418] width 14 height 14
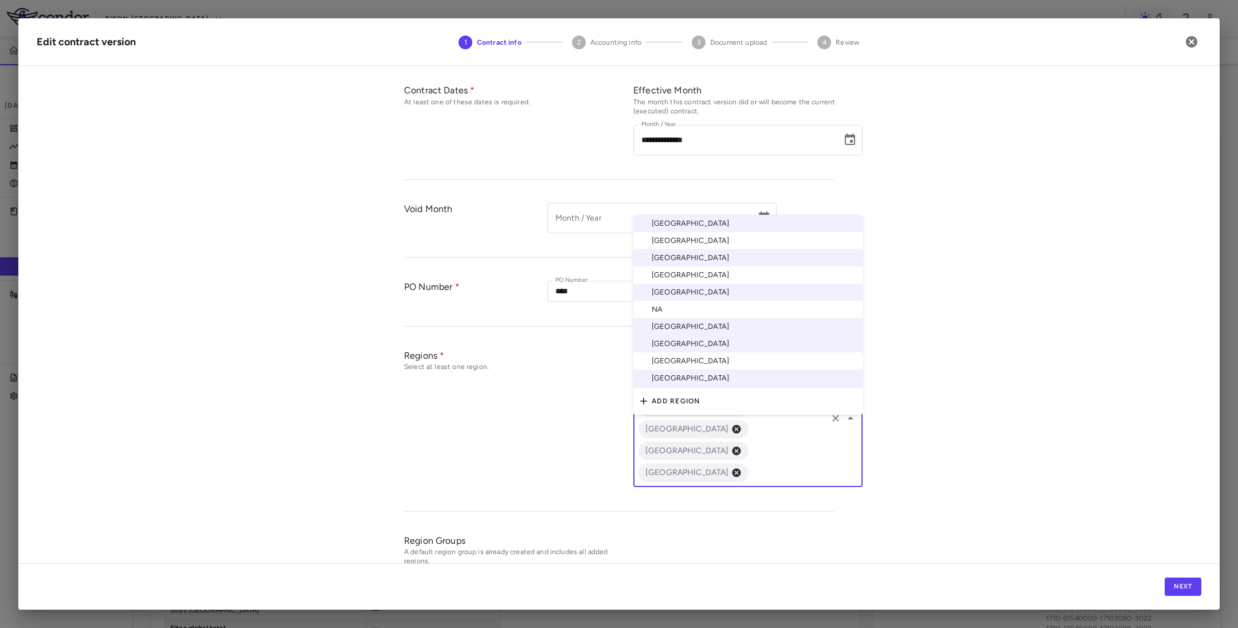
click at [692, 352] on li "[GEOGRAPHIC_DATA]" at bounding box center [747, 360] width 229 height 17
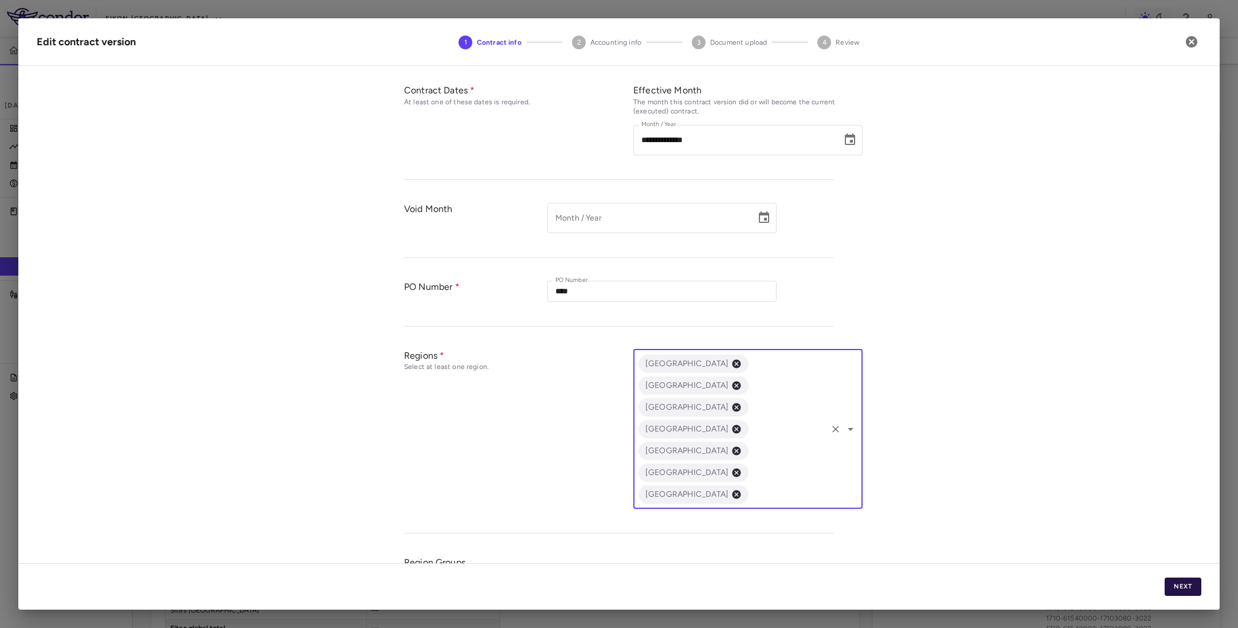
click at [1180, 585] on button "Next" at bounding box center [1182, 587] width 37 height 18
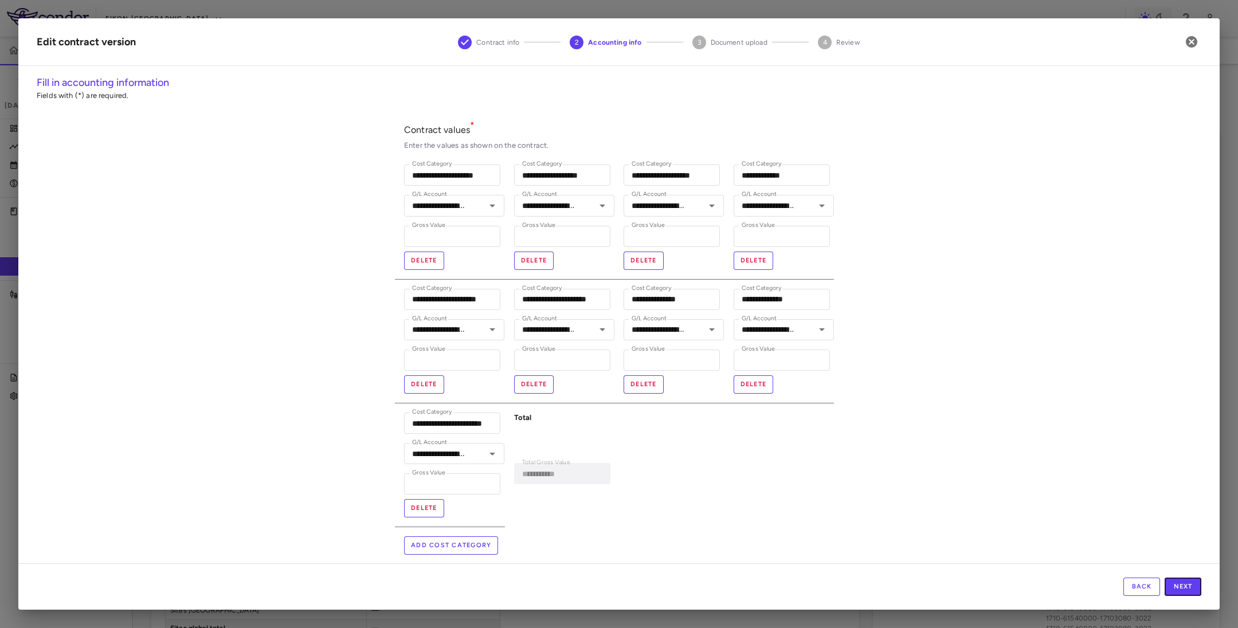
click at [1180, 585] on button "Next" at bounding box center [1182, 587] width 37 height 18
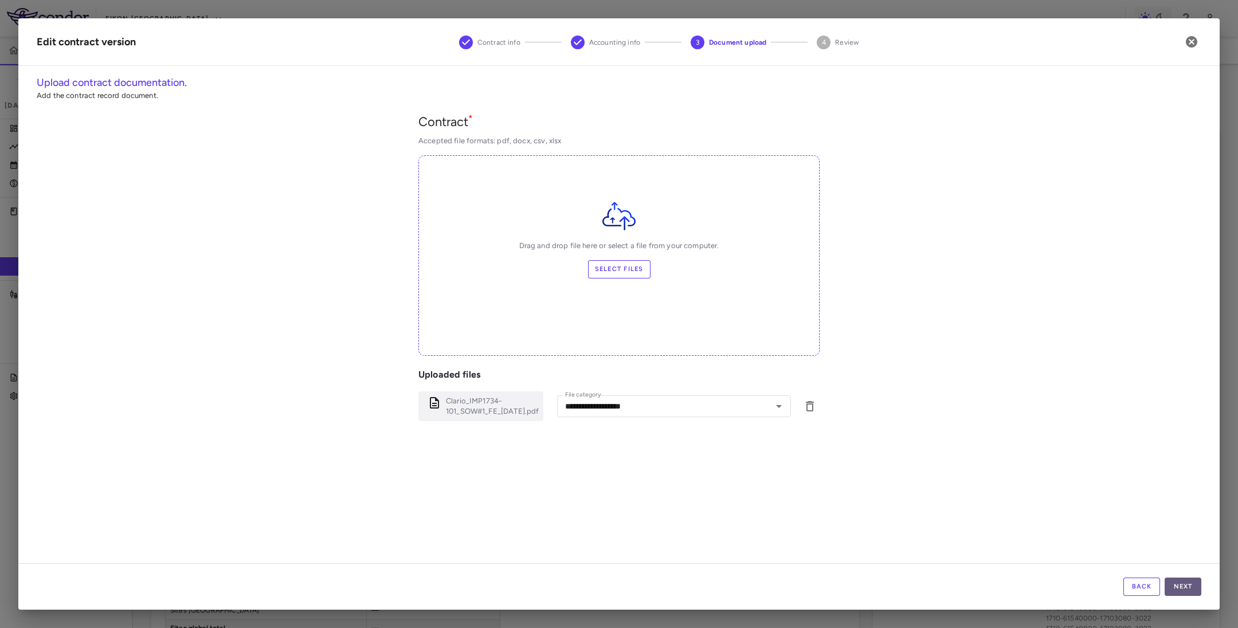
click at [1178, 586] on button "Next" at bounding box center [1182, 587] width 37 height 18
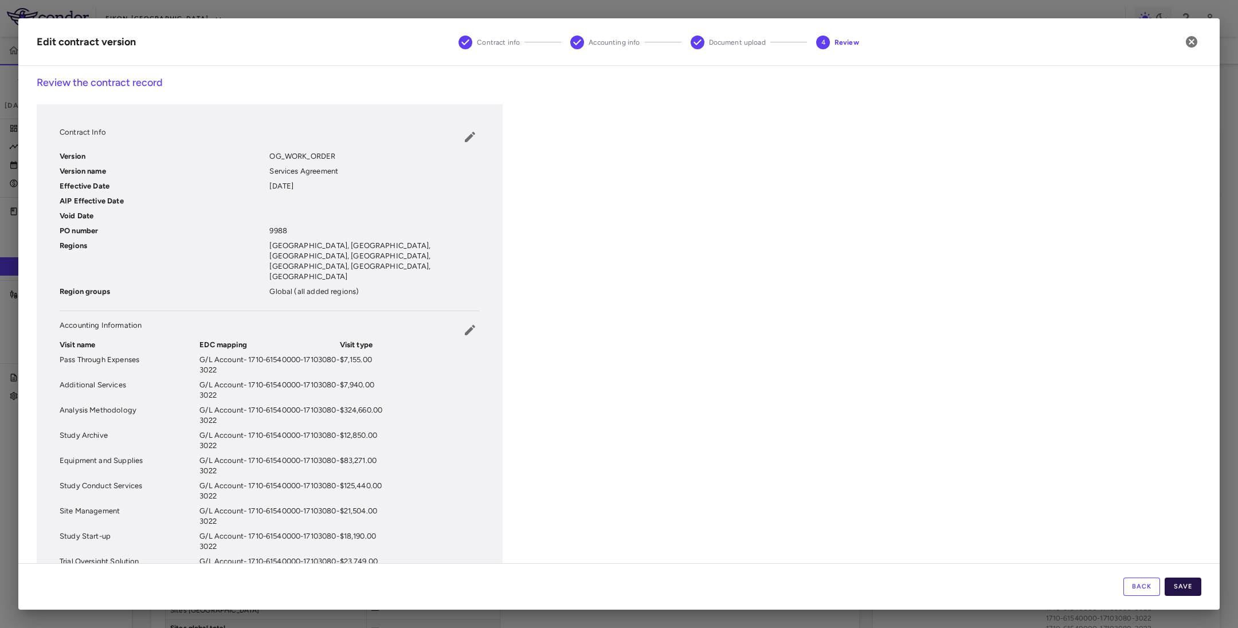
click at [1178, 586] on button "Save" at bounding box center [1182, 587] width 37 height 18
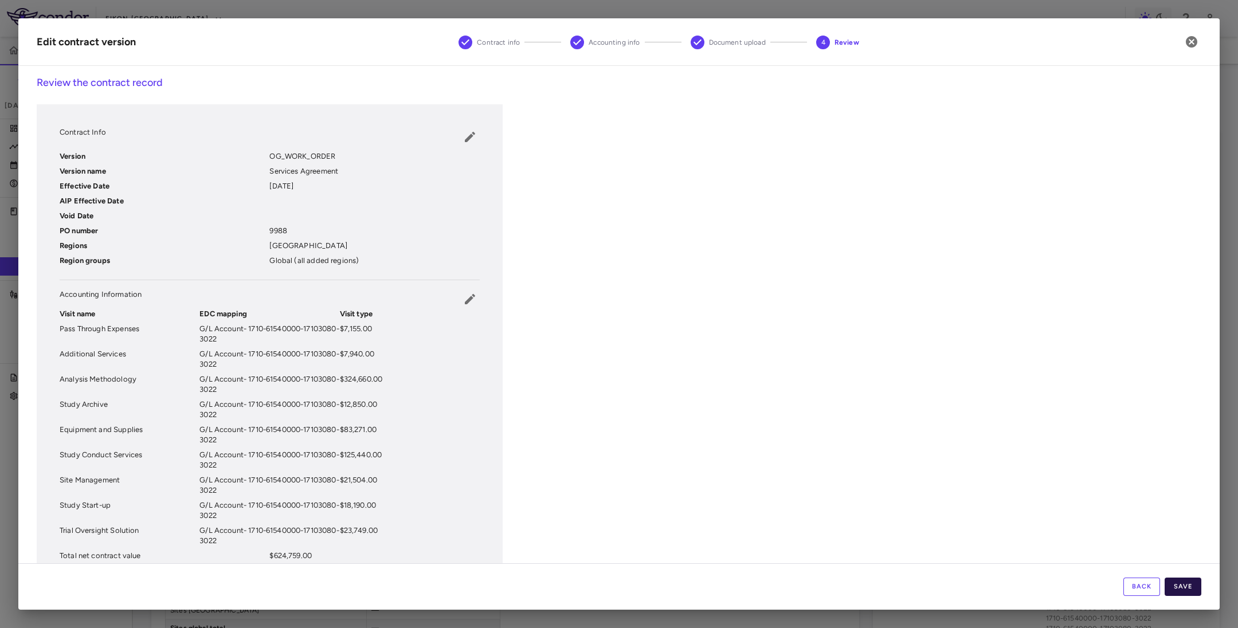
click at [1175, 586] on button "Save" at bounding box center [1182, 587] width 37 height 18
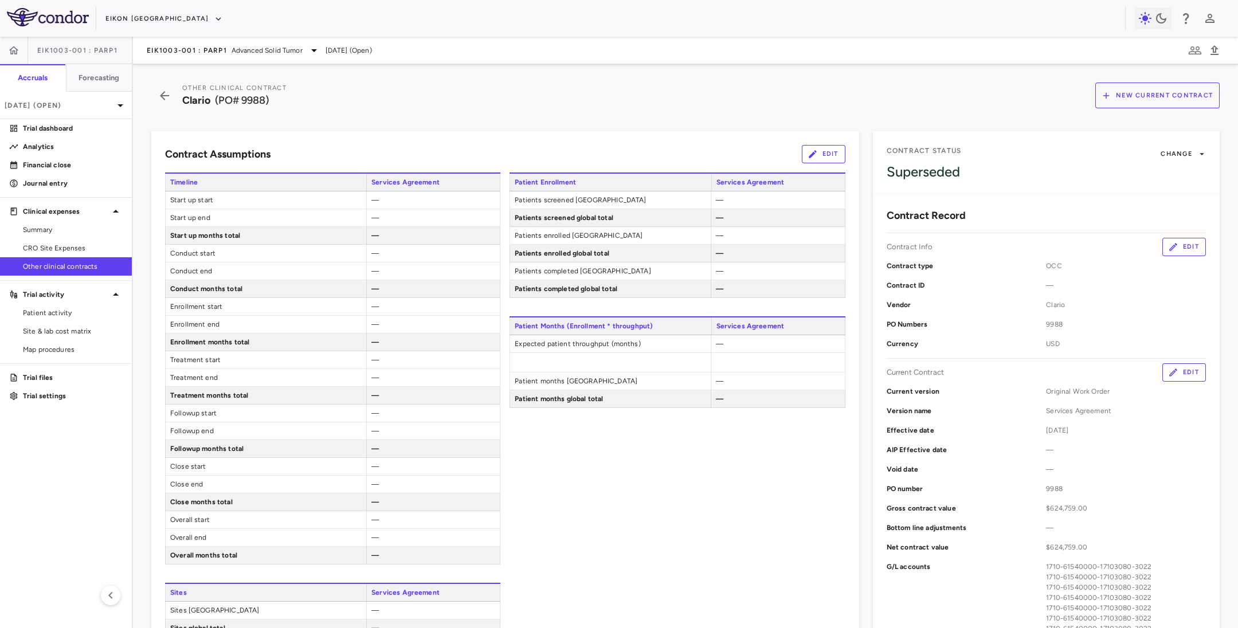
click at [728, 592] on div "Patient Enrollment Services Agreement Patients screened United States — Patient…" at bounding box center [676, 450] width 335 height 557
click at [664, 509] on div "Patient Enrollment Services Agreement Patients screened United States — Patient…" at bounding box center [676, 450] width 335 height 557
click at [163, 99] on icon "button" at bounding box center [164, 95] width 9 height 9
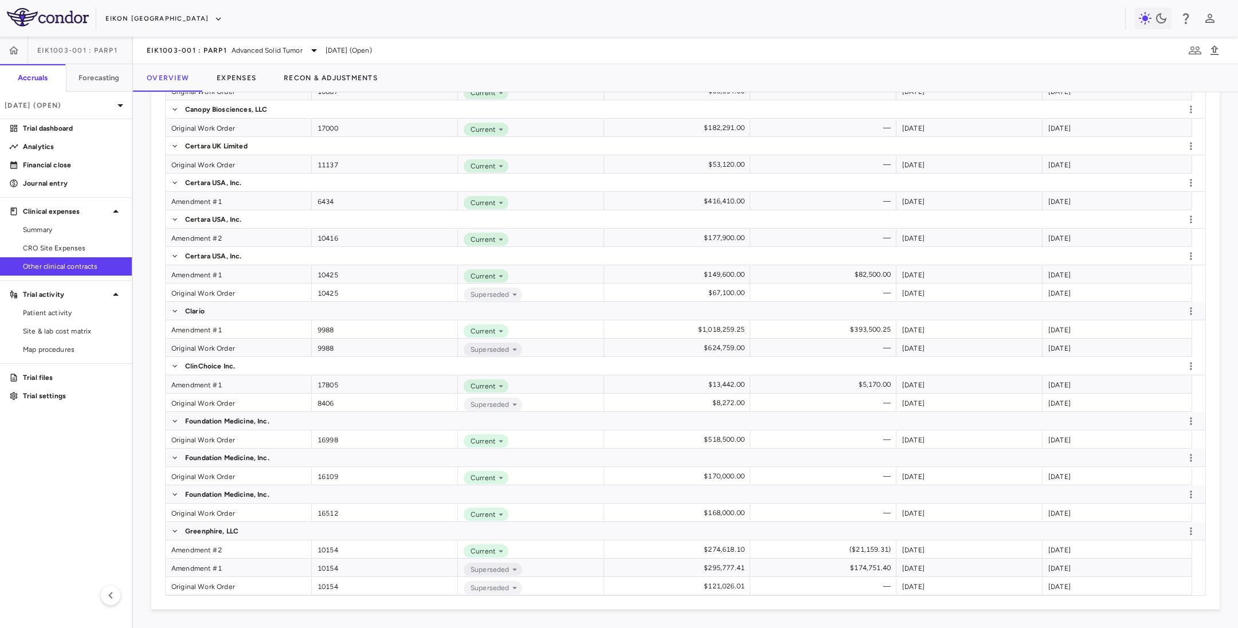
scroll to position [497, 0]
click at [186, 332] on div "Amendment #1" at bounding box center [239, 329] width 146 height 18
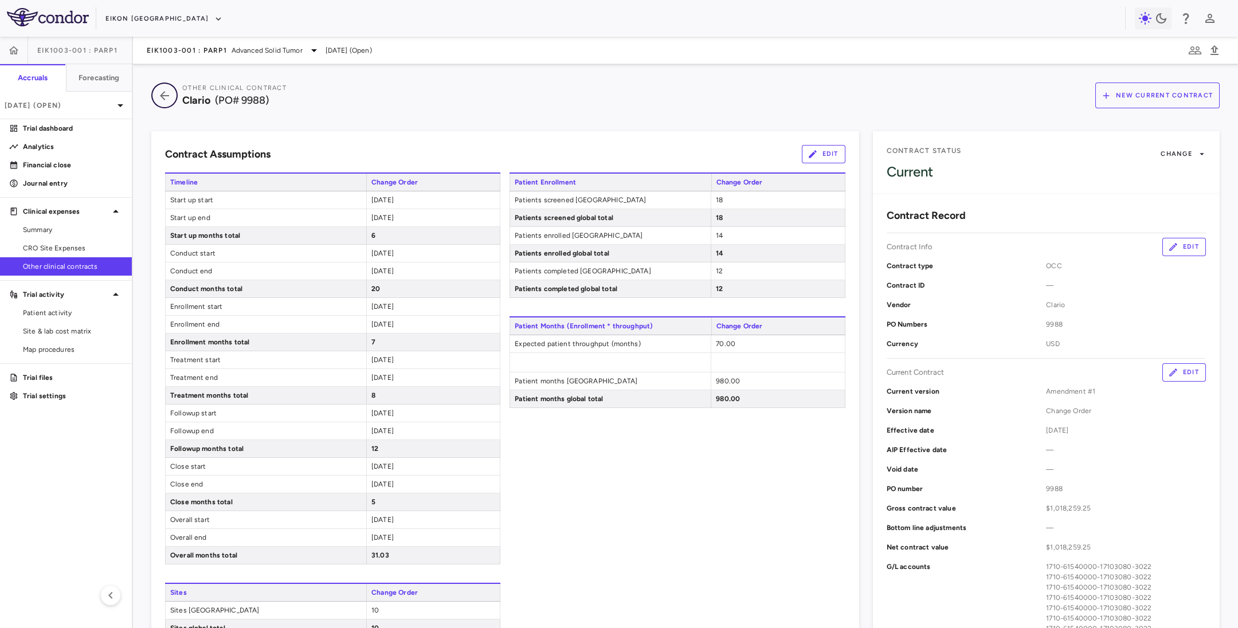
click at [155, 88] on button "button" at bounding box center [164, 96] width 26 height 26
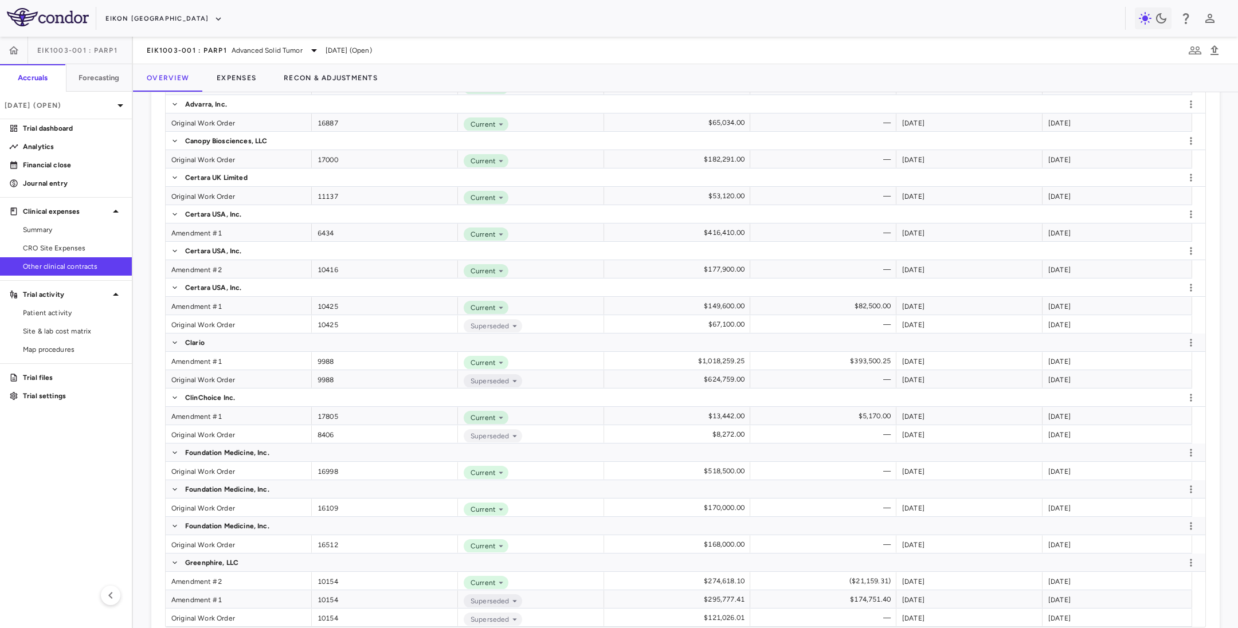
scroll to position [497, 0]
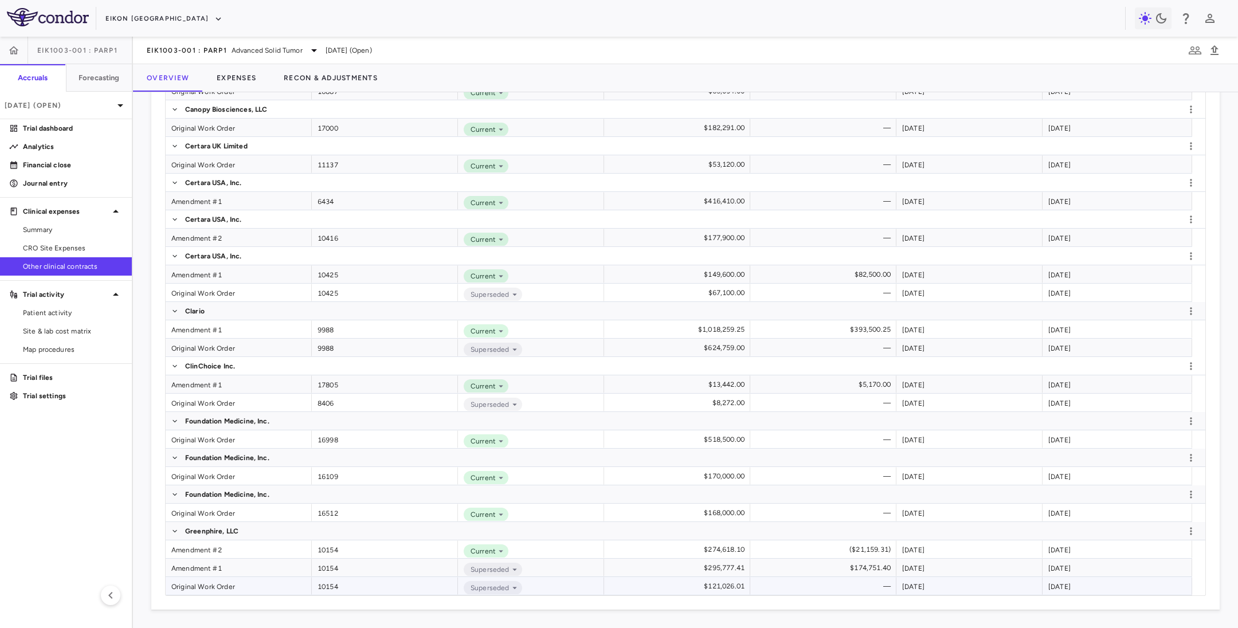
click at [196, 583] on div "Original Work Order" at bounding box center [239, 586] width 146 height 18
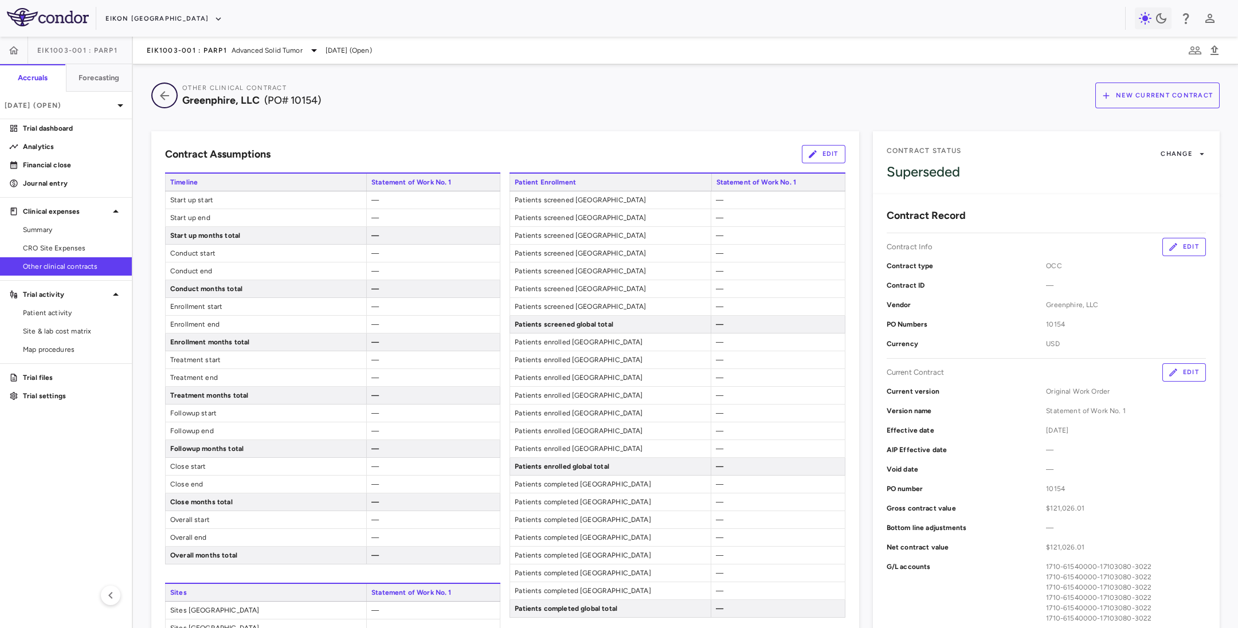
click at [163, 97] on icon "button" at bounding box center [164, 96] width 21 height 14
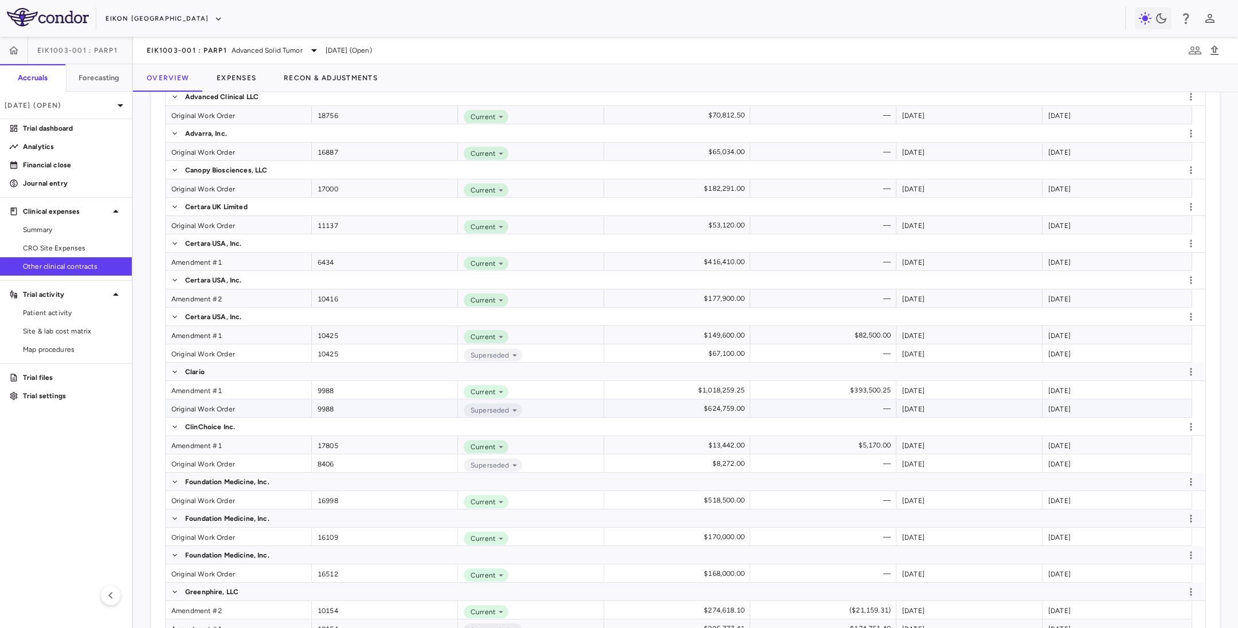
scroll to position [497, 0]
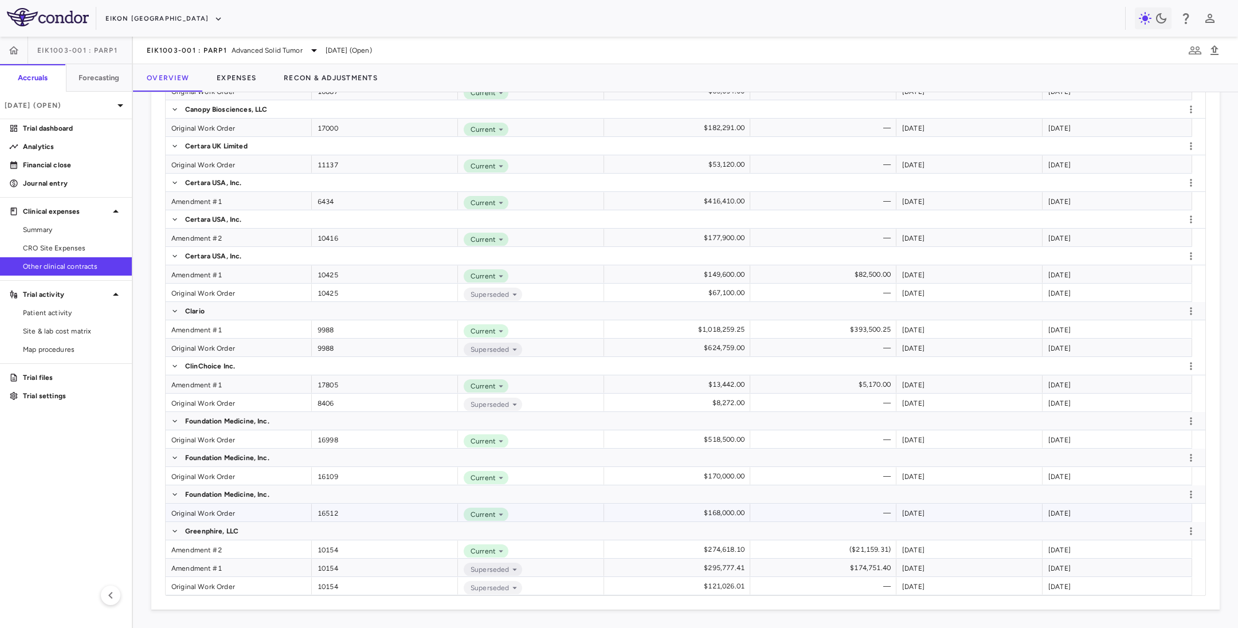
click at [213, 509] on div "Original Work Order" at bounding box center [239, 513] width 146 height 18
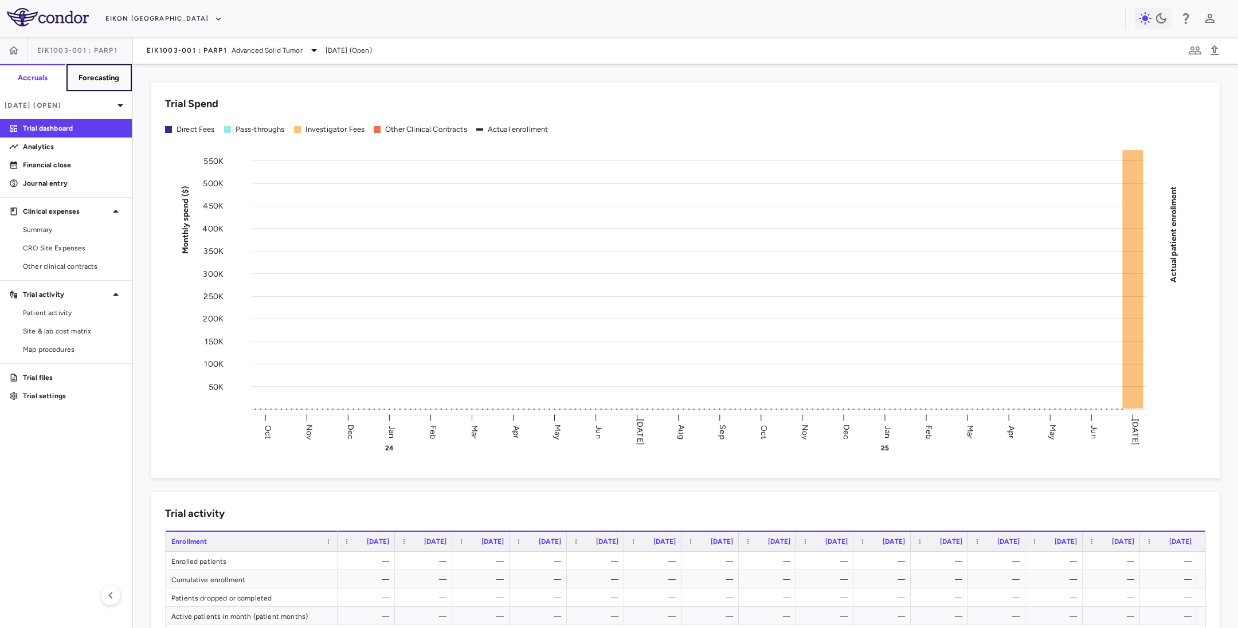
click at [88, 69] on button "Forecasting" at bounding box center [99, 78] width 66 height 28
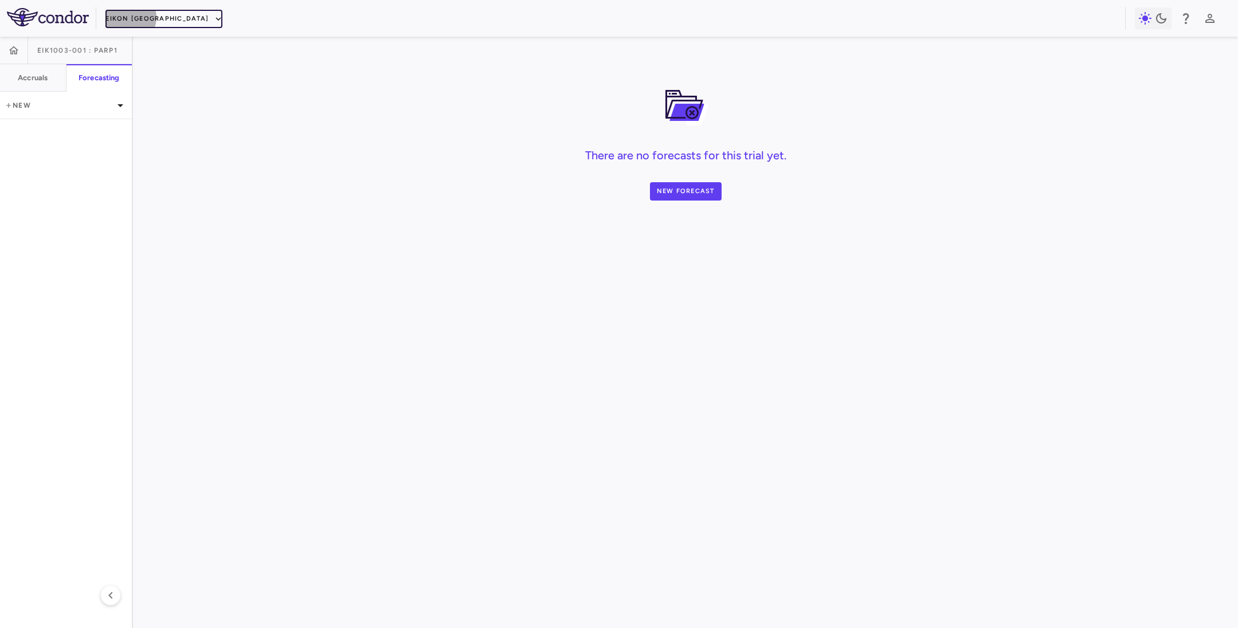
click at [128, 18] on button "Eikon [GEOGRAPHIC_DATA]" at bounding box center [163, 19] width 117 height 18
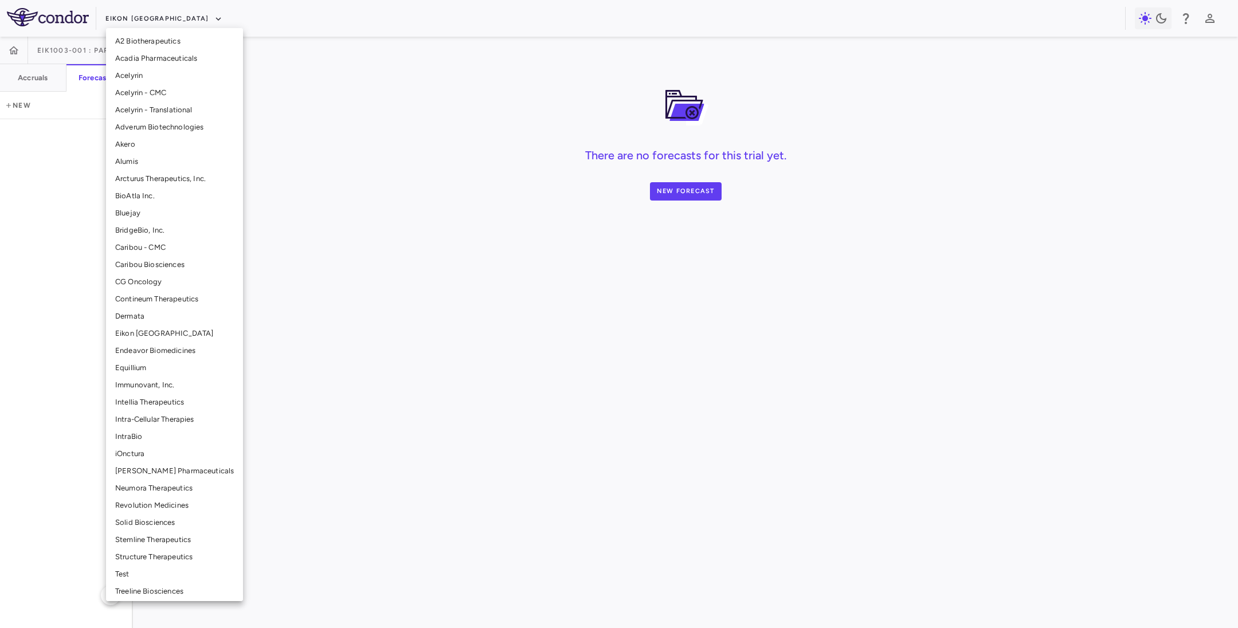
click at [155, 233] on li "BridgeBio, Inc." at bounding box center [174, 230] width 137 height 17
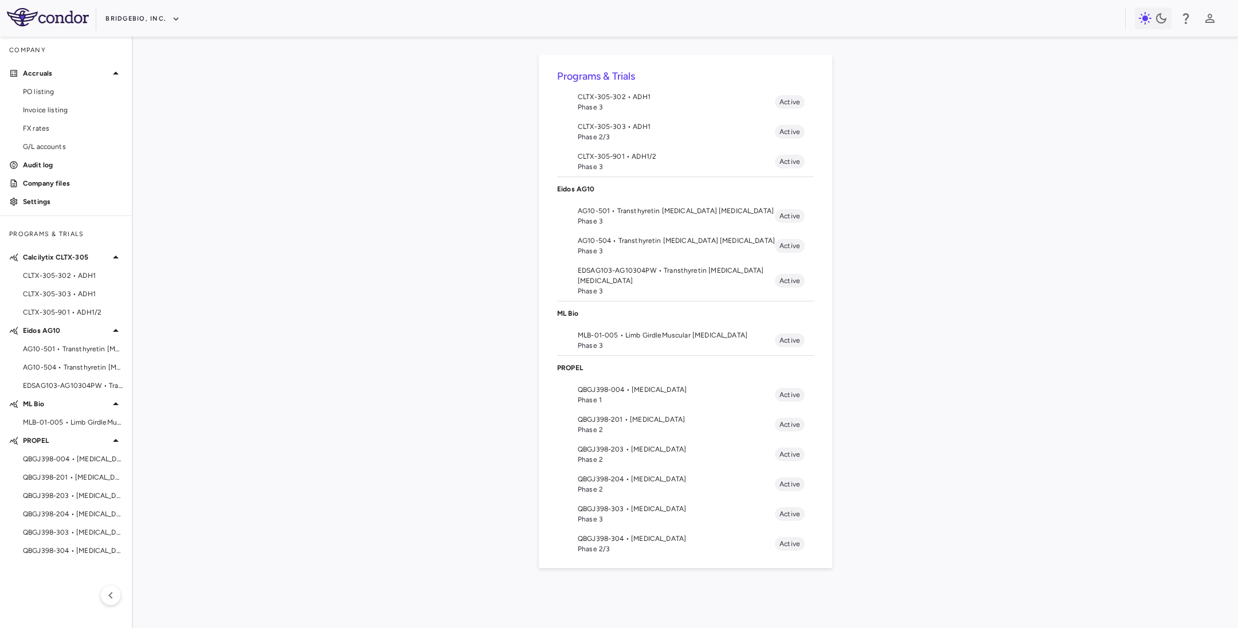
scroll to position [40, 0]
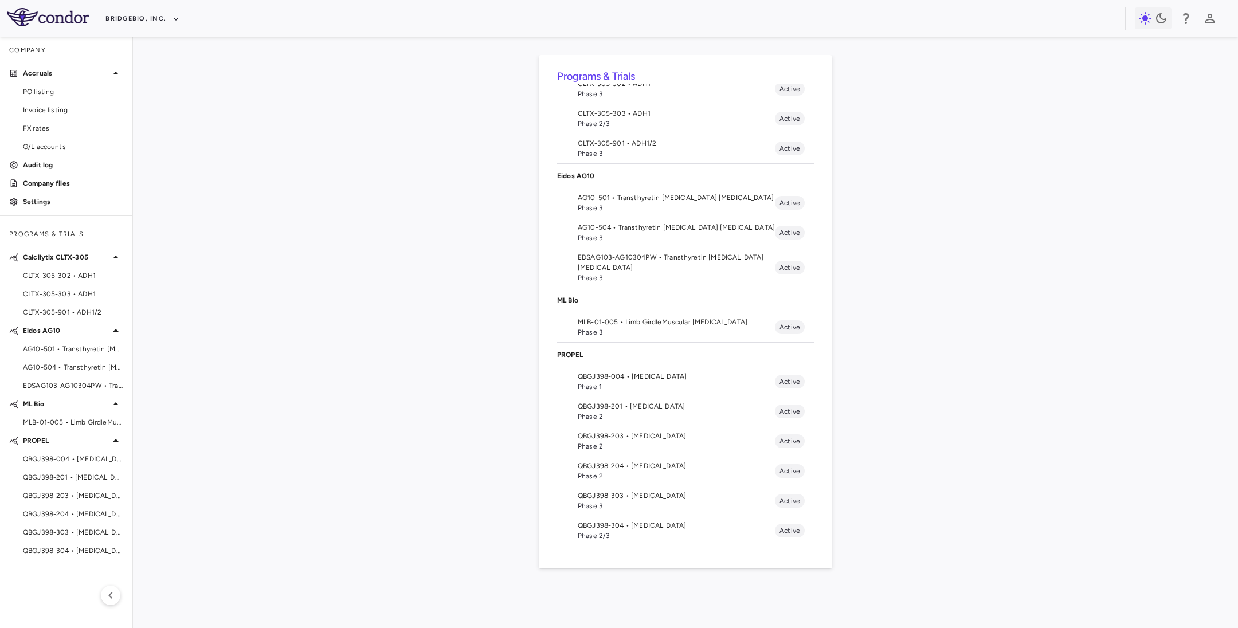
click at [599, 440] on span "QBGJ398-203 • [MEDICAL_DATA]" at bounding box center [676, 436] width 197 height 10
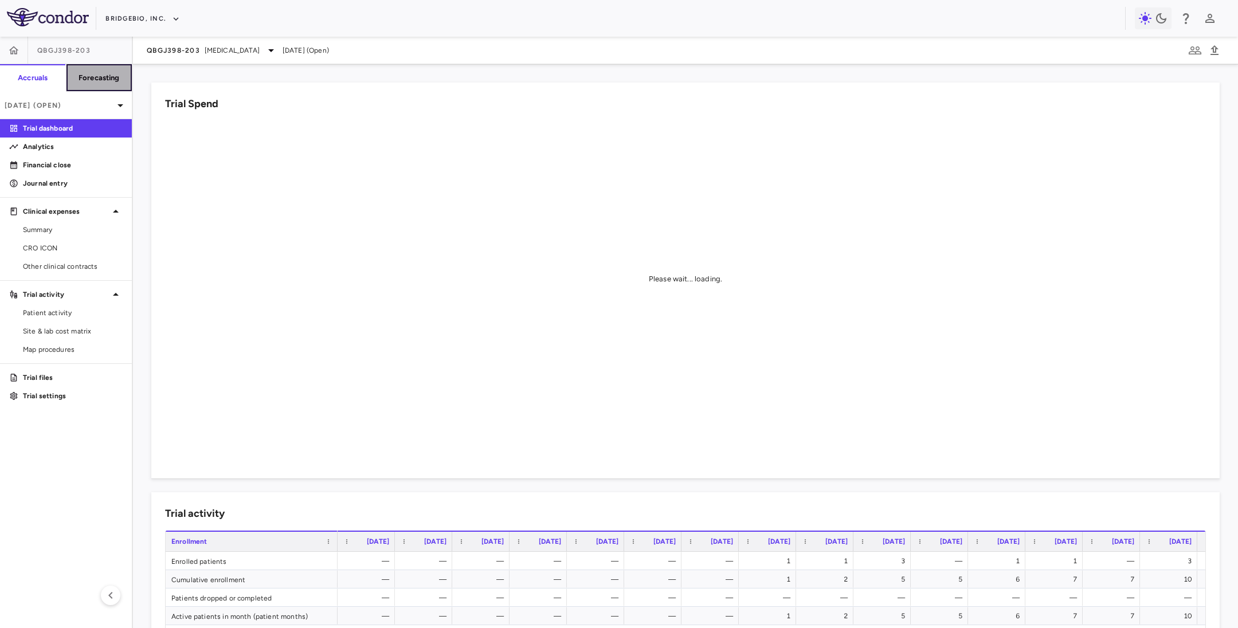
click at [96, 76] on h6 "Forecasting" at bounding box center [99, 78] width 41 height 10
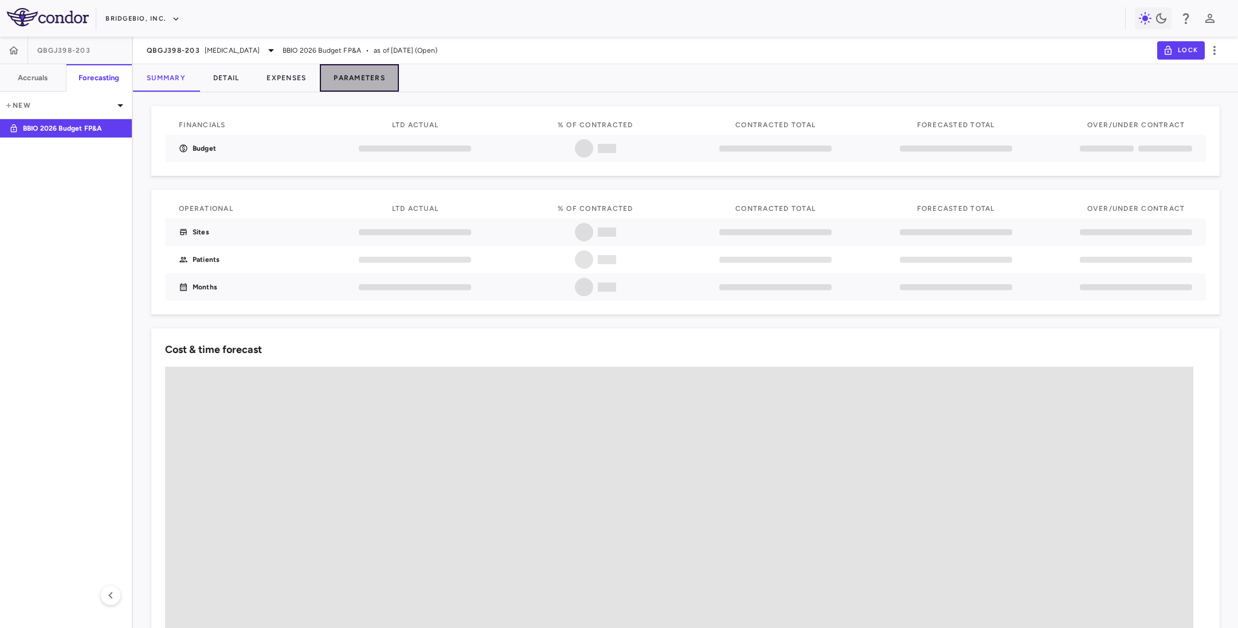
click at [371, 69] on button "Parameters" at bounding box center [359, 78] width 79 height 28
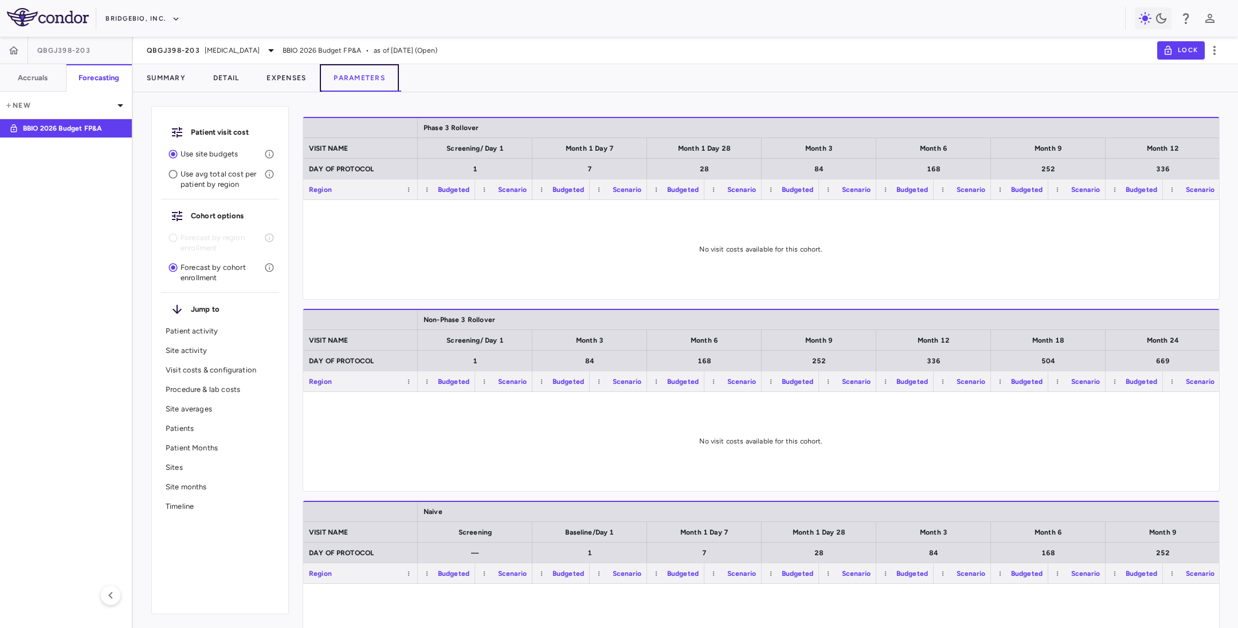
scroll to position [258, 0]
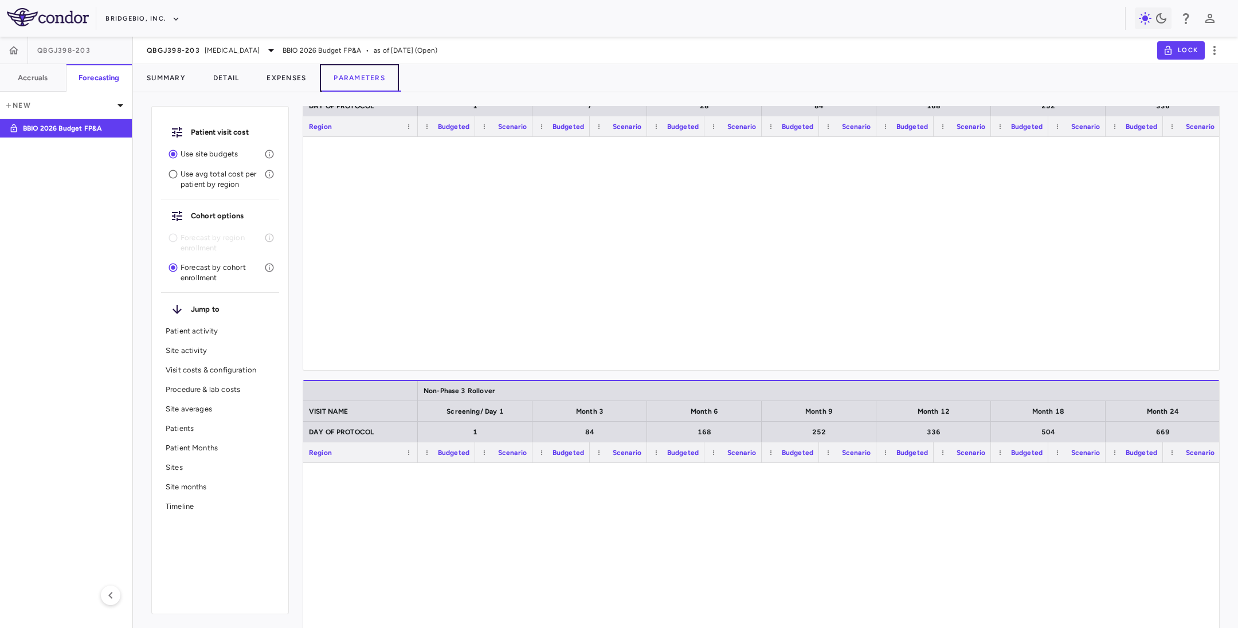
type input "********"
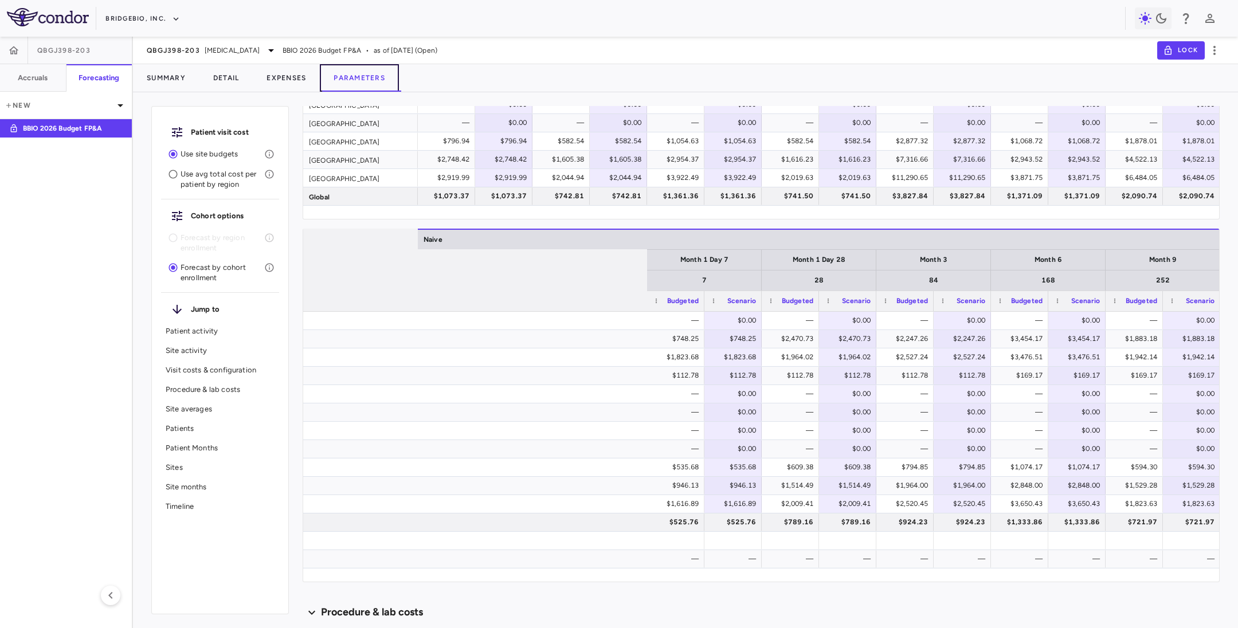
scroll to position [0, 469]
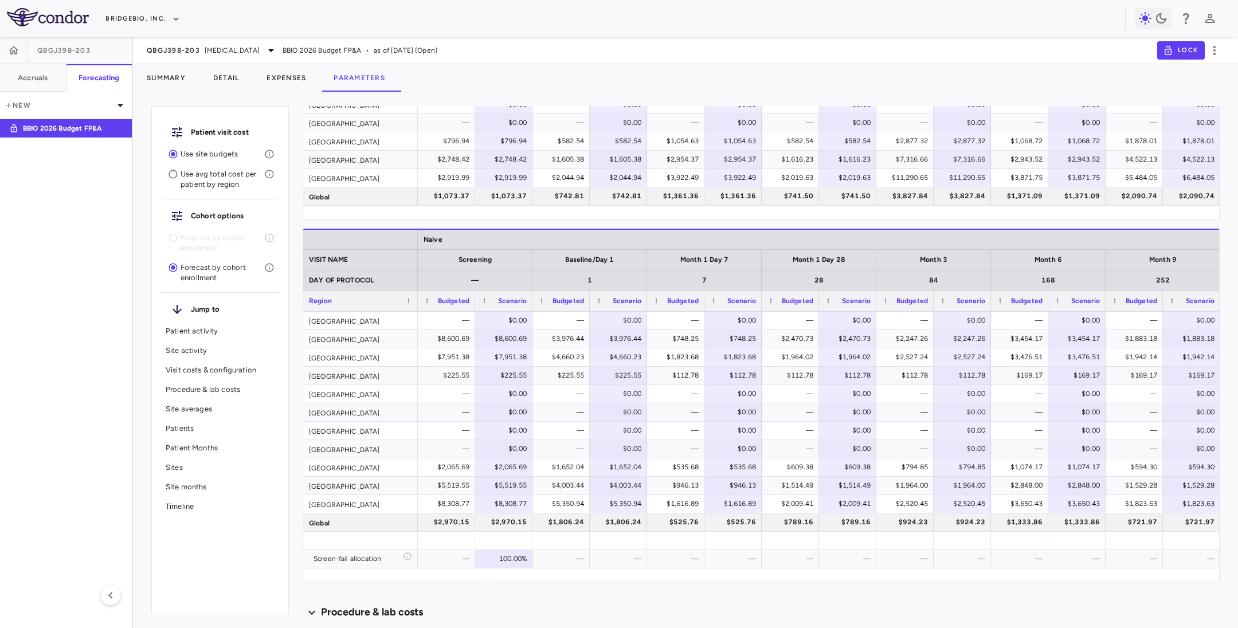
drag, startPoint x: 38, startPoint y: 286, endPoint x: 45, endPoint y: 283, distance: 7.2
click at [38, 286] on aside "QBGJ398-203 Accruals Forecasting New BBIO 2026 Budget FP&A" at bounding box center [66, 332] width 133 height 591
